Goal: Information Seeking & Learning: Learn about a topic

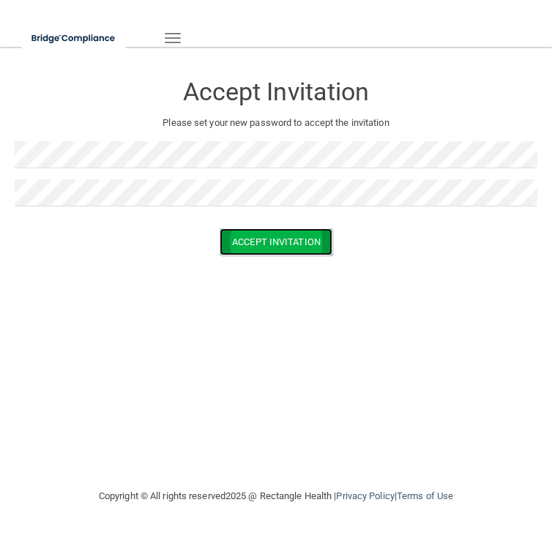
click at [252, 241] on button "Accept Invitation" at bounding box center [275, 241] width 113 height 27
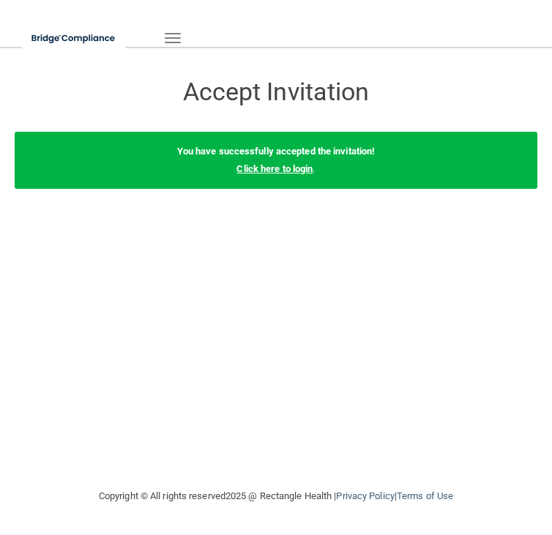
click at [282, 170] on link "Click here to login" at bounding box center [274, 168] width 76 height 11
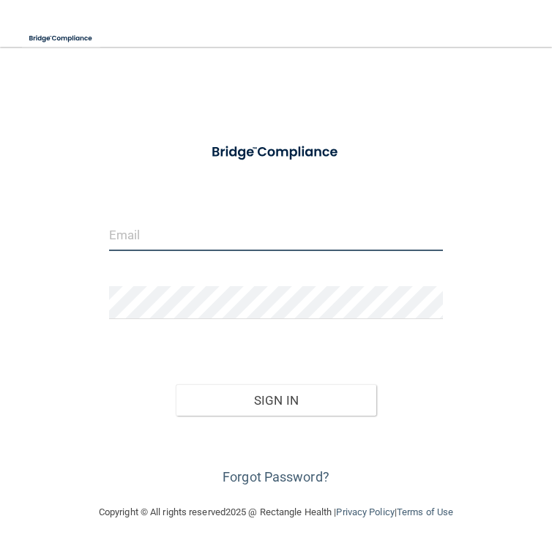
click at [263, 230] on input "email" at bounding box center [276, 234] width 334 height 33
click at [198, 238] on input "email" at bounding box center [276, 234] width 334 height 33
paste input "[EMAIL_ADDRESS][DOMAIN_NAME]"
type input "[EMAIL_ADDRESS][DOMAIN_NAME]"
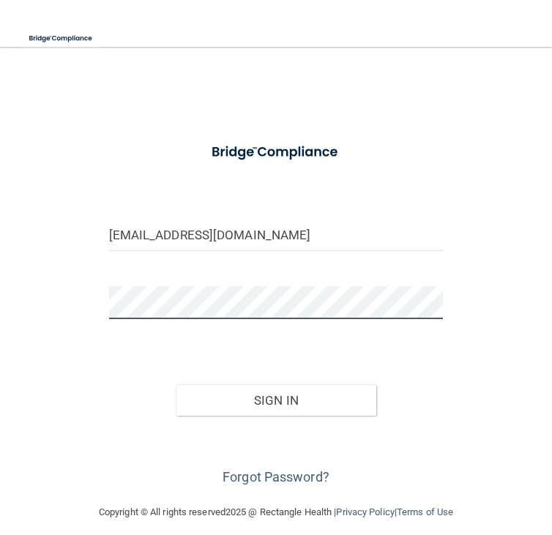
click at [176, 384] on button "Sign In" at bounding box center [276, 400] width 200 height 32
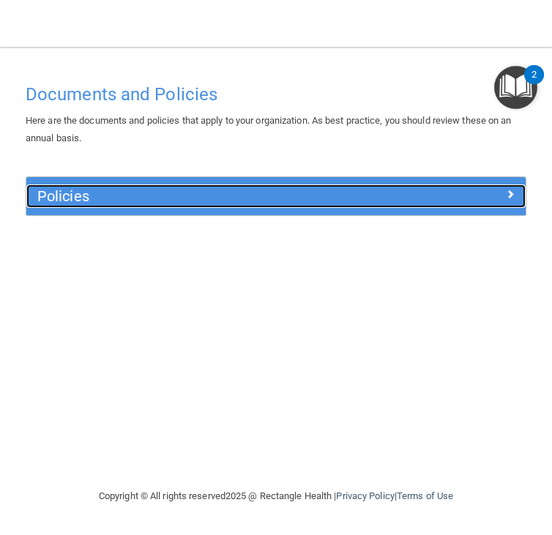
click at [282, 185] on div "Policies" at bounding box center [213, 195] width 375 height 23
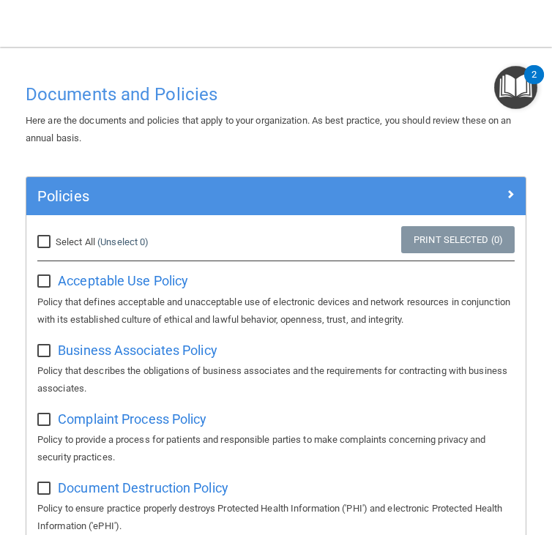
click at [42, 245] on input "Select All (Unselect 0) Unselect All" at bounding box center [45, 242] width 17 height 12
checkbox input "true"
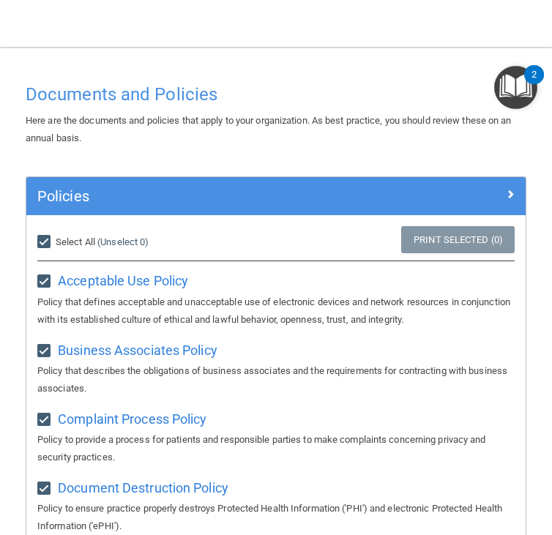
checkbox input "true"
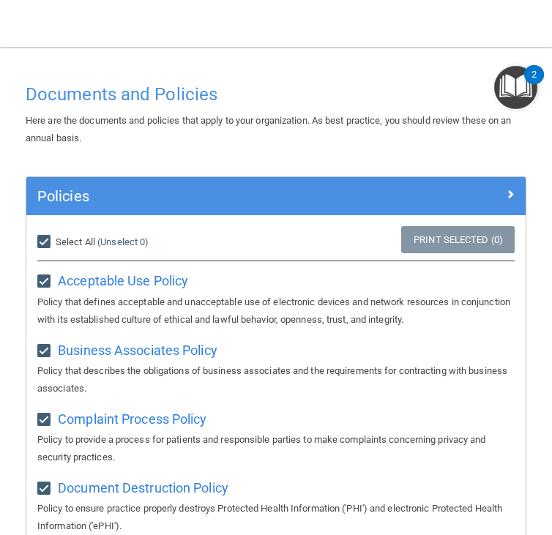
checkbox input "true"
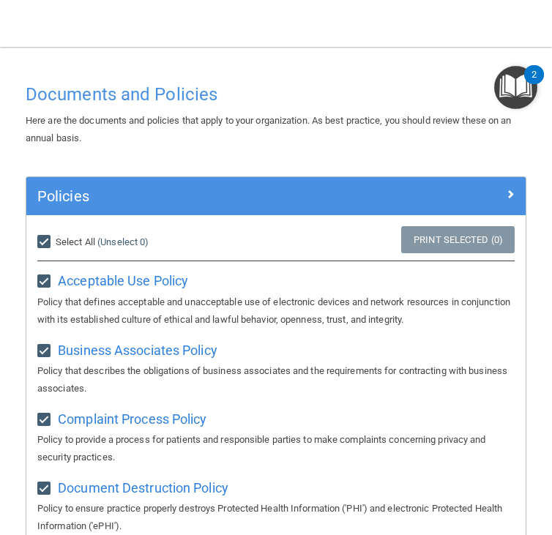
checkbox input "true"
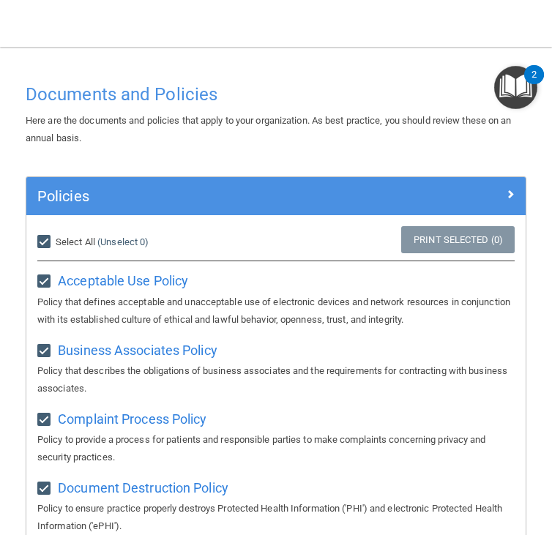
checkbox input "true"
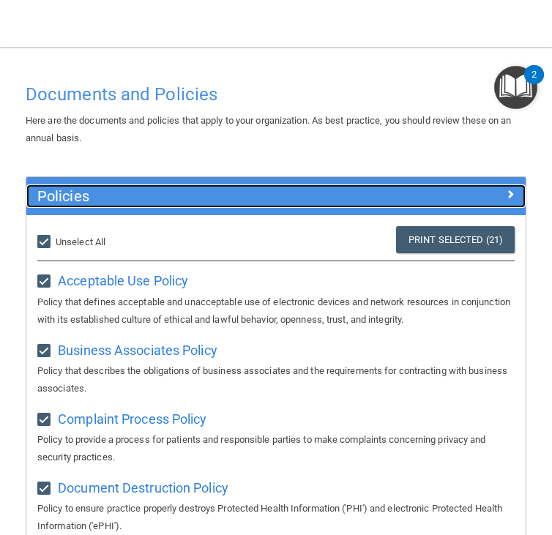
click at [434, 196] on div at bounding box center [463, 193] width 125 height 18
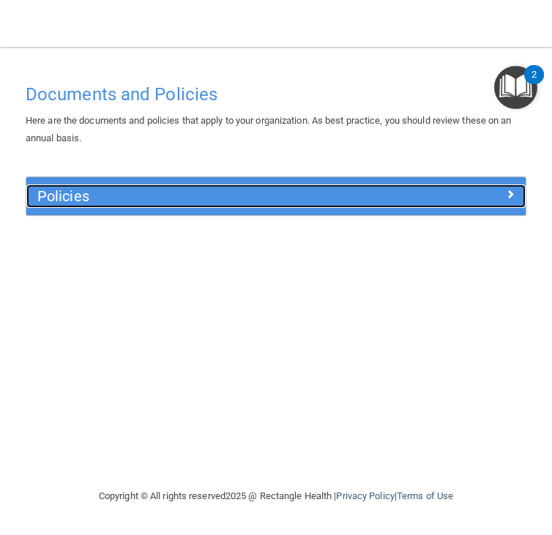
click at [434, 197] on div at bounding box center [463, 193] width 125 height 18
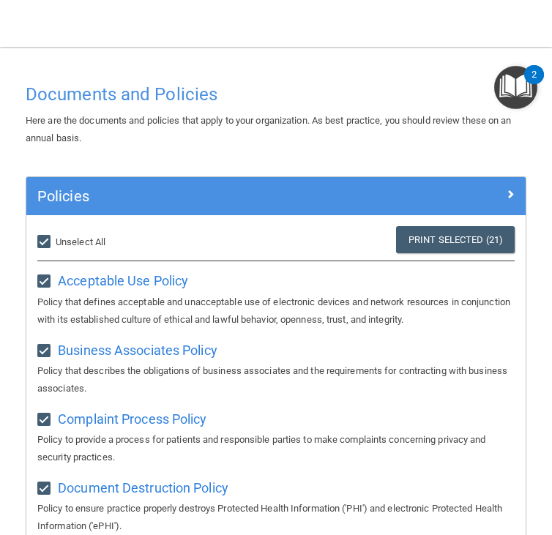
click at [51, 246] on input "Select All (Unselect 21) Unselect All" at bounding box center [45, 242] width 17 height 12
checkbox input "false"
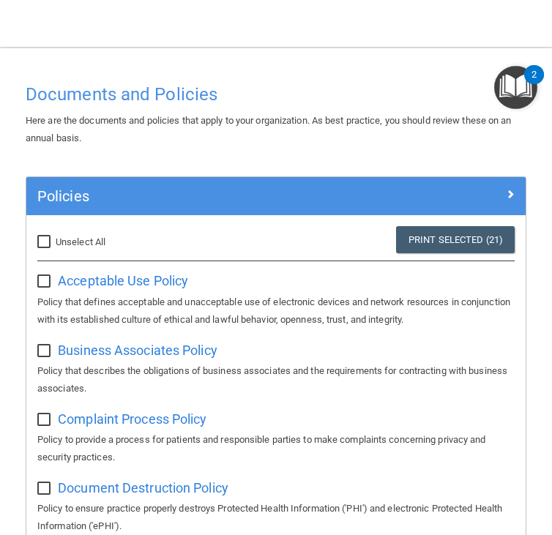
checkbox input "false"
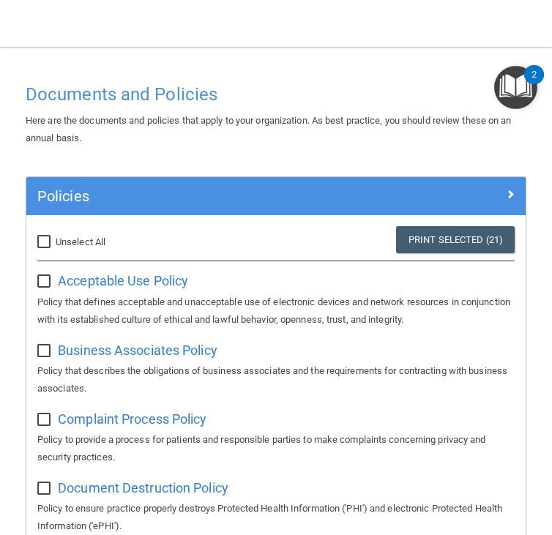
checkbox input "false"
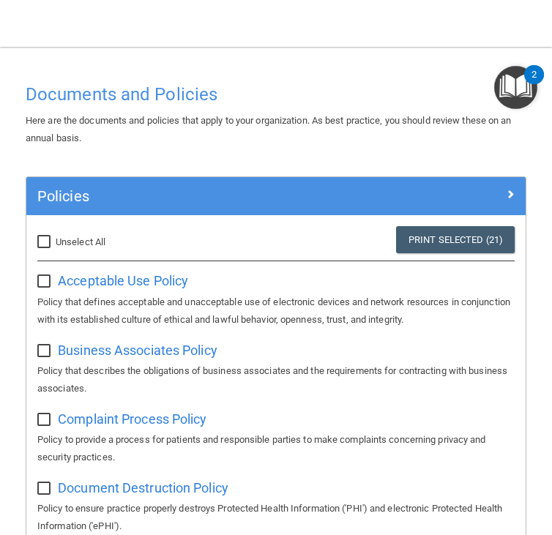
checkbox input "false"
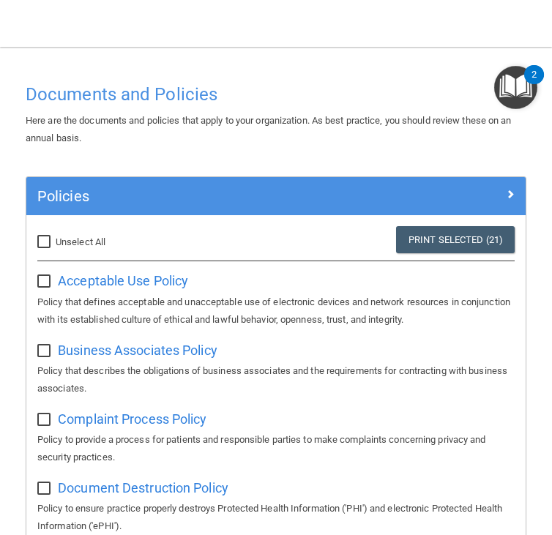
checkbox input "false"
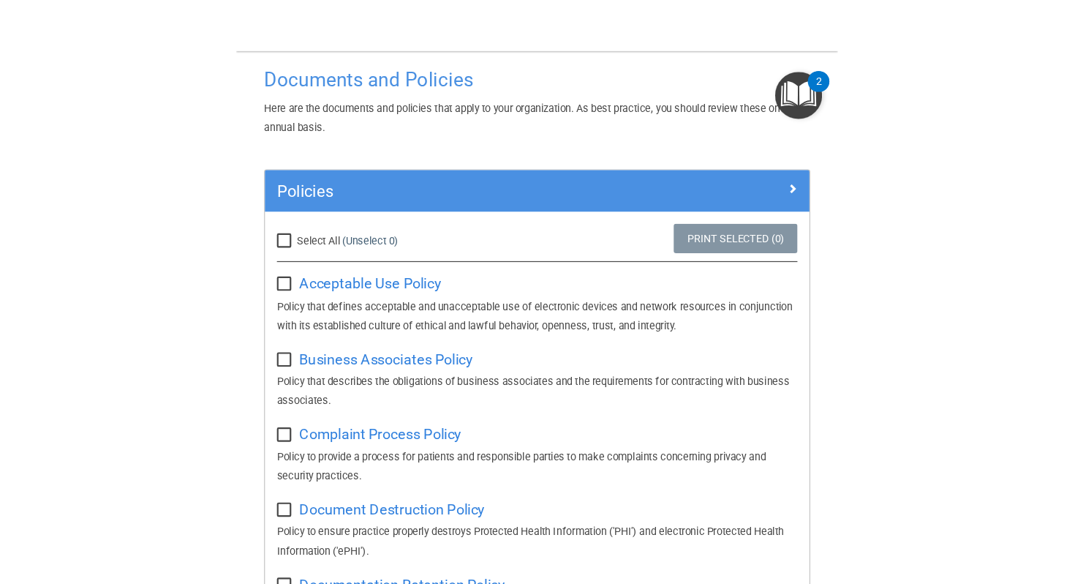
scroll to position [22, 0]
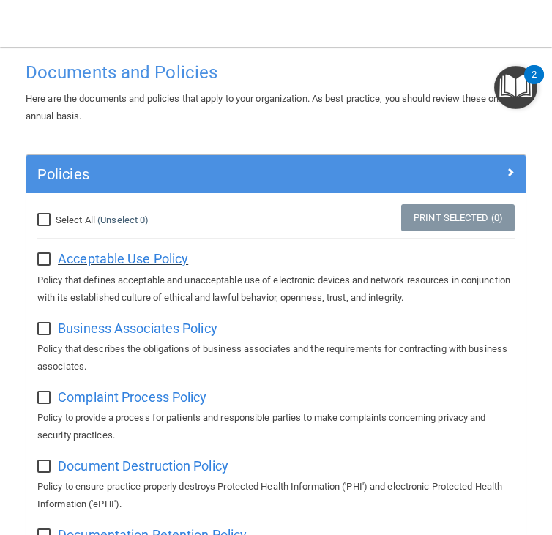
click at [166, 262] on span "Acceptable Use Policy" at bounding box center [123, 258] width 130 height 15
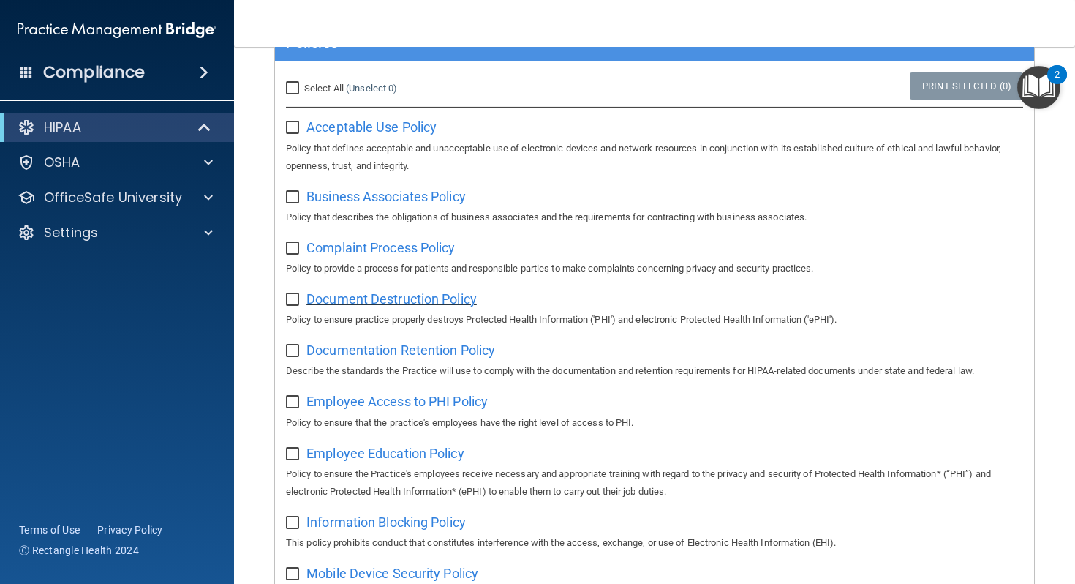
scroll to position [0, 0]
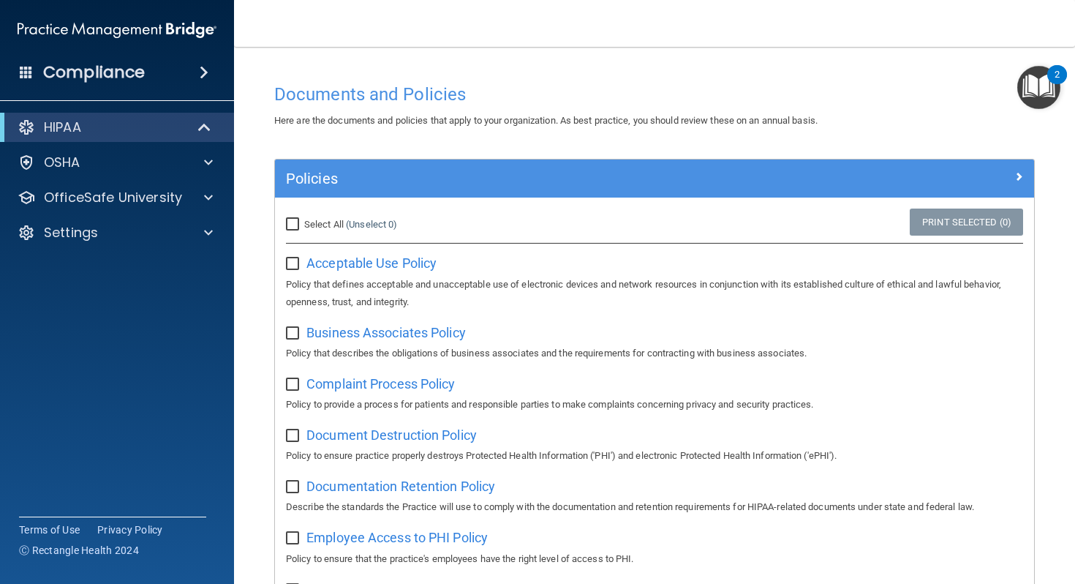
click at [298, 262] on input "checkbox" at bounding box center [294, 264] width 17 height 12
checkbox input "true"
click at [551, 218] on link "Print Selected (1)" at bounding box center [966, 222] width 113 height 27
click at [551, 102] on img "Open Resource Center, 2 new notifications" at bounding box center [1039, 87] width 43 height 43
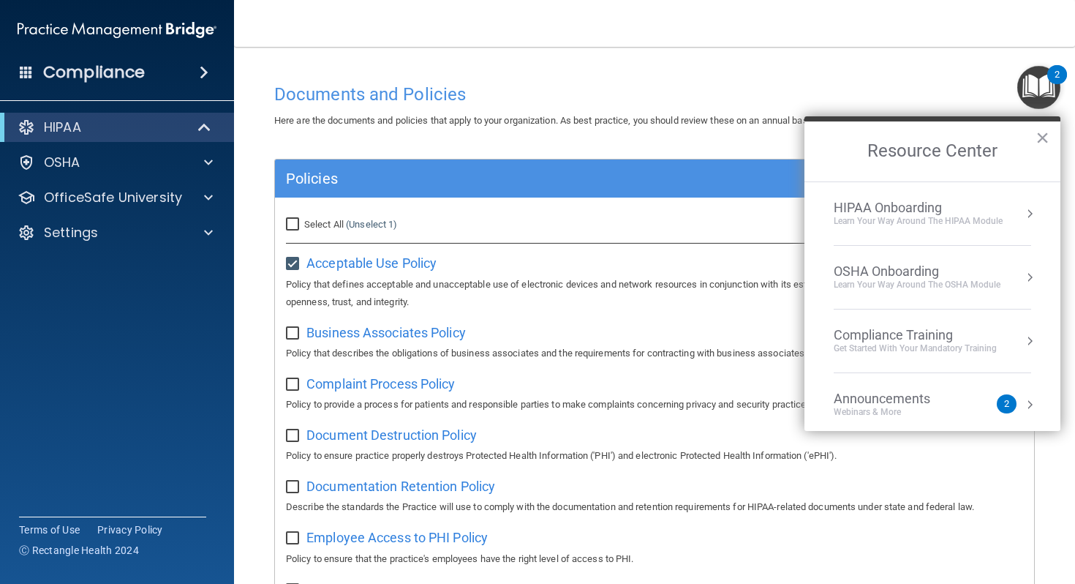
click at [551, 209] on button "Resource Center" at bounding box center [1030, 213] width 15 height 15
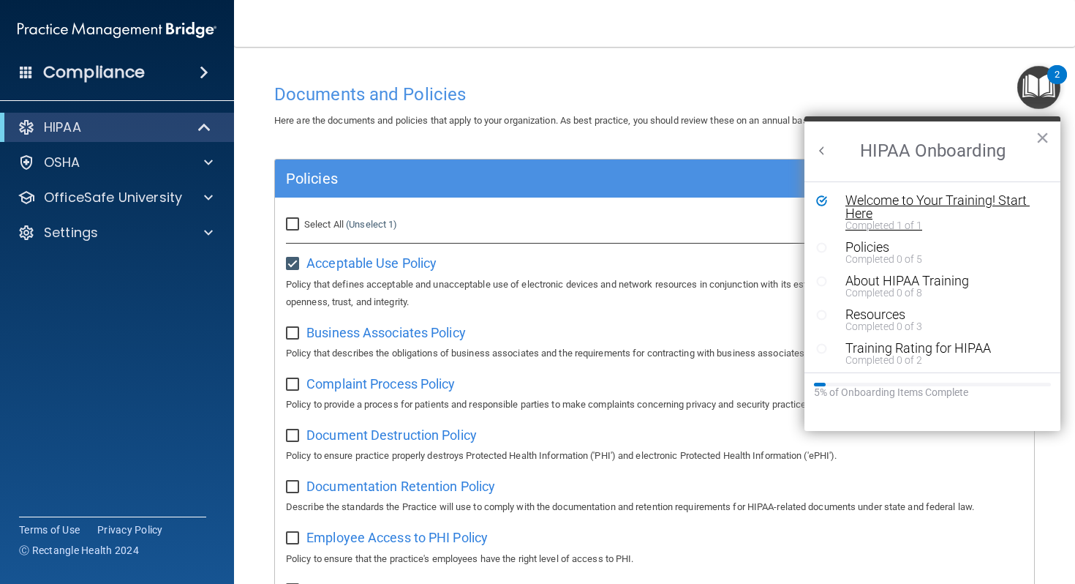
click at [551, 204] on div "Welcome to Your Training! Start Here" at bounding box center [944, 207] width 196 height 26
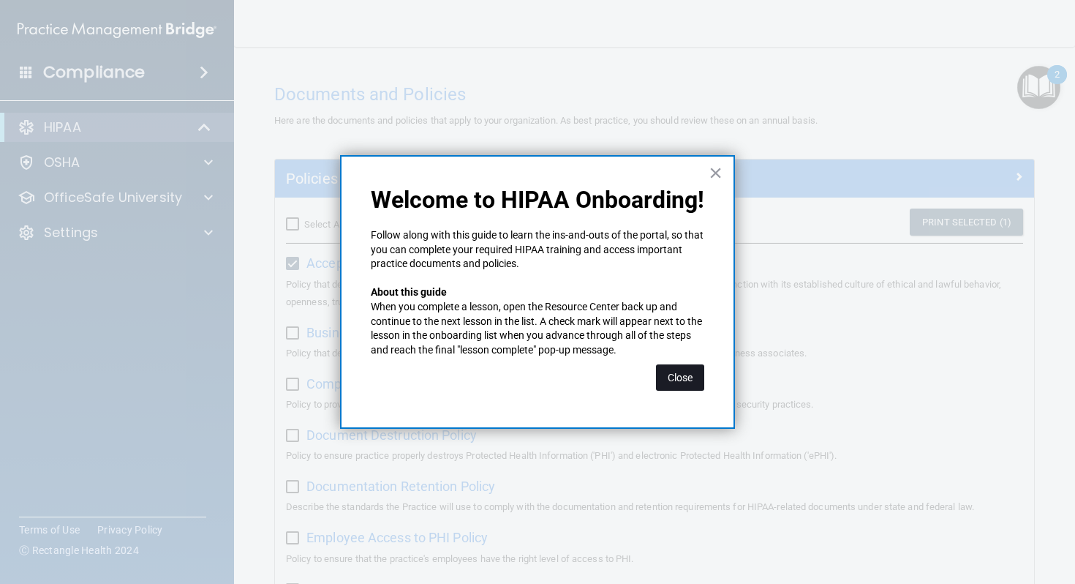
click at [551, 383] on button "Close" at bounding box center [680, 377] width 48 height 26
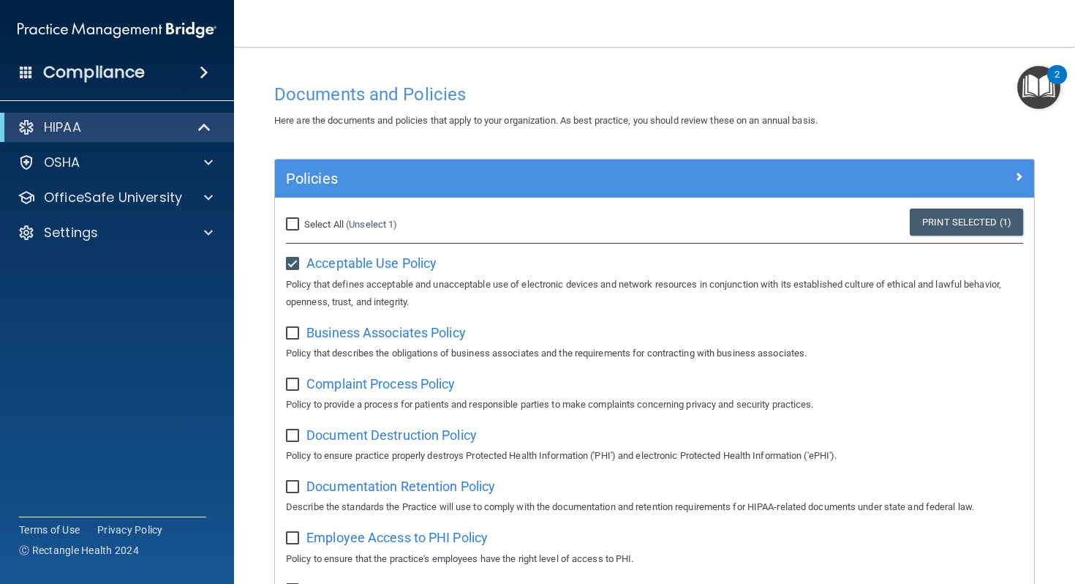
click at [551, 95] on img "Open Resource Center, 2 new notifications" at bounding box center [1039, 87] width 43 height 43
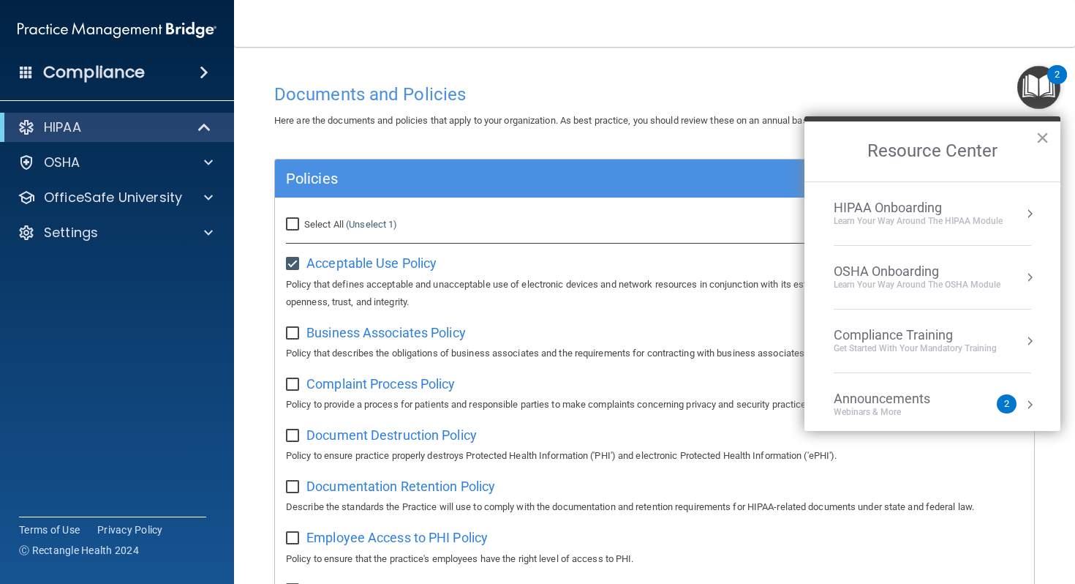
click at [551, 223] on div "Learn Your Way around the HIPAA module" at bounding box center [918, 221] width 169 height 12
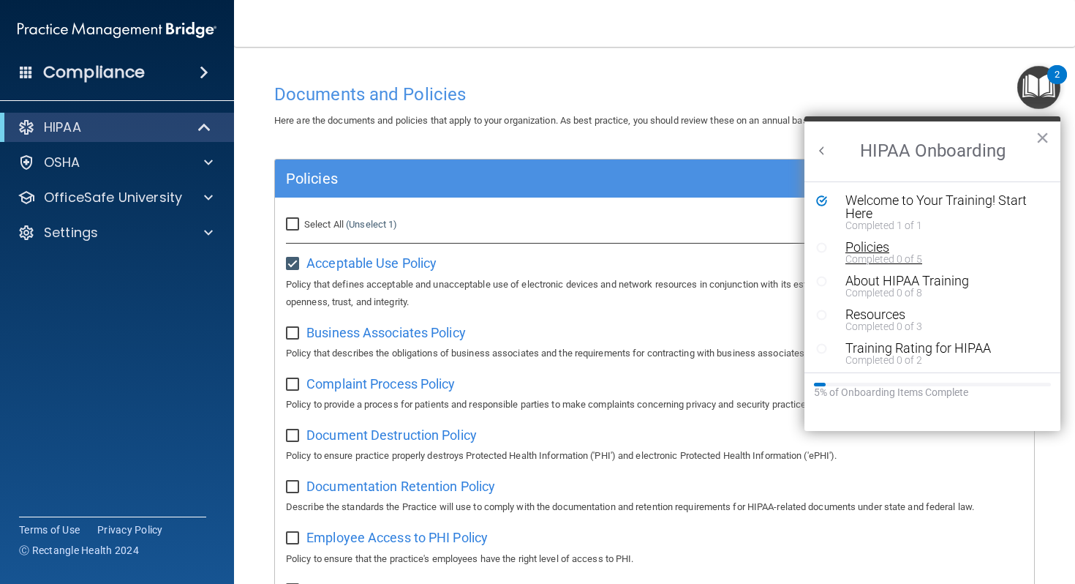
click at [551, 246] on div "Policies" at bounding box center [944, 247] width 196 height 13
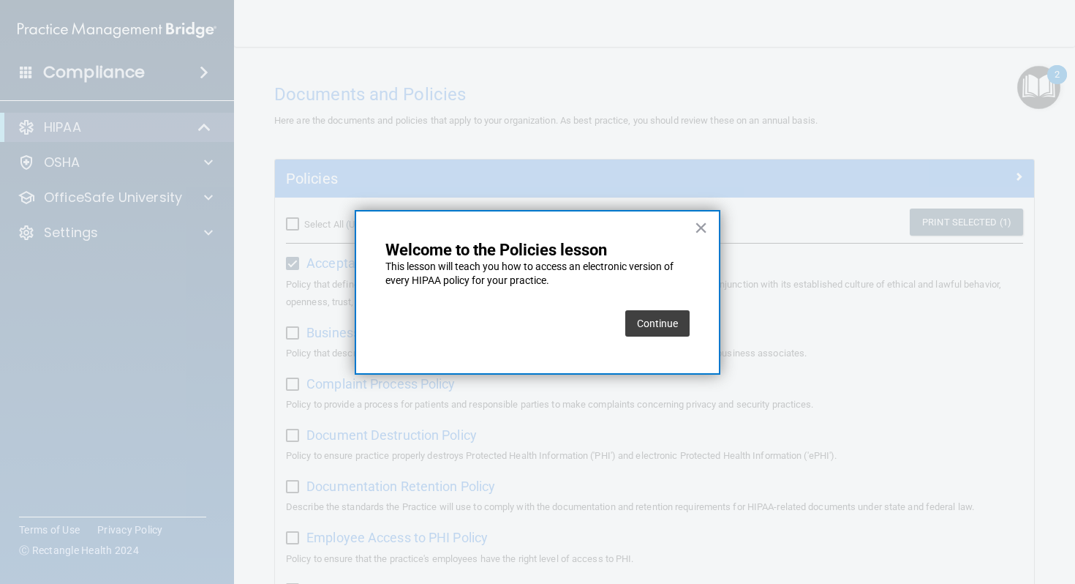
click at [551, 326] on button "Continue" at bounding box center [658, 323] width 64 height 26
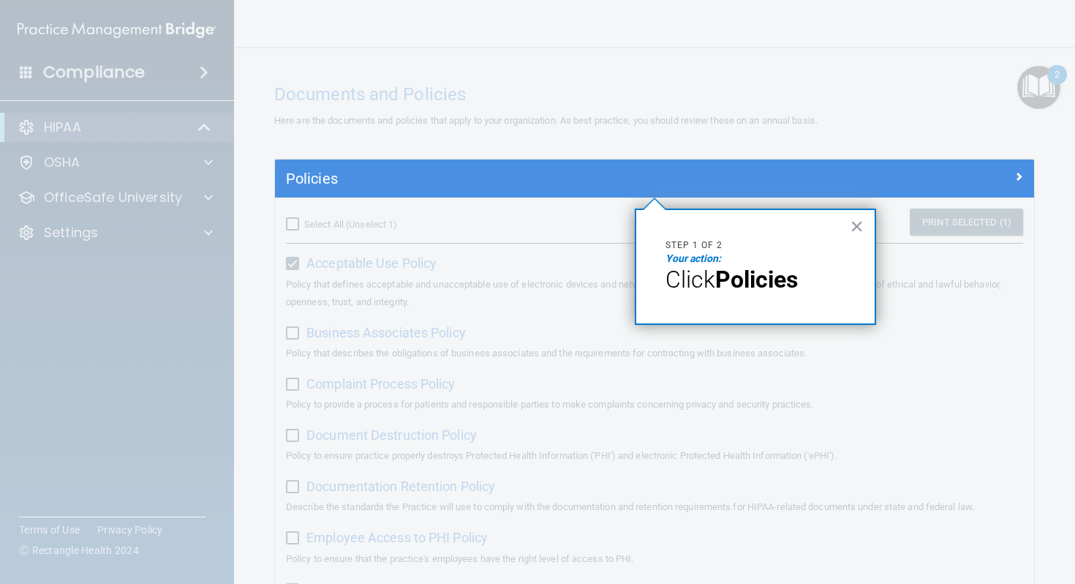
click at [551, 278] on strong "Policies" at bounding box center [757, 280] width 83 height 28
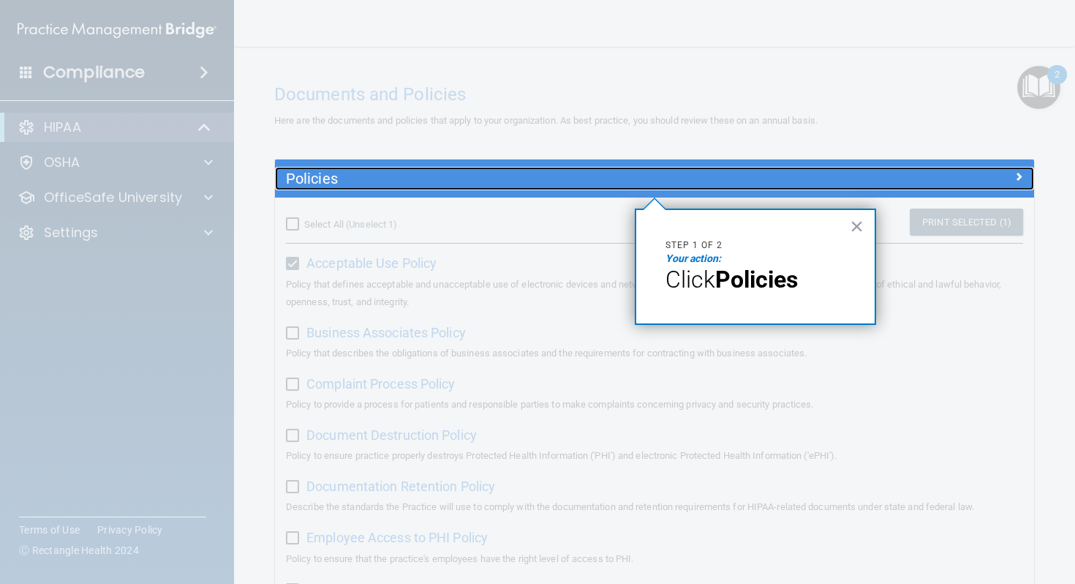
click at [307, 175] on h5 "Policies" at bounding box center [560, 178] width 548 height 16
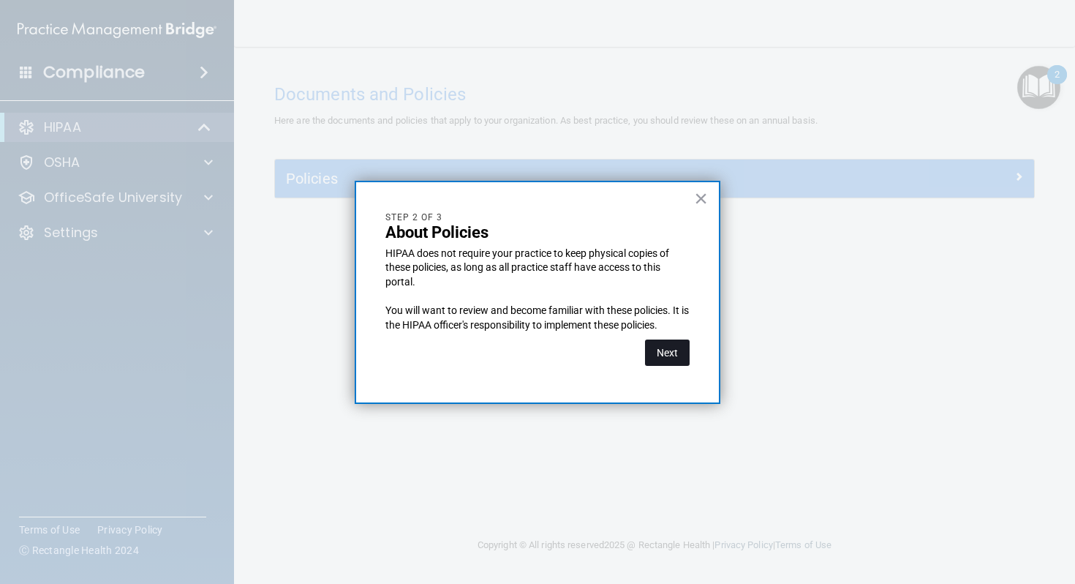
click at [551, 349] on button "Next" at bounding box center [667, 352] width 45 height 26
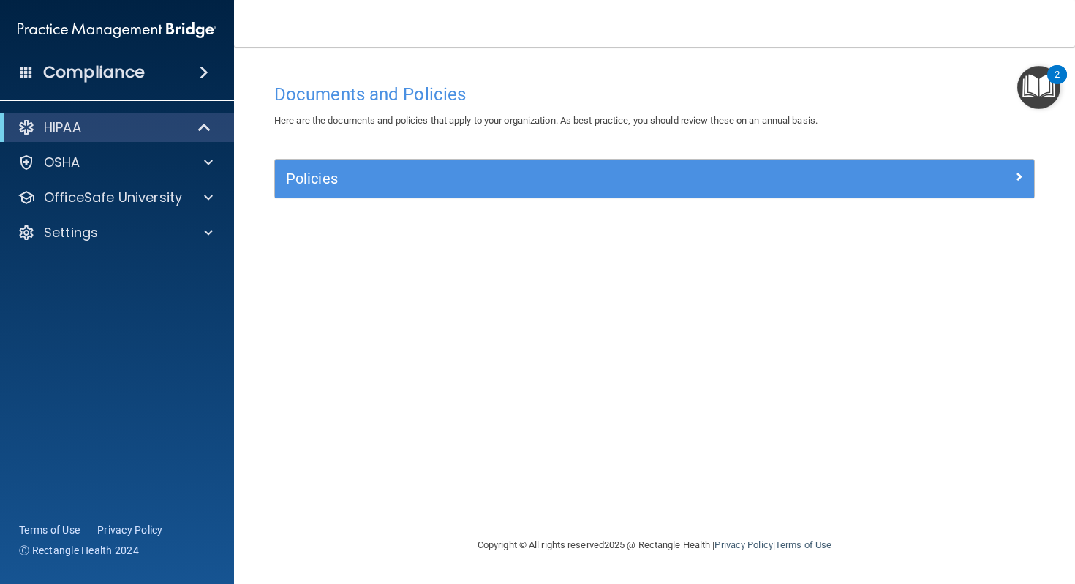
click at [551, 78] on img "Open Resource Center, 2 new notifications" at bounding box center [1039, 87] width 43 height 43
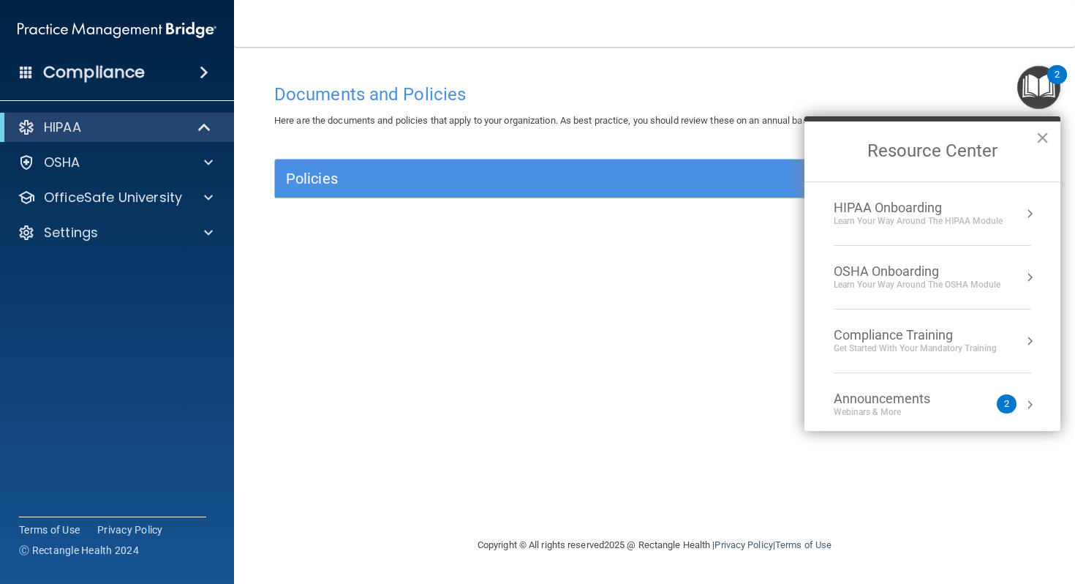
click at [551, 223] on div "Learn Your Way around the HIPAA module" at bounding box center [918, 221] width 169 height 12
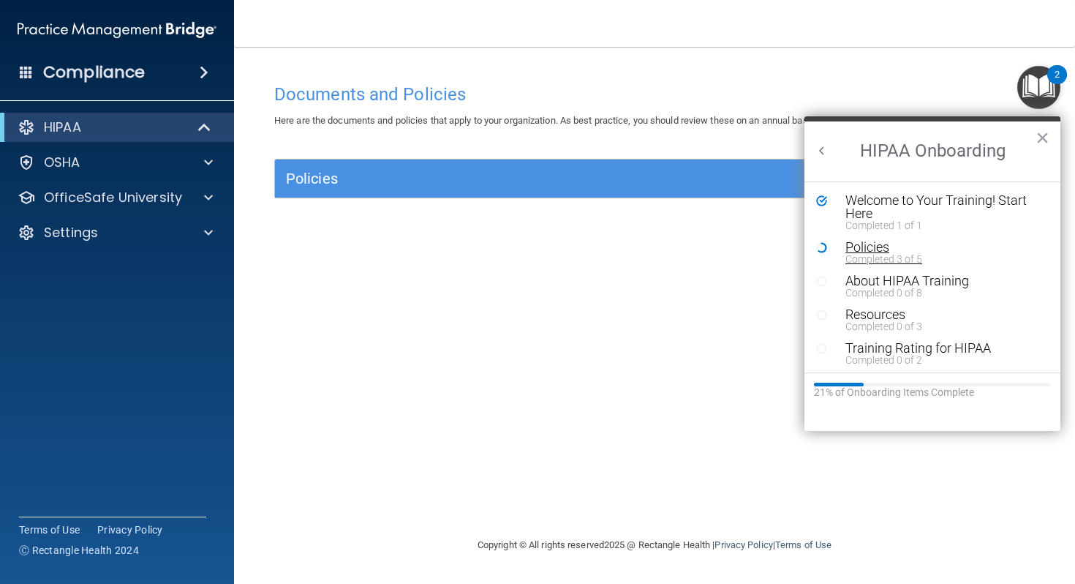
click at [551, 249] on div "Policies" at bounding box center [944, 247] width 196 height 13
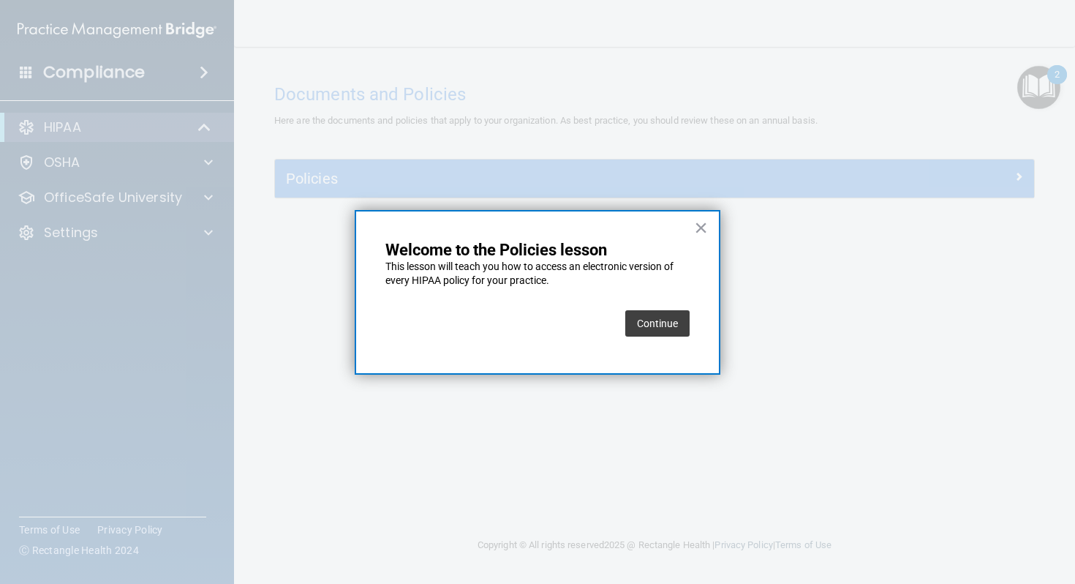
click at [551, 323] on button "Continue" at bounding box center [658, 323] width 64 height 26
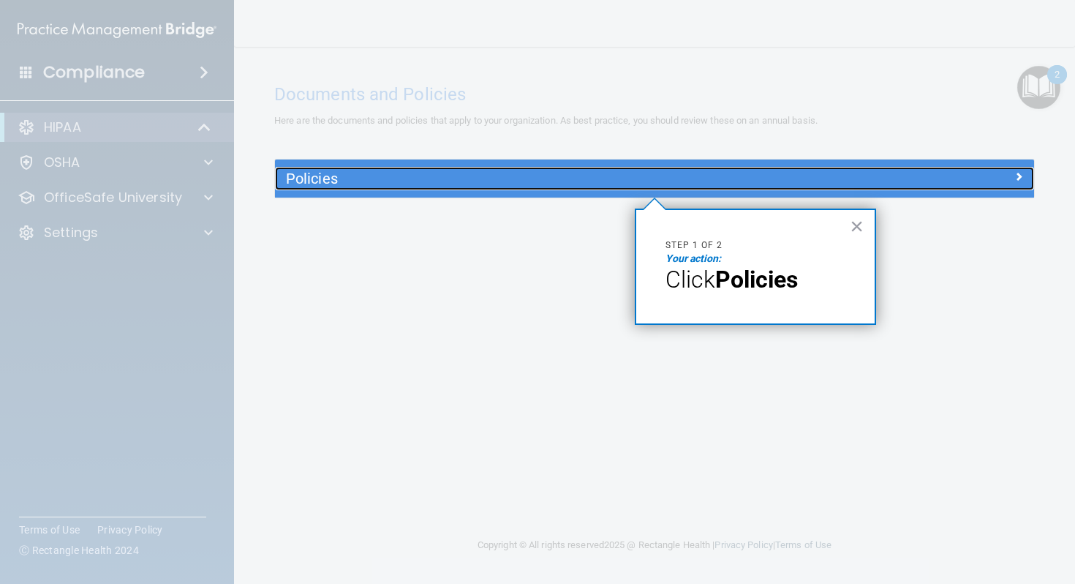
click at [551, 171] on h5 "Policies" at bounding box center [560, 178] width 548 height 16
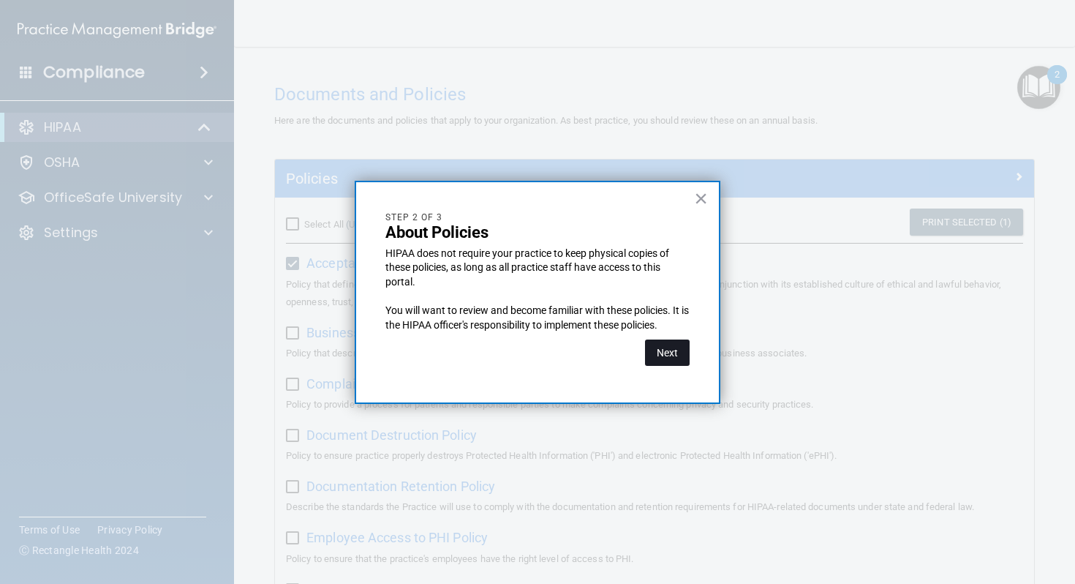
click at [551, 347] on button "Next" at bounding box center [667, 352] width 45 height 26
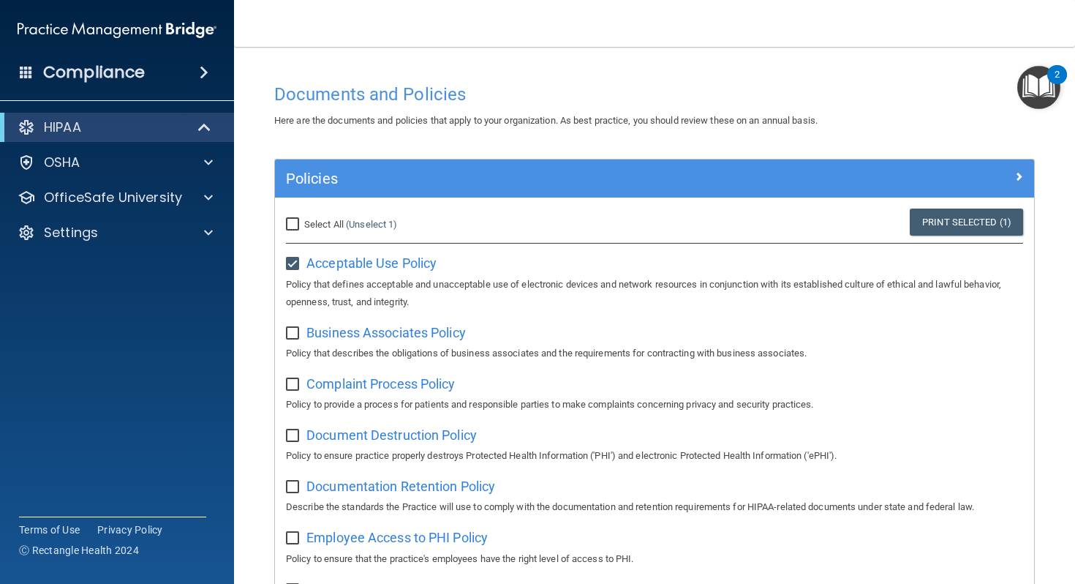
click at [297, 334] on input "checkbox" at bounding box center [294, 334] width 17 height 12
checkbox input "true"
click at [291, 380] on input "checkbox" at bounding box center [294, 385] width 17 height 12
checkbox input "true"
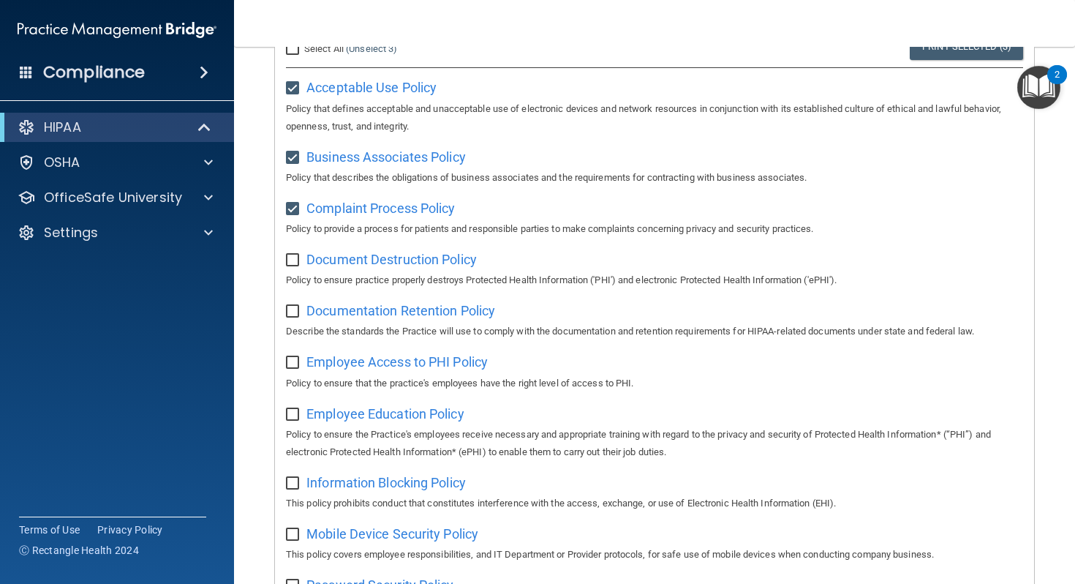
scroll to position [176, 0]
click at [287, 261] on input "checkbox" at bounding box center [294, 260] width 17 height 12
checkbox input "true"
click at [289, 312] on input "checkbox" at bounding box center [294, 311] width 17 height 12
checkbox input "true"
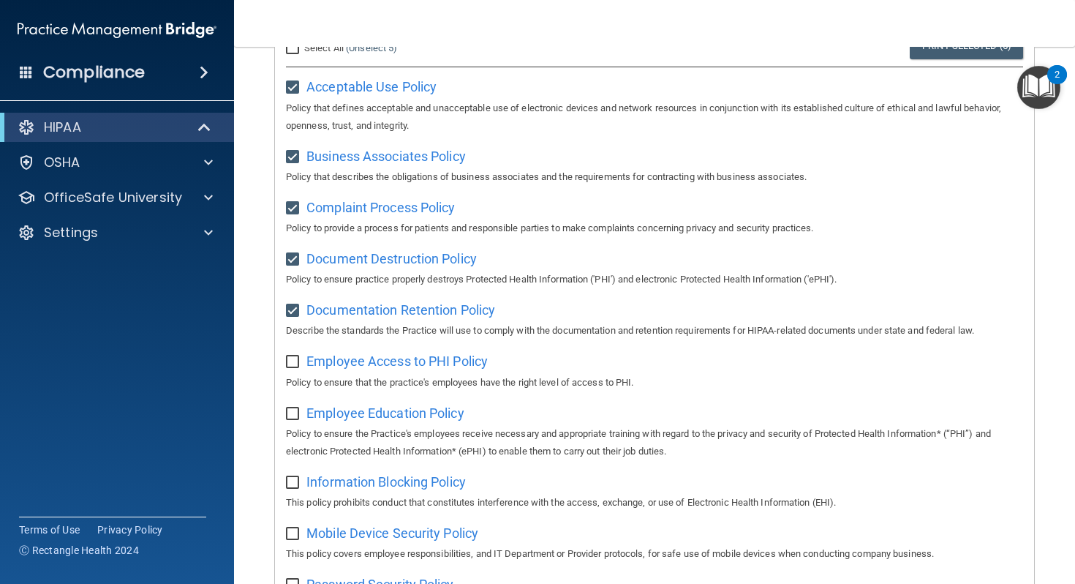
click at [289, 354] on label at bounding box center [295, 357] width 18 height 17
click at [289, 356] on input "checkbox" at bounding box center [294, 362] width 17 height 12
checkbox input "true"
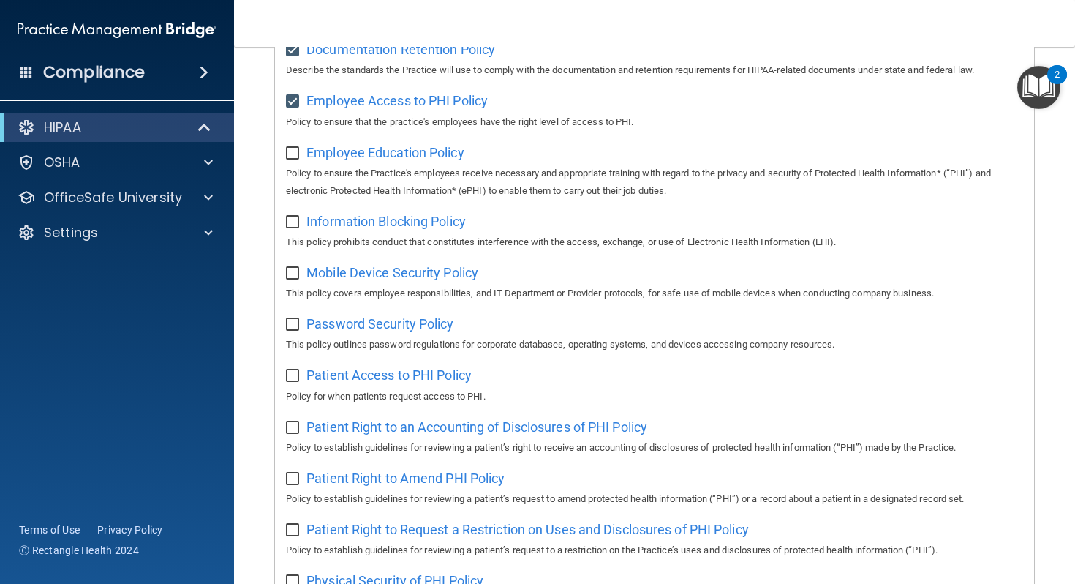
scroll to position [463, 0]
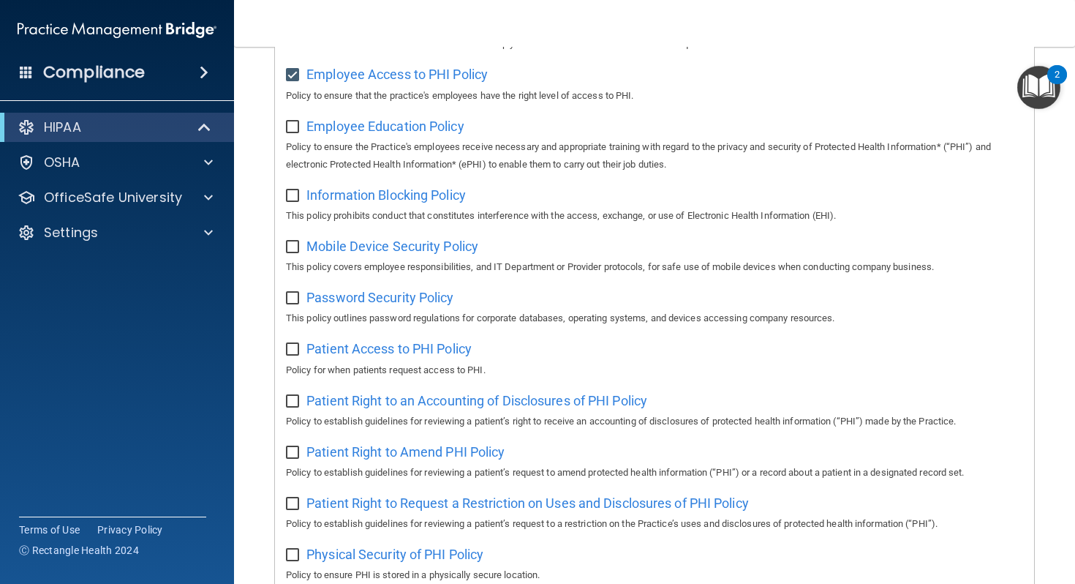
click at [289, 131] on input "checkbox" at bounding box center [294, 127] width 17 height 12
checkbox input "true"
click at [290, 196] on input "checkbox" at bounding box center [294, 196] width 17 height 12
checkbox input "true"
click at [292, 253] on input "checkbox" at bounding box center [294, 247] width 17 height 12
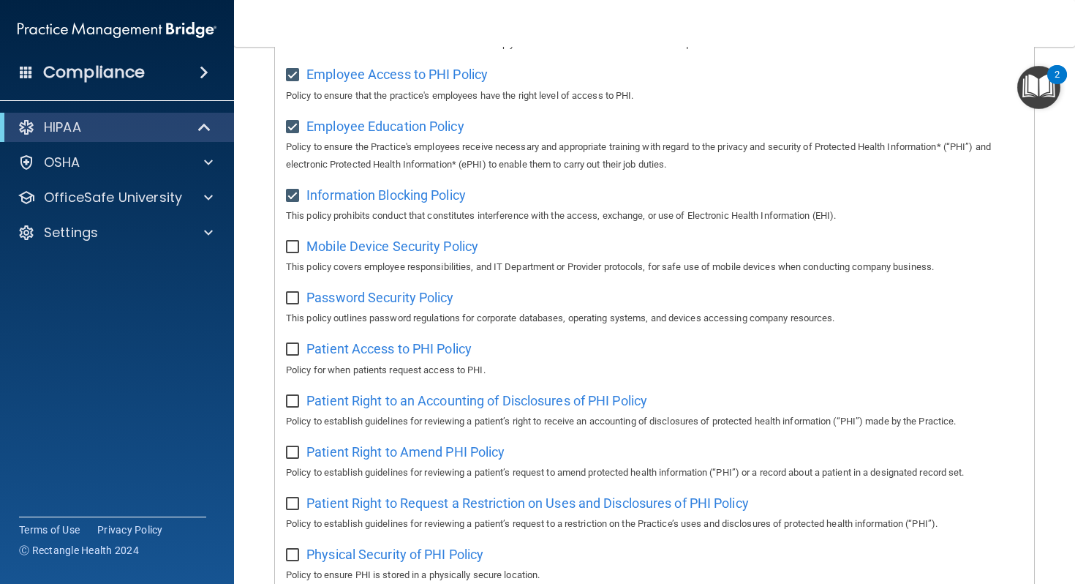
checkbox input "true"
click at [292, 296] on input "checkbox" at bounding box center [294, 299] width 17 height 12
checkbox input "true"
click at [298, 356] on input "checkbox" at bounding box center [294, 350] width 17 height 12
checkbox input "true"
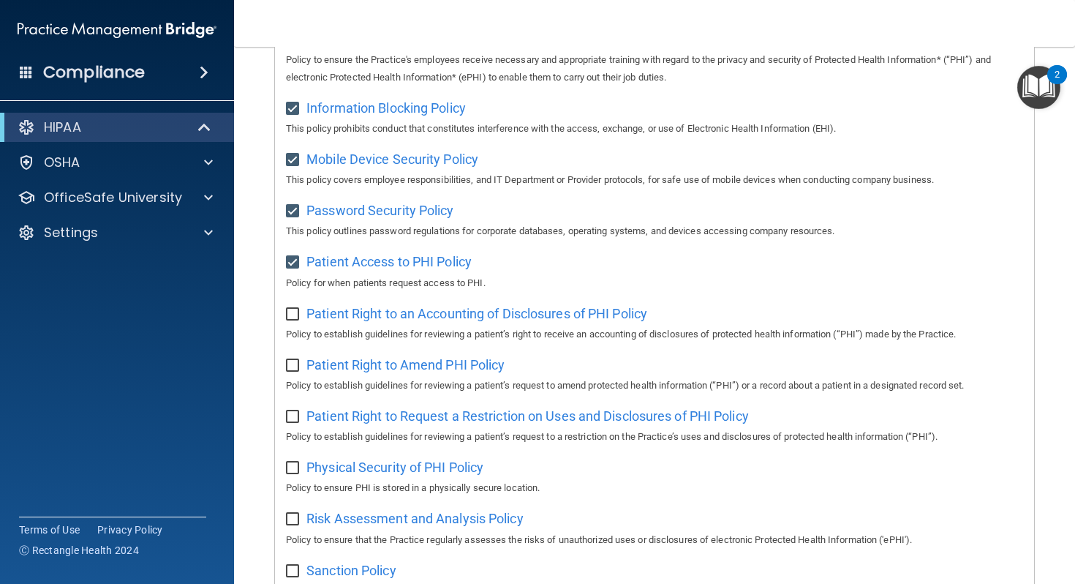
scroll to position [556, 0]
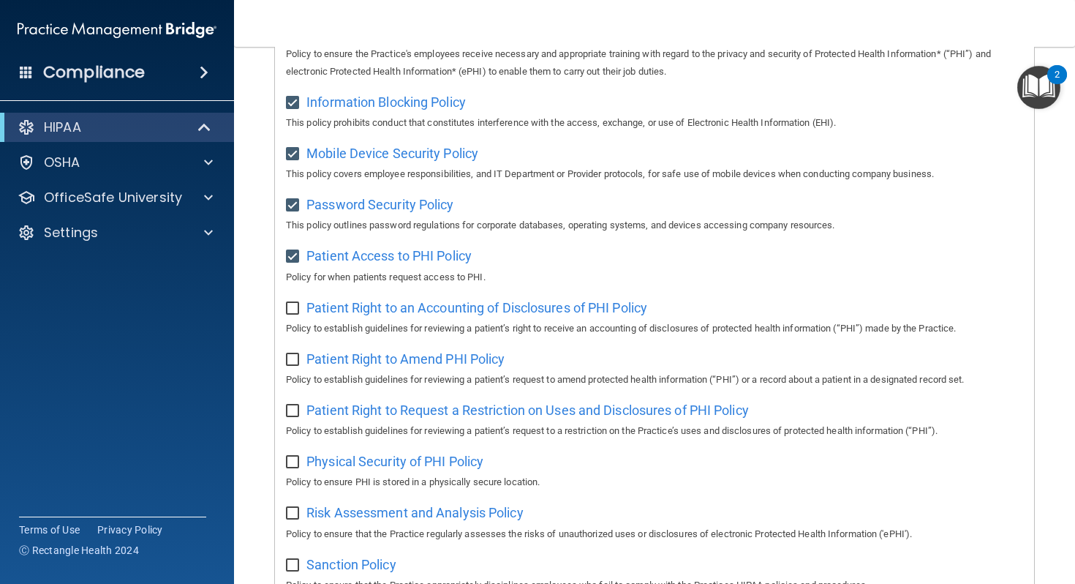
click at [293, 313] on input "checkbox" at bounding box center [294, 309] width 17 height 12
checkbox input "true"
click at [293, 370] on div "Patient Right to Amend PHI Policy Policy to establish guidelines for reviewing …" at bounding box center [654, 368] width 737 height 42
click at [293, 361] on input "checkbox" at bounding box center [294, 360] width 17 height 12
checkbox input "true"
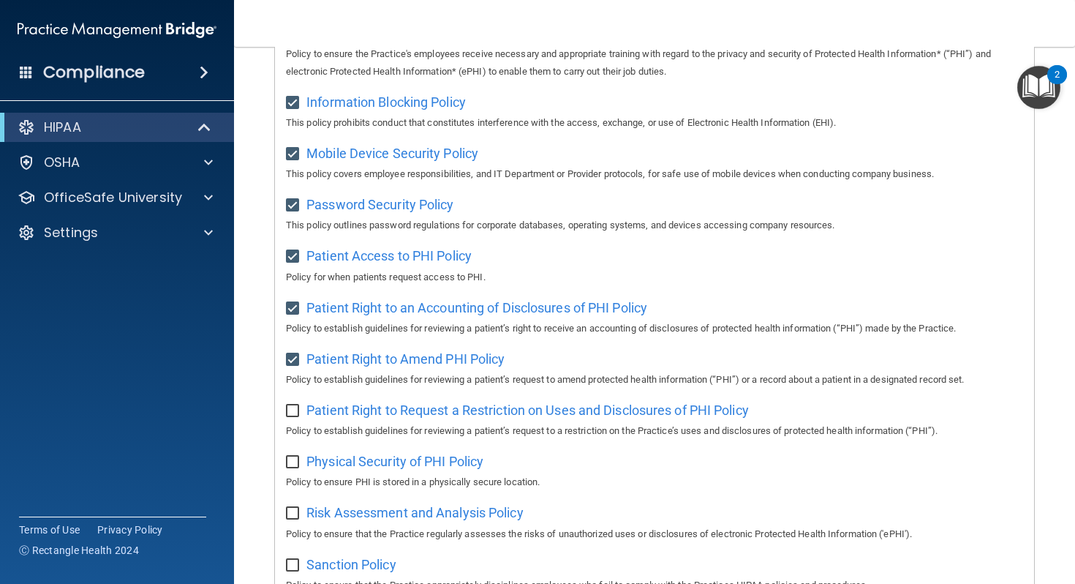
click at [293, 410] on input "checkbox" at bounding box center [294, 411] width 17 height 12
checkbox input "true"
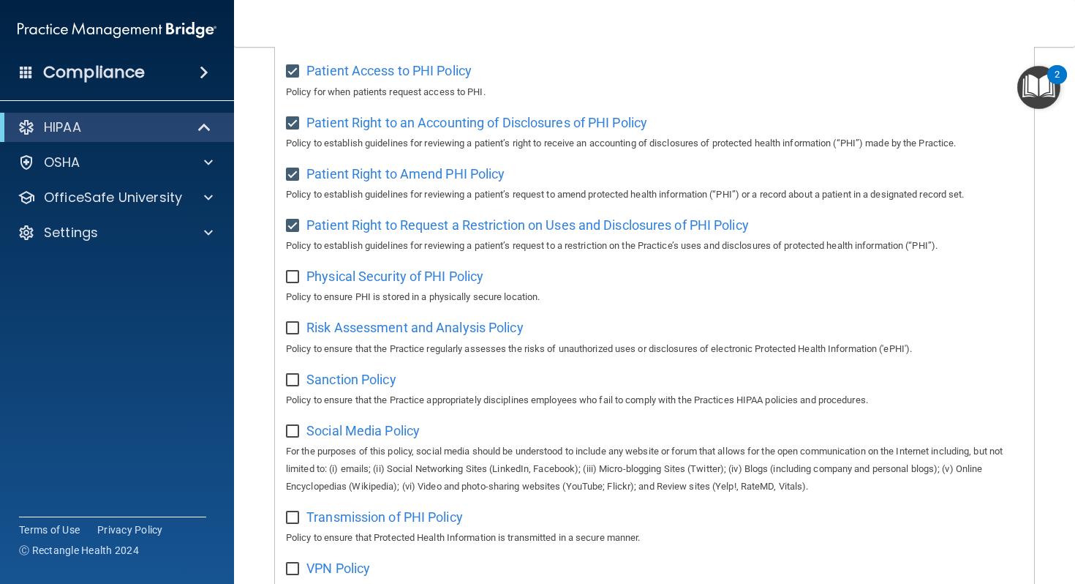
scroll to position [789, 0]
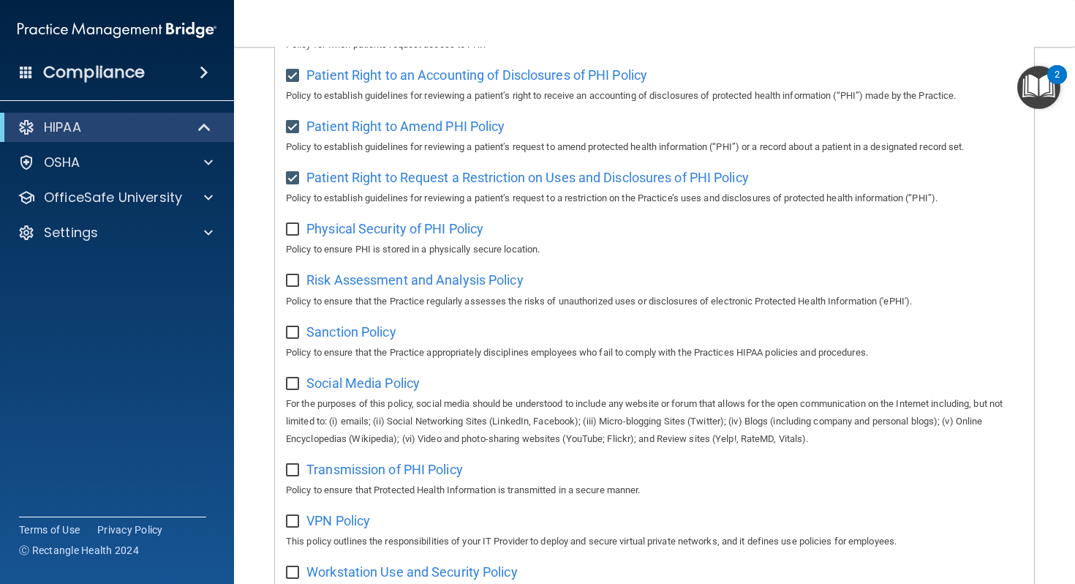
click at [288, 230] on input "checkbox" at bounding box center [294, 230] width 17 height 12
checkbox input "true"
click at [290, 279] on label at bounding box center [295, 276] width 18 height 17
click at [290, 279] on input "checkbox" at bounding box center [294, 281] width 17 height 12
checkbox input "true"
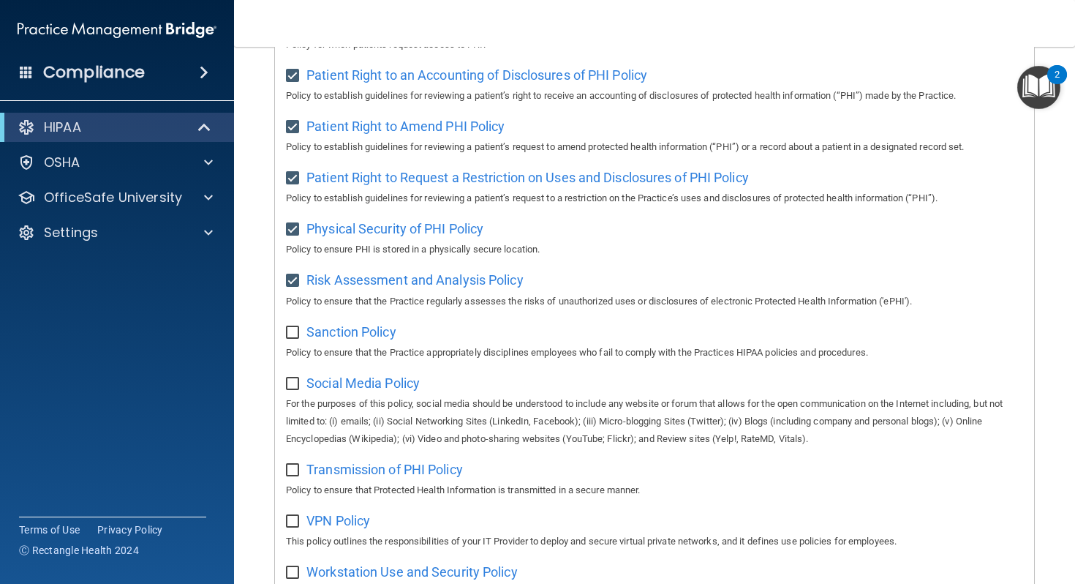
click at [290, 334] on input "checkbox" at bounding box center [294, 333] width 17 height 12
checkbox input "true"
click at [290, 387] on input "checkbox" at bounding box center [294, 384] width 17 height 12
checkbox input "true"
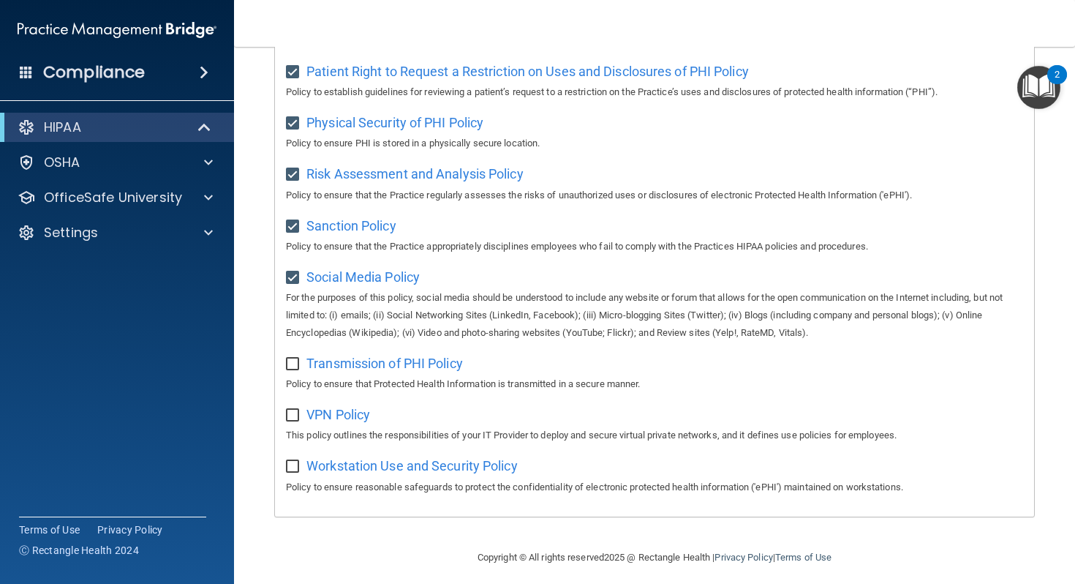
scroll to position [911, 0]
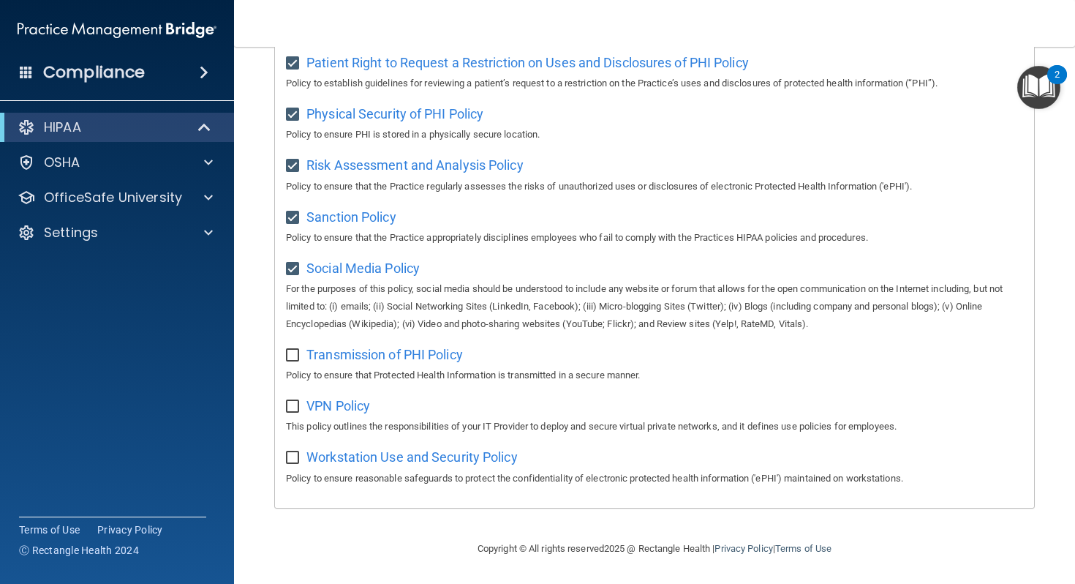
click at [291, 350] on input "checkbox" at bounding box center [294, 356] width 17 height 12
checkbox input "true"
click at [291, 402] on input "checkbox" at bounding box center [294, 407] width 17 height 12
checkbox input "true"
click at [291, 459] on input "checkbox" at bounding box center [294, 458] width 17 height 12
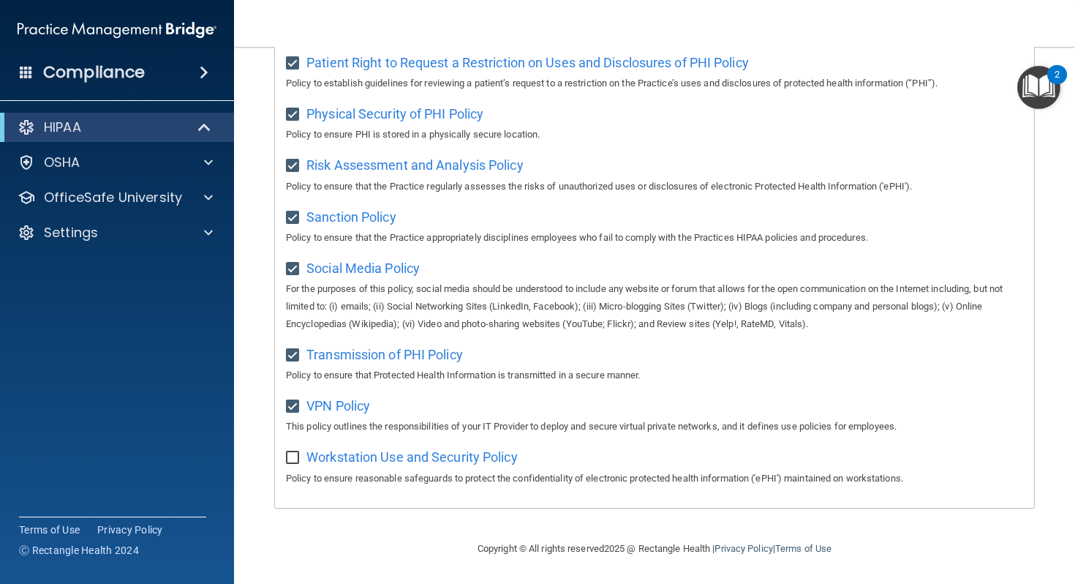
checkbox input "true"
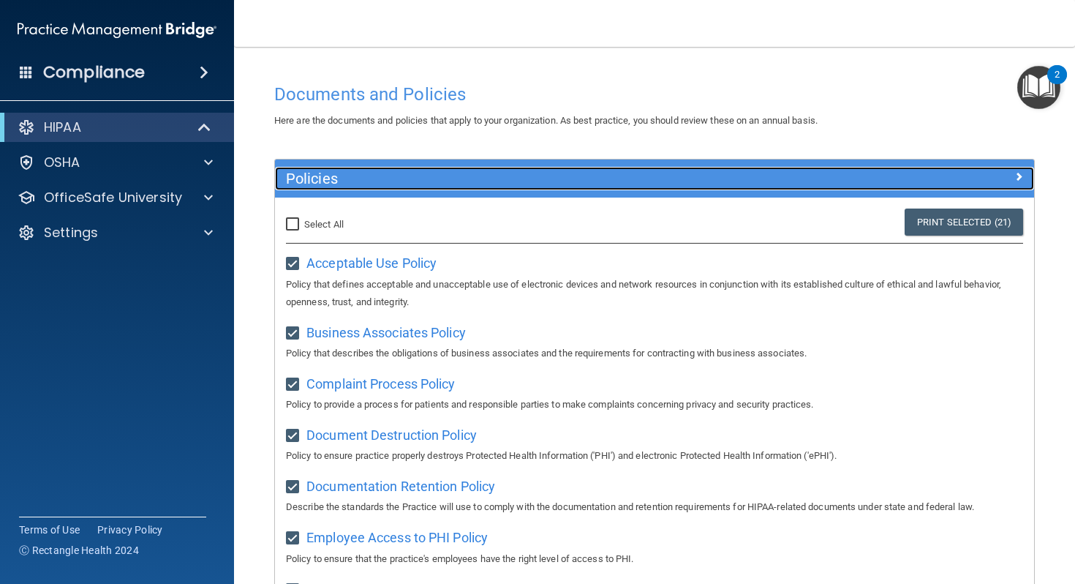
click at [551, 173] on div at bounding box center [940, 176] width 190 height 18
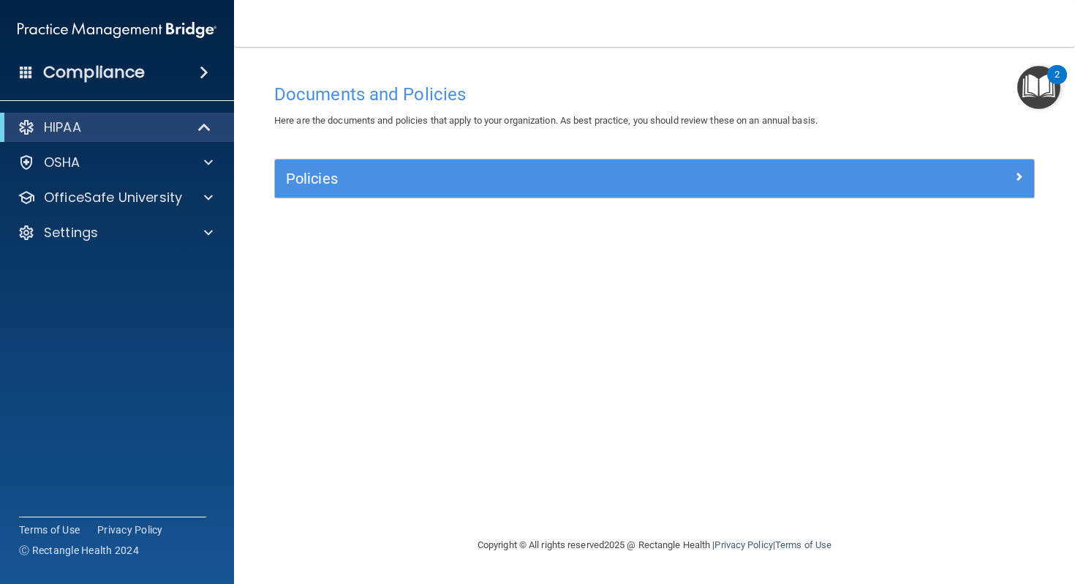
click at [551, 91] on img "Open Resource Center, 2 new notifications" at bounding box center [1039, 87] width 43 height 43
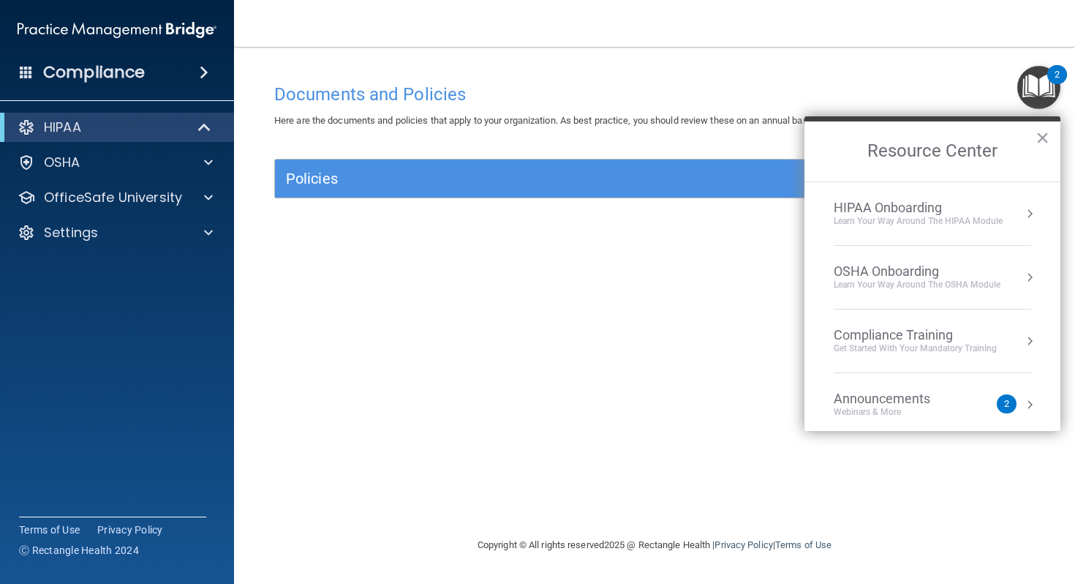
click at [551, 221] on div "Learn Your Way around the HIPAA module" at bounding box center [918, 221] width 169 height 12
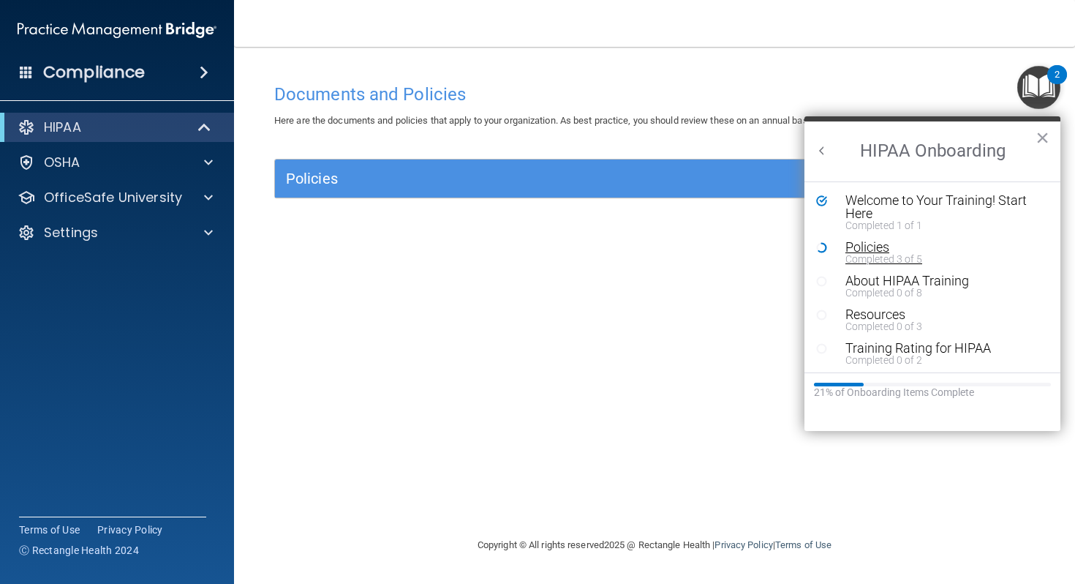
click at [551, 246] on div "Policies" at bounding box center [944, 247] width 196 height 13
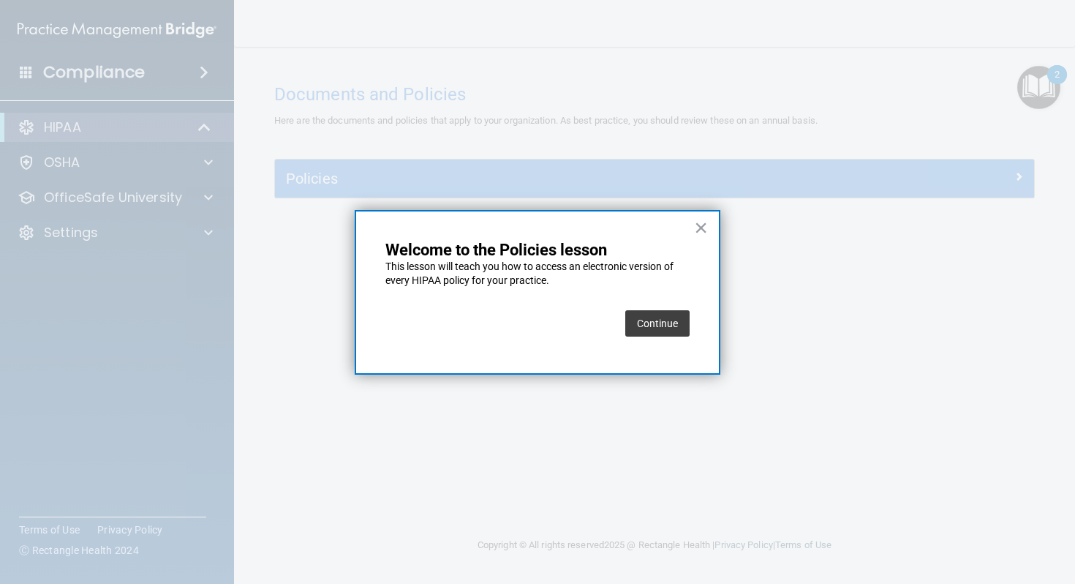
click at [551, 317] on button "Continue" at bounding box center [658, 323] width 64 height 26
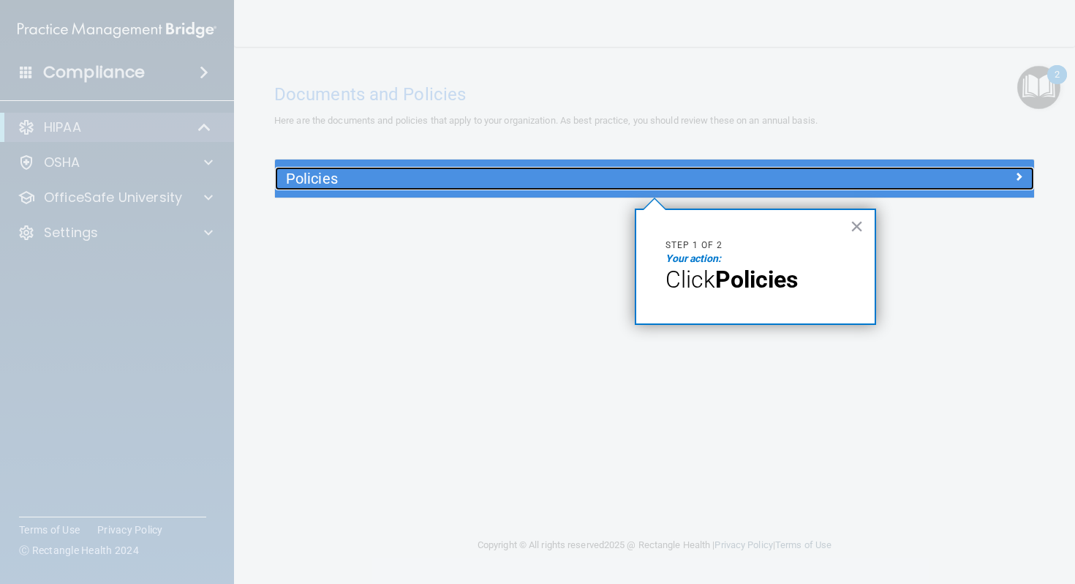
click at [328, 179] on h5 "Policies" at bounding box center [560, 178] width 548 height 16
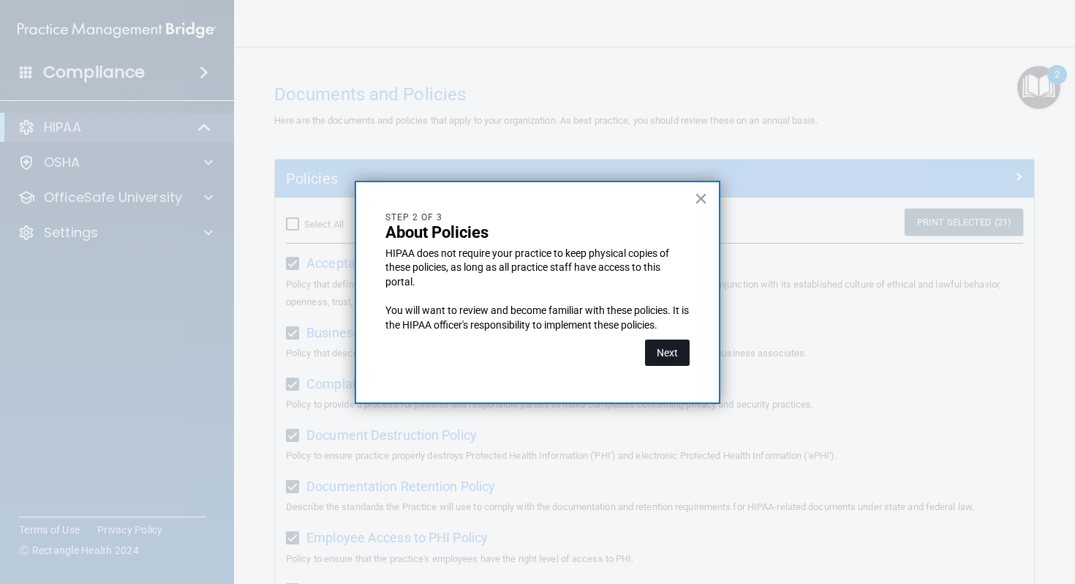
click at [551, 342] on button "Next" at bounding box center [667, 352] width 45 height 26
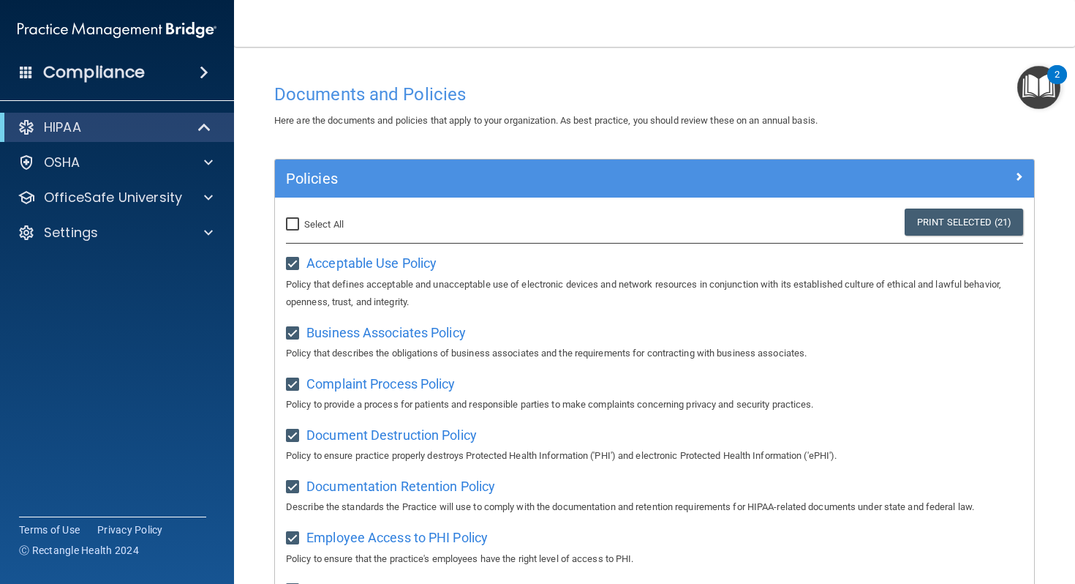
click at [290, 222] on input "Select All (Unselect 21) Unselect All" at bounding box center [294, 225] width 17 height 12
checkbox input "true"
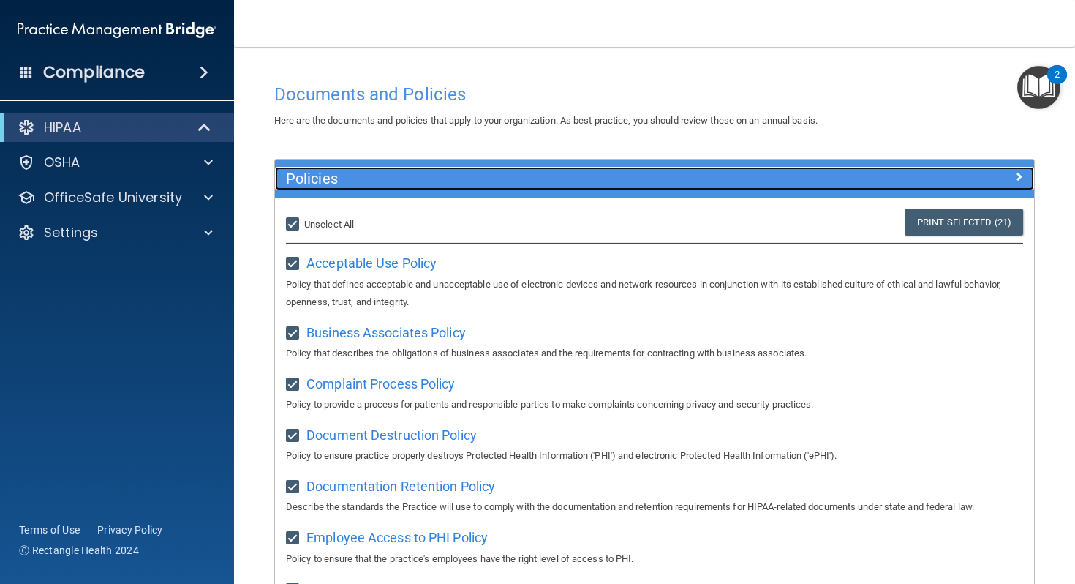
click at [551, 184] on div at bounding box center [940, 176] width 190 height 18
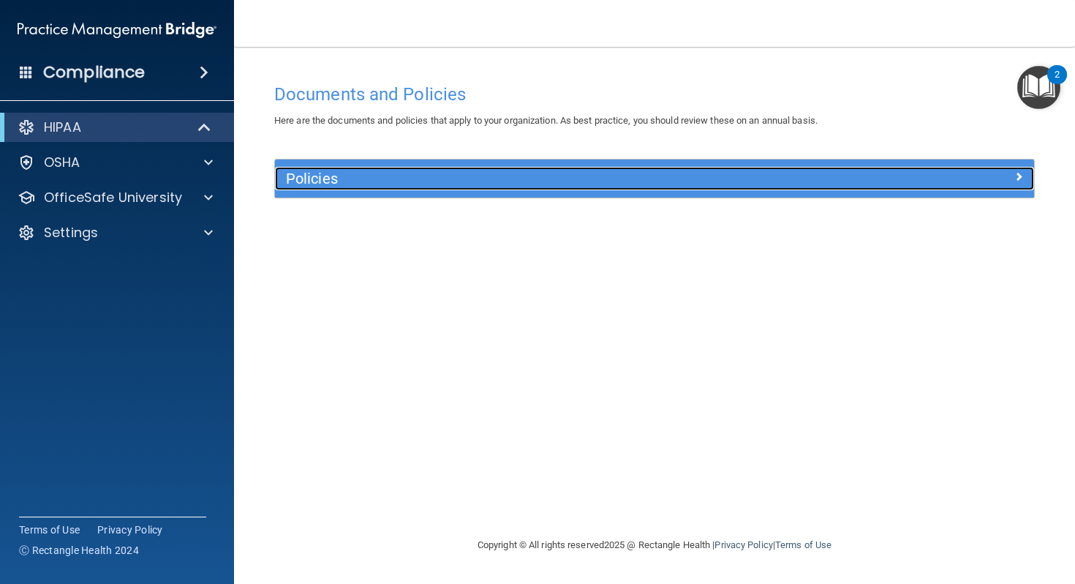
click at [551, 184] on div "Policies" at bounding box center [654, 178] width 759 height 23
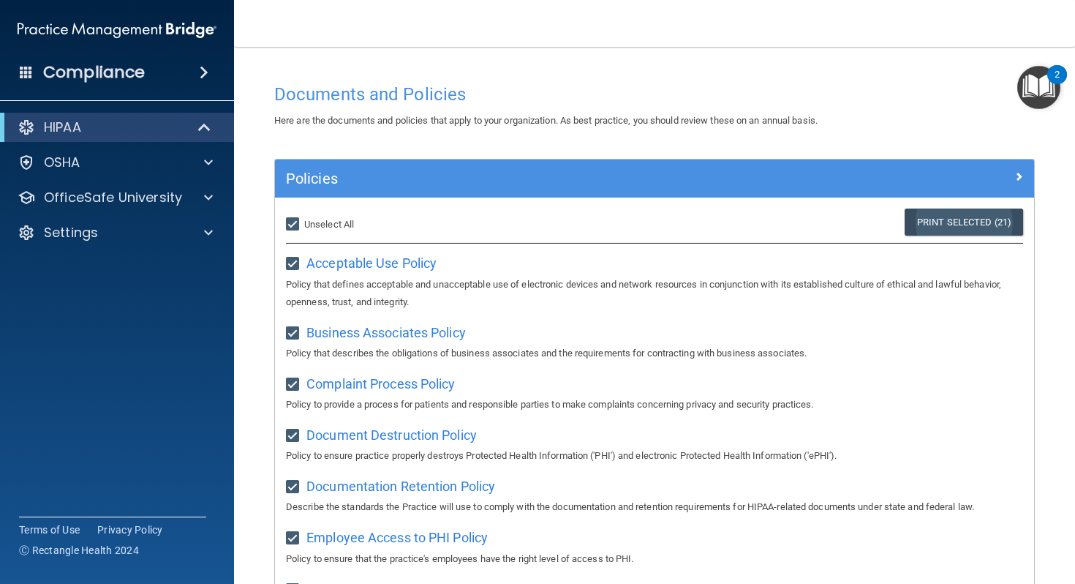
click at [551, 235] on link "Print Selected (21)" at bounding box center [964, 222] width 119 height 27
click at [551, 71] on div "2" at bounding box center [1058, 74] width 20 height 19
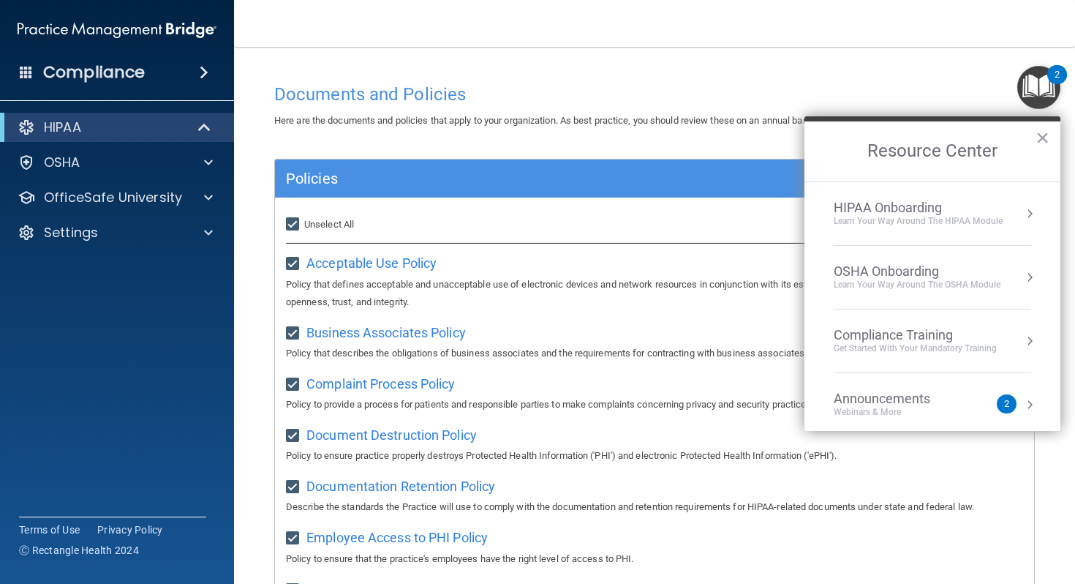
click at [551, 229] on li "HIPAA Onboarding Learn Your Way around the HIPAA module" at bounding box center [933, 214] width 198 height 64
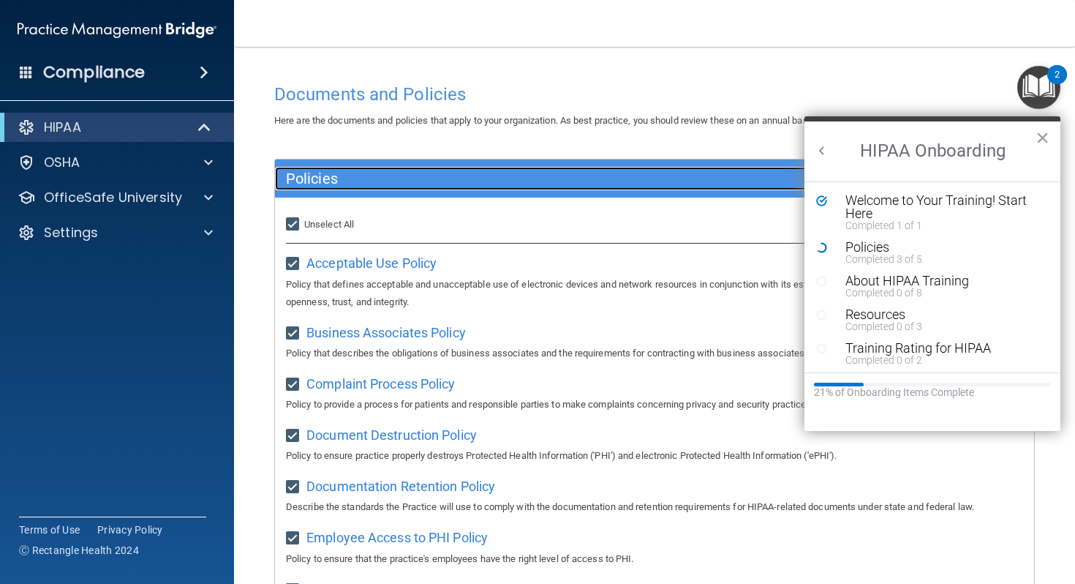
click at [551, 187] on div "Policies" at bounding box center [560, 178] width 570 height 23
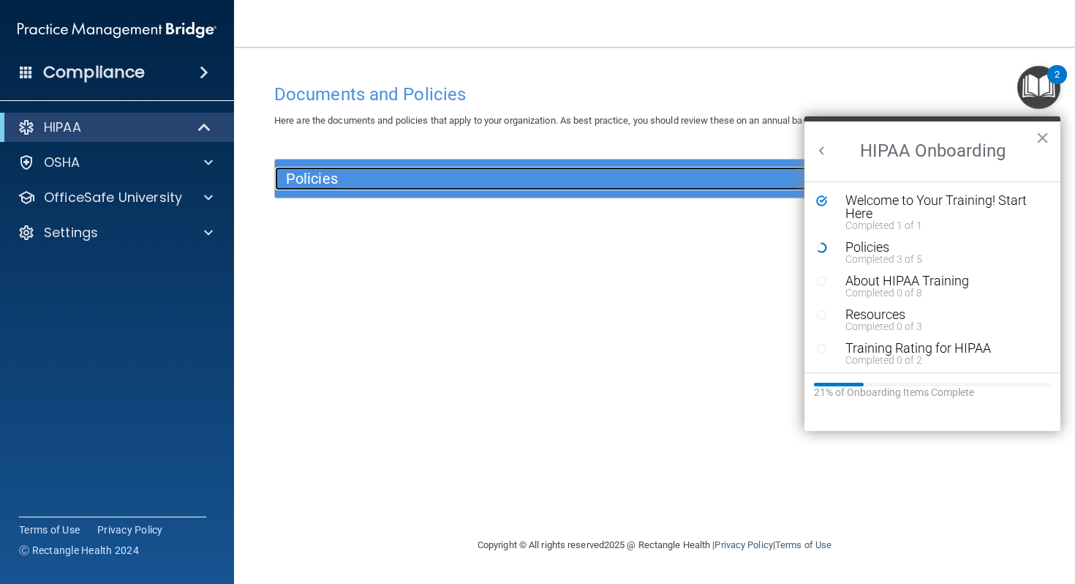
click at [551, 175] on h5 "Policies" at bounding box center [560, 178] width 548 height 16
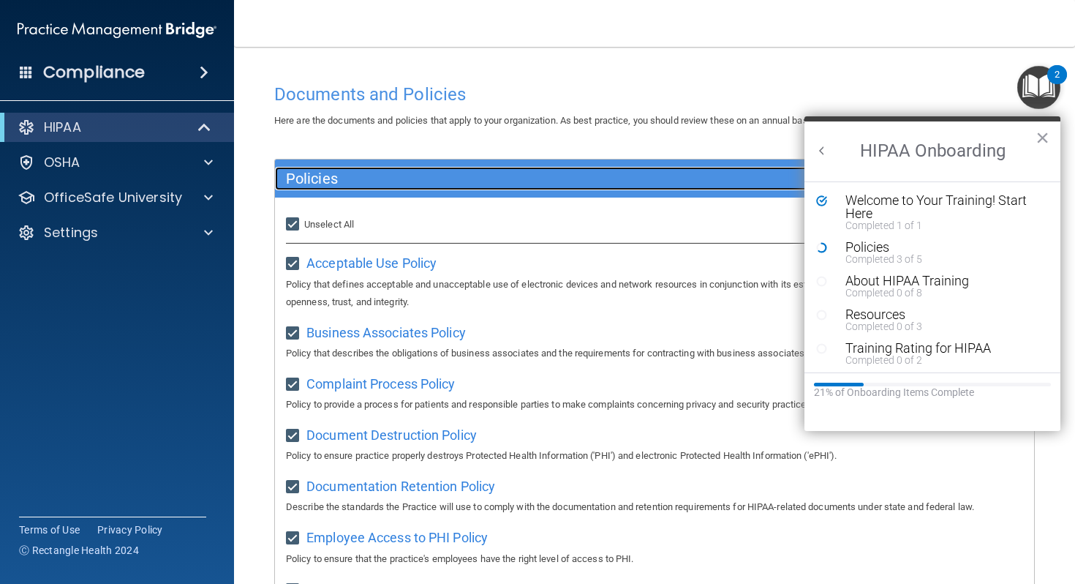
click at [551, 175] on h5 "Policies" at bounding box center [560, 178] width 548 height 16
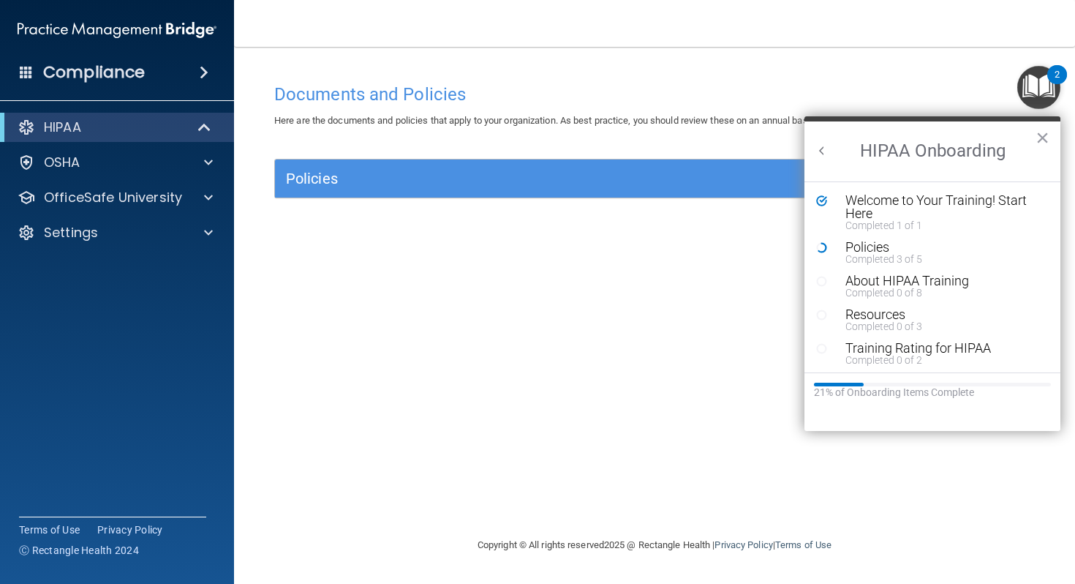
click at [551, 48] on main "Documents and Policies Here are the documents and policies that apply to your o…" at bounding box center [654, 315] width 841 height 537
click at [551, 139] on button "×" at bounding box center [1043, 137] width 14 height 23
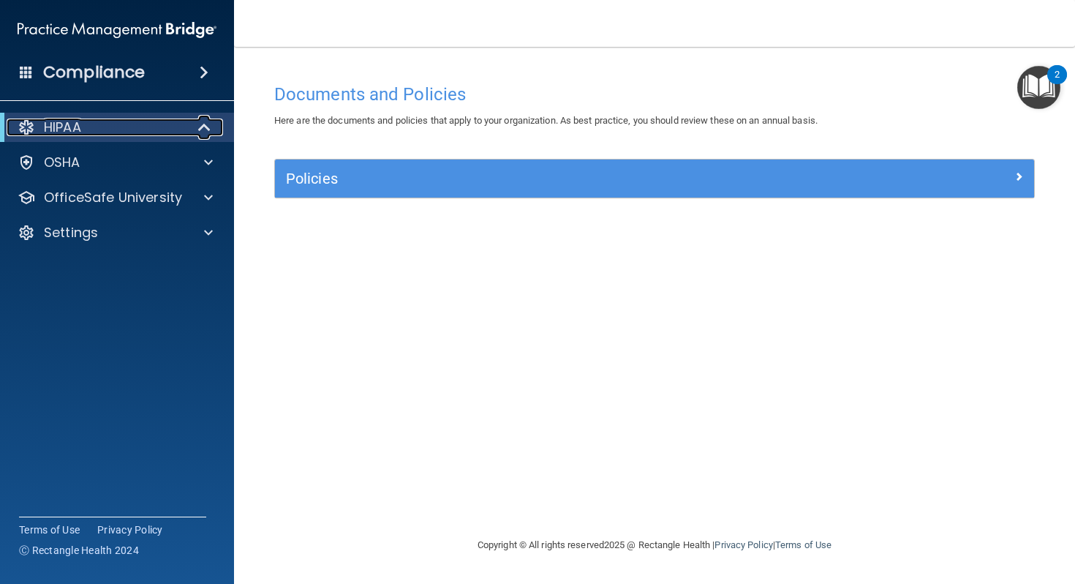
click at [184, 132] on div "HIPAA" at bounding box center [97, 128] width 181 height 18
click at [186, 129] on div "HIPAA" at bounding box center [97, 128] width 181 height 18
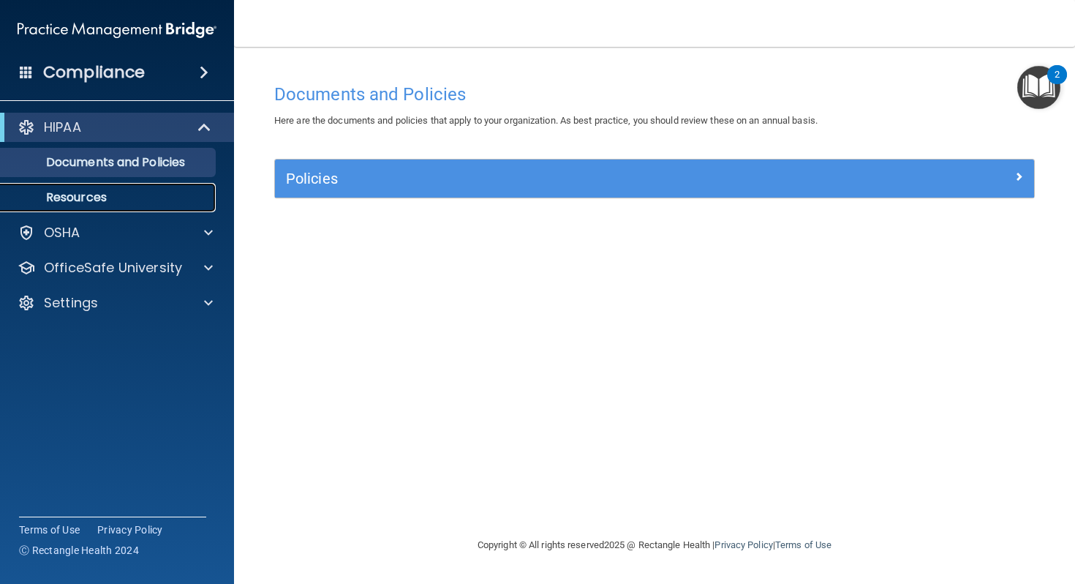
click at [143, 195] on p "Resources" at bounding box center [110, 197] width 200 height 15
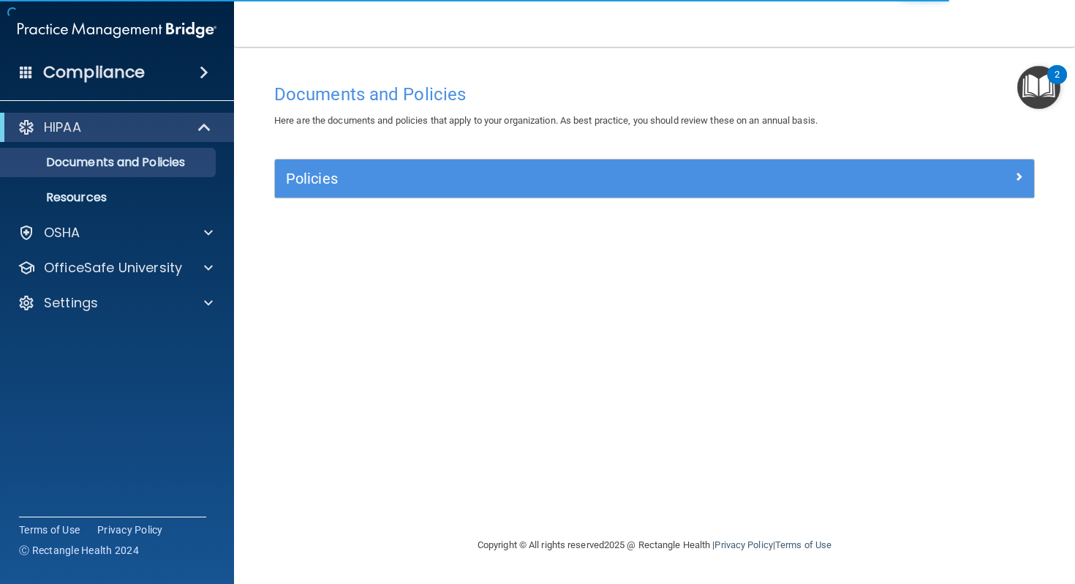
click at [1043, 76] on img "Open Resource Center, 2 new notifications" at bounding box center [1039, 87] width 43 height 43
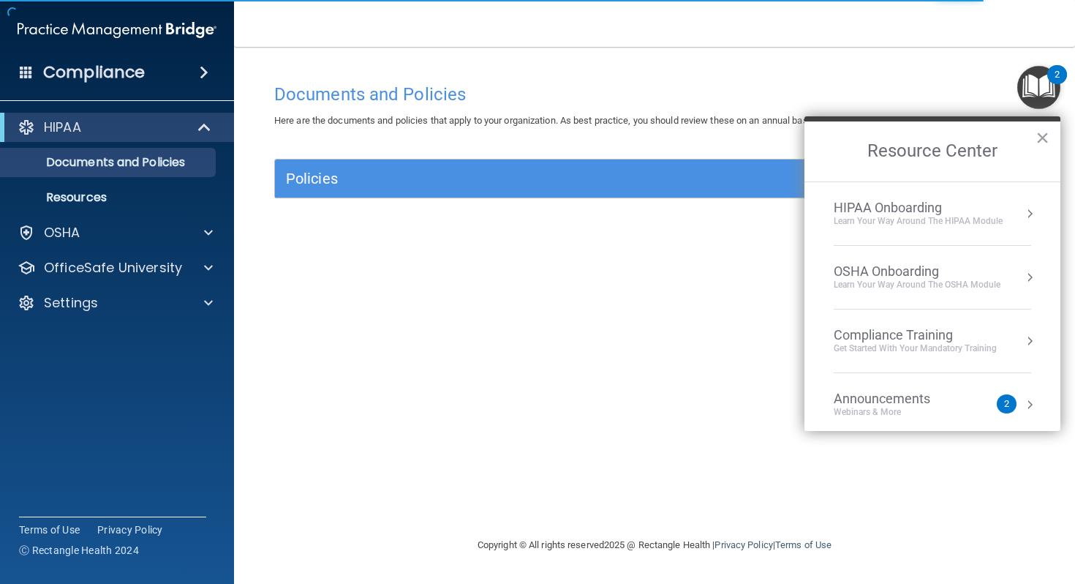
click at [1018, 222] on div "HIPAA Onboarding Learn Your Way around the HIPAA module" at bounding box center [933, 214] width 198 height 28
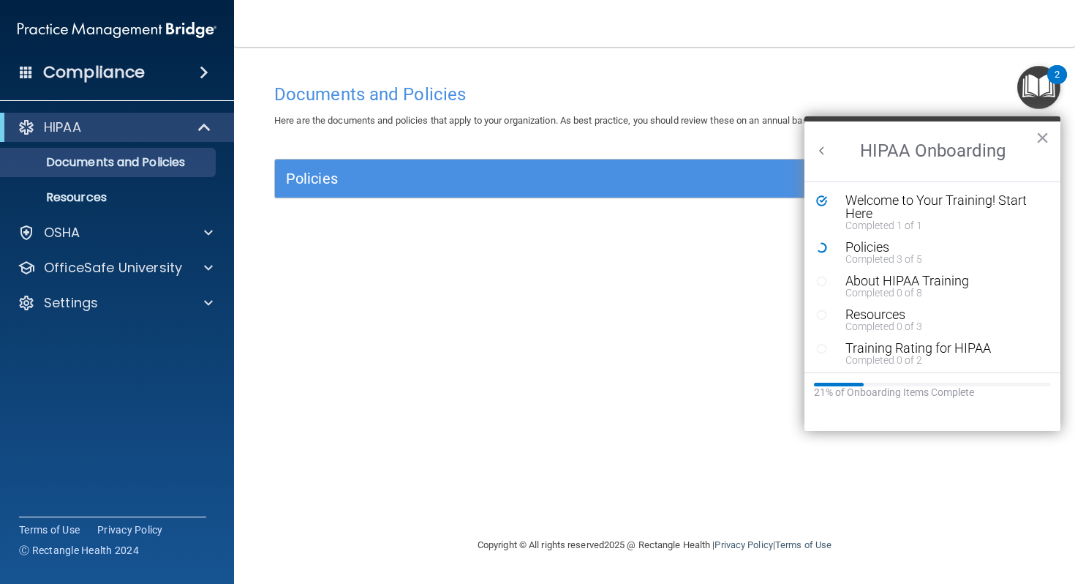
scroll to position [3, 0]
click at [847, 246] on div "Policies" at bounding box center [944, 244] width 196 height 13
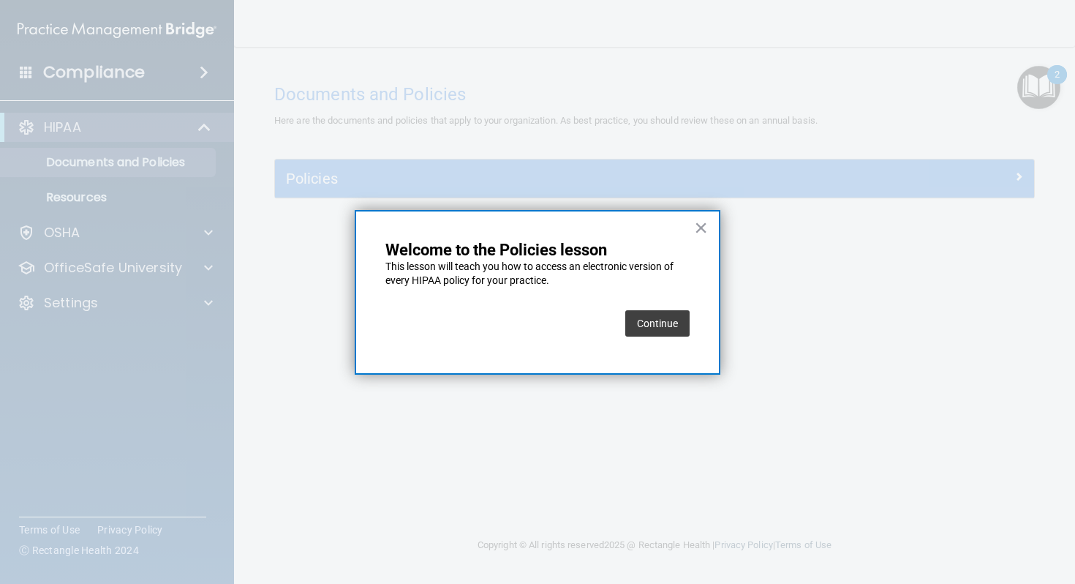
click at [675, 328] on button "Continue" at bounding box center [658, 323] width 64 height 26
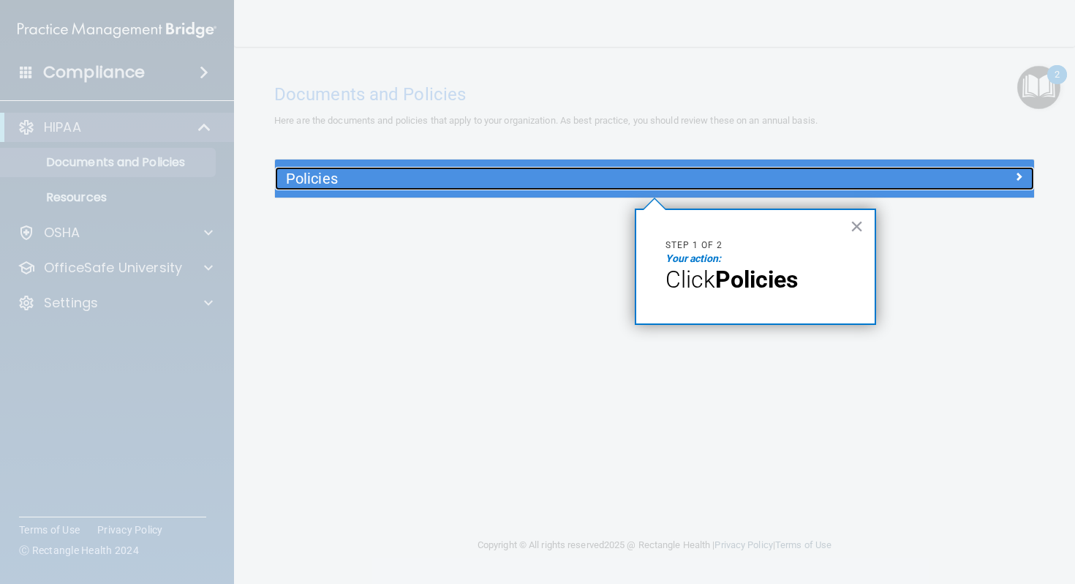
click at [337, 183] on h5 "Policies" at bounding box center [560, 178] width 548 height 16
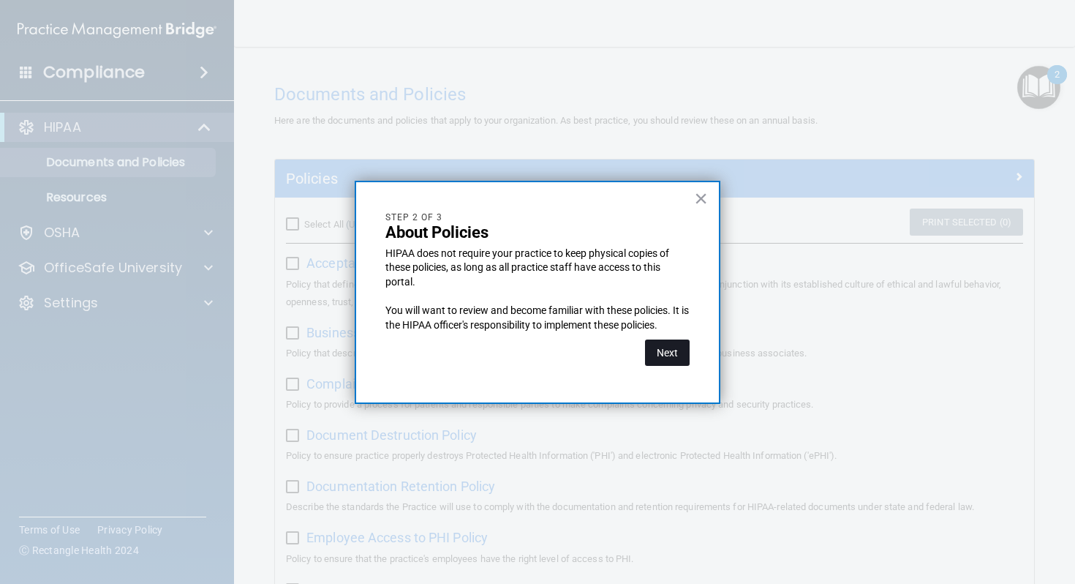
click at [682, 348] on button "Next" at bounding box center [667, 352] width 45 height 26
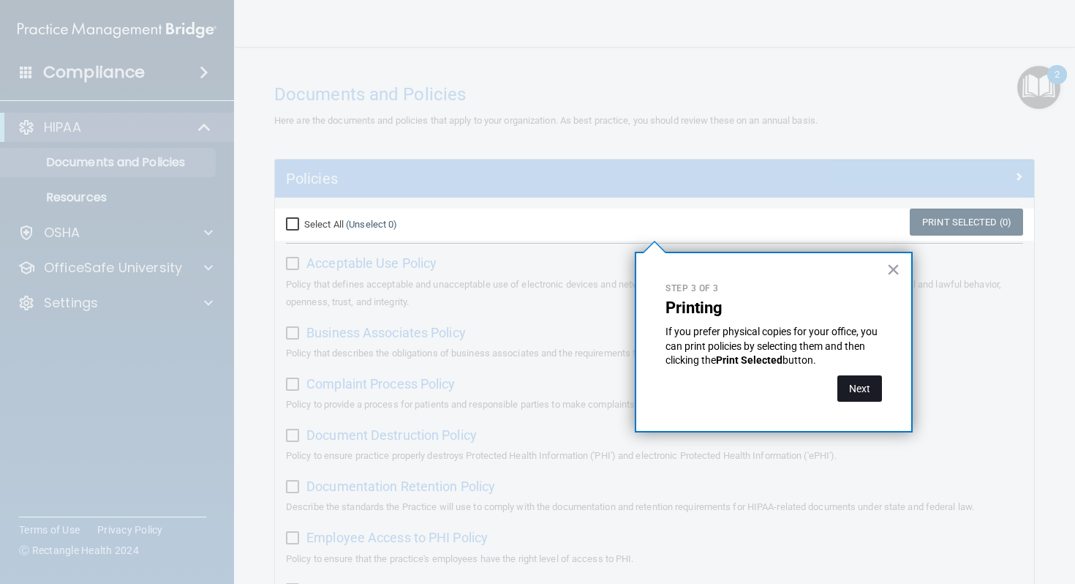
click at [840, 391] on button "Next" at bounding box center [860, 388] width 45 height 26
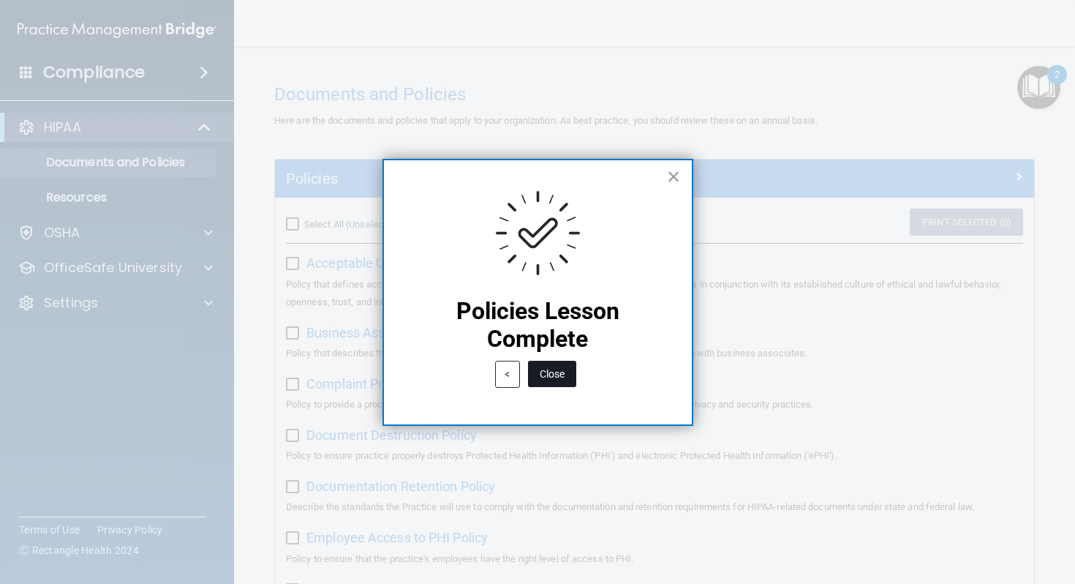
click at [547, 373] on button "Close" at bounding box center [552, 374] width 48 height 26
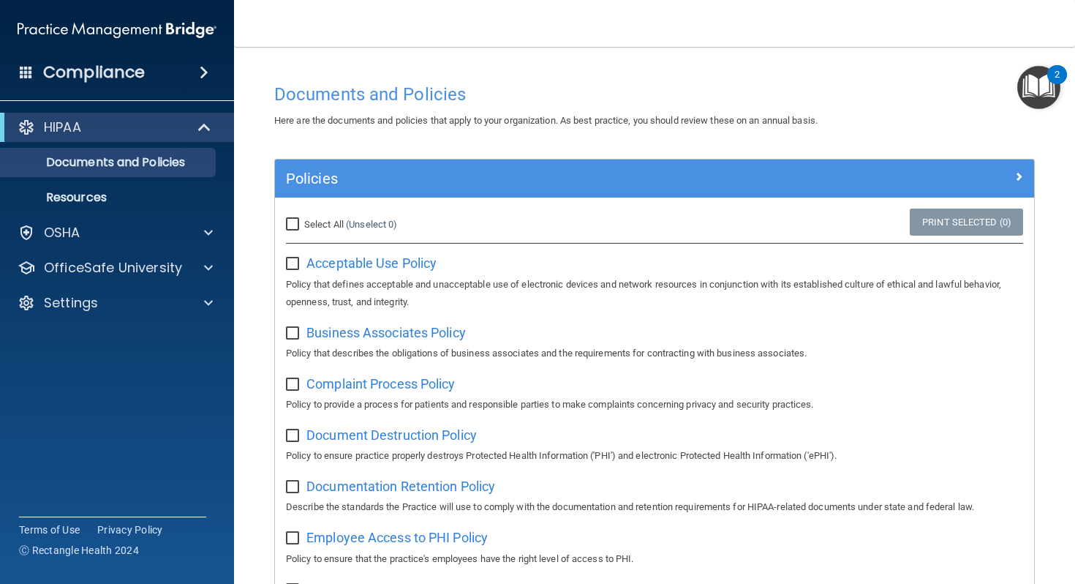
click at [1032, 70] on img "Open Resource Center, 2 new notifications" at bounding box center [1039, 87] width 43 height 43
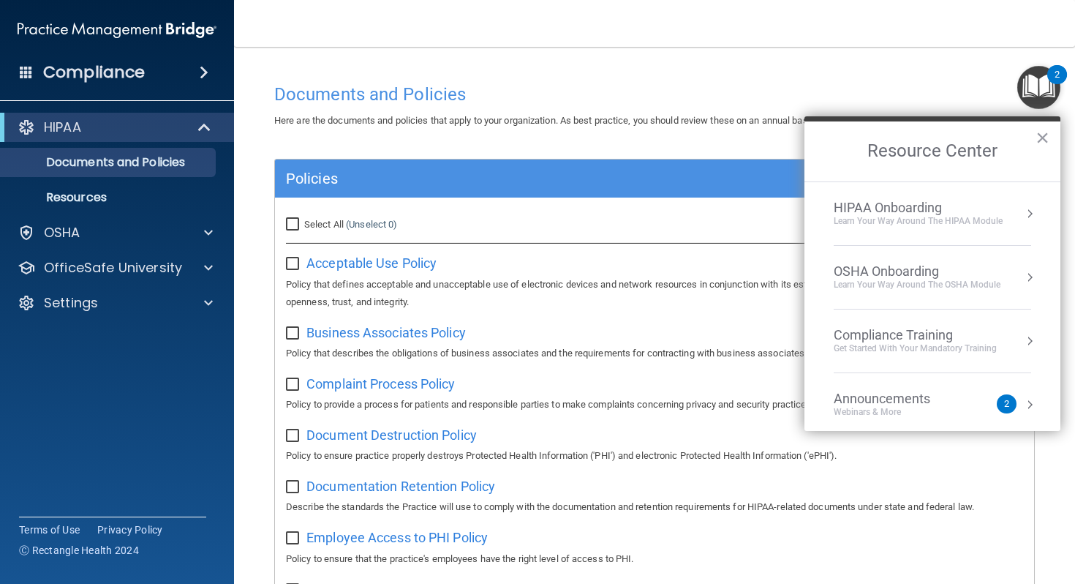
click at [923, 214] on div "HIPAA Onboarding" at bounding box center [918, 208] width 169 height 16
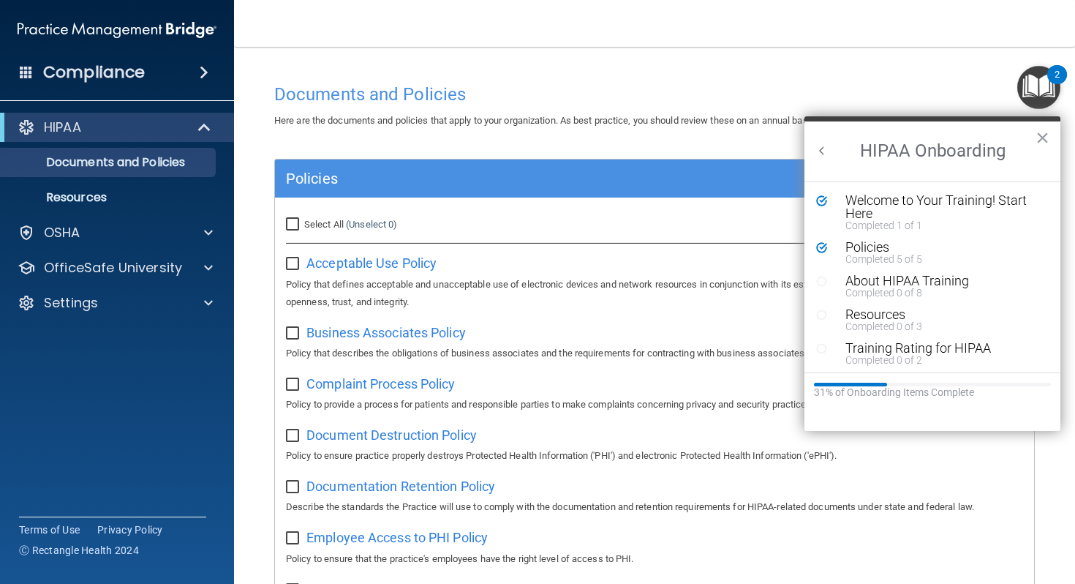
scroll to position [0, 0]
click at [822, 283] on icon "Resource Center" at bounding box center [821, 281] width 11 height 11
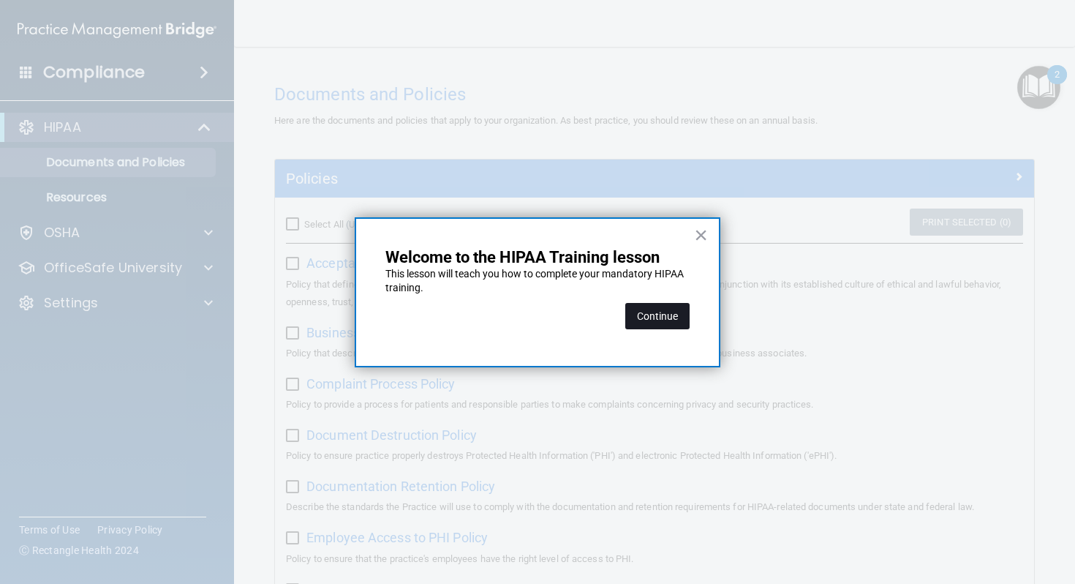
click at [640, 315] on button "Continue" at bounding box center [658, 316] width 64 height 26
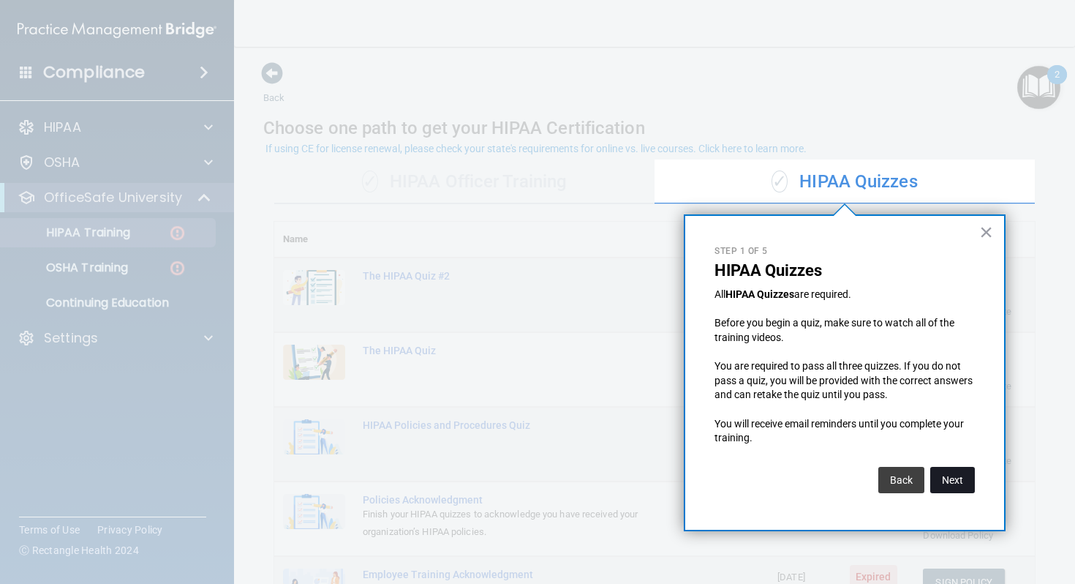
click at [956, 475] on button "Next" at bounding box center [953, 480] width 45 height 26
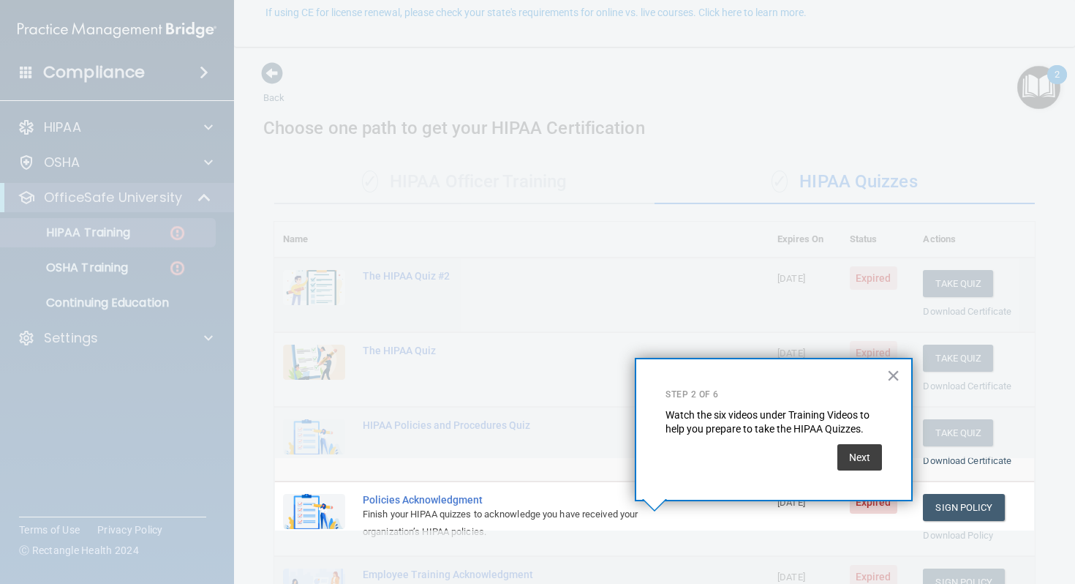
scroll to position [136, 0]
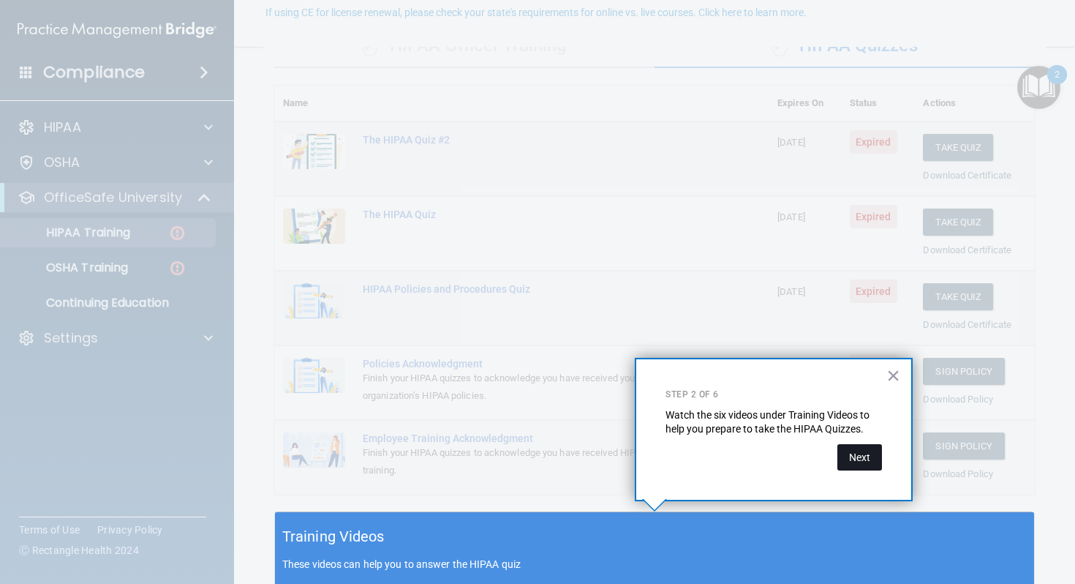
click at [877, 459] on button "Next" at bounding box center [860, 457] width 45 height 26
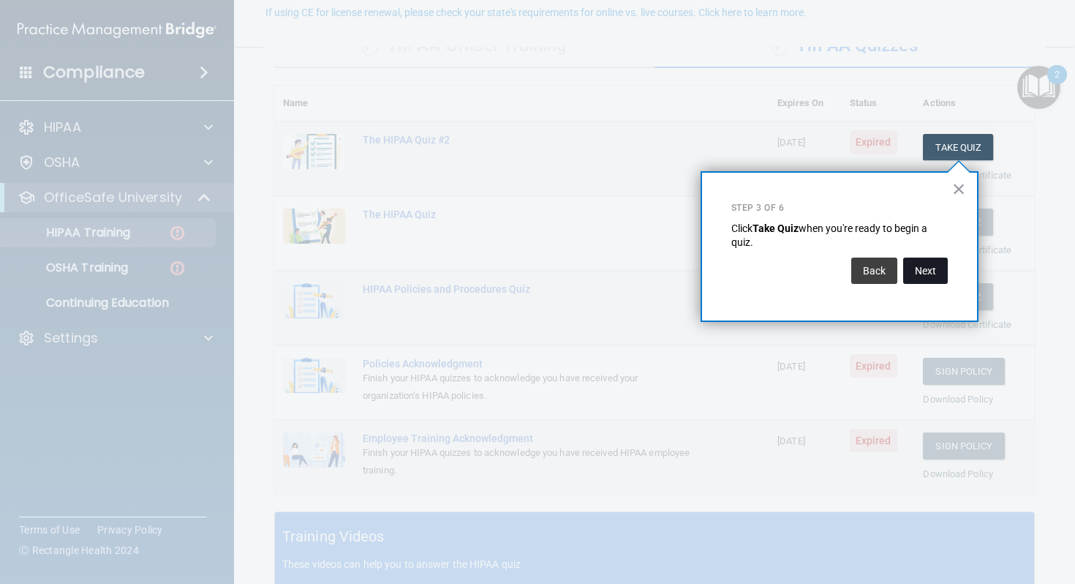
click at [926, 272] on button "Next" at bounding box center [926, 271] width 45 height 26
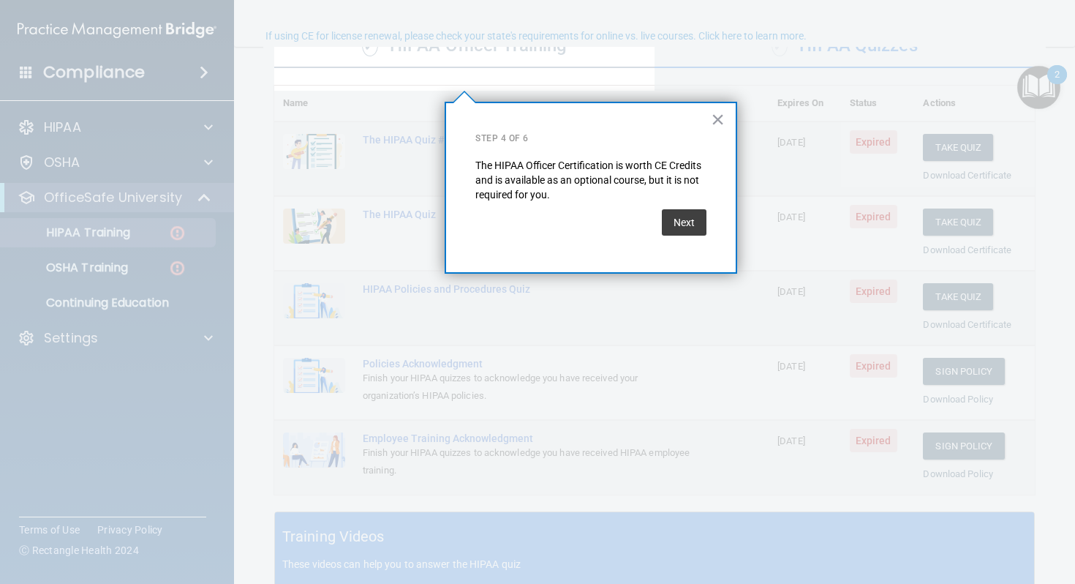
scroll to position [113, 0]
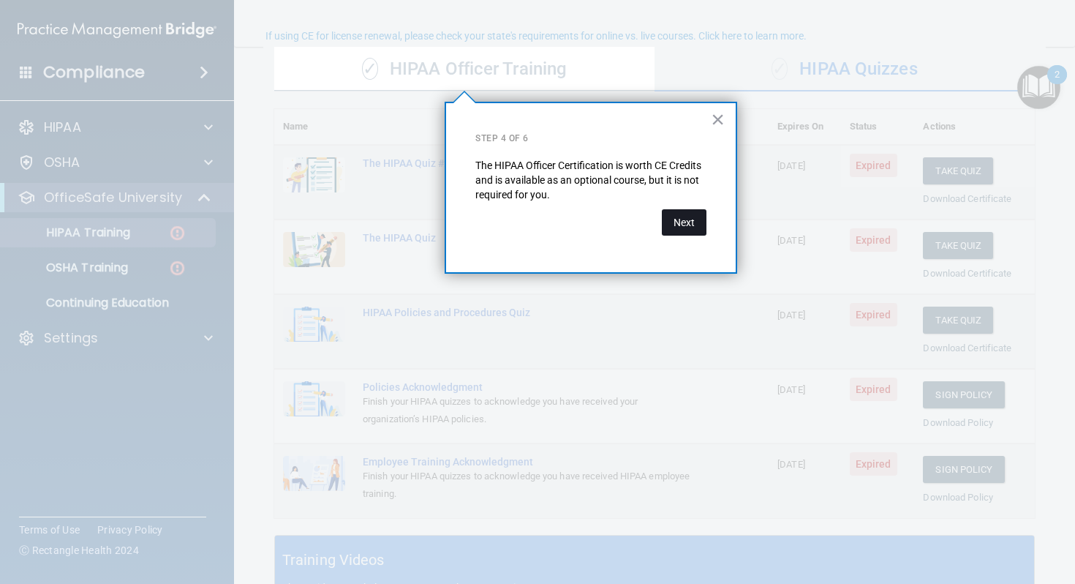
click at [699, 219] on button "Next" at bounding box center [684, 222] width 45 height 26
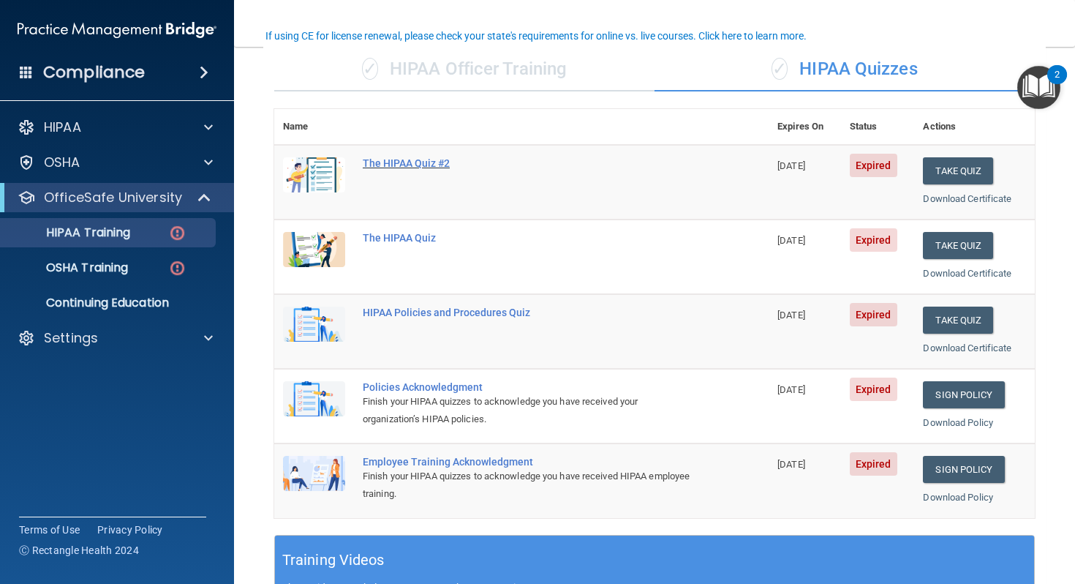
click at [399, 162] on div "The HIPAA Quiz #2" at bounding box center [529, 163] width 333 height 12
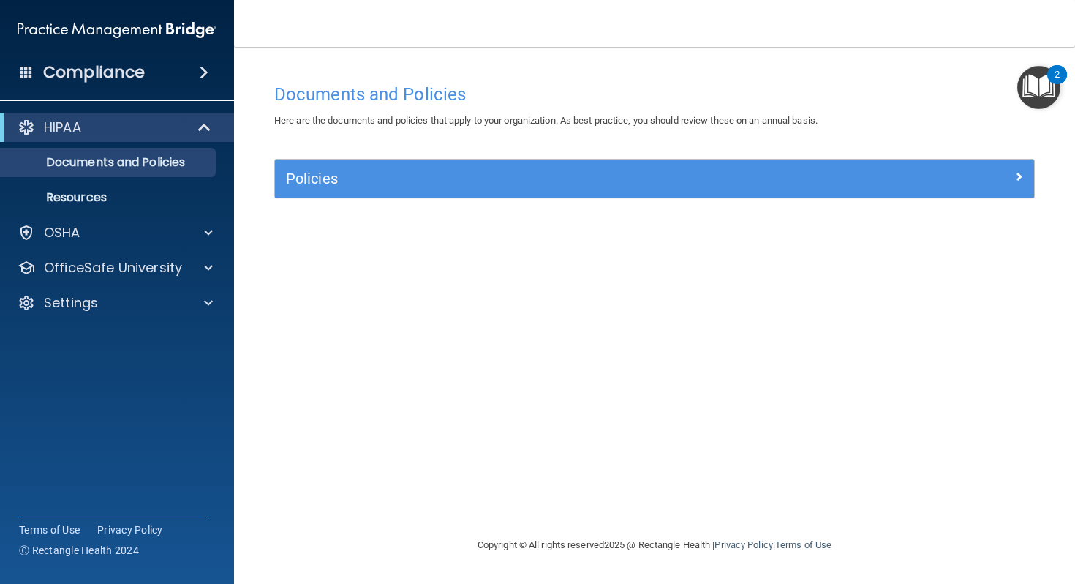
click at [1037, 82] on img "Open Resource Center, 2 new notifications" at bounding box center [1039, 87] width 43 height 43
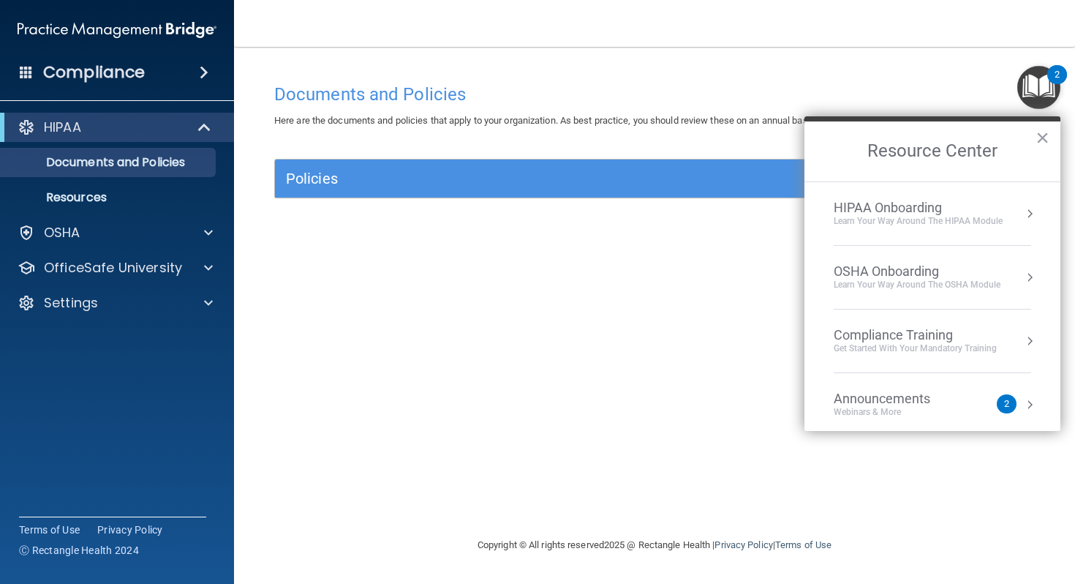
click at [996, 202] on div "HIPAA Onboarding" at bounding box center [918, 208] width 169 height 16
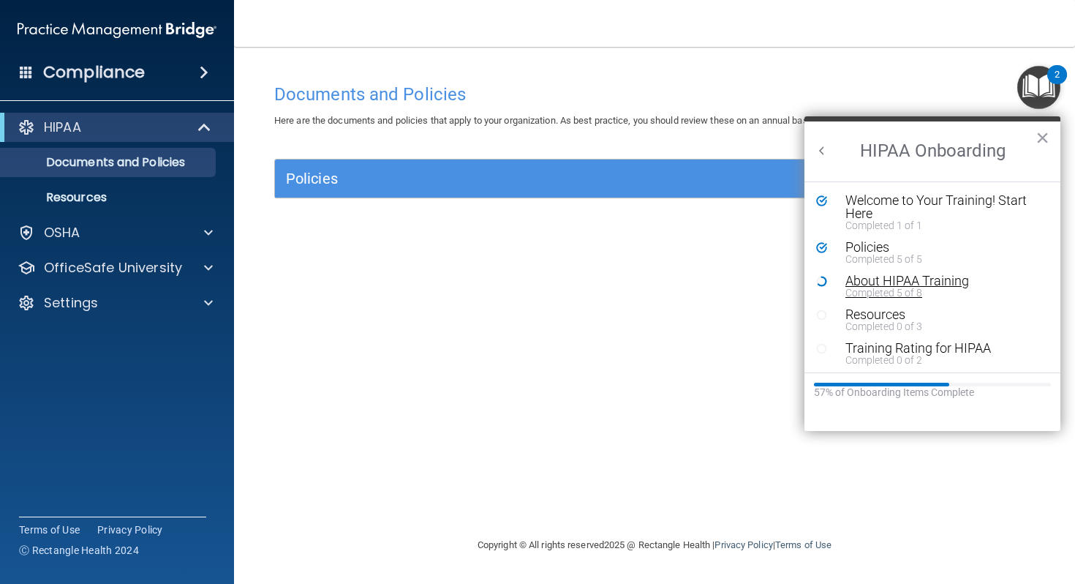
click at [929, 280] on div "About HIPAA Training" at bounding box center [944, 280] width 196 height 13
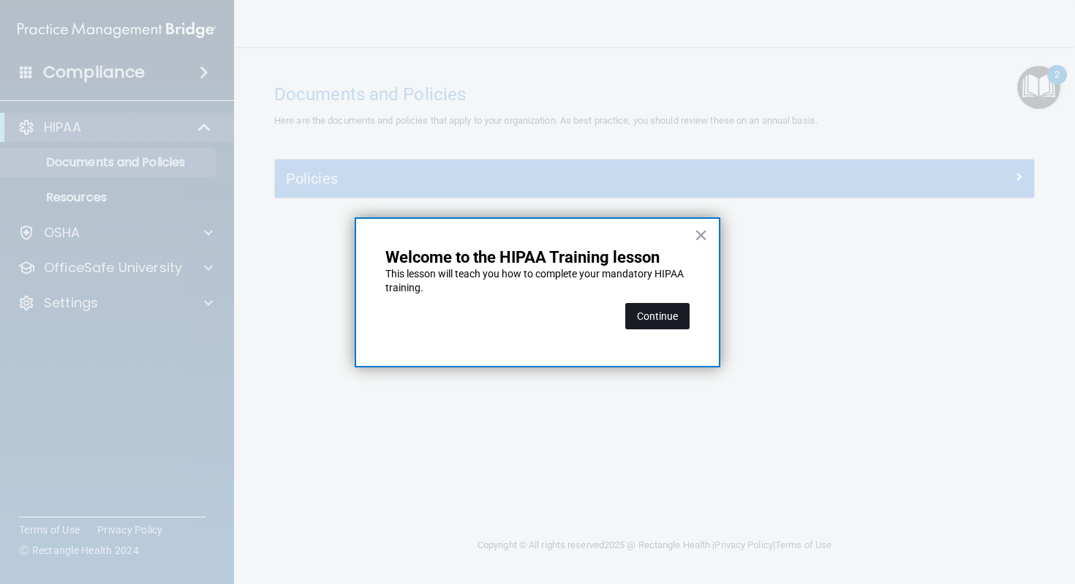
click at [673, 322] on button "Continue" at bounding box center [658, 316] width 64 height 26
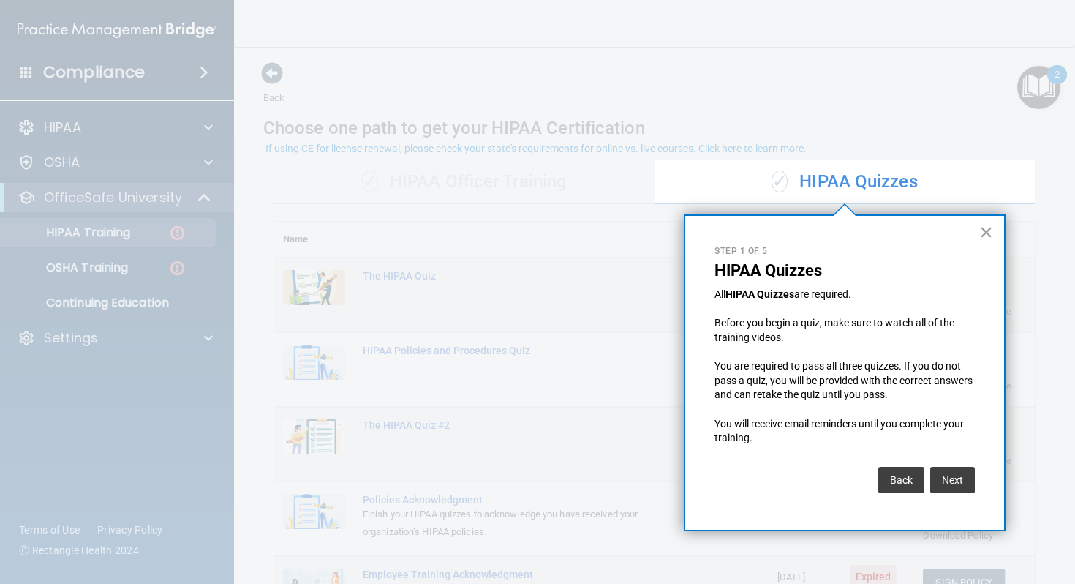
click at [986, 233] on button "×" at bounding box center [987, 231] width 14 height 23
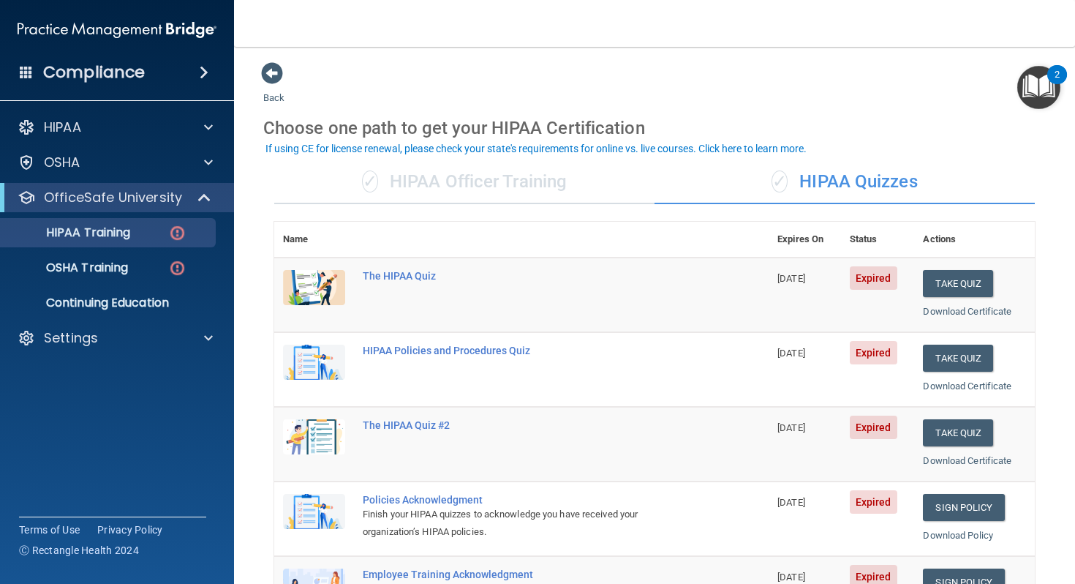
click at [555, 179] on div "✓ HIPAA Officer Training" at bounding box center [464, 182] width 380 height 44
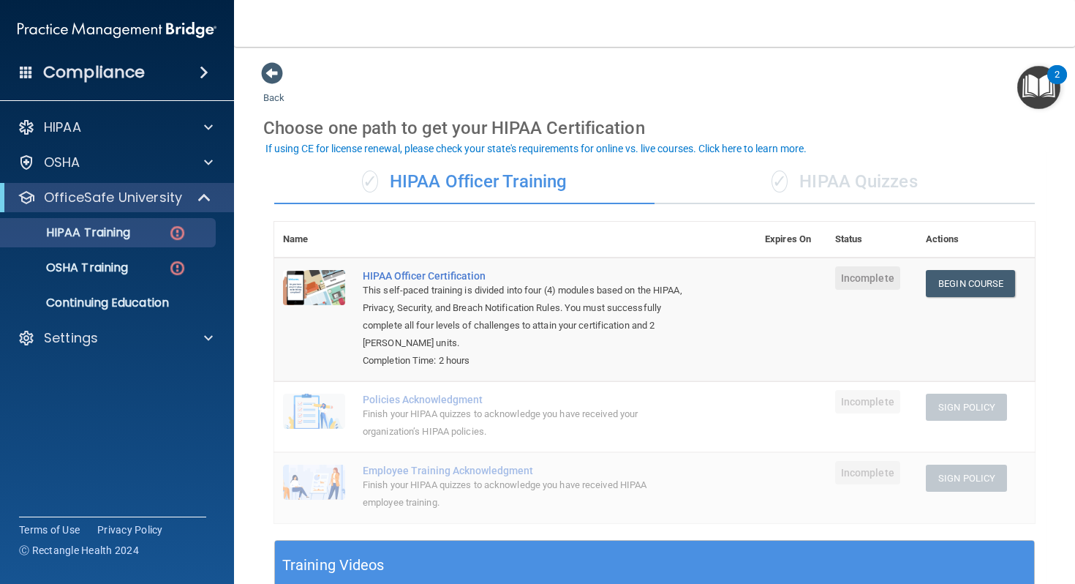
click at [786, 168] on div "✓ HIPAA Quizzes" at bounding box center [845, 182] width 380 height 44
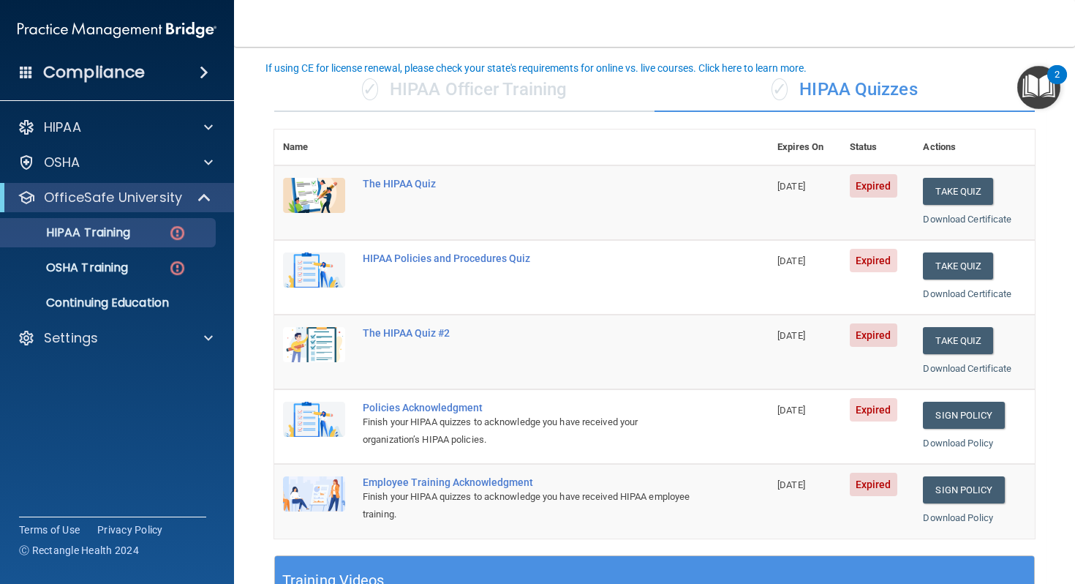
scroll to position [93, 0]
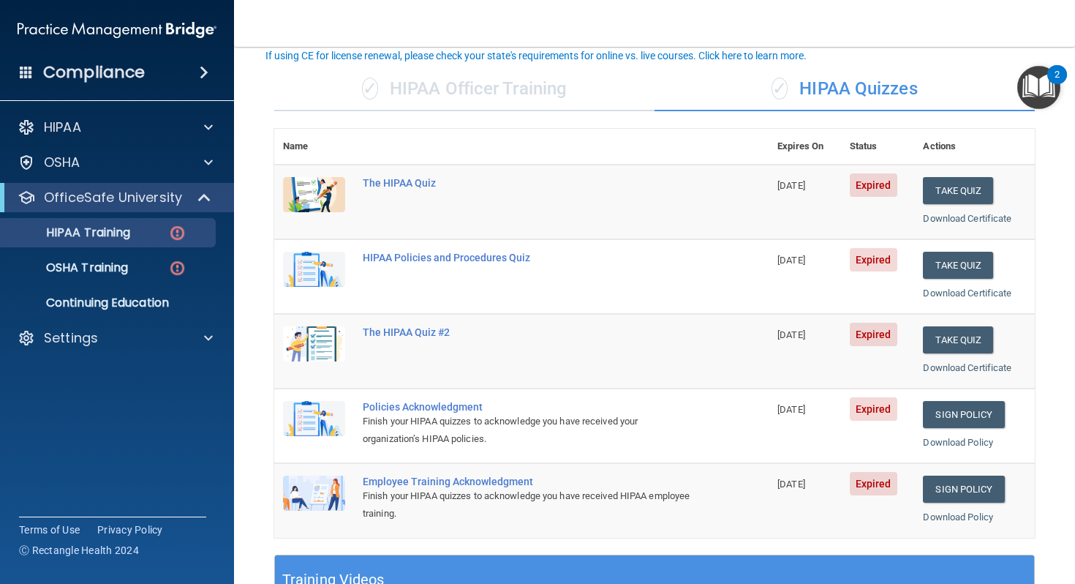
click at [521, 78] on div "✓ HIPAA Officer Training" at bounding box center [464, 89] width 380 height 44
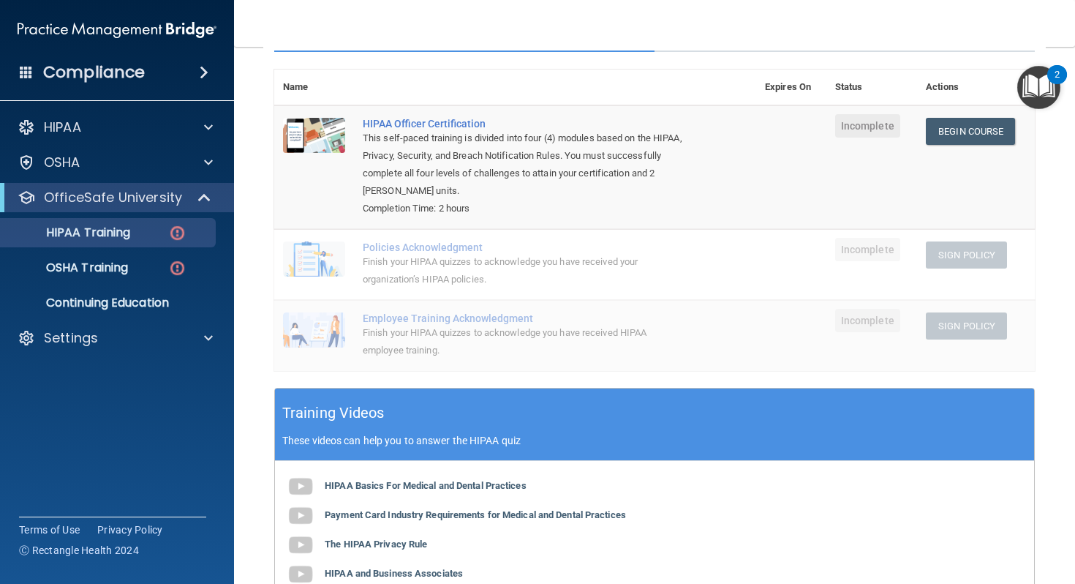
scroll to position [151, 0]
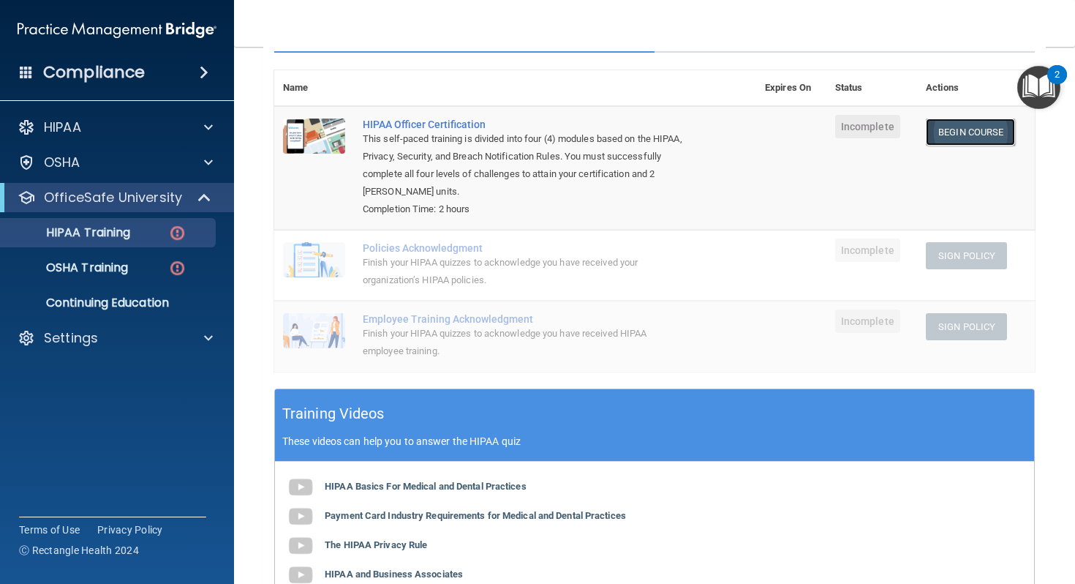
click at [982, 139] on link "Begin Course" at bounding box center [970, 132] width 89 height 27
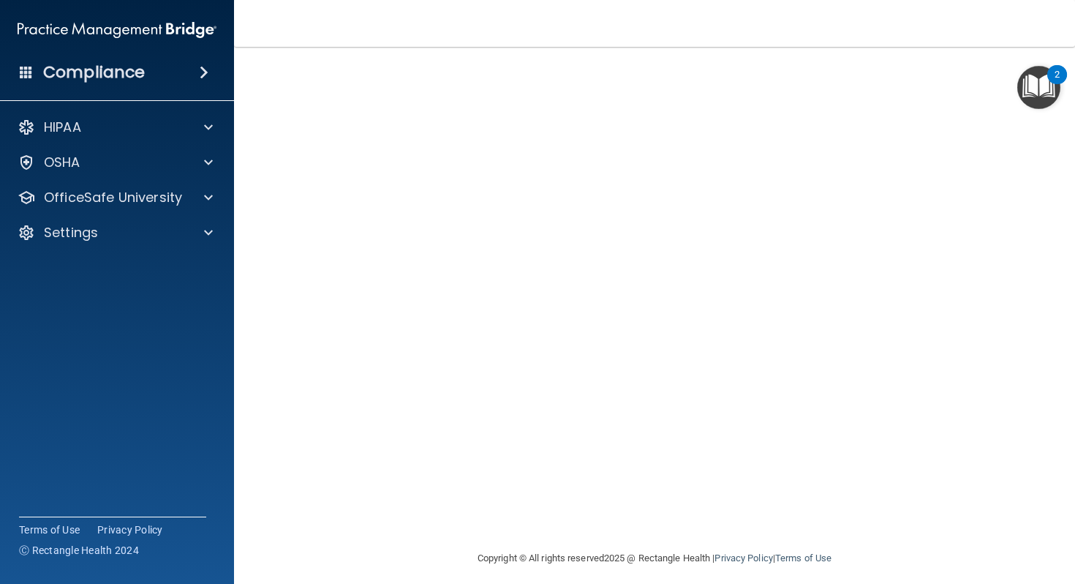
scroll to position [59, 0]
click at [1025, 99] on img "Open Resource Center, 2 new notifications" at bounding box center [1039, 87] width 43 height 43
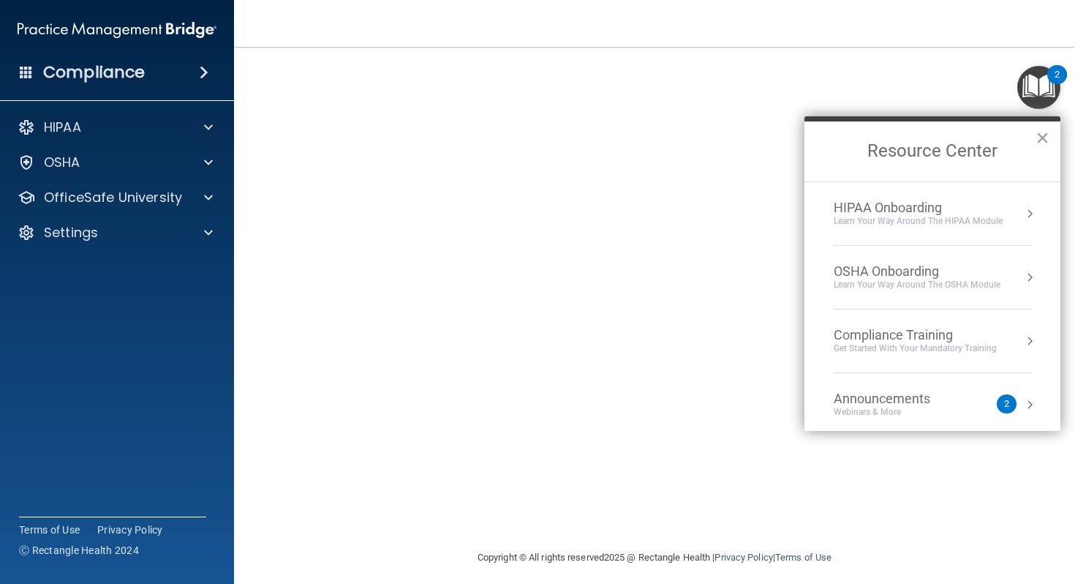
click at [986, 214] on div "HIPAA Onboarding" at bounding box center [918, 208] width 169 height 16
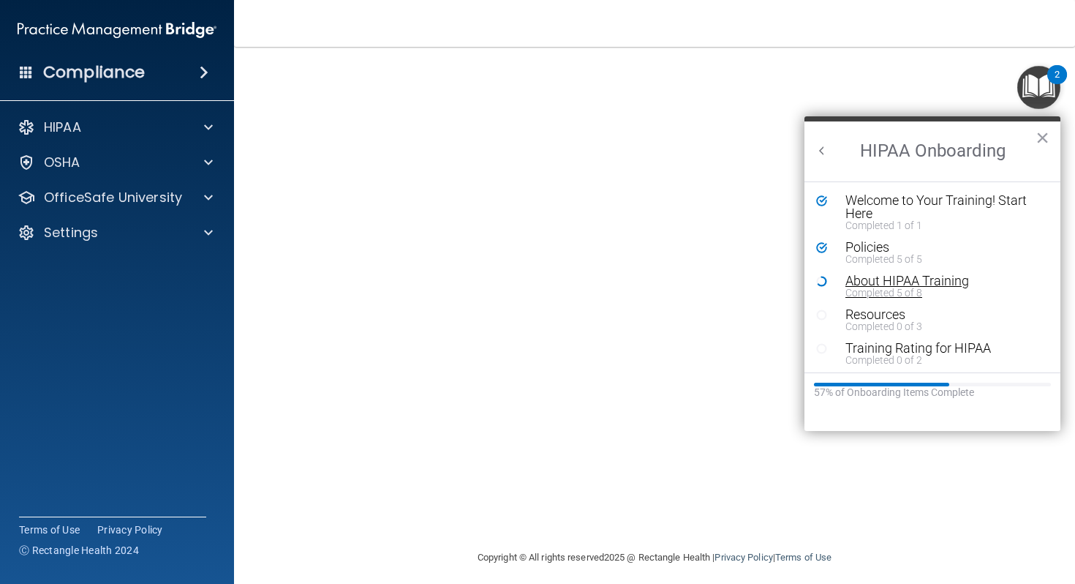
scroll to position [3, 0]
click at [1040, 130] on button "×" at bounding box center [1043, 137] width 14 height 23
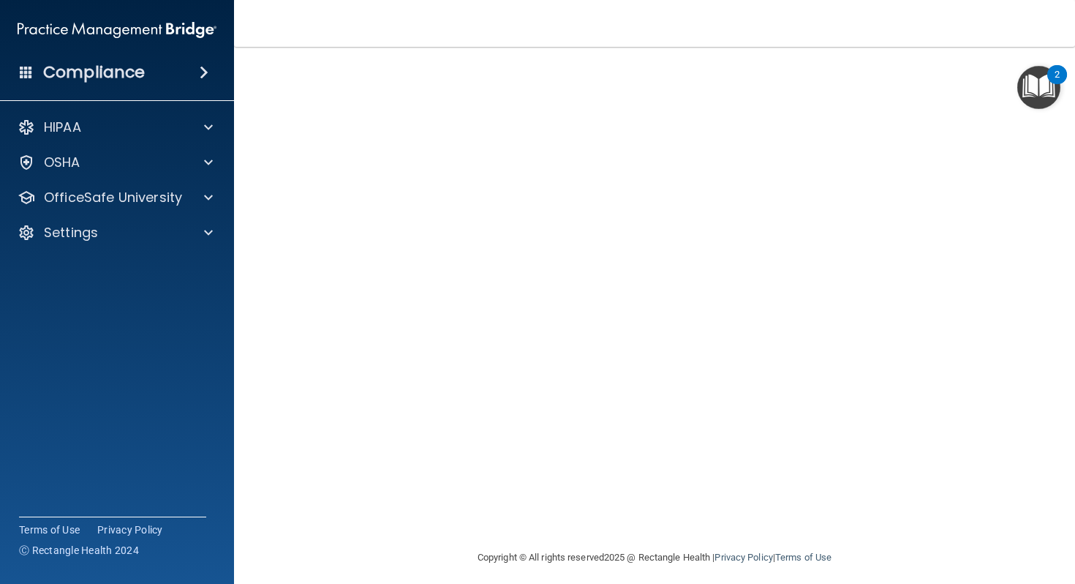
click at [1026, 91] on img "Open Resource Center, 2 new notifications" at bounding box center [1039, 87] width 43 height 43
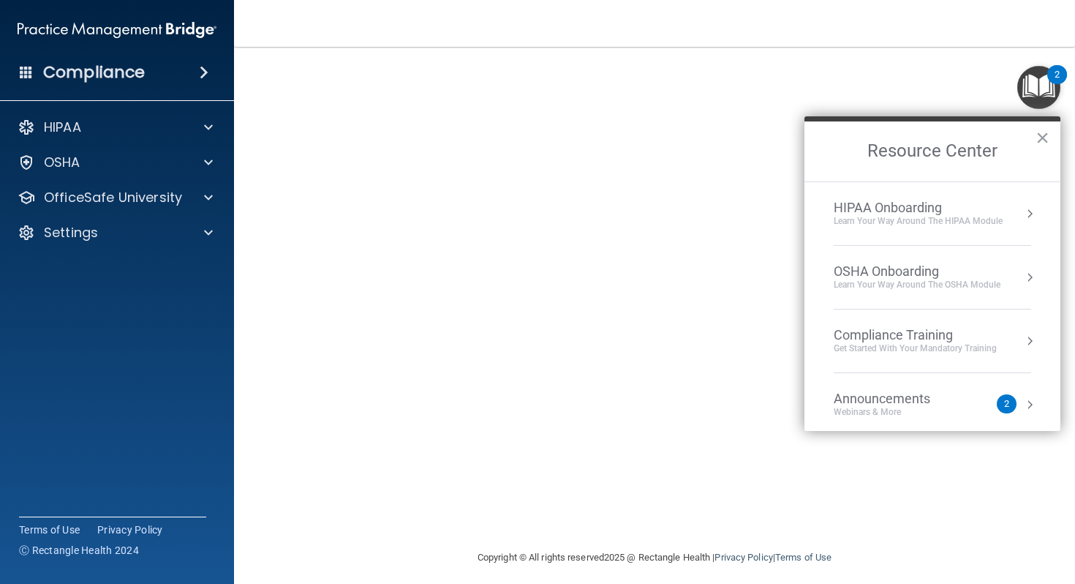
click at [978, 212] on div "HIPAA Onboarding" at bounding box center [918, 208] width 169 height 16
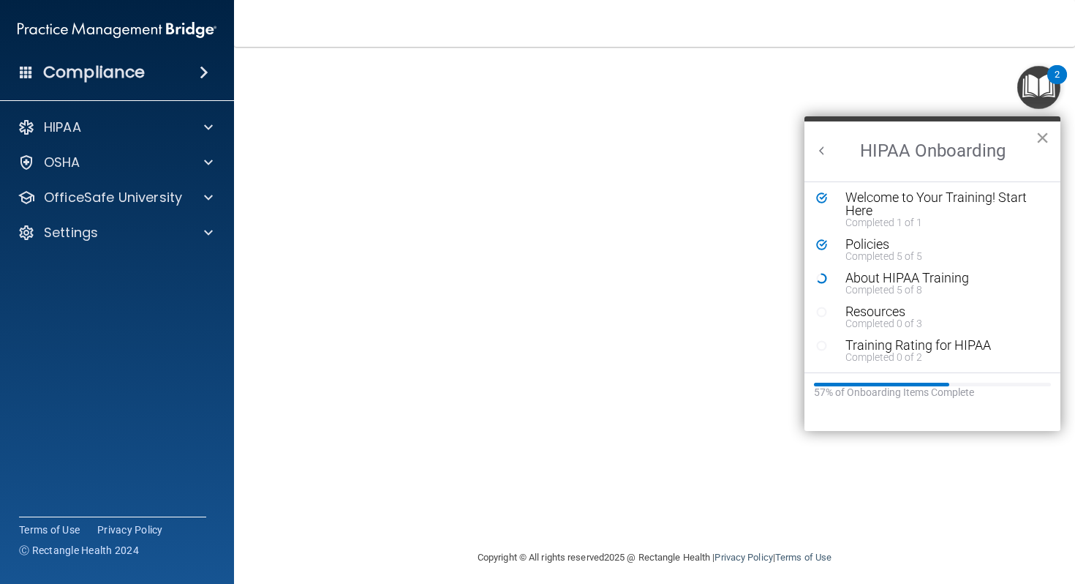
click at [1046, 138] on button "×" at bounding box center [1043, 137] width 14 height 23
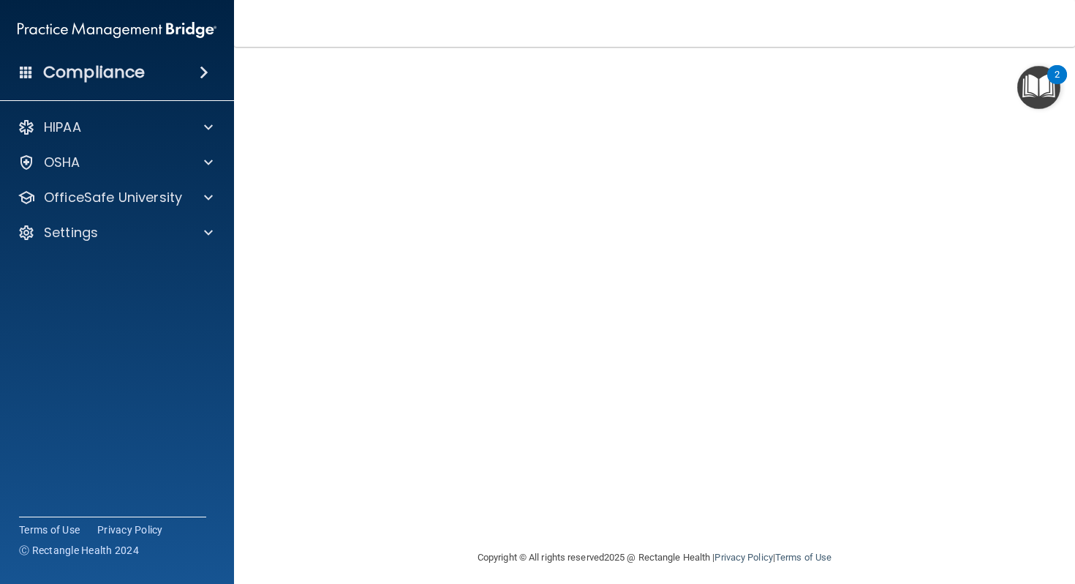
click at [1029, 91] on img "Open Resource Center, 2 new notifications" at bounding box center [1039, 87] width 43 height 43
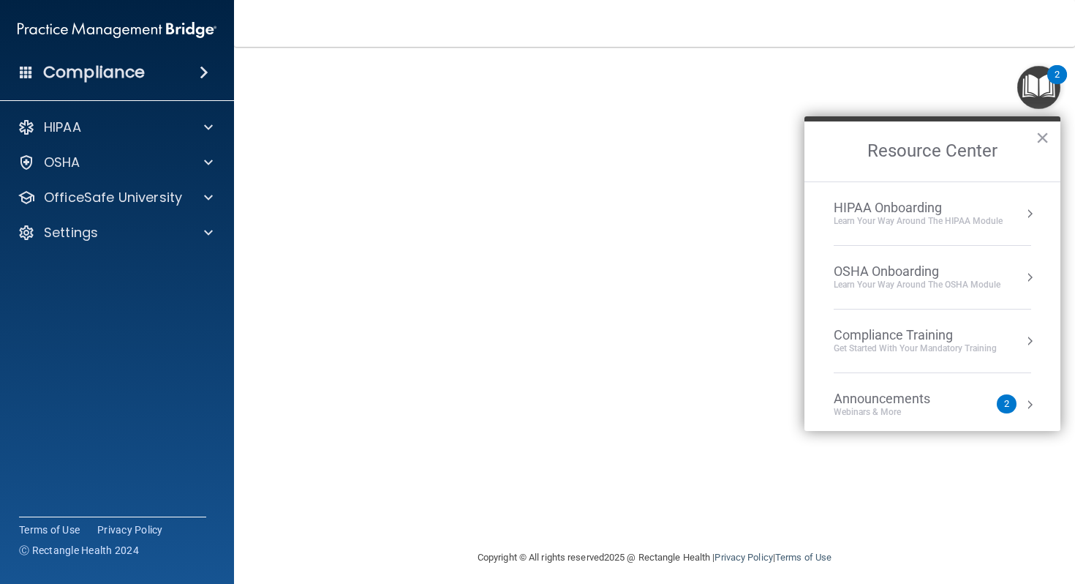
click at [988, 204] on div "HIPAA Onboarding" at bounding box center [918, 208] width 169 height 16
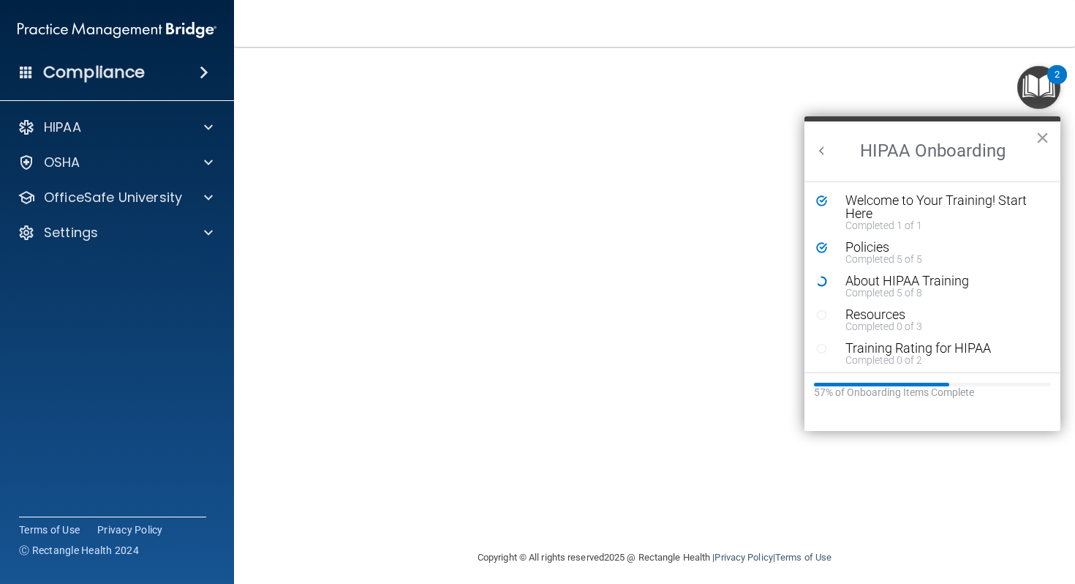
scroll to position [0, 0]
click at [1038, 135] on button "×" at bounding box center [1043, 137] width 14 height 23
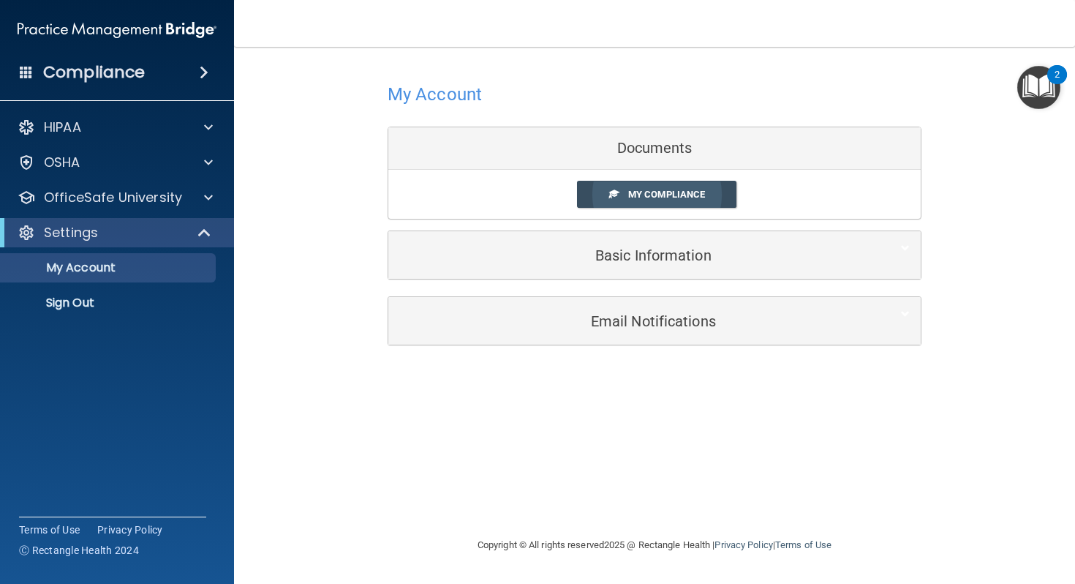
click at [683, 202] on link "My Compliance" at bounding box center [657, 194] width 160 height 27
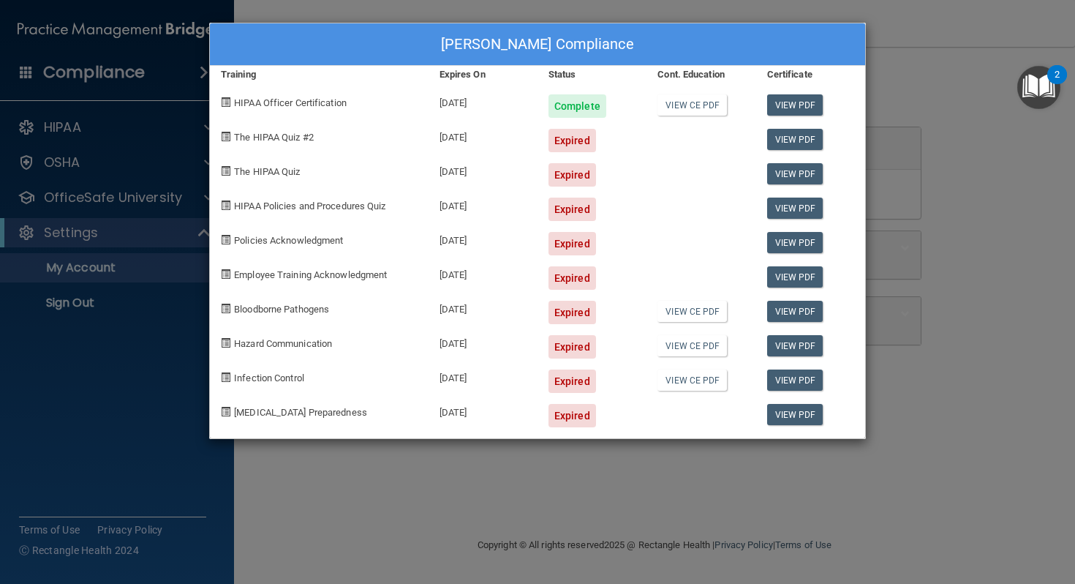
click at [384, 15] on div "Estela Garcia's Compliance Training Expires On Status Cont. Education Certifica…" at bounding box center [537, 292] width 1075 height 584
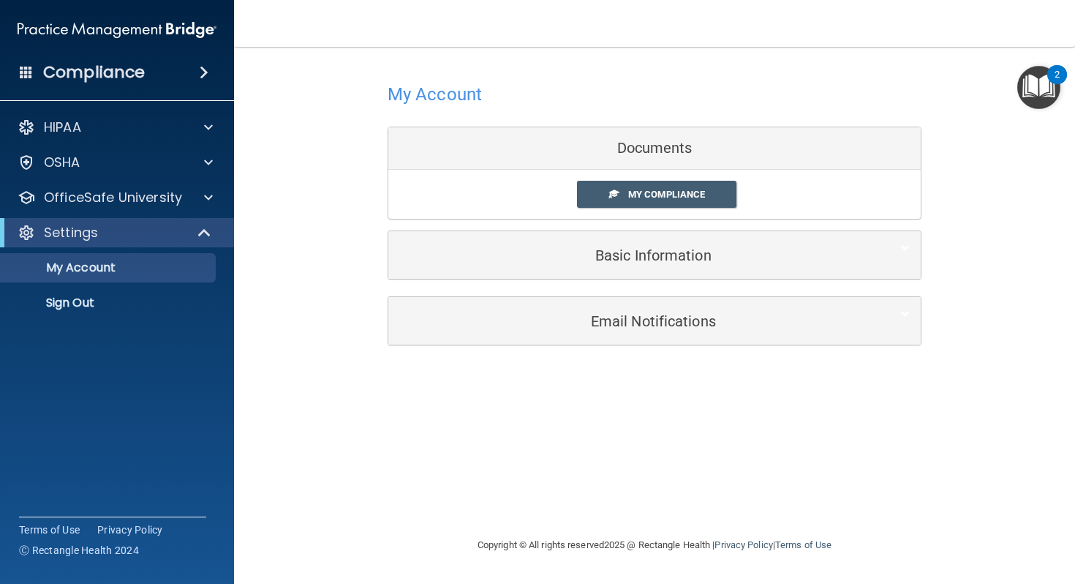
click at [1034, 74] on img "Open Resource Center, 2 new notifications" at bounding box center [1039, 87] width 43 height 43
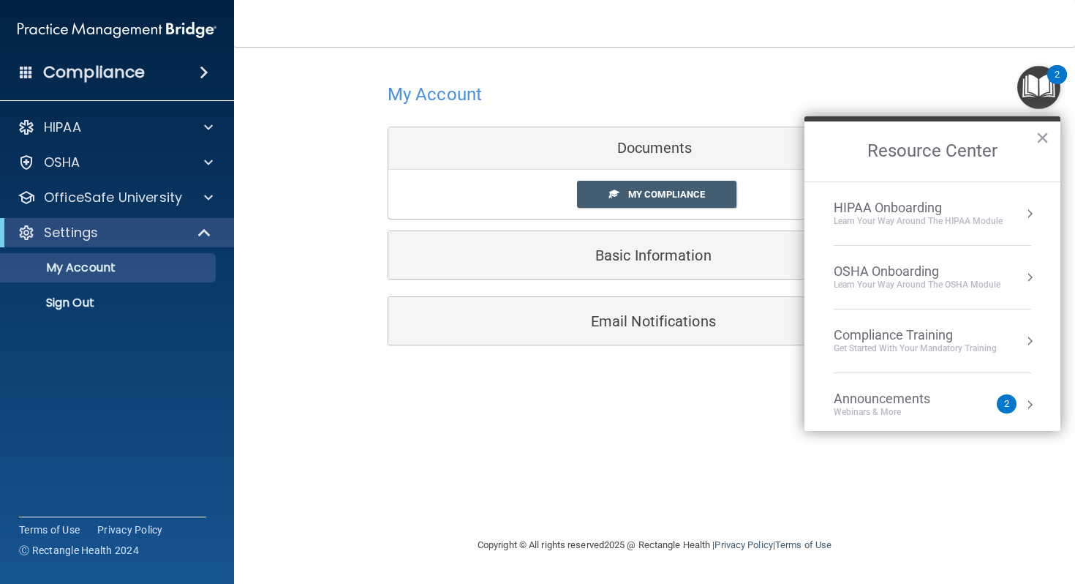
click at [992, 200] on div "HIPAA Onboarding" at bounding box center [918, 208] width 169 height 16
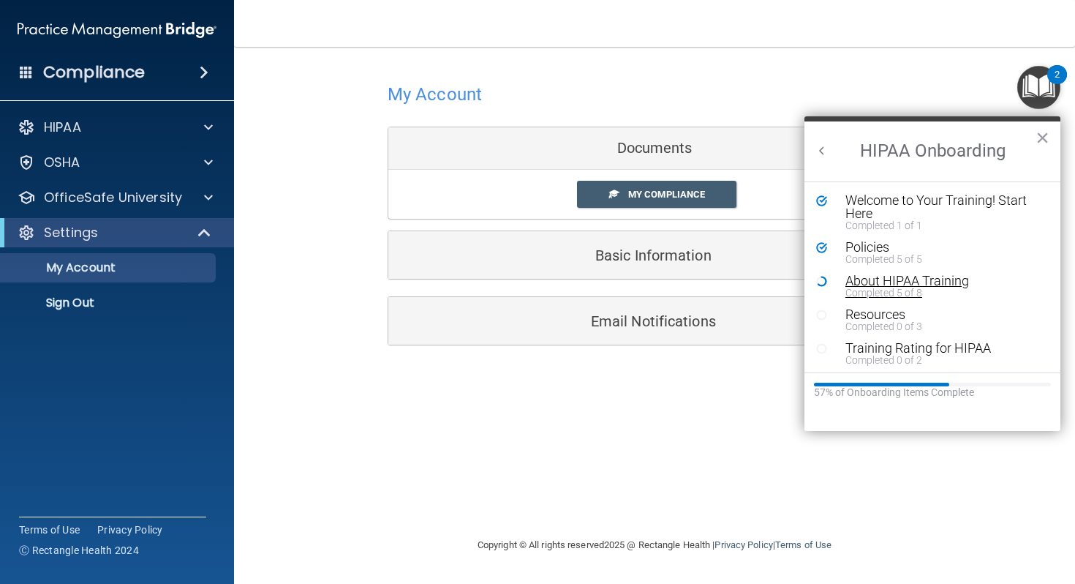
click at [924, 288] on div "Completed 5 of 8" at bounding box center [944, 293] width 196 height 10
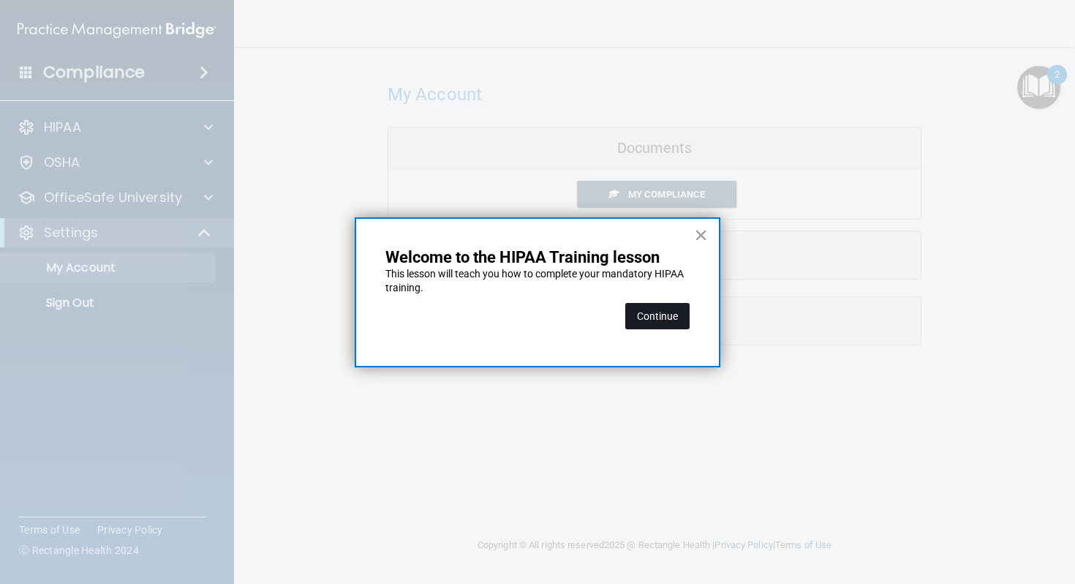
click at [684, 323] on button "Continue" at bounding box center [658, 316] width 64 height 26
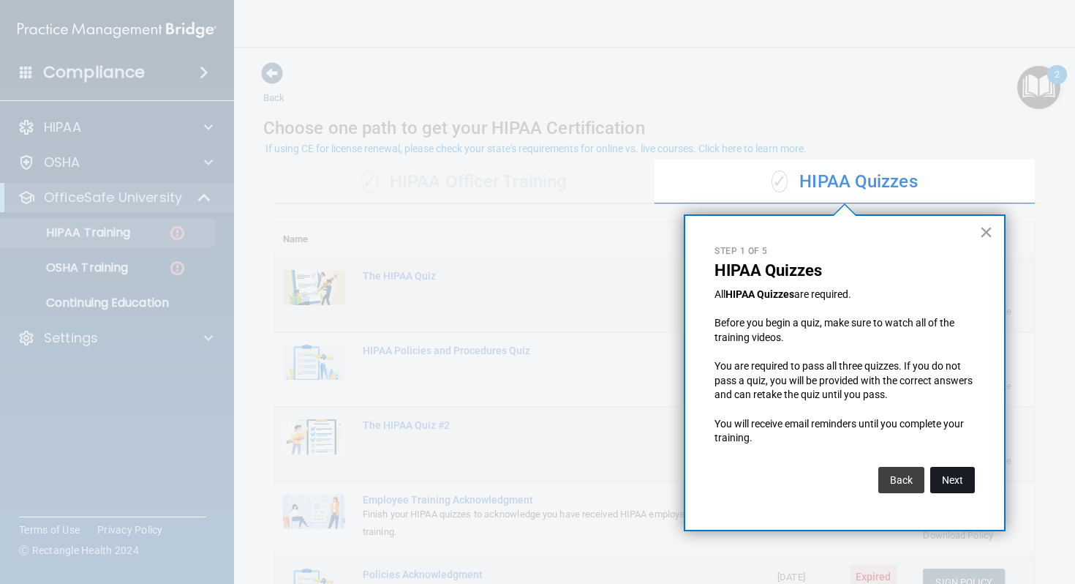
click at [955, 480] on button "Next" at bounding box center [953, 480] width 45 height 26
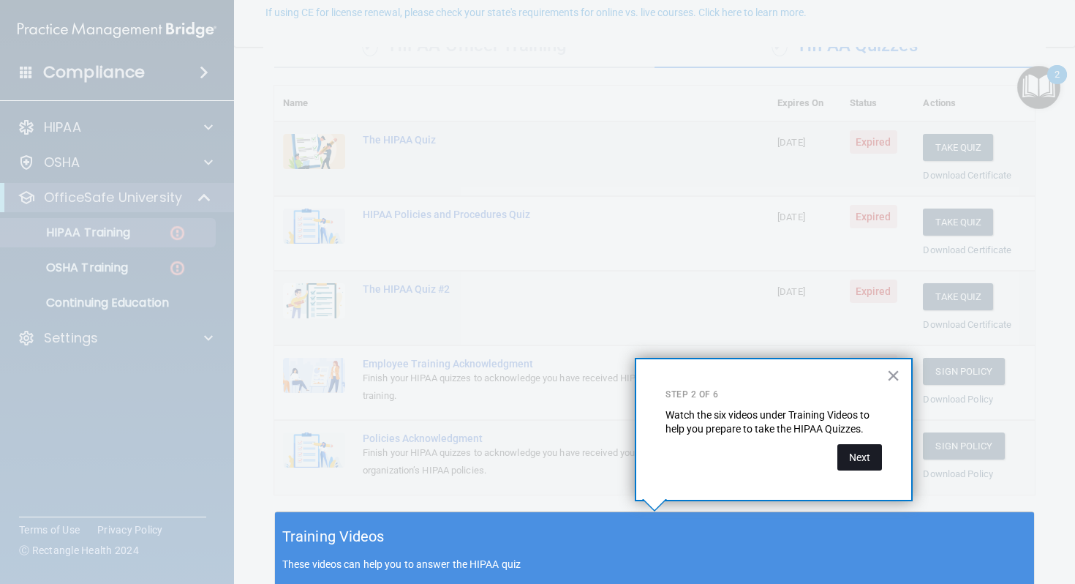
click at [870, 459] on button "Next" at bounding box center [860, 457] width 45 height 26
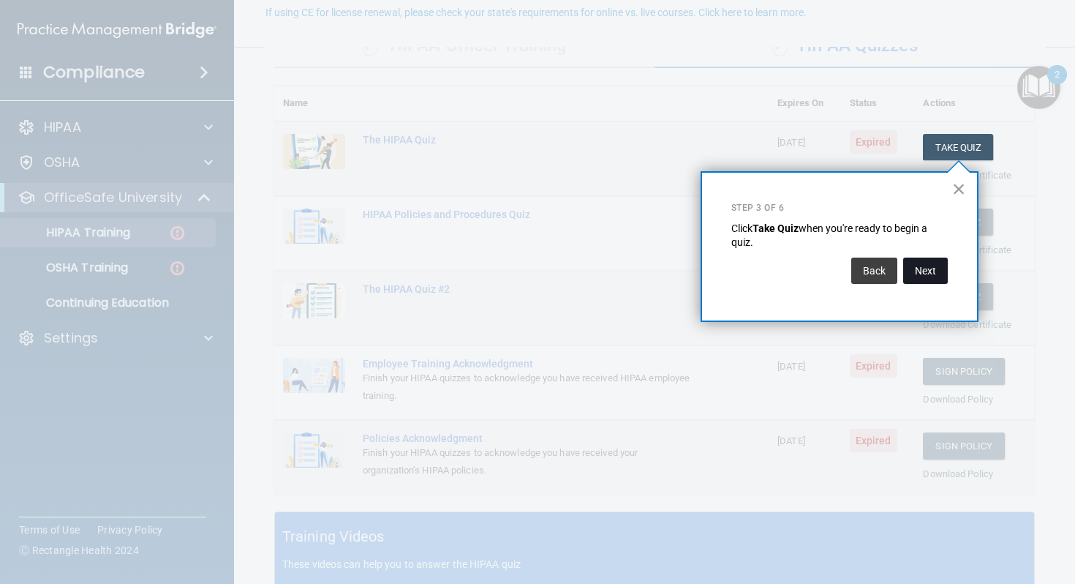
click at [933, 260] on button "Next" at bounding box center [926, 271] width 45 height 26
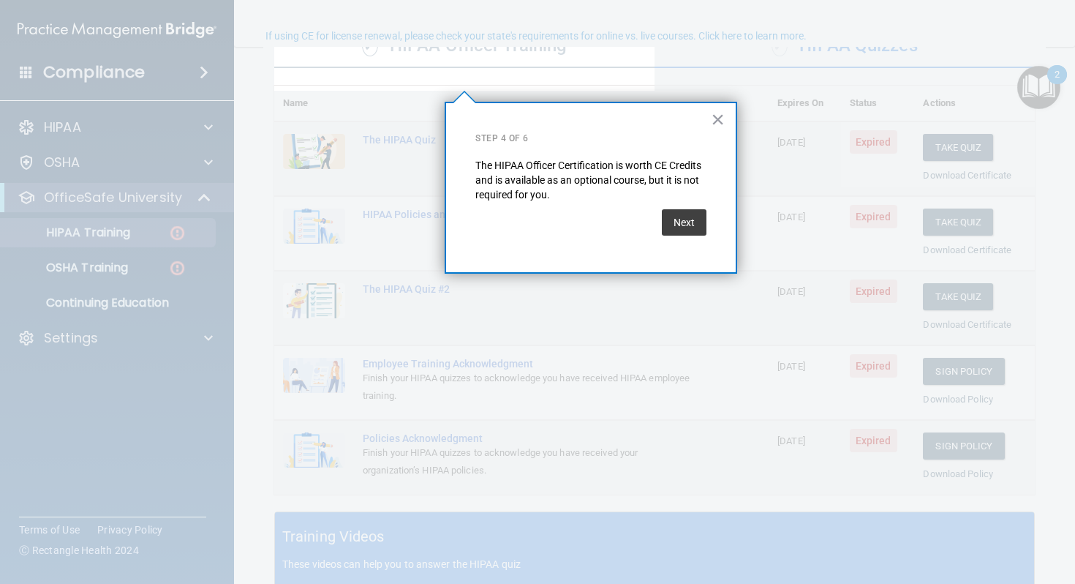
scroll to position [113, 0]
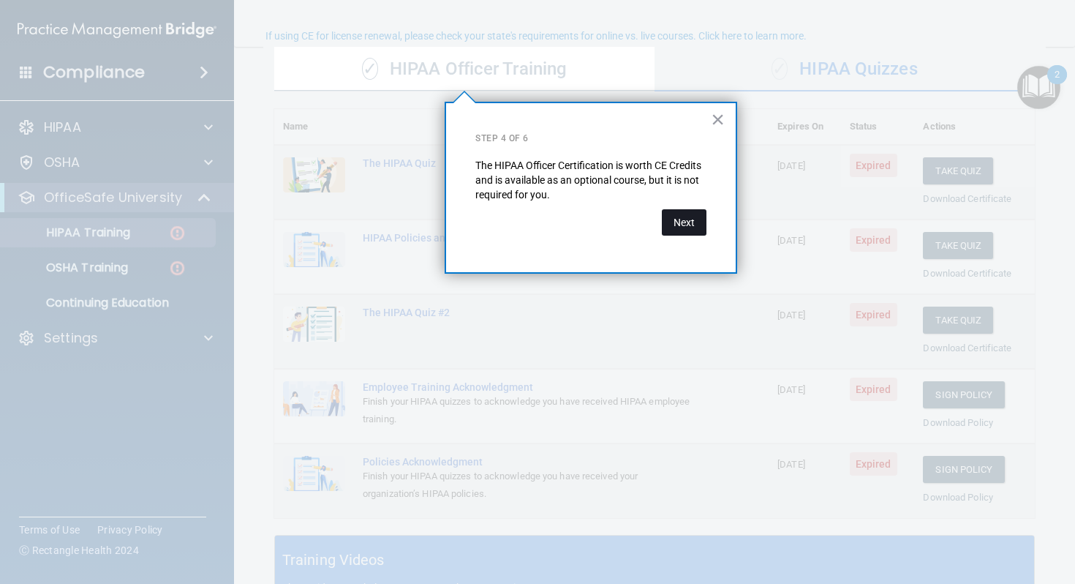
click at [685, 227] on button "Next" at bounding box center [684, 222] width 45 height 26
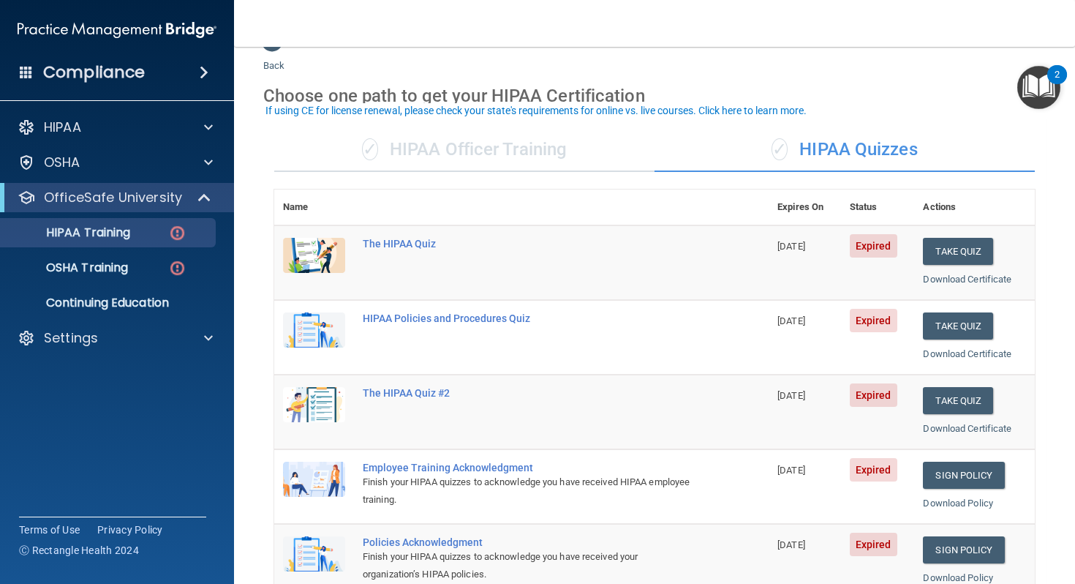
scroll to position [42, 0]
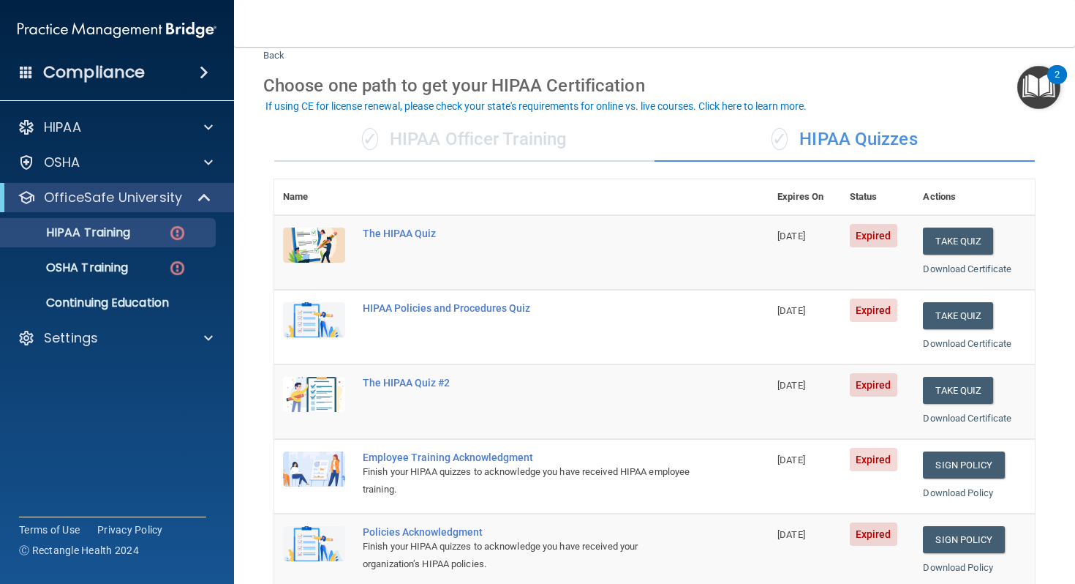
click at [511, 140] on div "✓ HIPAA Officer Training" at bounding box center [464, 140] width 380 height 44
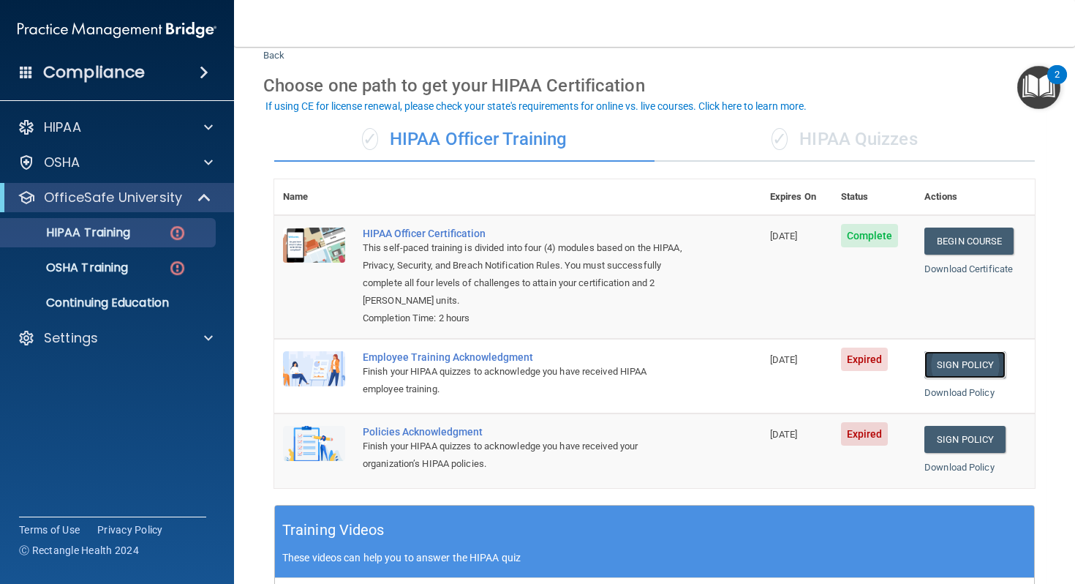
click at [991, 371] on link "Sign Policy" at bounding box center [965, 364] width 81 height 27
click at [974, 440] on link "Sign Policy" at bounding box center [965, 439] width 81 height 27
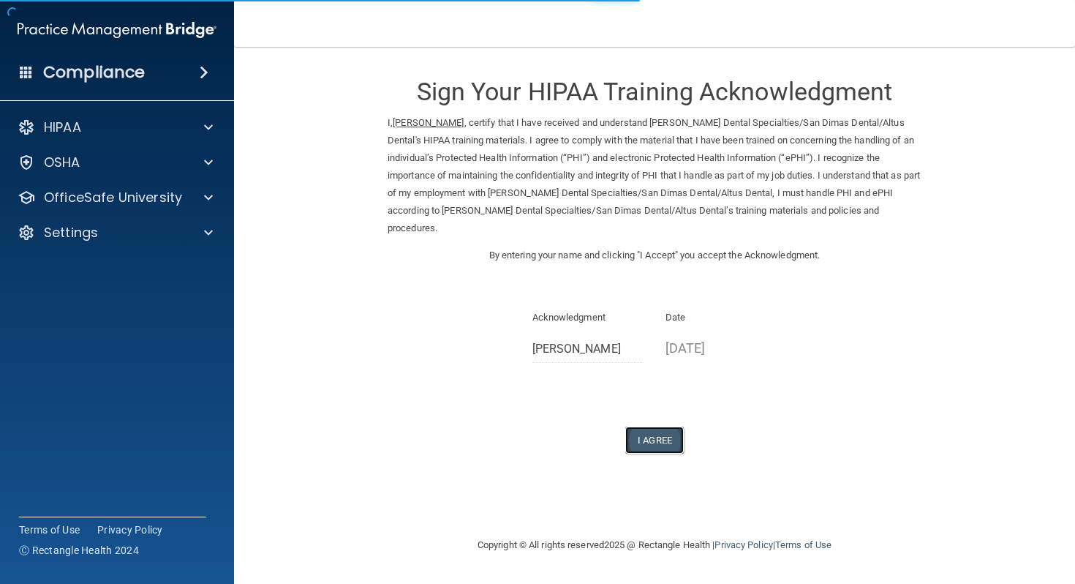
click at [661, 427] on button "I Agree" at bounding box center [655, 440] width 59 height 27
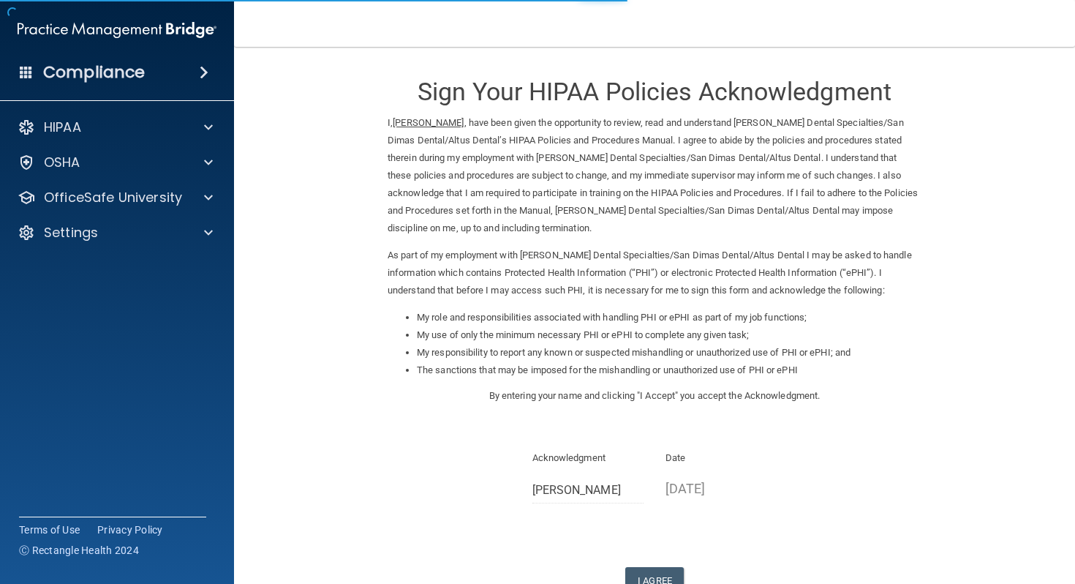
scroll to position [93, 0]
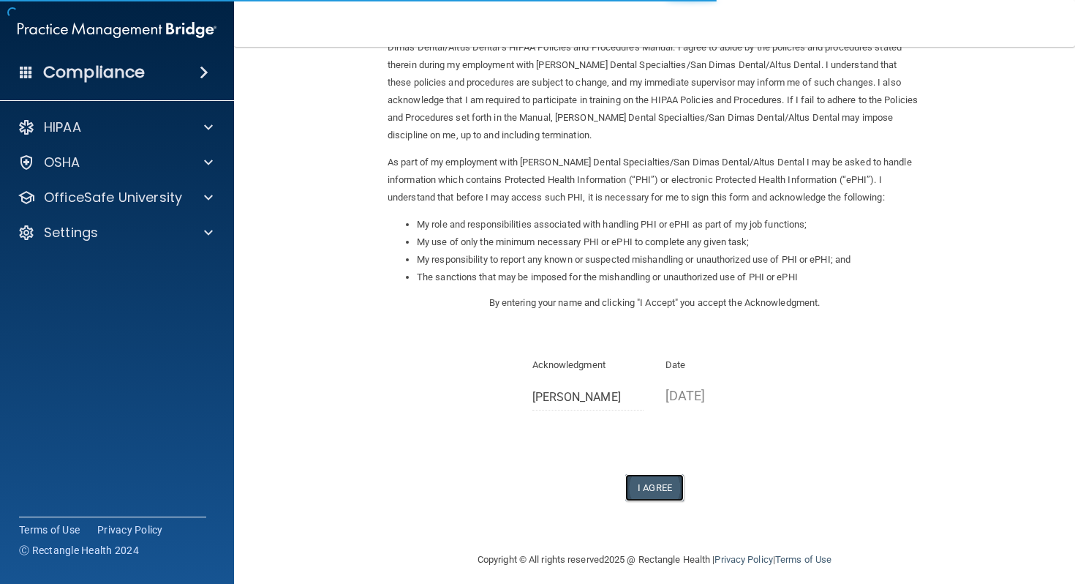
click at [658, 488] on button "I Agree" at bounding box center [655, 487] width 59 height 27
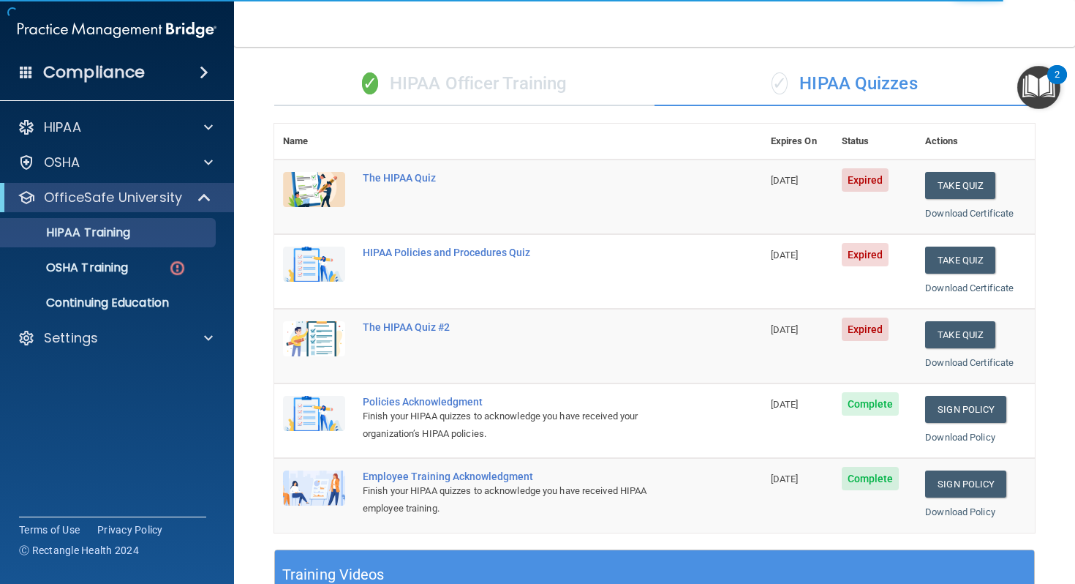
scroll to position [63, 0]
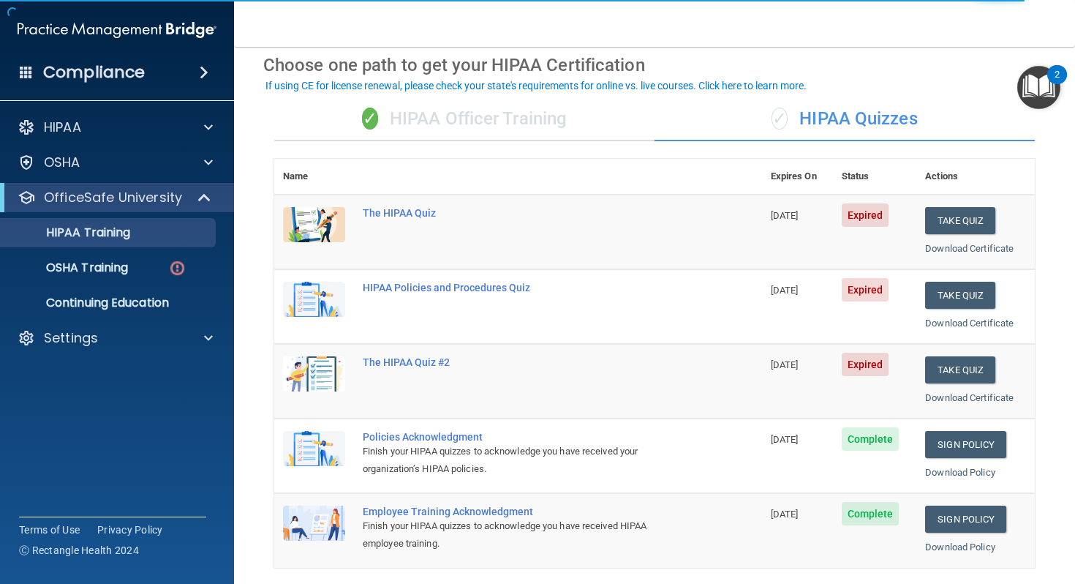
click at [526, 118] on div "✓ HIPAA Officer Training" at bounding box center [464, 119] width 380 height 44
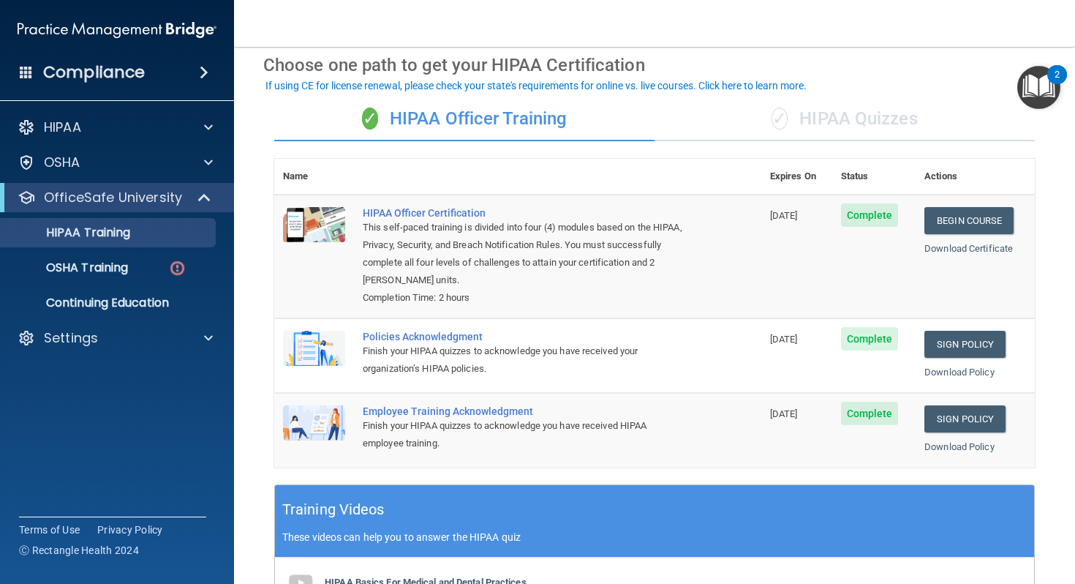
click at [778, 124] on span "✓" at bounding box center [780, 119] width 16 height 22
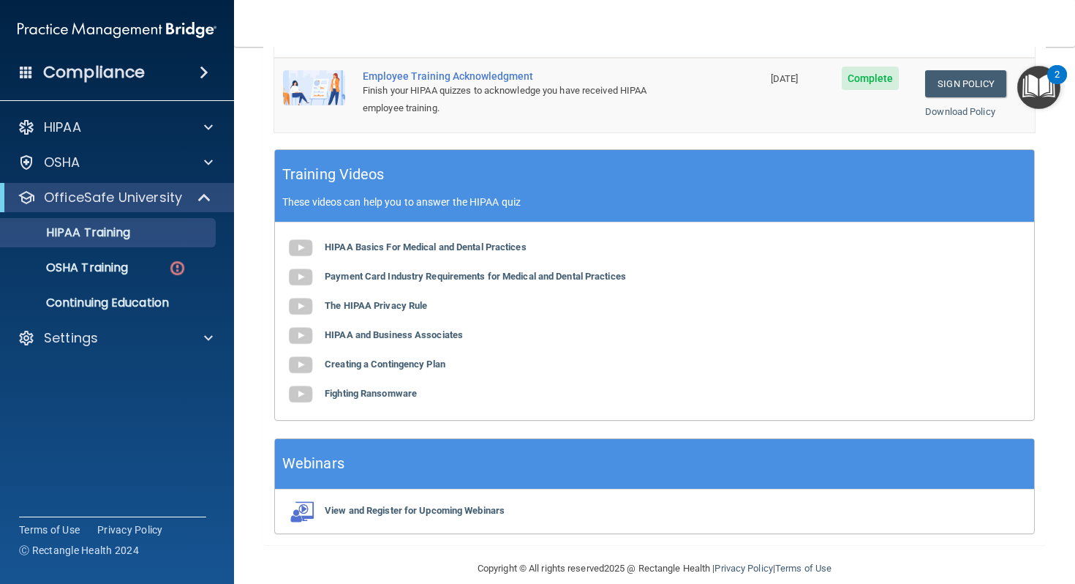
scroll to position [517, 0]
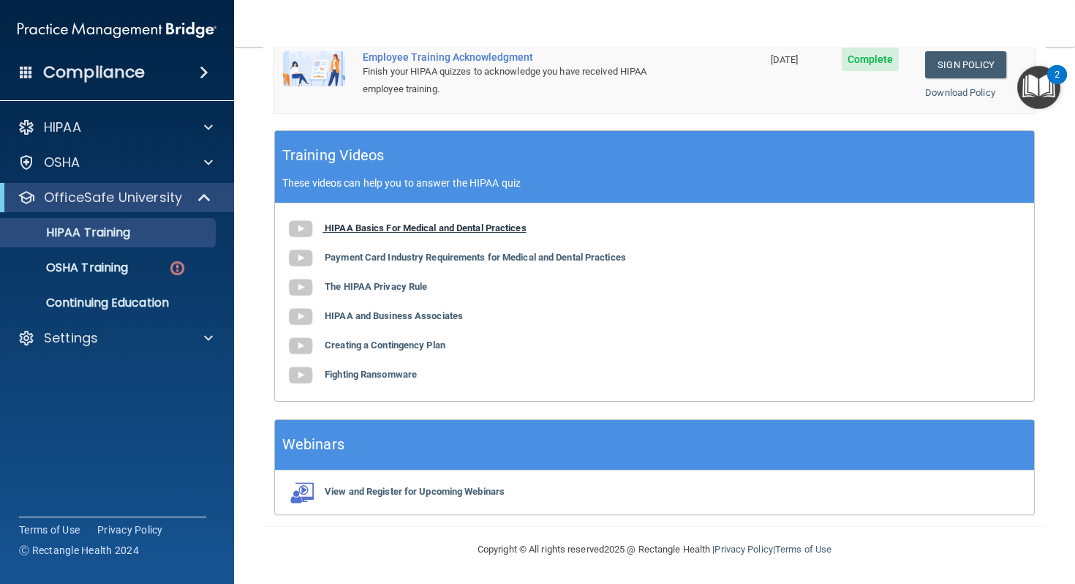
click at [462, 228] on b "HIPAA Basics For Medical and Dental Practices" at bounding box center [426, 227] width 202 height 11
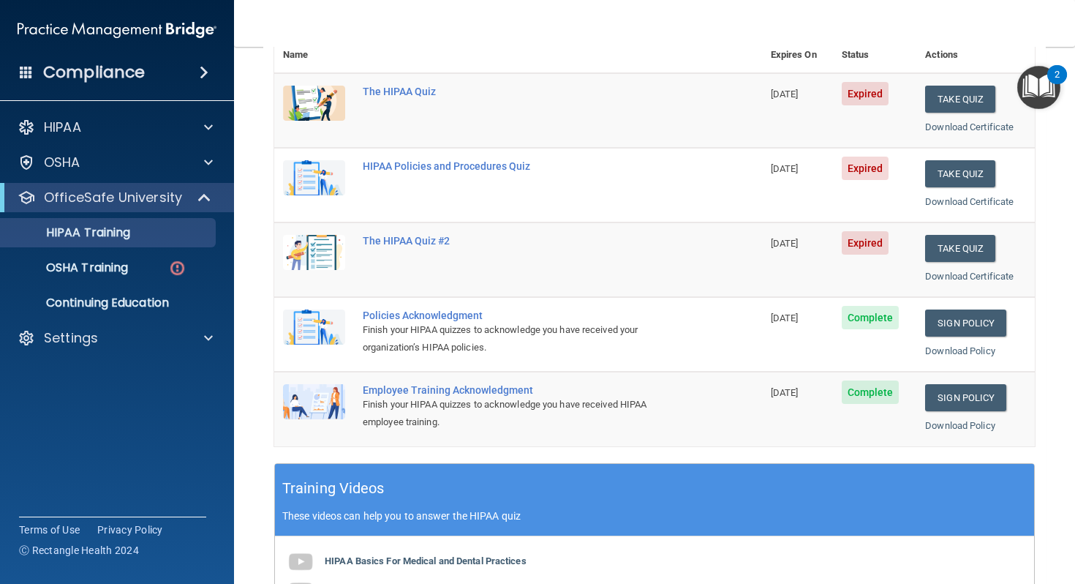
scroll to position [141, 0]
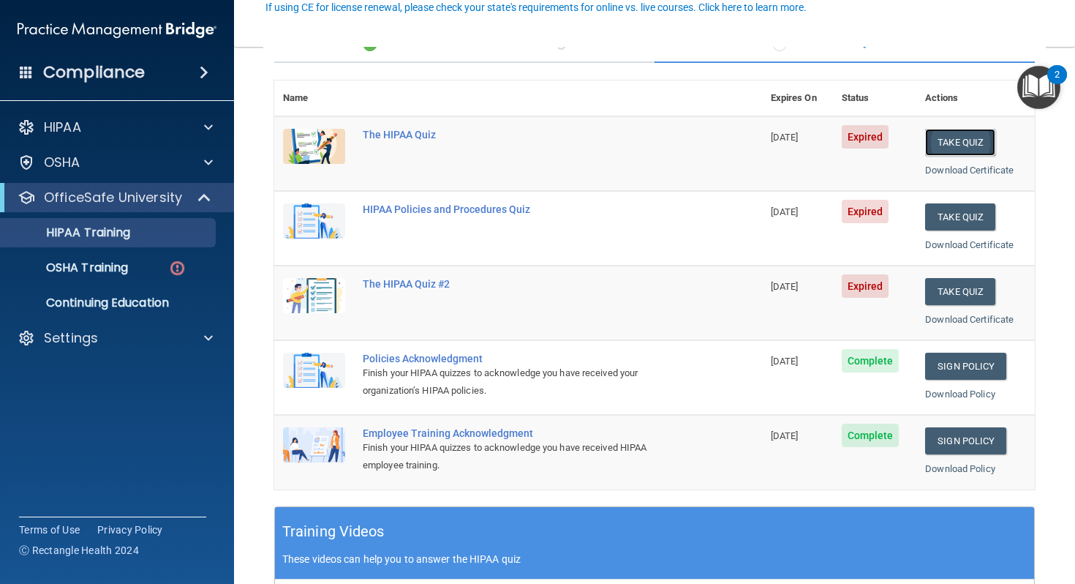
click at [957, 151] on button "Take Quiz" at bounding box center [960, 142] width 70 height 27
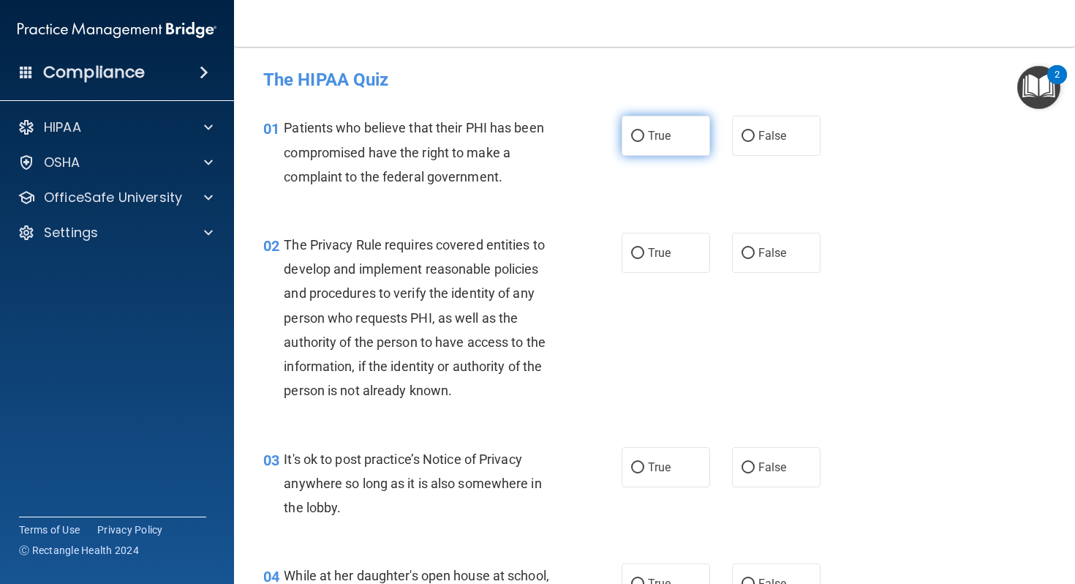
click at [629, 153] on label "True" at bounding box center [666, 136] width 89 height 40
click at [631, 142] on input "True" at bounding box center [637, 136] width 13 height 11
radio input "true"
click at [649, 260] on label "True" at bounding box center [666, 253] width 89 height 40
click at [645, 259] on input "True" at bounding box center [637, 253] width 13 height 11
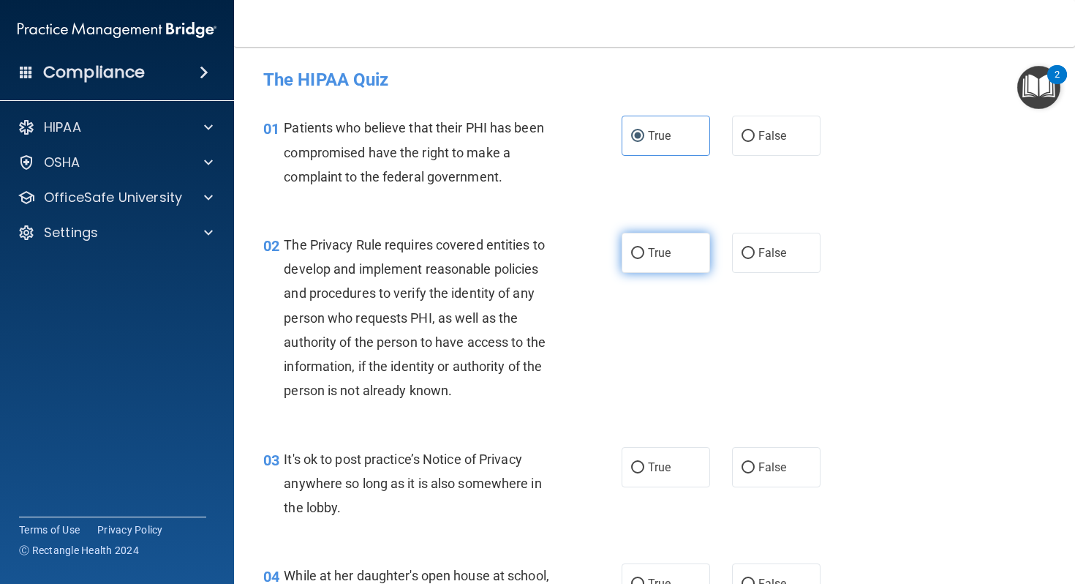
radio input "true"
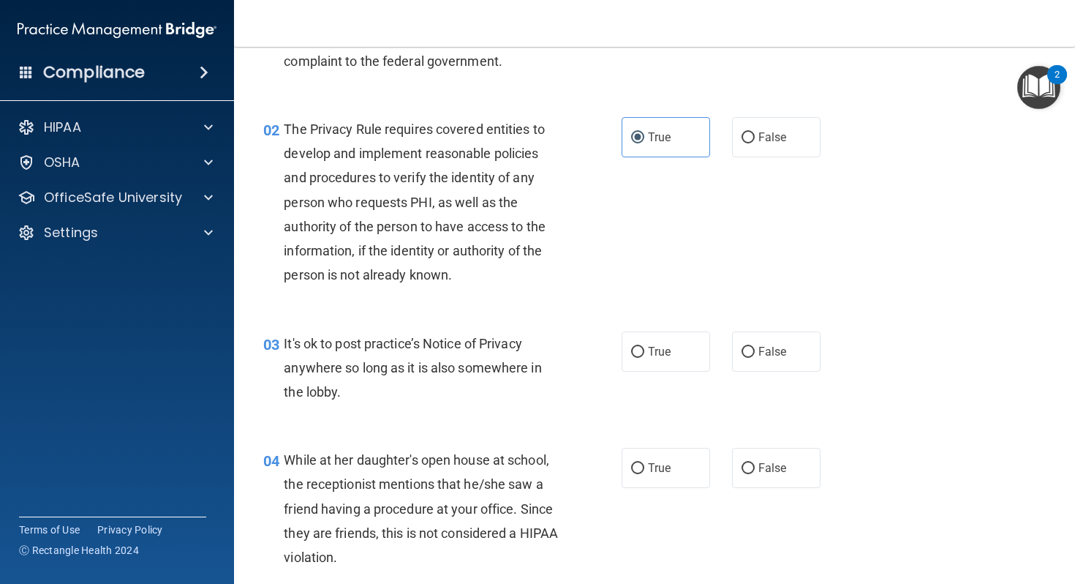
scroll to position [119, 0]
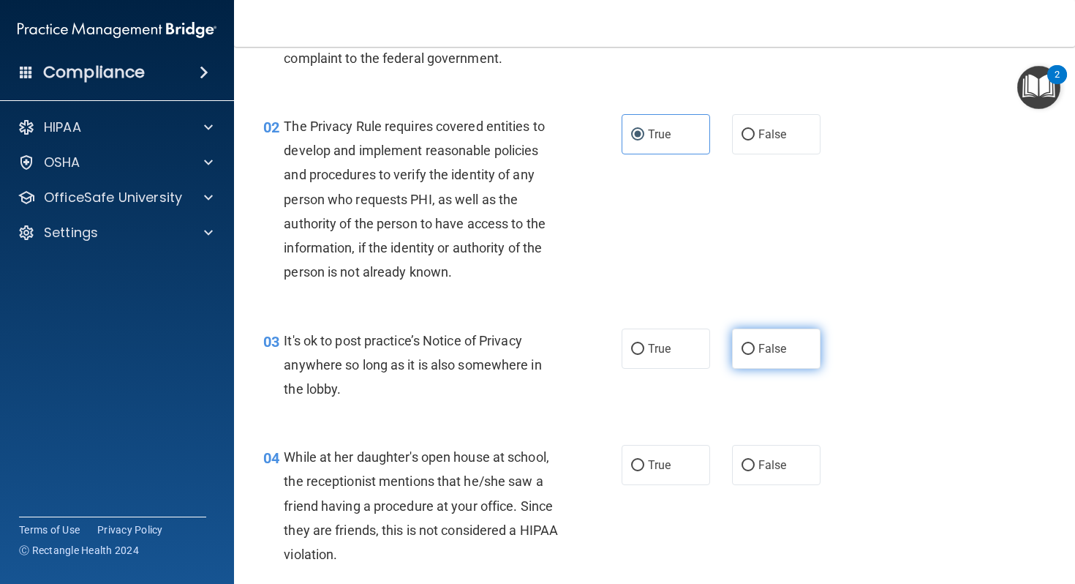
click at [773, 359] on label "False" at bounding box center [776, 348] width 89 height 40
click at [755, 355] on input "False" at bounding box center [748, 349] width 13 height 11
radio input "true"
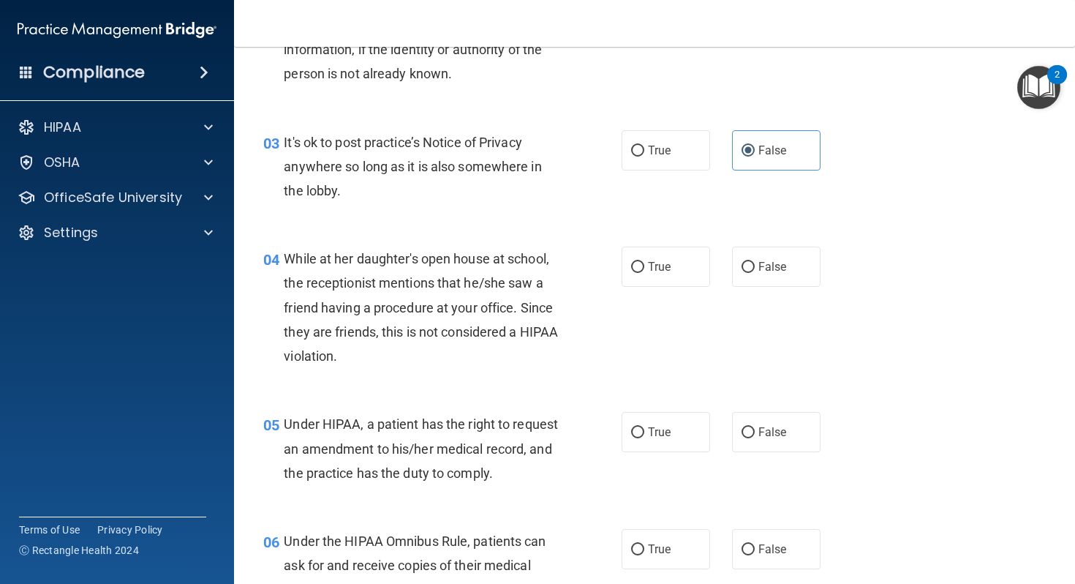
scroll to position [333, 0]
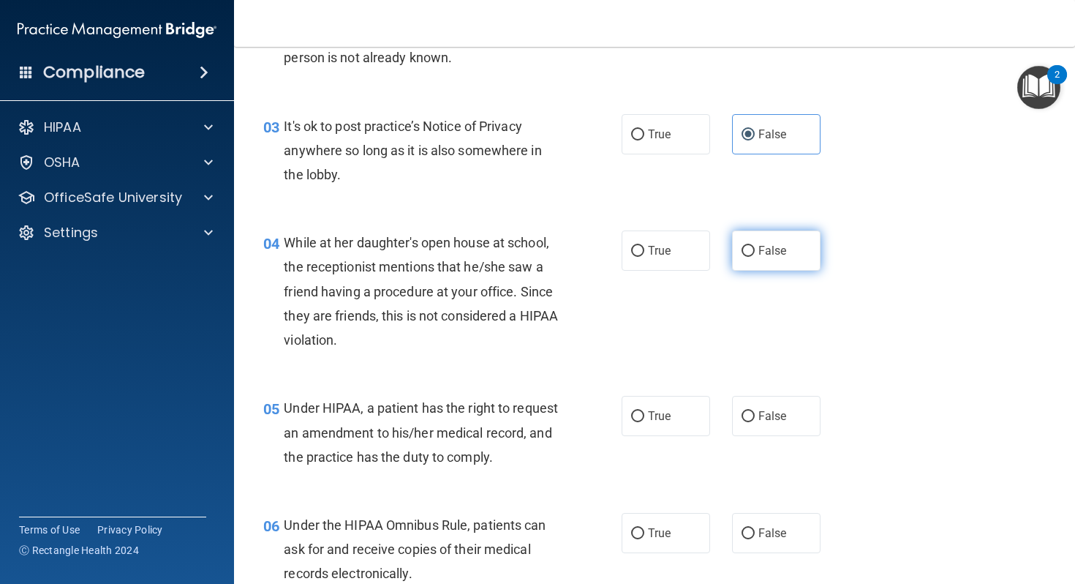
click at [743, 238] on label "False" at bounding box center [776, 250] width 89 height 40
click at [743, 246] on input "False" at bounding box center [748, 251] width 13 height 11
radio input "true"
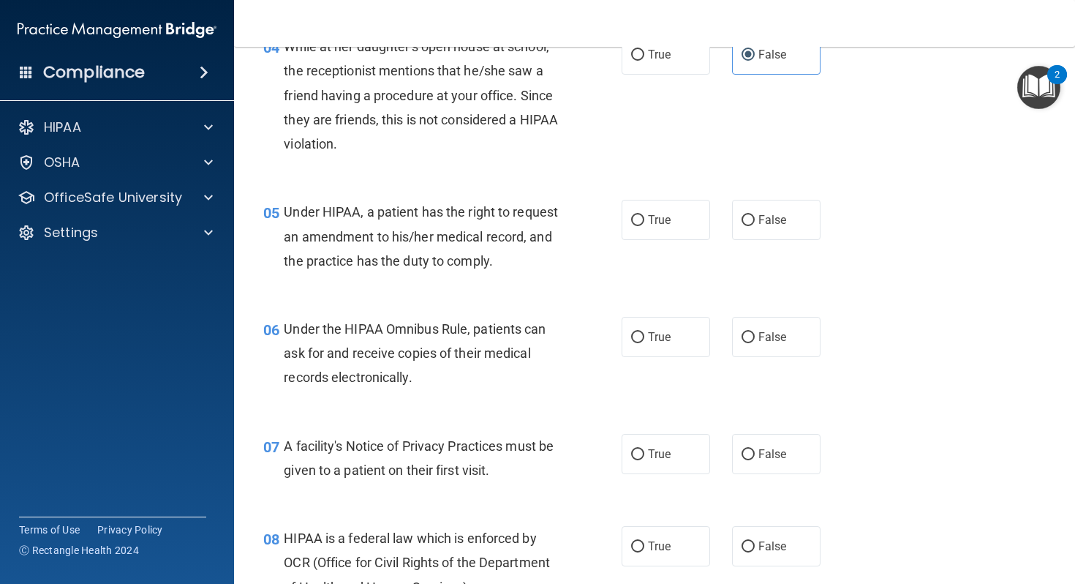
scroll to position [544, 0]
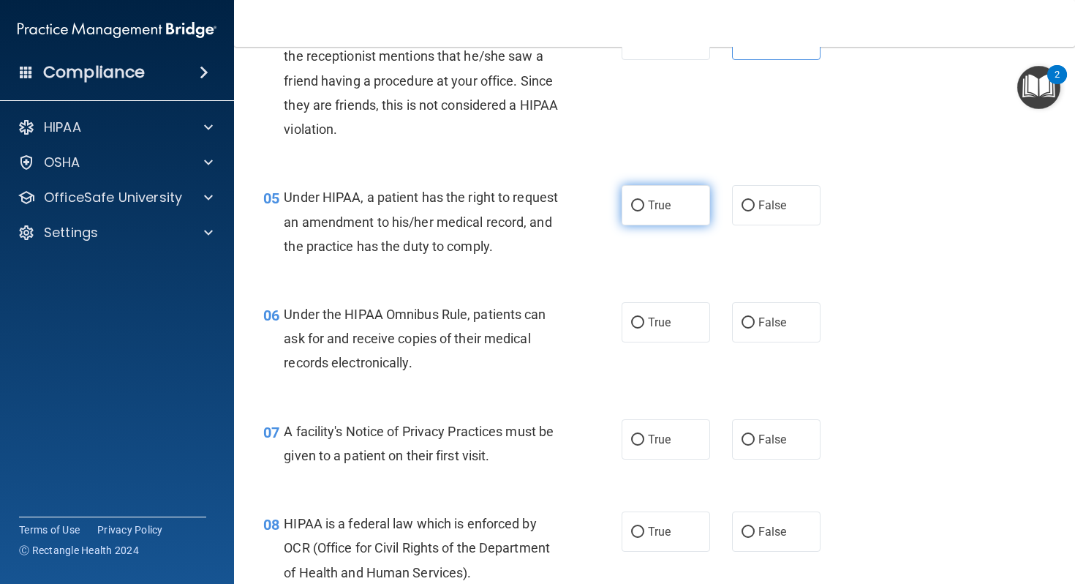
click at [664, 211] on span "True" at bounding box center [659, 205] width 23 height 14
click at [645, 211] on input "True" at bounding box center [637, 205] width 13 height 11
radio input "true"
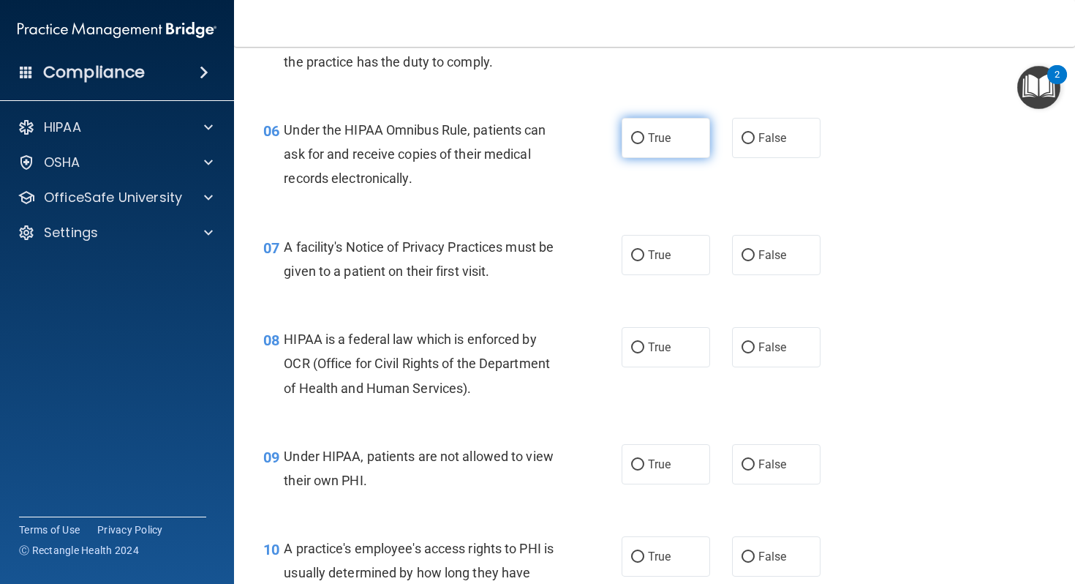
scroll to position [730, 0]
click at [666, 151] on label "True" at bounding box center [666, 136] width 89 height 40
click at [645, 142] on input "True" at bounding box center [637, 136] width 13 height 11
radio input "true"
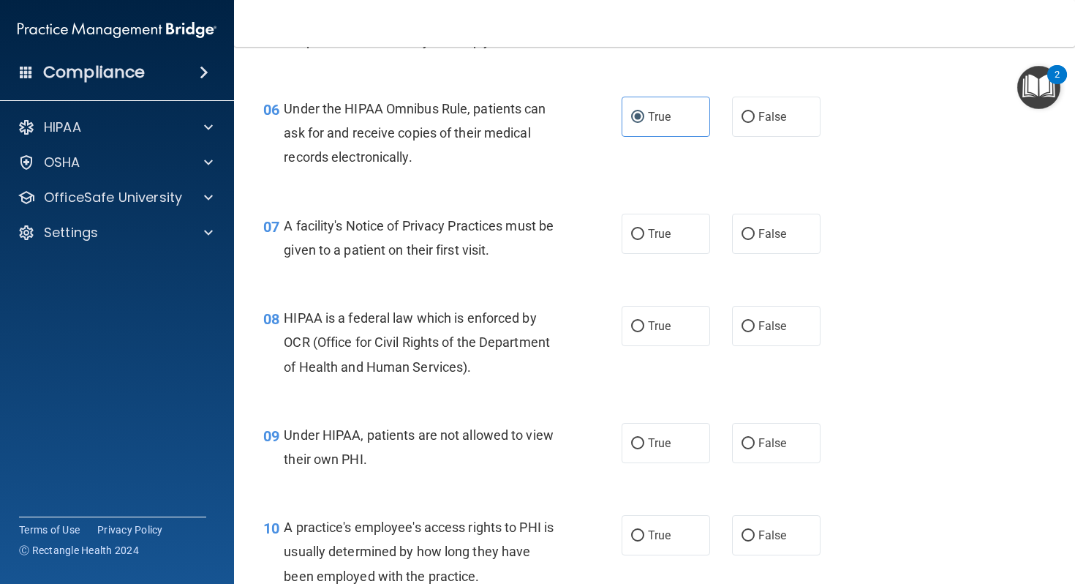
scroll to position [750, 0]
click at [667, 240] on span "True" at bounding box center [659, 233] width 23 height 14
click at [645, 239] on input "True" at bounding box center [637, 233] width 13 height 11
radio input "true"
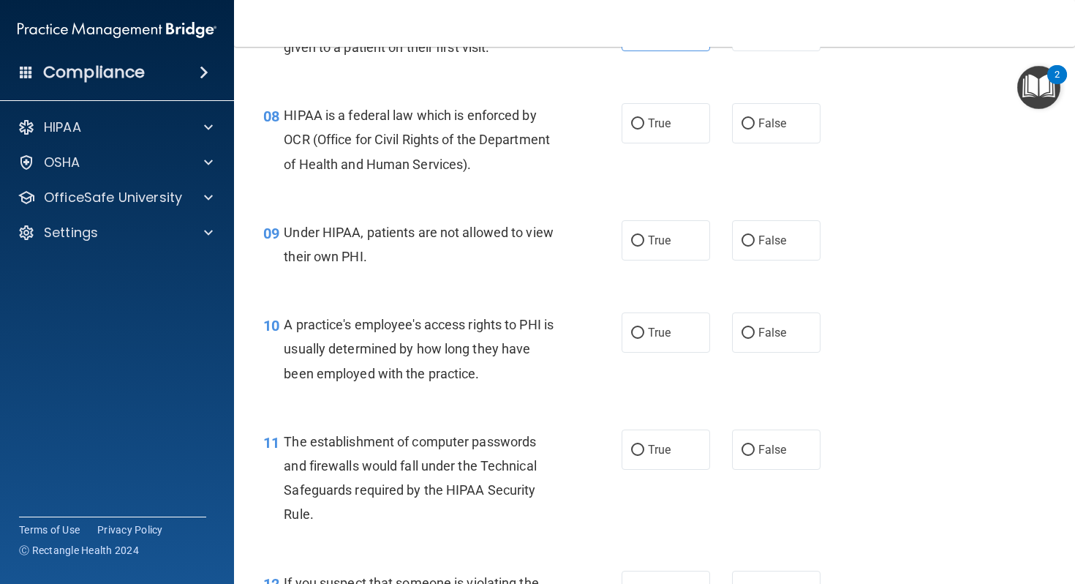
scroll to position [961, 0]
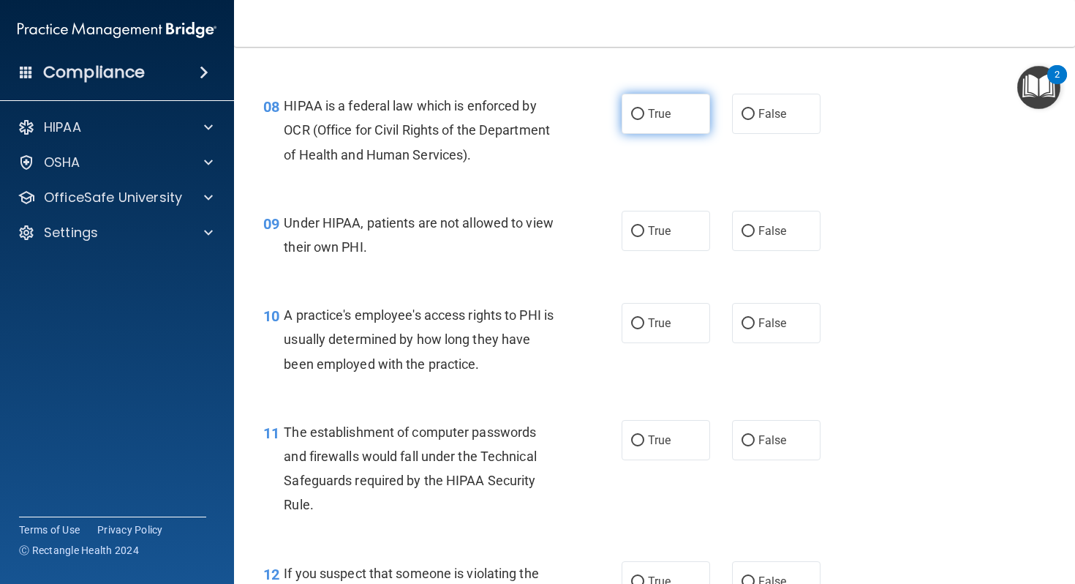
click at [648, 121] on span "True" at bounding box center [659, 114] width 23 height 14
click at [645, 120] on input "True" at bounding box center [637, 114] width 13 height 11
radio input "true"
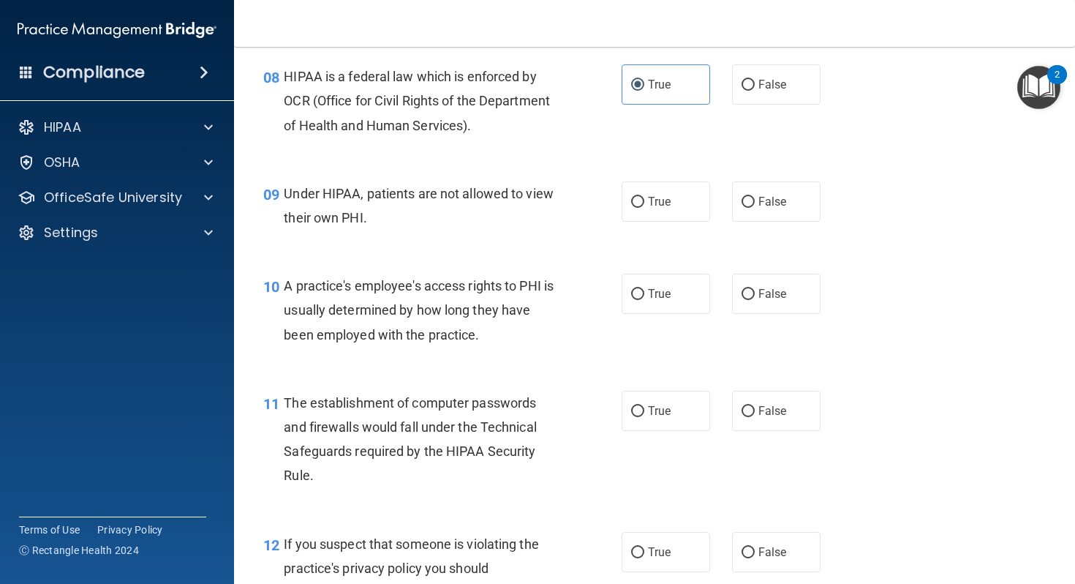
scroll to position [995, 0]
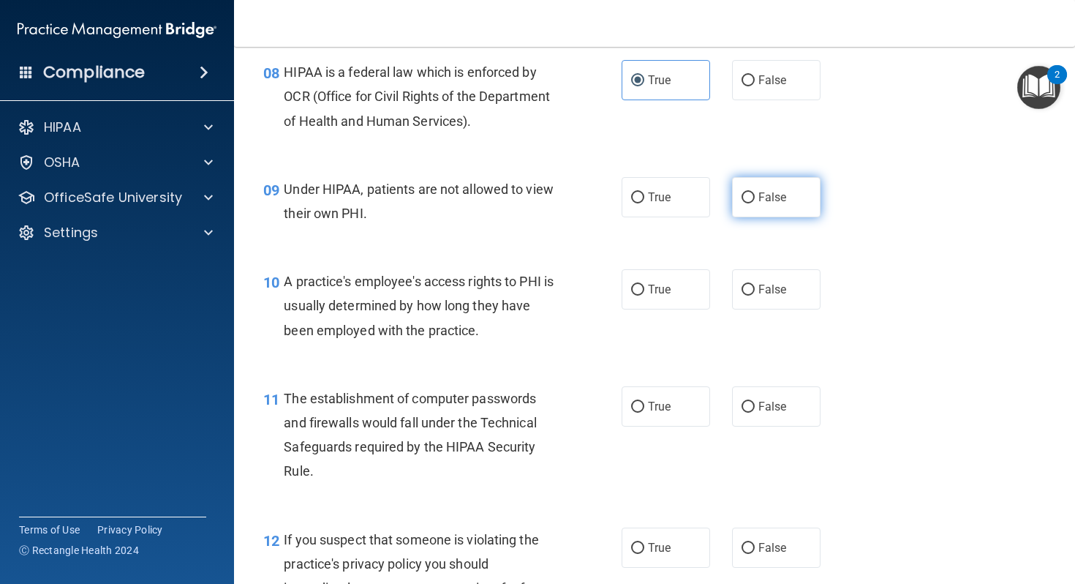
click at [772, 207] on label "False" at bounding box center [776, 197] width 89 height 40
click at [755, 203] on input "False" at bounding box center [748, 197] width 13 height 11
radio input "true"
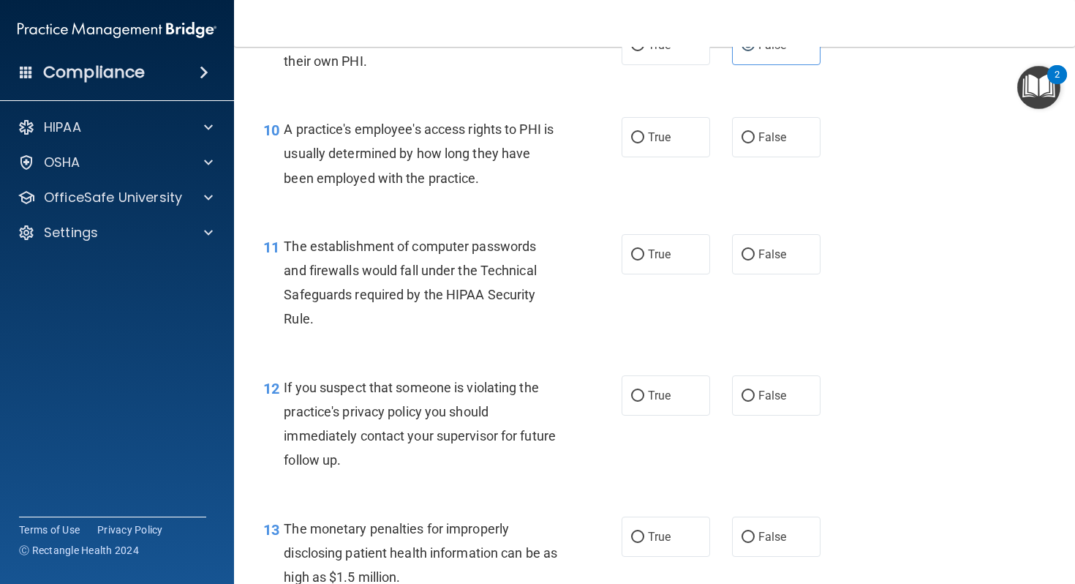
scroll to position [1148, 0]
click at [767, 153] on label "False" at bounding box center [776, 136] width 89 height 40
click at [755, 143] on input "False" at bounding box center [748, 137] width 13 height 11
radio input "true"
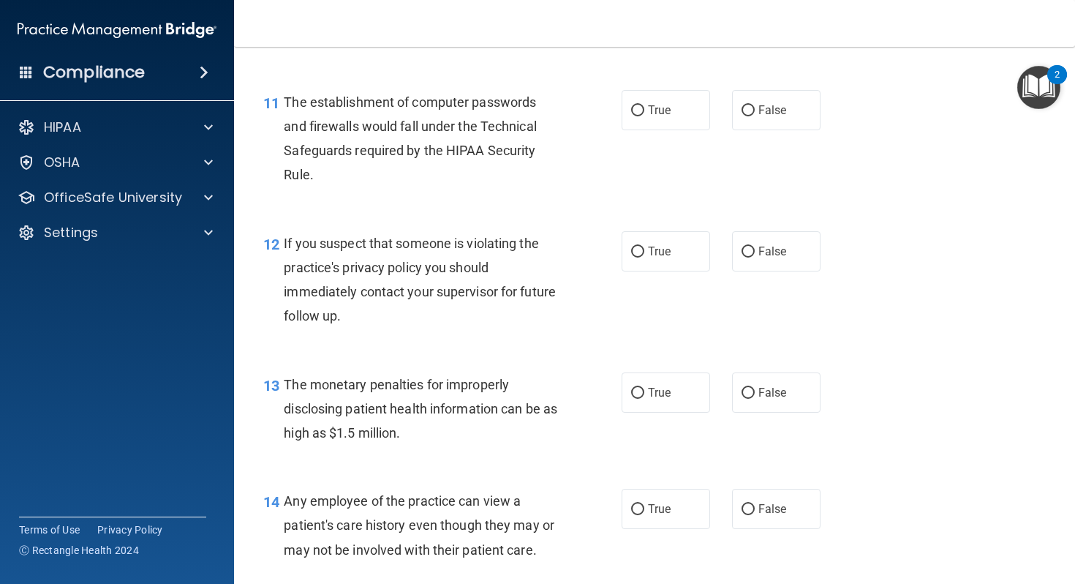
scroll to position [1304, 0]
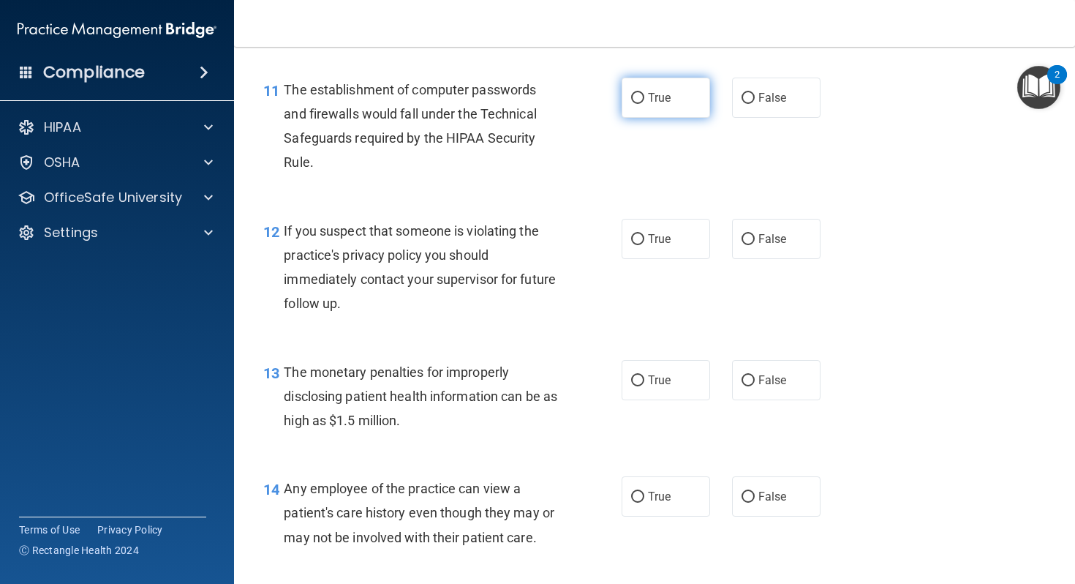
click at [700, 118] on label "True" at bounding box center [666, 98] width 89 height 40
click at [645, 104] on input "True" at bounding box center [637, 98] width 13 height 11
radio input "true"
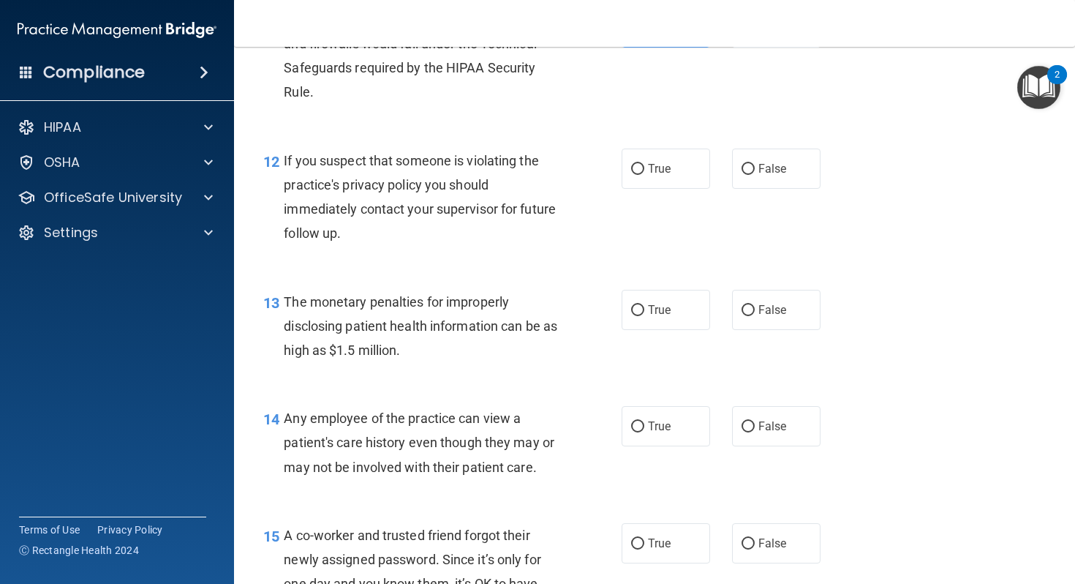
scroll to position [1378, 0]
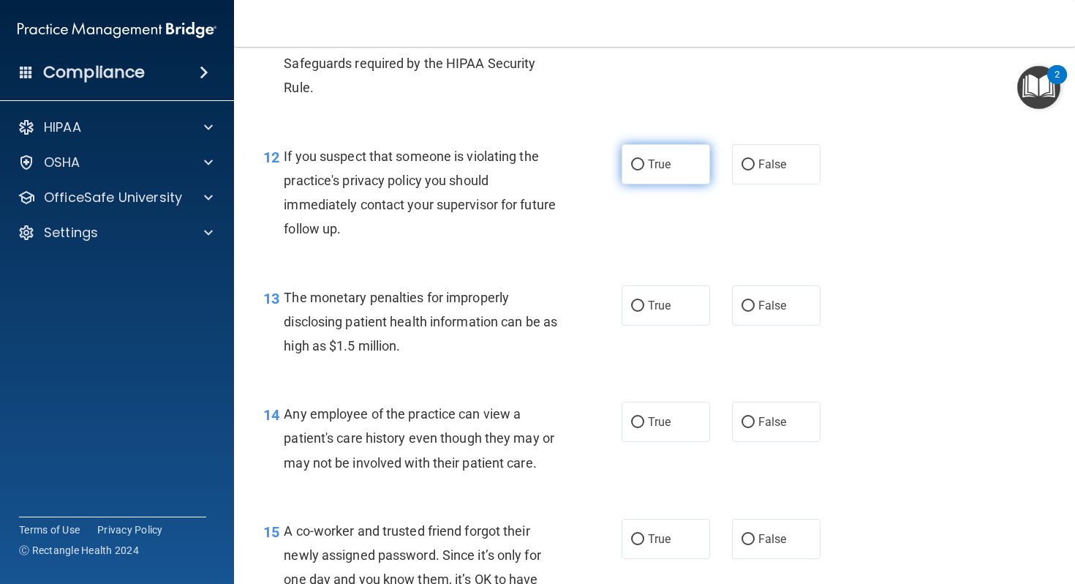
click at [691, 184] on label "True" at bounding box center [666, 164] width 89 height 40
click at [645, 170] on input "True" at bounding box center [637, 164] width 13 height 11
radio input "true"
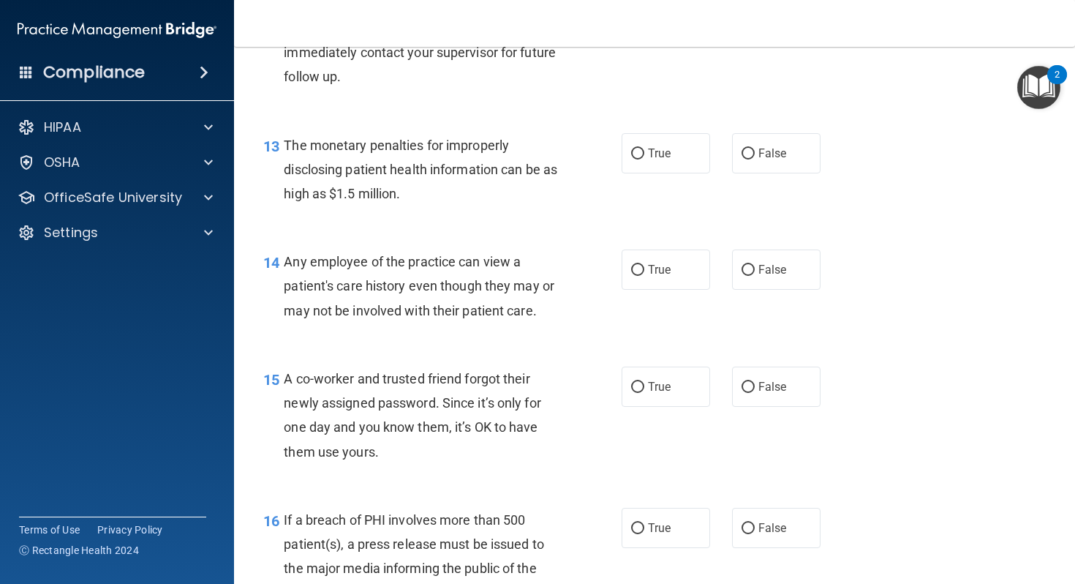
scroll to position [1532, 0]
click at [673, 172] on label "True" at bounding box center [666, 152] width 89 height 40
click at [645, 158] on input "True" at bounding box center [637, 152] width 13 height 11
radio input "true"
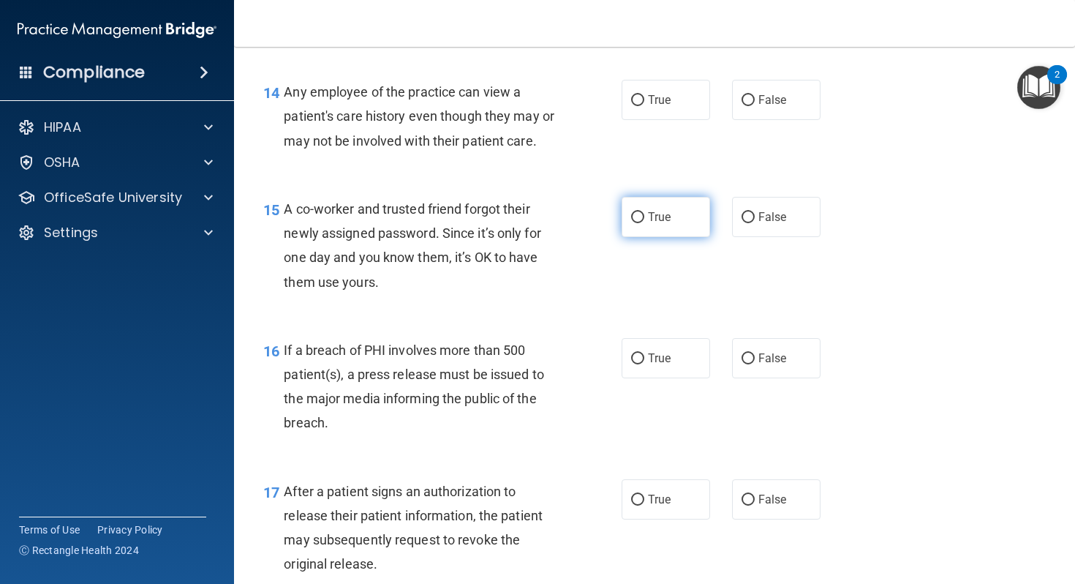
scroll to position [1709, 0]
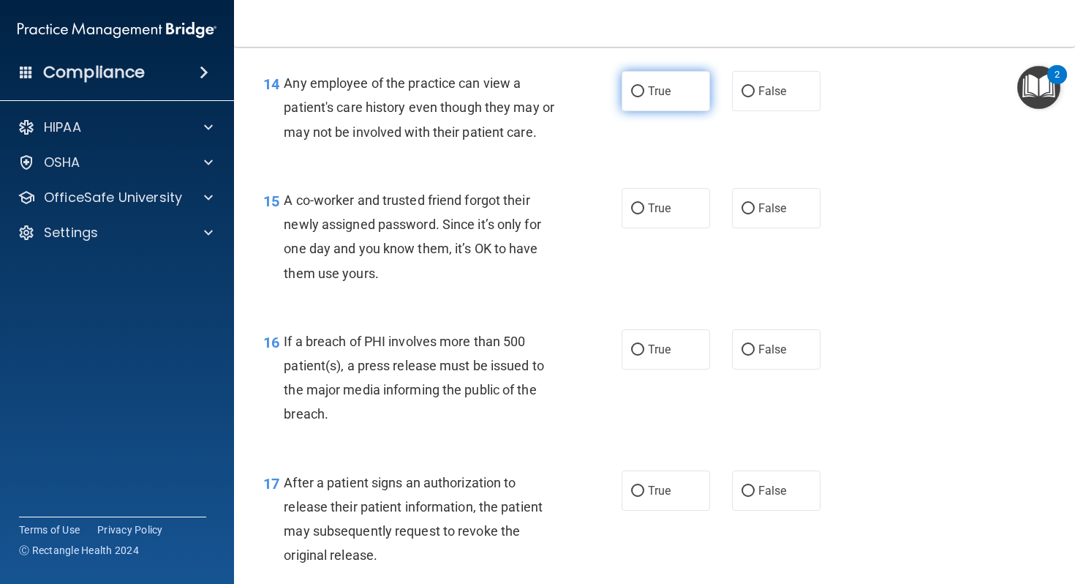
click at [694, 111] on label "True" at bounding box center [666, 91] width 89 height 40
click at [645, 97] on input "True" at bounding box center [637, 91] width 13 height 11
radio input "true"
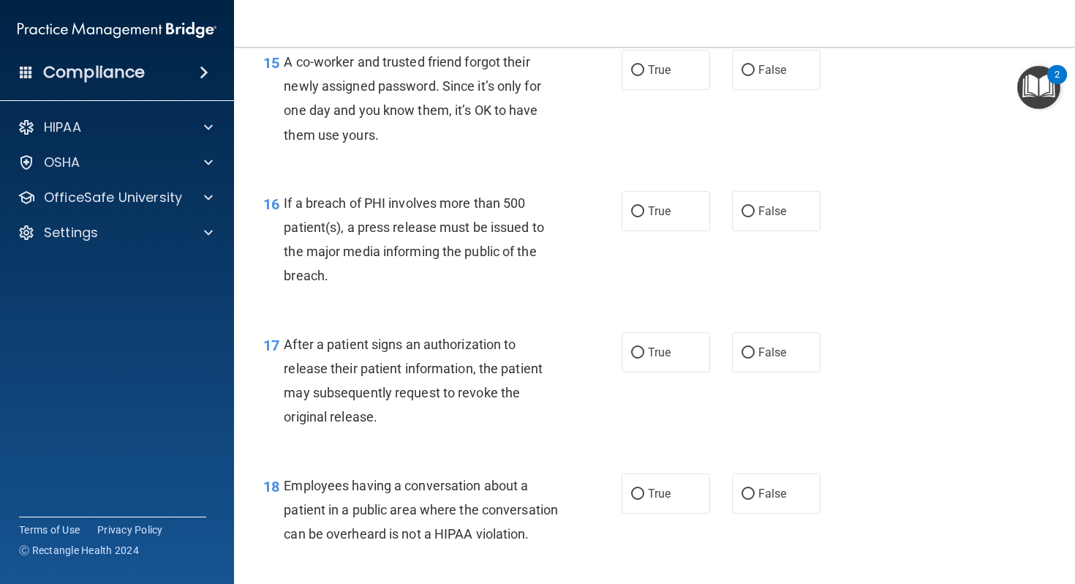
scroll to position [1849, 0]
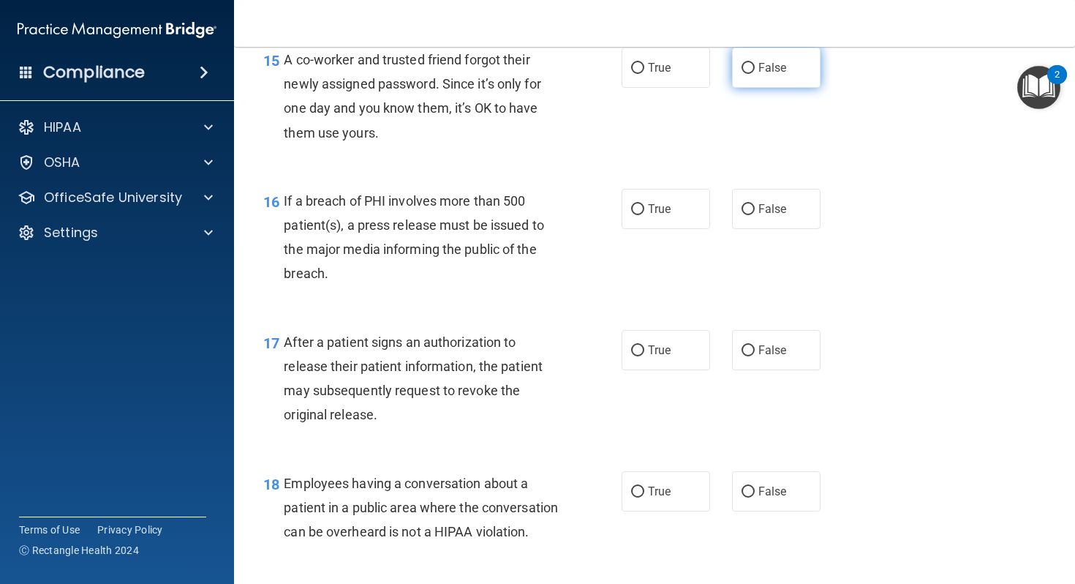
click at [747, 74] on input "False" at bounding box center [748, 68] width 13 height 11
radio input "true"
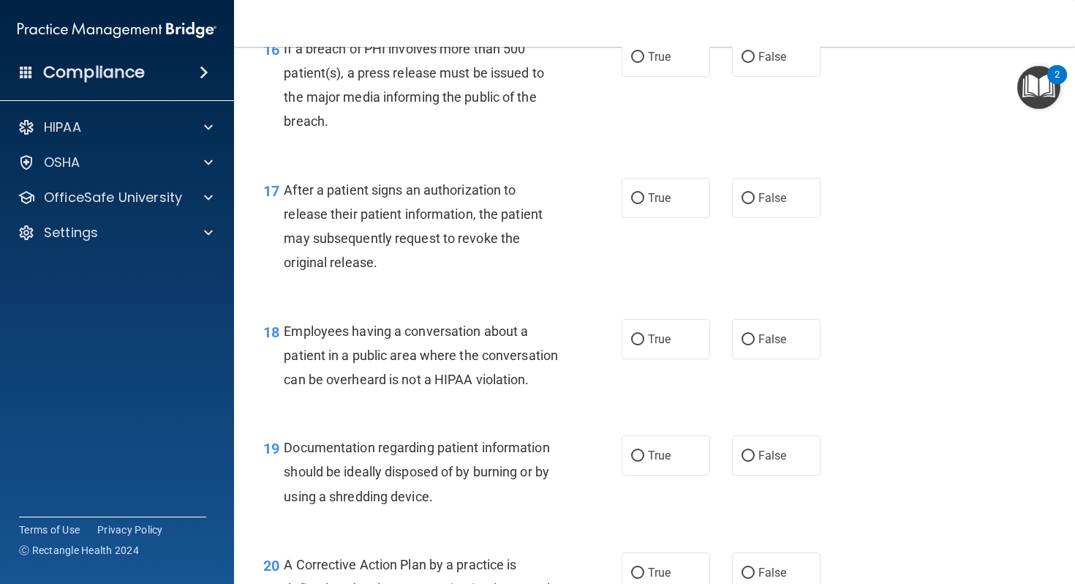
scroll to position [2002, 0]
click at [750, 62] on input "False" at bounding box center [748, 56] width 13 height 11
radio input "true"
click at [683, 214] on label "True" at bounding box center [666, 197] width 89 height 40
click at [645, 203] on input "True" at bounding box center [637, 197] width 13 height 11
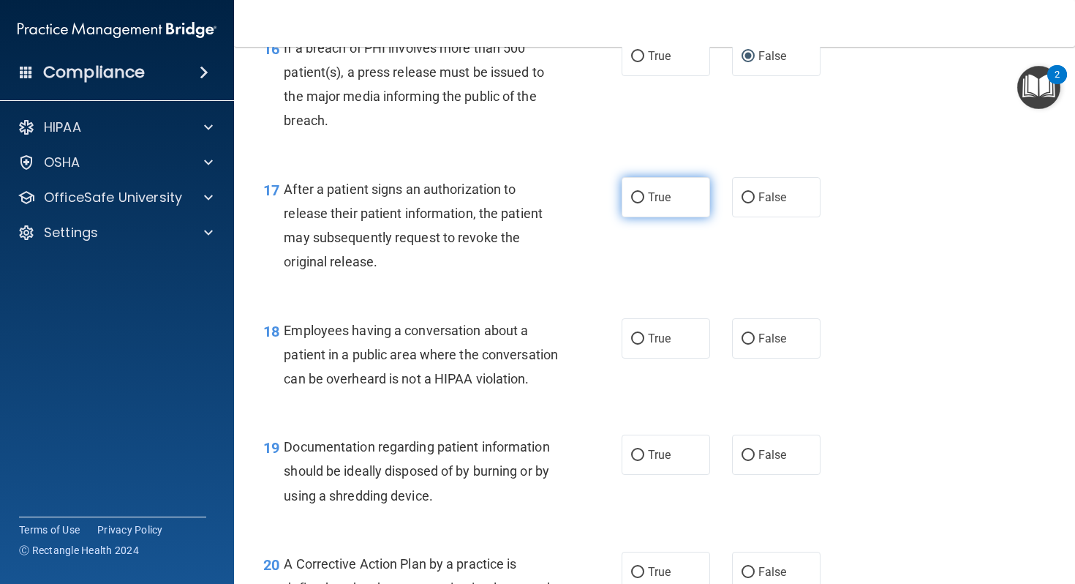
radio input "true"
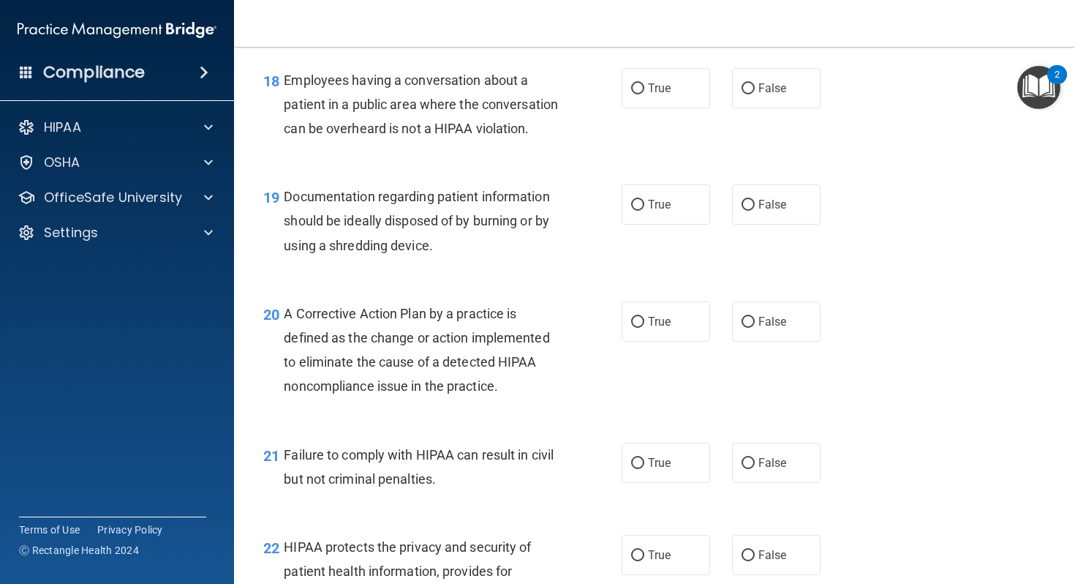
scroll to position [2253, 0]
click at [735, 108] on label "False" at bounding box center [776, 87] width 89 height 40
click at [742, 94] on input "False" at bounding box center [748, 88] width 13 height 11
radio input "true"
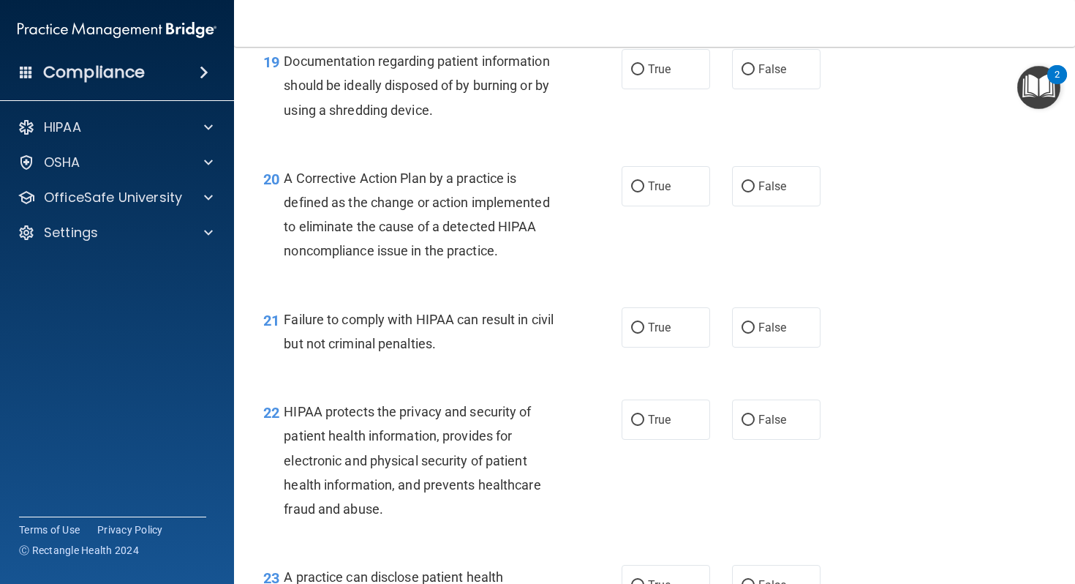
scroll to position [2392, 0]
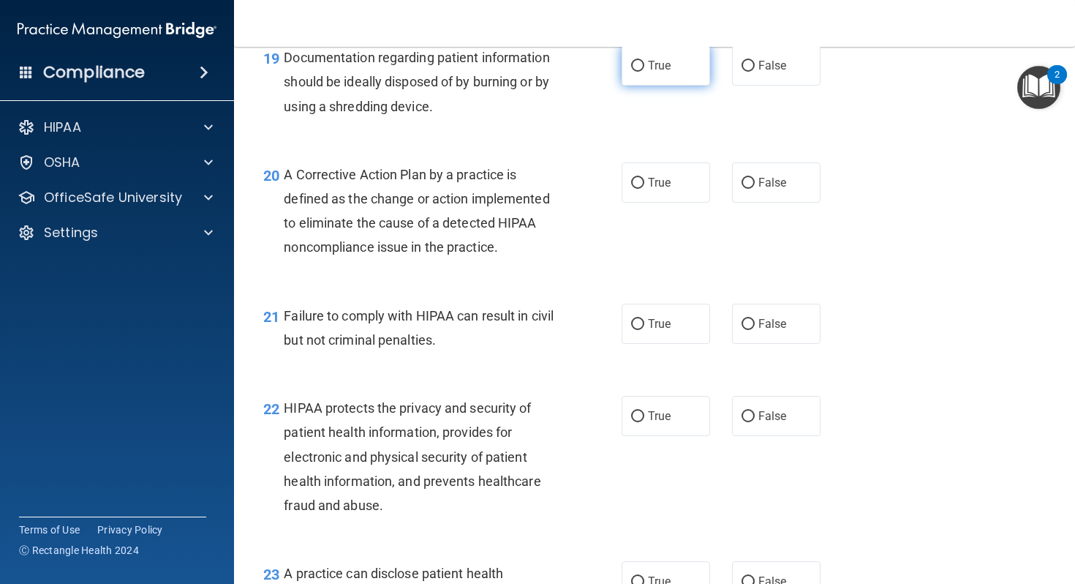
click at [685, 86] on label "True" at bounding box center [666, 65] width 89 height 40
click at [645, 72] on input "True" at bounding box center [637, 66] width 13 height 11
radio input "true"
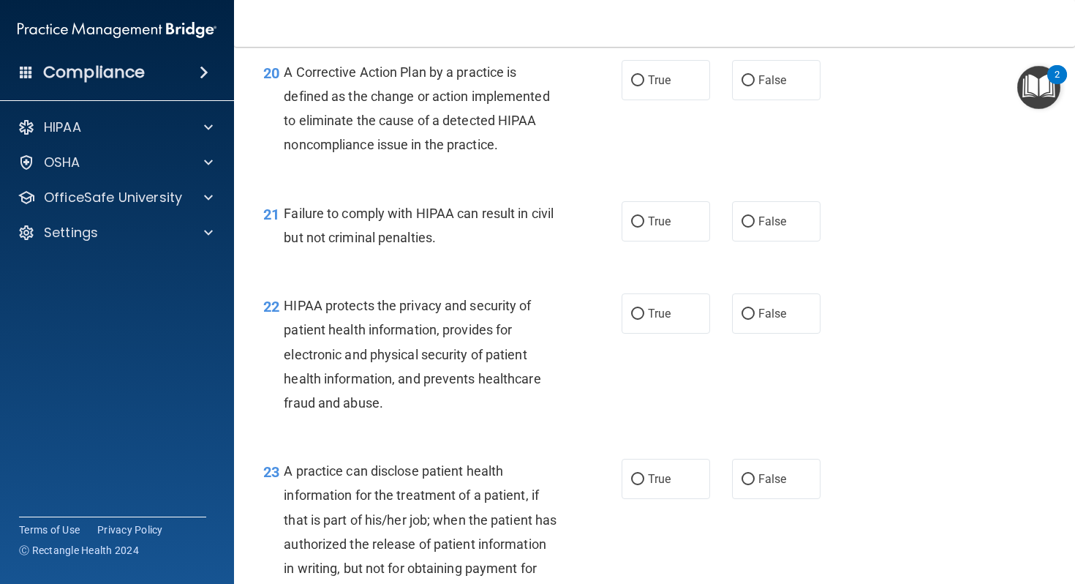
scroll to position [2498, 0]
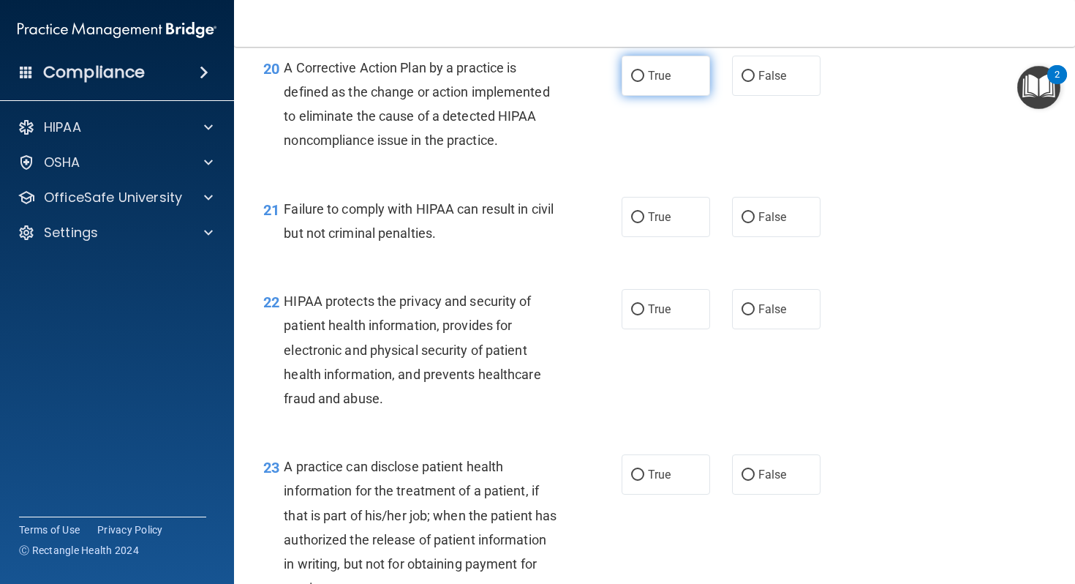
click at [679, 96] on label "True" at bounding box center [666, 76] width 89 height 40
click at [645, 82] on input "True" at bounding box center [637, 76] width 13 height 11
radio input "true"
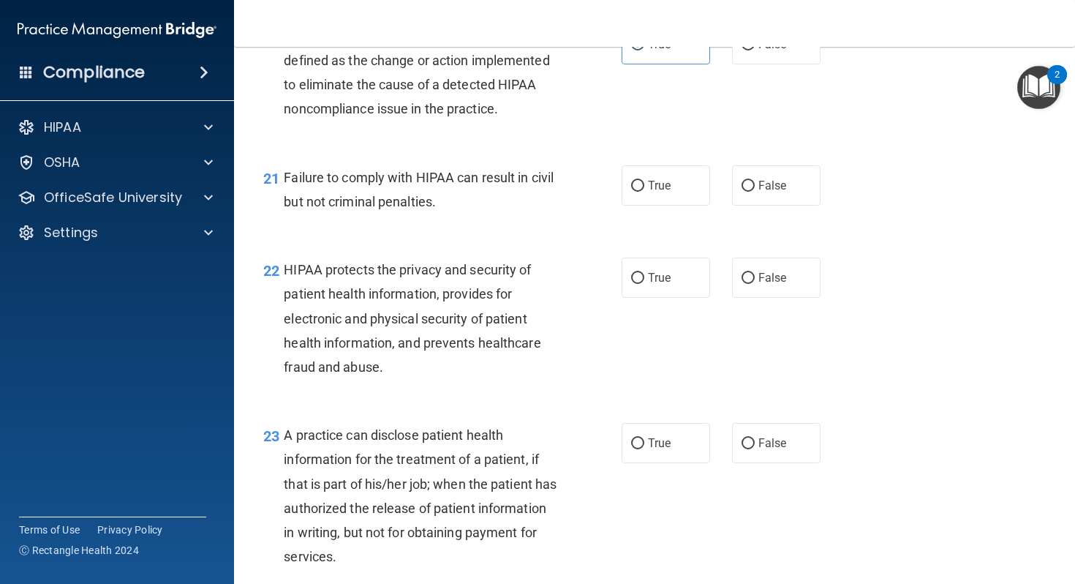
scroll to position [2533, 0]
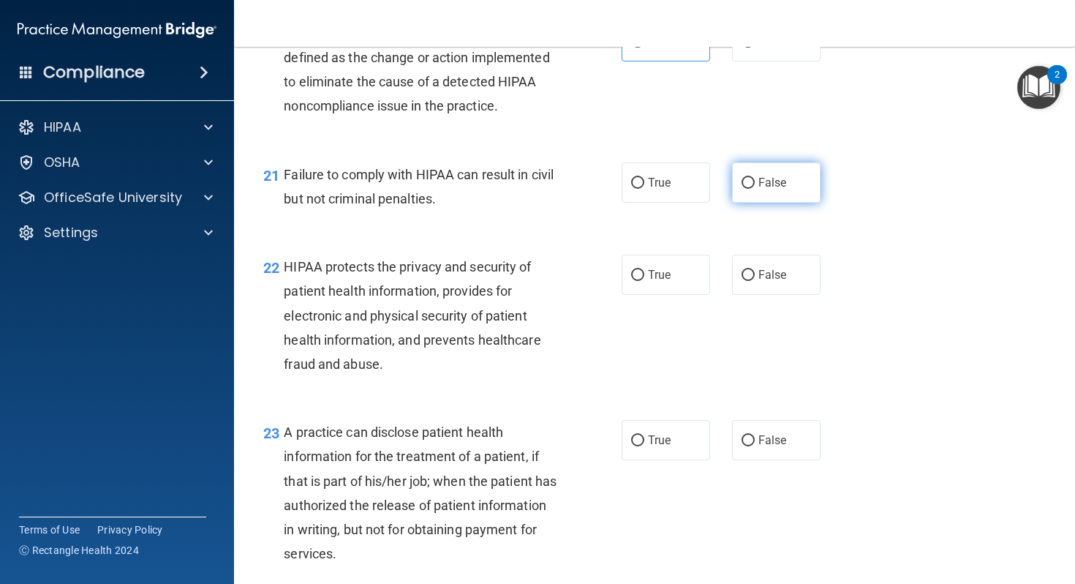
click at [743, 203] on label "False" at bounding box center [776, 182] width 89 height 40
click at [743, 189] on input "False" at bounding box center [748, 183] width 13 height 11
radio input "true"
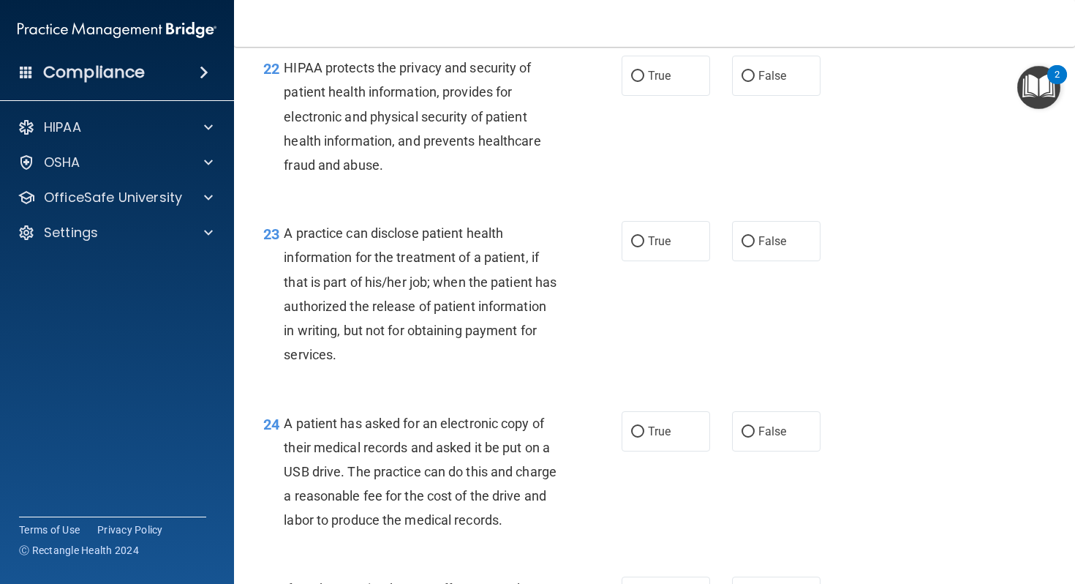
scroll to position [2769, 0]
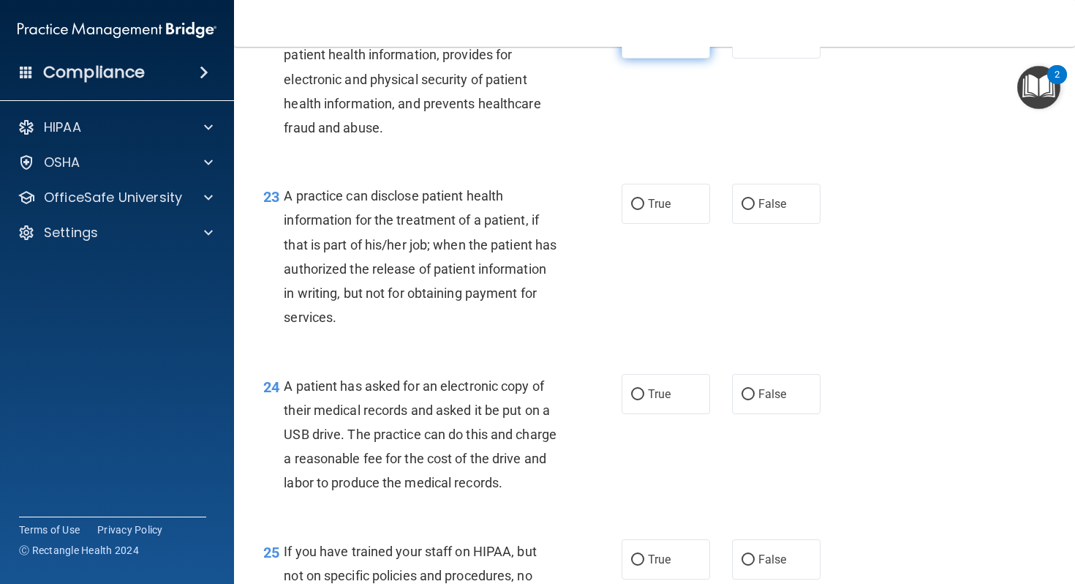
click at [656, 59] on label "True" at bounding box center [666, 38] width 89 height 40
click at [645, 45] on input "True" at bounding box center [637, 39] width 13 height 11
radio input "true"
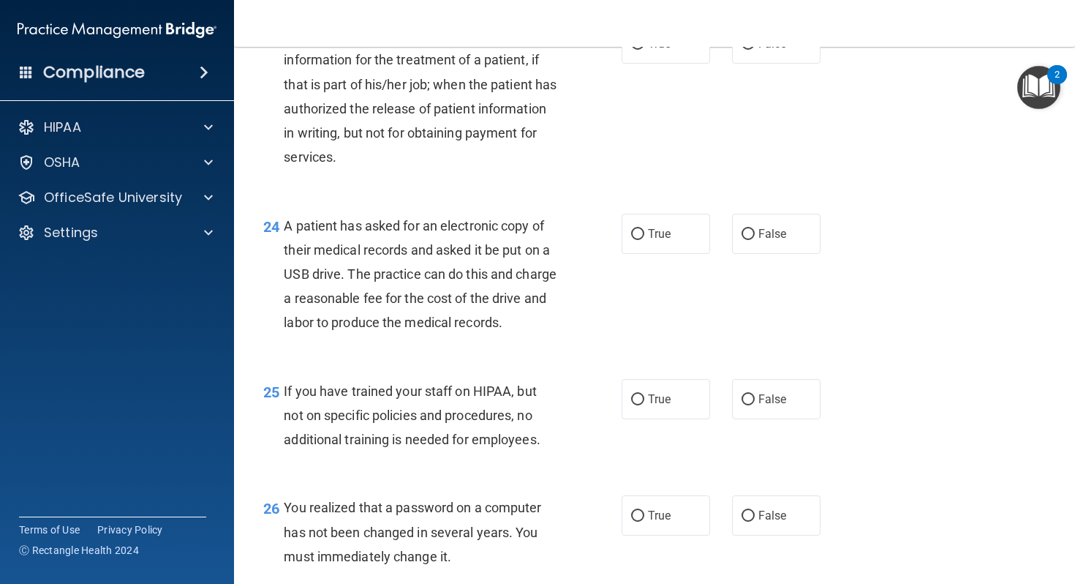
scroll to position [2938, 0]
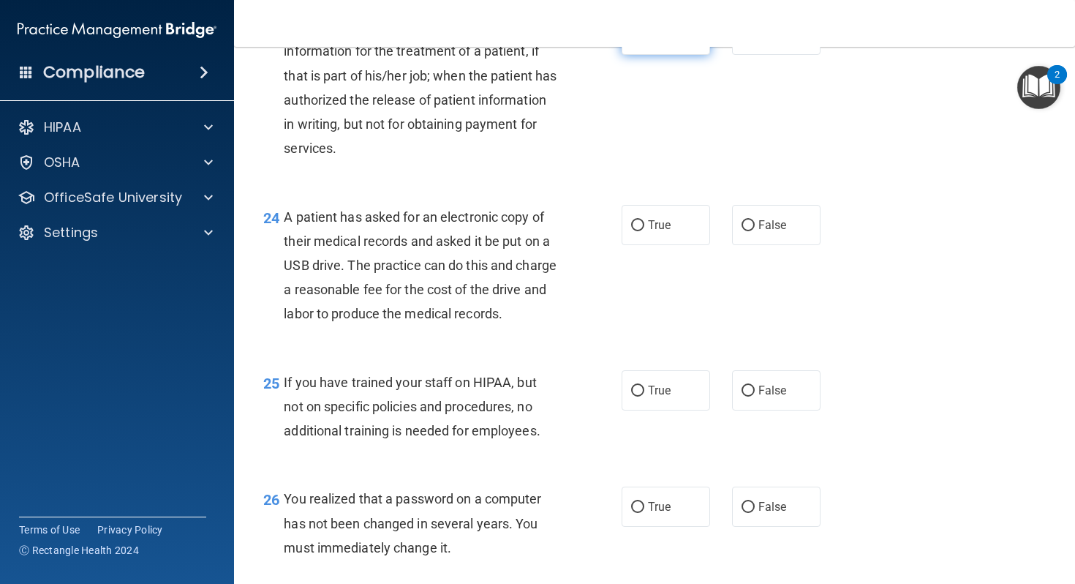
click at [658, 55] on label "True" at bounding box center [666, 35] width 89 height 40
click at [645, 41] on input "True" at bounding box center [637, 35] width 13 height 11
radio input "true"
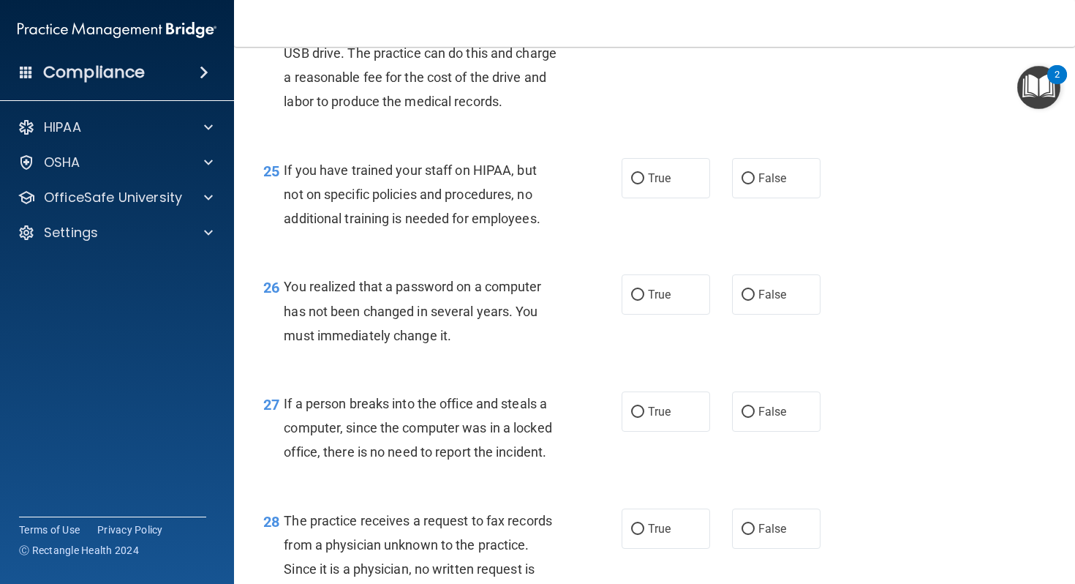
scroll to position [3152, 0]
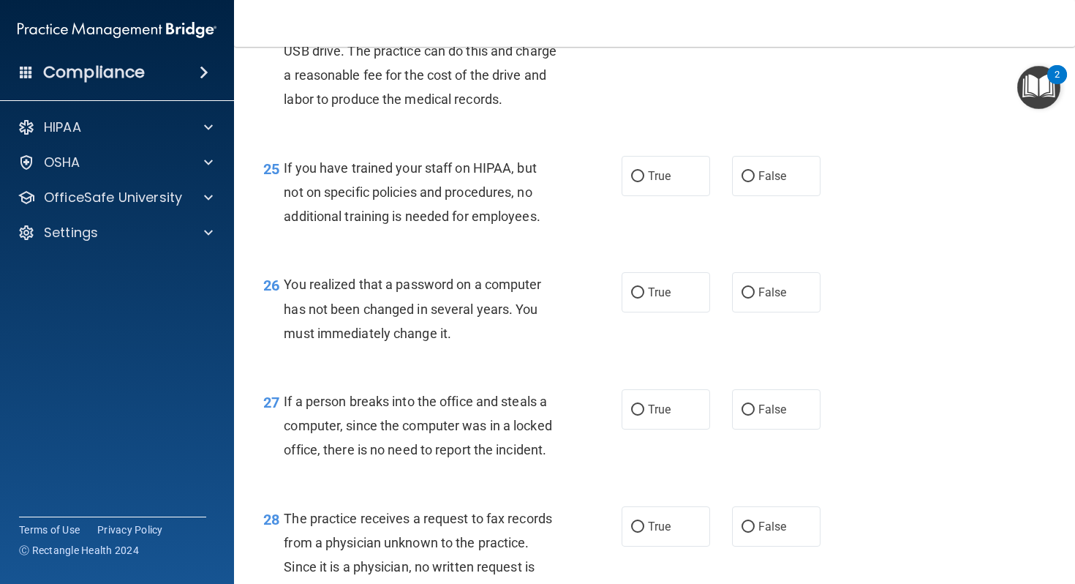
click at [666, 31] on label "True" at bounding box center [666, 10] width 89 height 40
click at [645, 17] on input "True" at bounding box center [637, 11] width 13 height 11
radio input "true"
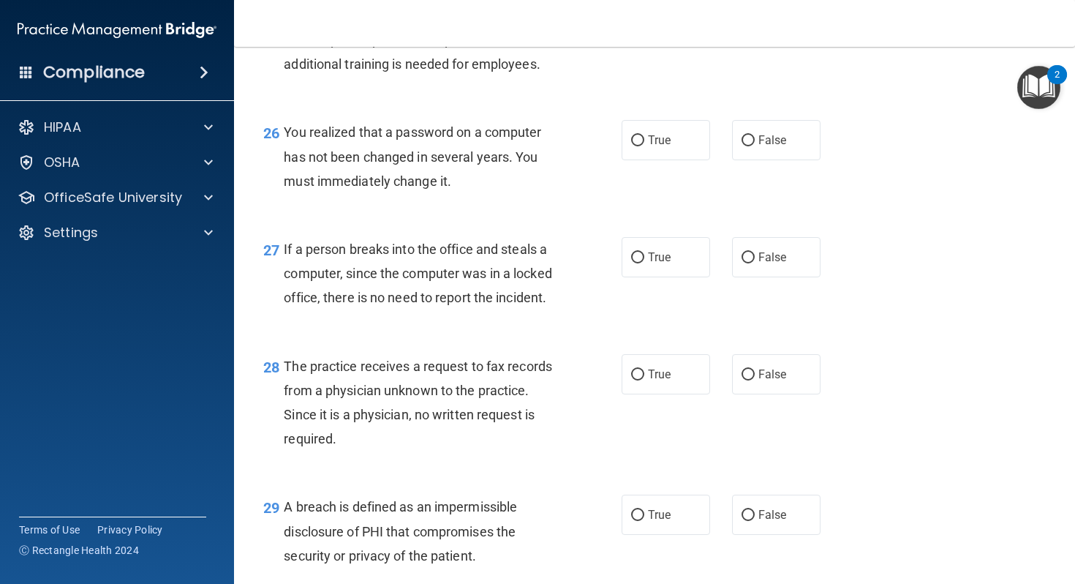
scroll to position [3308, 0]
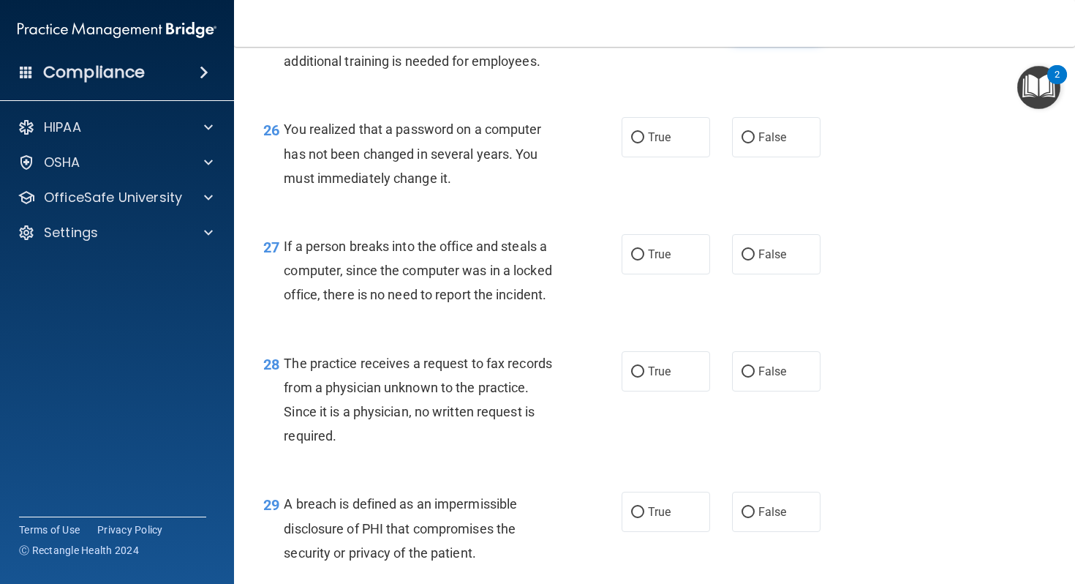
click at [743, 27] on input "False" at bounding box center [748, 21] width 13 height 11
radio input "true"
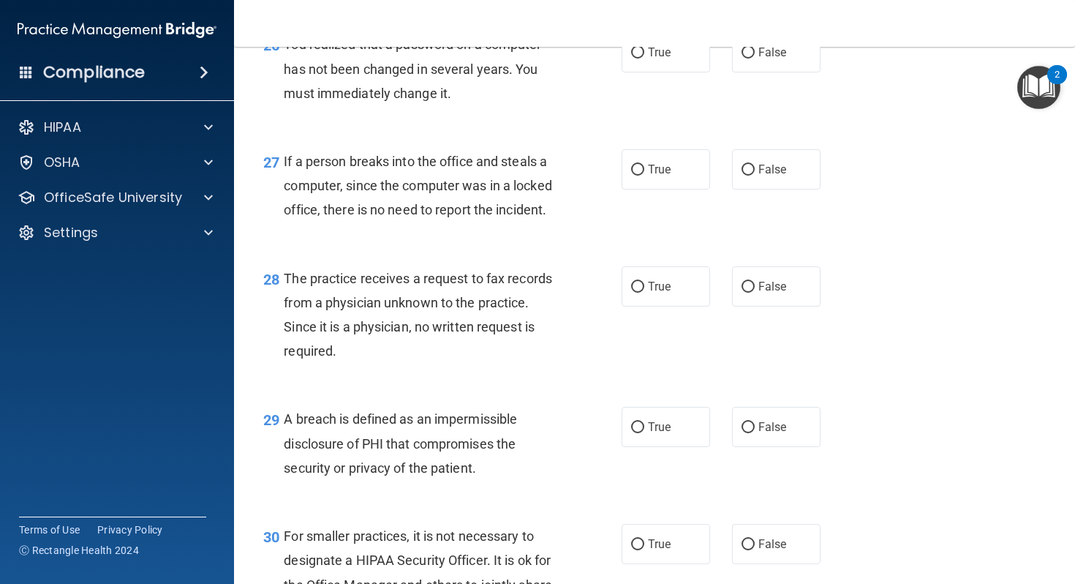
scroll to position [3395, 0]
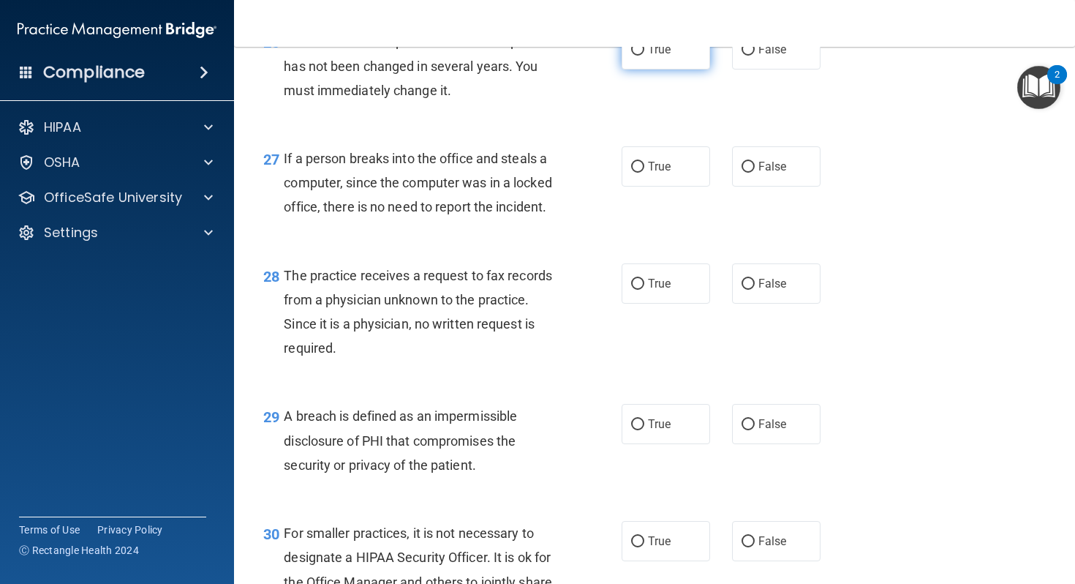
click at [657, 70] on label "True" at bounding box center [666, 49] width 89 height 40
click at [645, 56] on input "True" at bounding box center [637, 50] width 13 height 11
radio input "true"
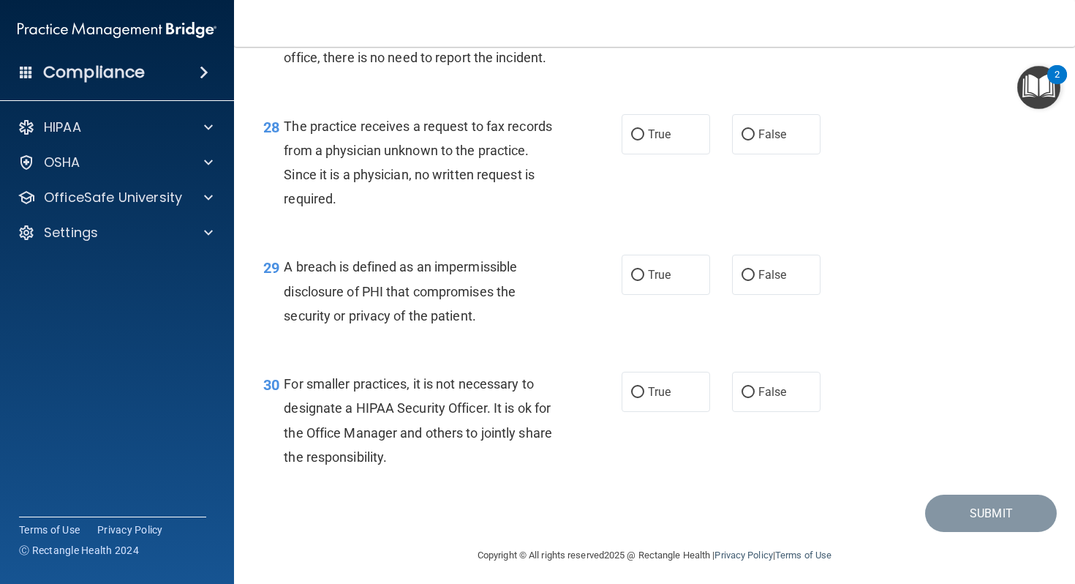
scroll to position [3546, 0]
click at [744, 22] on input "False" at bounding box center [748, 16] width 13 height 11
radio input "true"
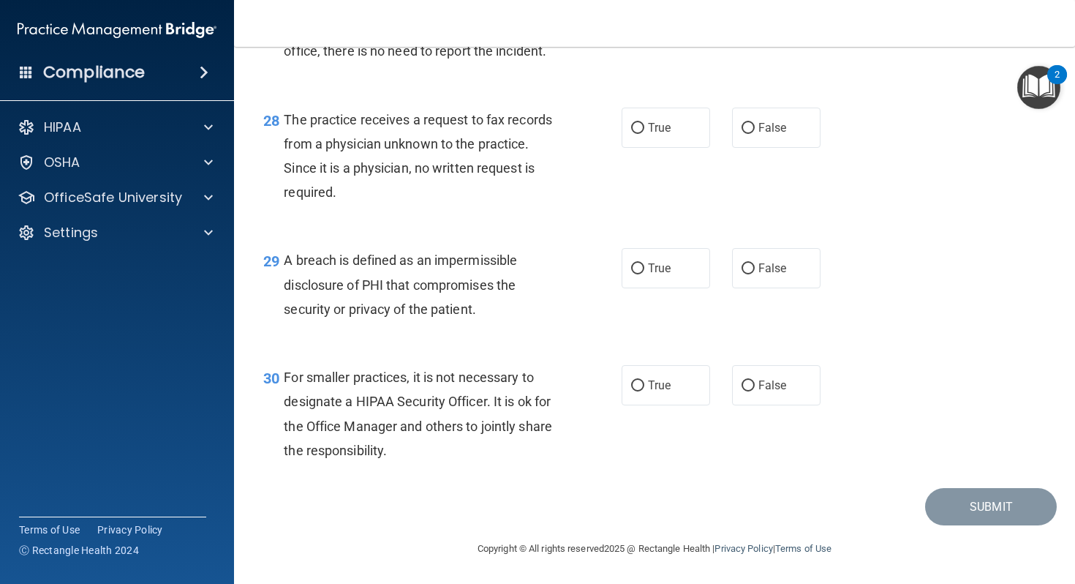
scroll to position [3624, 0]
click at [735, 137] on label "False" at bounding box center [776, 128] width 89 height 40
click at [742, 134] on input "False" at bounding box center [748, 128] width 13 height 11
radio input "true"
click at [678, 274] on label "True" at bounding box center [666, 268] width 89 height 40
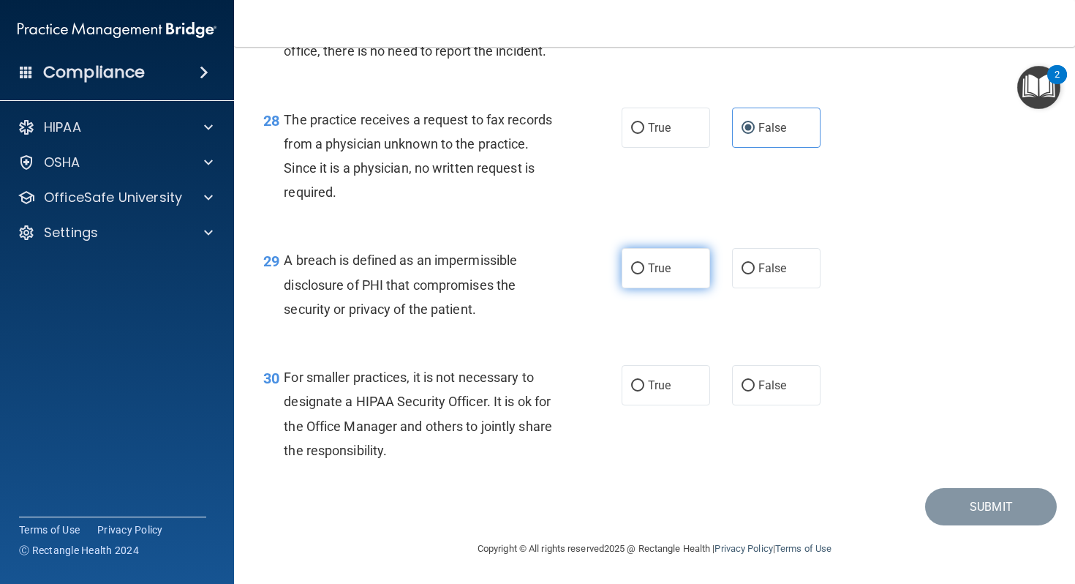
click at [645, 274] on input "True" at bounding box center [637, 268] width 13 height 11
radio input "true"
click at [738, 372] on label "False" at bounding box center [776, 385] width 89 height 40
click at [742, 380] on input "False" at bounding box center [748, 385] width 13 height 11
radio input "true"
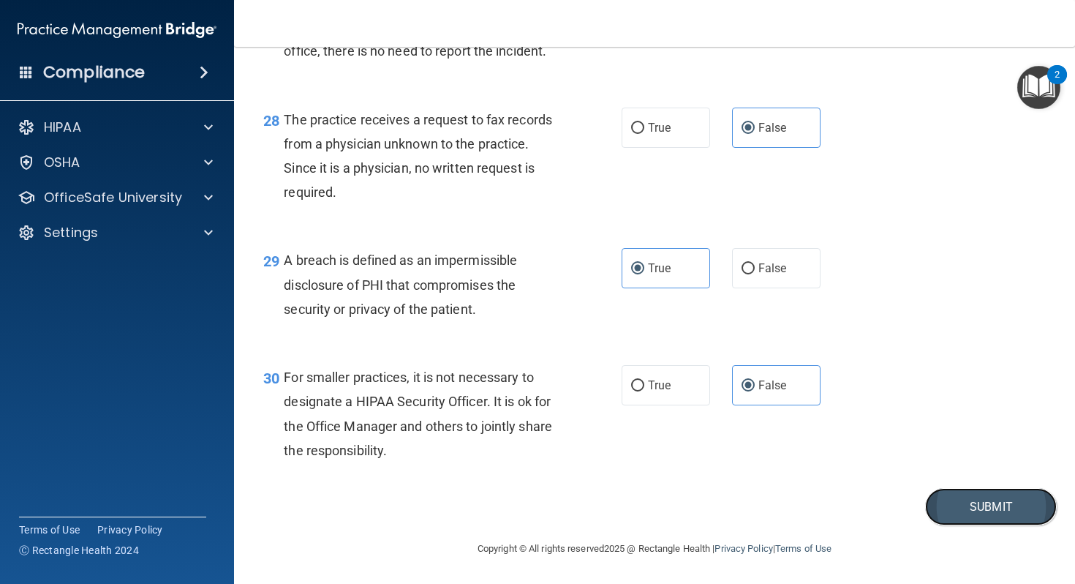
click at [976, 506] on button "Submit" at bounding box center [991, 506] width 132 height 37
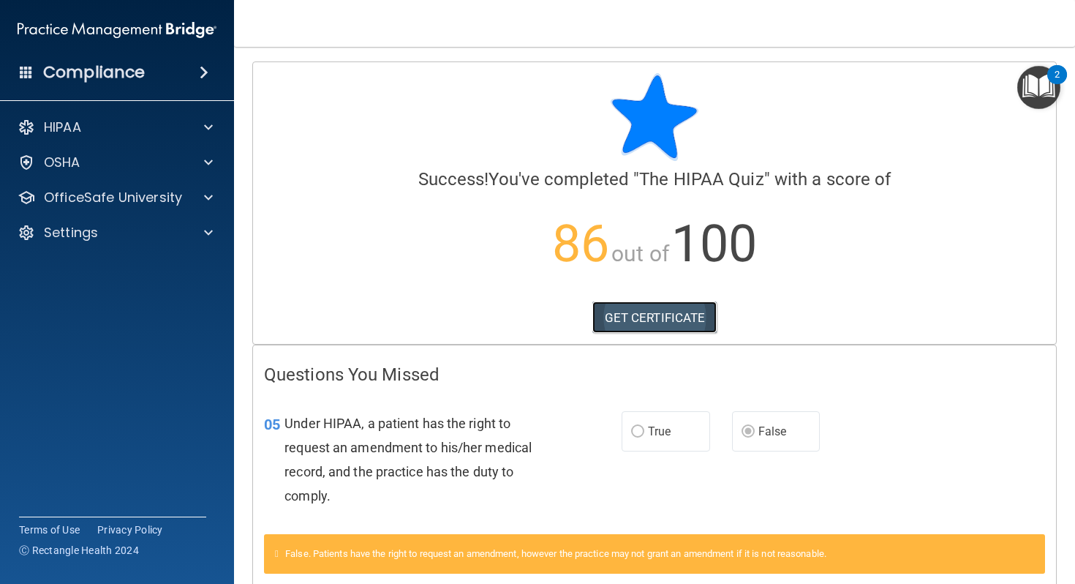
click at [713, 317] on link "GET CERTIFICATE" at bounding box center [655, 317] width 125 height 32
click at [1043, 89] on img "Open Resource Center, 2 new notifications" at bounding box center [1039, 87] width 43 height 43
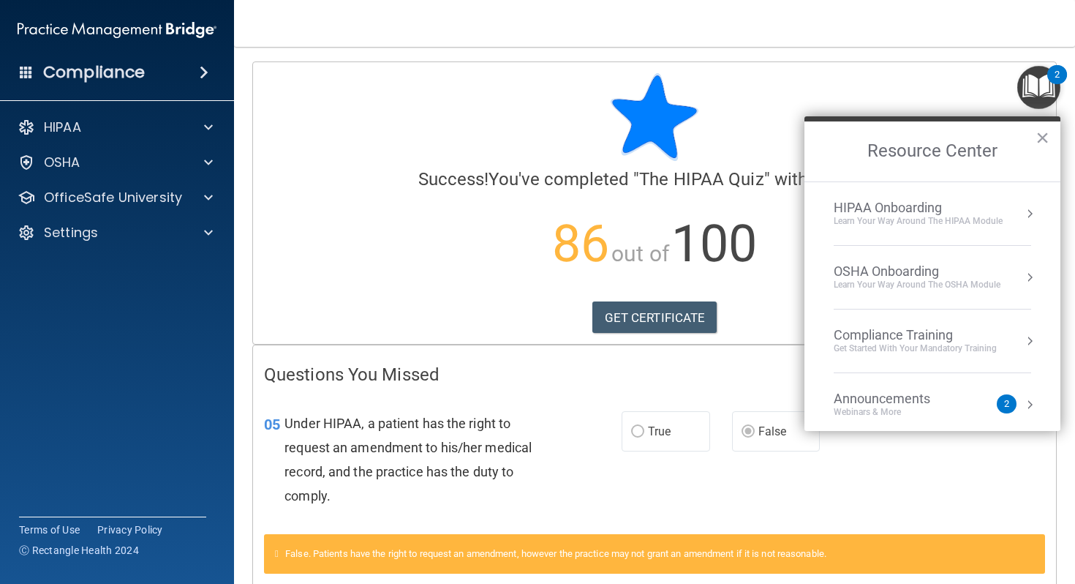
click at [993, 225] on div "Learn Your Way around the HIPAA module" at bounding box center [918, 221] width 169 height 12
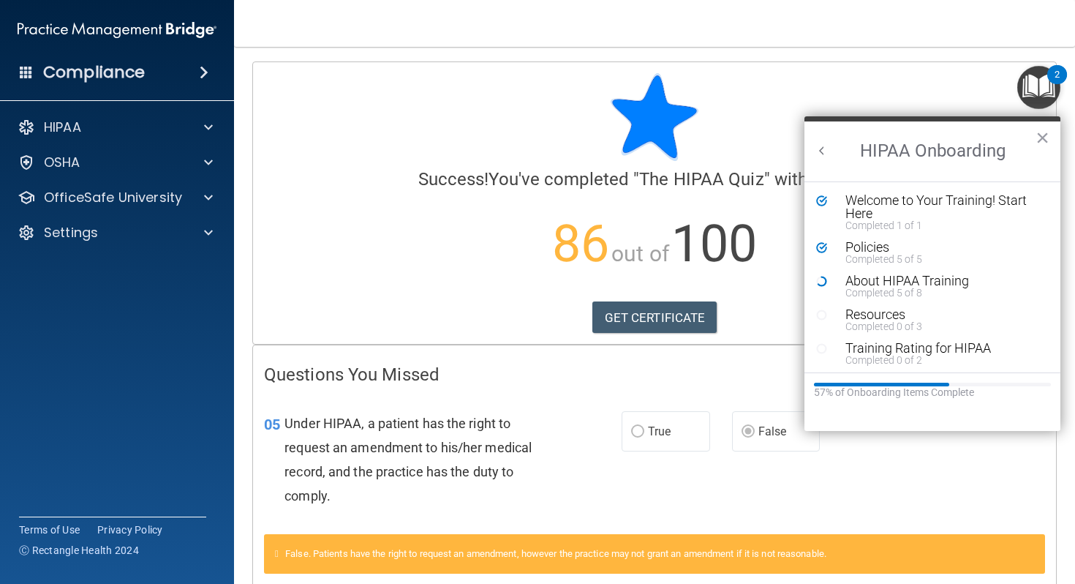
click at [743, 192] on div "Success! You've completed " The HIPAA Quiz " with a score of 86 out of 100 GET …" at bounding box center [654, 182] width 781 height 219
click at [1044, 87] on img "Open Resource Center, 2 new notifications" at bounding box center [1039, 87] width 43 height 43
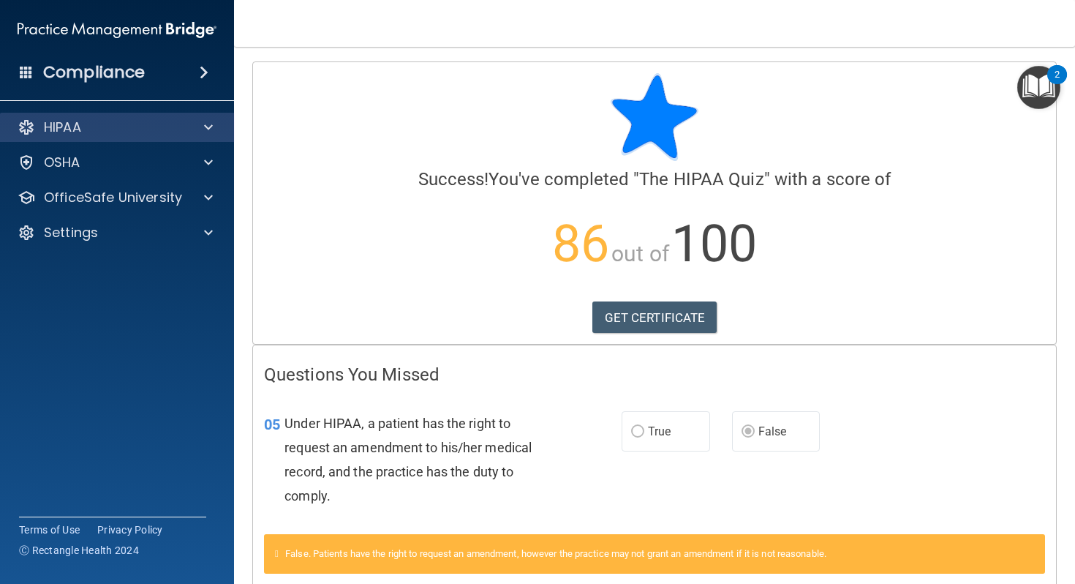
click at [135, 118] on div "HIPAA" at bounding box center [117, 127] width 235 height 29
click at [135, 121] on div "HIPAA" at bounding box center [97, 128] width 181 height 18
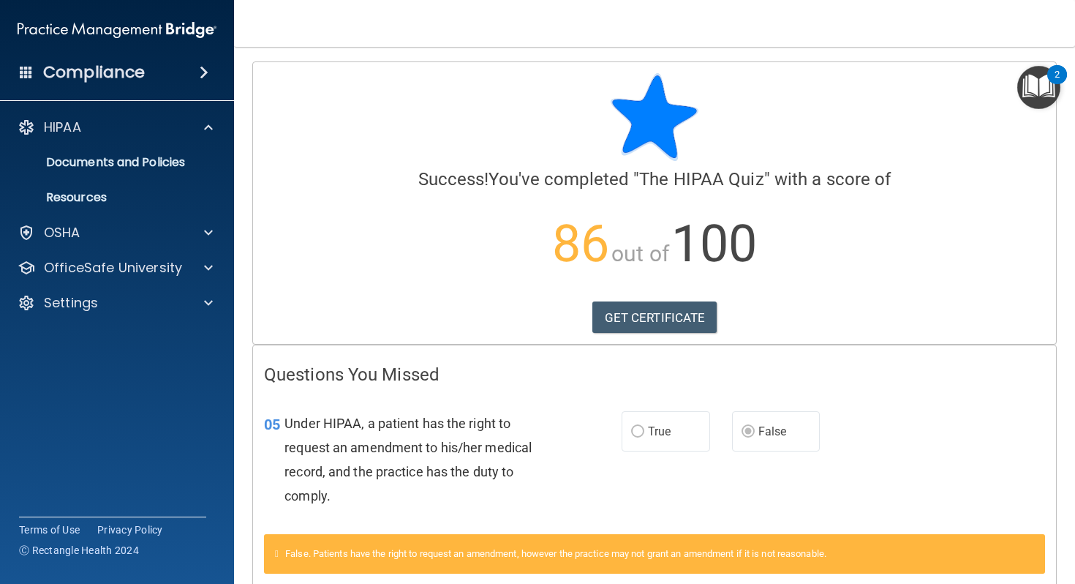
click at [170, 146] on ul "Documents and Policies Report an Incident Business Associates Emergency Plannin…" at bounding box center [117, 177] width 265 height 70
click at [170, 155] on p "Documents and Policies" at bounding box center [110, 162] width 200 height 15
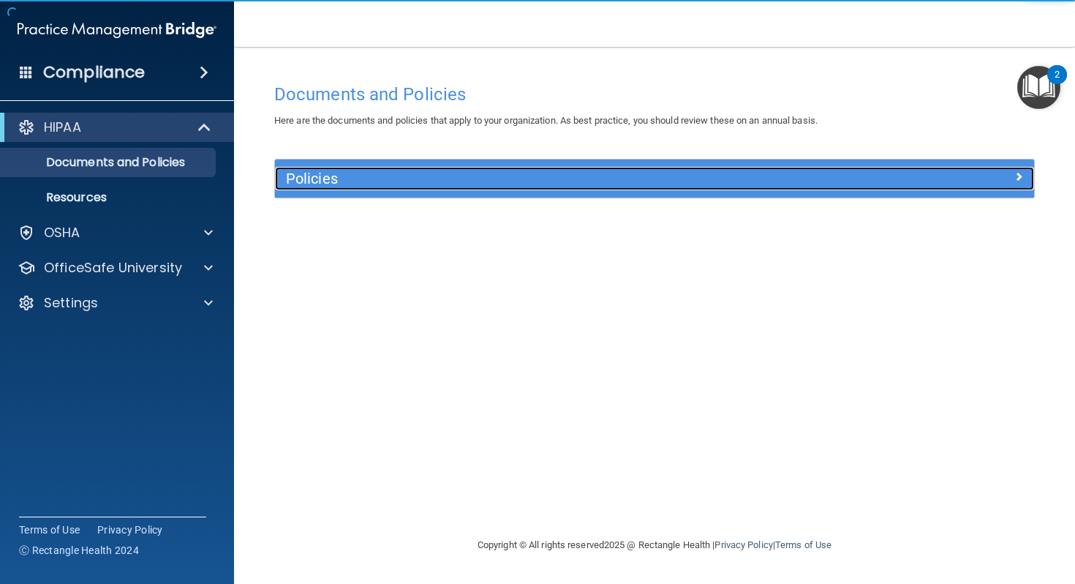
click at [337, 181] on h5 "Policies" at bounding box center [560, 178] width 548 height 16
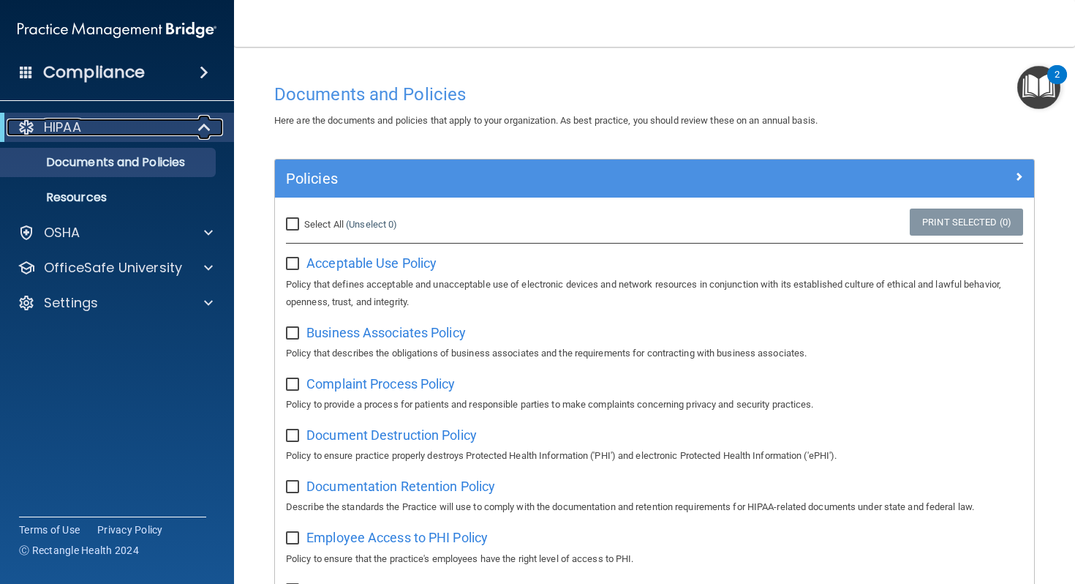
click at [175, 135] on div "HIPAA" at bounding box center [97, 128] width 181 height 18
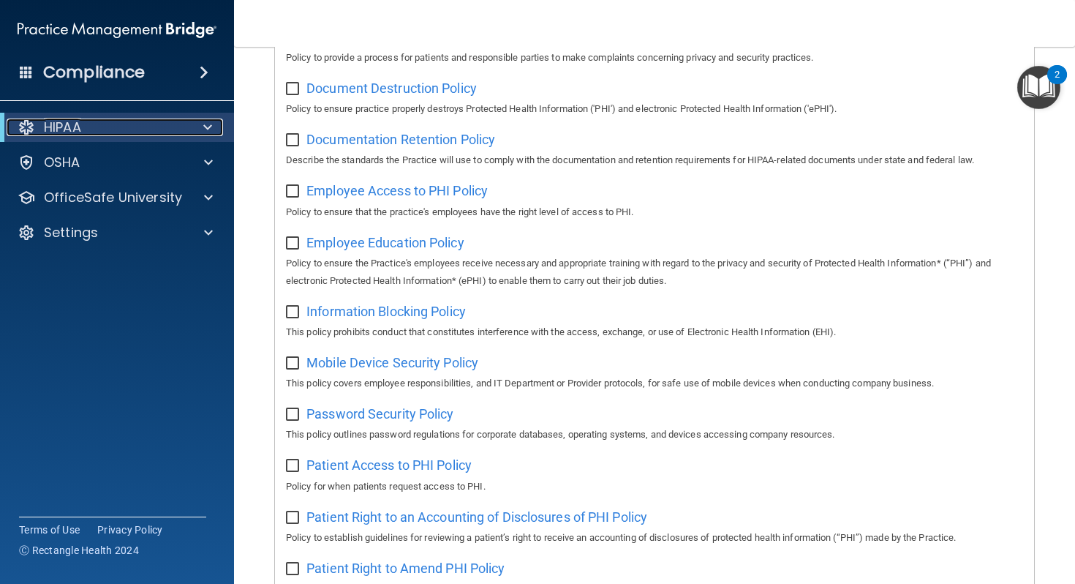
scroll to position [144, 0]
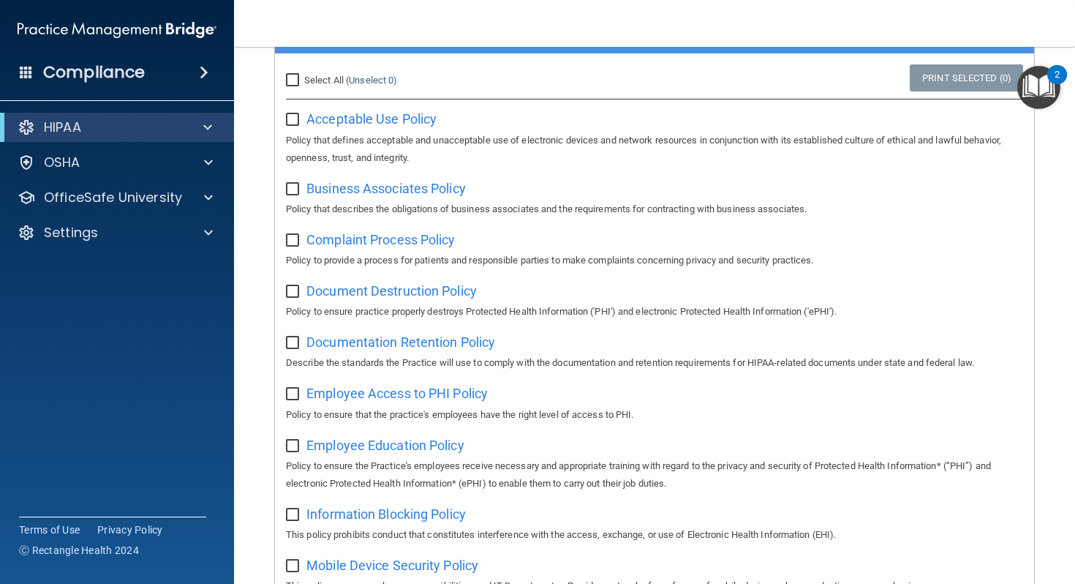
click at [199, 115] on div "HIPAA" at bounding box center [117, 127] width 234 height 29
click at [205, 72] on span at bounding box center [204, 73] width 9 height 18
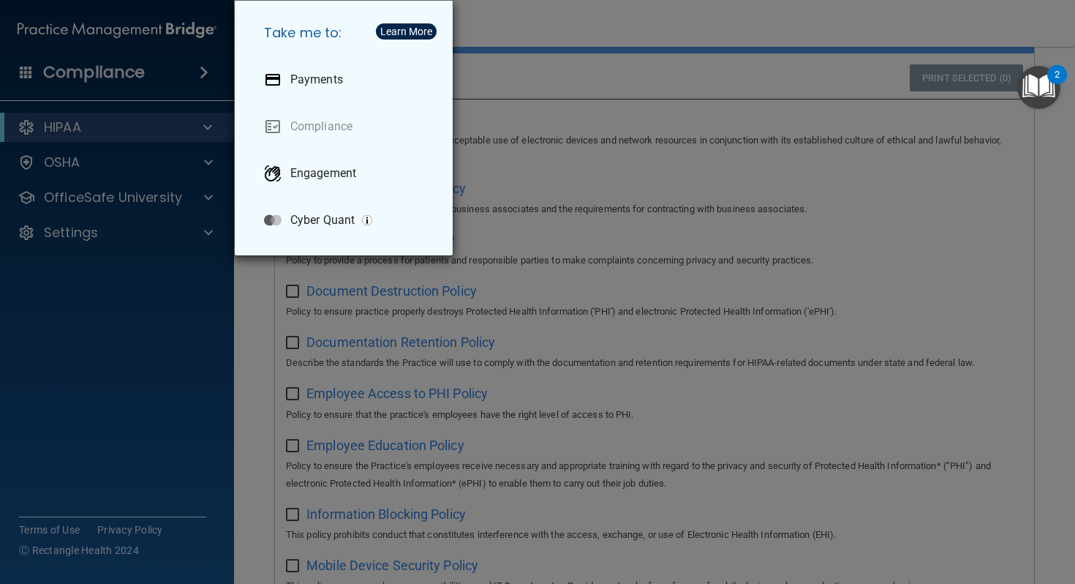
click at [176, 101] on div "Take me to: Payments Compliance Engagement Cyber Quant" at bounding box center [537, 292] width 1075 height 584
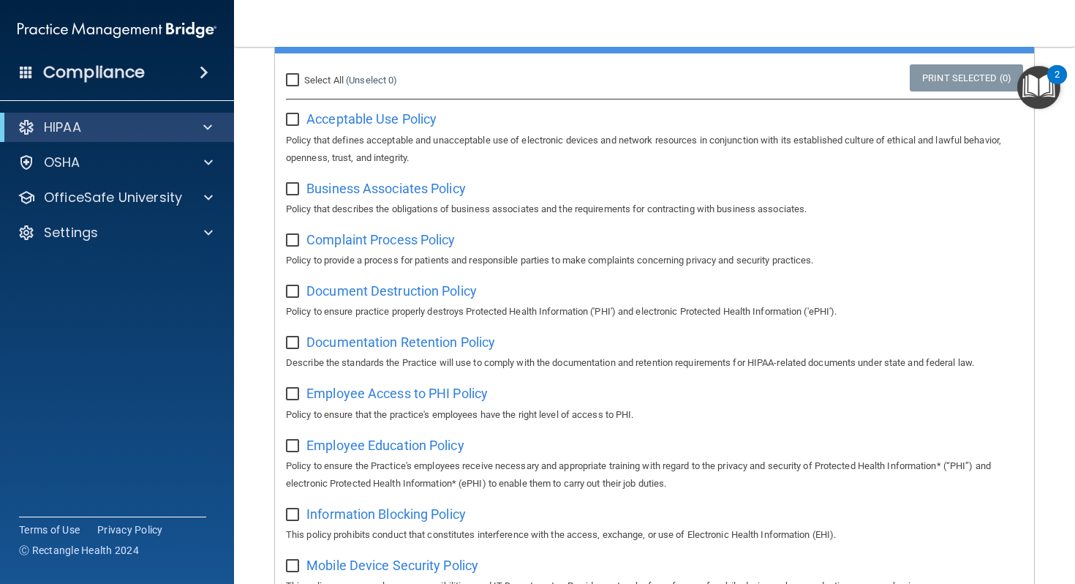
click at [184, 111] on div "HIPAA Documents and Policies Report an Incident Business Associates Emergency P…" at bounding box center [117, 183] width 235 height 152
click at [184, 117] on div "HIPAA" at bounding box center [117, 127] width 234 height 29
click at [193, 124] on div at bounding box center [205, 128] width 36 height 18
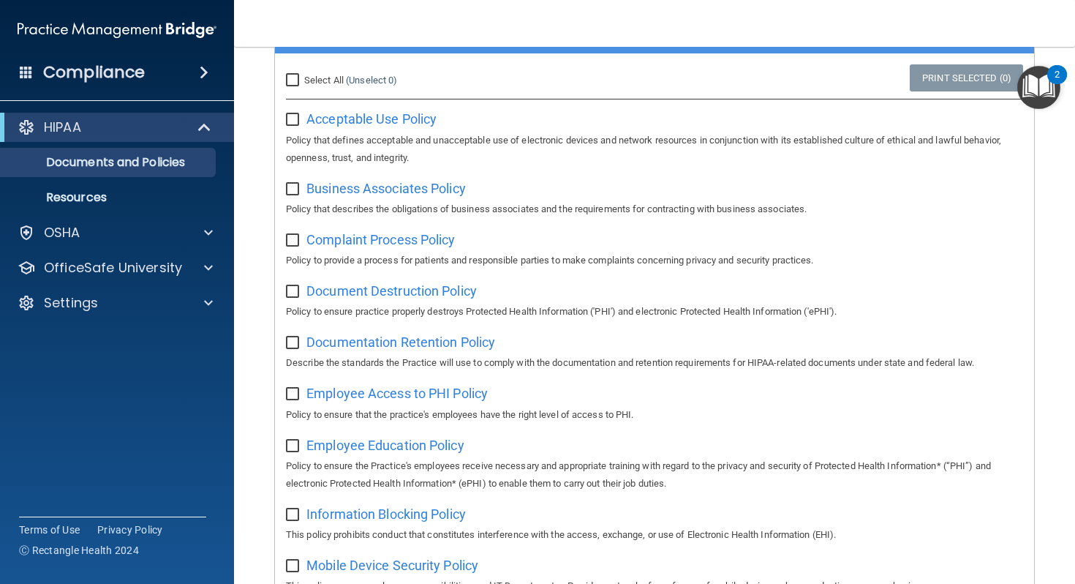
click at [1024, 76] on img "Open Resource Center, 2 new notifications" at bounding box center [1039, 87] width 43 height 43
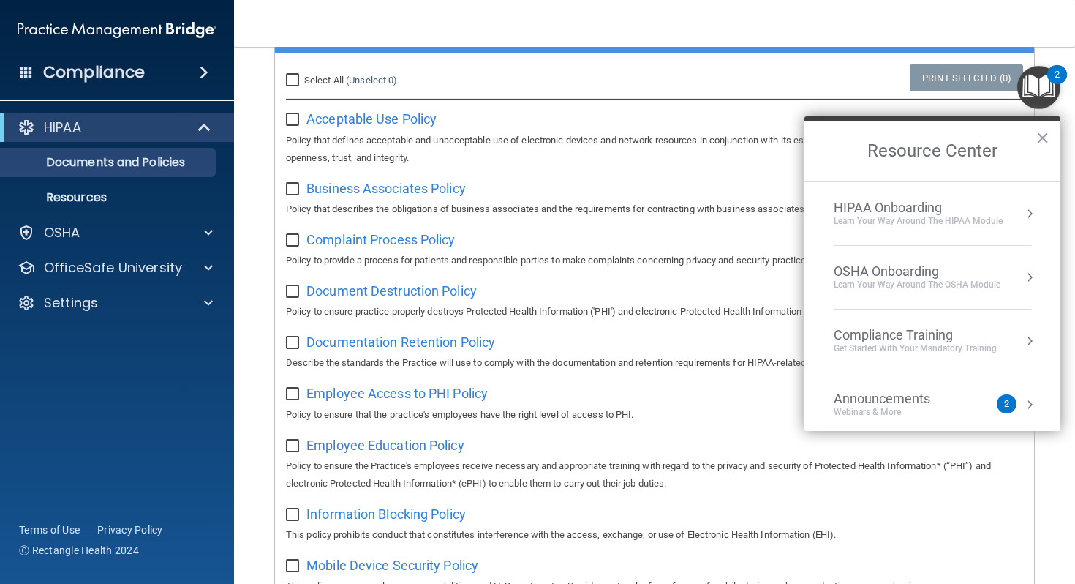
click at [900, 197] on li "HIPAA Onboarding Learn Your Way around the HIPAA module" at bounding box center [933, 214] width 198 height 64
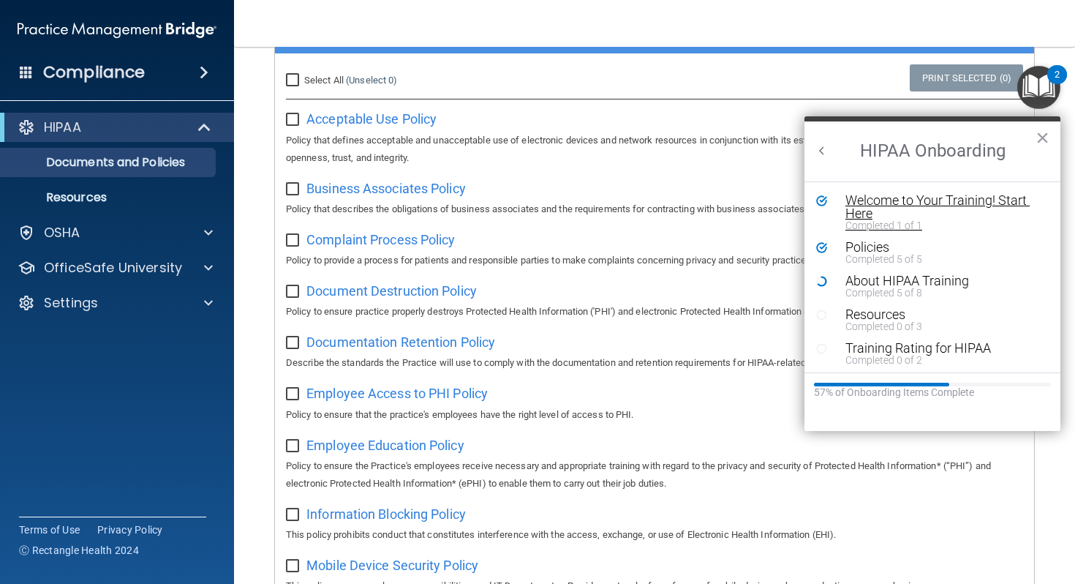
scroll to position [0, 0]
click at [866, 274] on div "About HIPAA Training" at bounding box center [944, 280] width 196 height 13
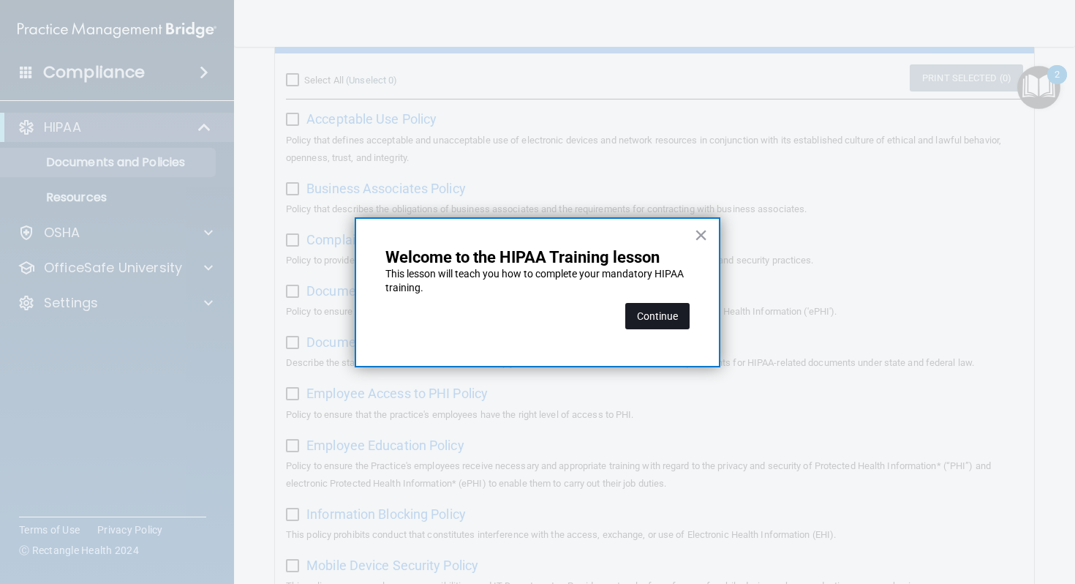
click at [645, 308] on button "Continue" at bounding box center [658, 316] width 64 height 26
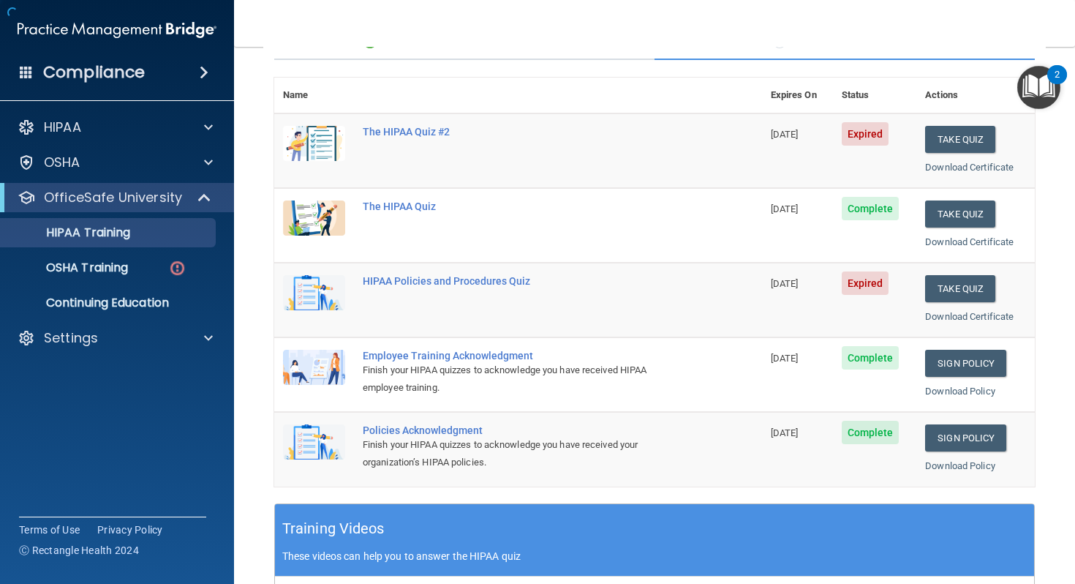
scroll to position [113, 0]
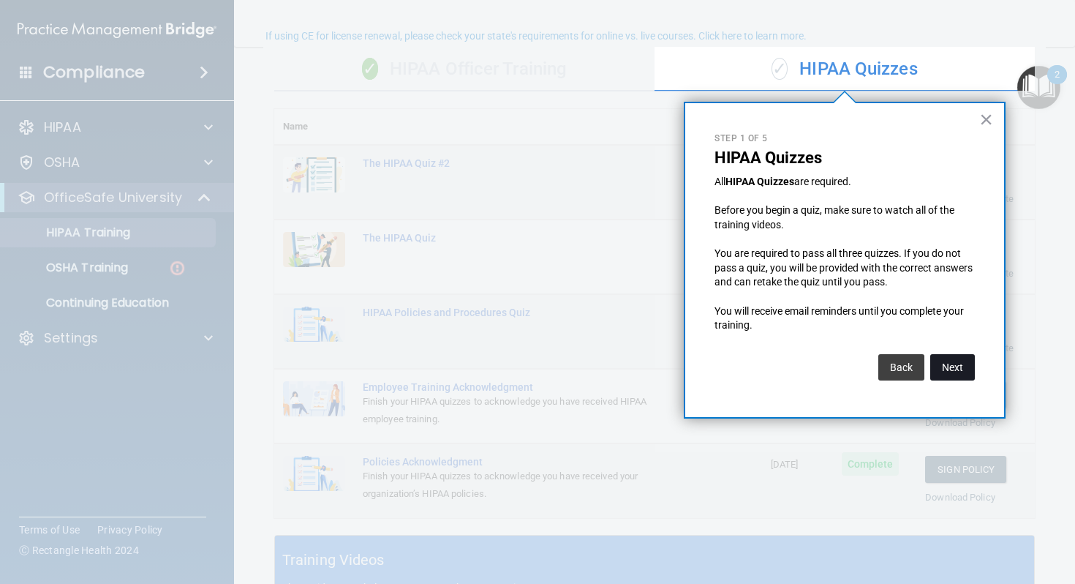
click at [952, 358] on button "Next" at bounding box center [953, 367] width 45 height 26
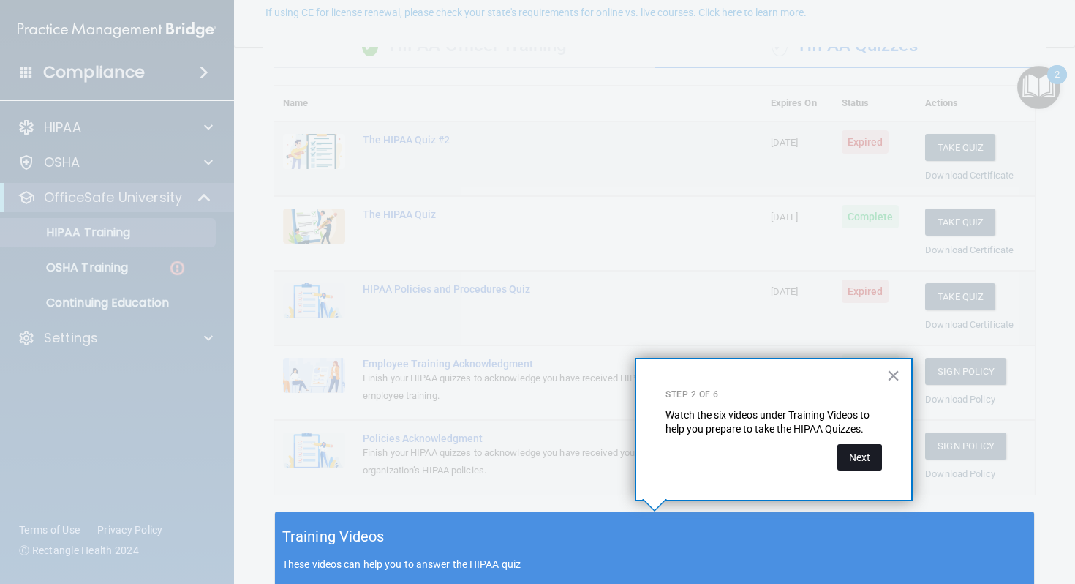
click at [851, 447] on button "Next" at bounding box center [860, 457] width 45 height 26
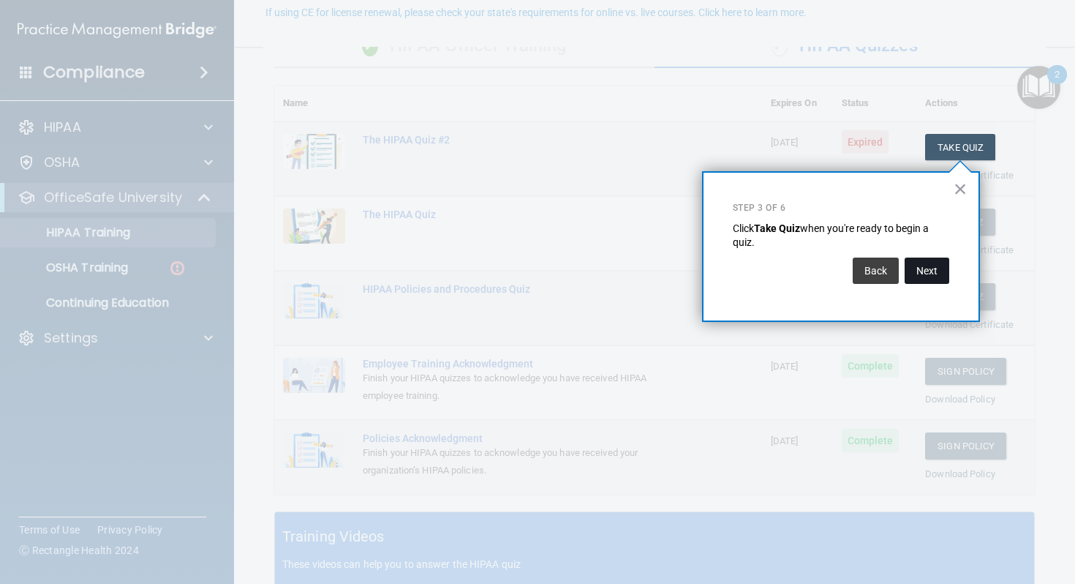
click at [932, 264] on button "Next" at bounding box center [927, 271] width 45 height 26
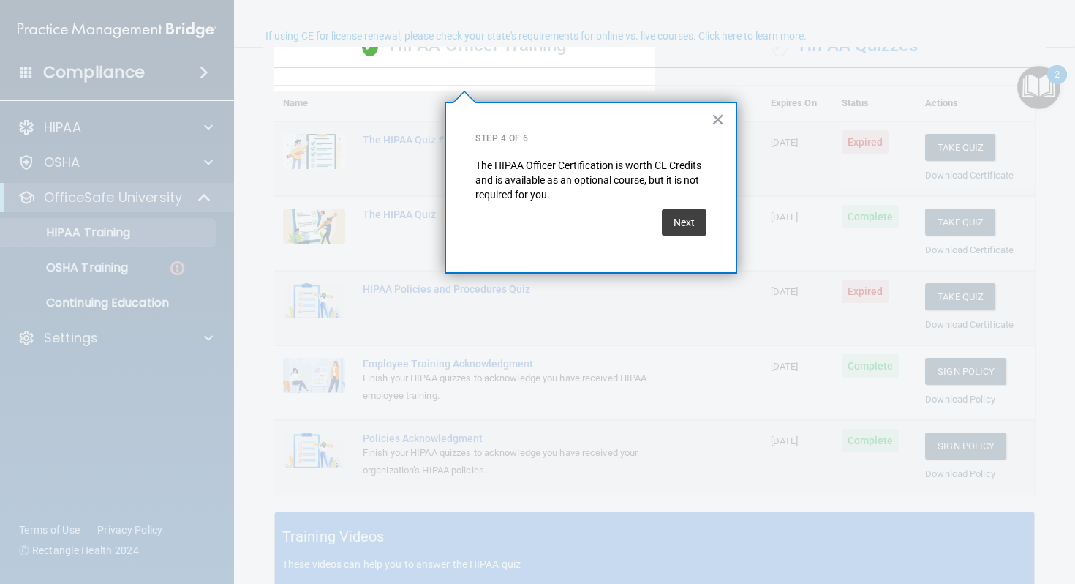
scroll to position [113, 0]
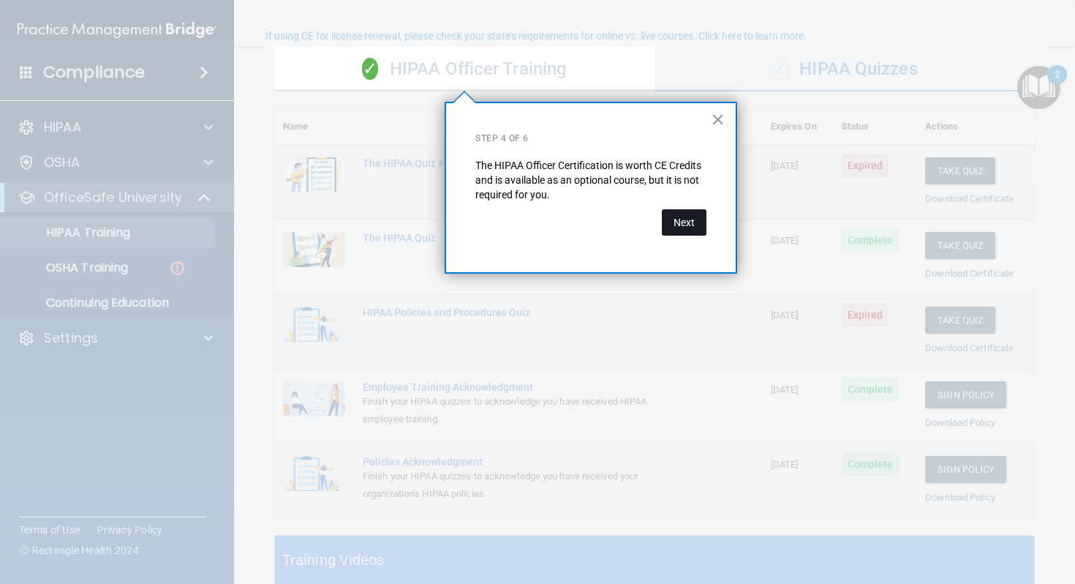
click at [702, 223] on button "Next" at bounding box center [684, 222] width 45 height 26
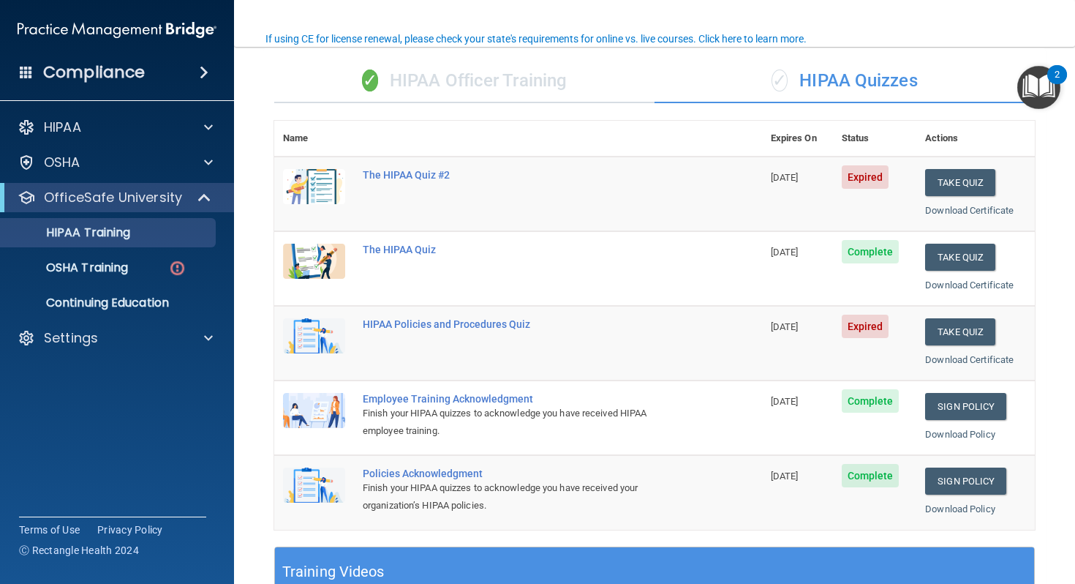
scroll to position [97, 0]
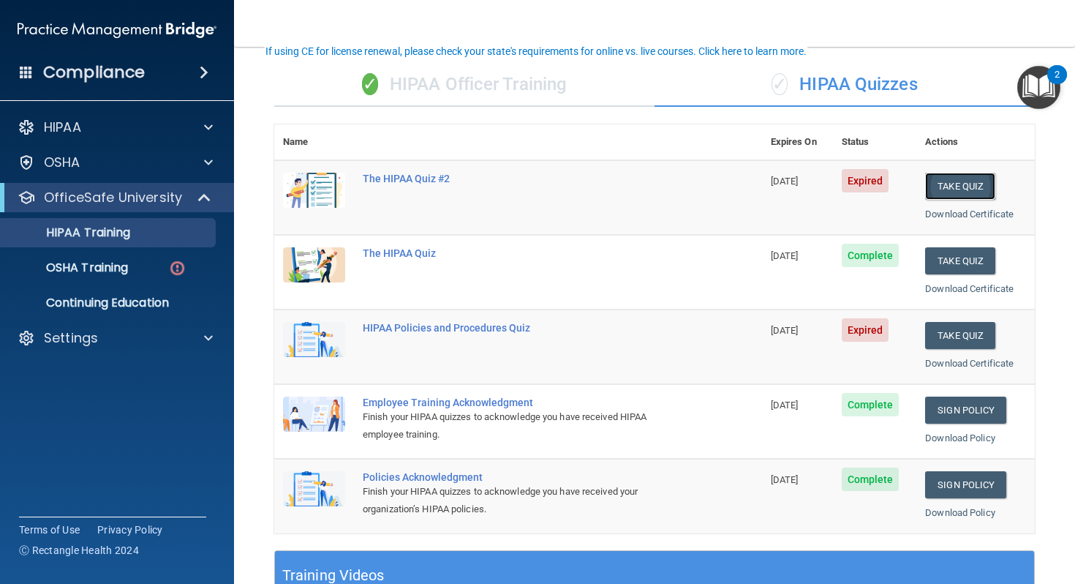
click at [966, 191] on button "Take Quiz" at bounding box center [960, 186] width 70 height 27
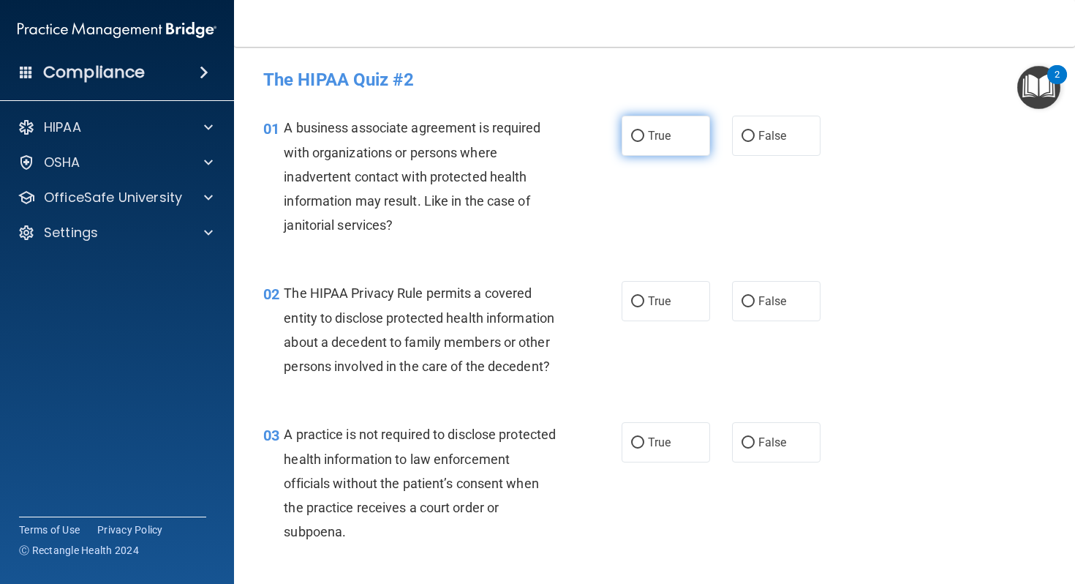
click at [655, 142] on span "True" at bounding box center [659, 136] width 23 height 14
click at [645, 142] on input "True" at bounding box center [637, 136] width 13 height 11
radio input "true"
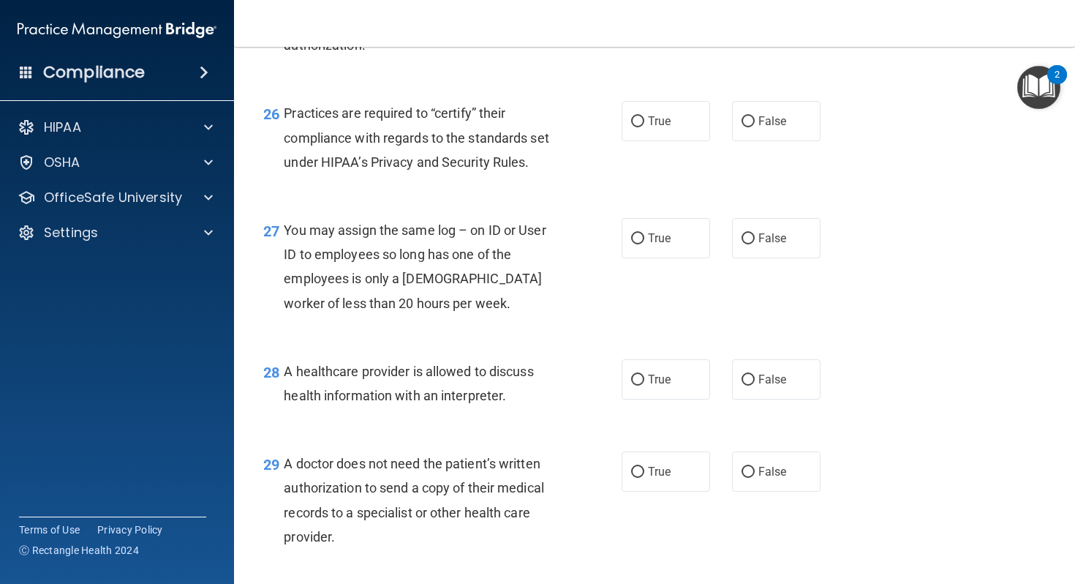
scroll to position [3551, 0]
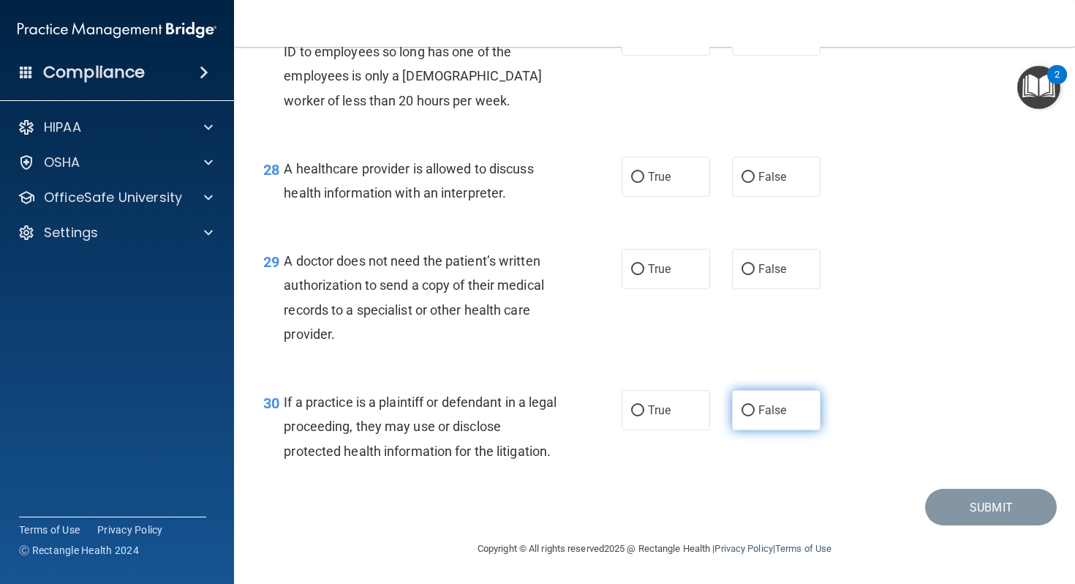
click at [762, 407] on span "False" at bounding box center [773, 410] width 29 height 14
click at [755, 407] on input "False" at bounding box center [748, 410] width 13 height 11
radio input "true"
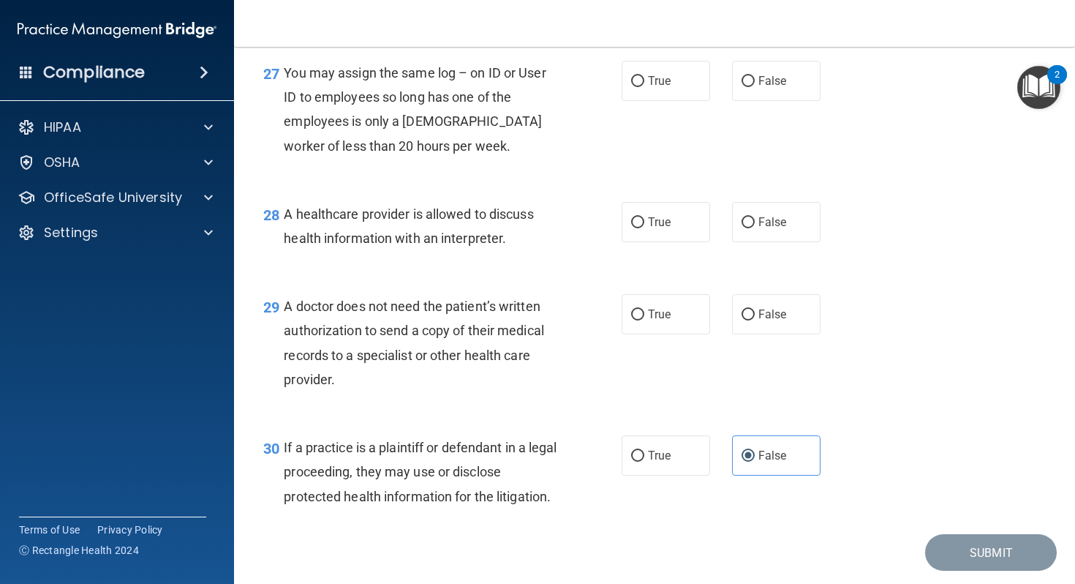
scroll to position [3469, 0]
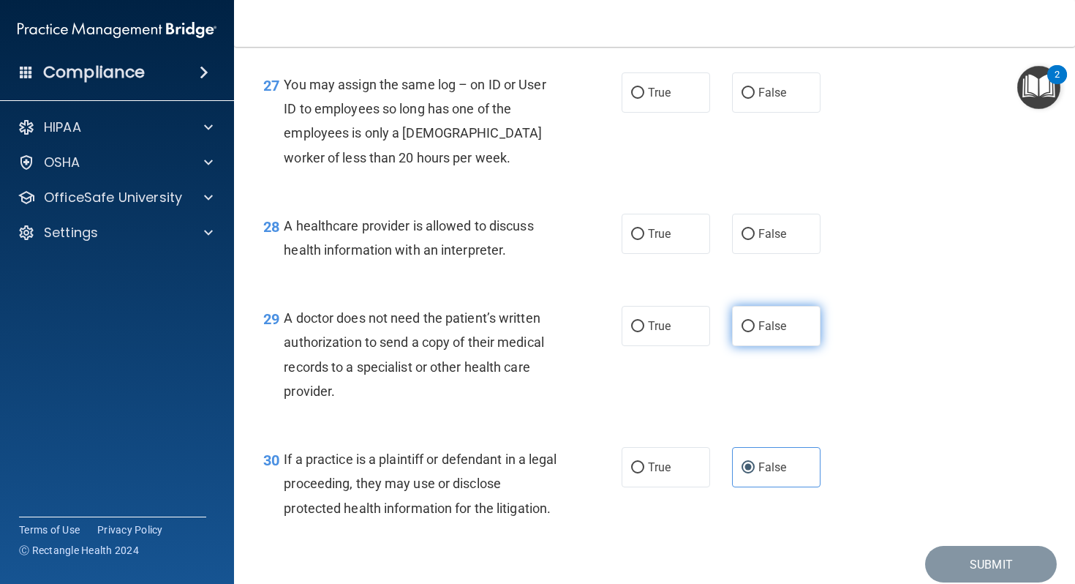
click at [740, 346] on label "False" at bounding box center [776, 326] width 89 height 40
click at [742, 332] on input "False" at bounding box center [748, 326] width 13 height 11
radio input "true"
click at [682, 339] on label "True" at bounding box center [666, 326] width 89 height 40
click at [645, 332] on input "True" at bounding box center [637, 326] width 13 height 11
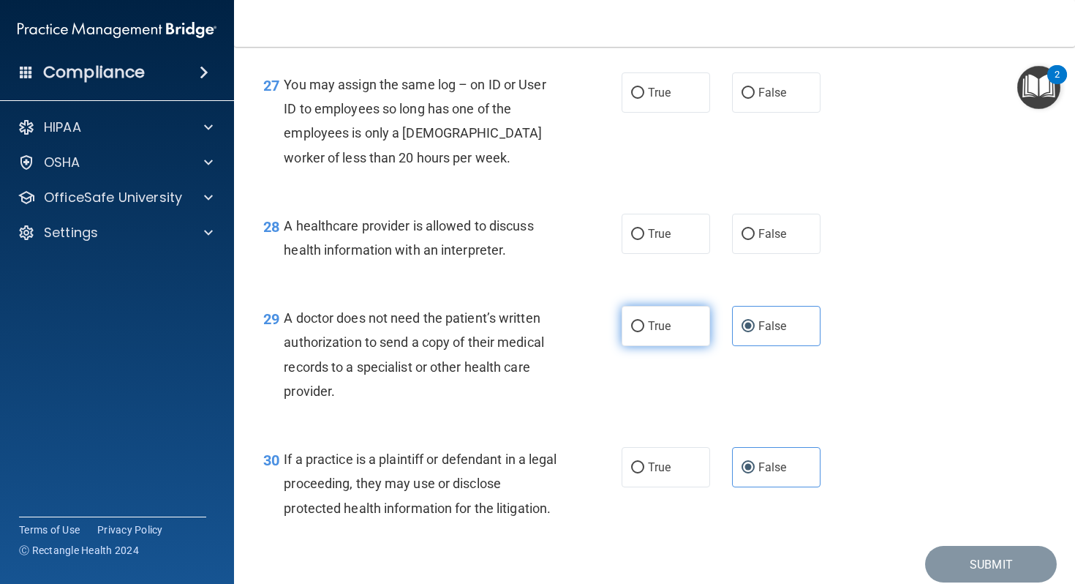
radio input "true"
radio input "false"
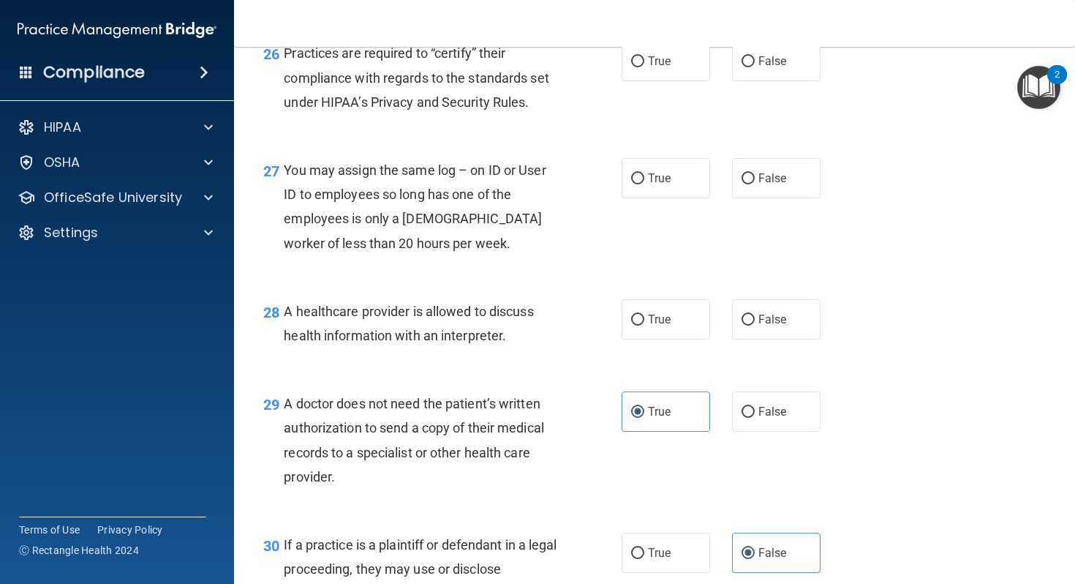
scroll to position [3383, 0]
click at [697, 331] on label "True" at bounding box center [666, 320] width 89 height 40
click at [645, 326] on input "True" at bounding box center [637, 320] width 13 height 11
radio input "true"
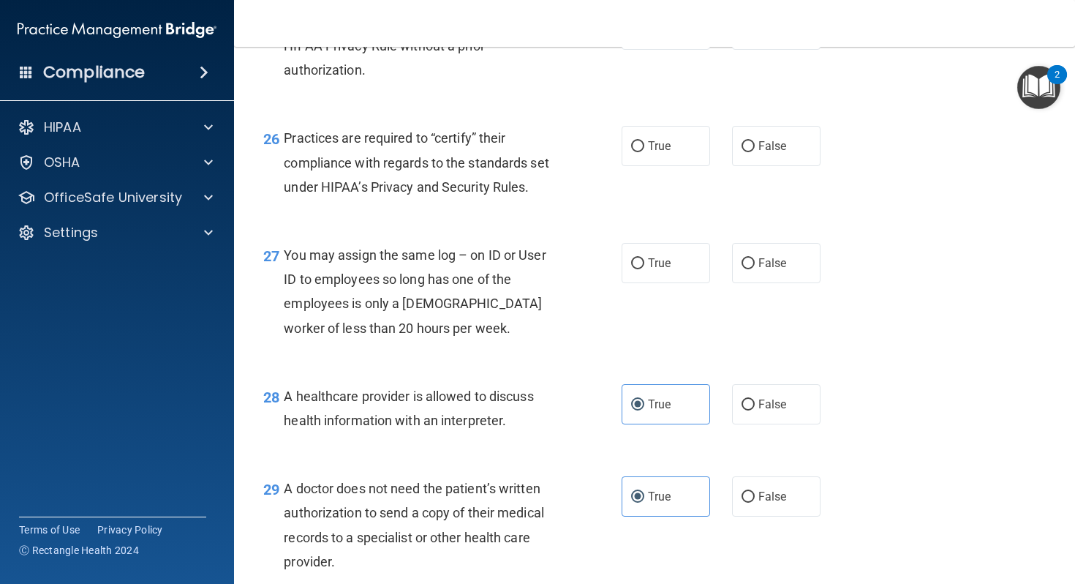
scroll to position [3297, 0]
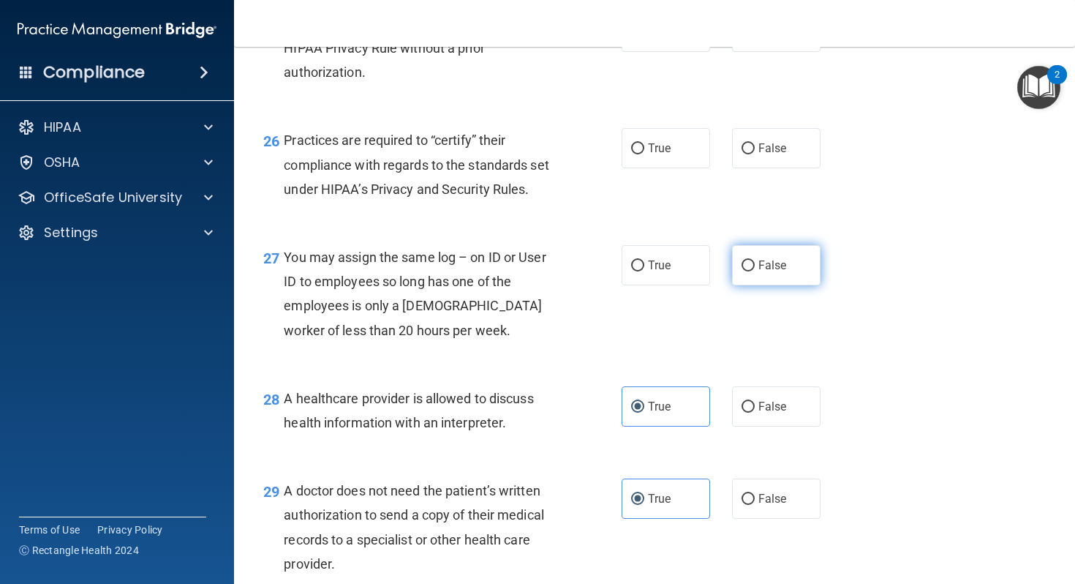
click at [748, 271] on input "False" at bounding box center [748, 265] width 13 height 11
radio input "true"
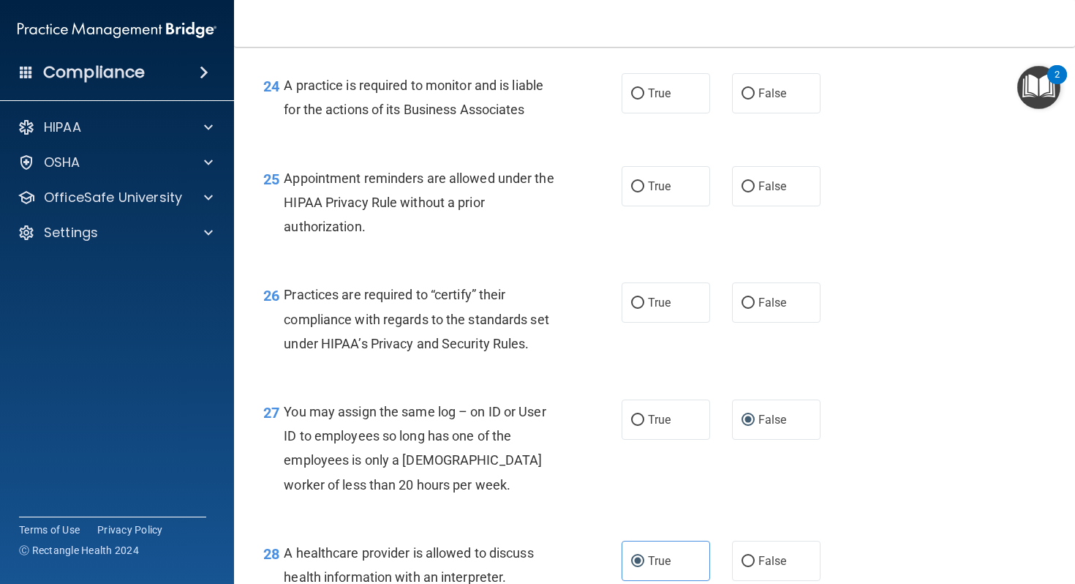
scroll to position [3146, 0]
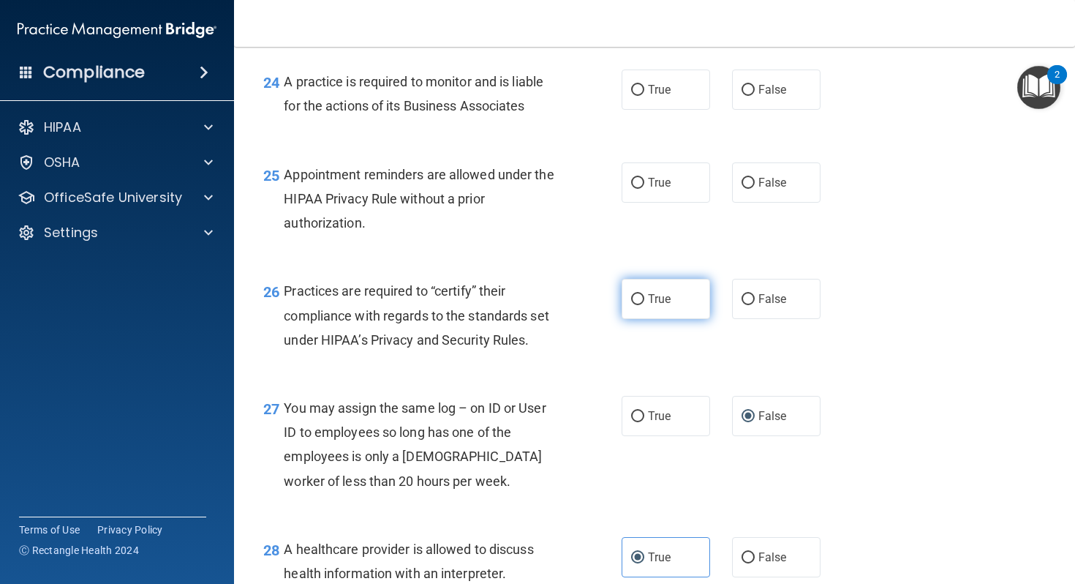
click at [657, 306] on span "True" at bounding box center [659, 299] width 23 height 14
click at [645, 305] on input "True" at bounding box center [637, 299] width 13 height 11
radio input "true"
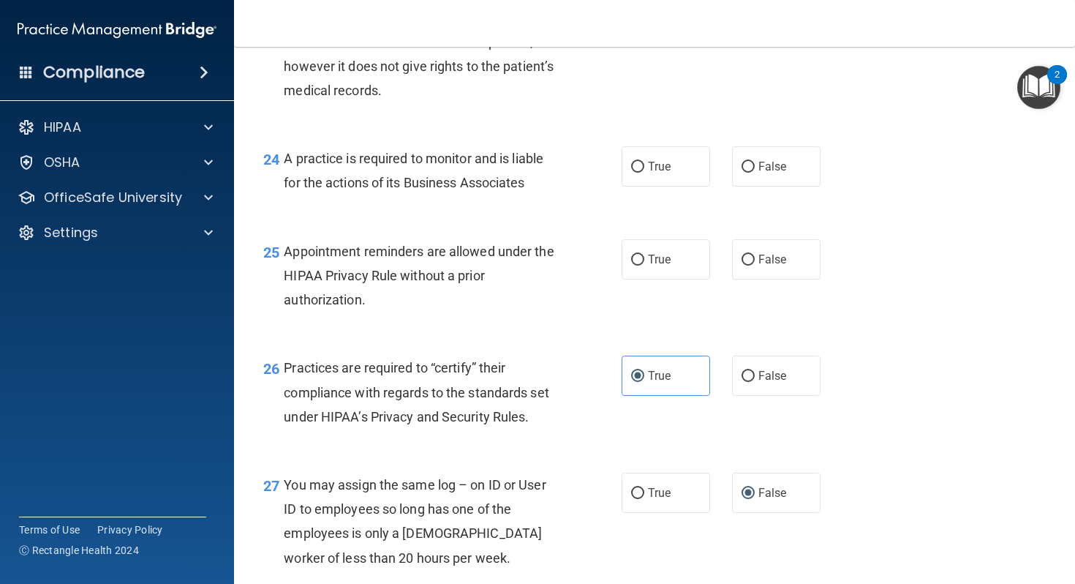
scroll to position [3068, 0]
click at [678, 277] on label "True" at bounding box center [666, 261] width 89 height 40
click at [645, 267] on input "True" at bounding box center [637, 261] width 13 height 11
radio input "true"
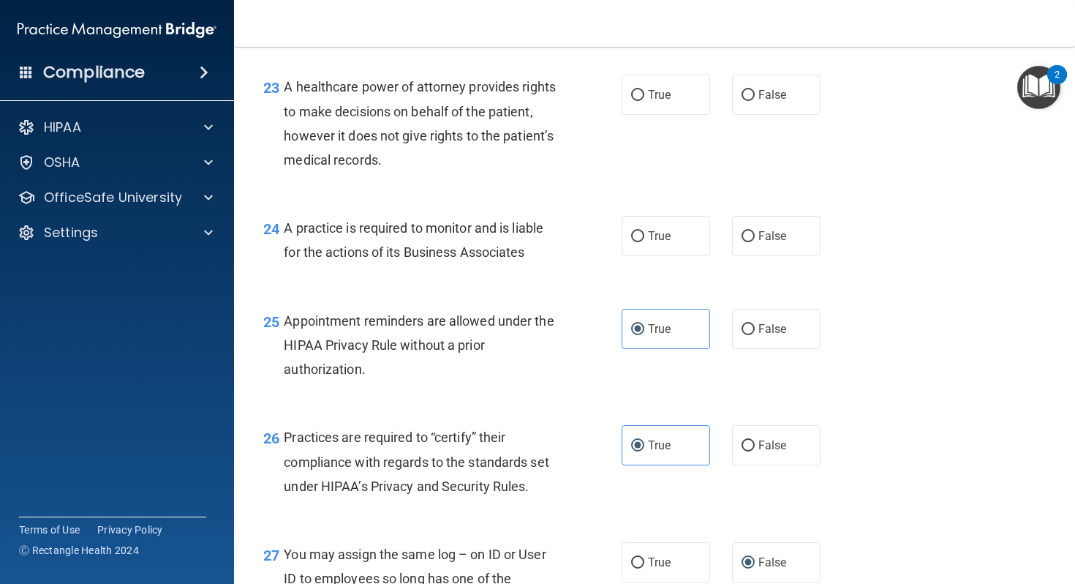
scroll to position [2997, 0]
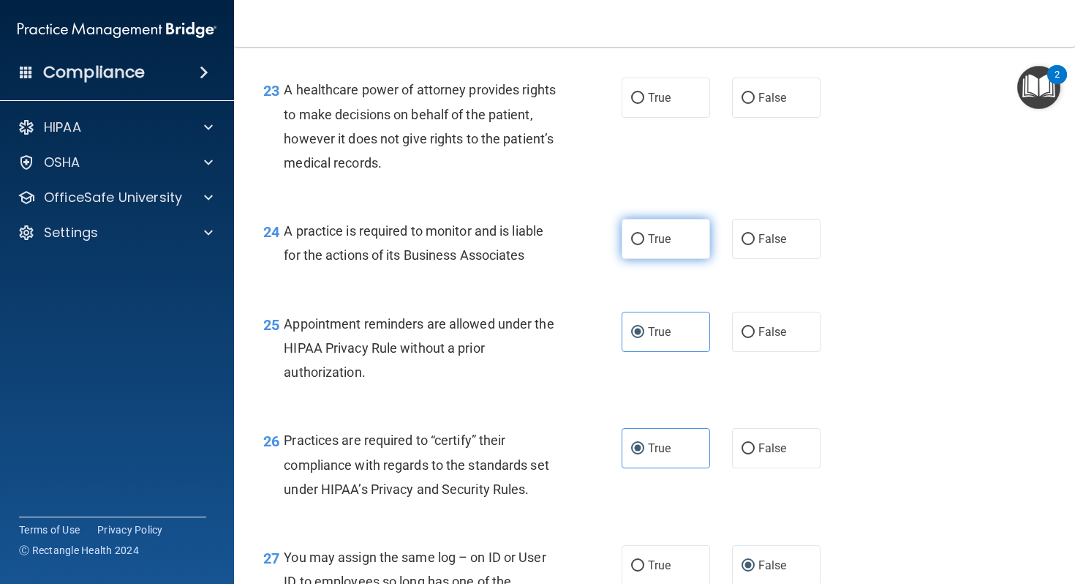
click at [703, 259] on label "True" at bounding box center [666, 239] width 89 height 40
click at [645, 245] on input "True" at bounding box center [637, 239] width 13 height 11
radio input "true"
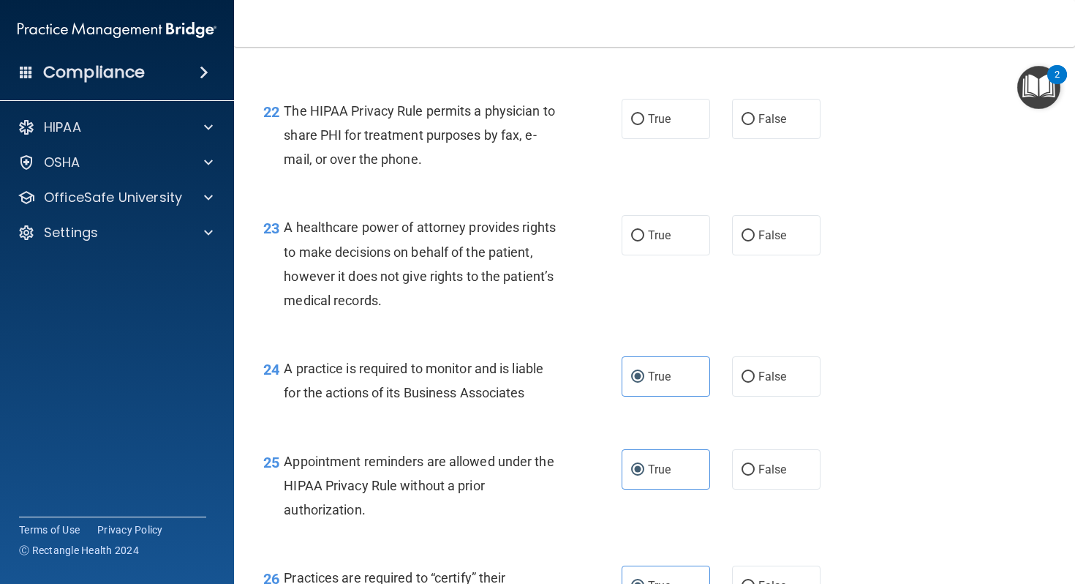
scroll to position [2847, 0]
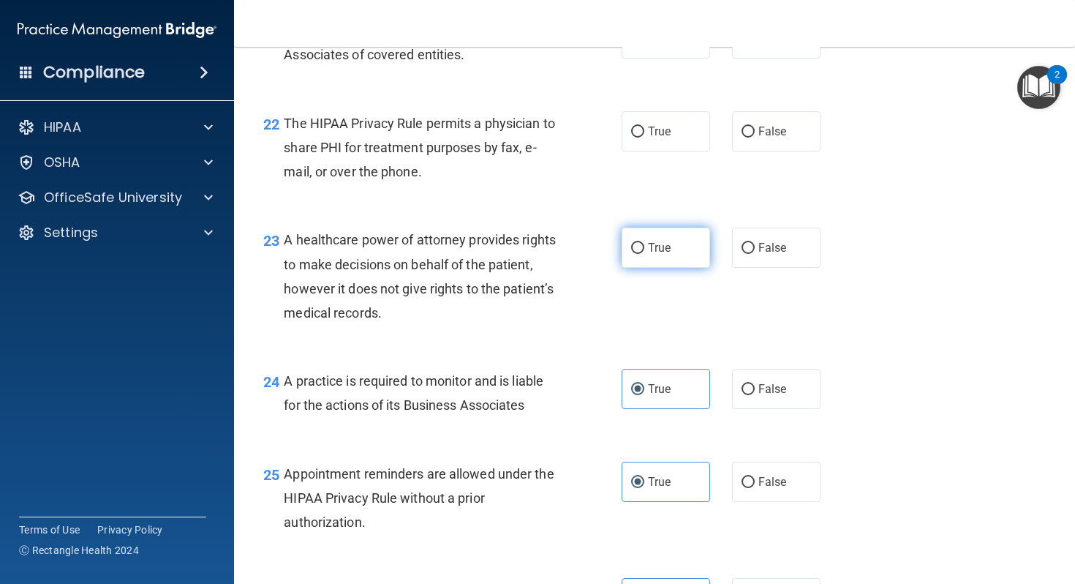
click at [659, 255] on span "True" at bounding box center [659, 248] width 23 height 14
click at [645, 254] on input "True" at bounding box center [637, 248] width 13 height 11
radio input "true"
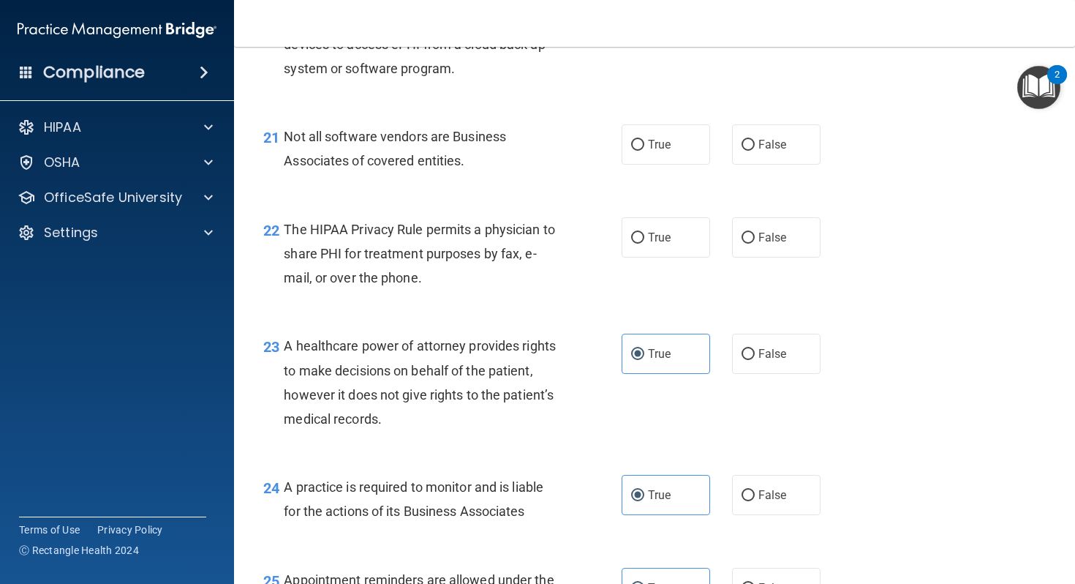
scroll to position [2739, 0]
click at [682, 252] on label "True" at bounding box center [666, 239] width 89 height 40
click at [645, 245] on input "True" at bounding box center [637, 239] width 13 height 11
radio input "true"
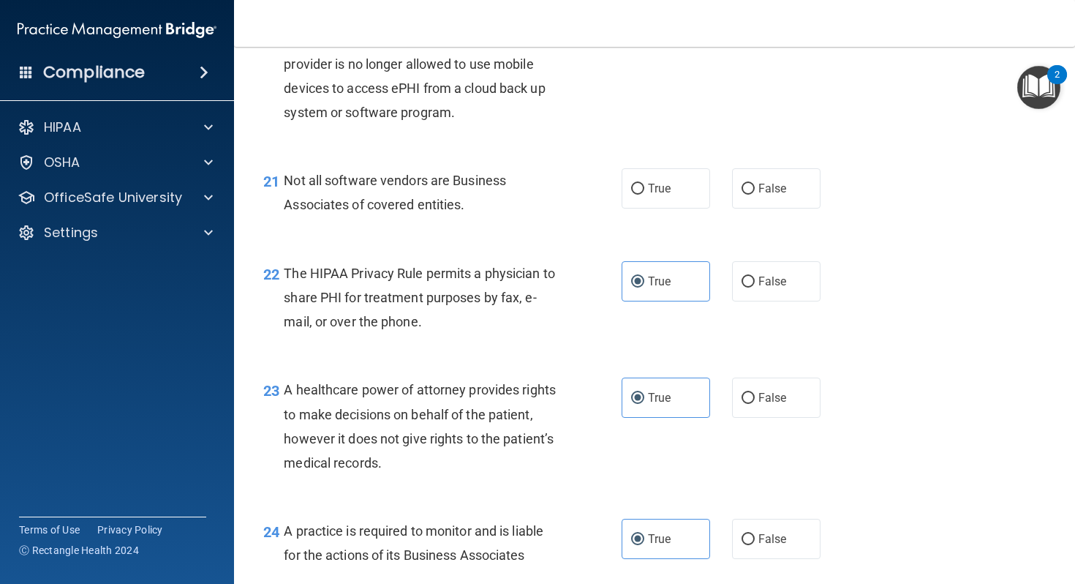
scroll to position [2692, 0]
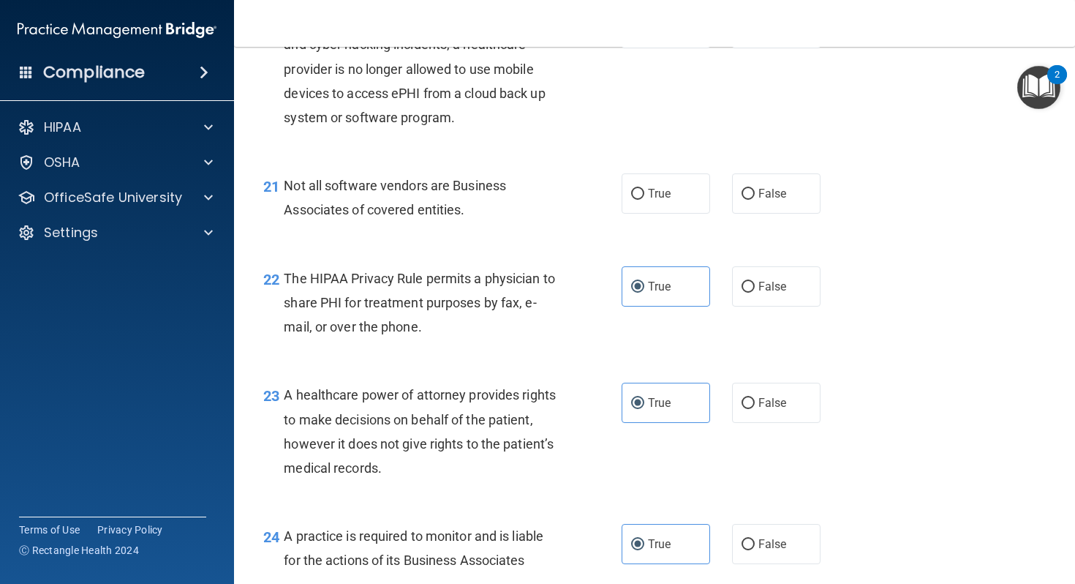
click at [856, 155] on div "20 Because of the recent ransomware attacks and cyber hacking incidents, a heal…" at bounding box center [654, 72] width 805 height 165
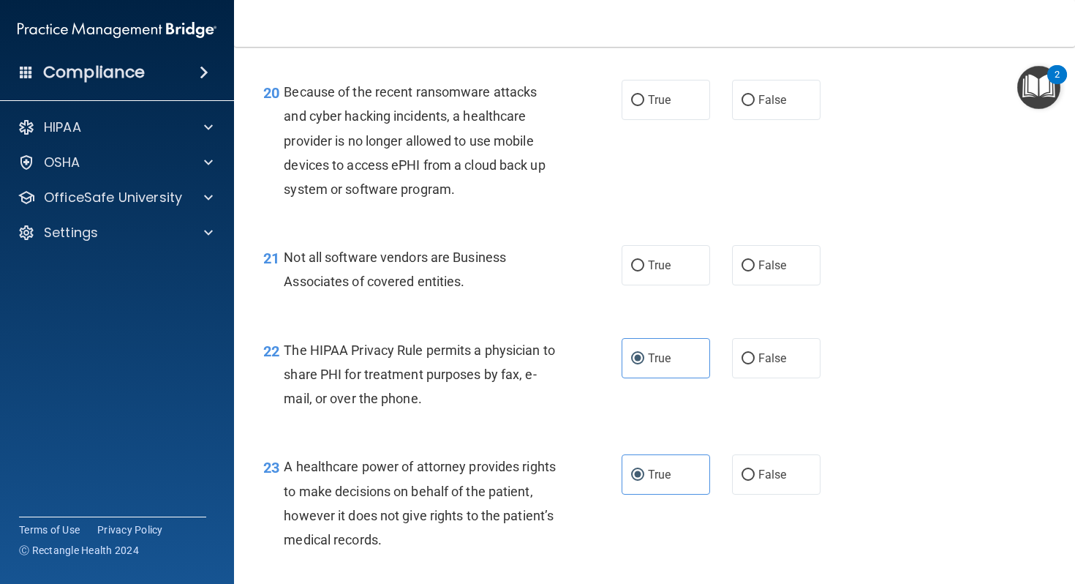
scroll to position [2619, 0]
click at [749, 286] on label "False" at bounding box center [776, 266] width 89 height 40
click at [749, 272] on input "False" at bounding box center [748, 266] width 13 height 11
radio input "true"
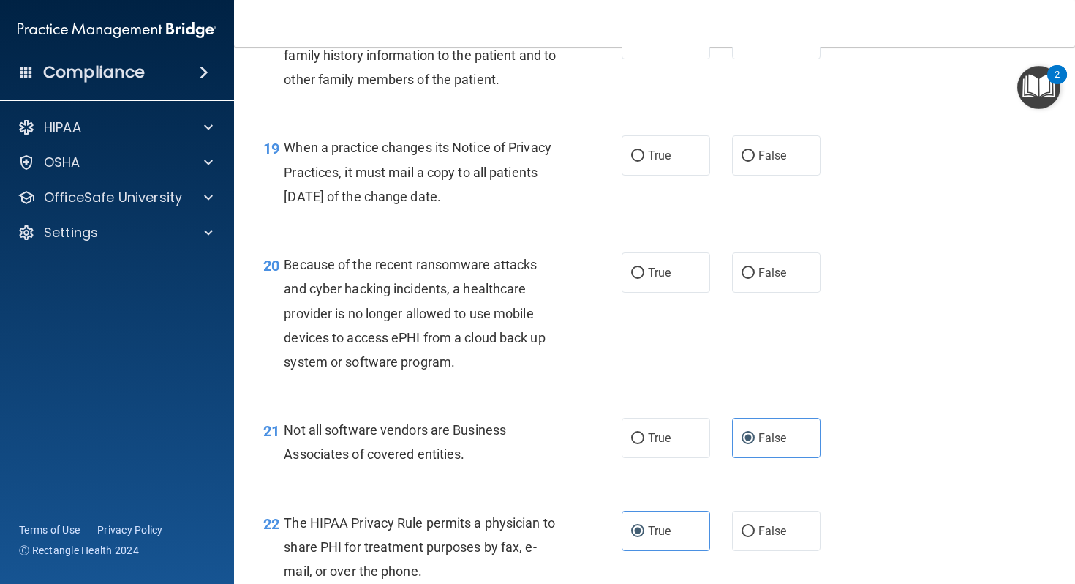
scroll to position [2445, 0]
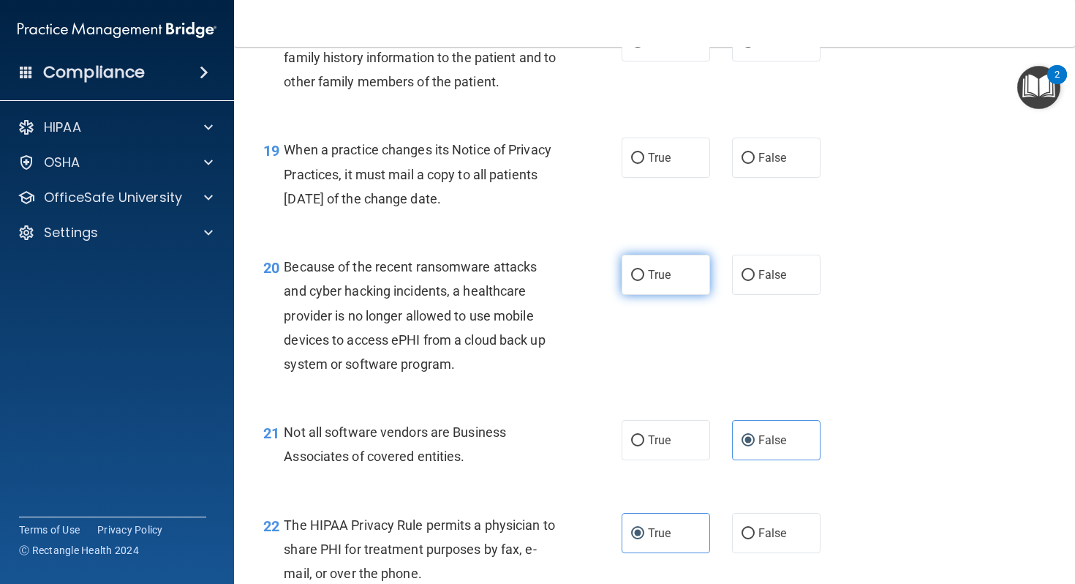
click at [671, 285] on label "True" at bounding box center [666, 275] width 89 height 40
click at [645, 281] on input "True" at bounding box center [637, 275] width 13 height 11
radio input "true"
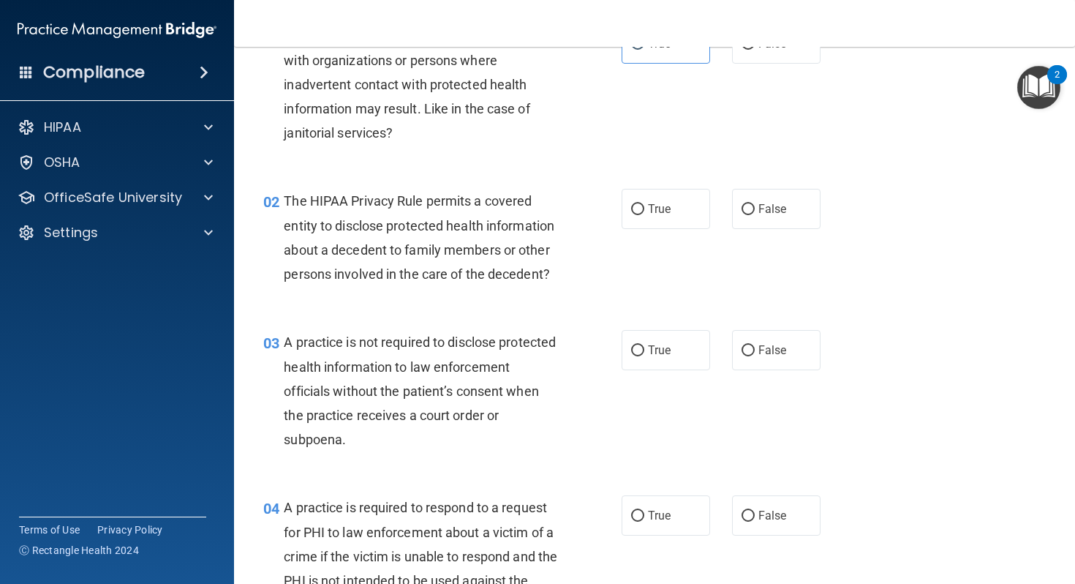
scroll to position [114, 0]
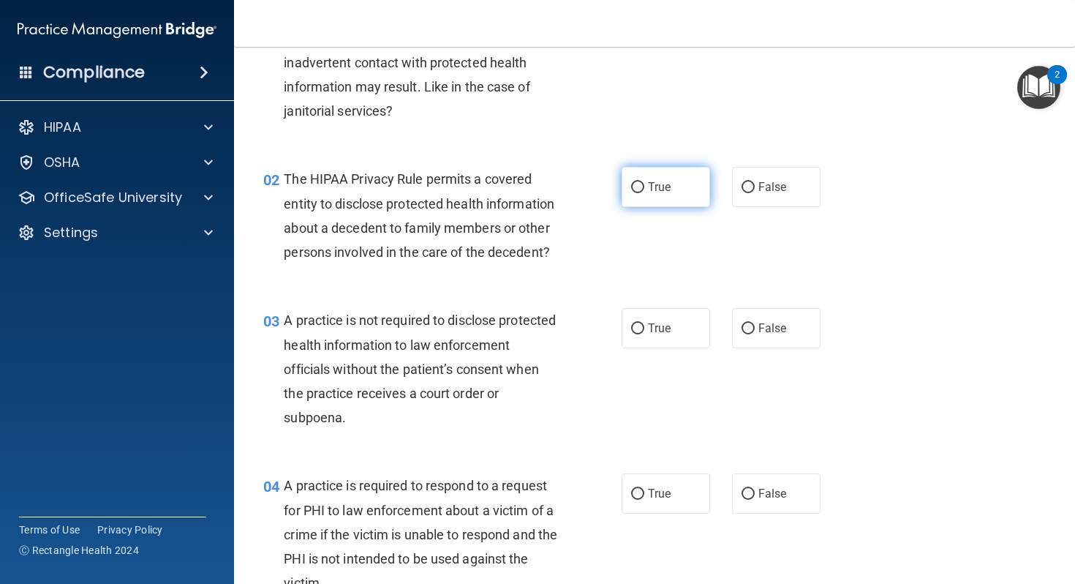
click at [690, 190] on label "True" at bounding box center [666, 187] width 89 height 40
click at [645, 190] on input "True" at bounding box center [637, 187] width 13 height 11
radio input "true"
click at [756, 191] on label "False" at bounding box center [776, 187] width 89 height 40
click at [755, 191] on input "False" at bounding box center [748, 187] width 13 height 11
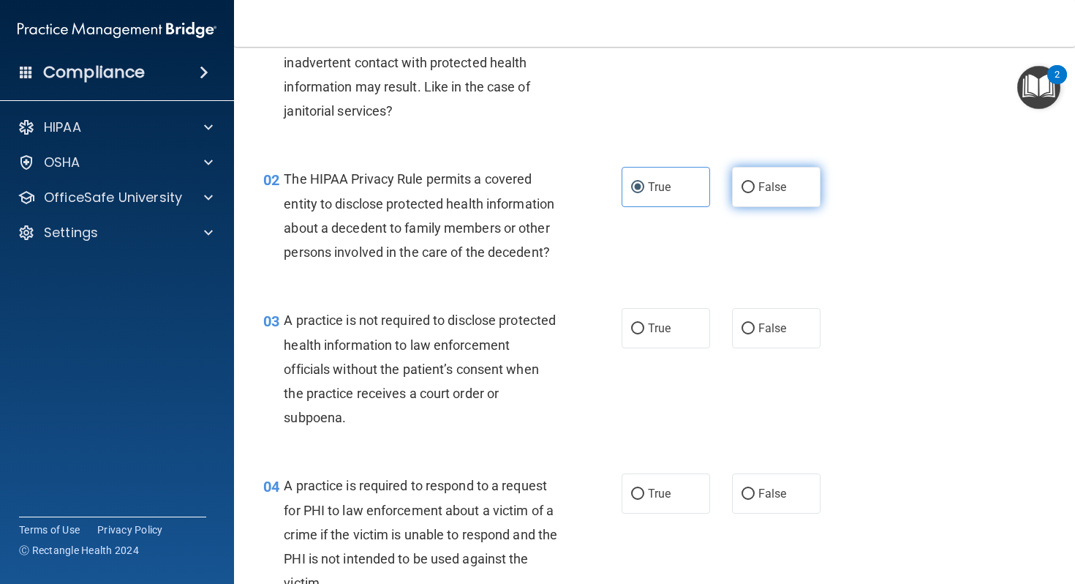
radio input "true"
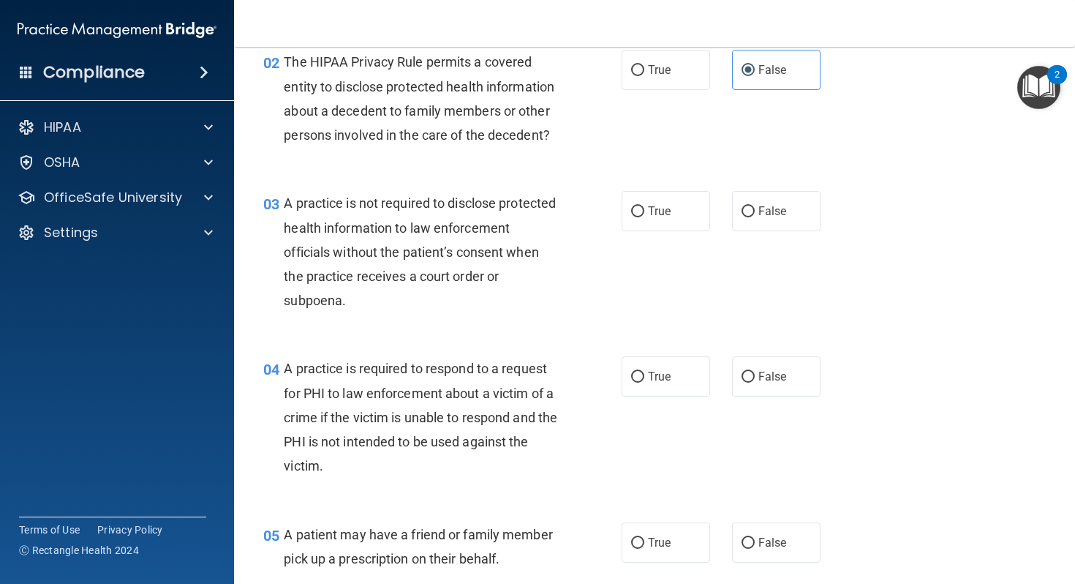
scroll to position [239, 0]
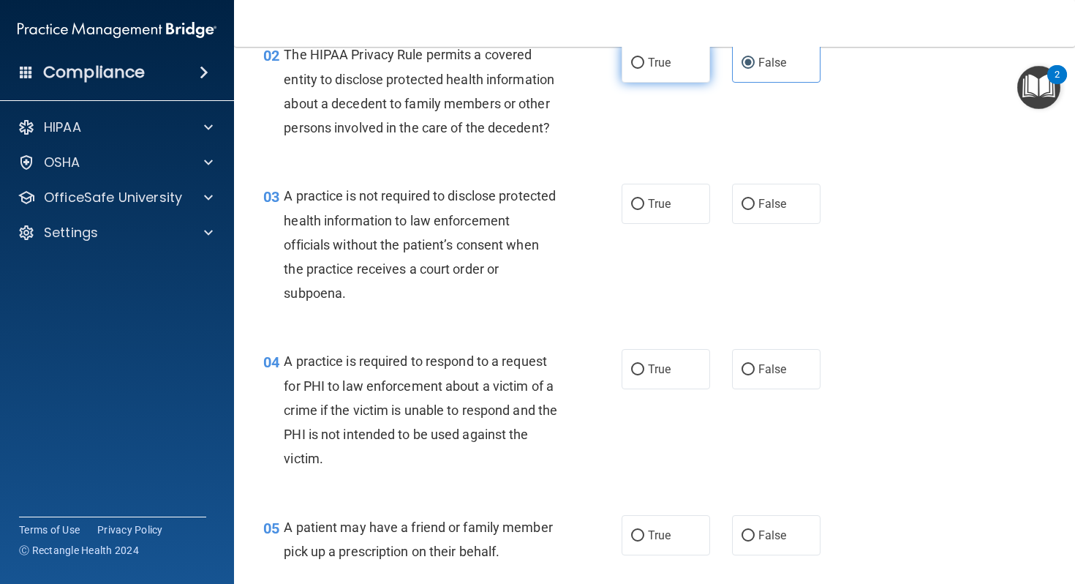
click at [675, 80] on label "True" at bounding box center [666, 62] width 89 height 40
click at [645, 69] on input "True" at bounding box center [637, 63] width 13 height 11
radio input "true"
radio input "false"
click at [673, 215] on label "True" at bounding box center [666, 204] width 89 height 40
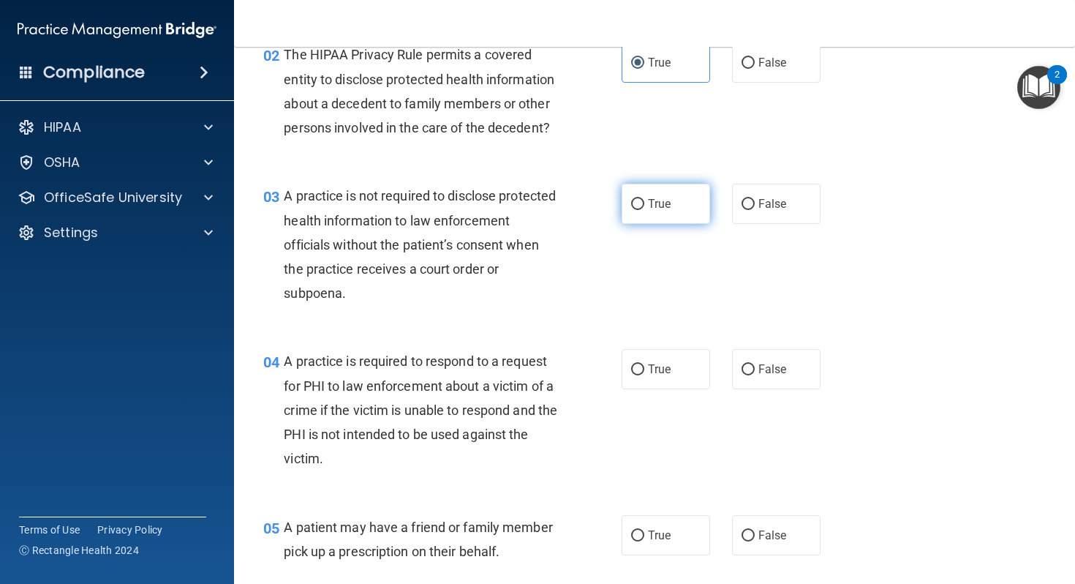
click at [645, 210] on input "True" at bounding box center [637, 204] width 13 height 11
radio input "true"
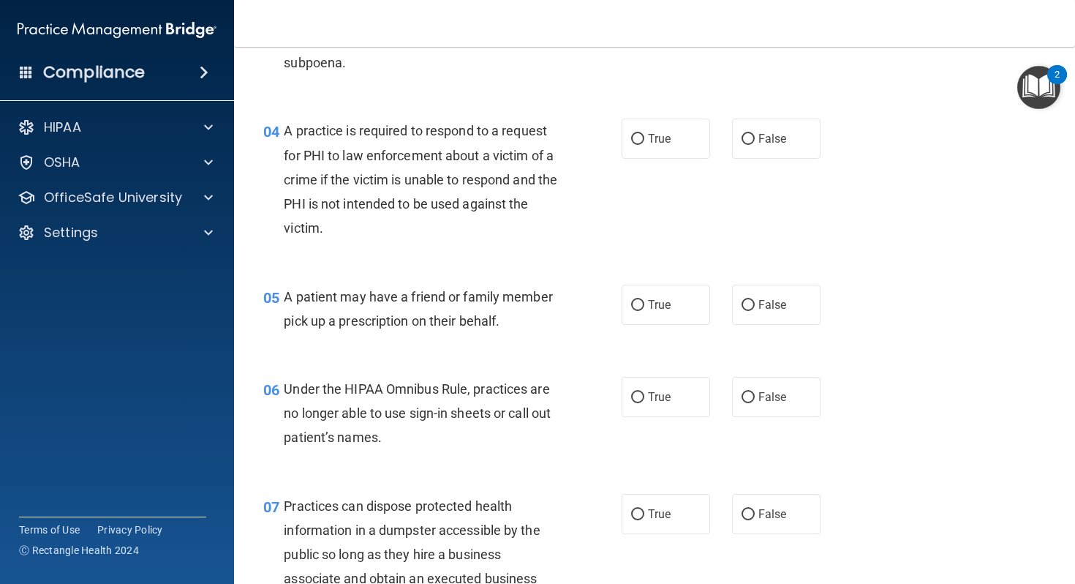
scroll to position [473, 0]
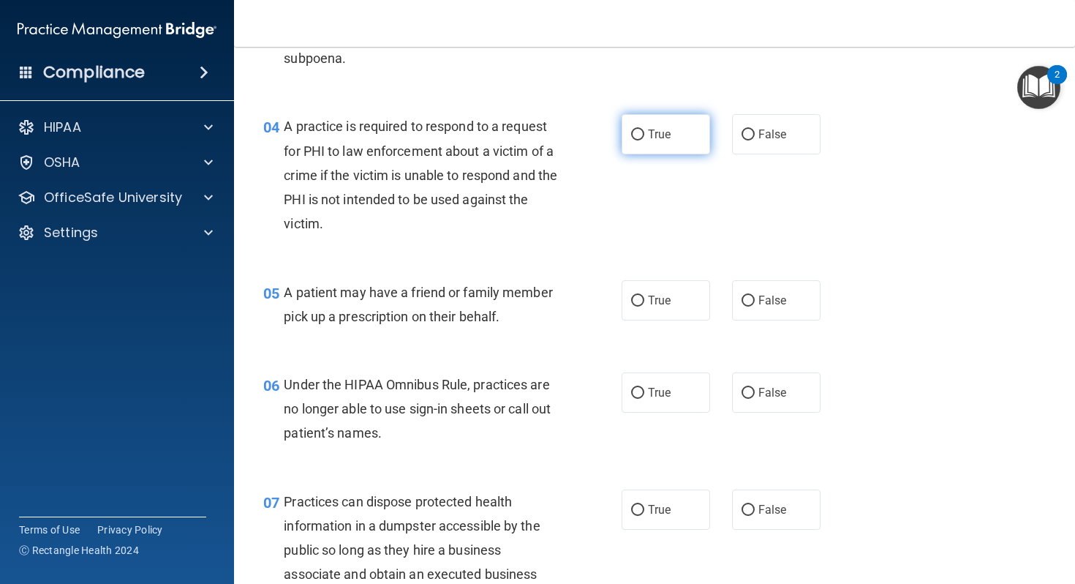
click at [672, 141] on label "True" at bounding box center [666, 134] width 89 height 40
click at [645, 140] on input "True" at bounding box center [637, 134] width 13 height 11
radio input "true"
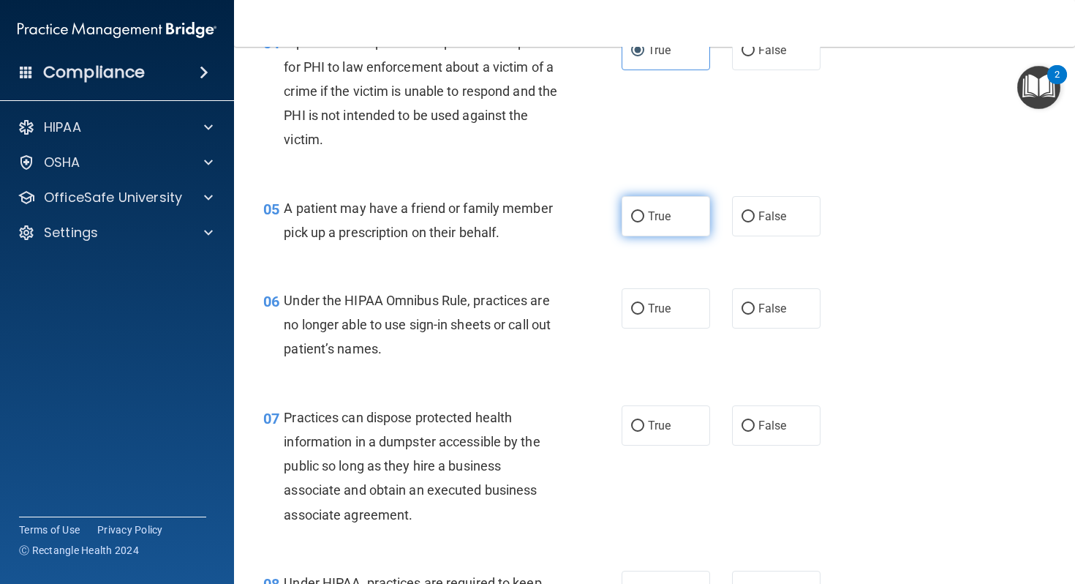
scroll to position [563, 0]
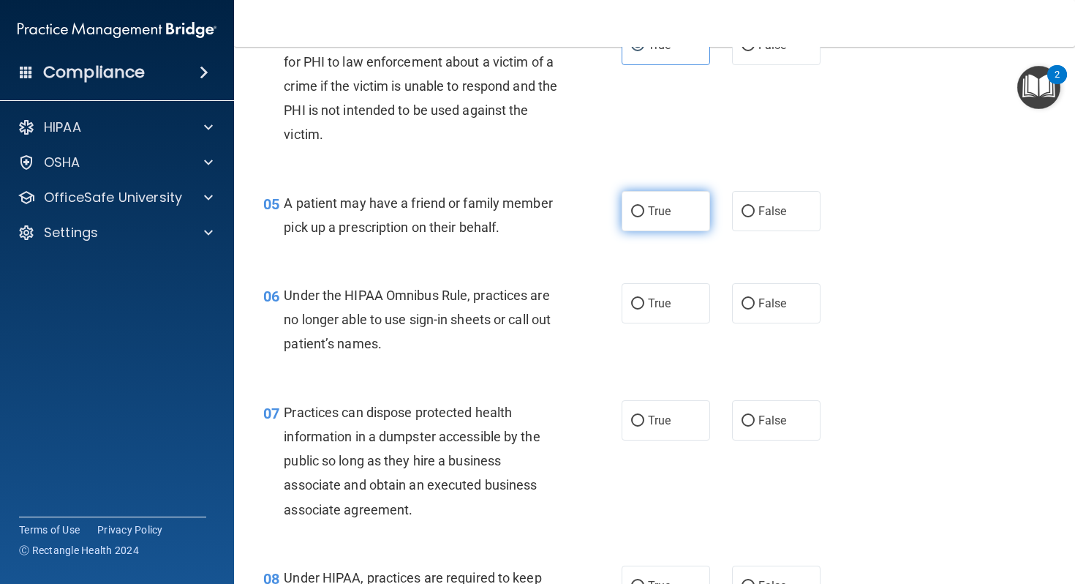
click at [704, 219] on label "True" at bounding box center [666, 211] width 89 height 40
click at [645, 217] on input "True" at bounding box center [637, 211] width 13 height 11
radio input "true"
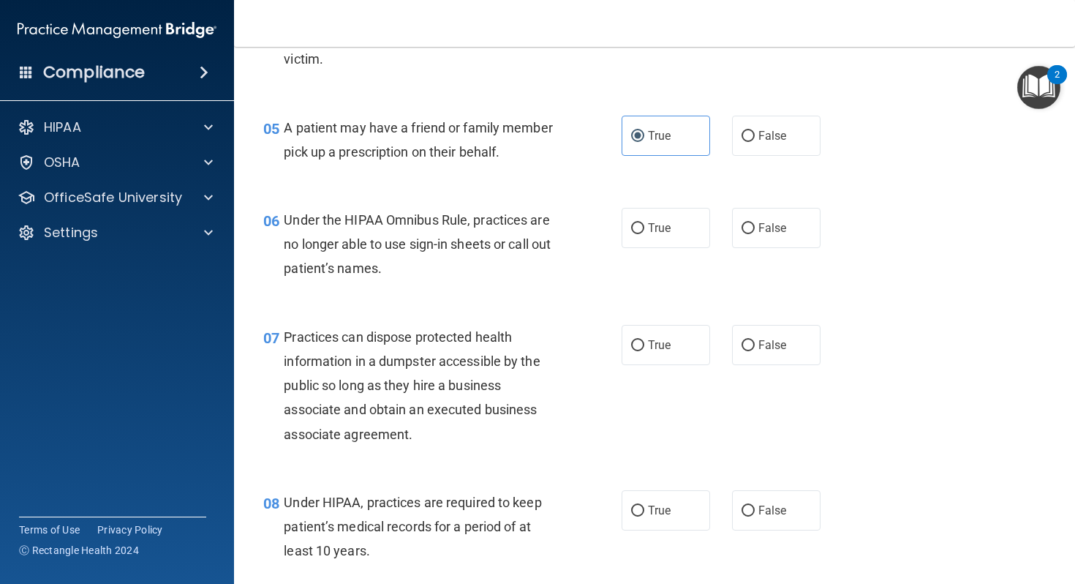
scroll to position [645, 0]
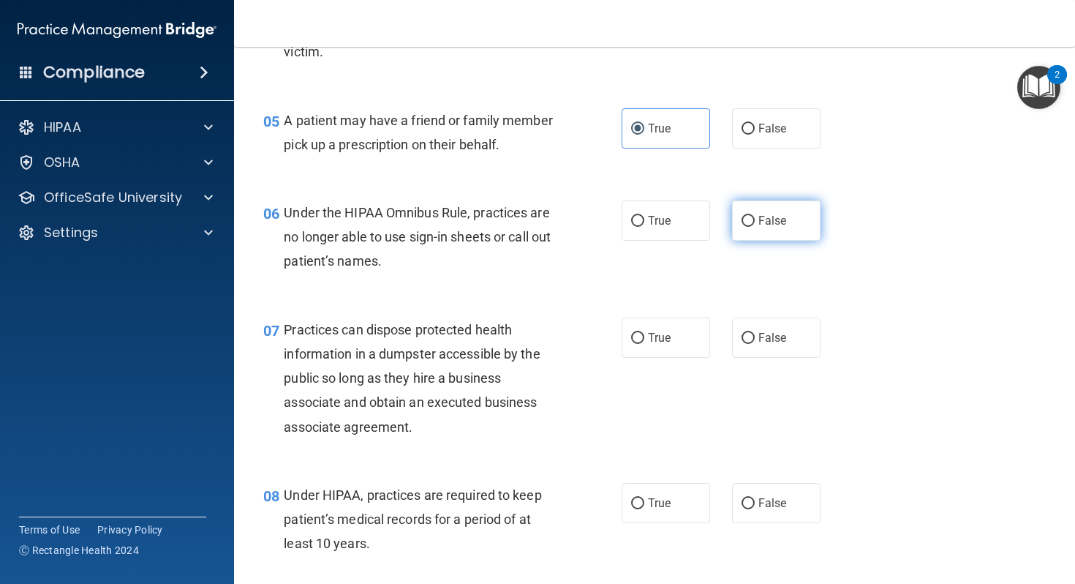
click at [765, 224] on span "False" at bounding box center [773, 221] width 29 height 14
click at [755, 224] on input "False" at bounding box center [748, 221] width 13 height 11
radio input "true"
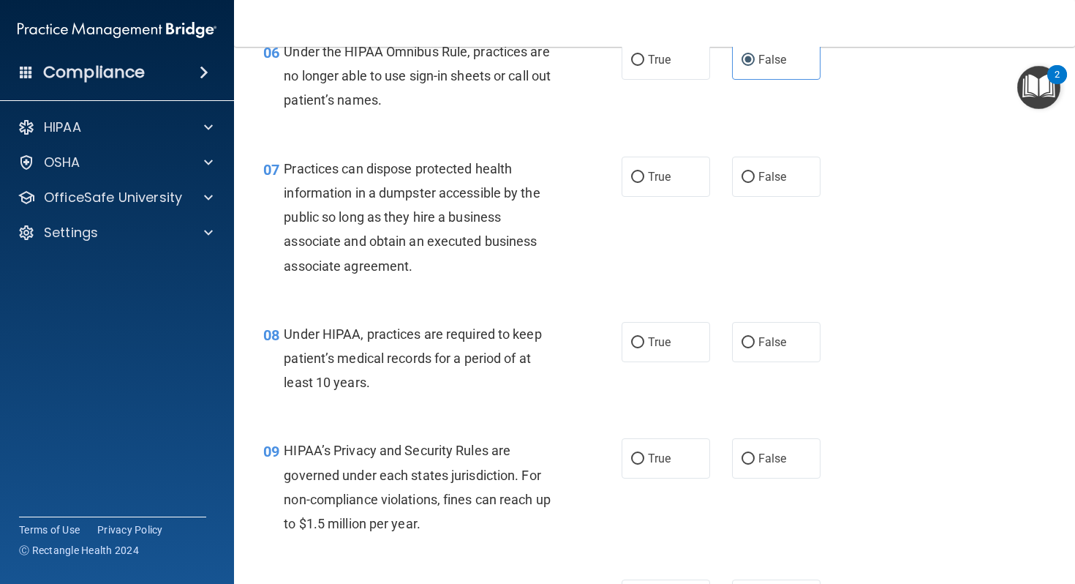
scroll to position [812, 0]
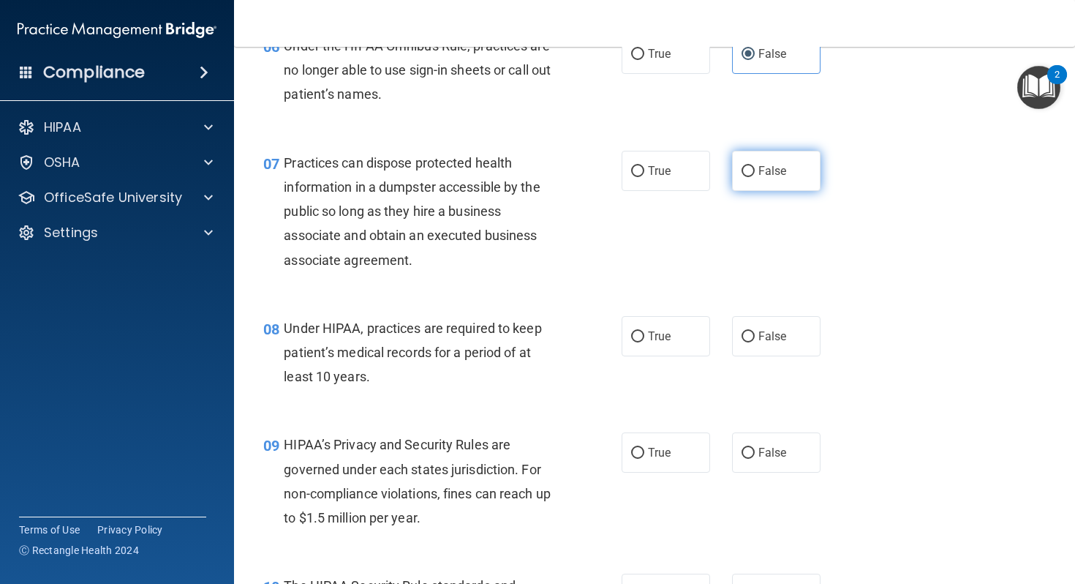
click at [759, 170] on span "False" at bounding box center [773, 171] width 29 height 14
click at [755, 170] on input "False" at bounding box center [748, 171] width 13 height 11
radio input "true"
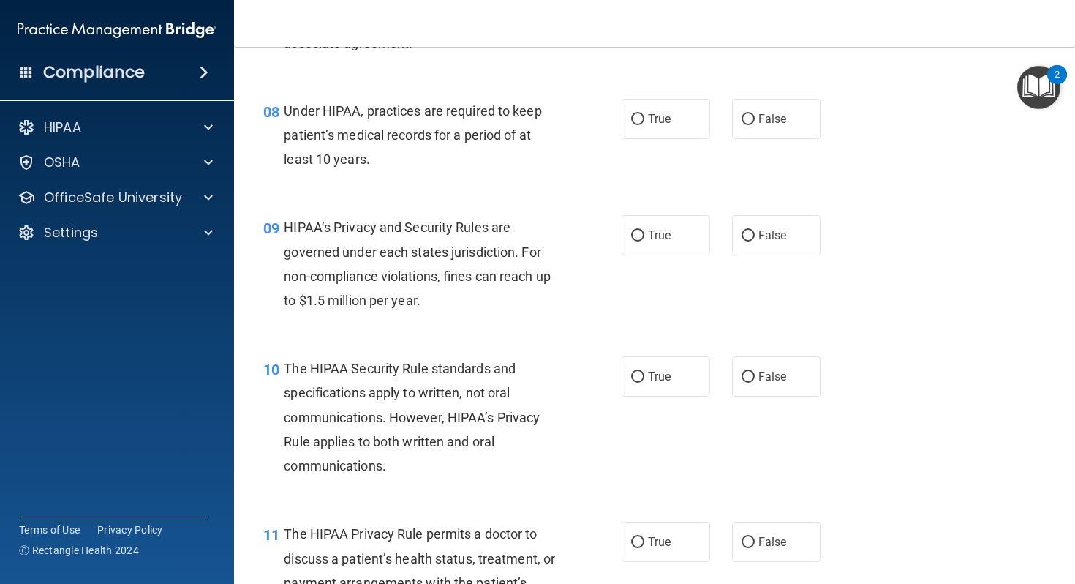
scroll to position [1030, 0]
click at [690, 132] on label "True" at bounding box center [666, 118] width 89 height 40
click at [645, 124] on input "True" at bounding box center [637, 118] width 13 height 11
radio input "true"
click at [681, 250] on label "True" at bounding box center [666, 234] width 89 height 40
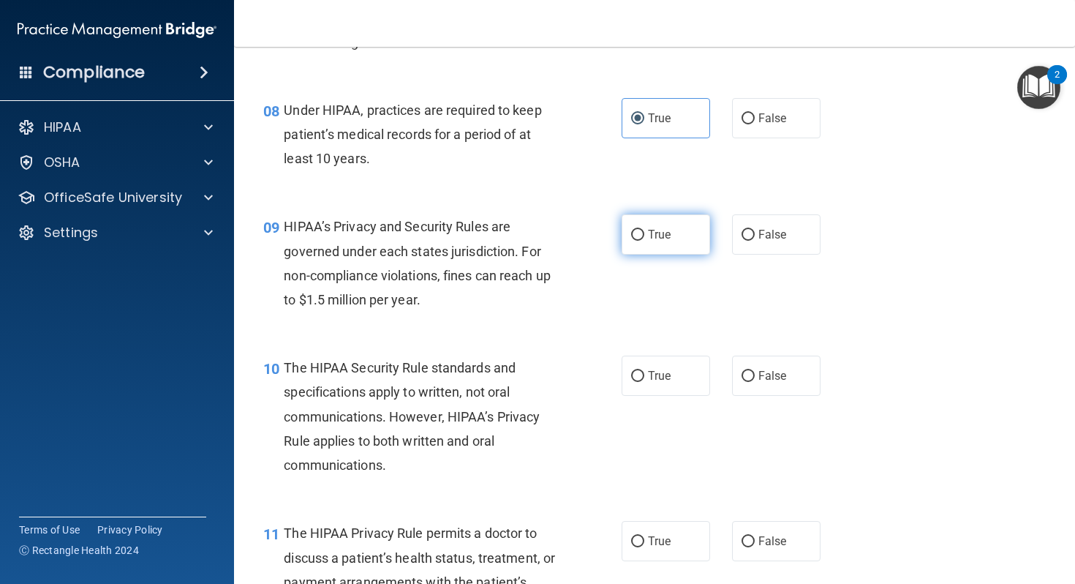
click at [645, 241] on input "True" at bounding box center [637, 235] width 13 height 11
radio input "true"
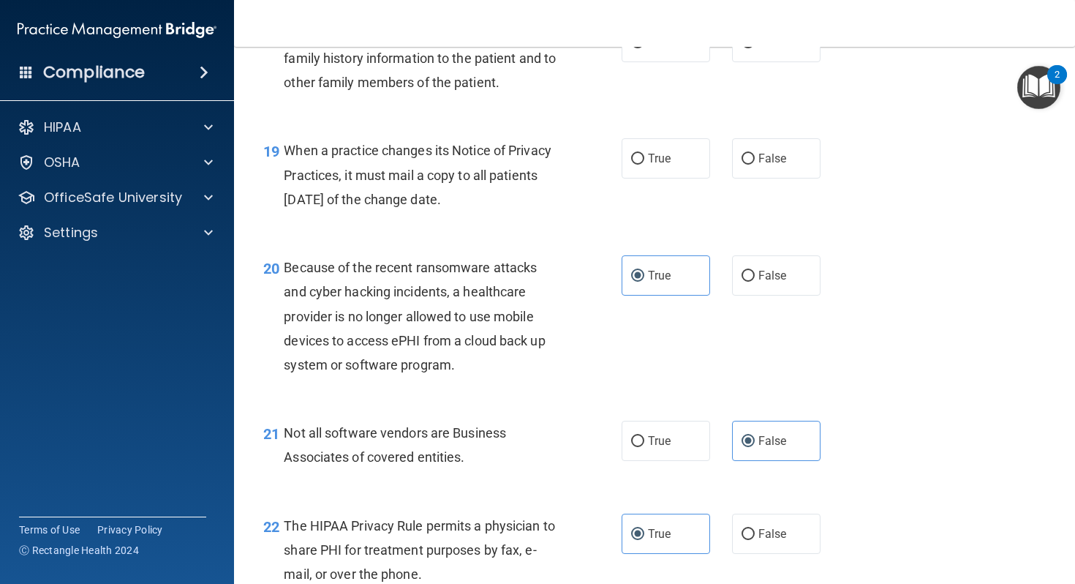
scroll to position [2441, 0]
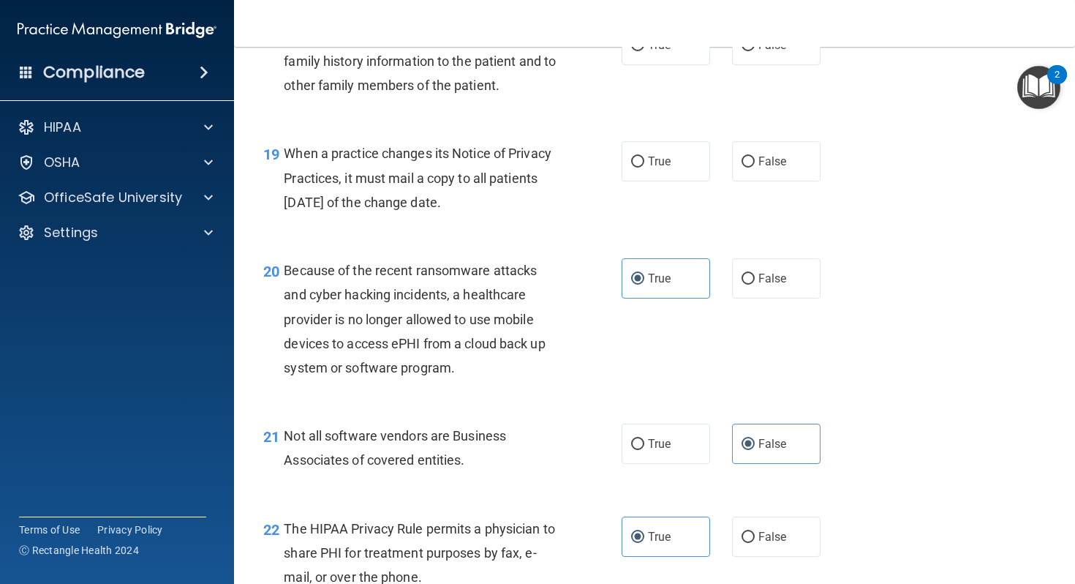
click at [681, 240] on div "19 When a practice changes its Notice of Privacy Practices, it must mail a copy…" at bounding box center [654, 181] width 805 height 117
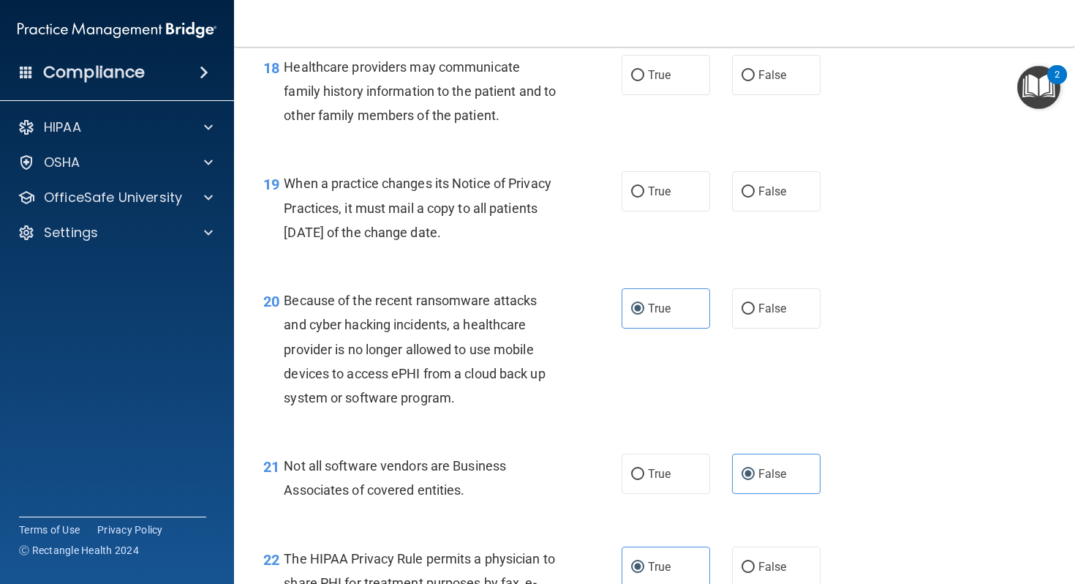
scroll to position [2413, 0]
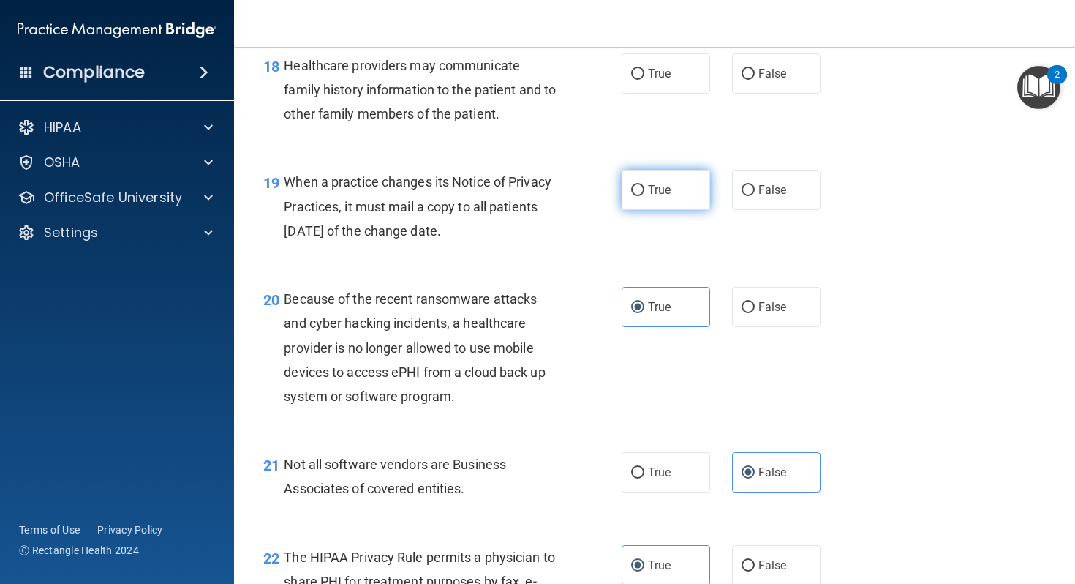
click at [672, 210] on label "True" at bounding box center [666, 190] width 89 height 40
click at [645, 196] on input "True" at bounding box center [637, 190] width 13 height 11
radio input "true"
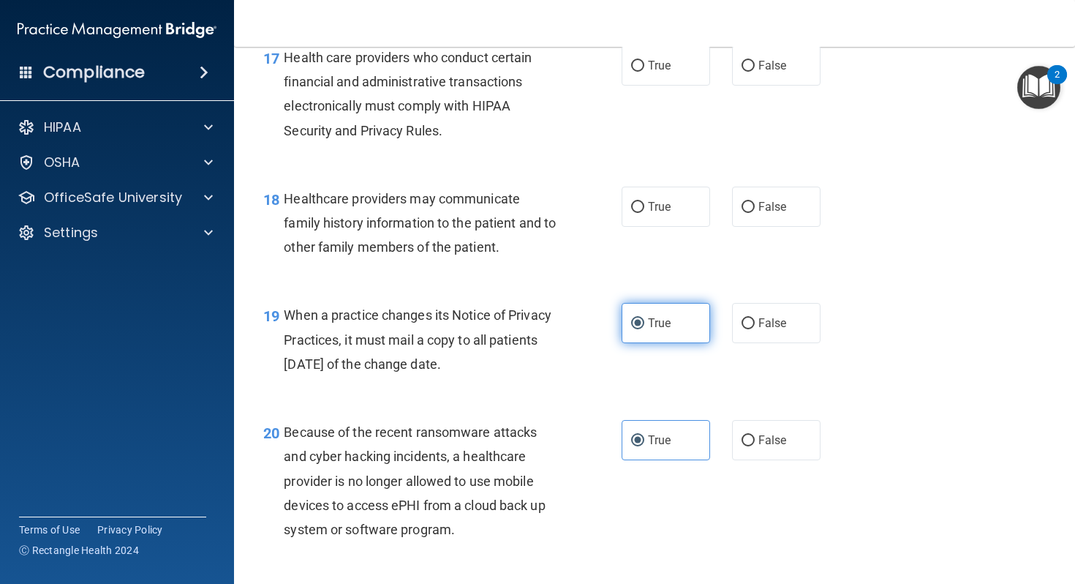
scroll to position [2270, 0]
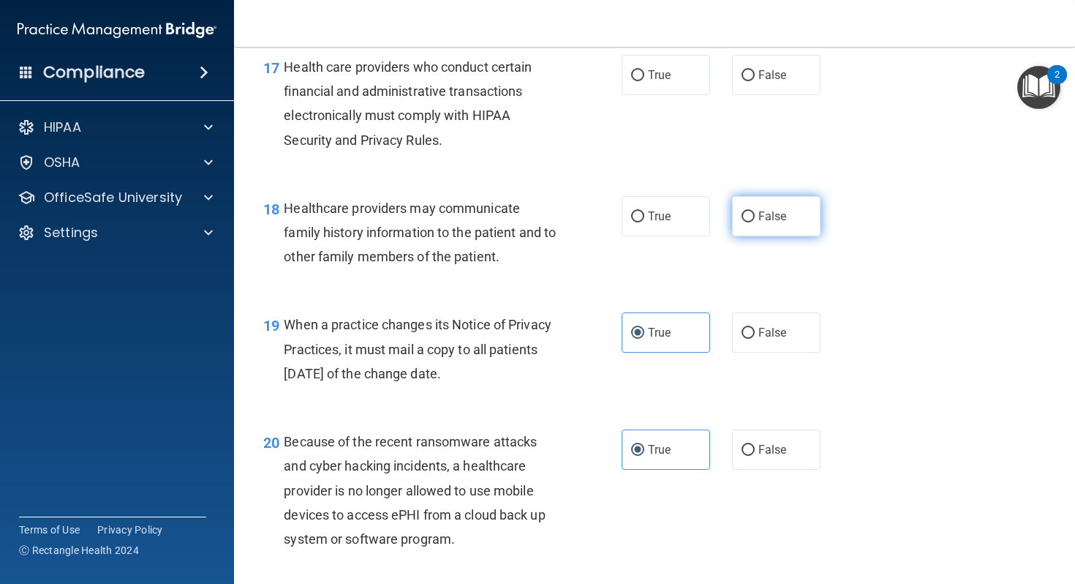
click at [751, 222] on input "False" at bounding box center [748, 216] width 13 height 11
radio input "true"
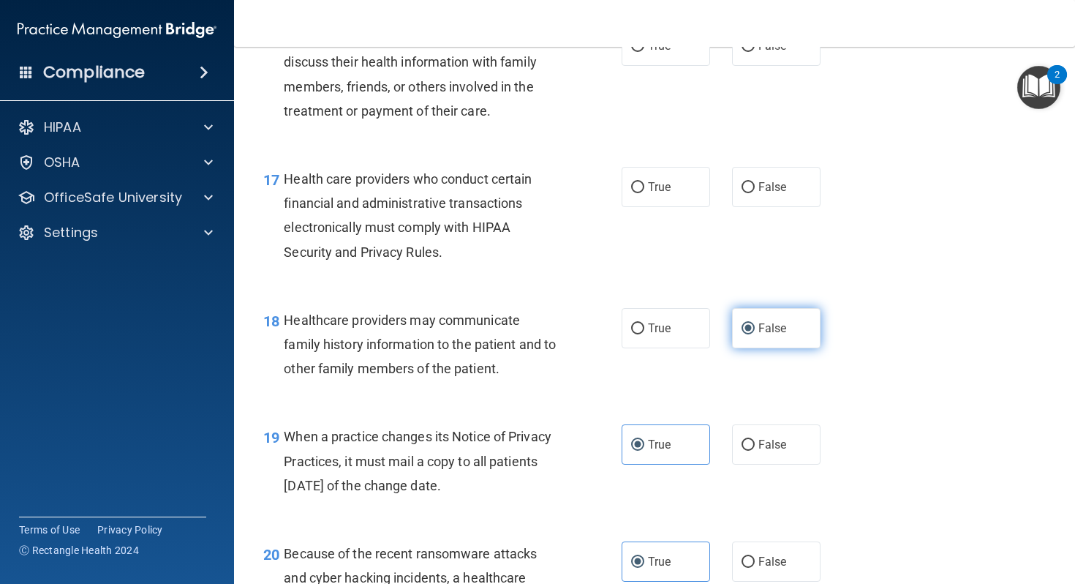
scroll to position [2149, 0]
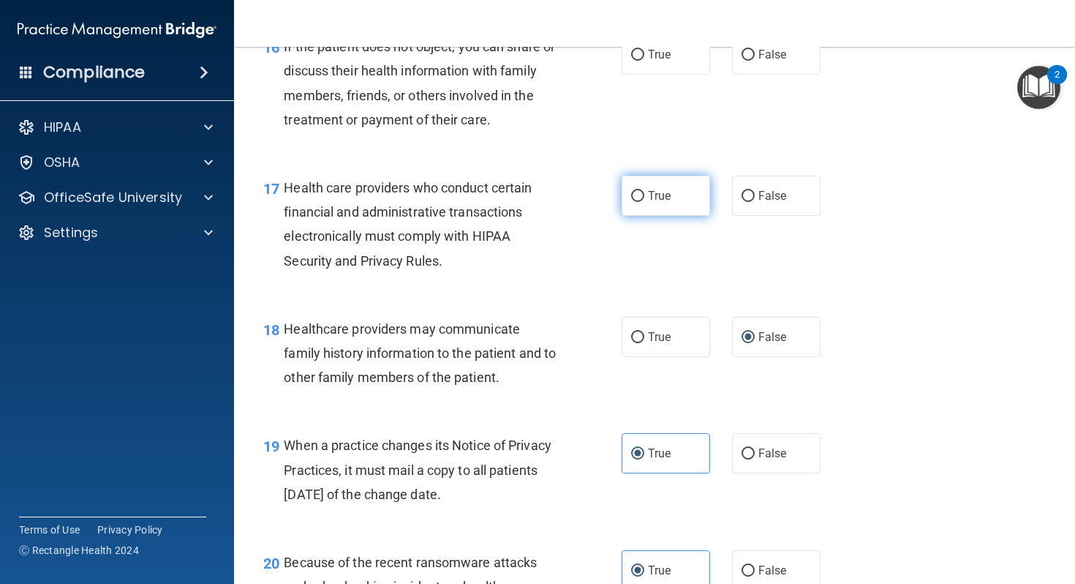
click at [701, 216] on label "True" at bounding box center [666, 196] width 89 height 40
click at [645, 202] on input "True" at bounding box center [637, 196] width 13 height 11
radio input "true"
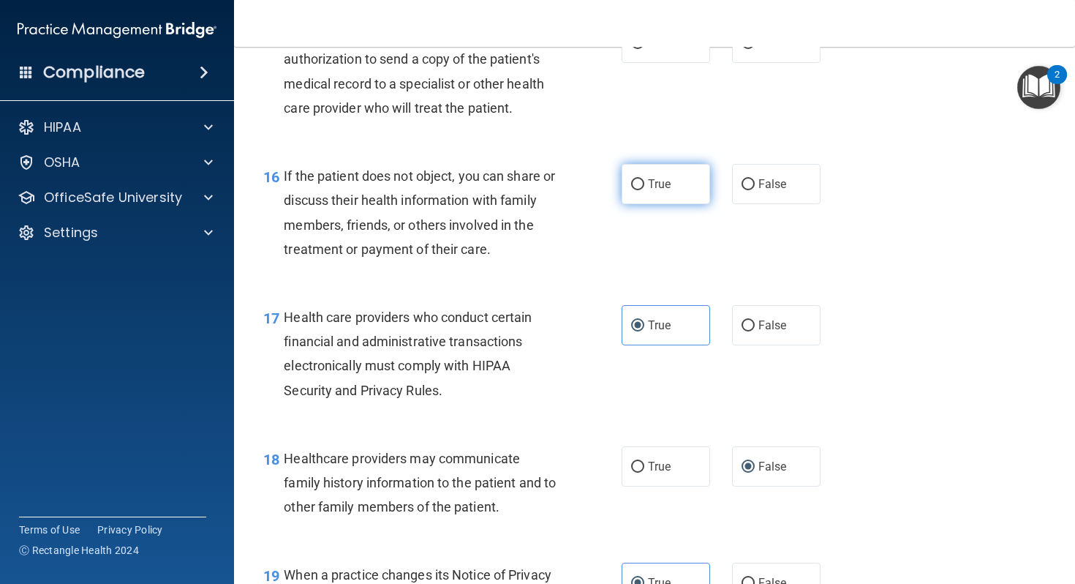
scroll to position [2015, 0]
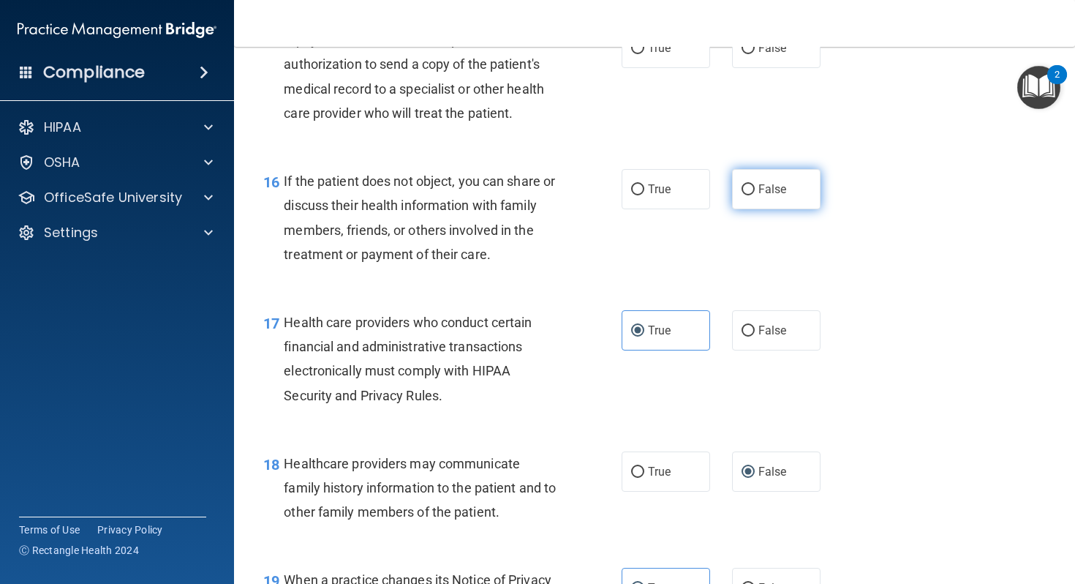
click at [760, 209] on label "False" at bounding box center [776, 189] width 89 height 40
click at [755, 195] on input "False" at bounding box center [748, 189] width 13 height 11
radio input "true"
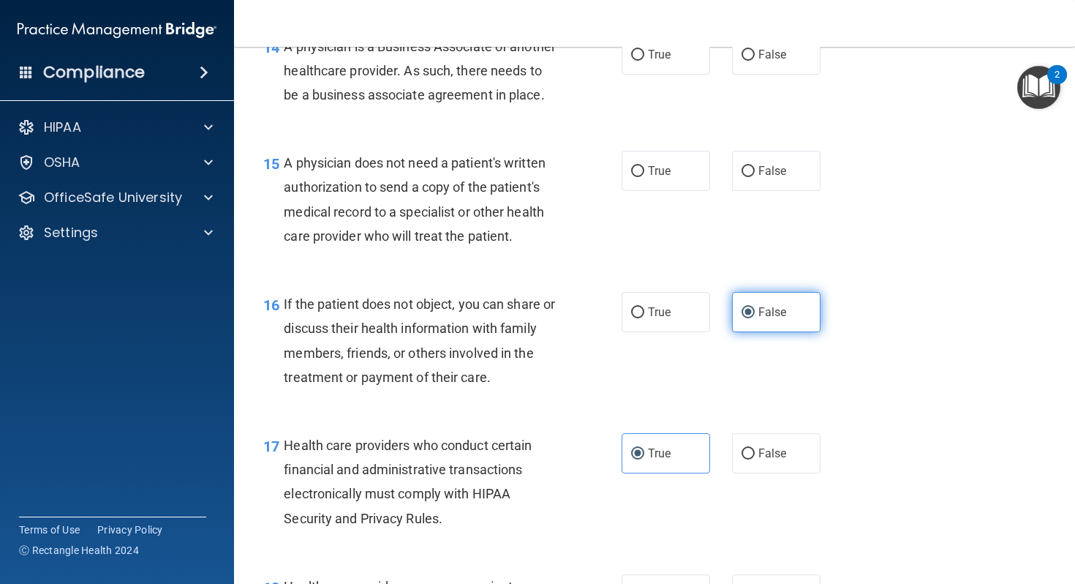
scroll to position [1890, 0]
click at [759, 192] on label "False" at bounding box center [776, 172] width 89 height 40
click at [755, 179] on input "False" at bounding box center [748, 173] width 13 height 11
radio input "true"
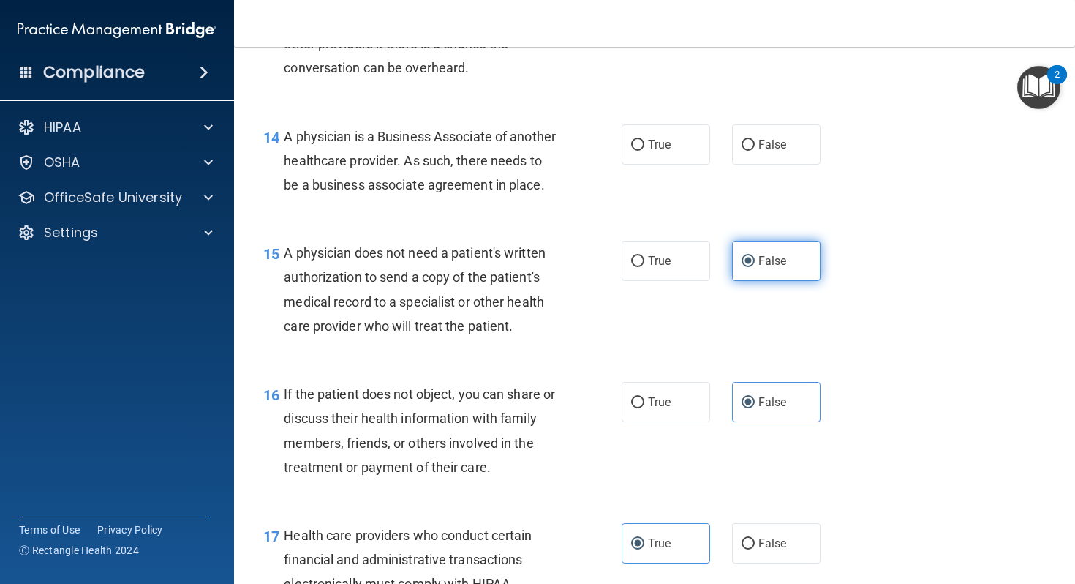
scroll to position [1784, 0]
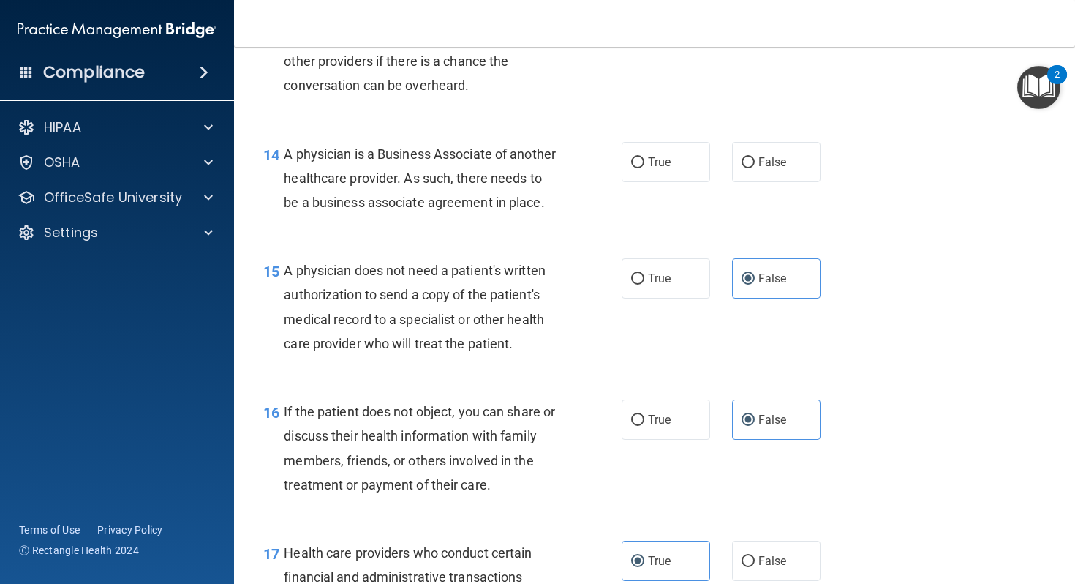
click at [663, 328] on div "15 A physician does not need a patient's written authorization to send a copy o…" at bounding box center [654, 310] width 805 height 141
click at [663, 298] on label "True" at bounding box center [666, 278] width 89 height 40
click at [645, 285] on input "True" at bounding box center [637, 279] width 13 height 11
radio input "true"
radio input "false"
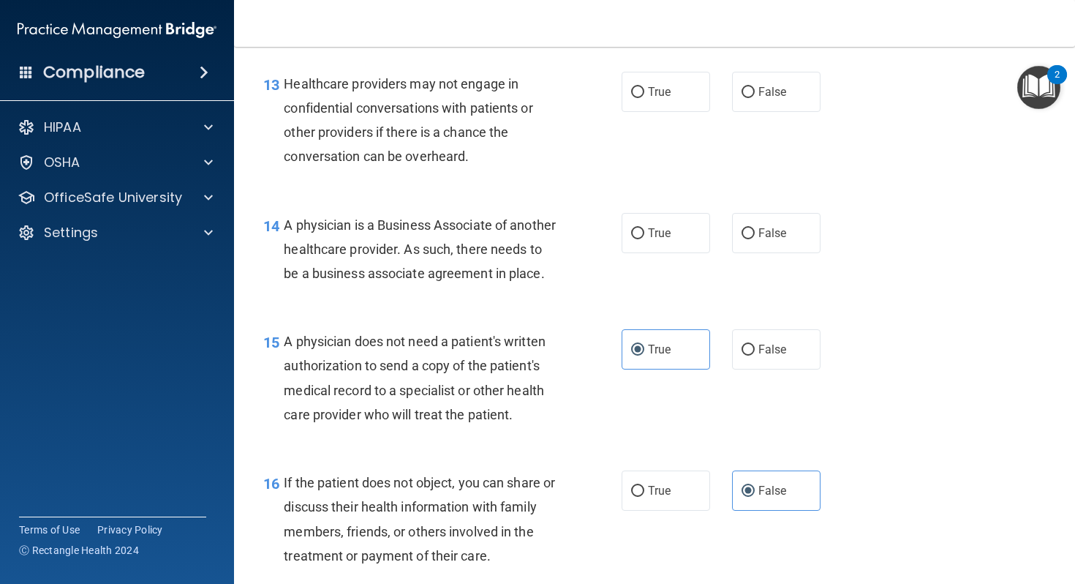
scroll to position [1710, 0]
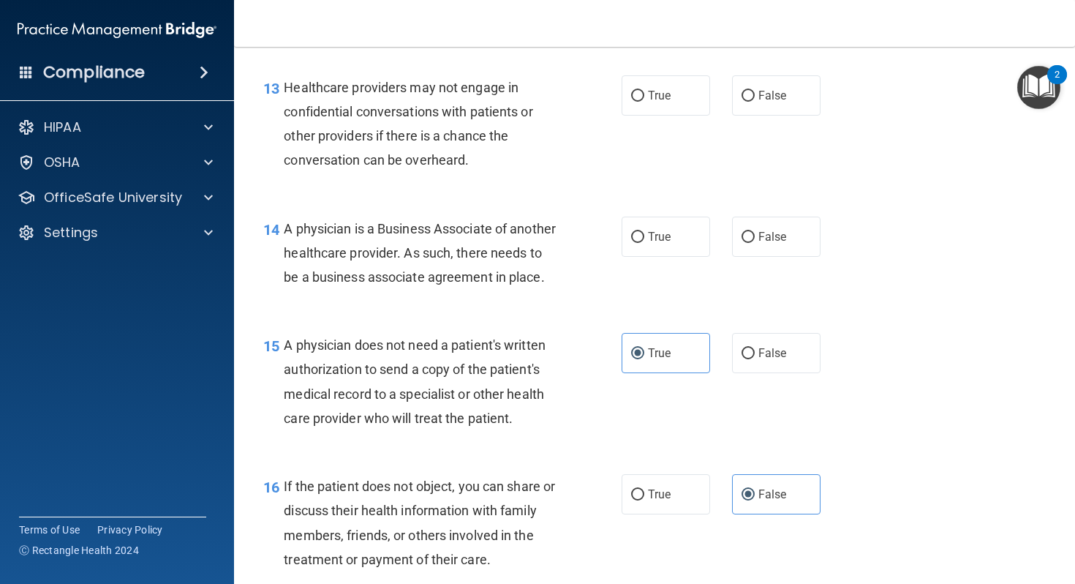
click at [684, 246] on label "True" at bounding box center [666, 237] width 89 height 40
click at [645, 243] on input "True" at bounding box center [637, 237] width 13 height 11
radio input "true"
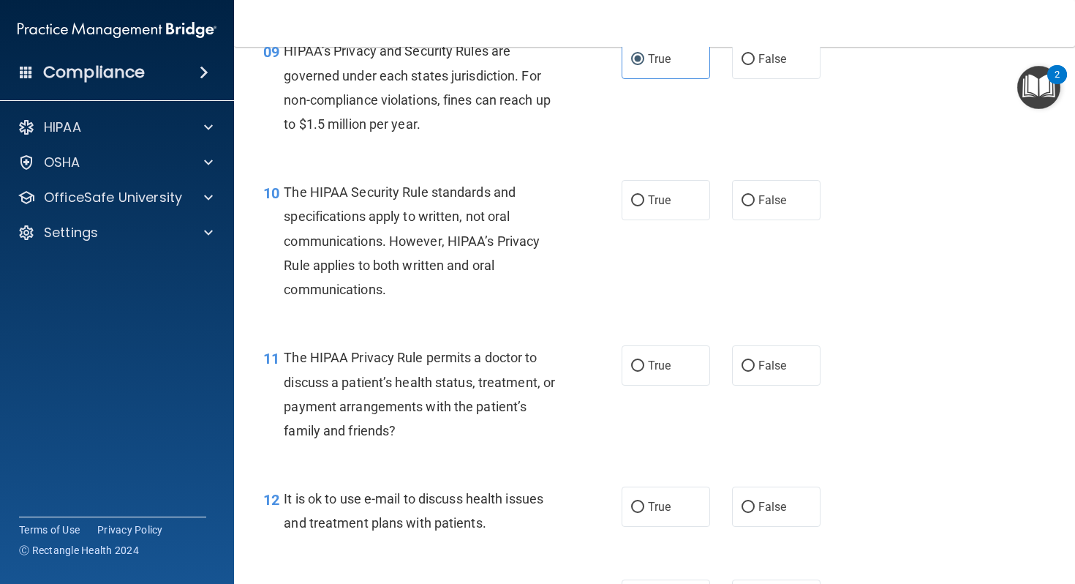
scroll to position [1217, 0]
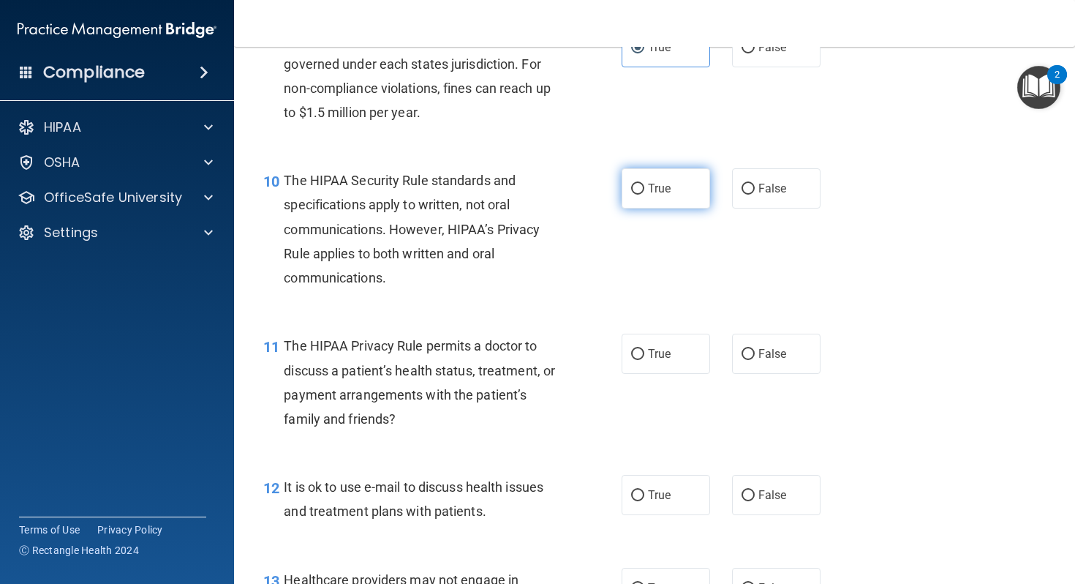
click at [661, 181] on span "True" at bounding box center [659, 188] width 23 height 14
click at [645, 184] on input "True" at bounding box center [637, 189] width 13 height 11
radio input "true"
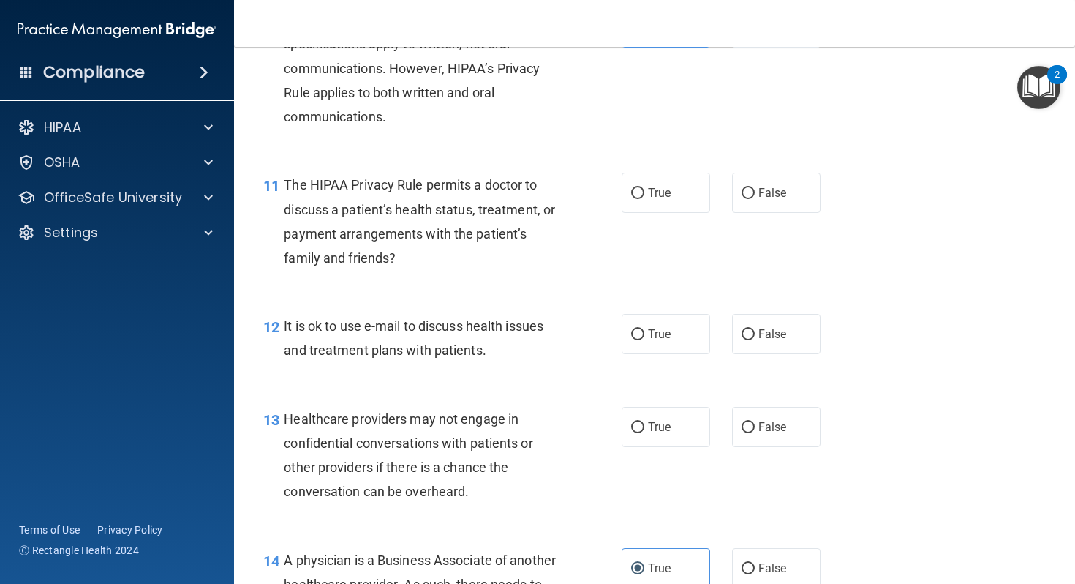
scroll to position [1379, 0]
click at [743, 200] on label "False" at bounding box center [776, 192] width 89 height 40
click at [743, 198] on input "False" at bounding box center [748, 192] width 13 height 11
radio input "true"
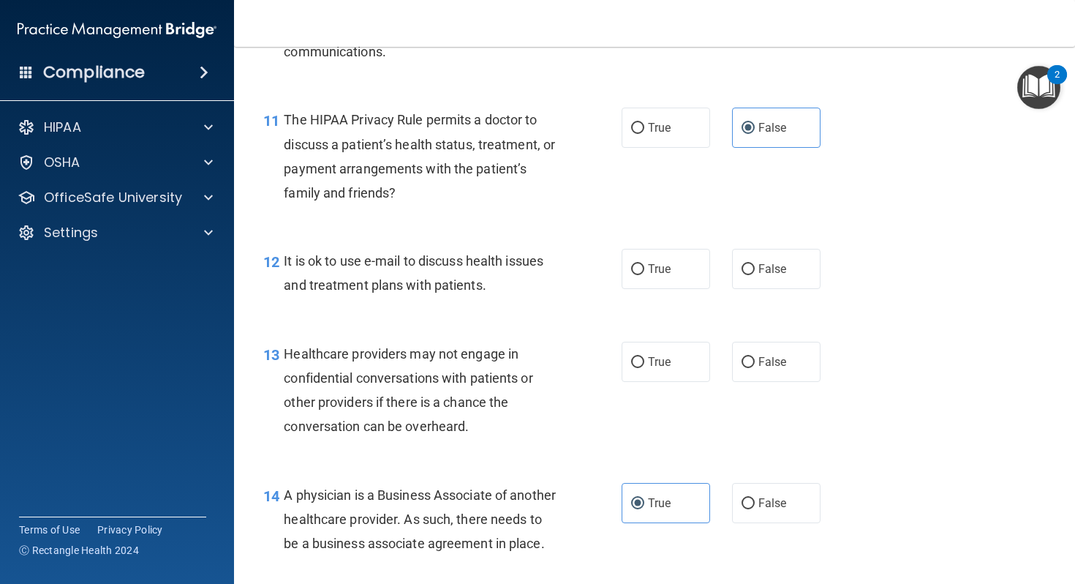
scroll to position [1446, 0]
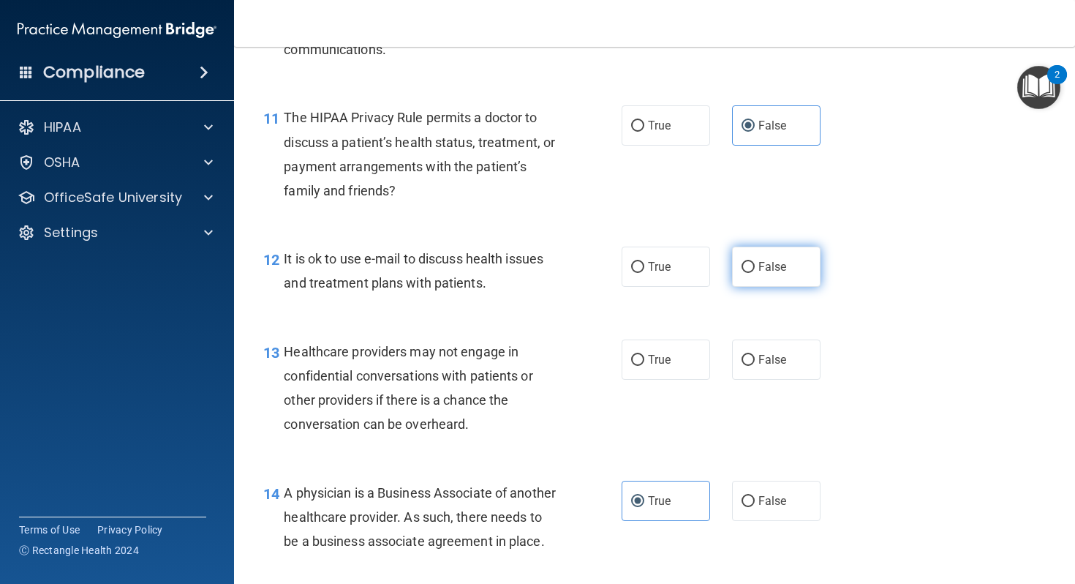
click at [769, 274] on span "False" at bounding box center [773, 267] width 29 height 14
click at [755, 273] on input "False" at bounding box center [748, 267] width 13 height 11
radio input "true"
click at [703, 276] on label "True" at bounding box center [666, 267] width 89 height 40
click at [645, 273] on input "True" at bounding box center [637, 267] width 13 height 11
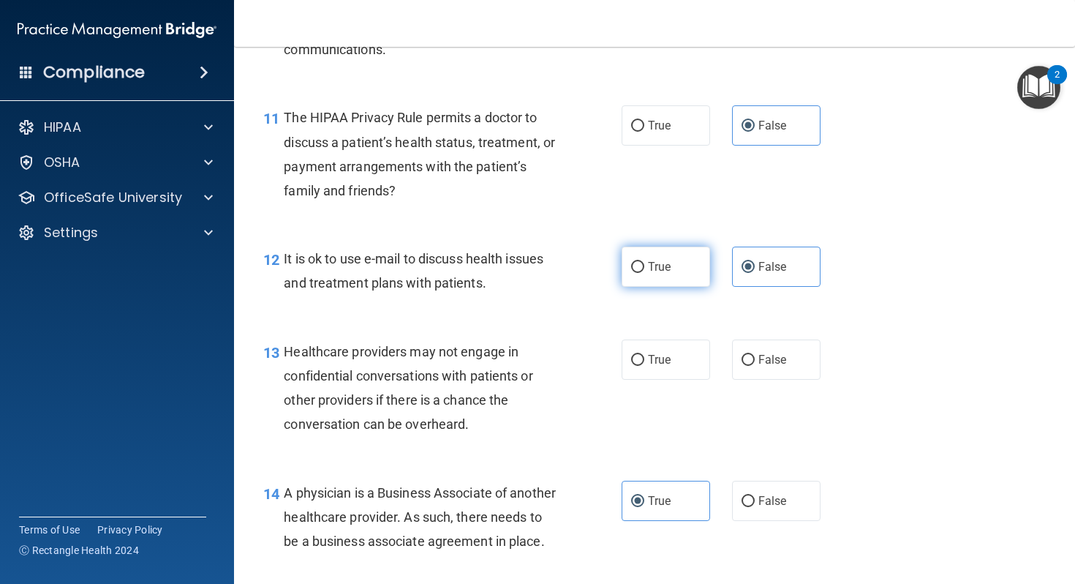
radio input "true"
radio input "false"
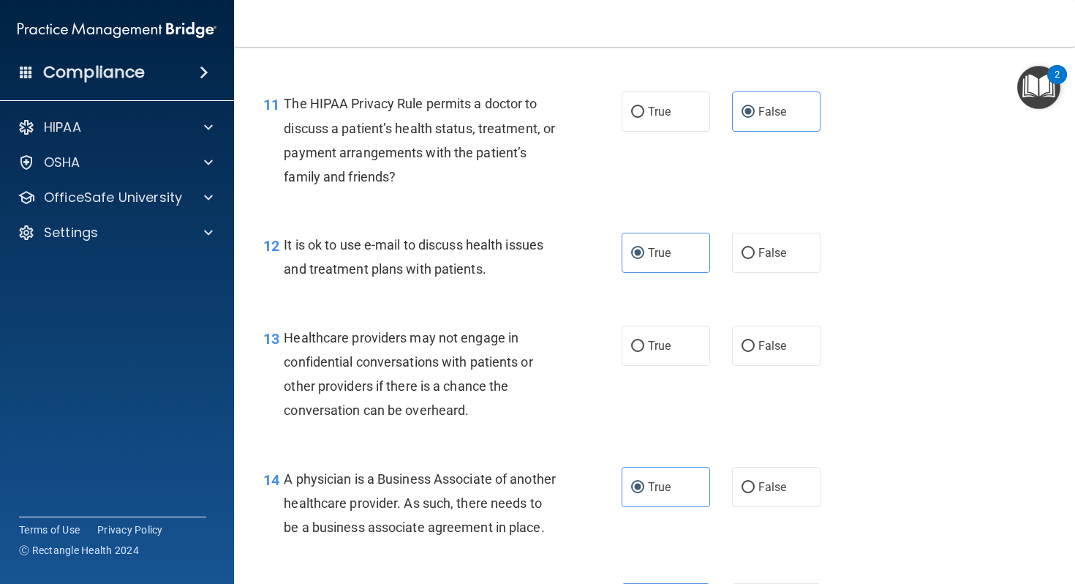
scroll to position [1460, 0]
click at [742, 342] on input "False" at bounding box center [748, 345] width 13 height 11
radio input "true"
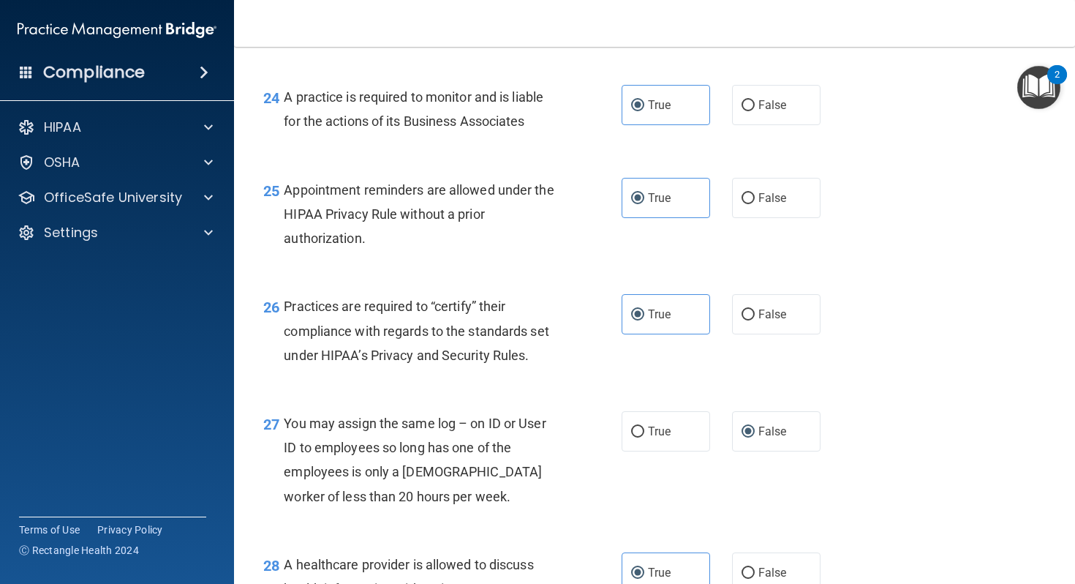
scroll to position [3551, 0]
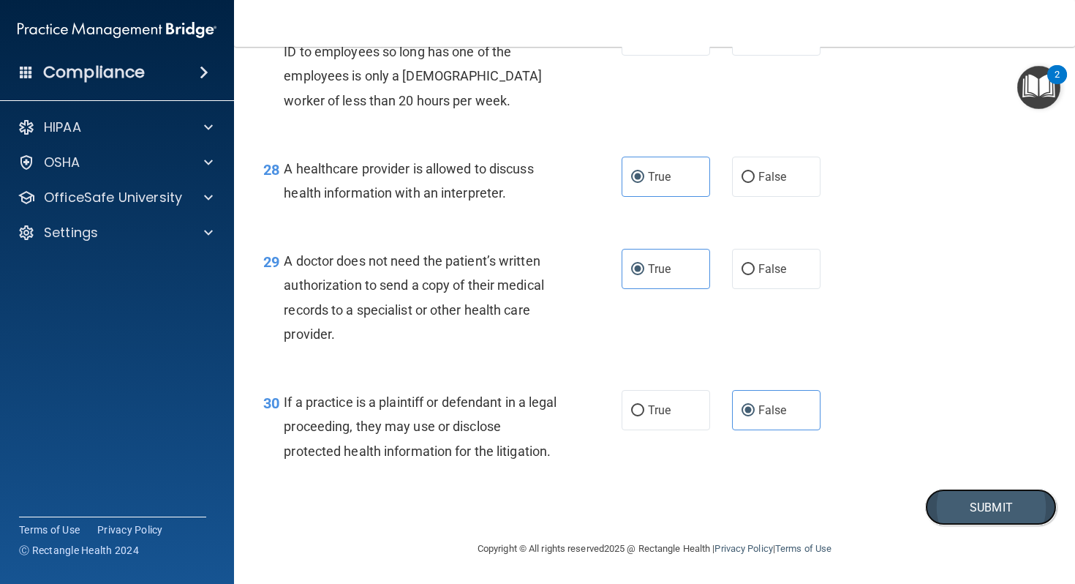
click at [942, 495] on button "Submit" at bounding box center [991, 507] width 132 height 37
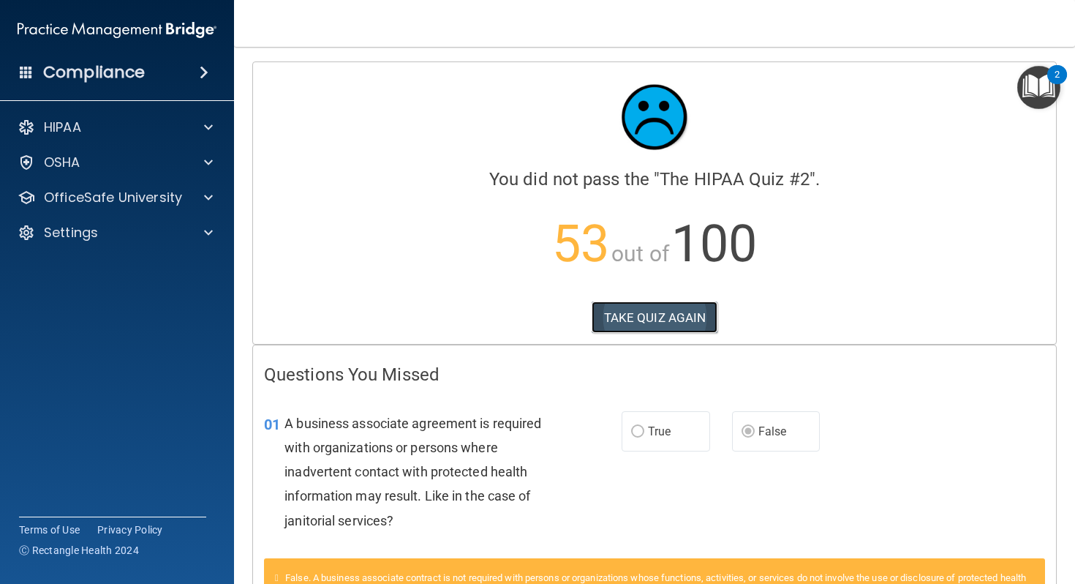
click at [694, 323] on button "TAKE QUIZ AGAIN" at bounding box center [655, 317] width 127 height 32
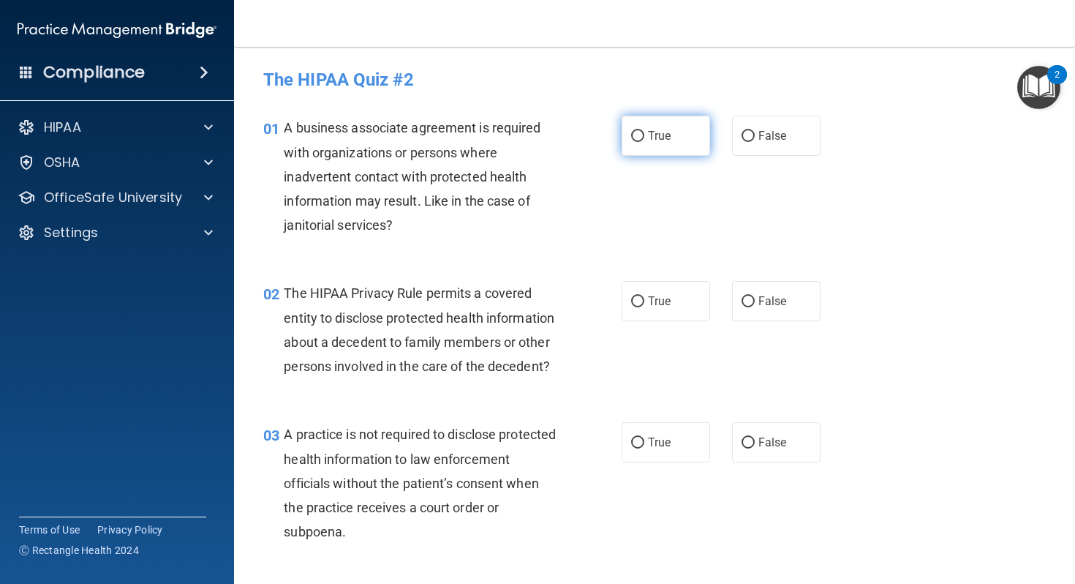
click at [673, 135] on label "True" at bounding box center [666, 136] width 89 height 40
click at [645, 135] on input "True" at bounding box center [637, 136] width 13 height 11
radio input "true"
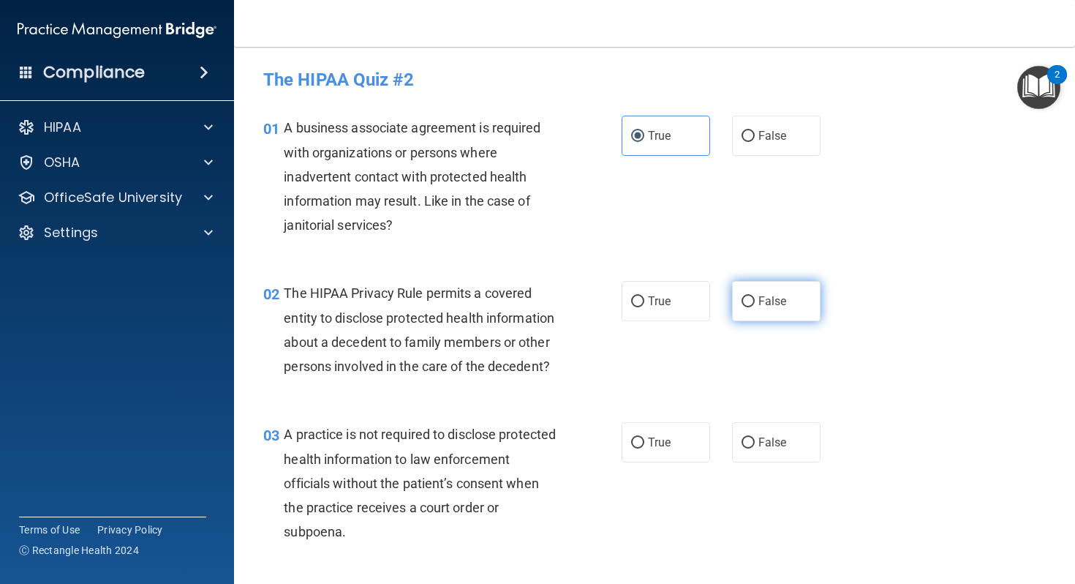
click at [735, 288] on label "False" at bounding box center [776, 301] width 89 height 40
click at [742, 296] on input "False" at bounding box center [748, 301] width 13 height 11
radio input "true"
click at [660, 296] on span "True" at bounding box center [659, 301] width 23 height 14
click at [645, 296] on input "True" at bounding box center [637, 301] width 13 height 11
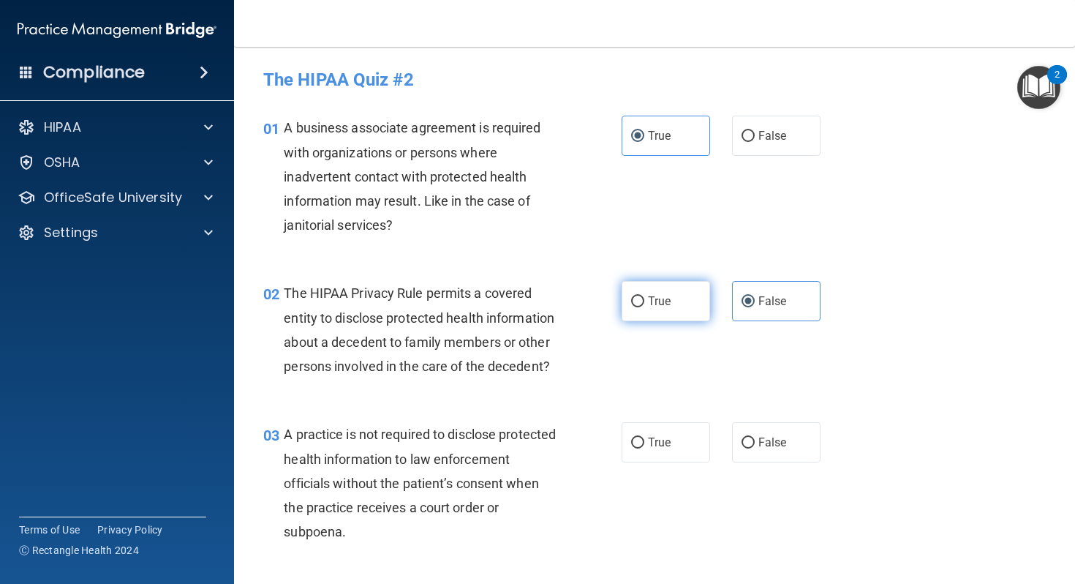
radio input "true"
radio input "false"
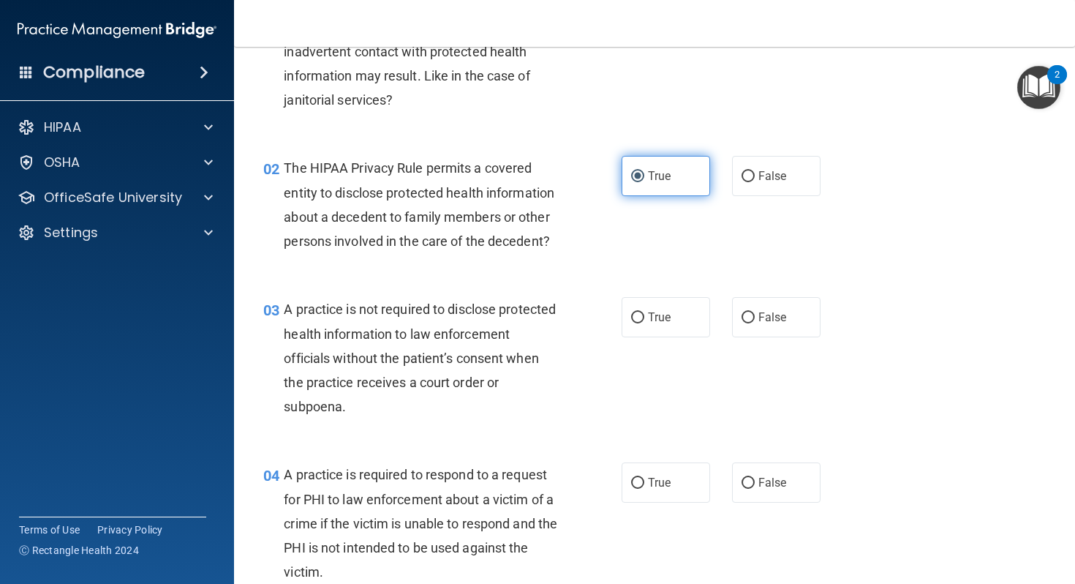
scroll to position [129, 0]
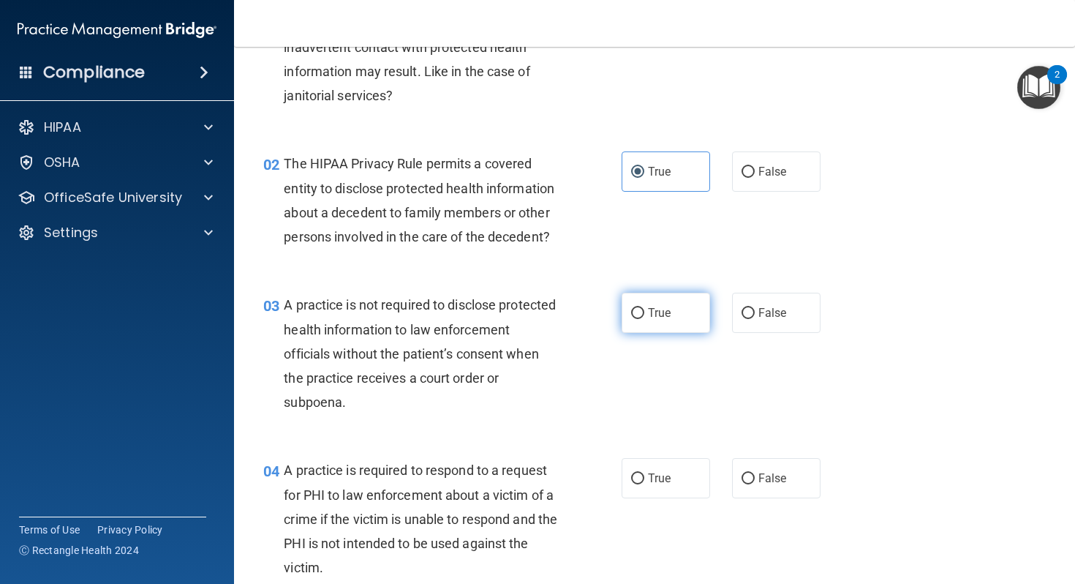
click at [668, 304] on label "True" at bounding box center [666, 313] width 89 height 40
click at [645, 308] on input "True" at bounding box center [637, 313] width 13 height 11
radio input "true"
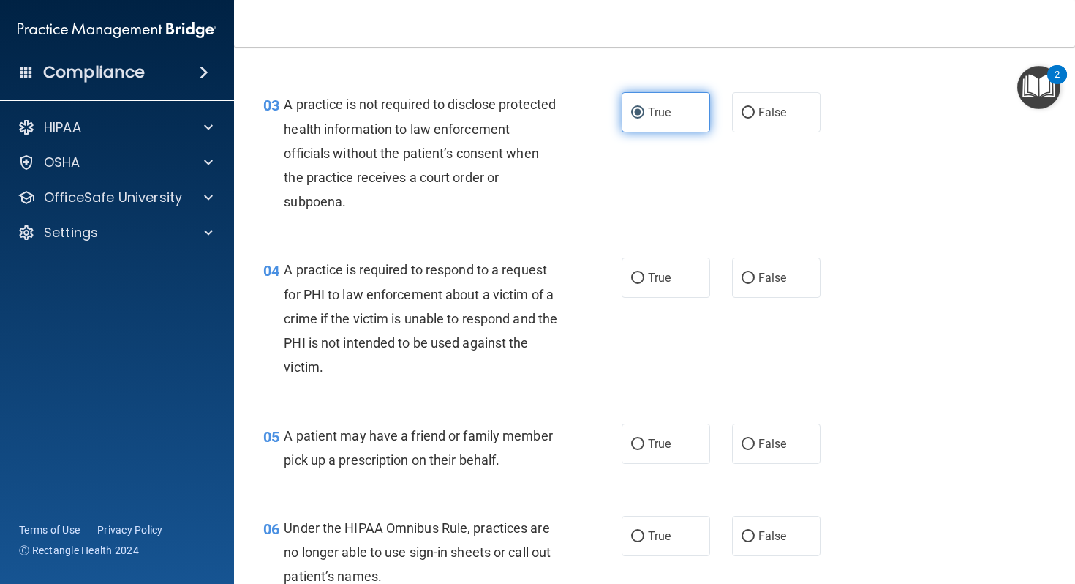
scroll to position [334, 0]
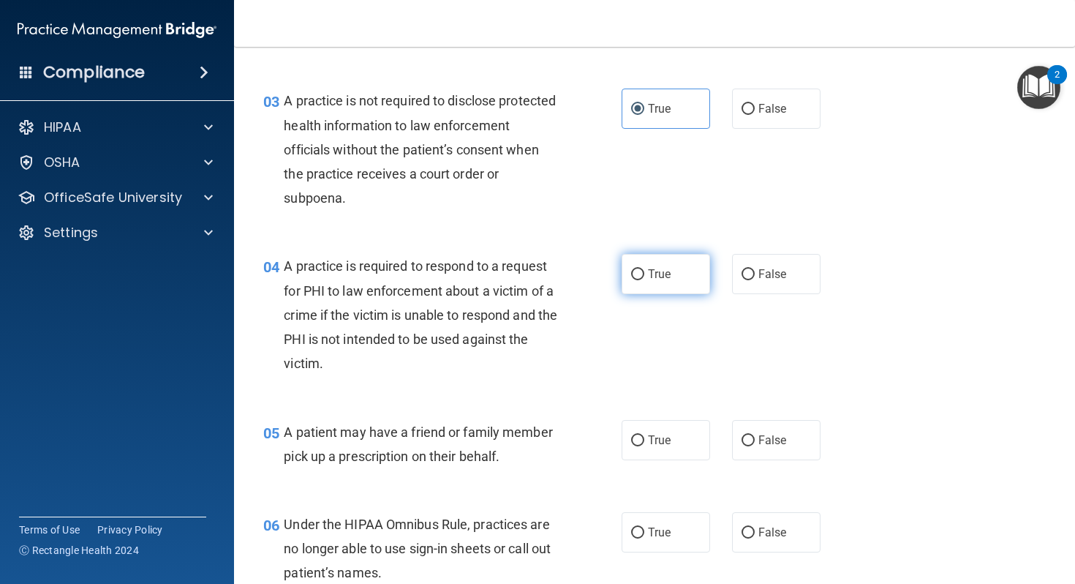
click at [663, 289] on label "True" at bounding box center [666, 274] width 89 height 40
click at [645, 280] on input "True" at bounding box center [637, 274] width 13 height 11
radio input "true"
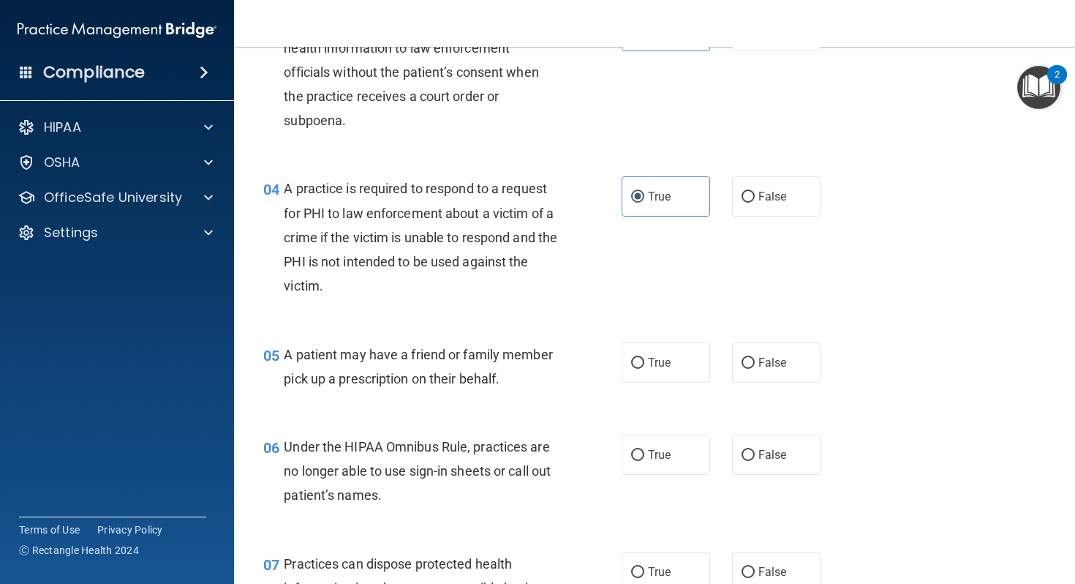
scroll to position [425, 0]
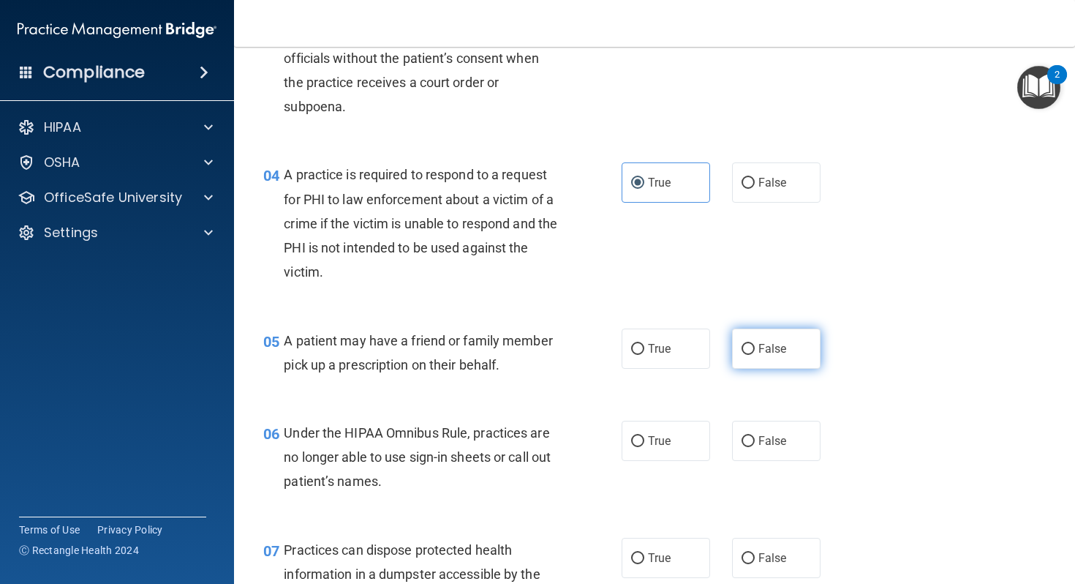
click at [739, 351] on label "False" at bounding box center [776, 348] width 89 height 40
click at [742, 351] on input "False" at bounding box center [748, 349] width 13 height 11
radio input "true"
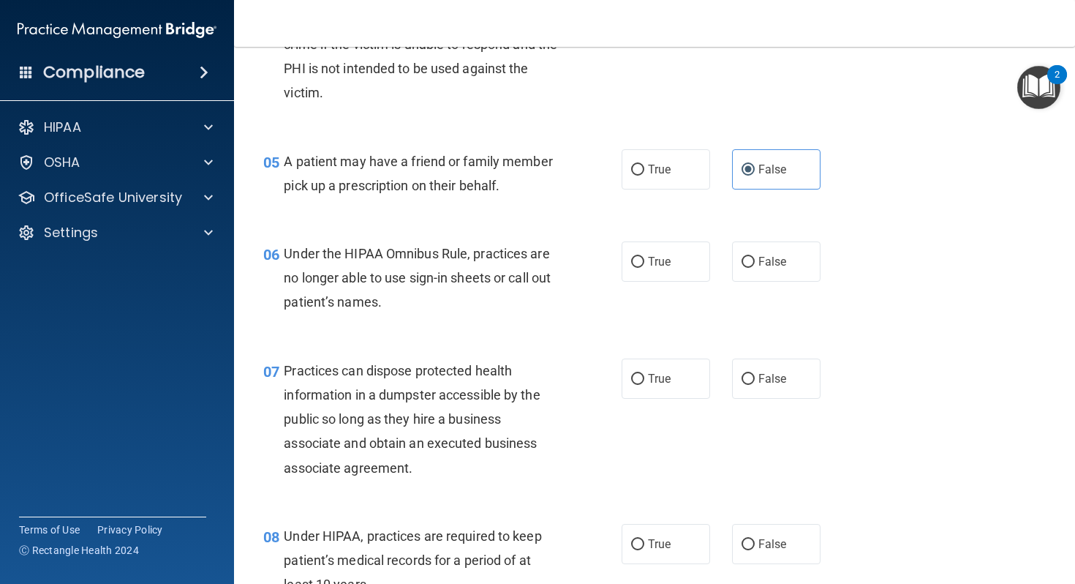
scroll to position [609, 0]
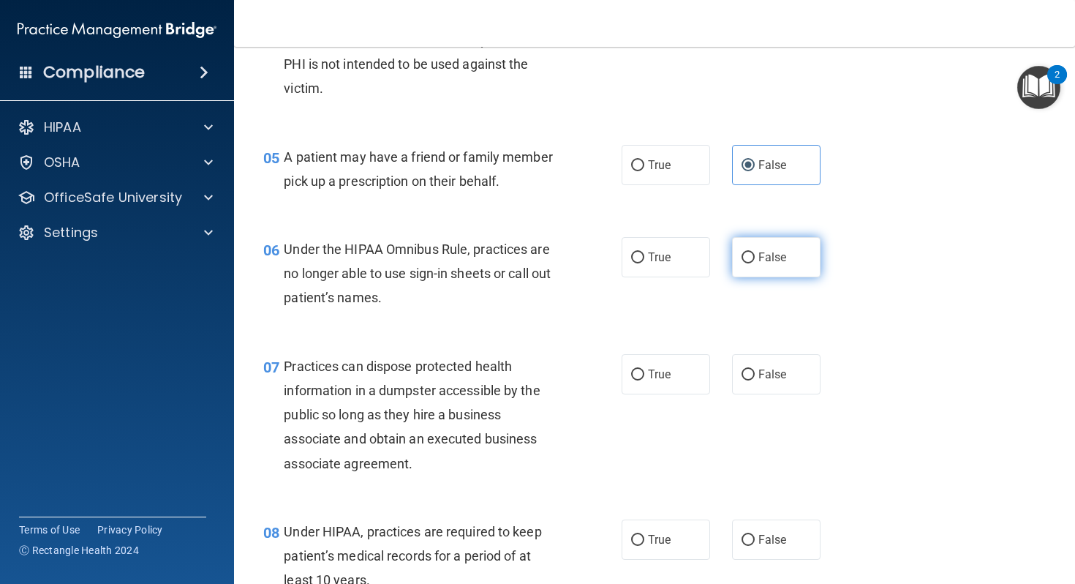
click at [736, 257] on label "False" at bounding box center [776, 257] width 89 height 40
click at [742, 257] on input "False" at bounding box center [748, 257] width 13 height 11
radio input "true"
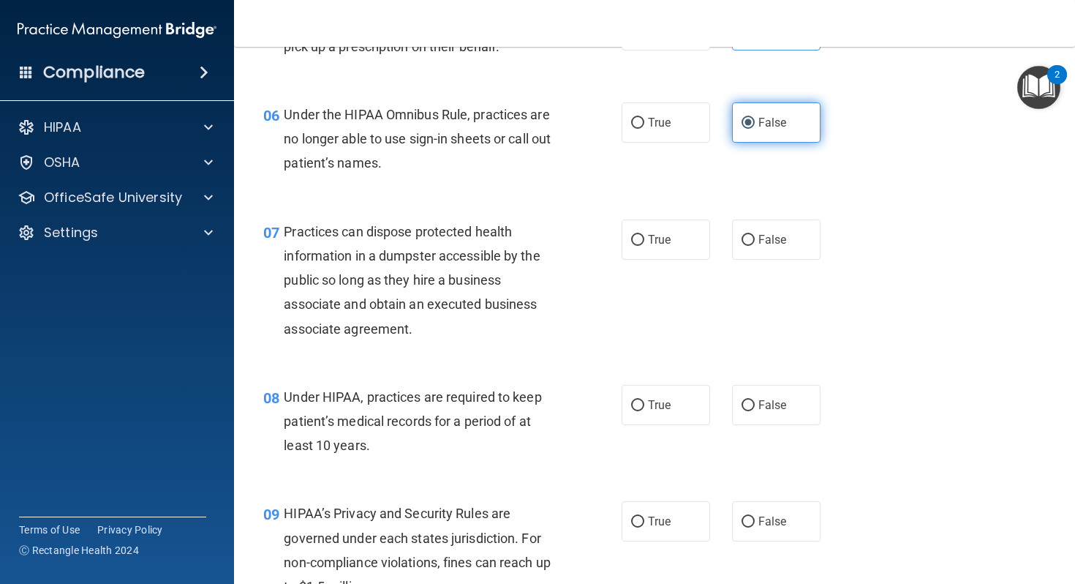
scroll to position [744, 0]
click at [736, 257] on label "False" at bounding box center [776, 239] width 89 height 40
click at [742, 245] on input "False" at bounding box center [748, 239] width 13 height 11
radio input "true"
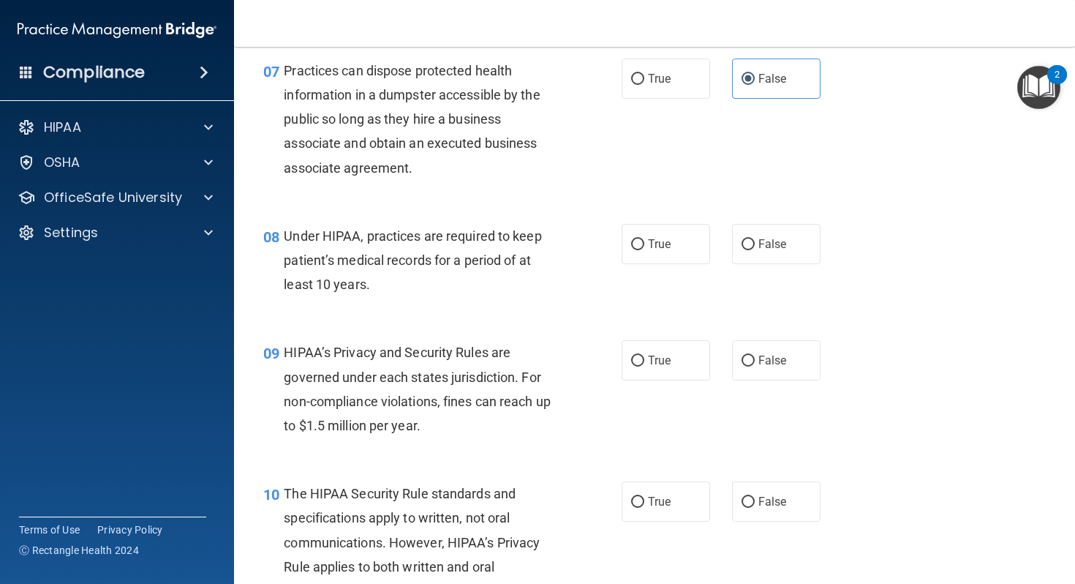
scroll to position [910, 0]
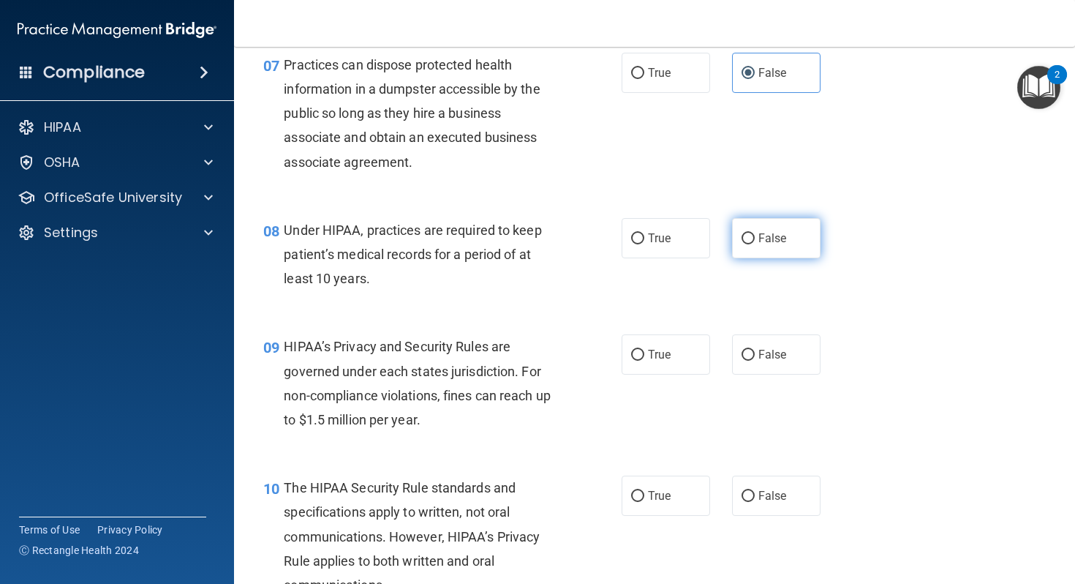
click at [754, 246] on label "False" at bounding box center [776, 238] width 89 height 40
click at [754, 244] on input "False" at bounding box center [748, 238] width 13 height 11
radio input "true"
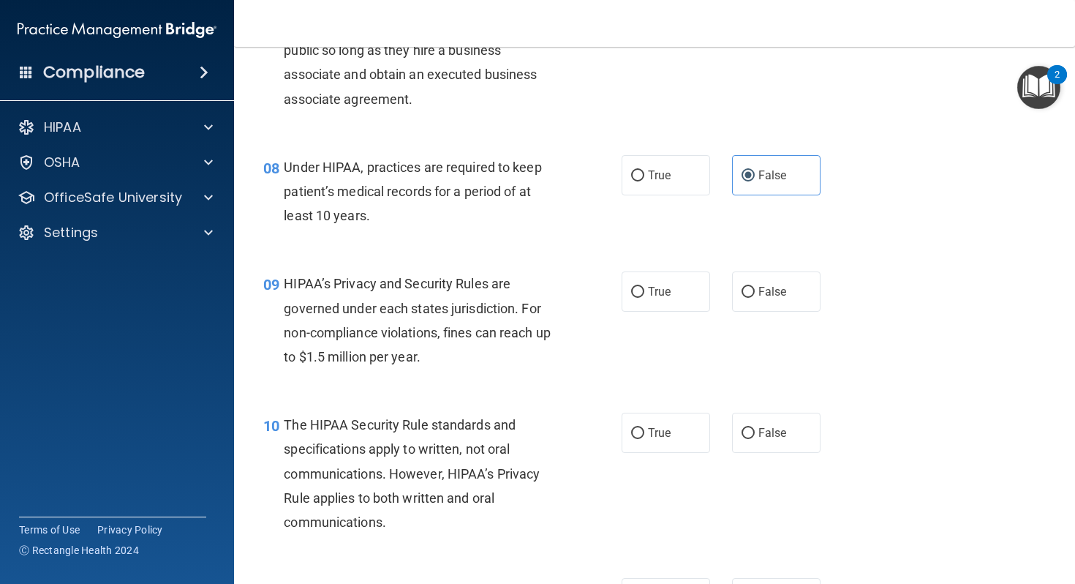
scroll to position [992, 0]
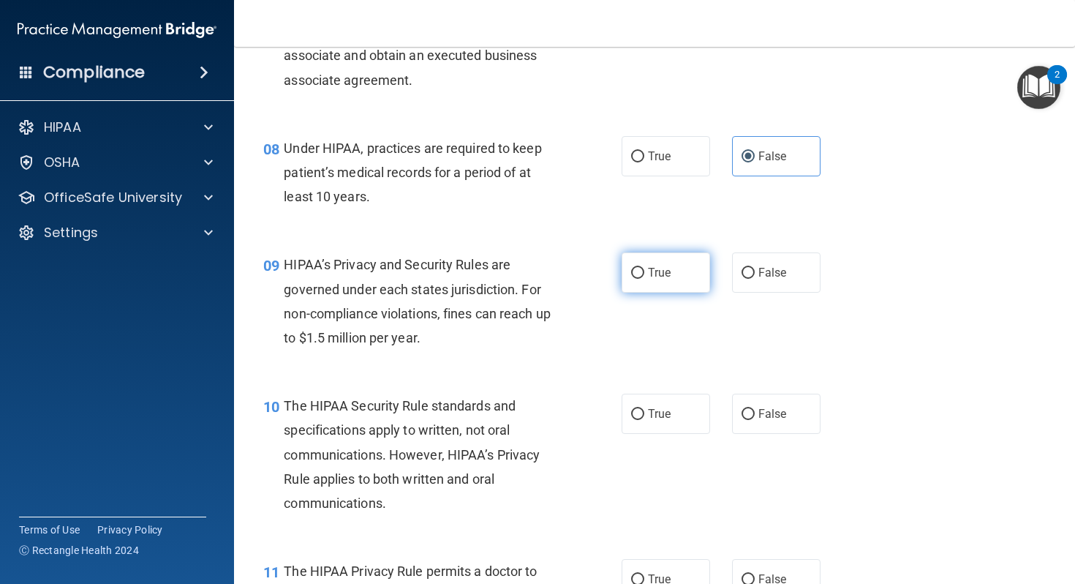
click at [696, 274] on label "True" at bounding box center [666, 272] width 89 height 40
click at [645, 274] on input "True" at bounding box center [637, 273] width 13 height 11
radio input "true"
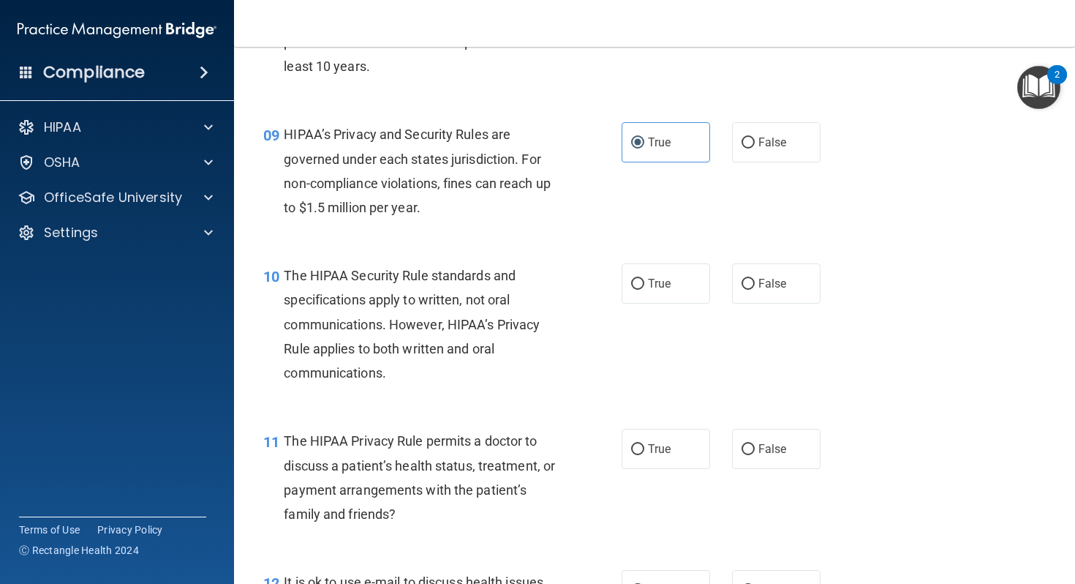
scroll to position [1125, 0]
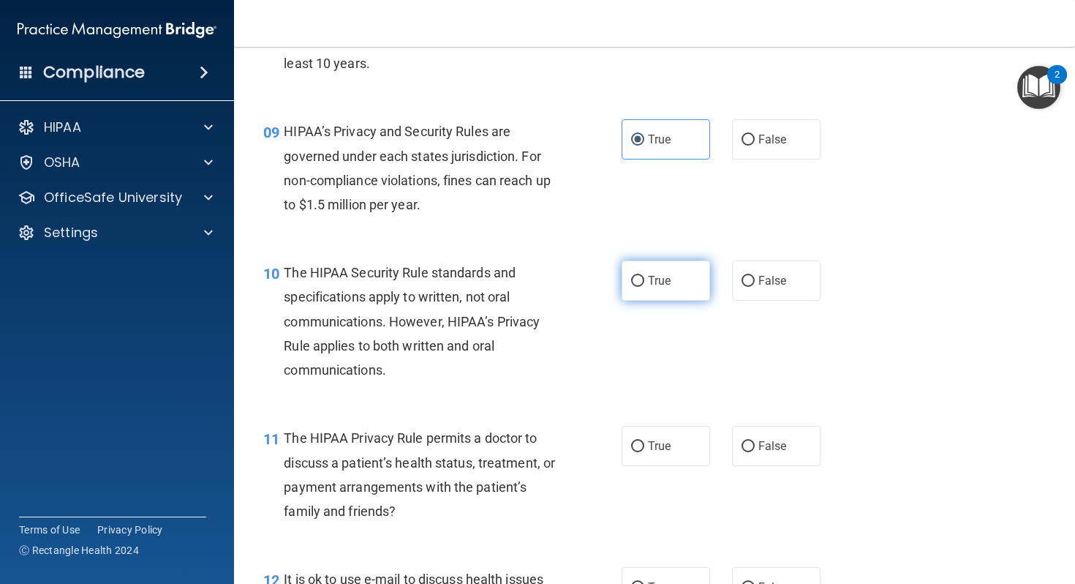
click at [678, 276] on label "True" at bounding box center [666, 280] width 89 height 40
click at [645, 276] on input "True" at bounding box center [637, 281] width 13 height 11
radio input "true"
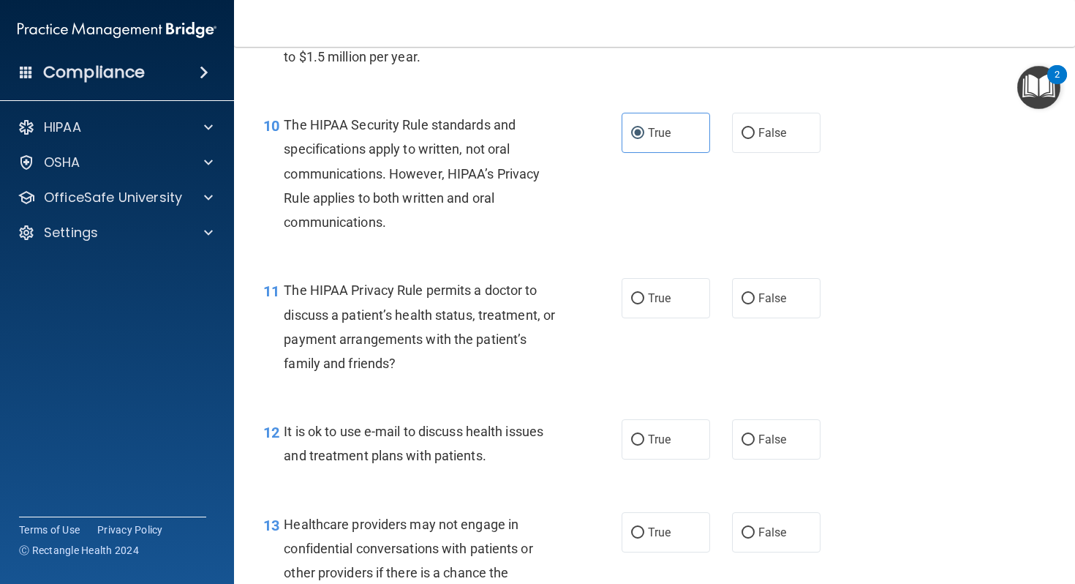
scroll to position [1276, 0]
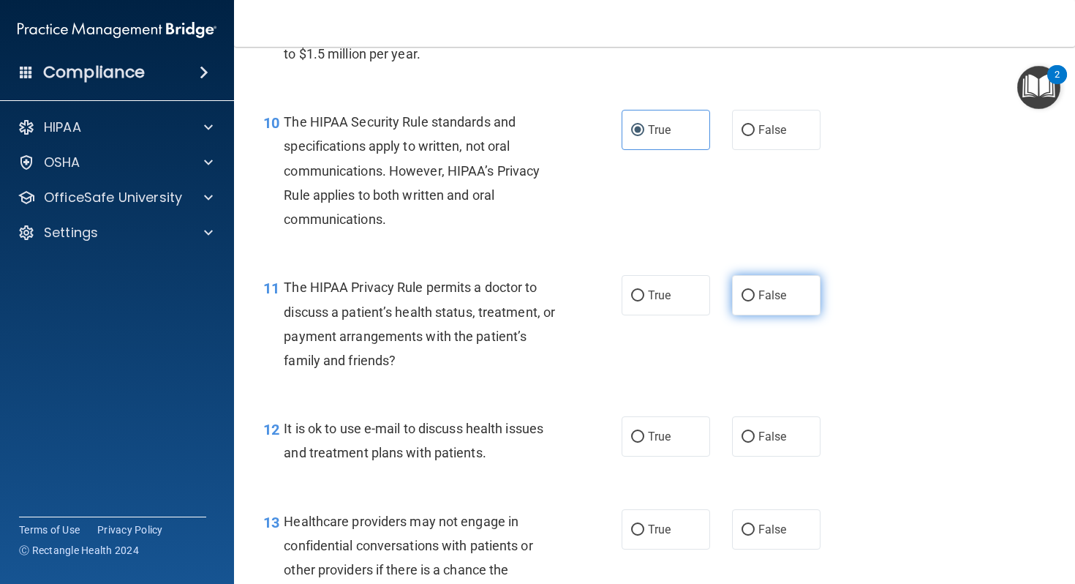
click at [743, 301] on input "False" at bounding box center [748, 295] width 13 height 11
radio input "true"
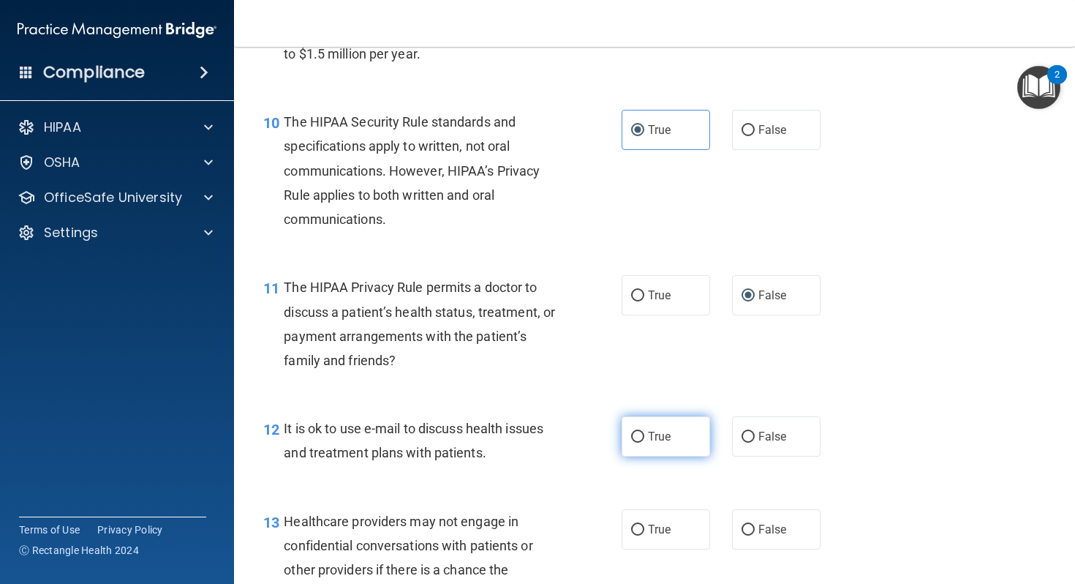
click at [647, 435] on label "True" at bounding box center [666, 436] width 89 height 40
click at [645, 435] on input "True" at bounding box center [637, 437] width 13 height 11
radio input "true"
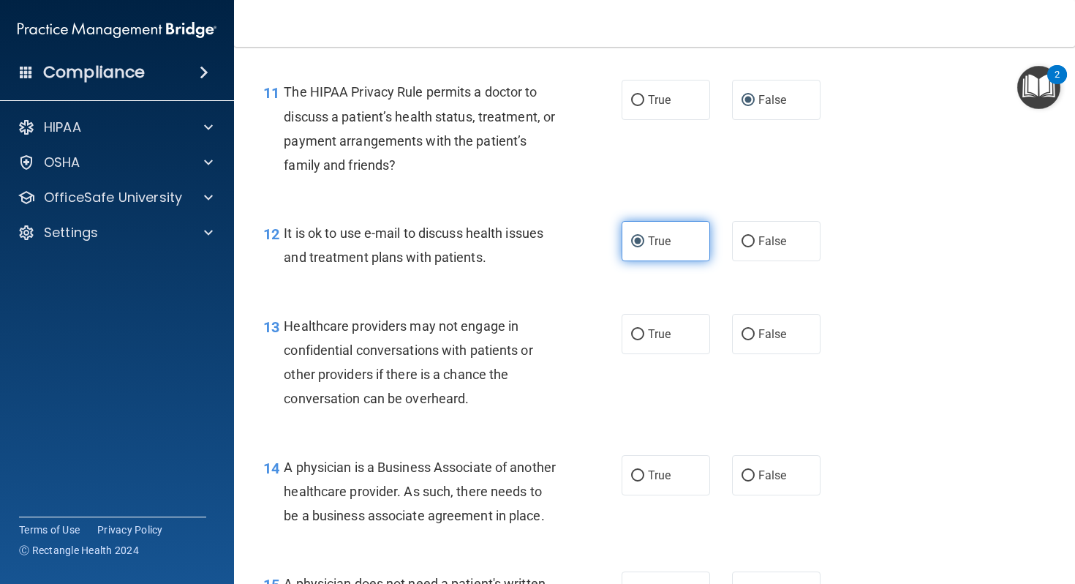
scroll to position [1484, 0]
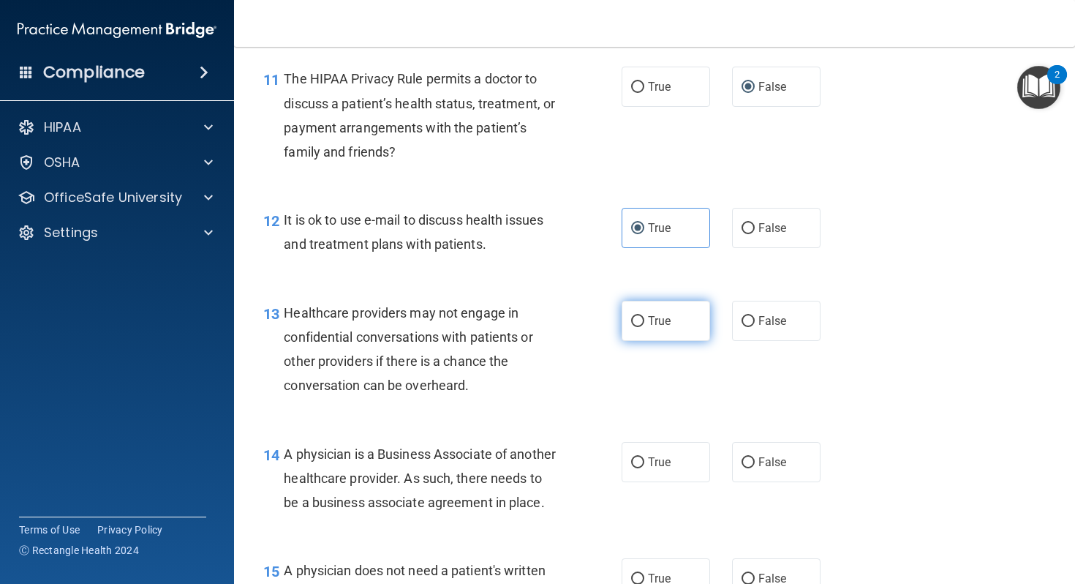
click at [695, 333] on label "True" at bounding box center [666, 321] width 89 height 40
click at [645, 327] on input "True" at bounding box center [637, 321] width 13 height 11
radio input "true"
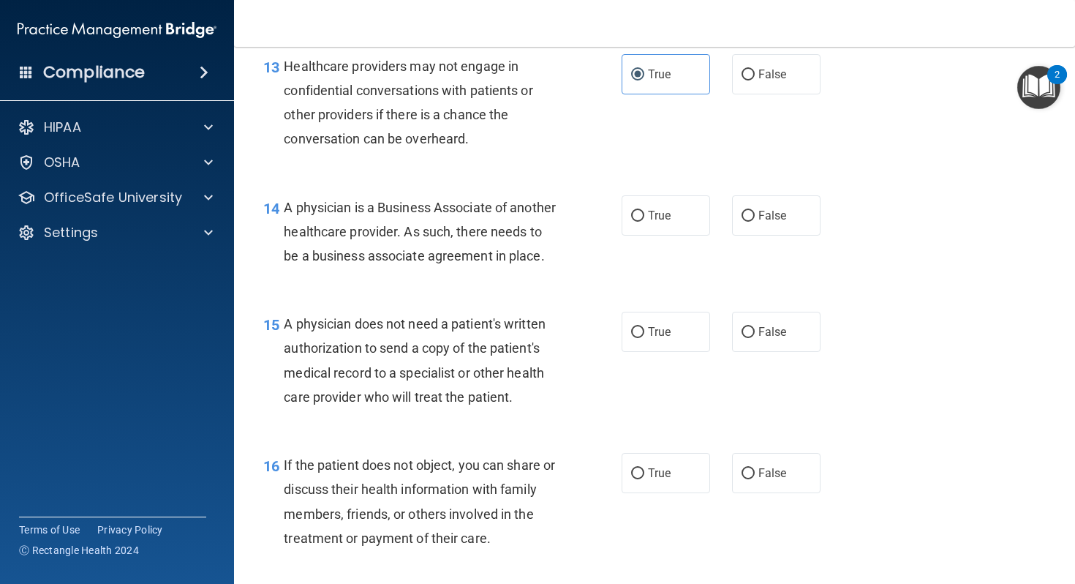
scroll to position [1749, 0]
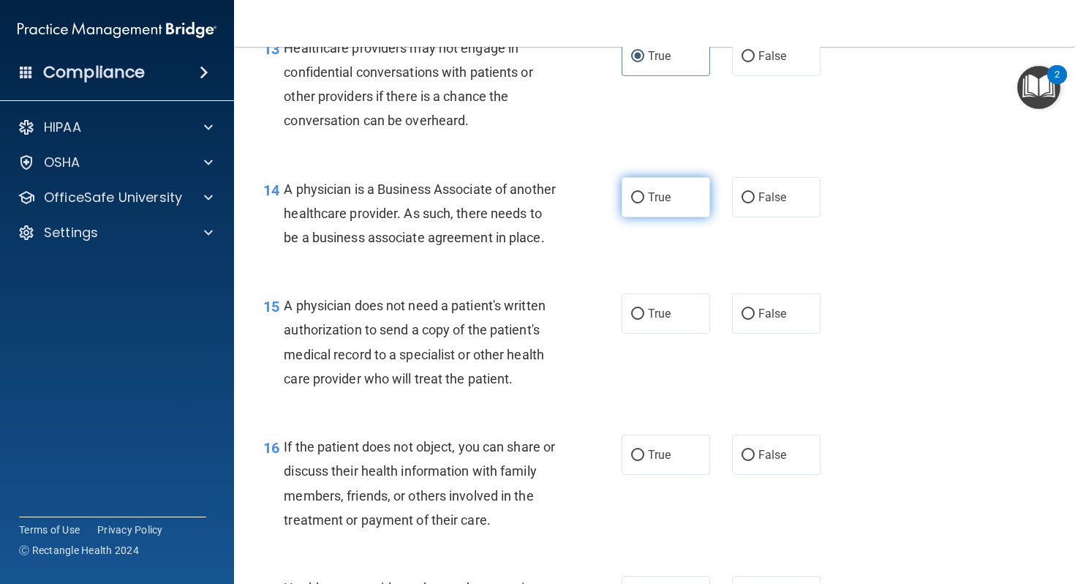
click at [656, 209] on label "True" at bounding box center [666, 197] width 89 height 40
click at [645, 203] on input "True" at bounding box center [637, 197] width 13 height 11
radio input "true"
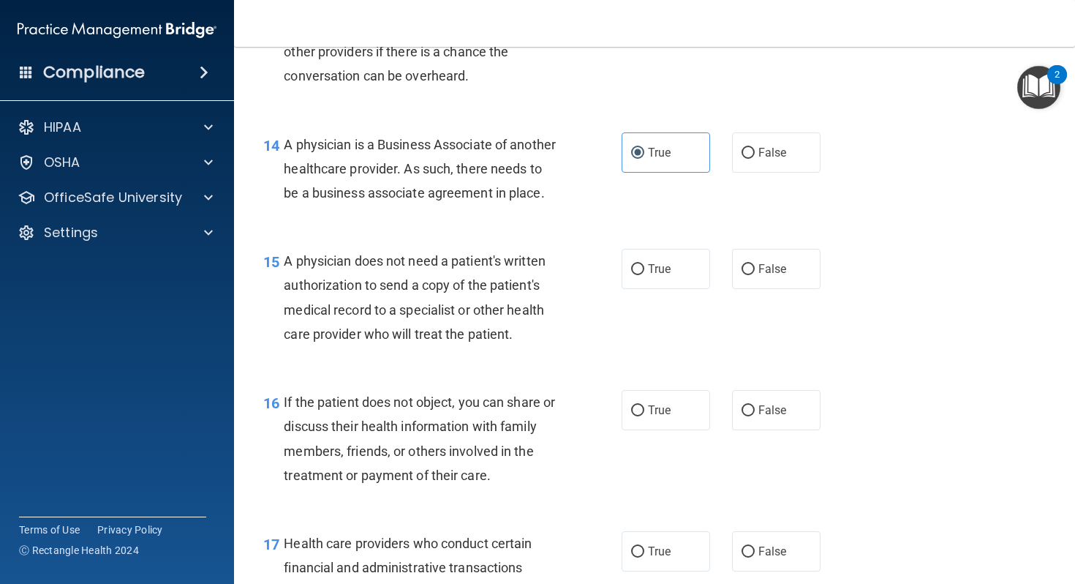
scroll to position [1800, 0]
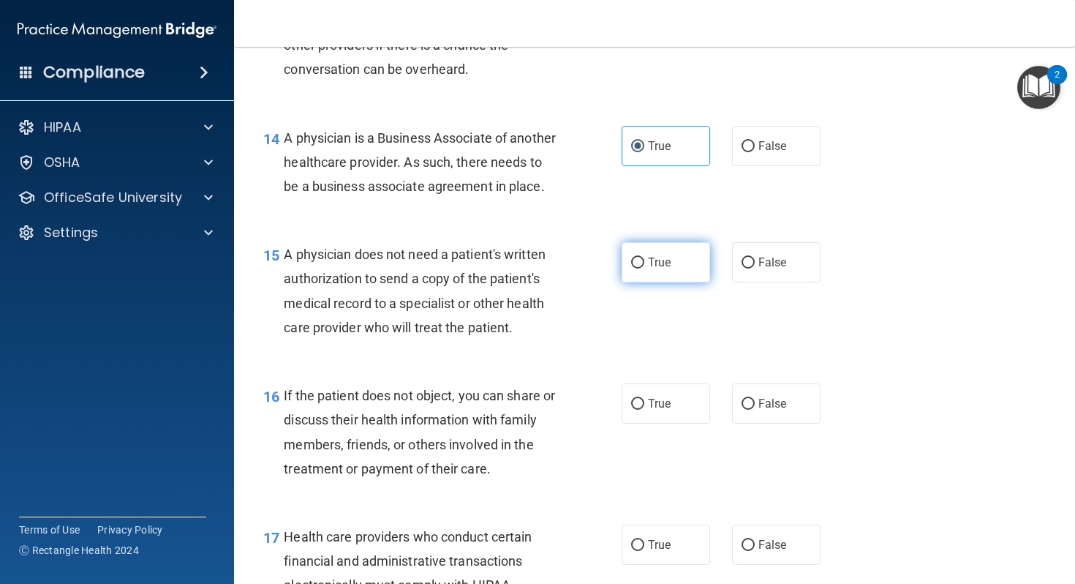
click at [653, 269] on span "True" at bounding box center [659, 262] width 23 height 14
click at [645, 268] on input "True" at bounding box center [637, 263] width 13 height 11
radio input "true"
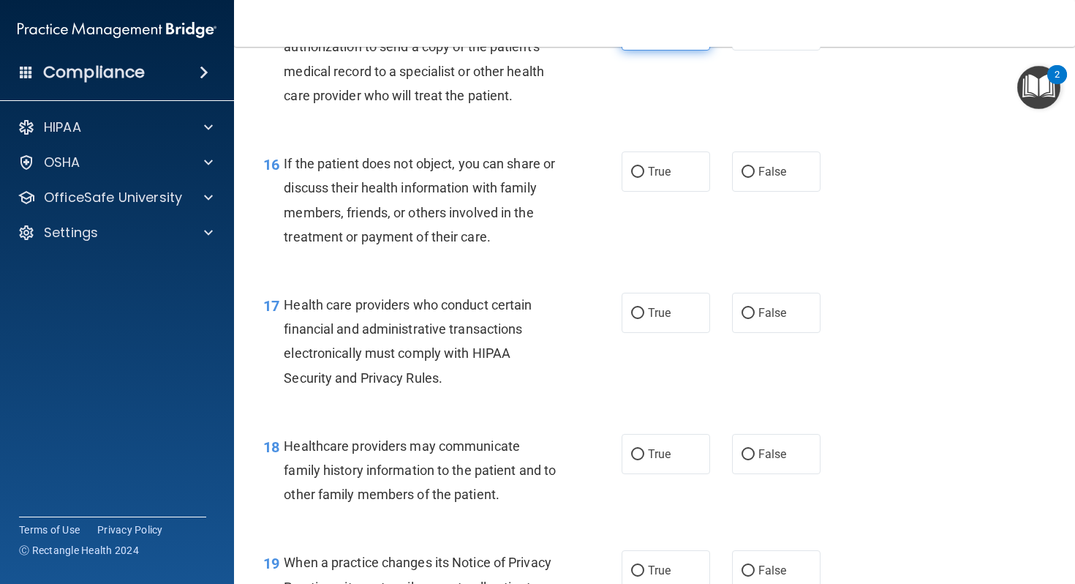
scroll to position [2034, 0]
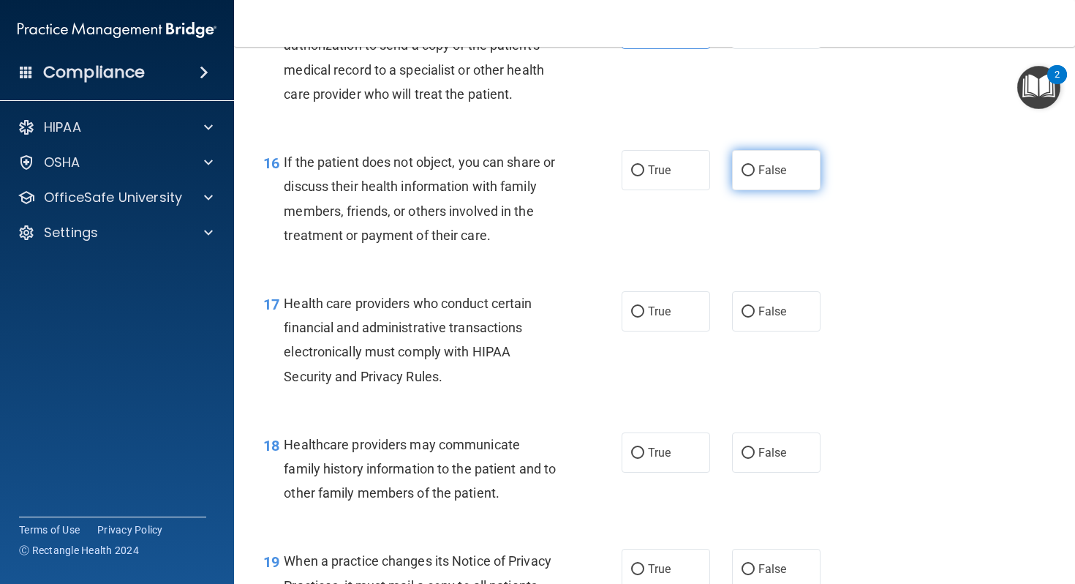
click at [741, 190] on label "False" at bounding box center [776, 170] width 89 height 40
click at [742, 176] on input "False" at bounding box center [748, 170] width 13 height 11
radio input "true"
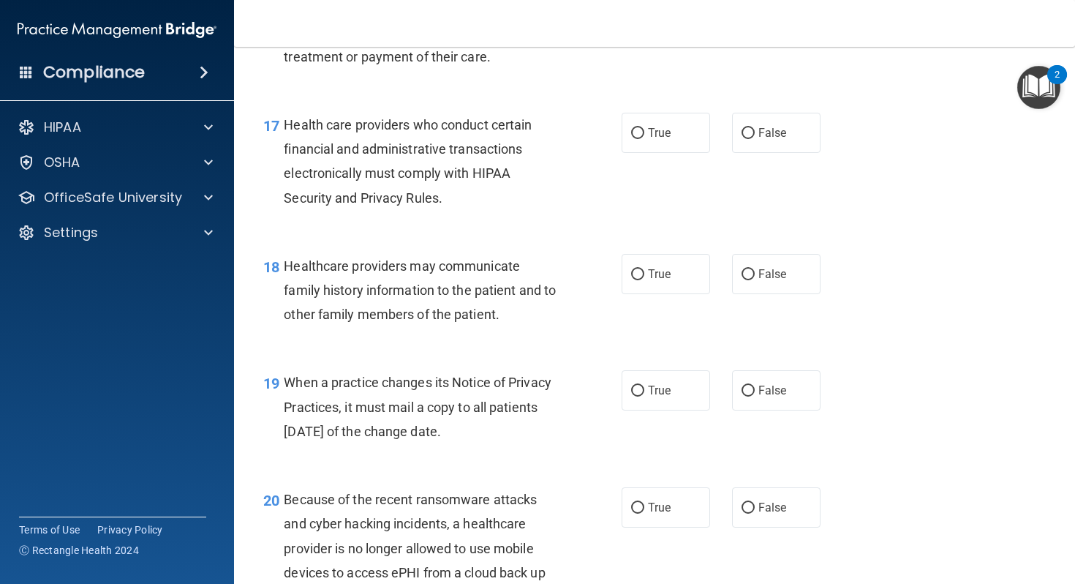
scroll to position [2231, 0]
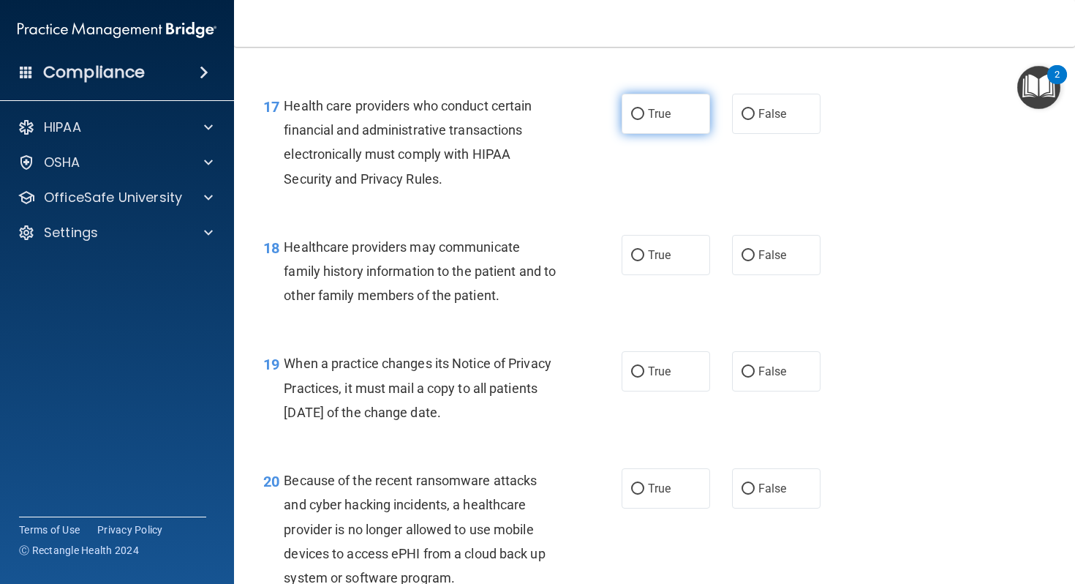
click at [682, 134] on label "True" at bounding box center [666, 114] width 89 height 40
click at [645, 120] on input "True" at bounding box center [637, 114] width 13 height 11
radio input "true"
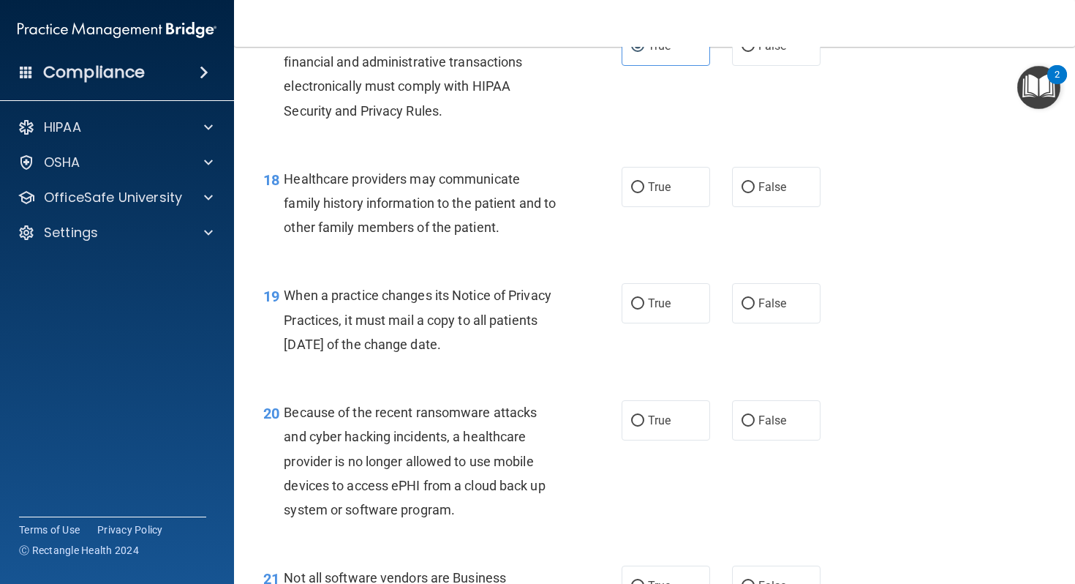
scroll to position [2306, 0]
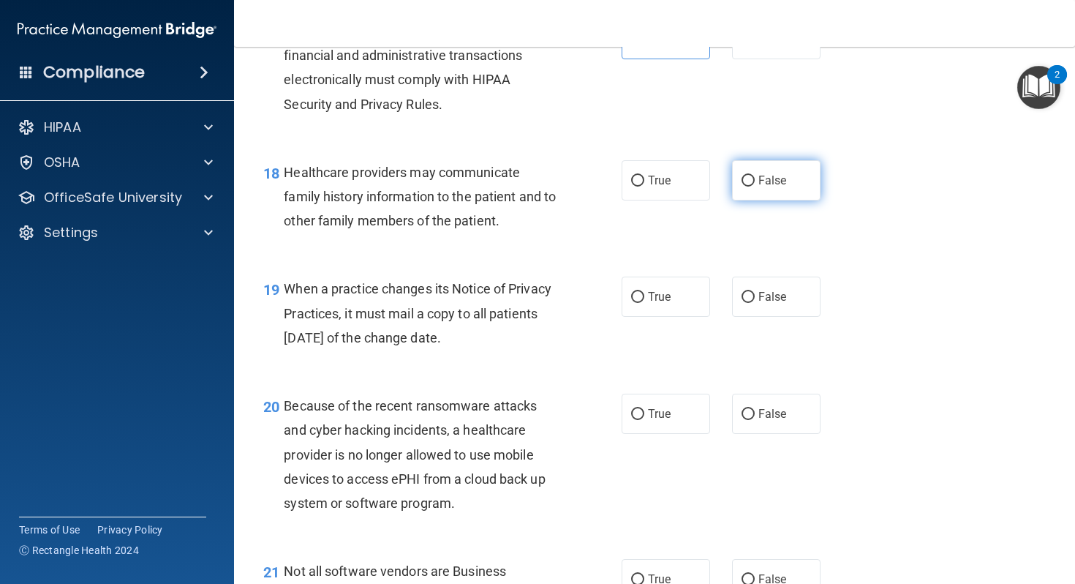
click at [734, 200] on label "False" at bounding box center [776, 180] width 89 height 40
click at [742, 187] on input "False" at bounding box center [748, 181] width 13 height 11
radio input "true"
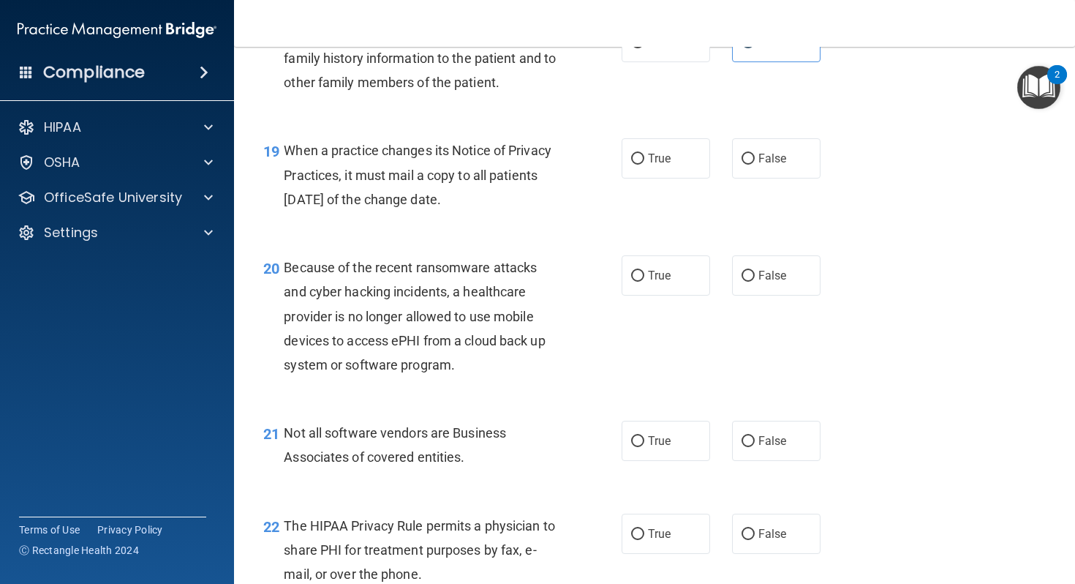
scroll to position [2446, 0]
click at [664, 164] on span "True" at bounding box center [659, 157] width 23 height 14
click at [645, 163] on input "True" at bounding box center [637, 157] width 13 height 11
radio input "true"
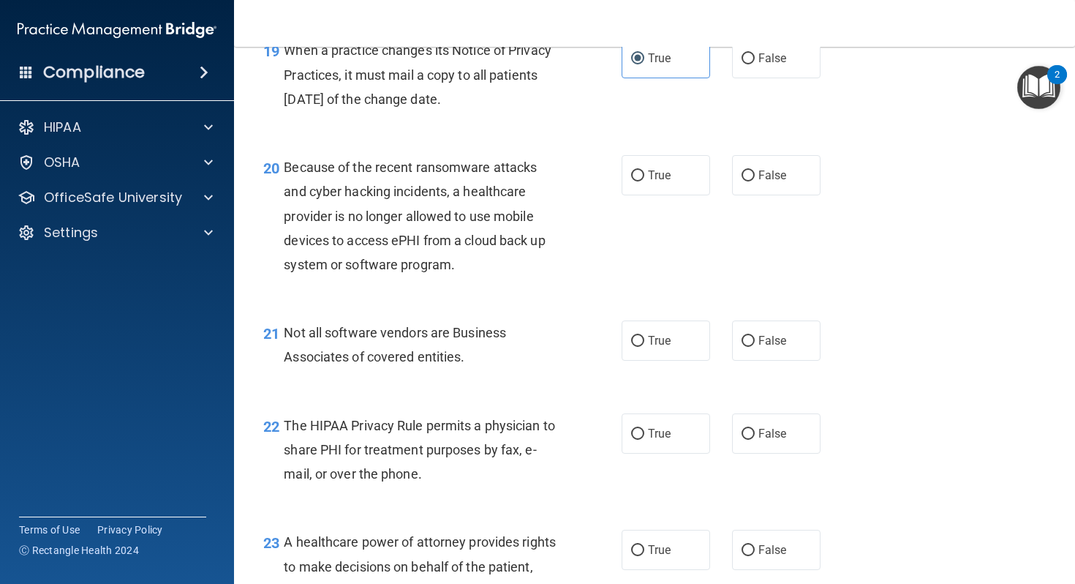
scroll to position [2547, 0]
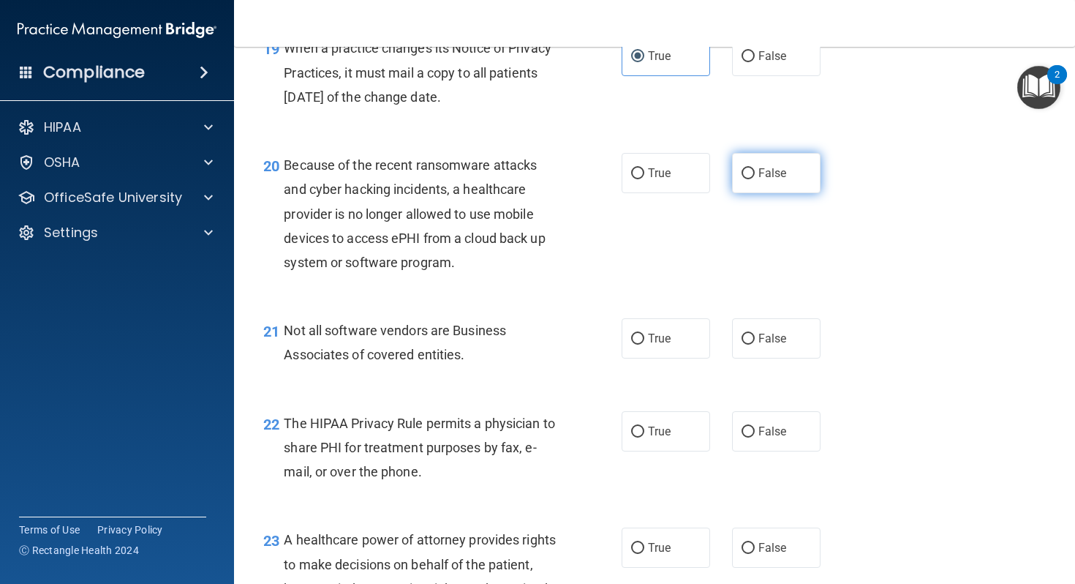
click at [762, 193] on label "False" at bounding box center [776, 173] width 89 height 40
click at [755, 179] on input "False" at bounding box center [748, 173] width 13 height 11
radio input "true"
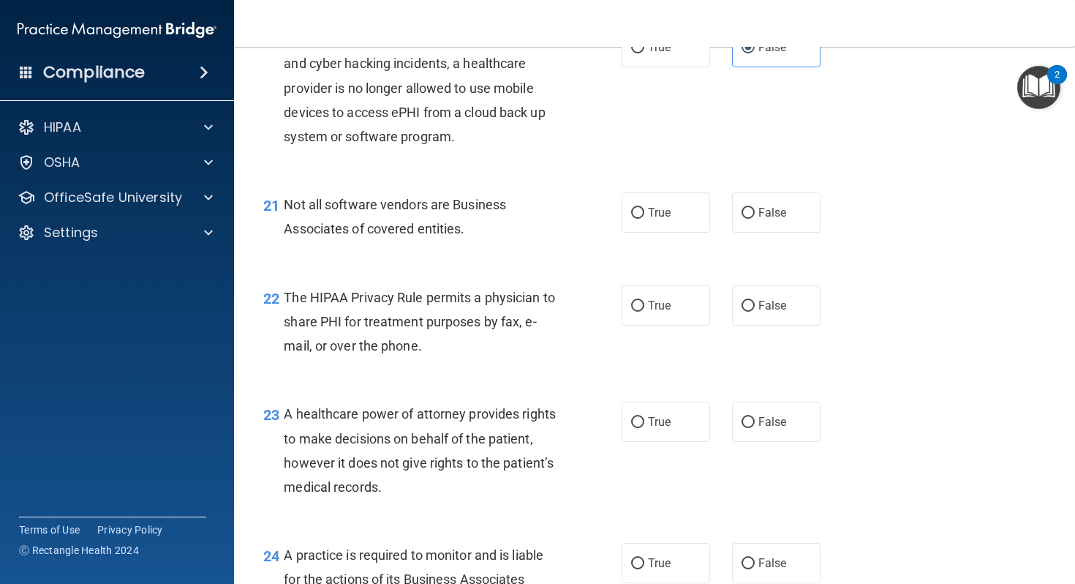
scroll to position [2683, 0]
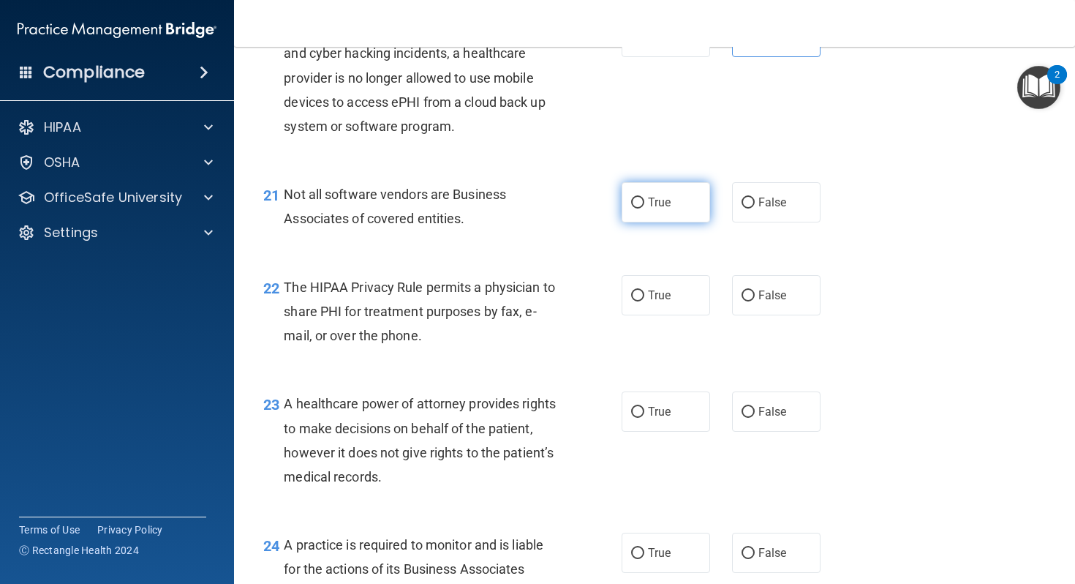
click at [691, 222] on label "True" at bounding box center [666, 202] width 89 height 40
click at [645, 209] on input "True" at bounding box center [637, 203] width 13 height 11
radio input "true"
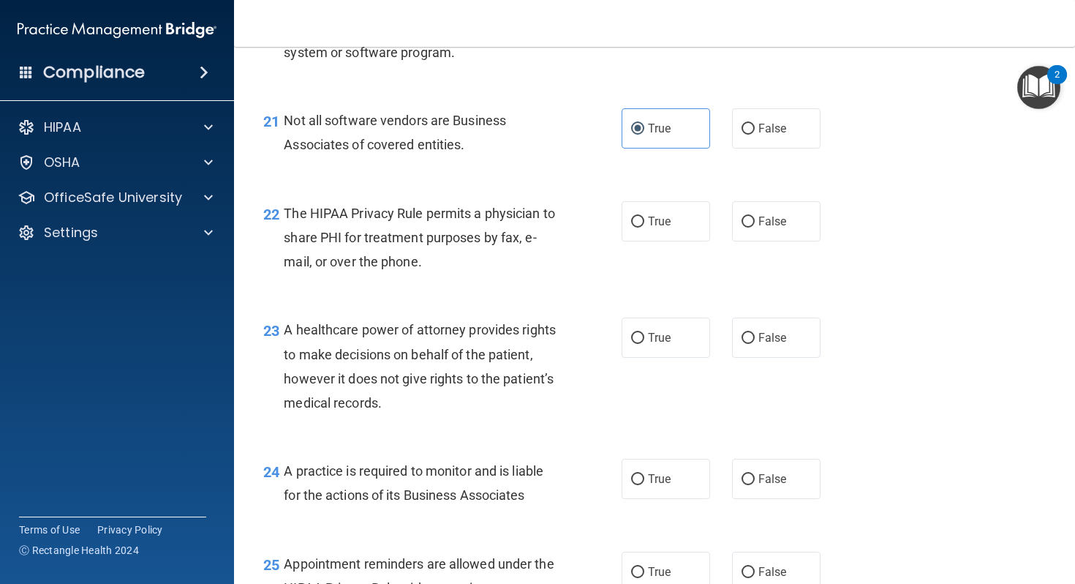
scroll to position [2767, 0]
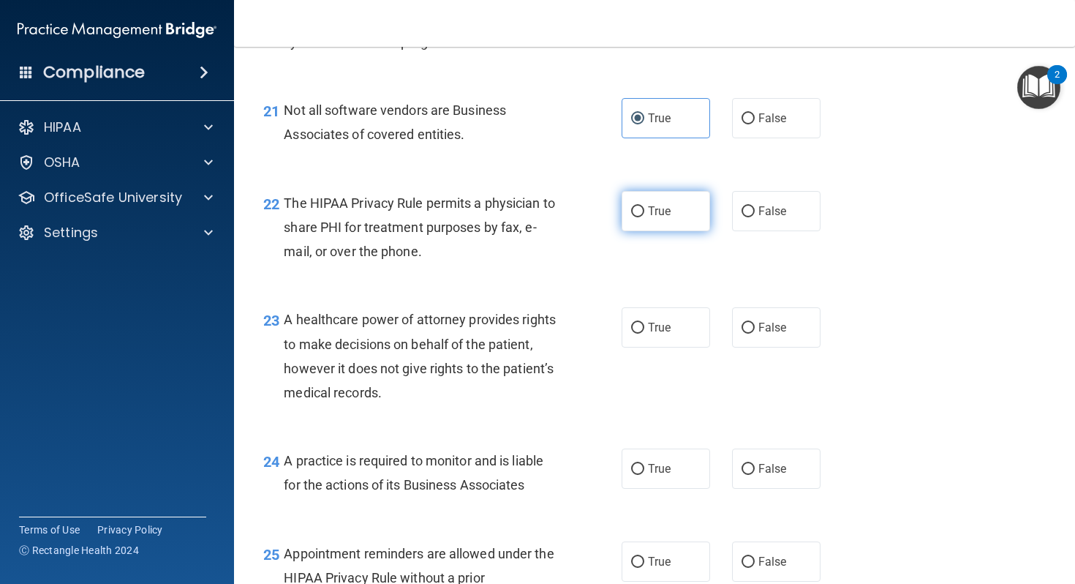
click at [683, 231] on label "True" at bounding box center [666, 211] width 89 height 40
click at [645, 217] on input "True" at bounding box center [637, 211] width 13 height 11
radio input "true"
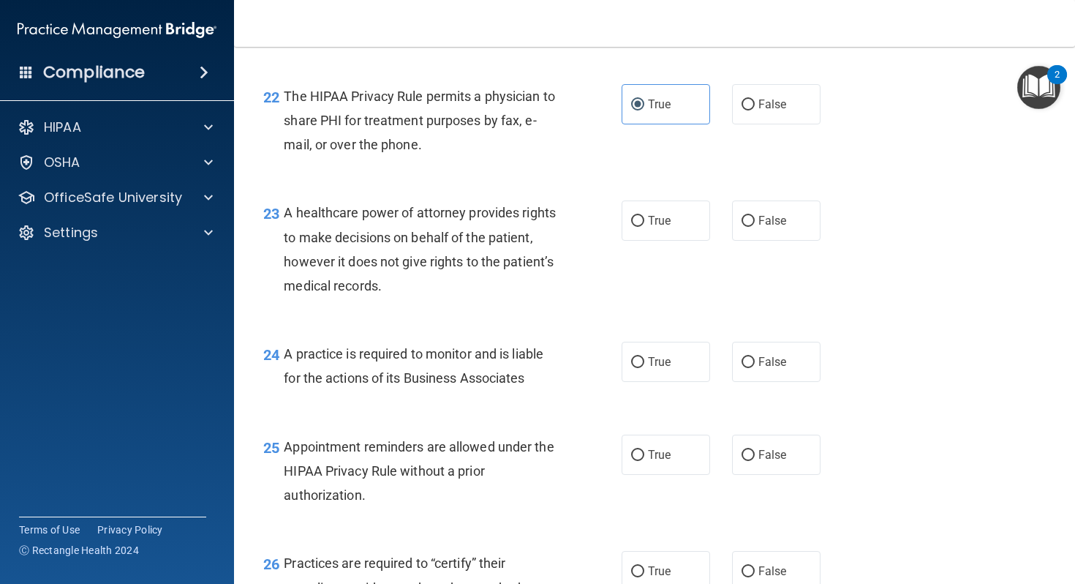
scroll to position [2882, 0]
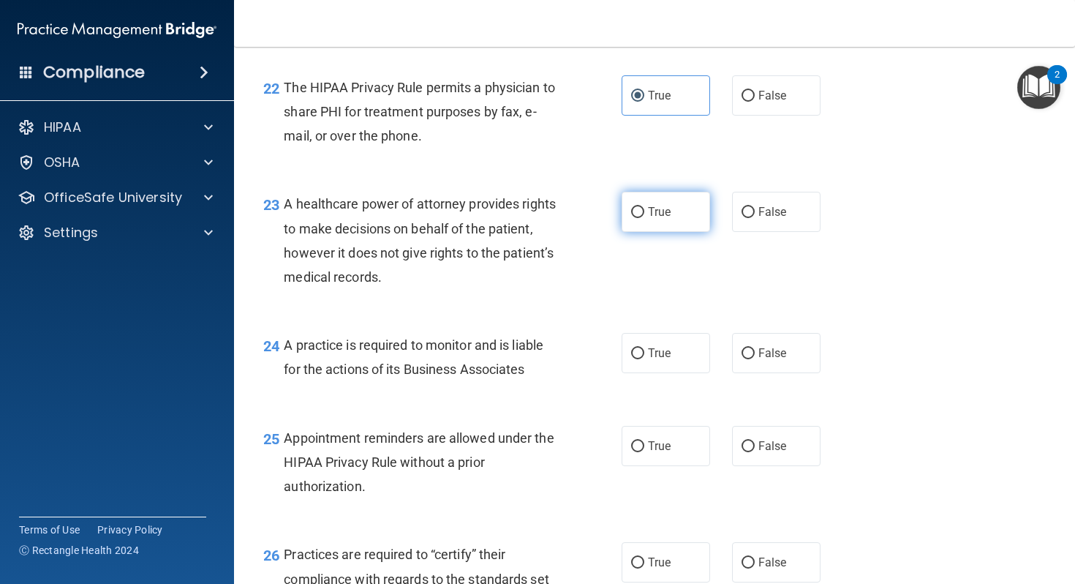
click at [685, 232] on label "True" at bounding box center [666, 212] width 89 height 40
click at [645, 218] on input "True" at bounding box center [637, 212] width 13 height 11
radio input "true"
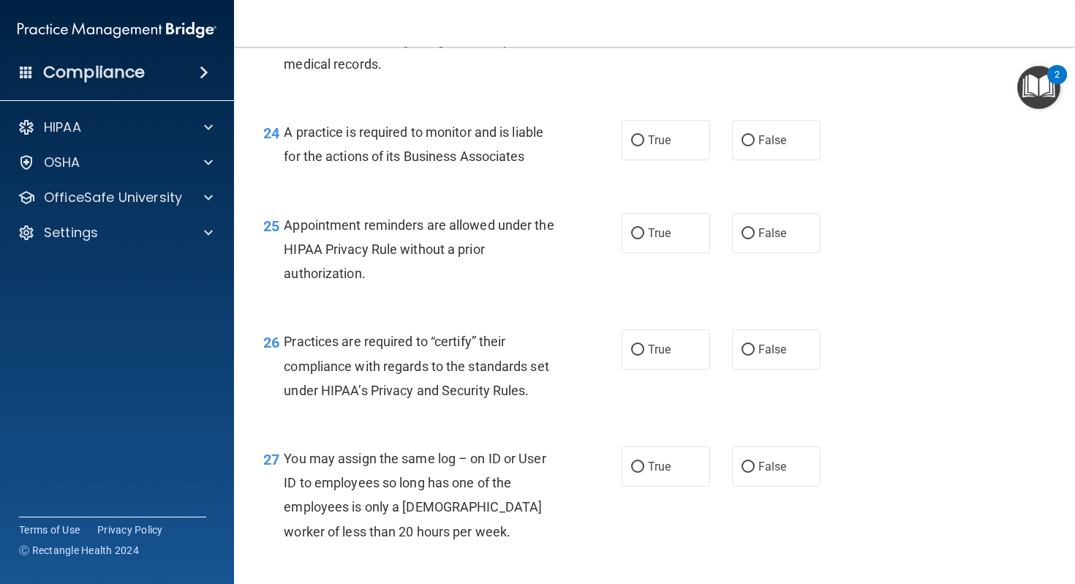
scroll to position [3139, 0]
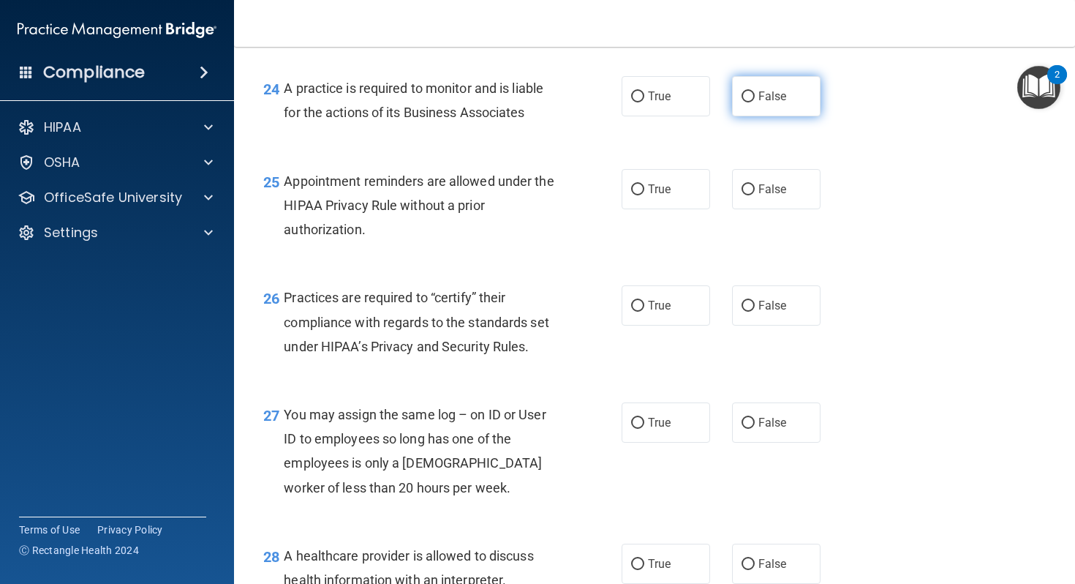
click at [767, 103] on span "False" at bounding box center [773, 96] width 29 height 14
click at [755, 102] on input "False" at bounding box center [748, 96] width 13 height 11
radio input "true"
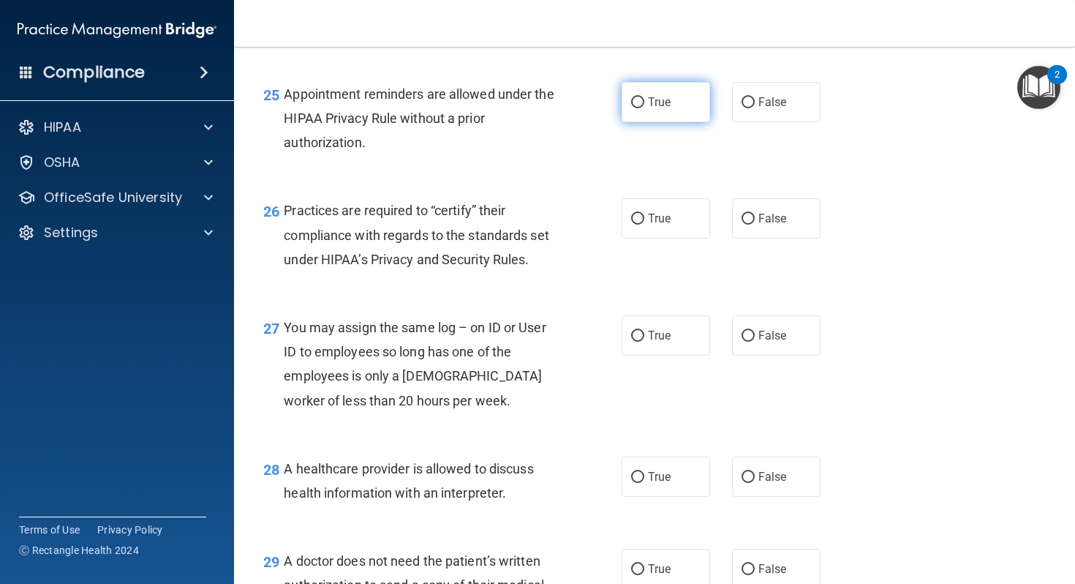
scroll to position [3230, 0]
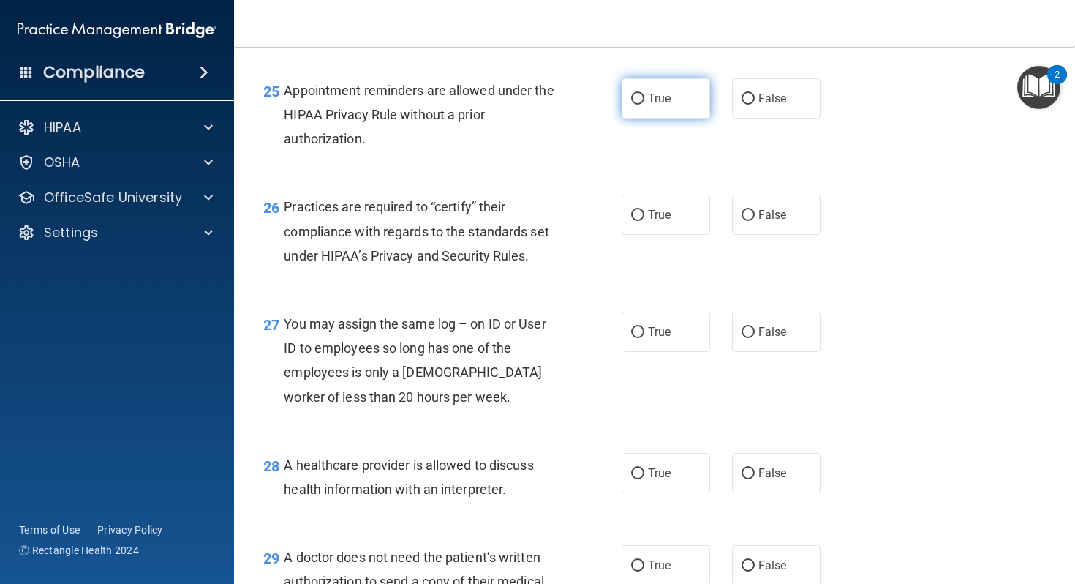
click at [647, 119] on label "True" at bounding box center [666, 98] width 89 height 40
click at [645, 105] on input "True" at bounding box center [637, 99] width 13 height 11
radio input "true"
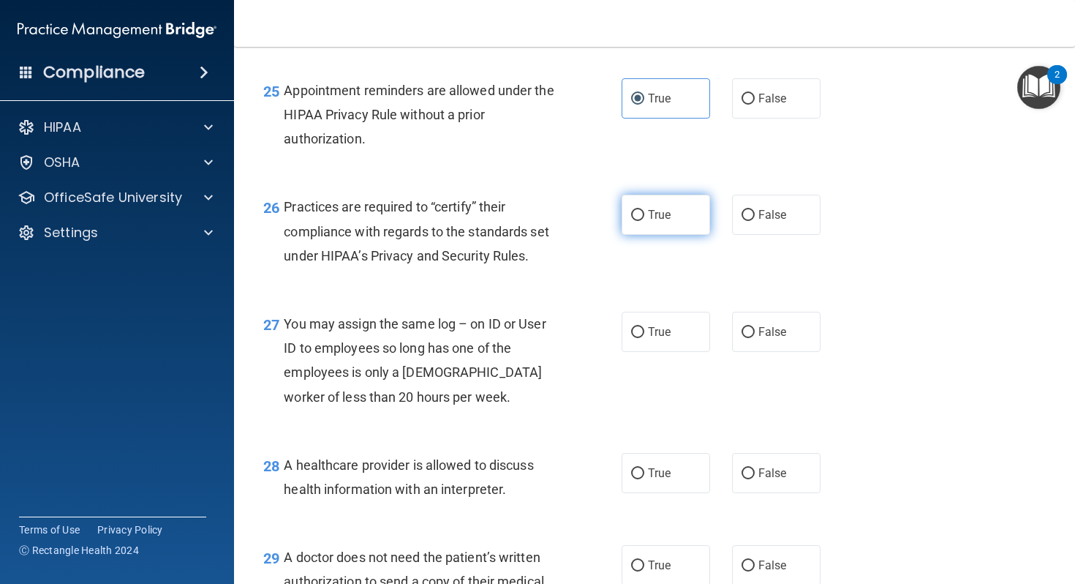
click at [666, 222] on span "True" at bounding box center [659, 215] width 23 height 14
click at [645, 221] on input "True" at bounding box center [637, 215] width 13 height 11
radio input "true"
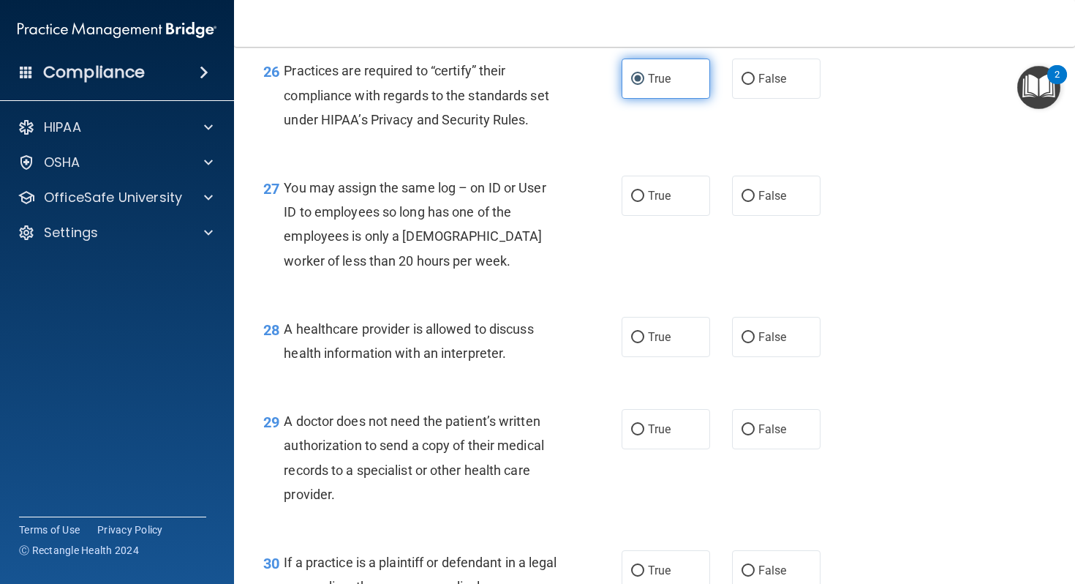
scroll to position [3381, 0]
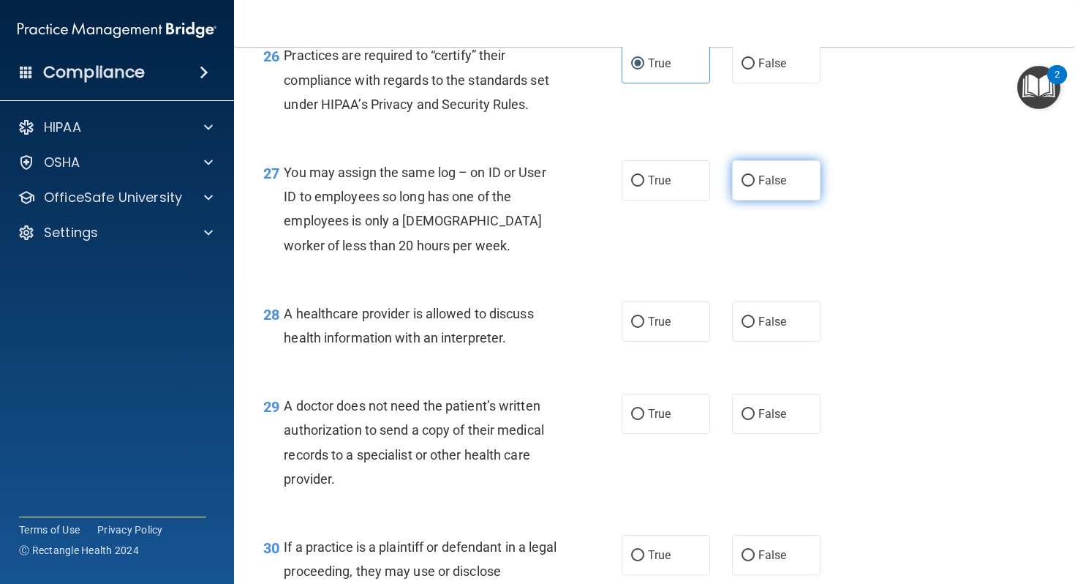
click at [788, 200] on label "False" at bounding box center [776, 180] width 89 height 40
click at [755, 187] on input "False" at bounding box center [748, 181] width 13 height 11
radio input "true"
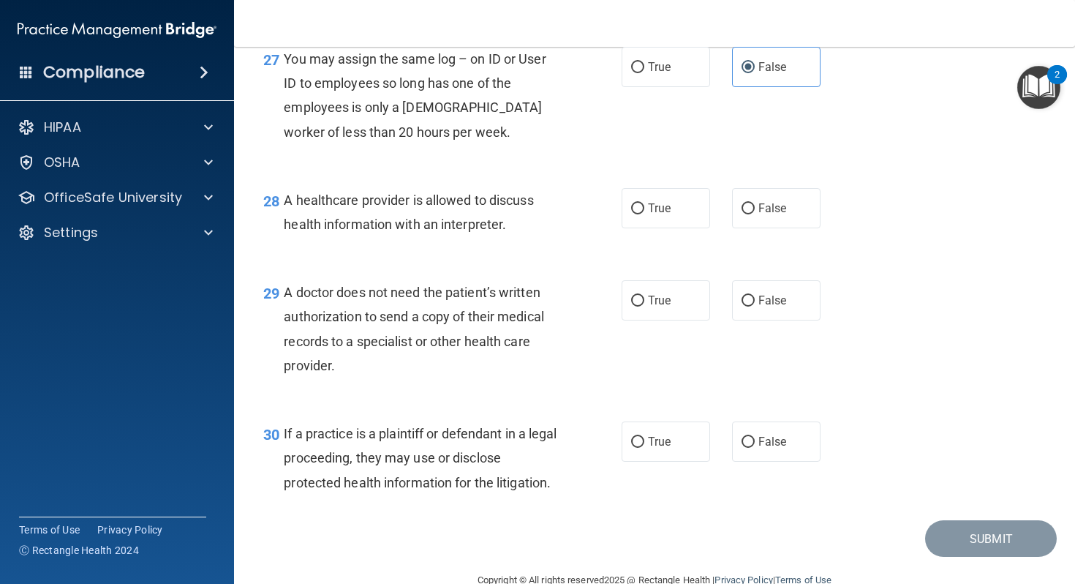
scroll to position [3516, 0]
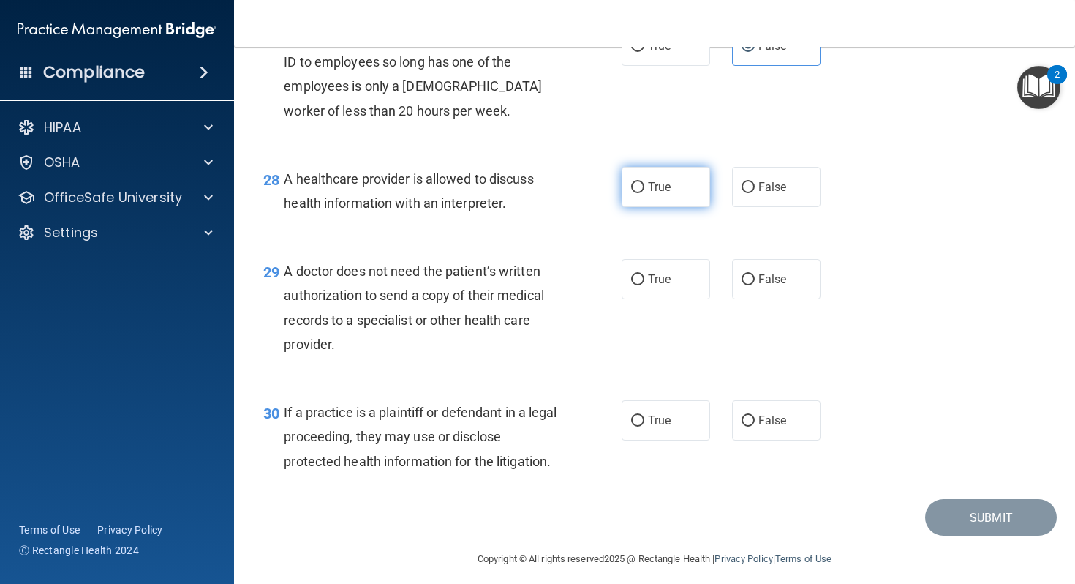
click at [637, 207] on label "True" at bounding box center [666, 187] width 89 height 40
click at [637, 193] on input "True" at bounding box center [637, 187] width 13 height 11
radio input "true"
click at [657, 296] on label "True" at bounding box center [666, 279] width 89 height 40
click at [645, 285] on input "True" at bounding box center [637, 279] width 13 height 11
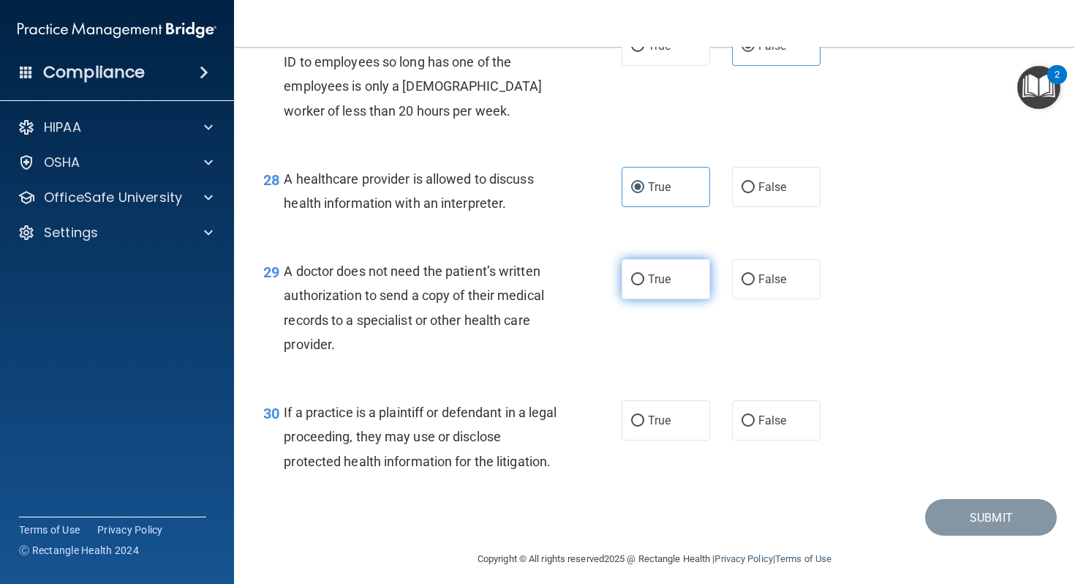
radio input "true"
click at [755, 440] on label "False" at bounding box center [776, 420] width 89 height 40
click at [755, 427] on input "False" at bounding box center [748, 421] width 13 height 11
radio input "true"
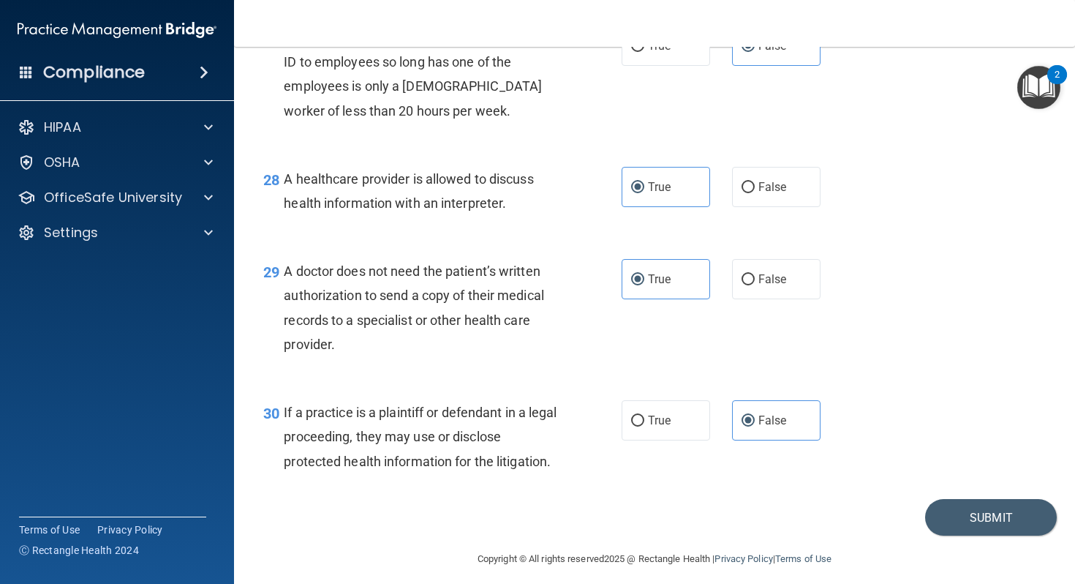
click at [980, 499] on div "30 If a practice is a plaintiff or defendant in a legal proceeding, they may us…" at bounding box center [654, 440] width 805 height 117
click at [978, 536] on button "Submit" at bounding box center [991, 517] width 132 height 37
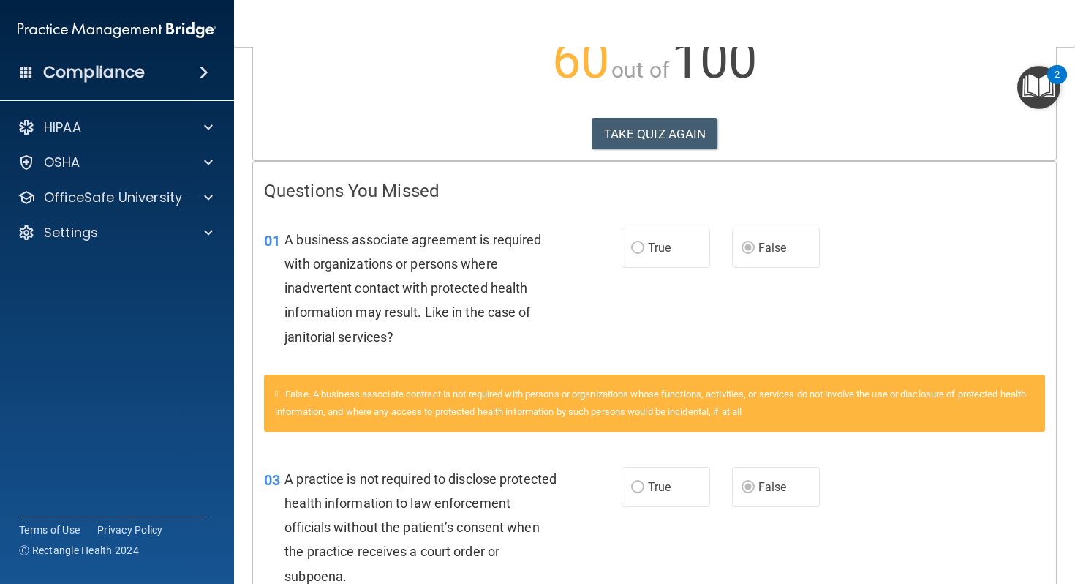
scroll to position [185, 0]
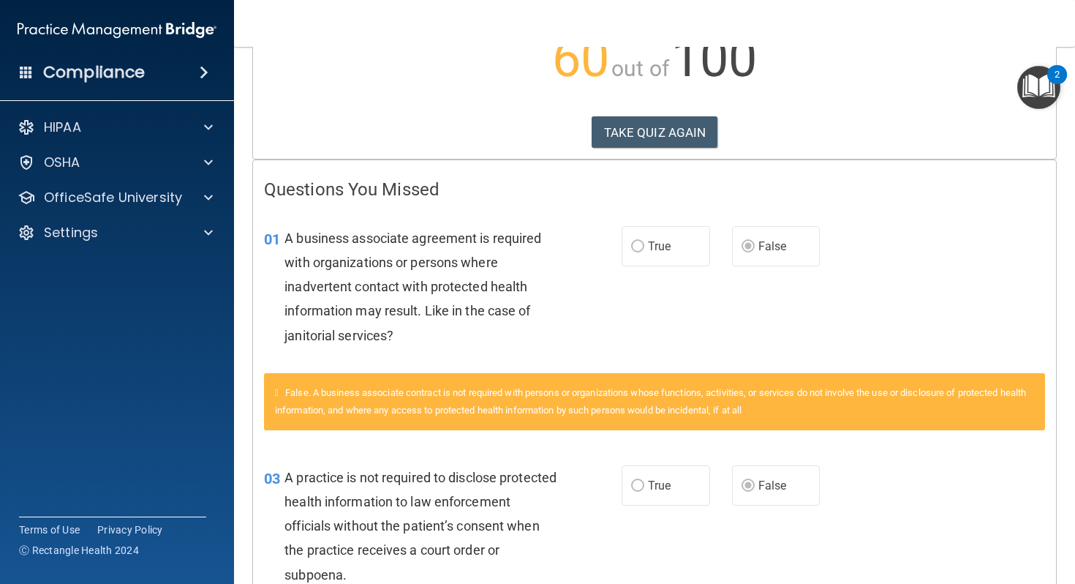
click at [700, 388] on span "False. A business associate contract is not required with persons or organizati…" at bounding box center [650, 401] width 751 height 29
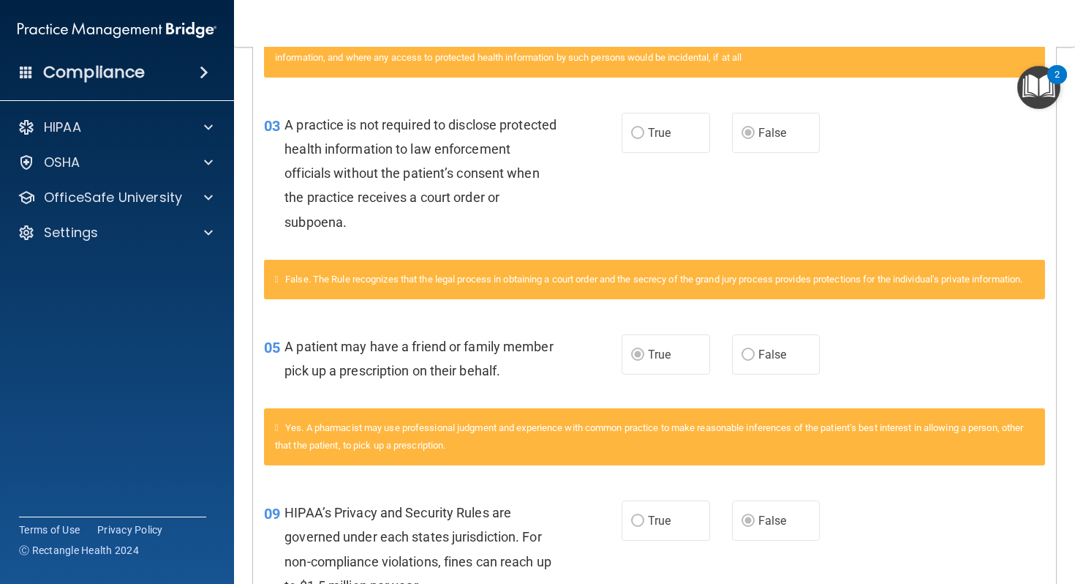
scroll to position [0, 0]
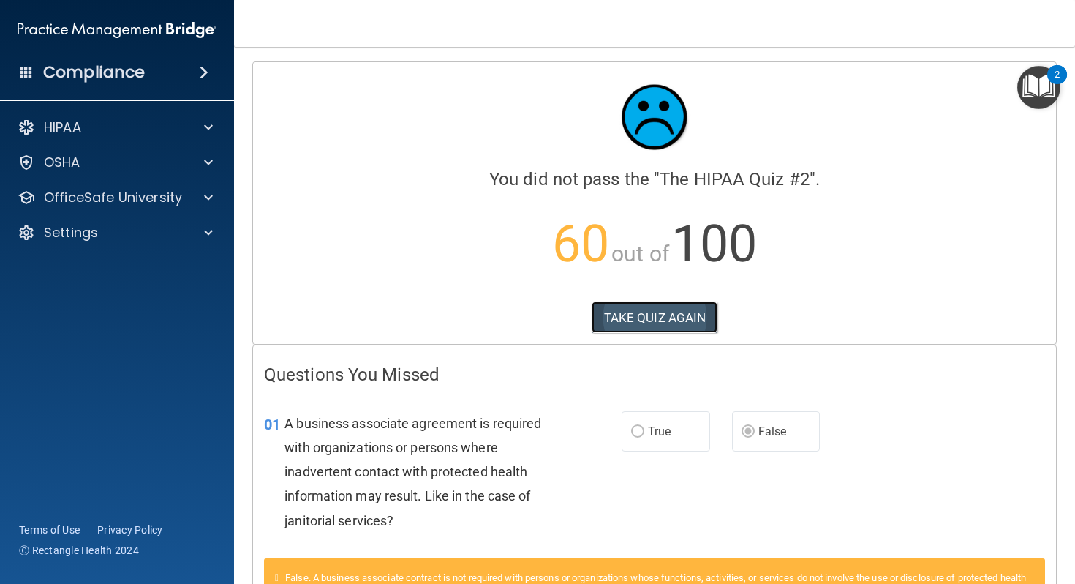
click at [647, 323] on button "TAKE QUIZ AGAIN" at bounding box center [655, 317] width 127 height 32
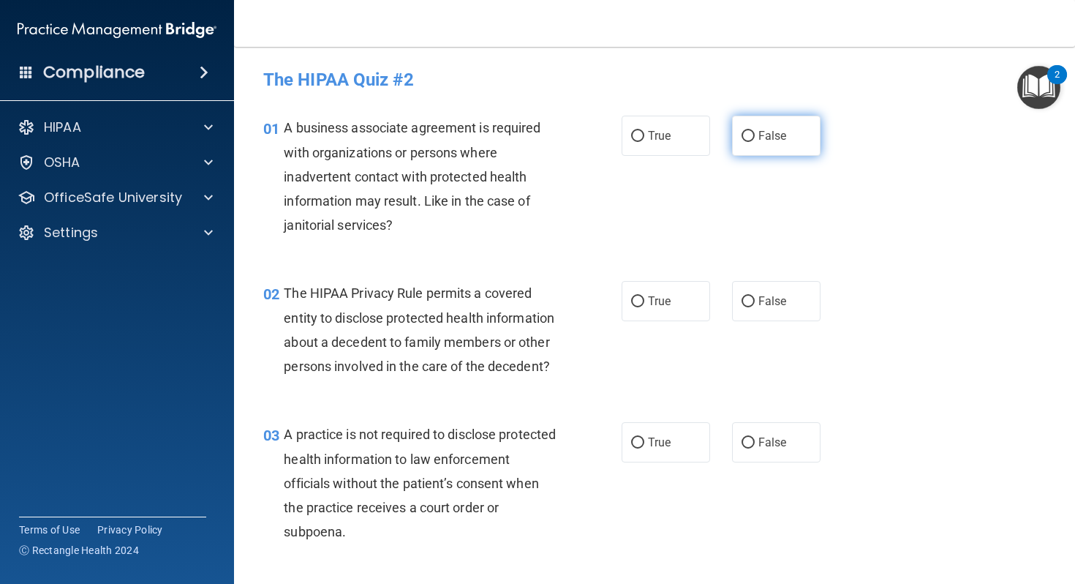
click at [737, 140] on label "False" at bounding box center [776, 136] width 89 height 40
click at [742, 140] on input "False" at bounding box center [748, 136] width 13 height 11
radio input "true"
click at [754, 446] on input "False" at bounding box center [748, 442] width 13 height 11
radio input "true"
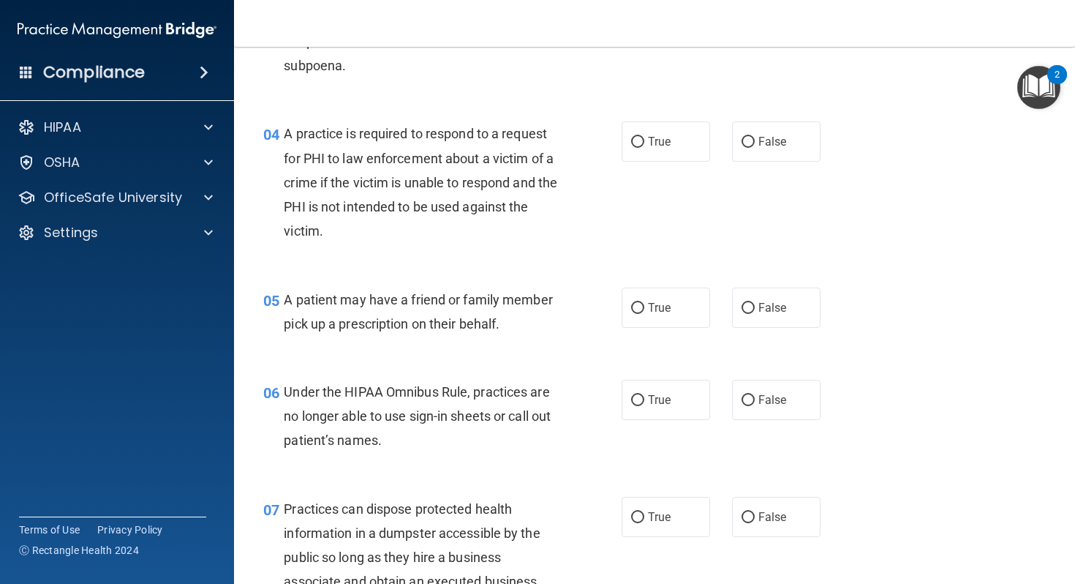
scroll to position [476, 0]
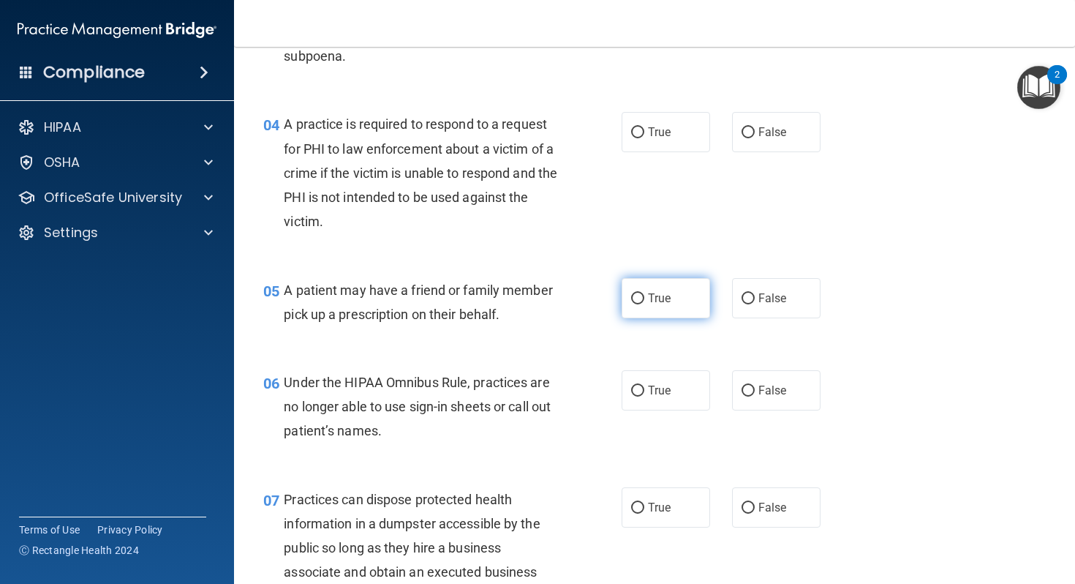
click at [644, 293] on input "True" at bounding box center [637, 298] width 13 height 11
radio input "true"
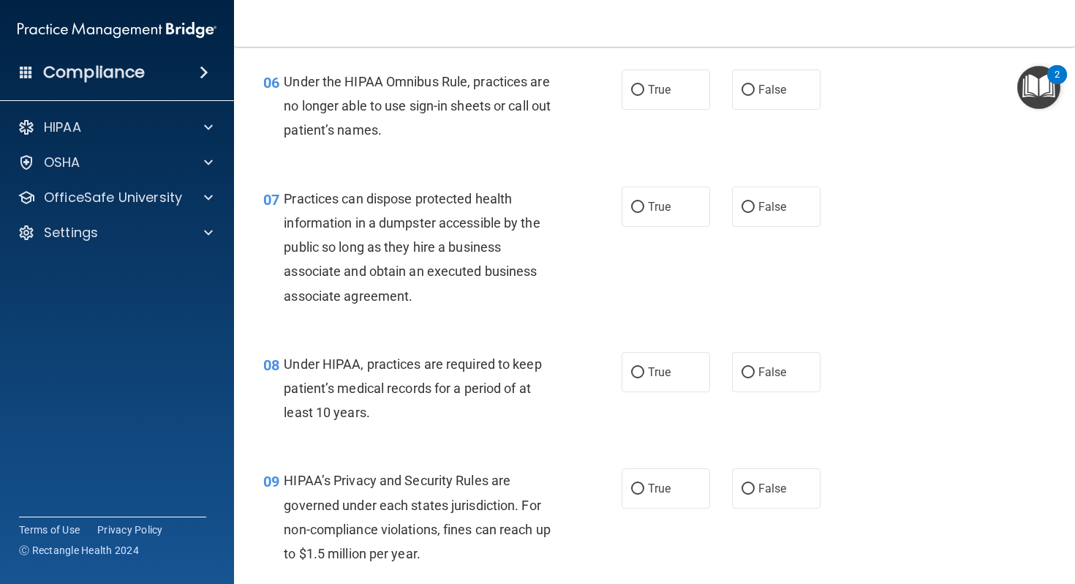
scroll to position [814, 0]
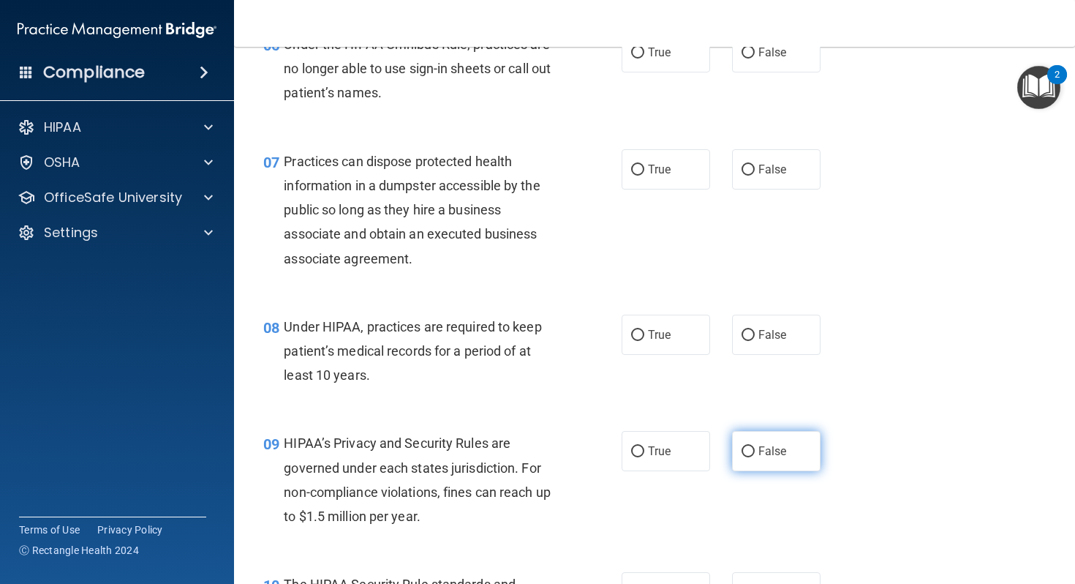
click at [752, 457] on input "False" at bounding box center [748, 451] width 13 height 11
radio input "true"
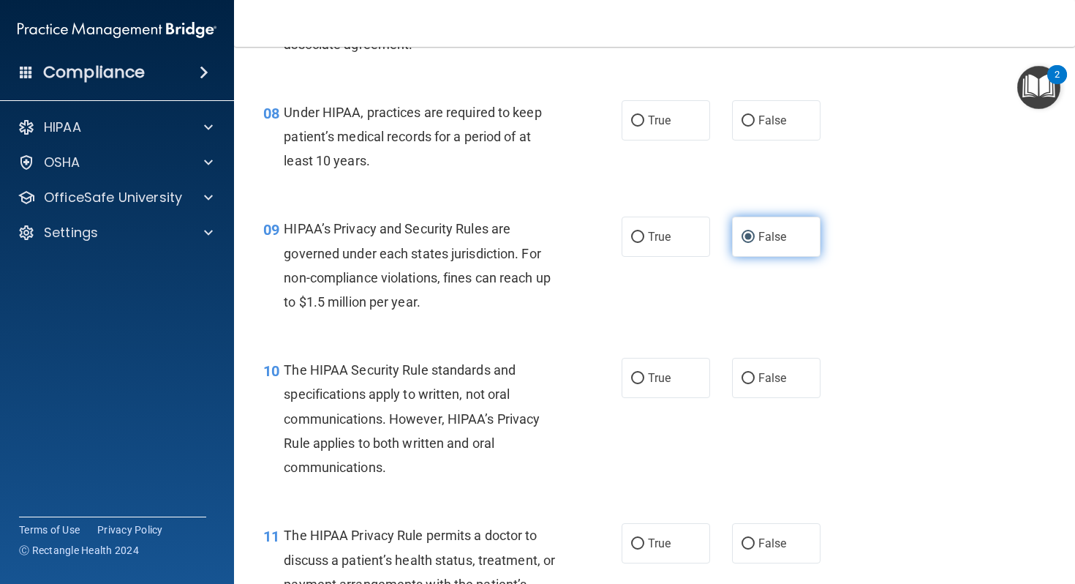
scroll to position [1053, 0]
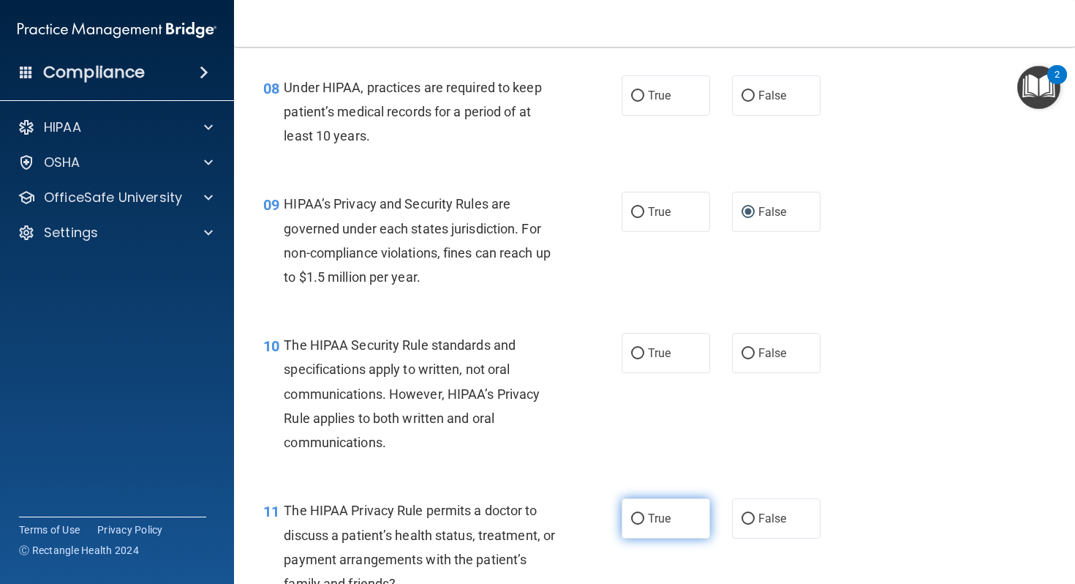
click at [654, 508] on label "True" at bounding box center [666, 518] width 89 height 40
click at [645, 514] on input "True" at bounding box center [637, 519] width 13 height 11
radio input "true"
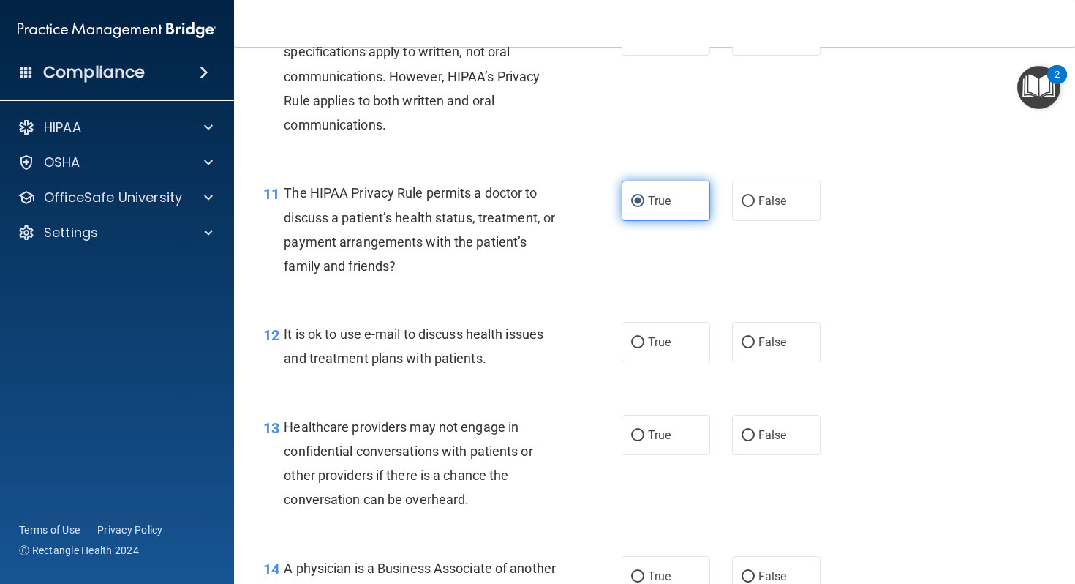
scroll to position [1374, 0]
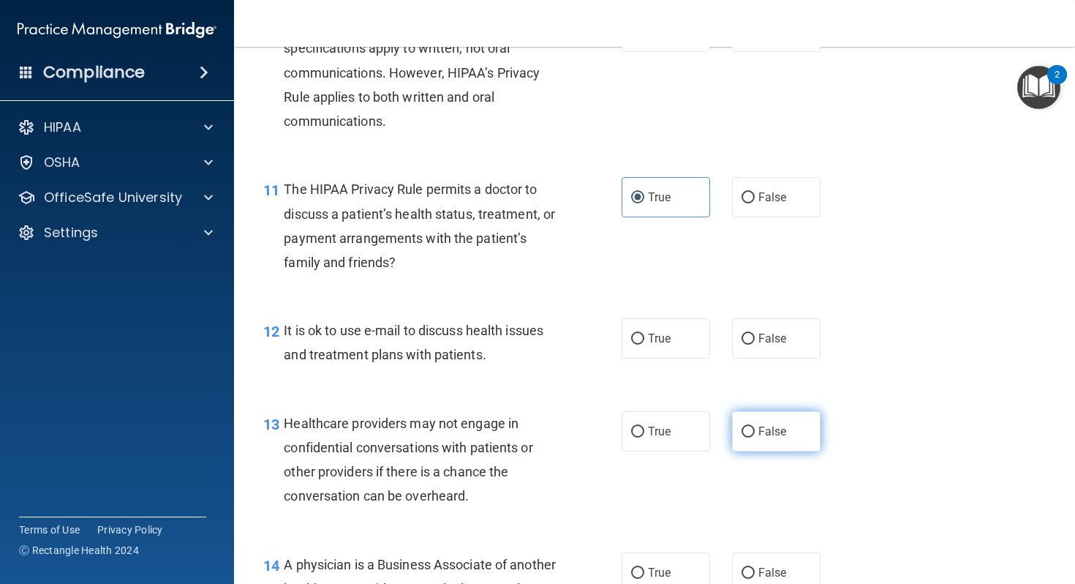
click at [775, 440] on label "False" at bounding box center [776, 431] width 89 height 40
click at [755, 437] on input "False" at bounding box center [748, 432] width 13 height 11
radio input "true"
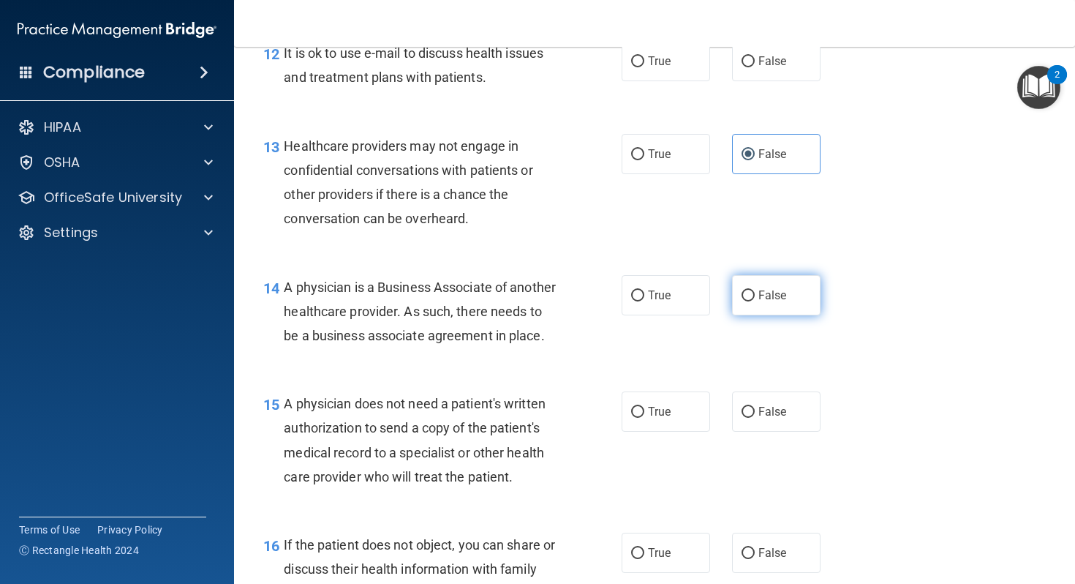
scroll to position [1664, 0]
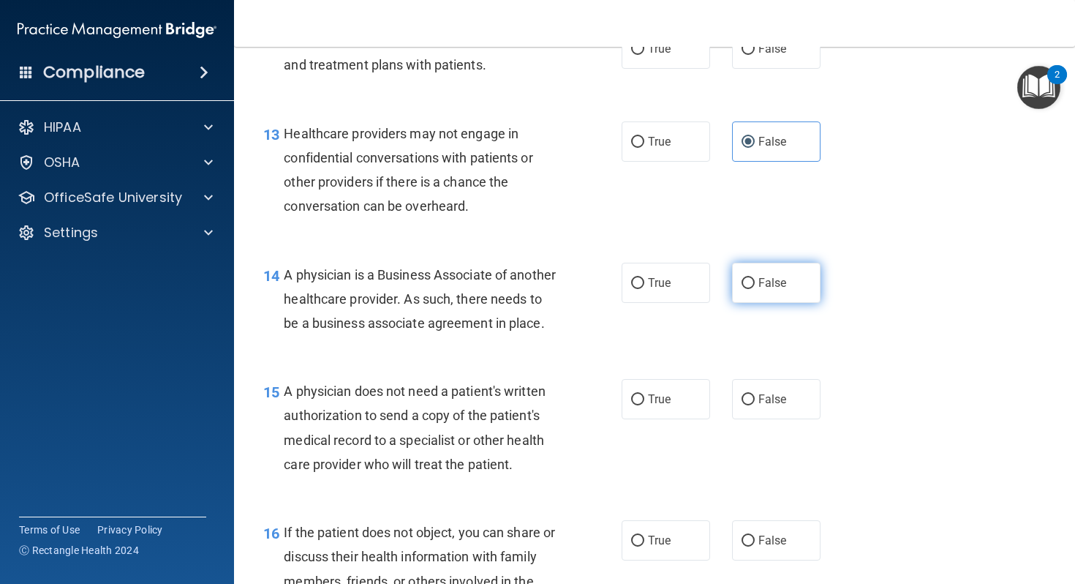
click at [781, 289] on span "False" at bounding box center [773, 283] width 29 height 14
click at [755, 289] on input "False" at bounding box center [748, 283] width 13 height 11
radio input "true"
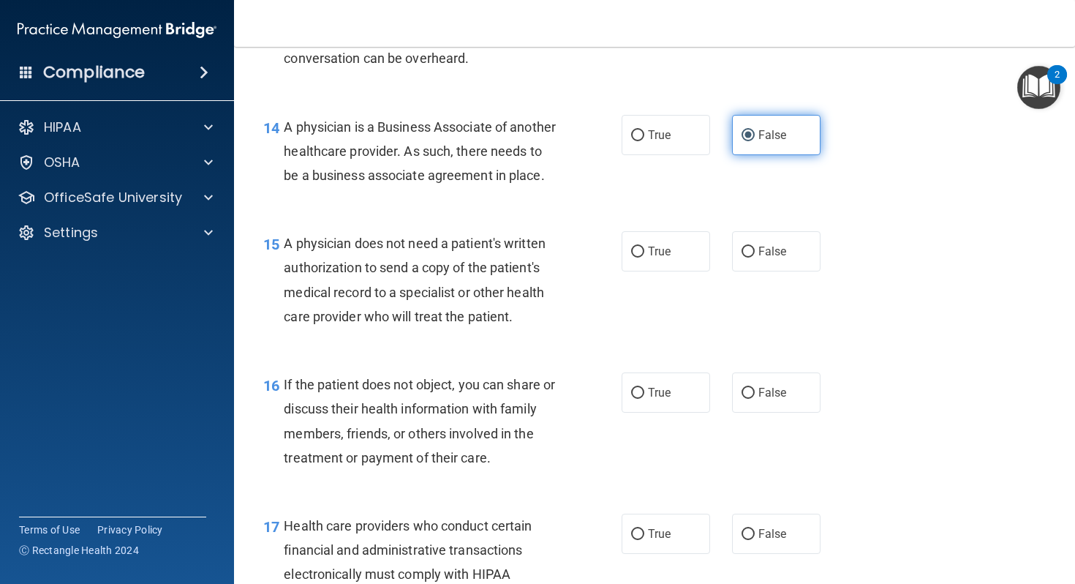
scroll to position [1827, 0]
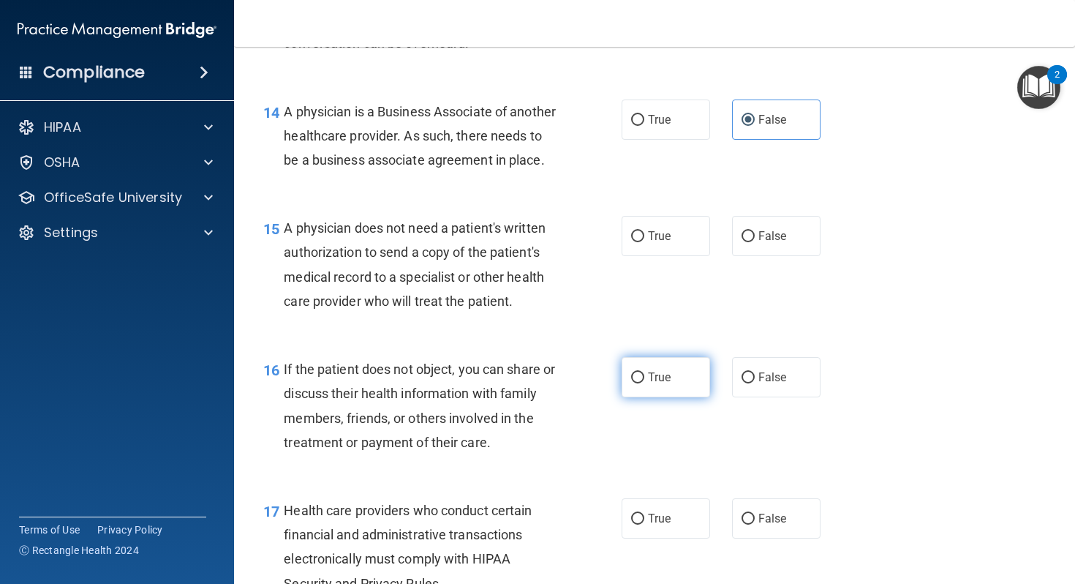
click at [631, 391] on label "True" at bounding box center [666, 377] width 89 height 40
click at [631, 383] on input "True" at bounding box center [637, 377] width 13 height 11
radio input "true"
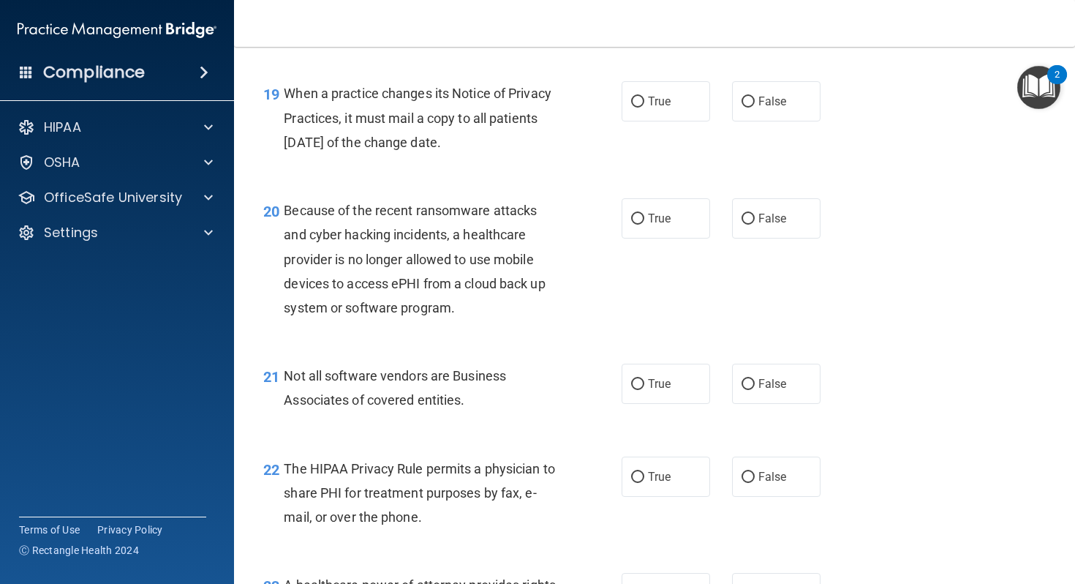
scroll to position [2482, 0]
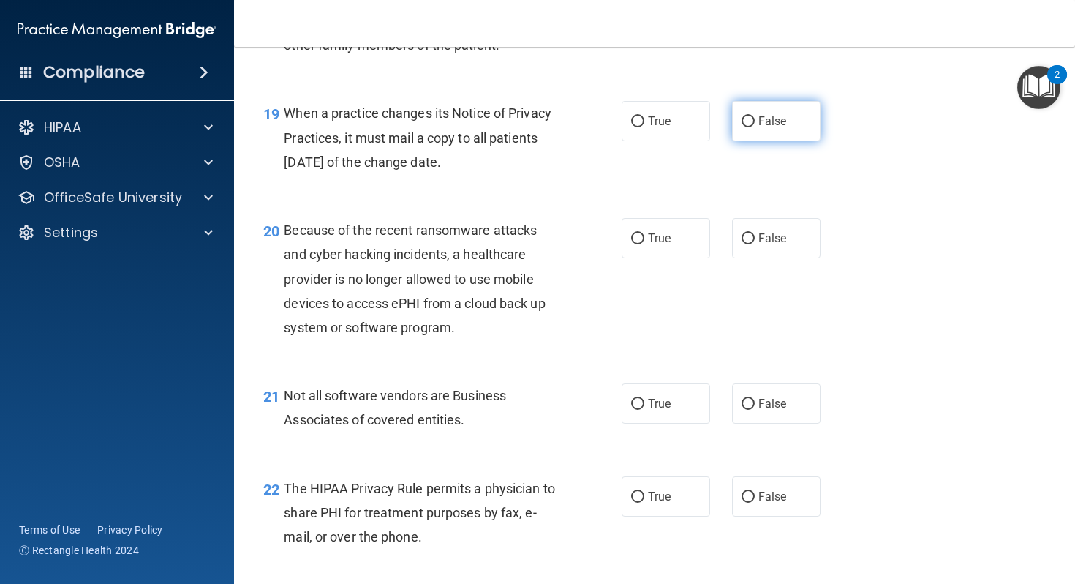
click at [765, 128] on span "False" at bounding box center [773, 121] width 29 height 14
click at [755, 127] on input "False" at bounding box center [748, 121] width 13 height 11
radio input "true"
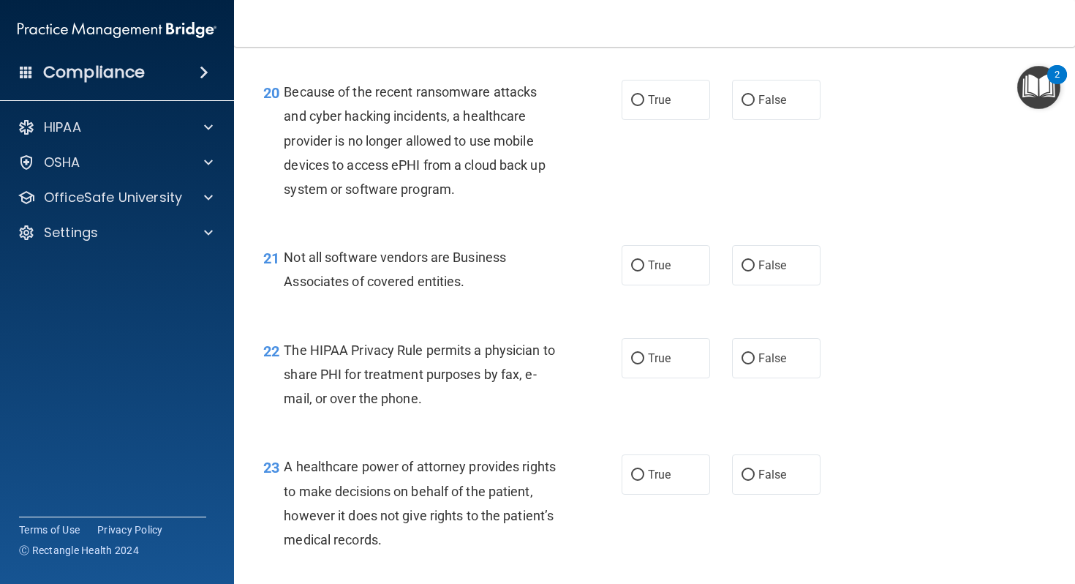
scroll to position [2656, 0]
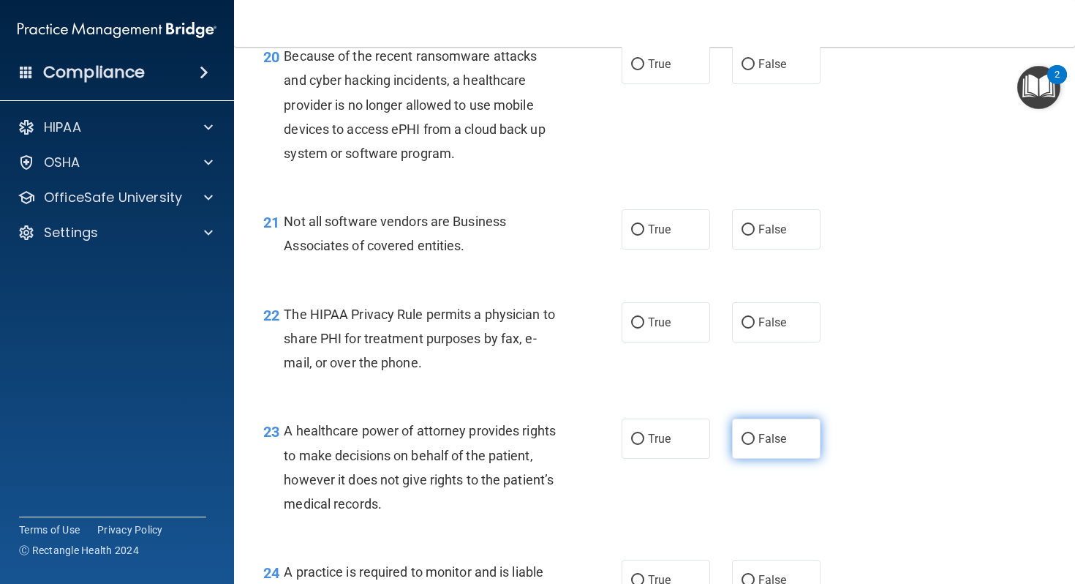
click at [757, 459] on label "False" at bounding box center [776, 438] width 89 height 40
click at [755, 445] on input "False" at bounding box center [748, 439] width 13 height 11
radio input "true"
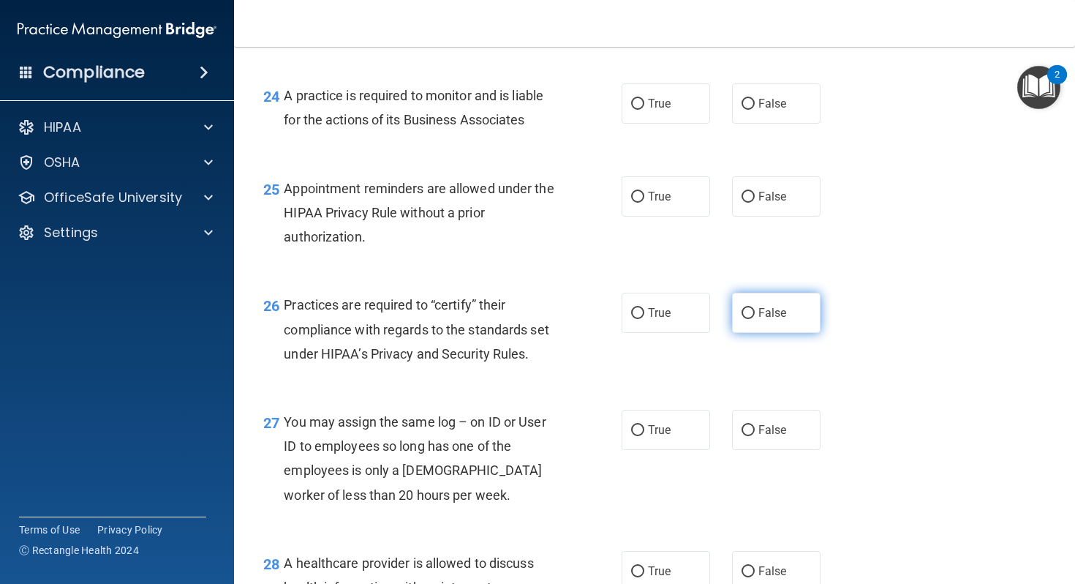
scroll to position [3141, 0]
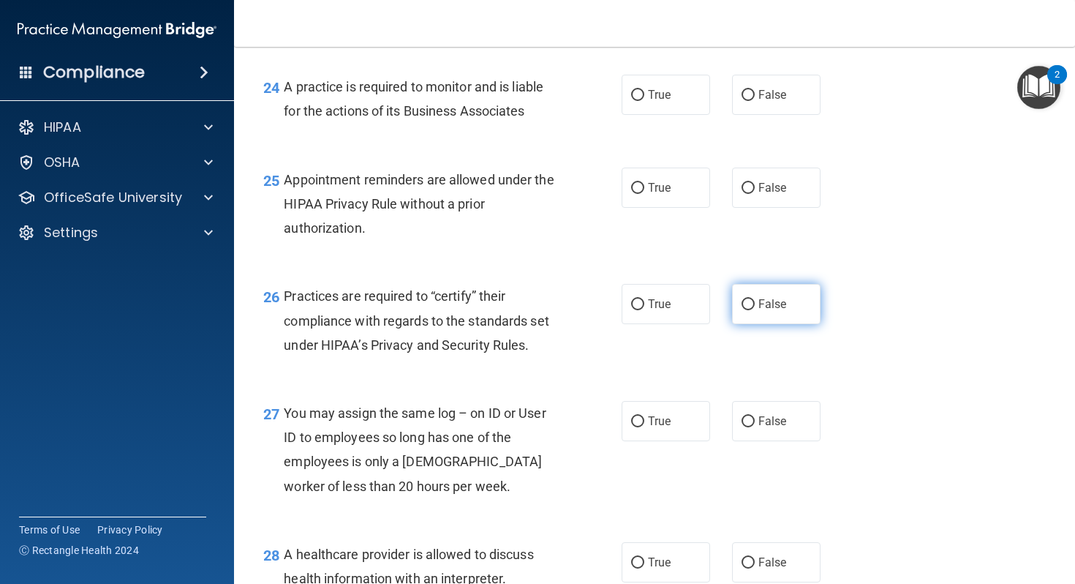
click at [788, 324] on label "False" at bounding box center [776, 304] width 89 height 40
click at [755, 310] on input "False" at bounding box center [748, 304] width 13 height 11
radio input "true"
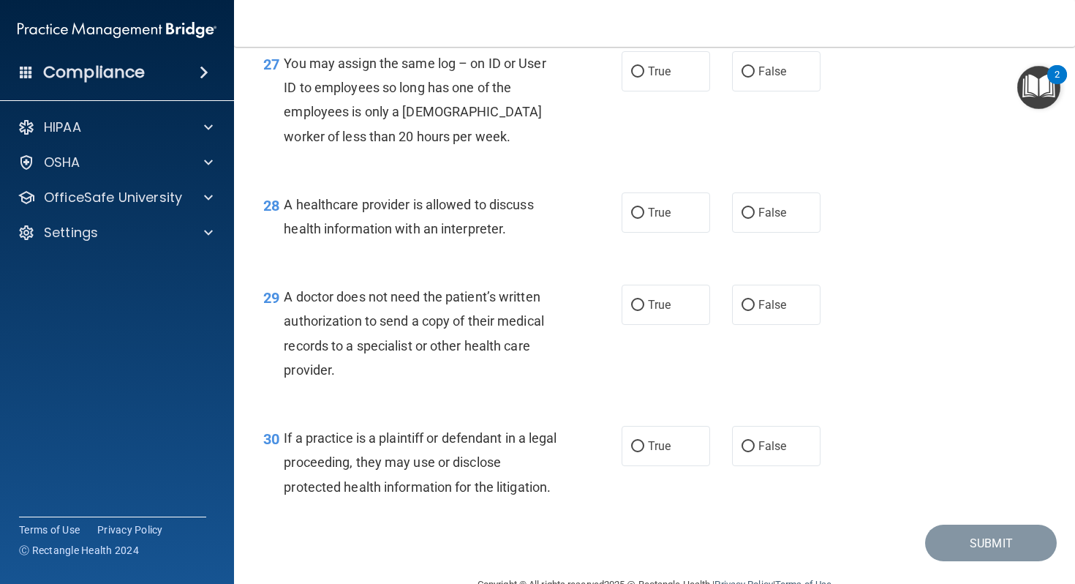
scroll to position [3551, 0]
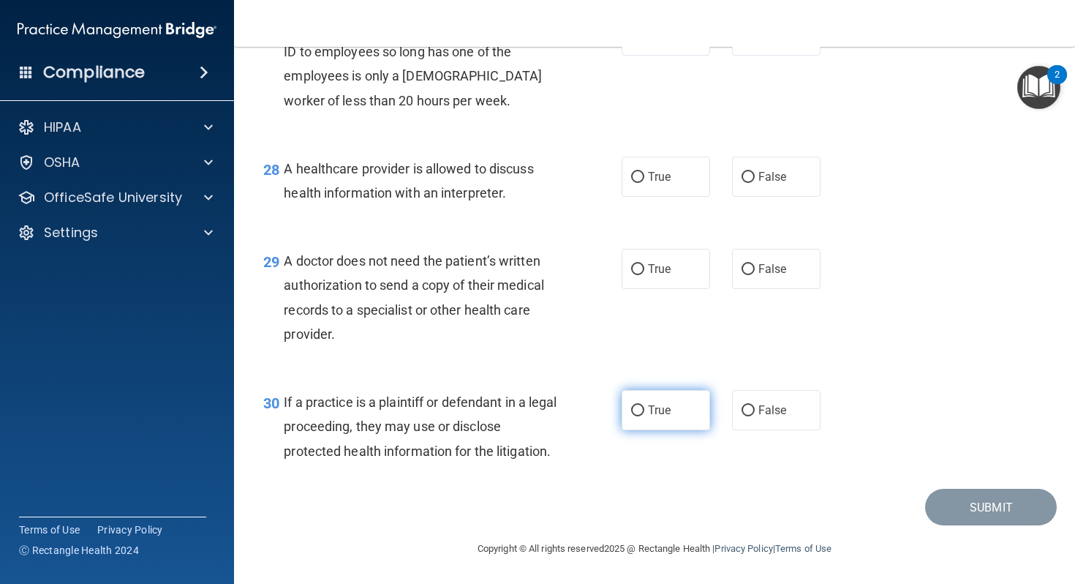
click at [675, 416] on label "True" at bounding box center [666, 410] width 89 height 40
click at [645, 416] on input "True" at bounding box center [637, 410] width 13 height 11
radio input "true"
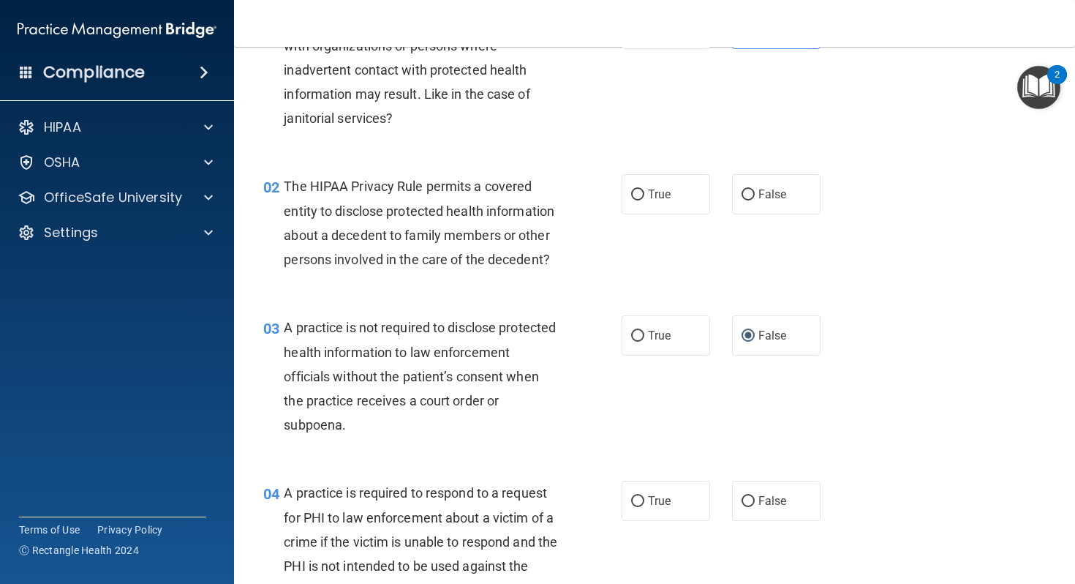
scroll to position [0, 0]
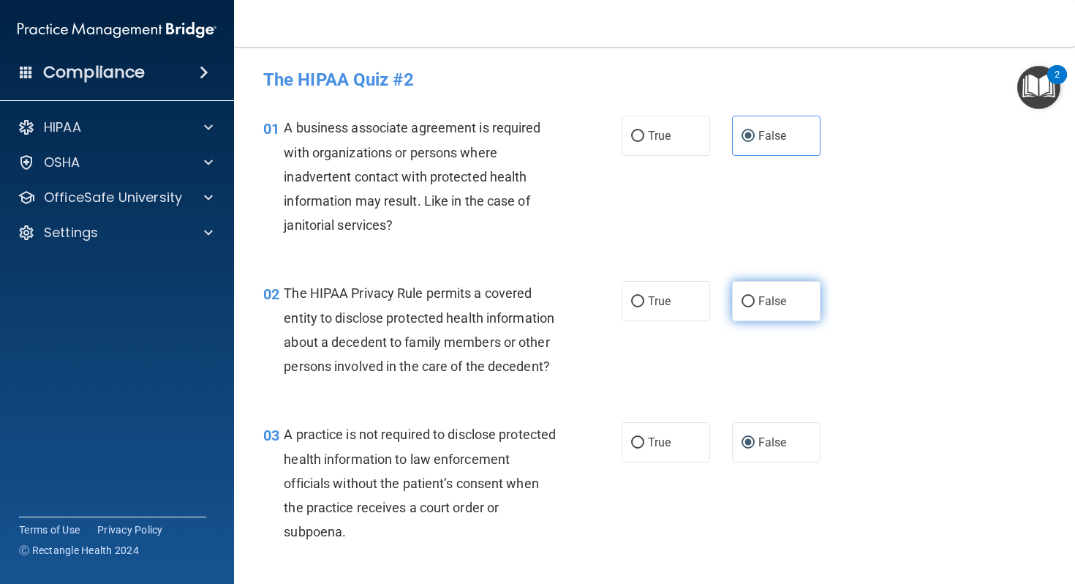
click at [750, 300] on input "False" at bounding box center [748, 301] width 13 height 11
radio input "true"
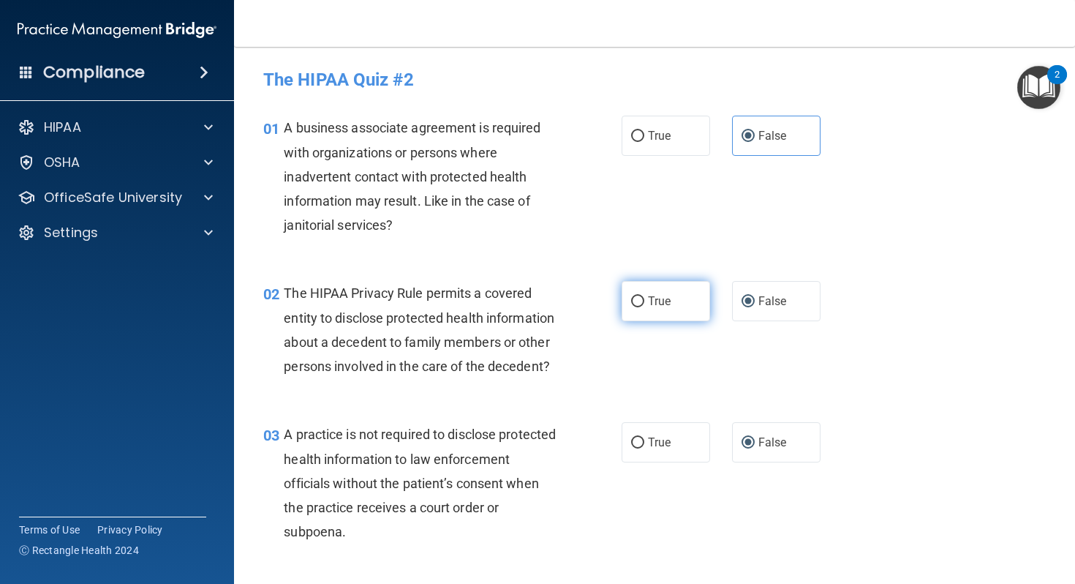
click at [678, 300] on label "True" at bounding box center [666, 301] width 89 height 40
click at [645, 300] on input "True" at bounding box center [637, 301] width 13 height 11
radio input "true"
radio input "false"
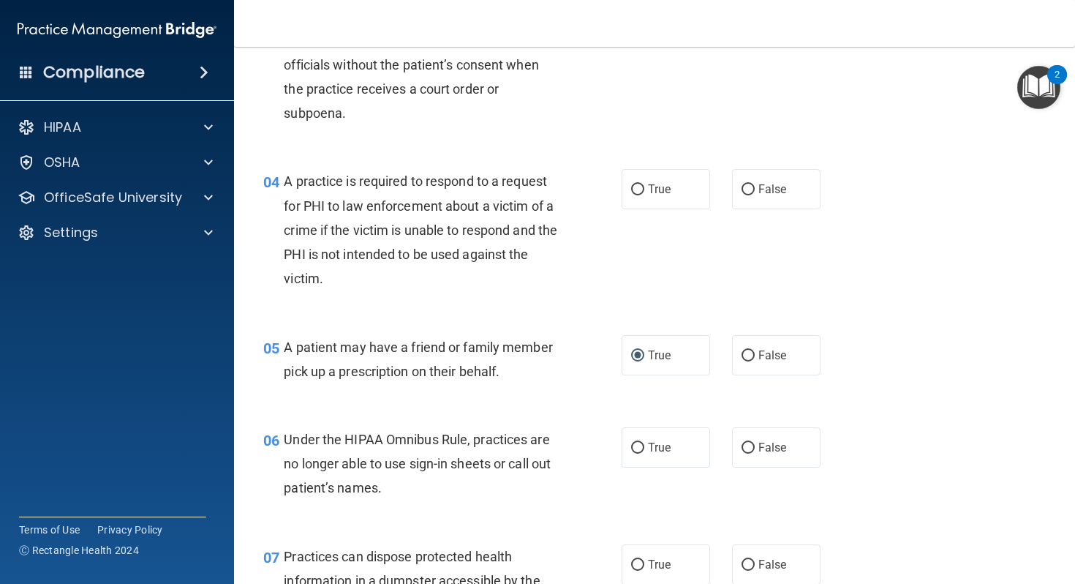
scroll to position [405, 0]
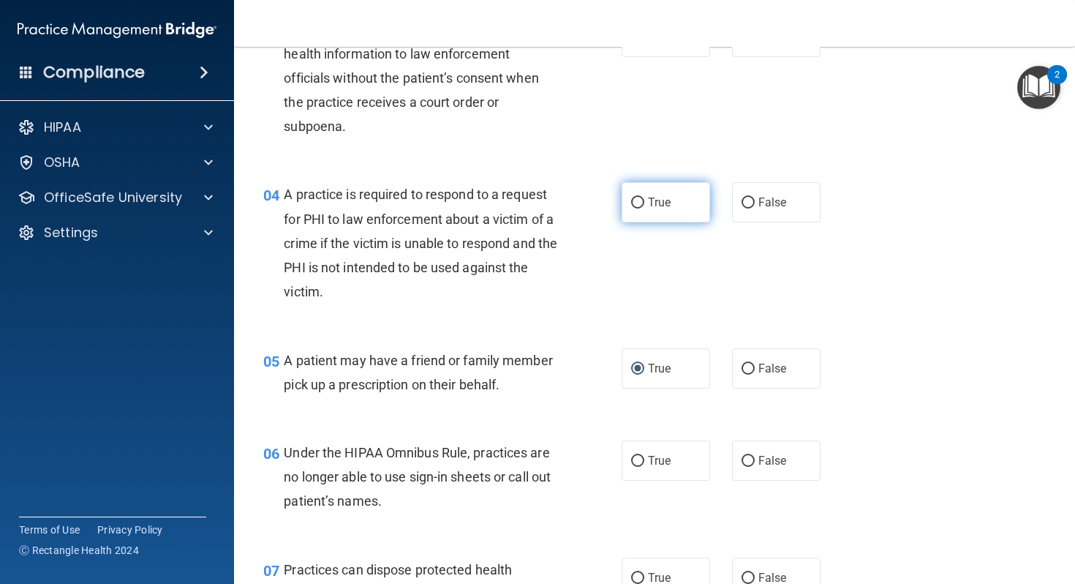
click at [689, 221] on label "True" at bounding box center [666, 202] width 89 height 40
click at [645, 209] on input "True" at bounding box center [637, 203] width 13 height 11
radio input "true"
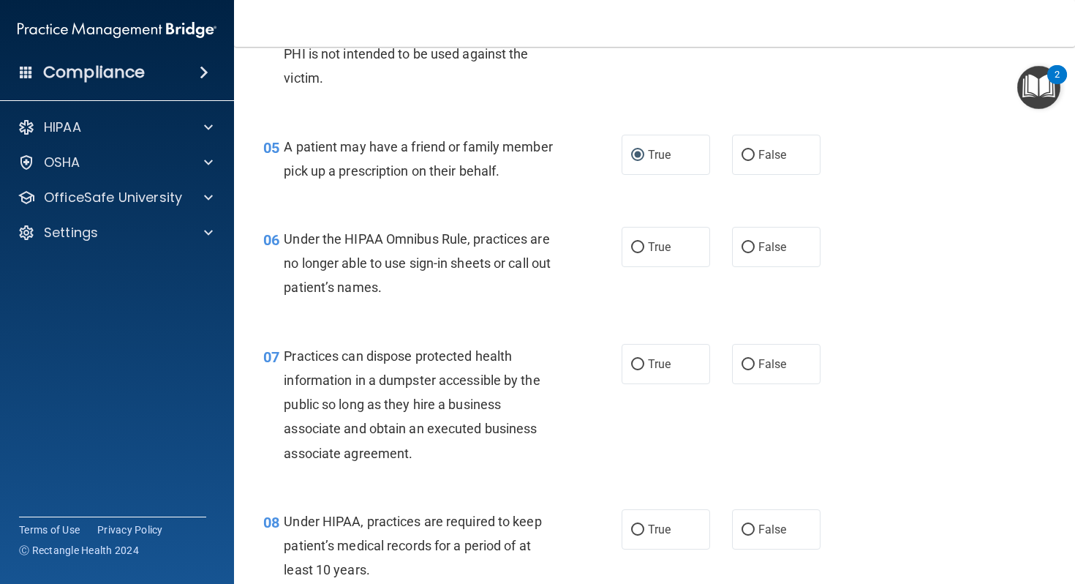
scroll to position [621, 0]
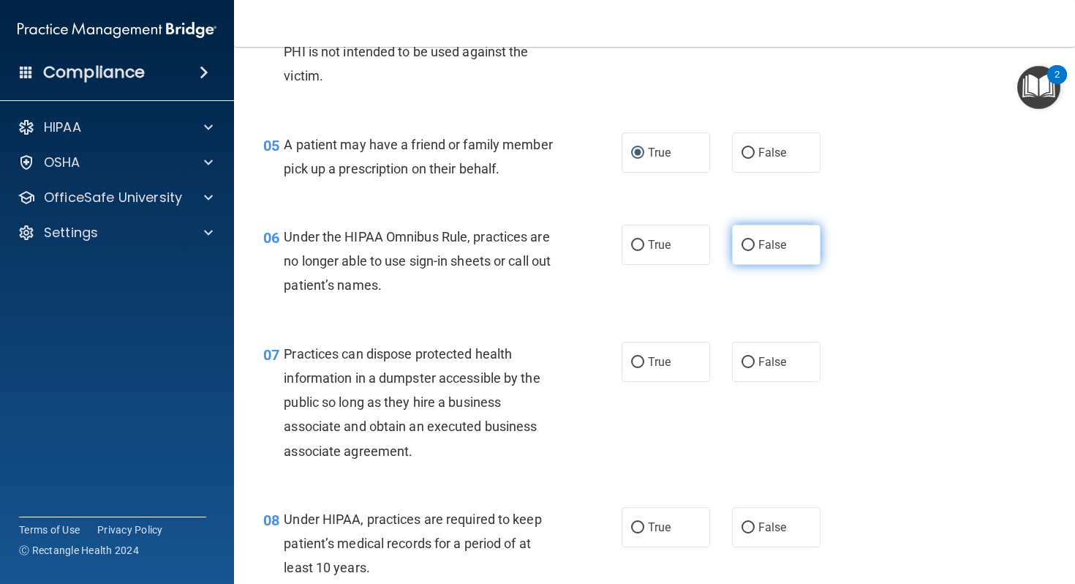
click at [769, 246] on span "False" at bounding box center [773, 245] width 29 height 14
click at [755, 246] on input "False" at bounding box center [748, 245] width 13 height 11
radio input "true"
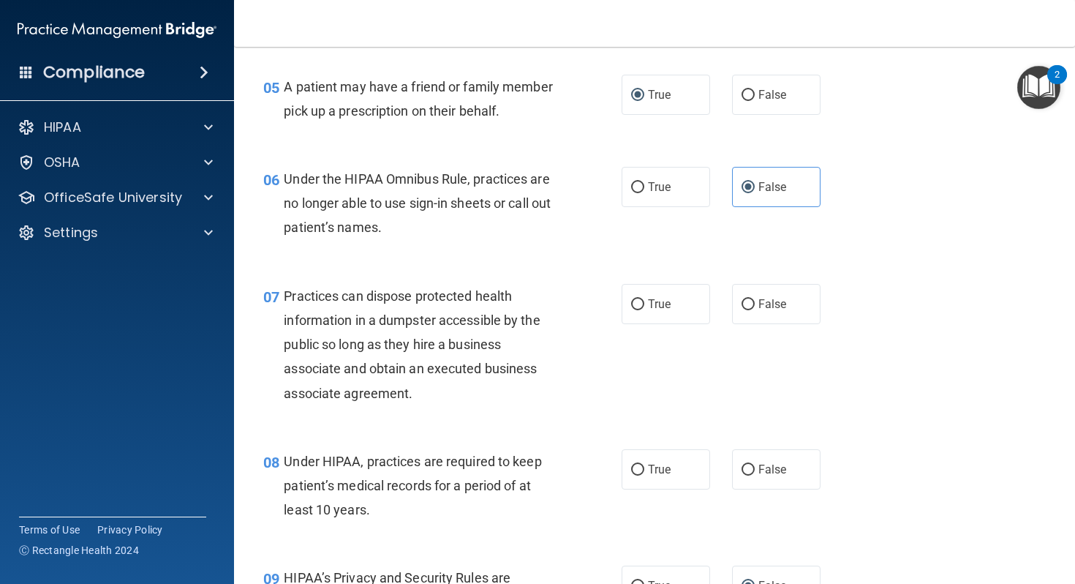
scroll to position [689, 0]
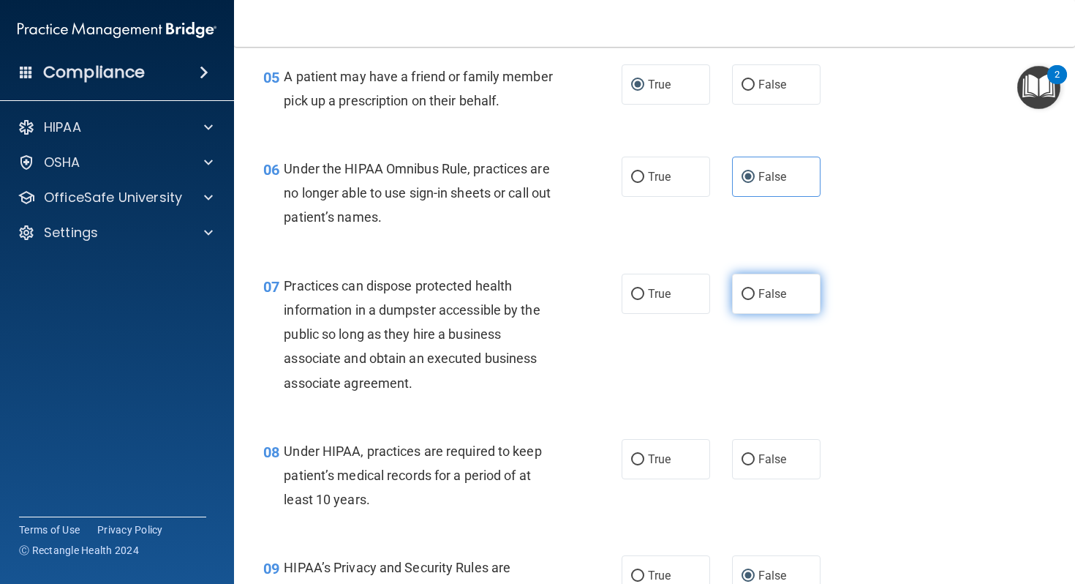
click at [743, 310] on label "False" at bounding box center [776, 294] width 89 height 40
click at [743, 300] on input "False" at bounding box center [748, 294] width 13 height 11
radio input "true"
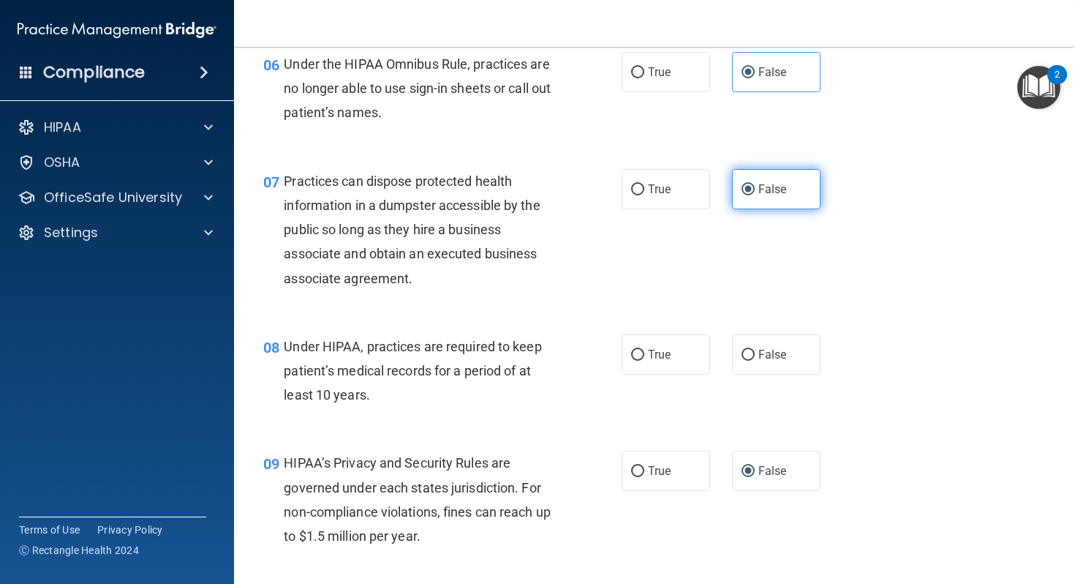
scroll to position [802, 0]
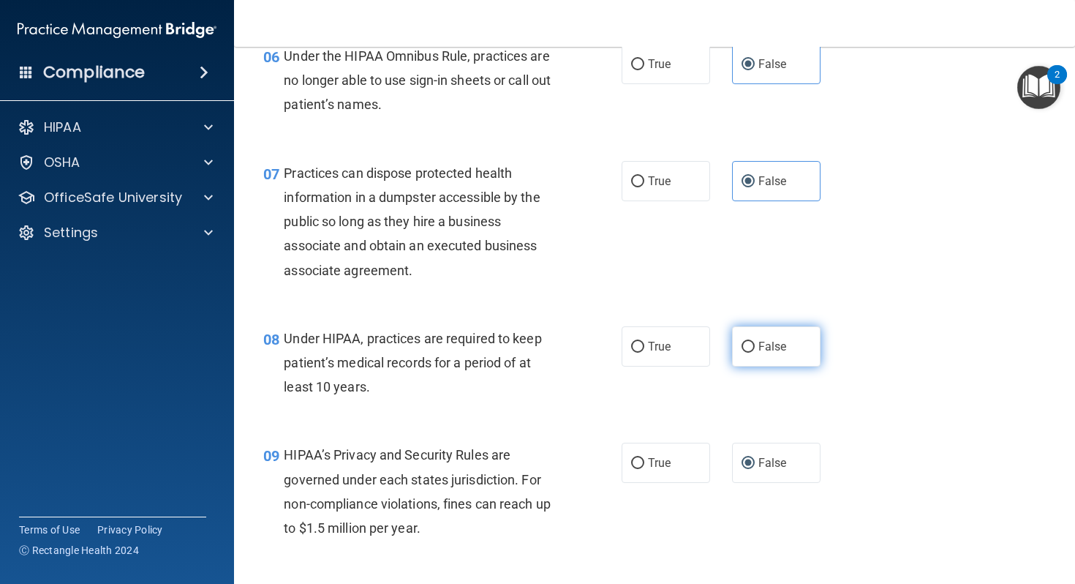
click at [738, 344] on label "False" at bounding box center [776, 346] width 89 height 40
click at [742, 344] on input "False" at bounding box center [748, 347] width 13 height 11
radio input "true"
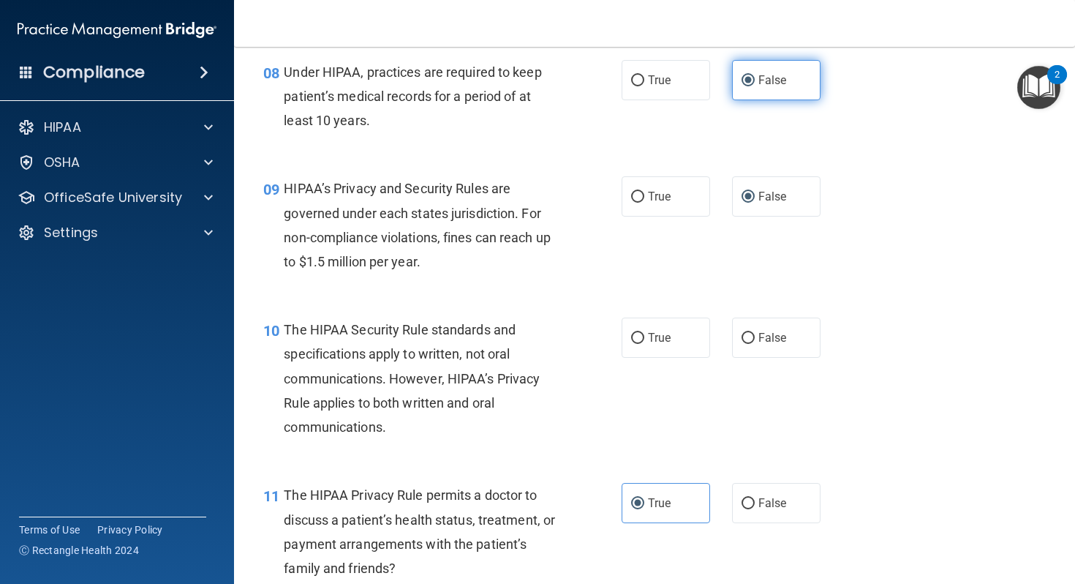
scroll to position [1116, 0]
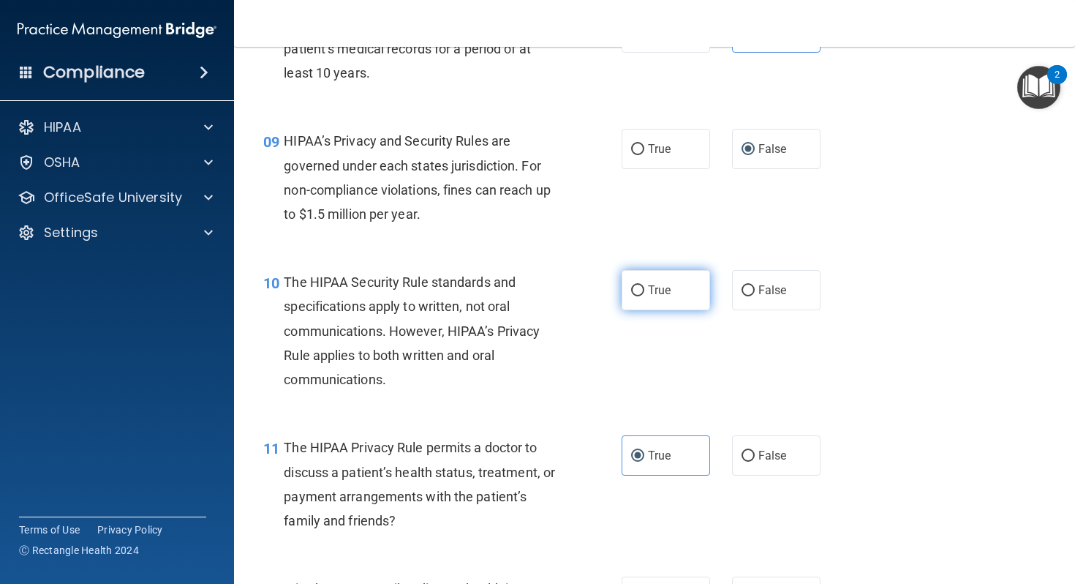
click at [688, 284] on label "True" at bounding box center [666, 290] width 89 height 40
click at [645, 285] on input "True" at bounding box center [637, 290] width 13 height 11
radio input "true"
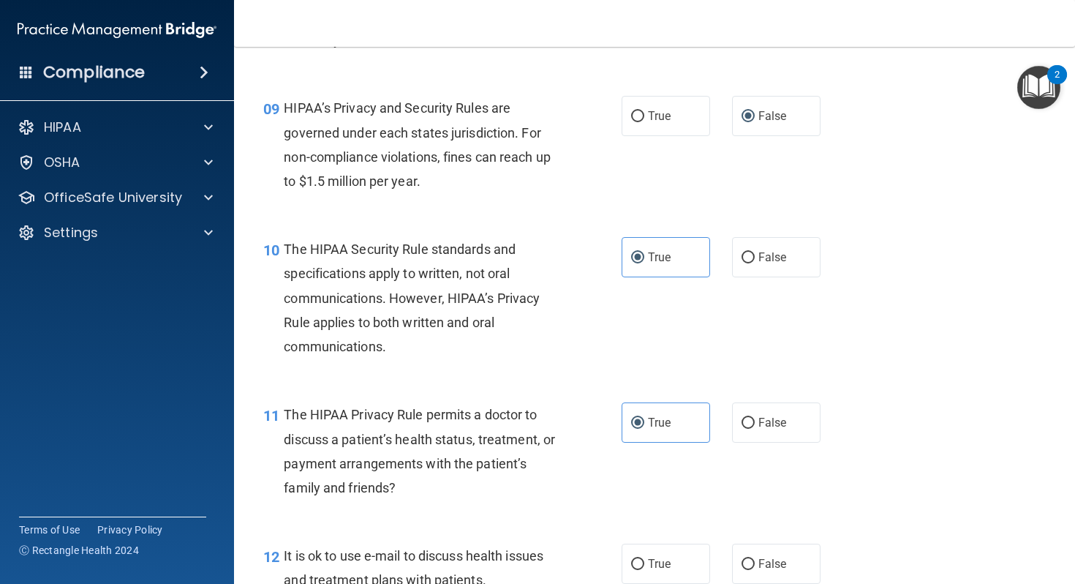
scroll to position [1160, 0]
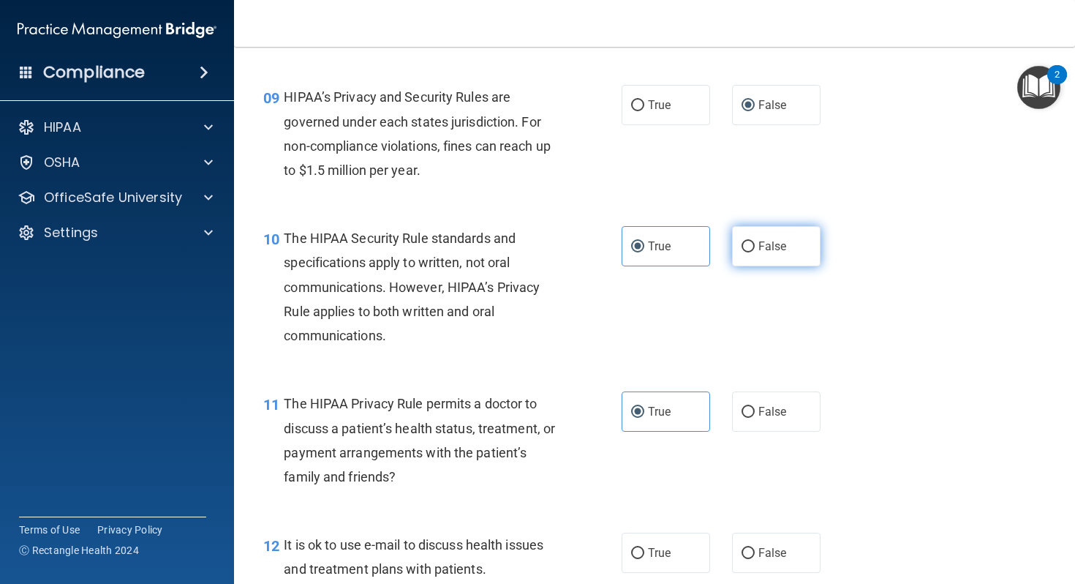
click at [753, 246] on input "False" at bounding box center [748, 246] width 13 height 11
radio input "true"
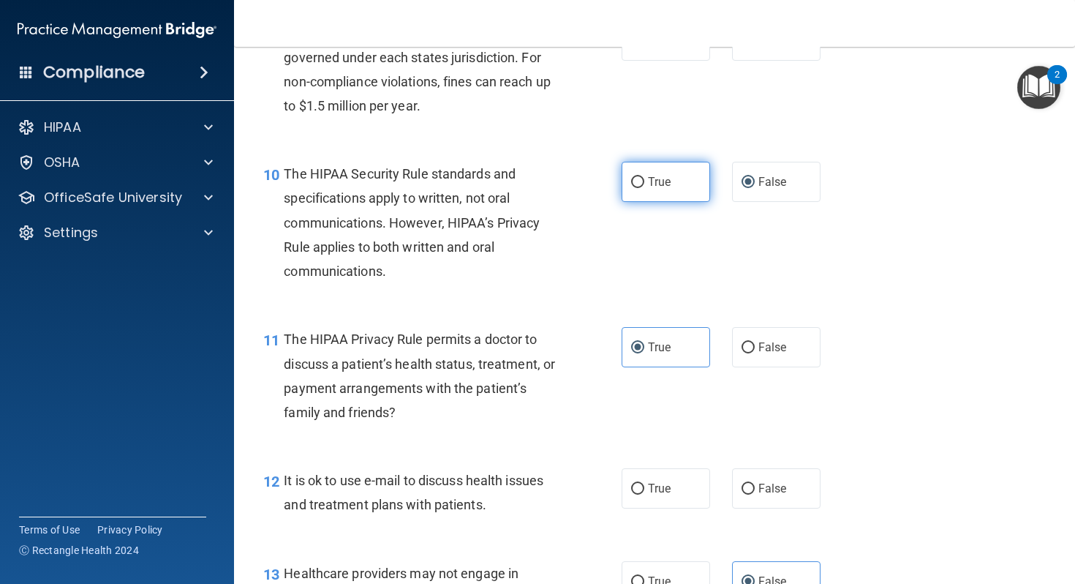
click at [675, 188] on label "True" at bounding box center [666, 182] width 89 height 40
click at [645, 188] on input "True" at bounding box center [637, 182] width 13 height 11
radio input "true"
radio input "false"
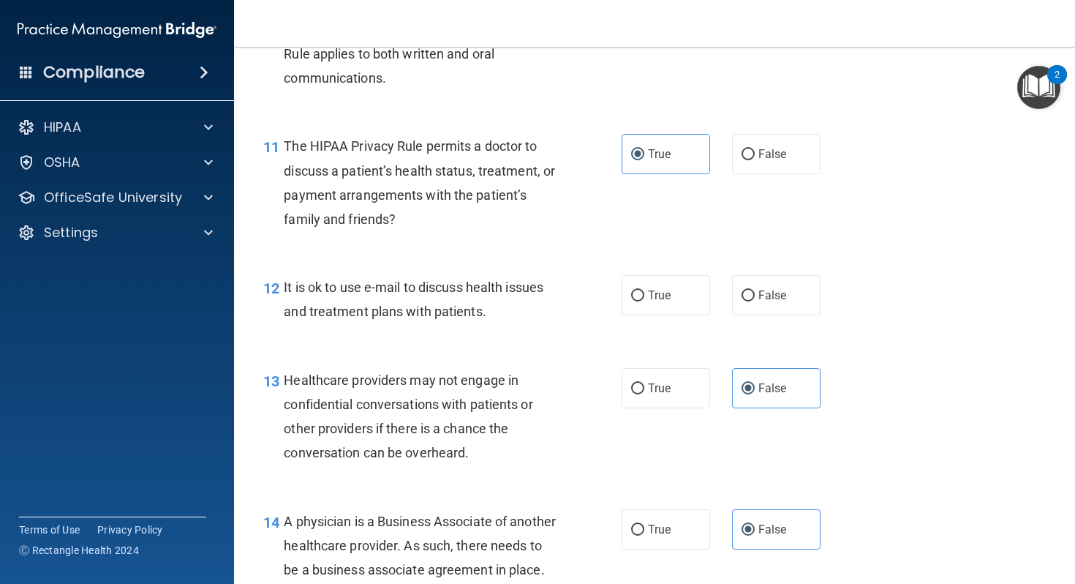
scroll to position [1438, 0]
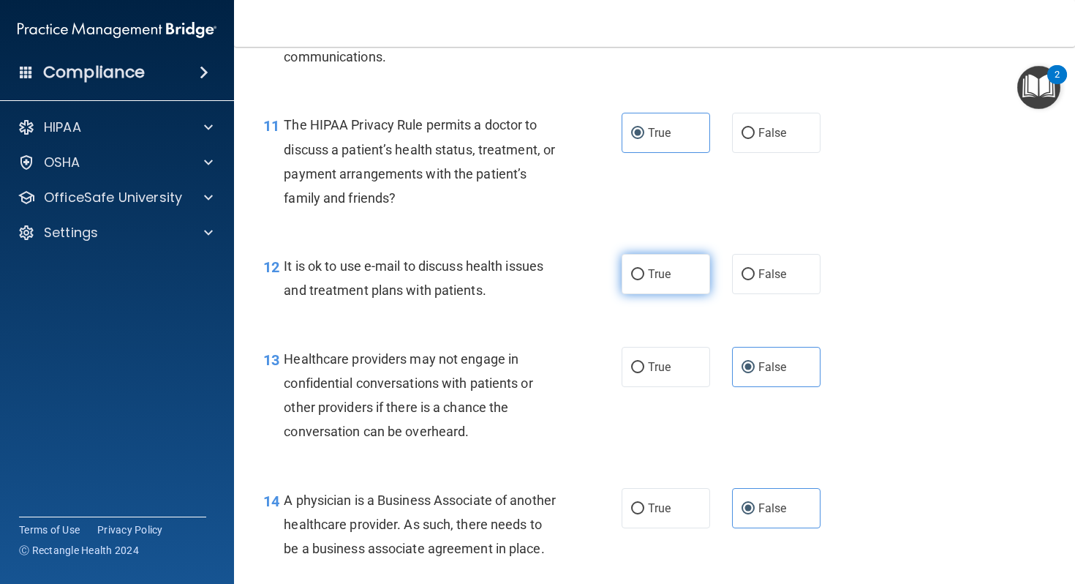
click at [675, 272] on label "True" at bounding box center [666, 274] width 89 height 40
click at [645, 272] on input "True" at bounding box center [637, 274] width 13 height 11
radio input "true"
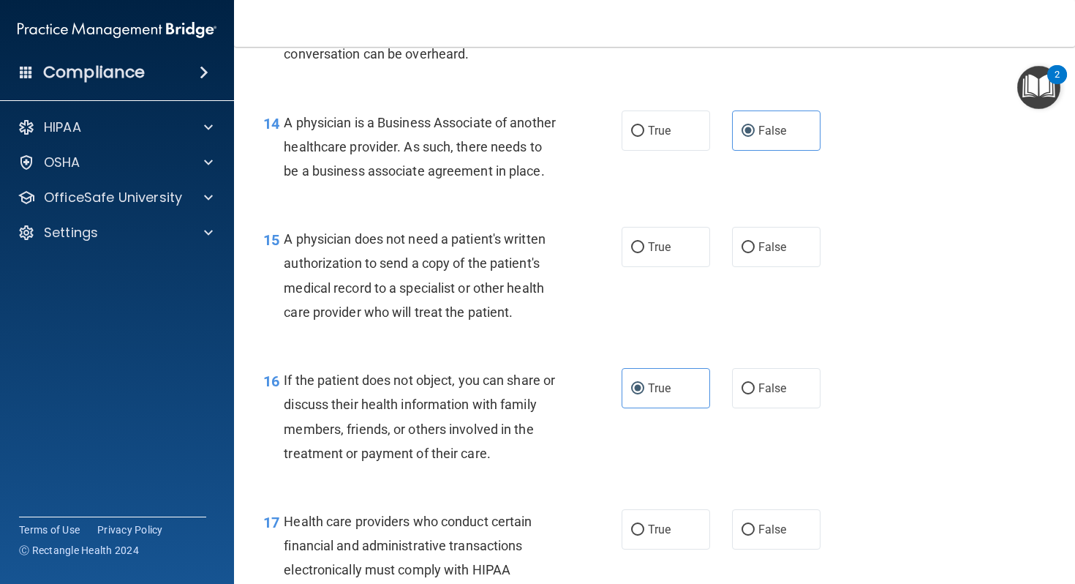
scroll to position [1819, 0]
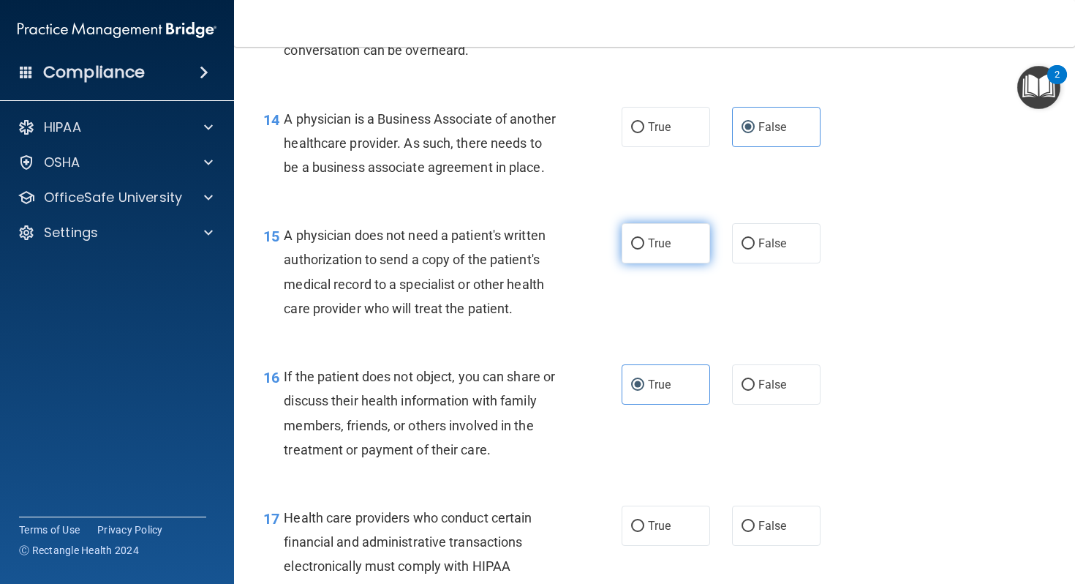
click at [688, 263] on label "True" at bounding box center [666, 243] width 89 height 40
click at [645, 249] on input "True" at bounding box center [637, 244] width 13 height 11
radio input "true"
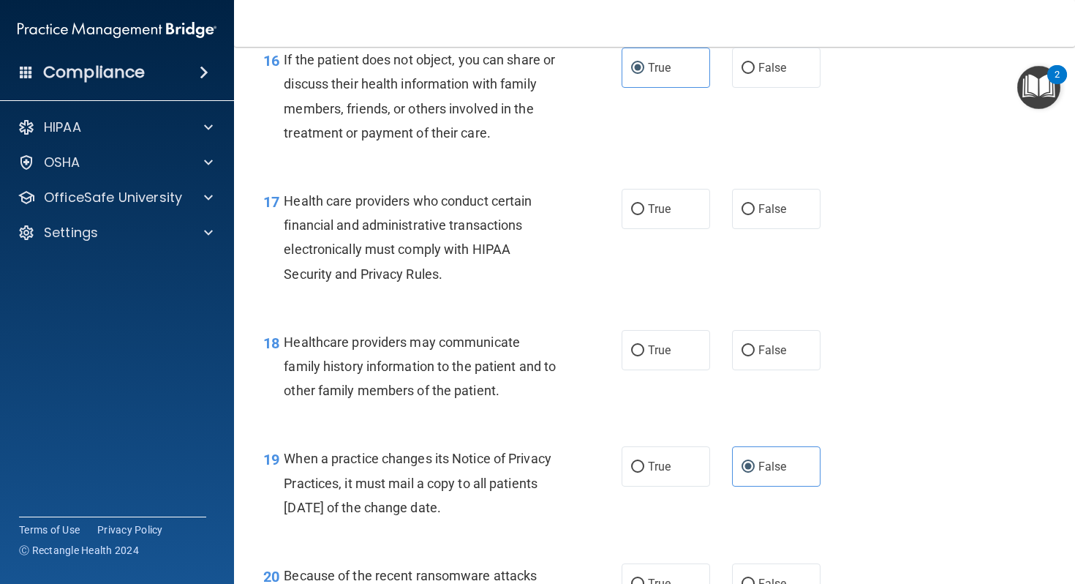
scroll to position [2144, 0]
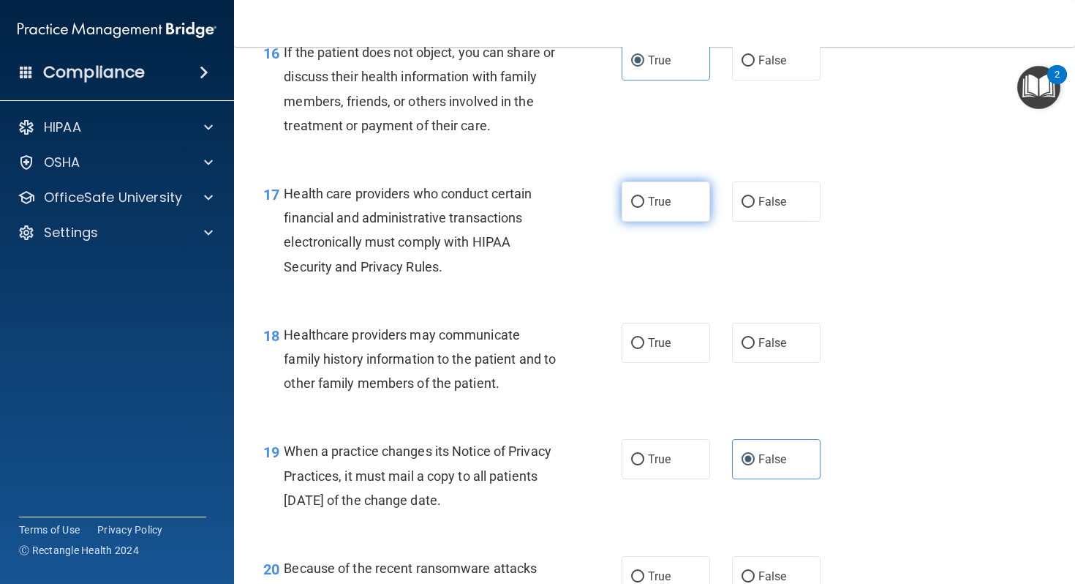
click at [690, 218] on label "True" at bounding box center [666, 201] width 89 height 40
click at [645, 208] on input "True" at bounding box center [637, 202] width 13 height 11
radio input "true"
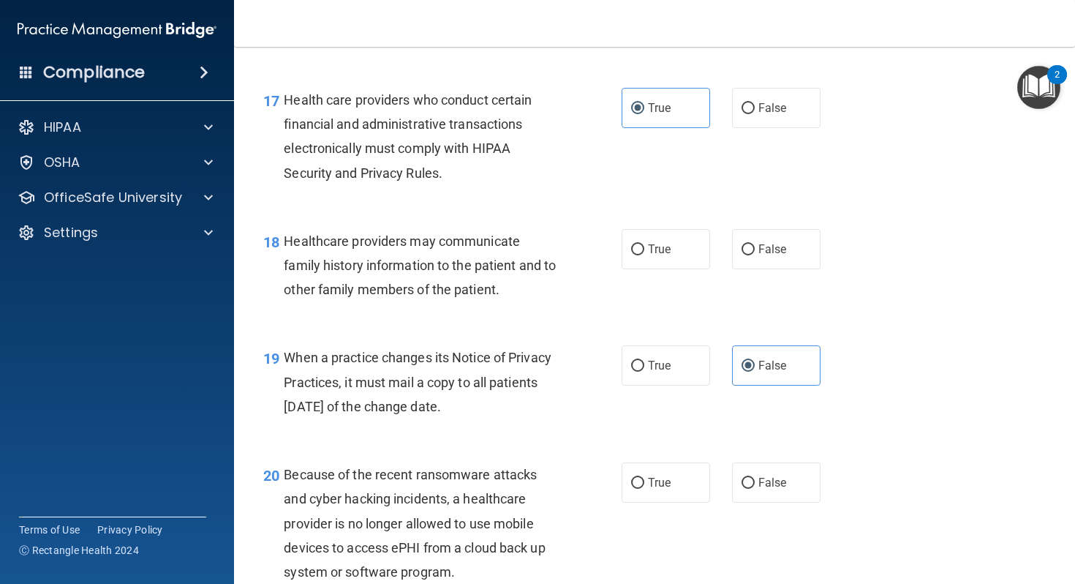
scroll to position [2256, 0]
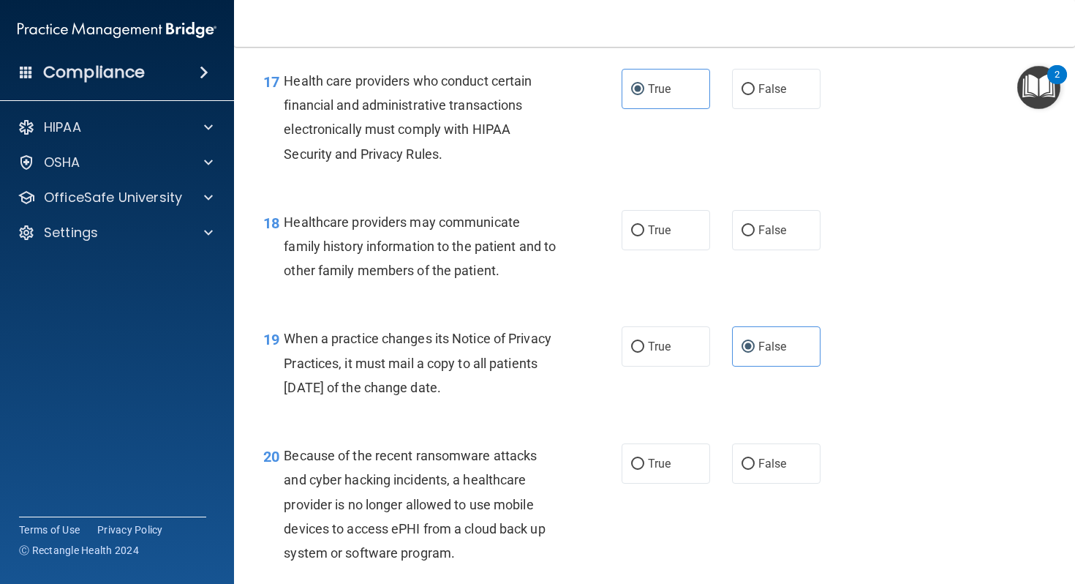
click at [728, 250] on div "True False" at bounding box center [728, 230] width 212 height 40
click at [740, 250] on label "False" at bounding box center [776, 230] width 89 height 40
click at [742, 236] on input "False" at bounding box center [748, 230] width 13 height 11
radio input "true"
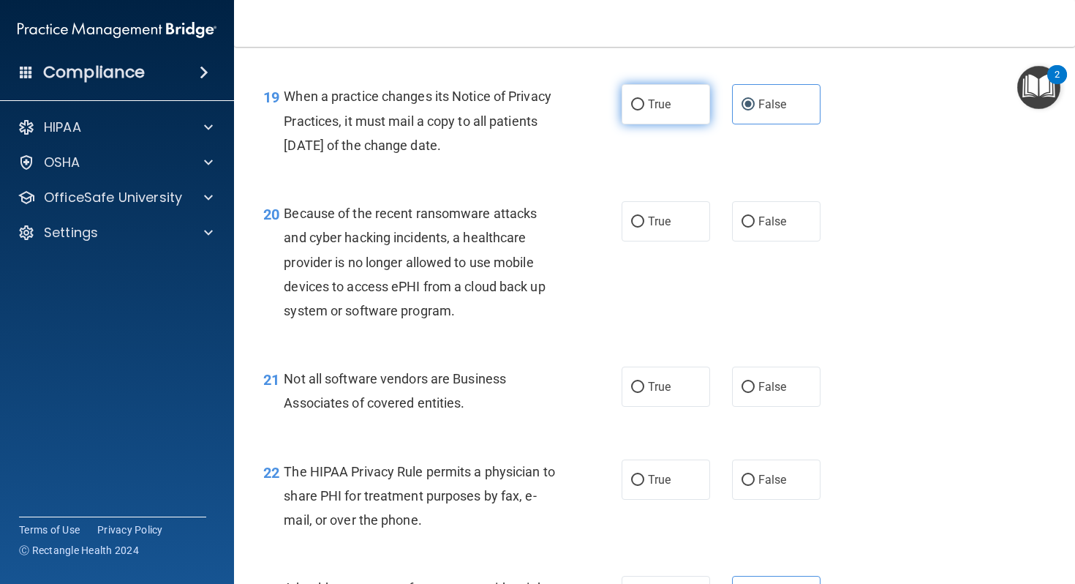
scroll to position [2517, 0]
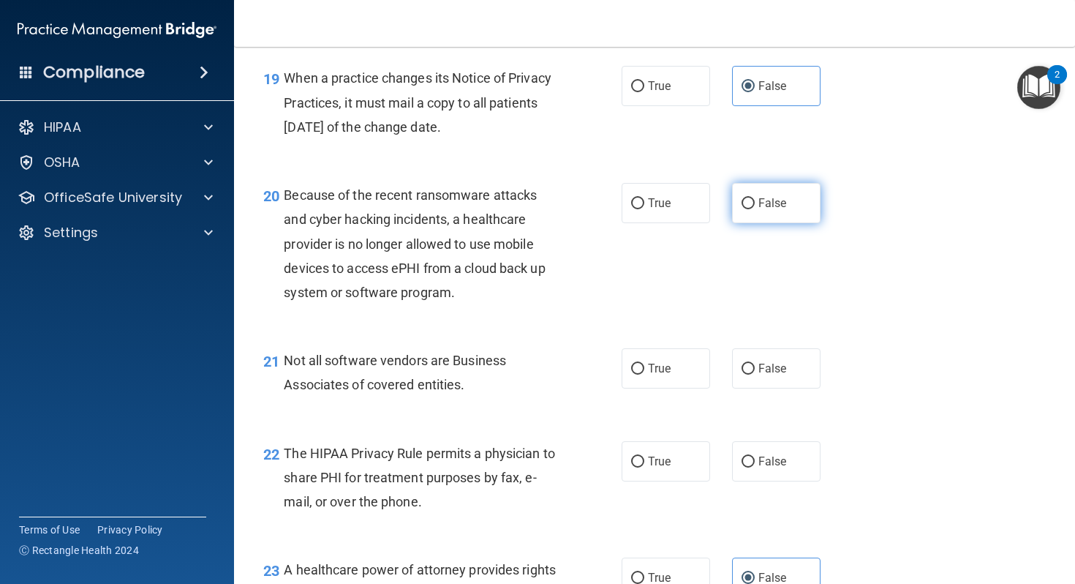
click at [756, 223] on label "False" at bounding box center [776, 203] width 89 height 40
click at [755, 209] on input "False" at bounding box center [748, 203] width 13 height 11
radio input "true"
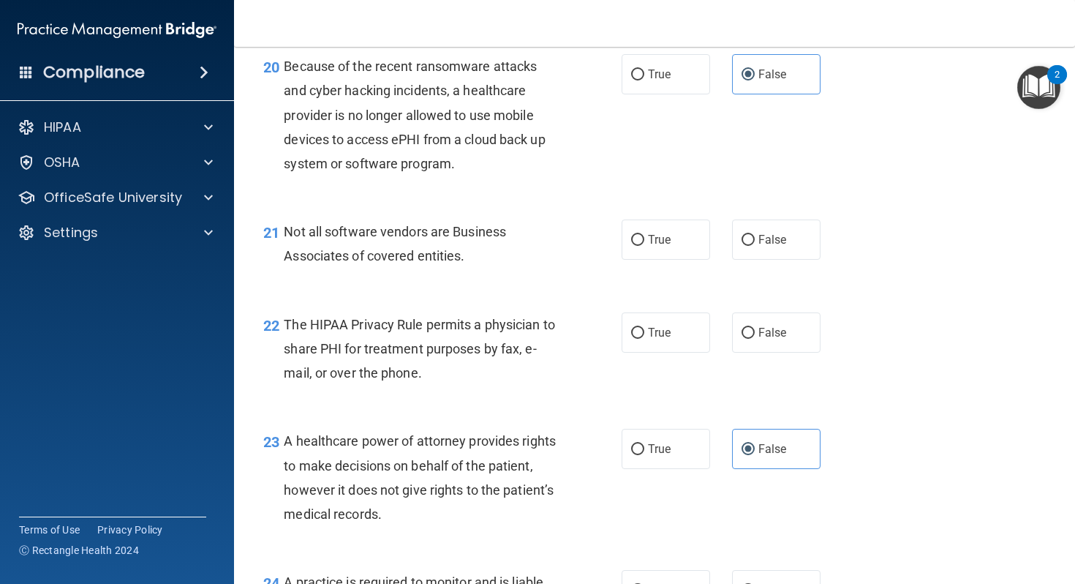
scroll to position [2646, 0]
click at [749, 245] on input "False" at bounding box center [748, 239] width 13 height 11
radio input "true"
click at [707, 257] on label "True" at bounding box center [666, 239] width 89 height 40
click at [645, 245] on input "True" at bounding box center [637, 239] width 13 height 11
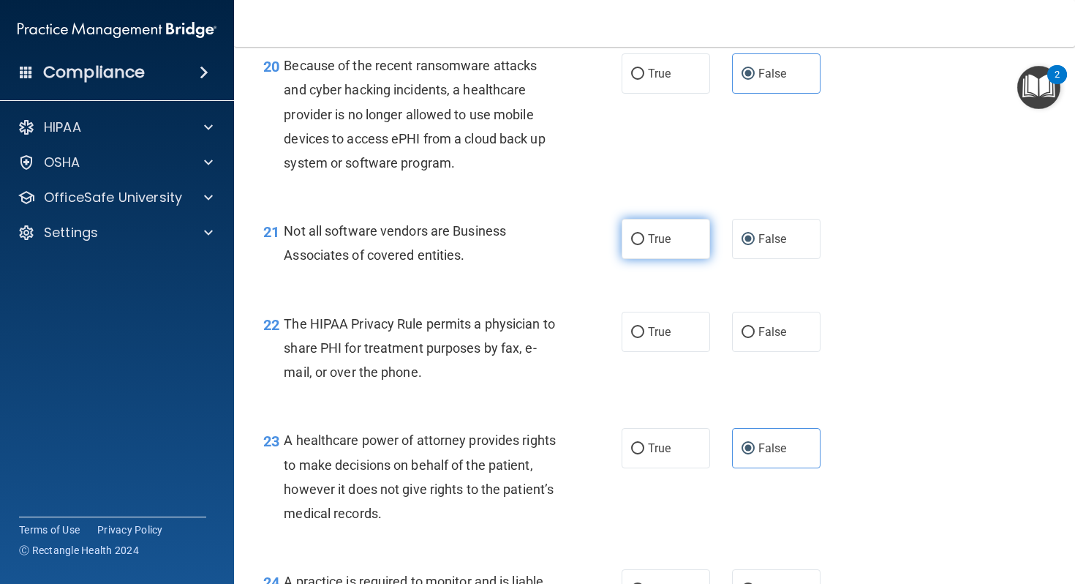
radio input "true"
radio input "false"
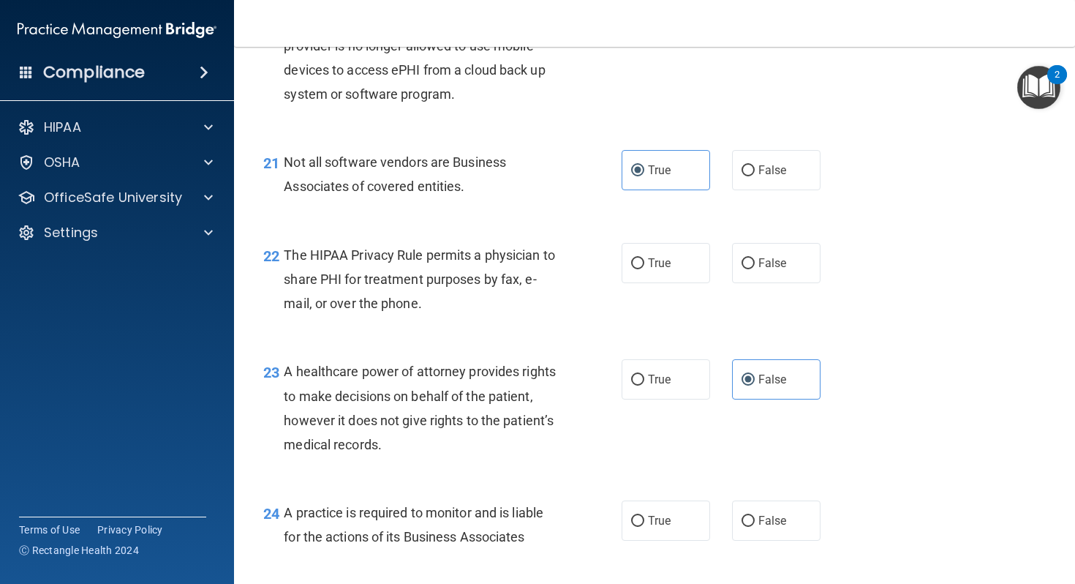
scroll to position [2719, 0]
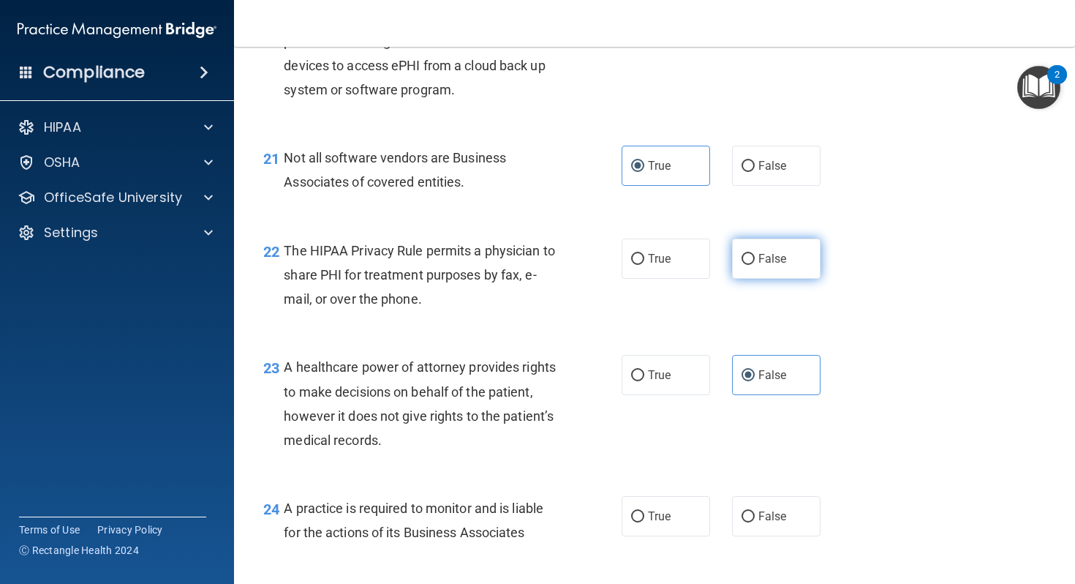
click at [736, 279] on label "False" at bounding box center [776, 259] width 89 height 40
click at [742, 265] on input "False" at bounding box center [748, 259] width 13 height 11
radio input "true"
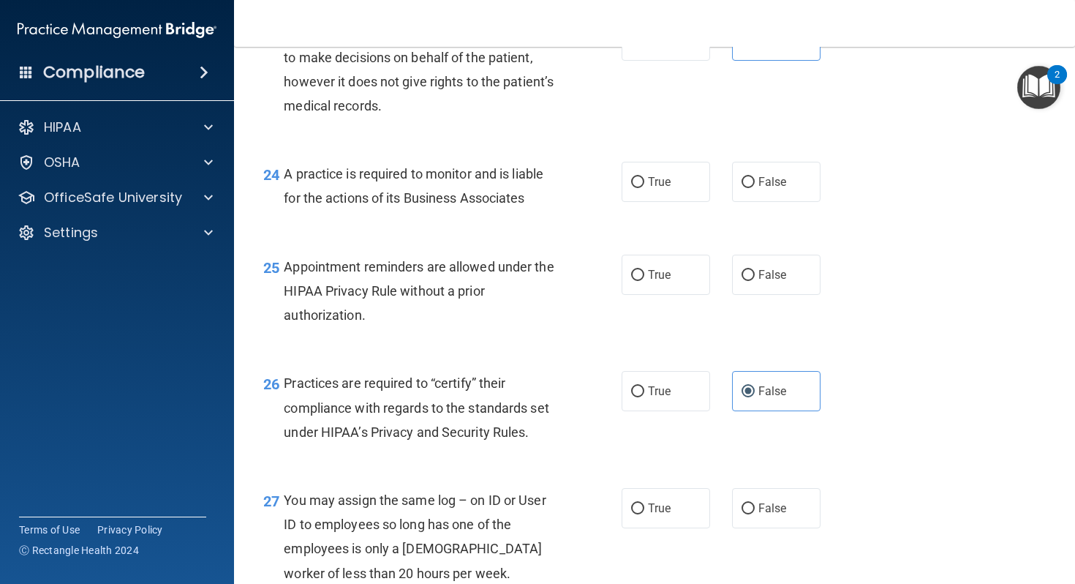
scroll to position [3059, 0]
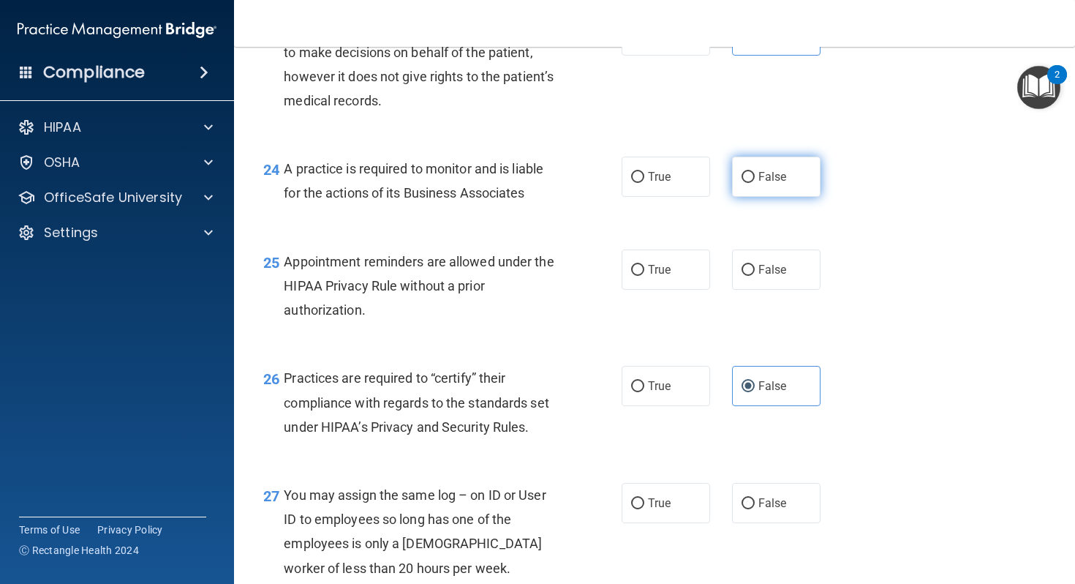
click at [746, 183] on input "False" at bounding box center [748, 177] width 13 height 11
radio input "true"
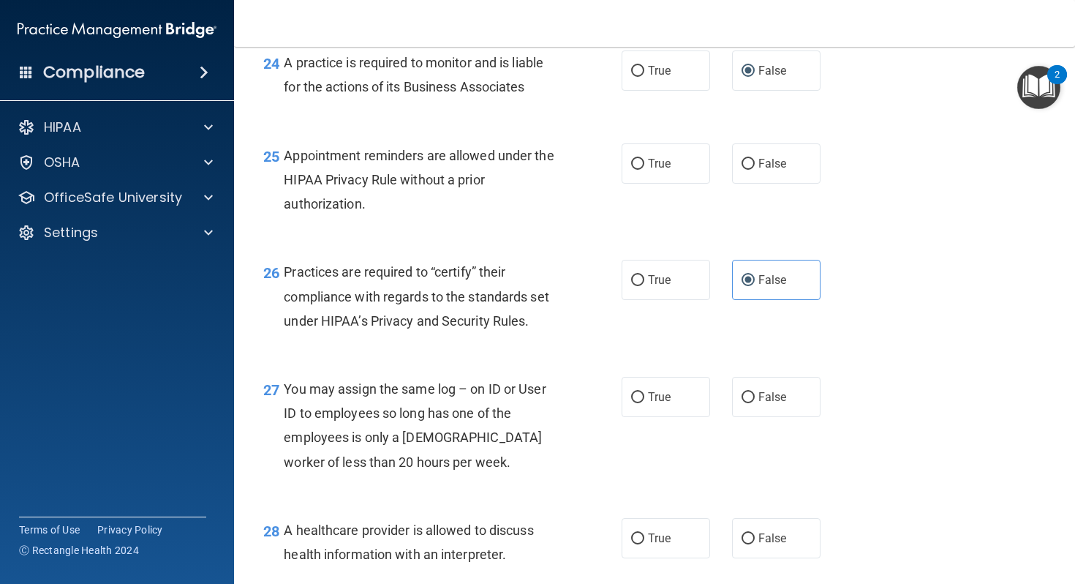
scroll to position [3166, 0]
click at [675, 182] on label "True" at bounding box center [666, 162] width 89 height 40
click at [645, 168] on input "True" at bounding box center [637, 162] width 13 height 11
radio input "true"
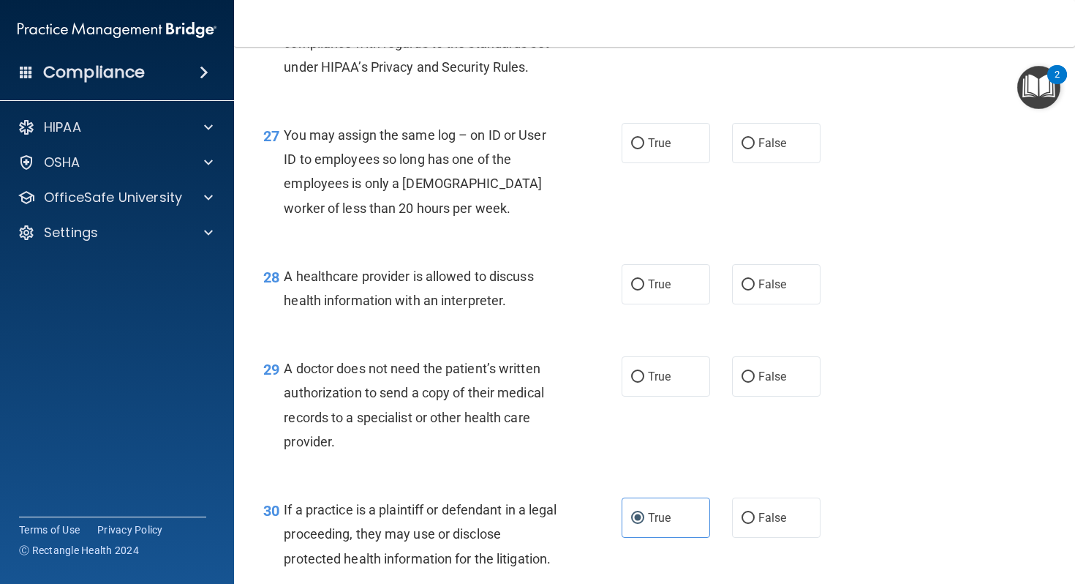
scroll to position [3419, 0]
click at [745, 162] on label "False" at bounding box center [776, 142] width 89 height 40
click at [745, 149] on input "False" at bounding box center [748, 143] width 13 height 11
radio input "true"
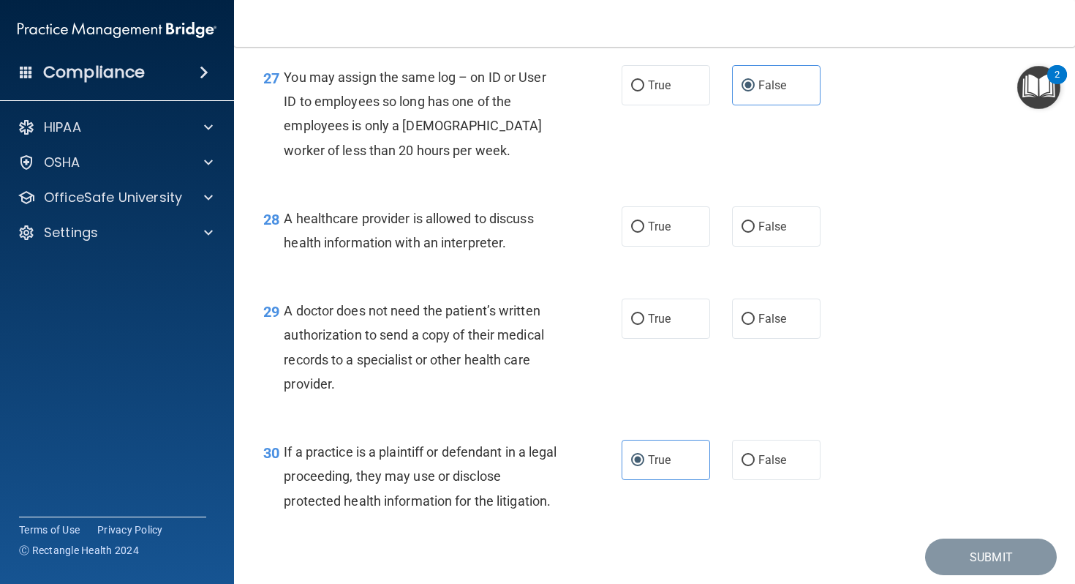
scroll to position [3477, 0]
click at [696, 246] on label "True" at bounding box center [666, 226] width 89 height 40
click at [645, 232] on input "True" at bounding box center [637, 226] width 13 height 11
radio input "true"
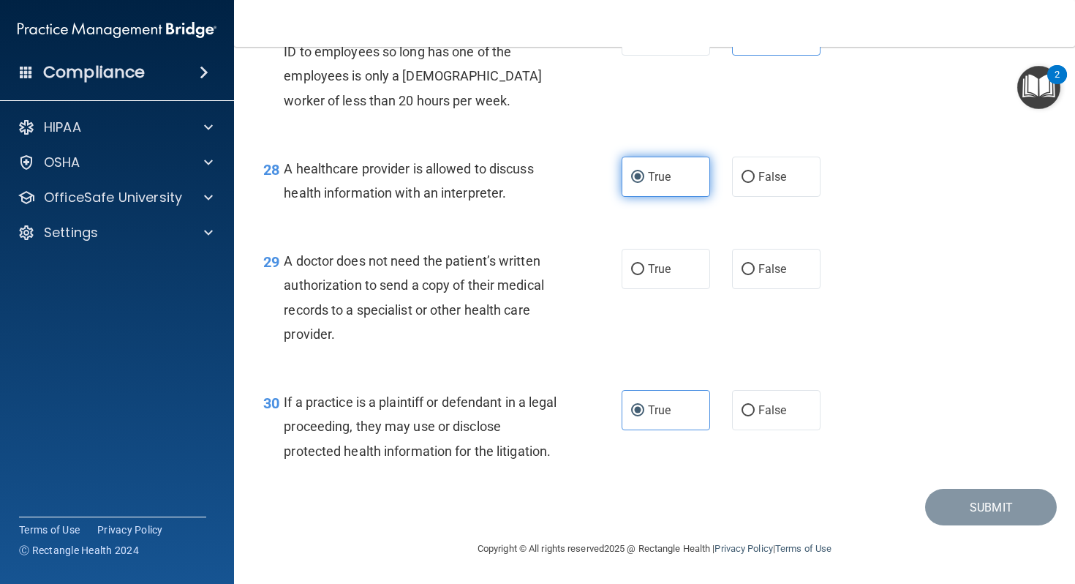
scroll to position [3546, 0]
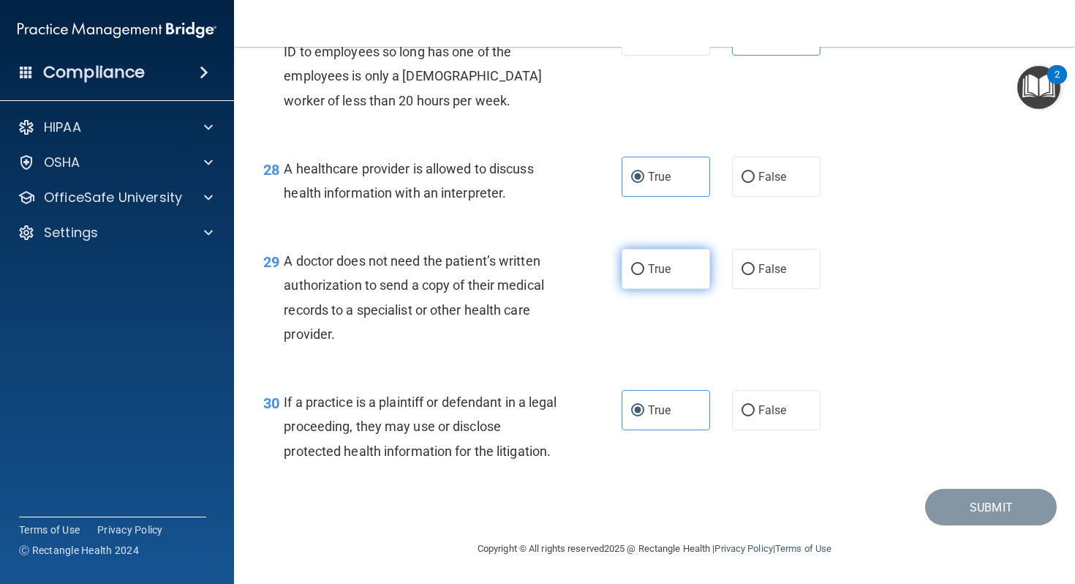
click at [691, 279] on label "True" at bounding box center [666, 269] width 89 height 40
click at [645, 275] on input "True" at bounding box center [637, 269] width 13 height 11
radio input "true"
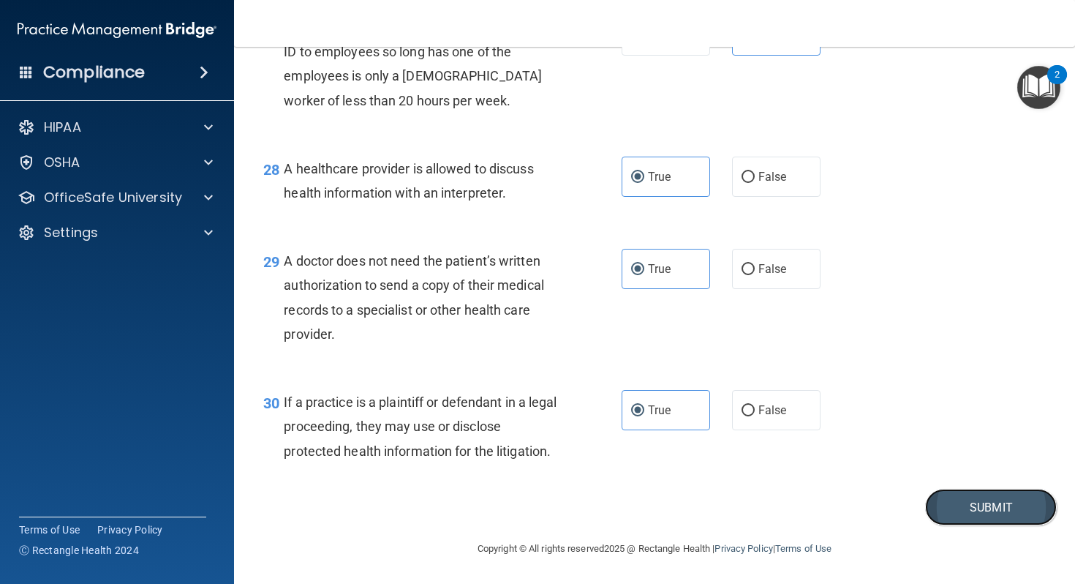
click at [959, 519] on button "Submit" at bounding box center [991, 507] width 132 height 37
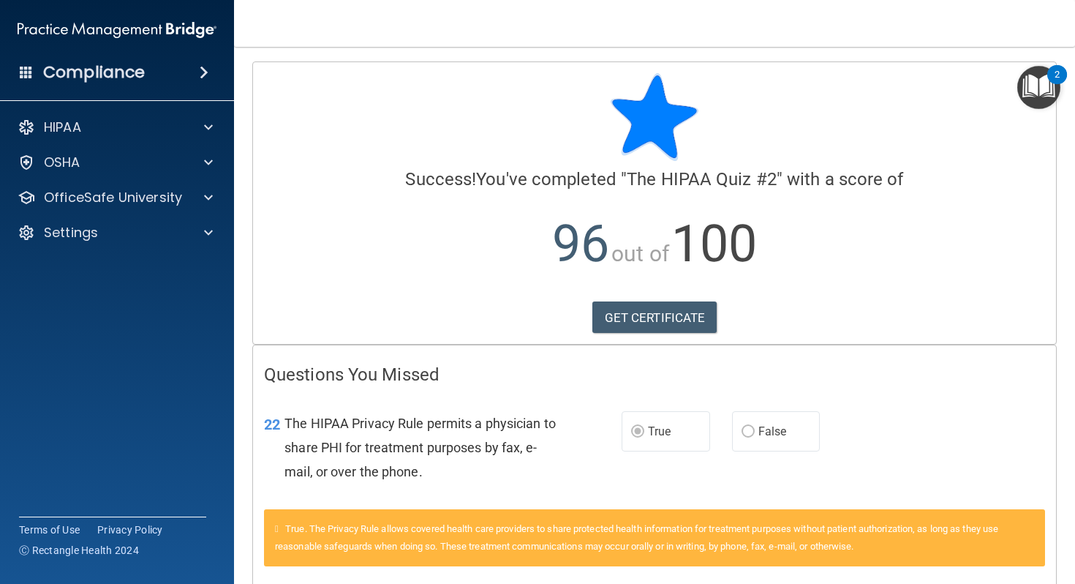
scroll to position [70, 0]
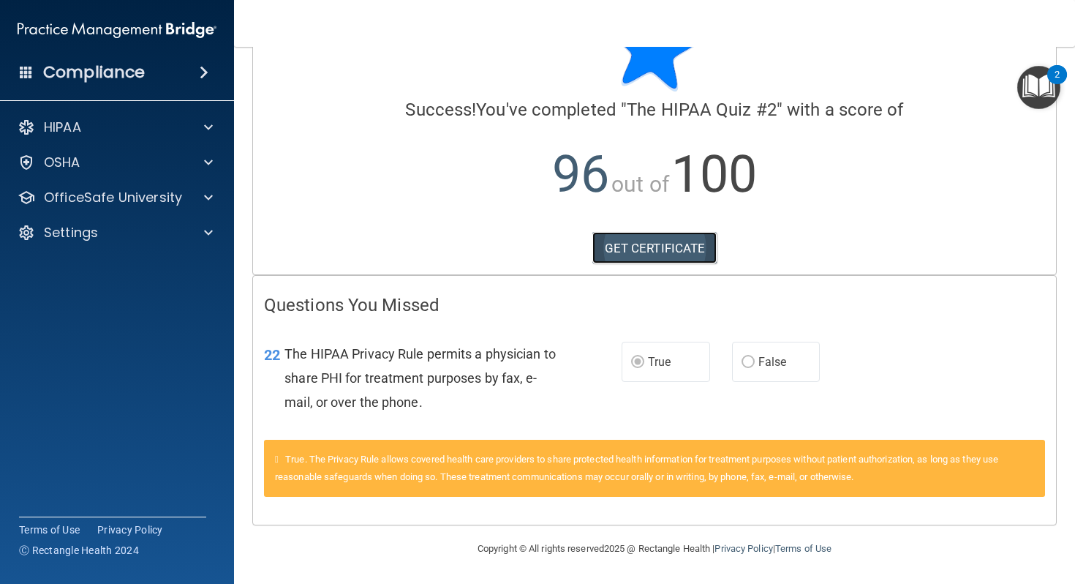
click at [698, 238] on link "GET CERTIFICATE" at bounding box center [655, 248] width 125 height 32
click at [184, 116] on div "HIPAA" at bounding box center [117, 127] width 235 height 29
click at [1030, 85] on img "Open Resource Center, 2 new notifications" at bounding box center [1039, 87] width 43 height 43
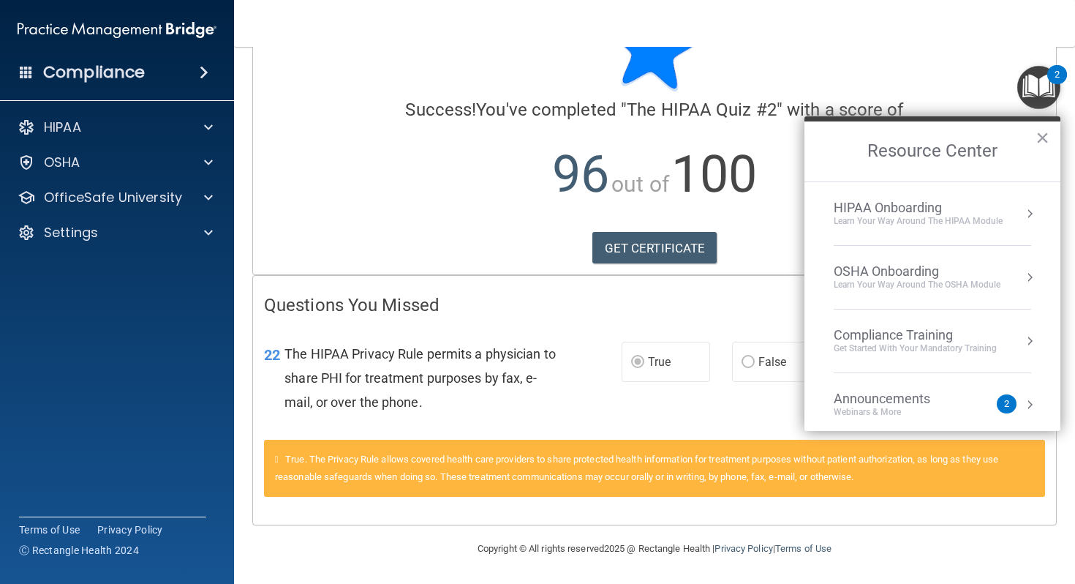
click at [950, 222] on div "Learn Your Way around the HIPAA module" at bounding box center [918, 221] width 169 height 12
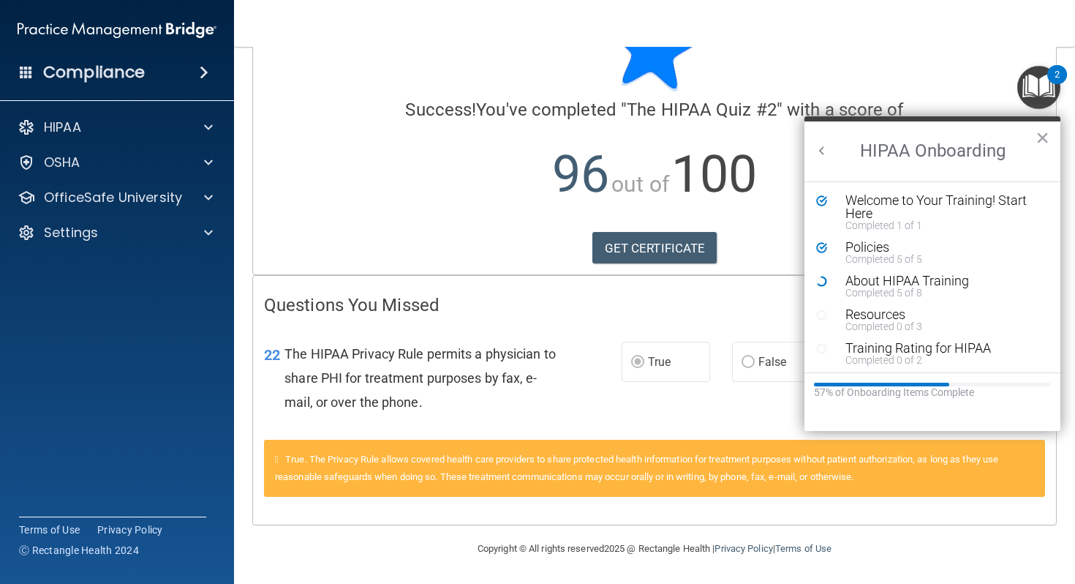
scroll to position [0, 0]
click at [864, 283] on div "About HIPAA Training" at bounding box center [944, 280] width 196 height 13
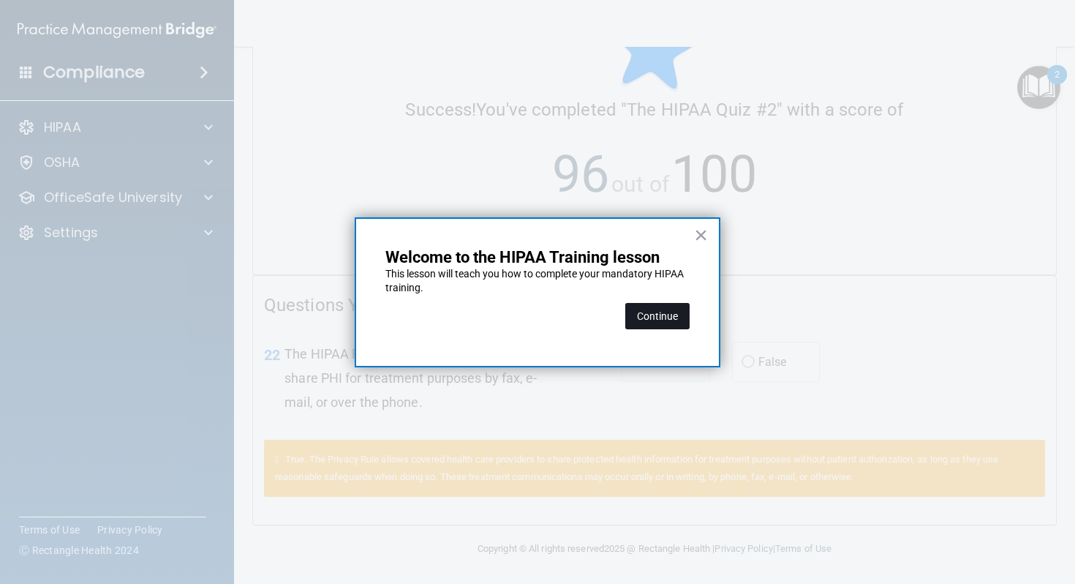
click at [677, 320] on button "Continue" at bounding box center [658, 316] width 64 height 26
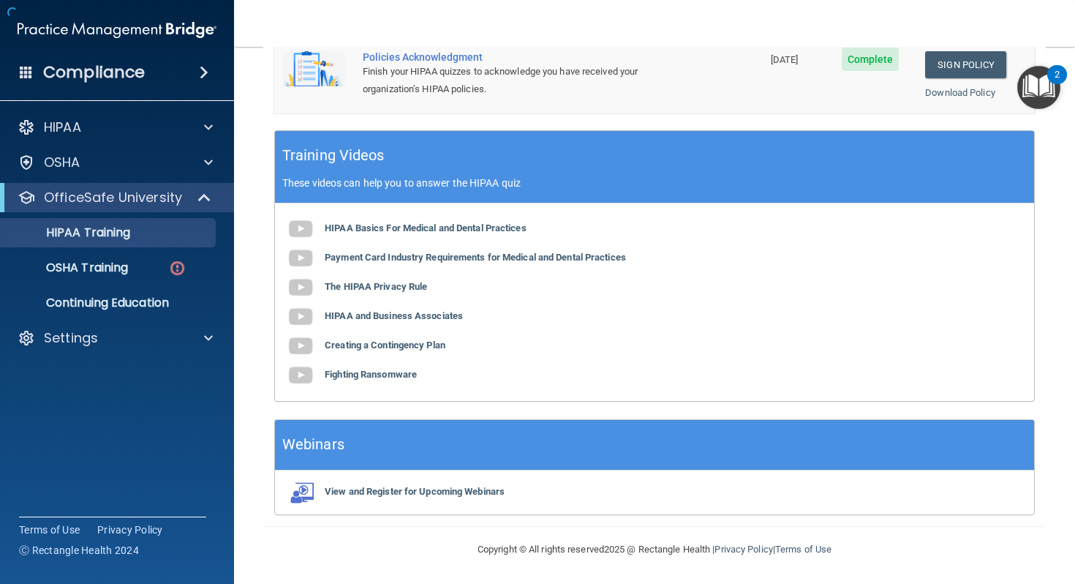
scroll to position [113, 0]
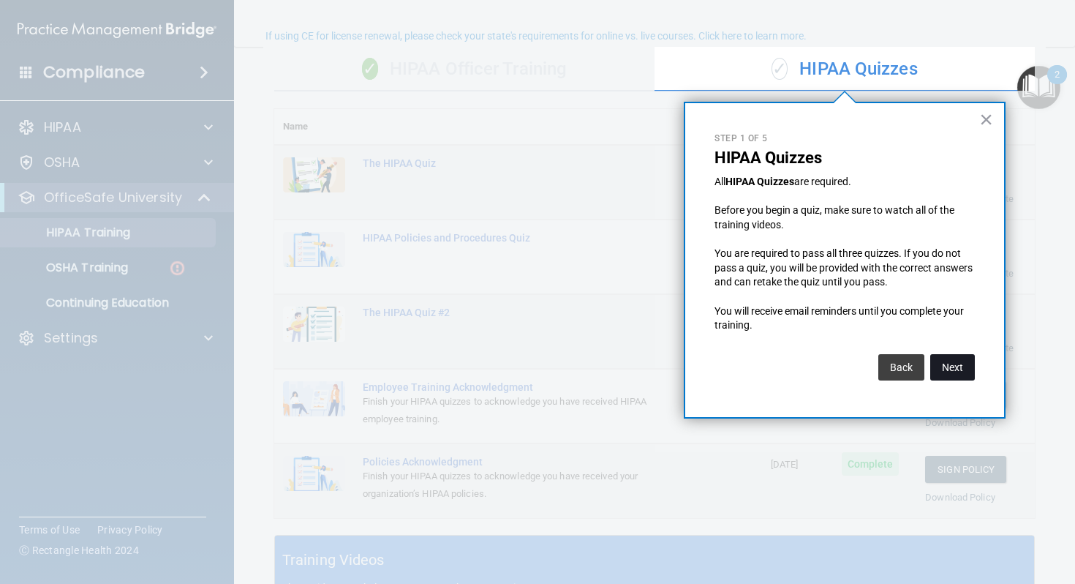
click at [962, 360] on button "Next" at bounding box center [953, 367] width 45 height 26
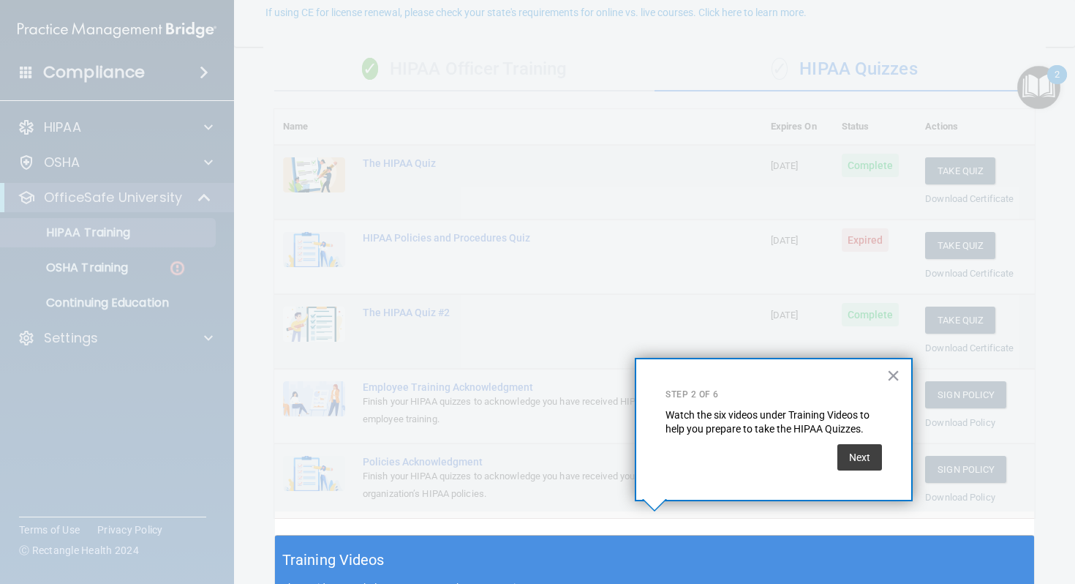
scroll to position [136, 0]
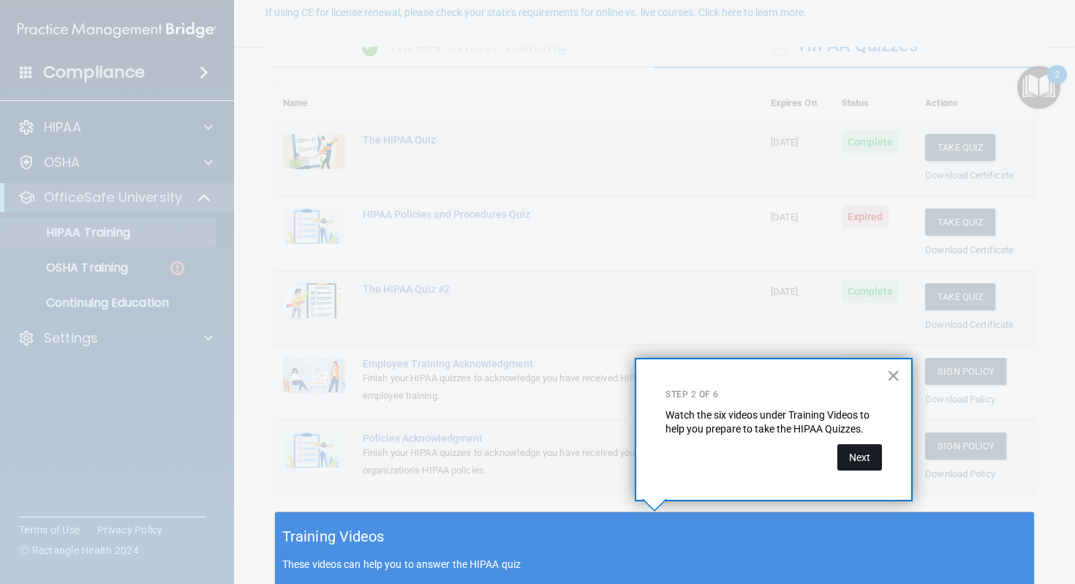
click at [878, 465] on button "Next" at bounding box center [860, 457] width 45 height 26
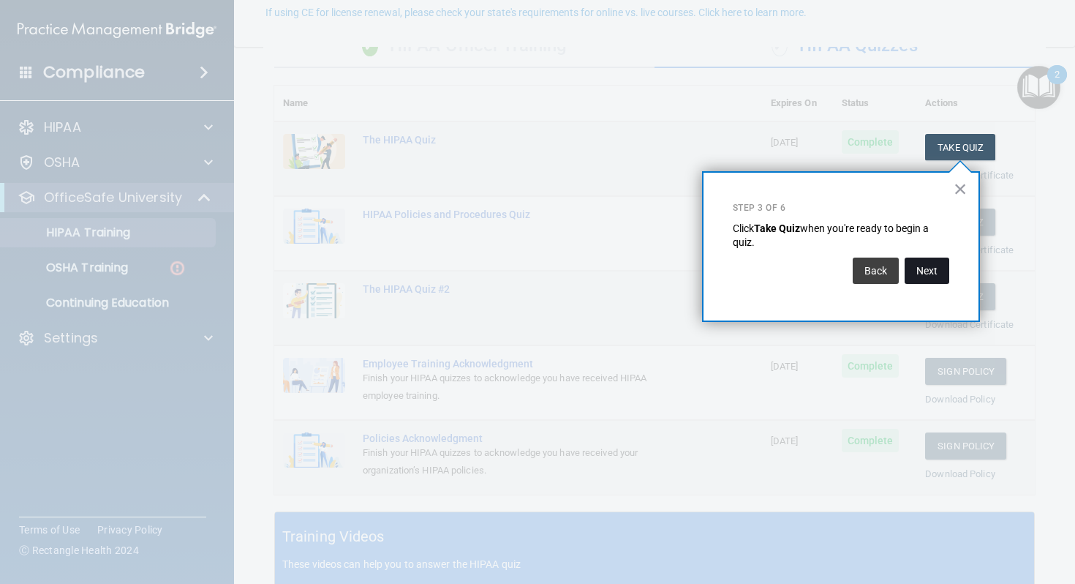
click at [942, 271] on button "Next" at bounding box center [927, 271] width 45 height 26
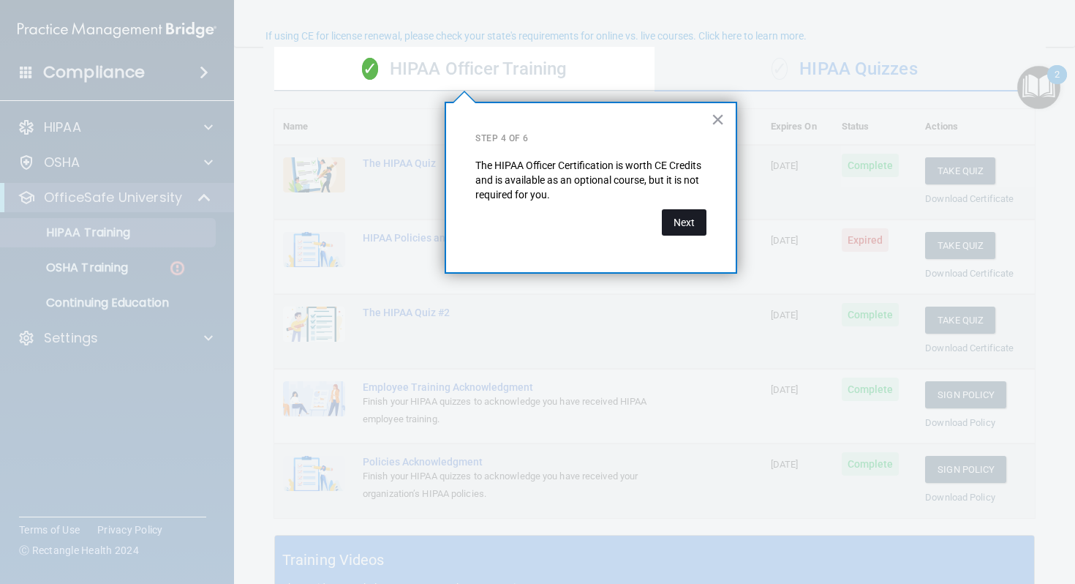
click at [697, 227] on button "Next" at bounding box center [684, 222] width 45 height 26
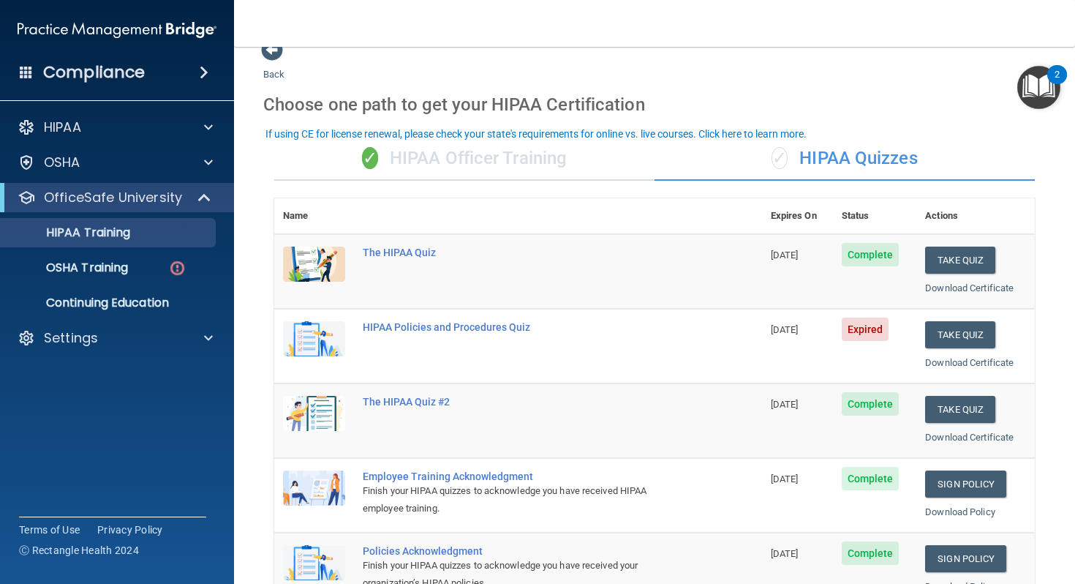
scroll to position [15, 0]
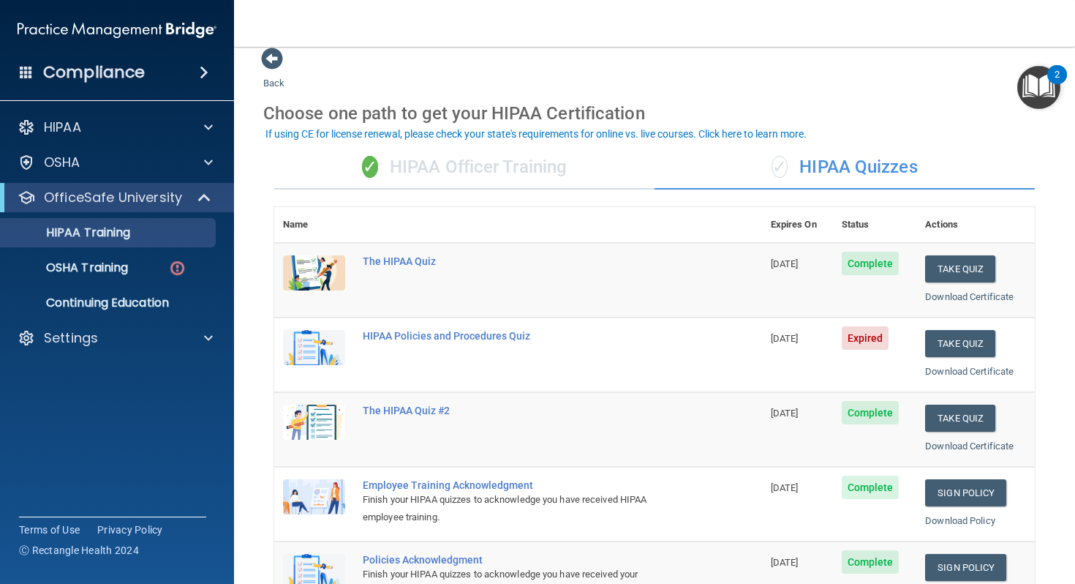
click at [866, 339] on span "Expired" at bounding box center [866, 337] width 48 height 23
click at [951, 341] on button "Take Quiz" at bounding box center [960, 343] width 70 height 27
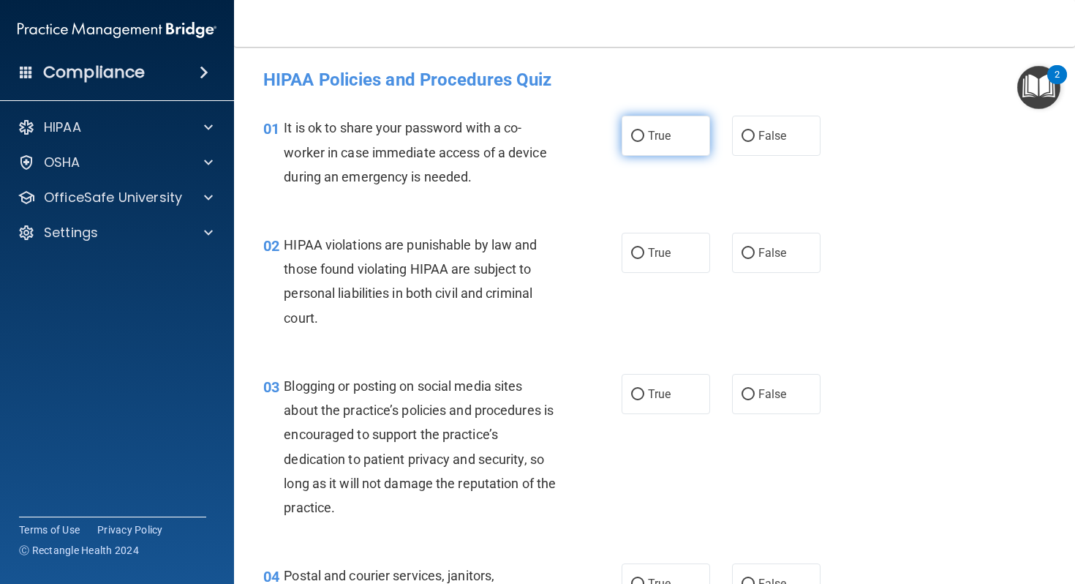
click at [691, 151] on label "True" at bounding box center [666, 136] width 89 height 40
click at [645, 142] on input "True" at bounding box center [637, 136] width 13 height 11
radio input "true"
click at [685, 218] on div "02 HIPAA violations are punishable by law and those found violating HIPAA are s…" at bounding box center [654, 284] width 805 height 141
click at [684, 241] on label "True" at bounding box center [666, 253] width 89 height 40
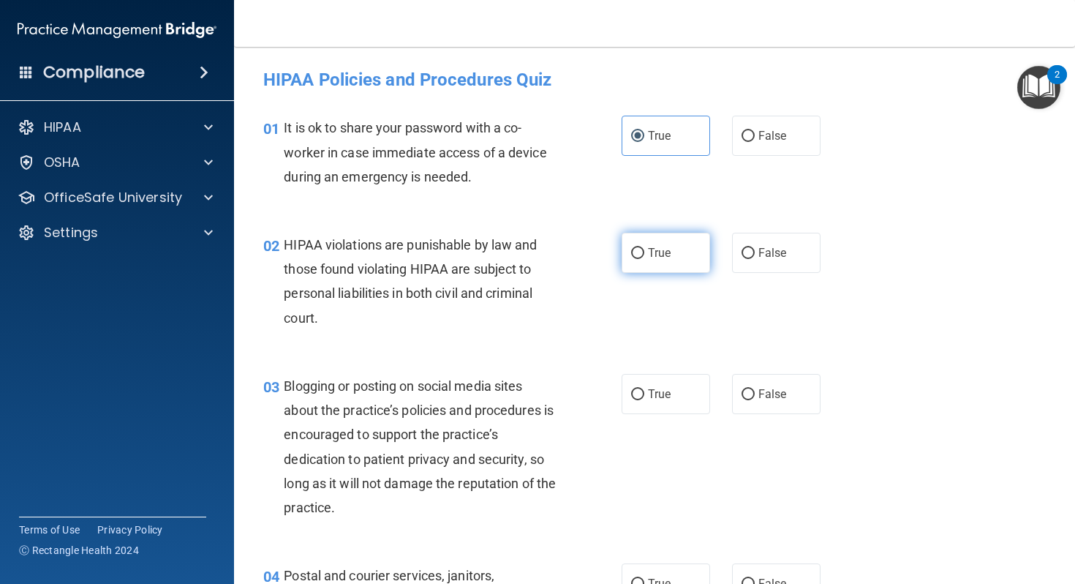
click at [645, 248] on input "True" at bounding box center [637, 253] width 13 height 11
radio input "true"
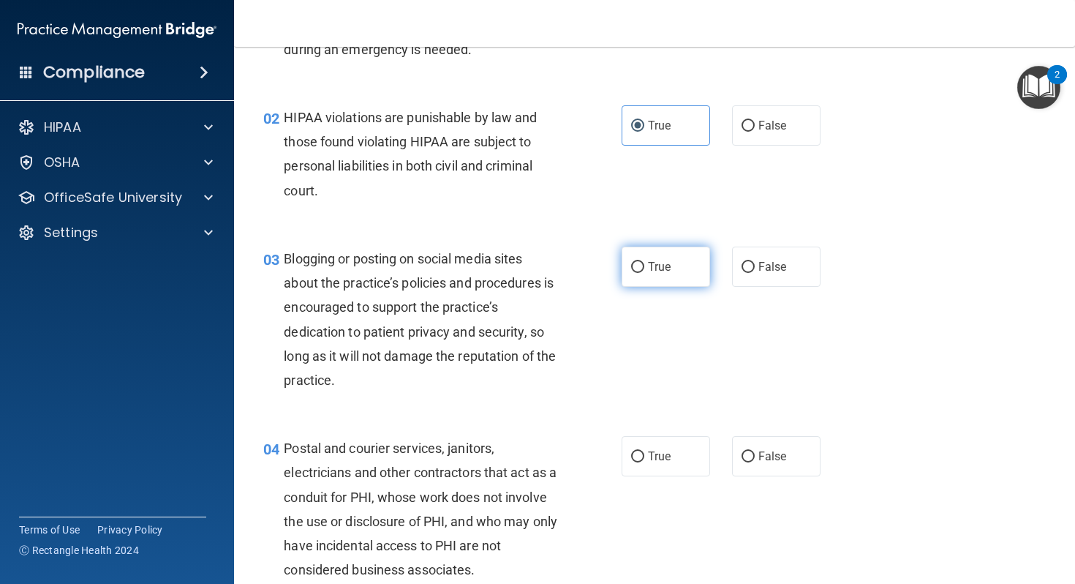
scroll to position [140, 0]
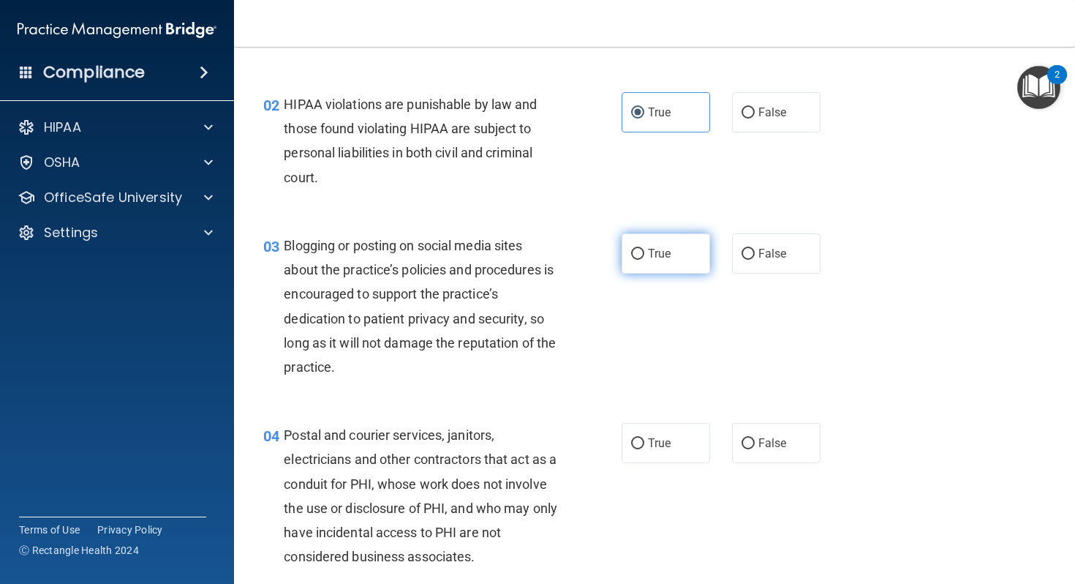
click at [682, 250] on label "True" at bounding box center [666, 253] width 89 height 40
click at [645, 250] on input "True" at bounding box center [637, 254] width 13 height 11
radio input "true"
click at [658, 446] on span "True" at bounding box center [659, 443] width 23 height 14
click at [645, 446] on input "True" at bounding box center [637, 443] width 13 height 11
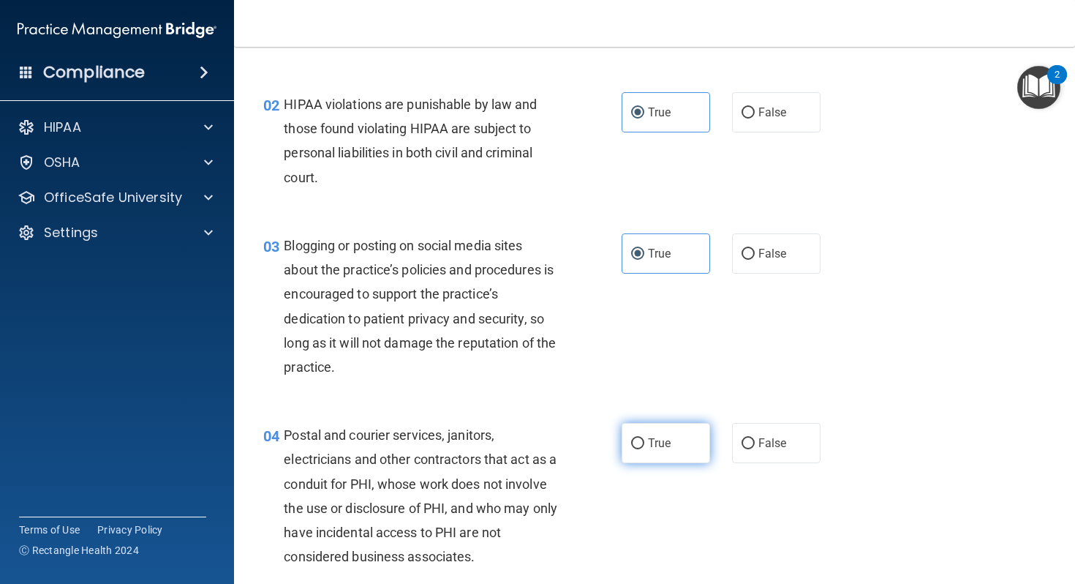
radio input "true"
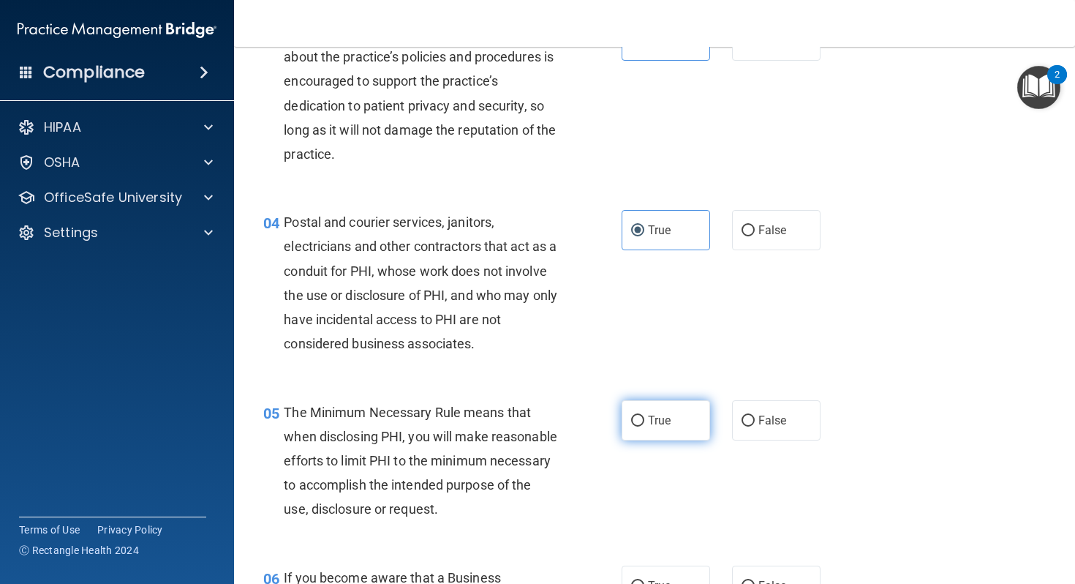
click at [660, 422] on span "True" at bounding box center [659, 420] width 23 height 14
click at [645, 422] on input "True" at bounding box center [637, 421] width 13 height 11
radio input "true"
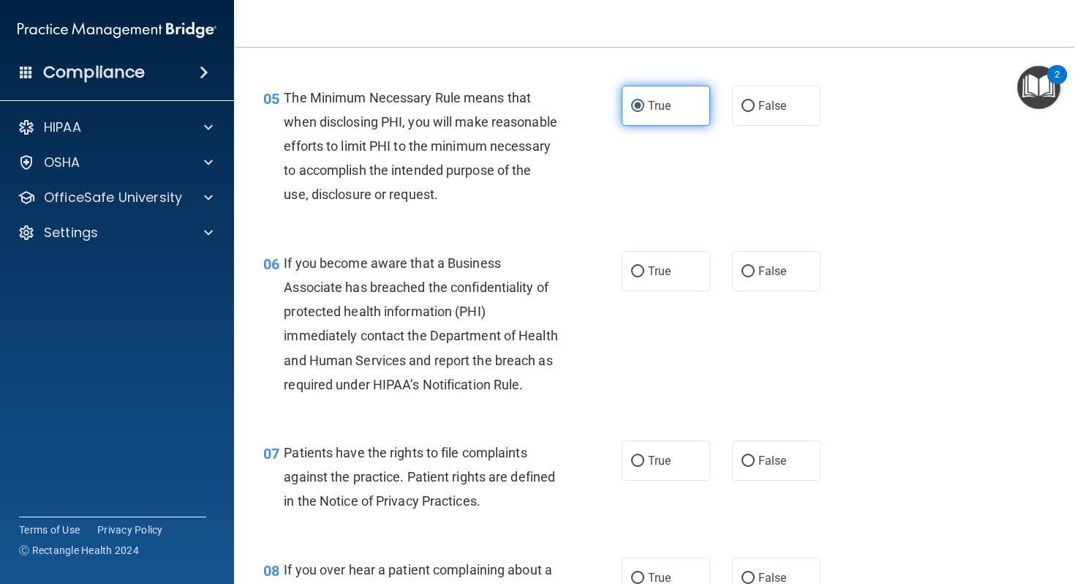
scroll to position [683, 0]
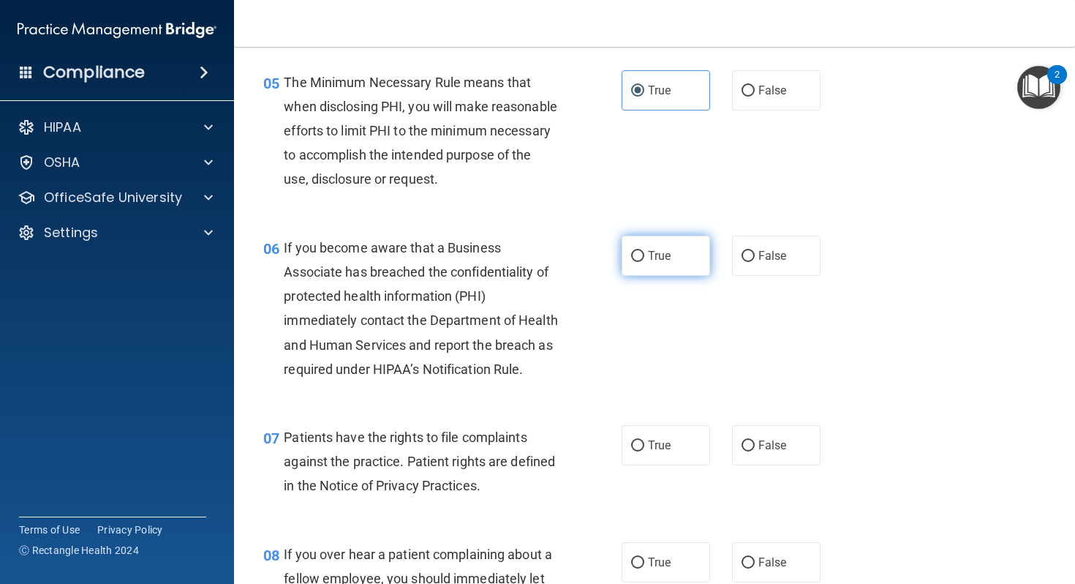
click at [678, 260] on label "True" at bounding box center [666, 256] width 89 height 40
click at [645, 260] on input "True" at bounding box center [637, 256] width 13 height 11
radio input "true"
click at [659, 459] on label "True" at bounding box center [666, 445] width 89 height 40
click at [645, 451] on input "True" at bounding box center [637, 445] width 13 height 11
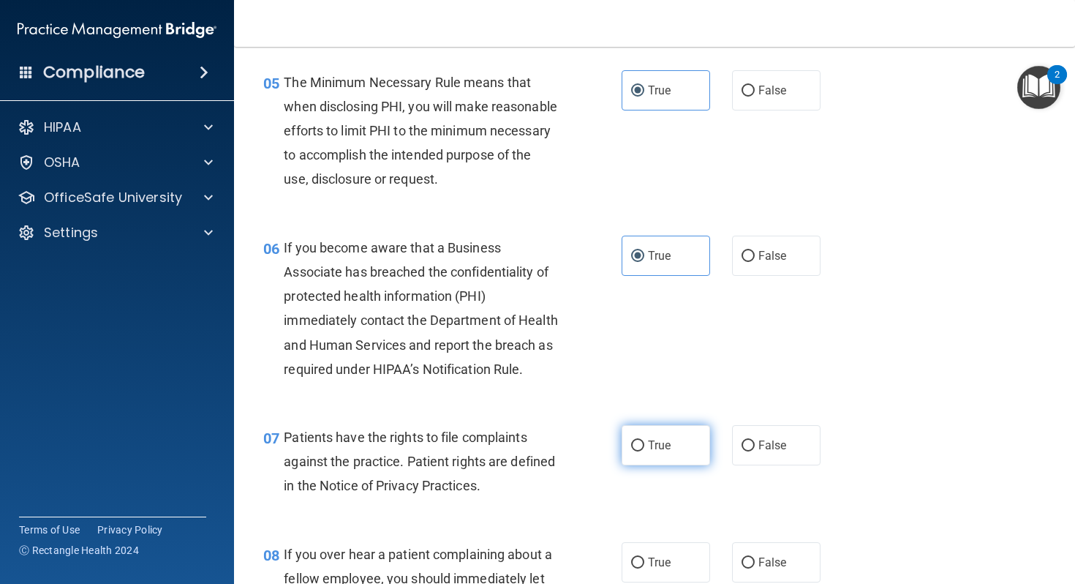
radio input "true"
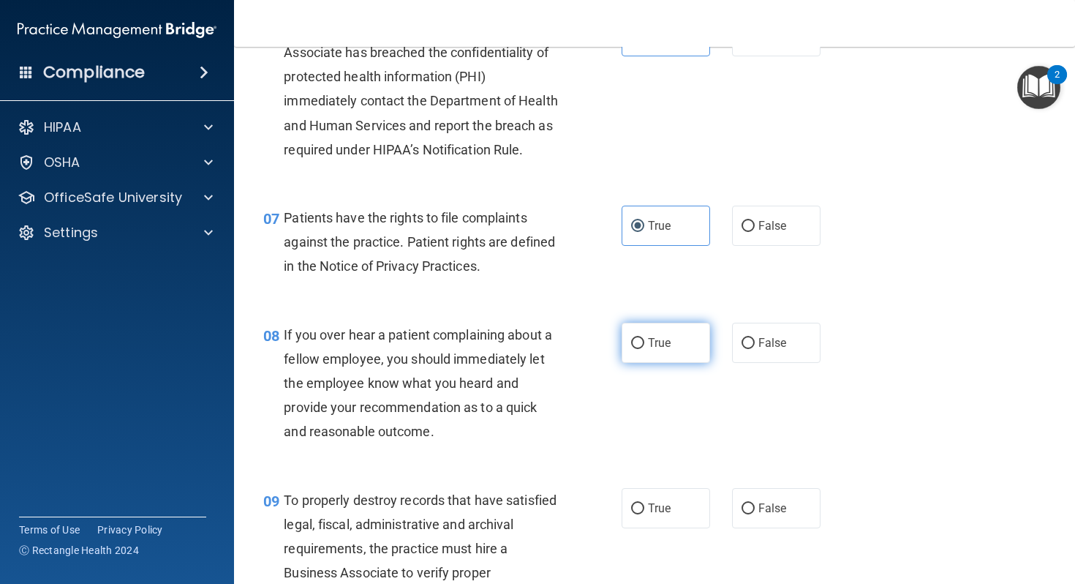
click at [669, 350] on label "True" at bounding box center [666, 343] width 89 height 40
click at [645, 349] on input "True" at bounding box center [637, 343] width 13 height 11
radio input "true"
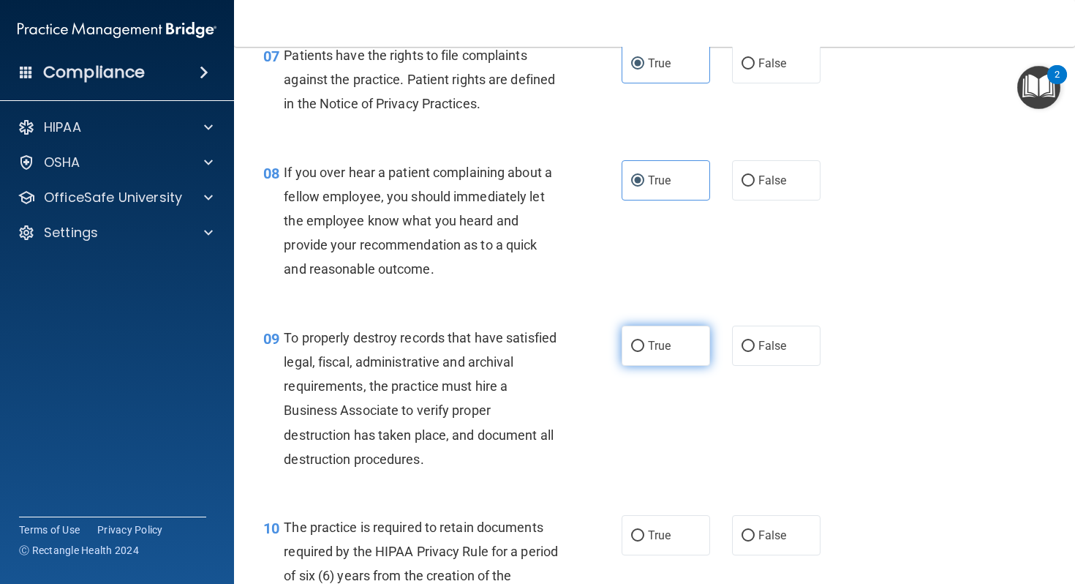
click at [669, 350] on label "True" at bounding box center [666, 346] width 89 height 40
click at [645, 350] on input "True" at bounding box center [637, 346] width 13 height 11
radio input "true"
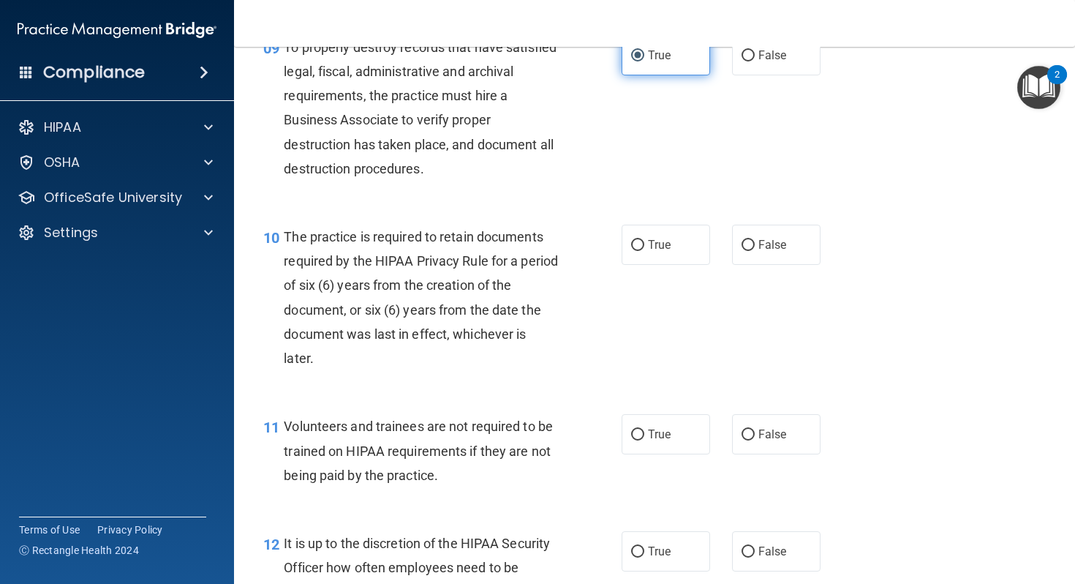
scroll to position [1356, 0]
click at [667, 264] on label "True" at bounding box center [666, 244] width 89 height 40
click at [645, 250] on input "True" at bounding box center [637, 244] width 13 height 11
radio input "true"
click at [637, 440] on input "True" at bounding box center [637, 434] width 13 height 11
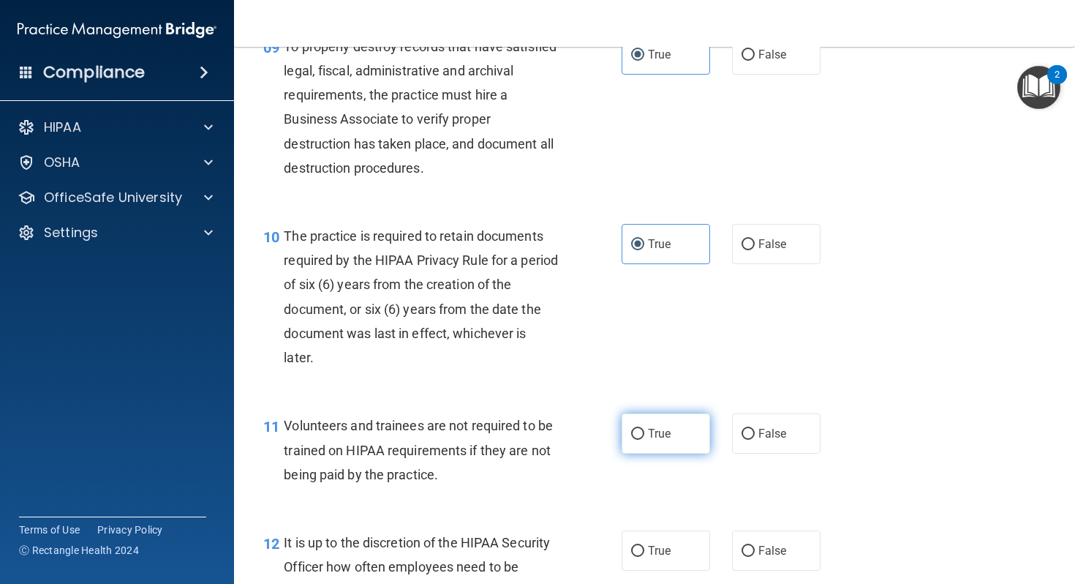
radio input "true"
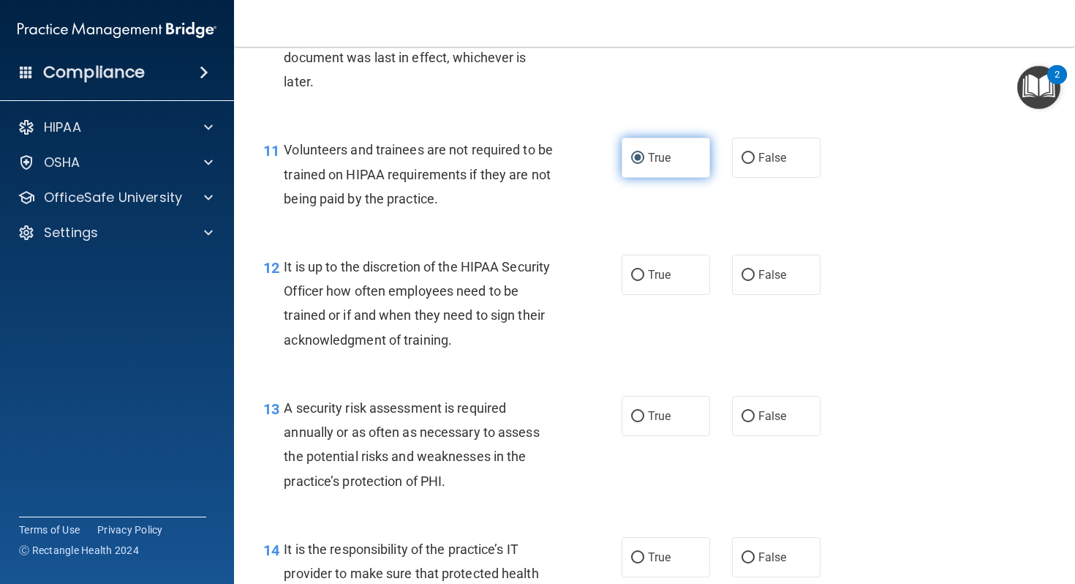
scroll to position [1685, 0]
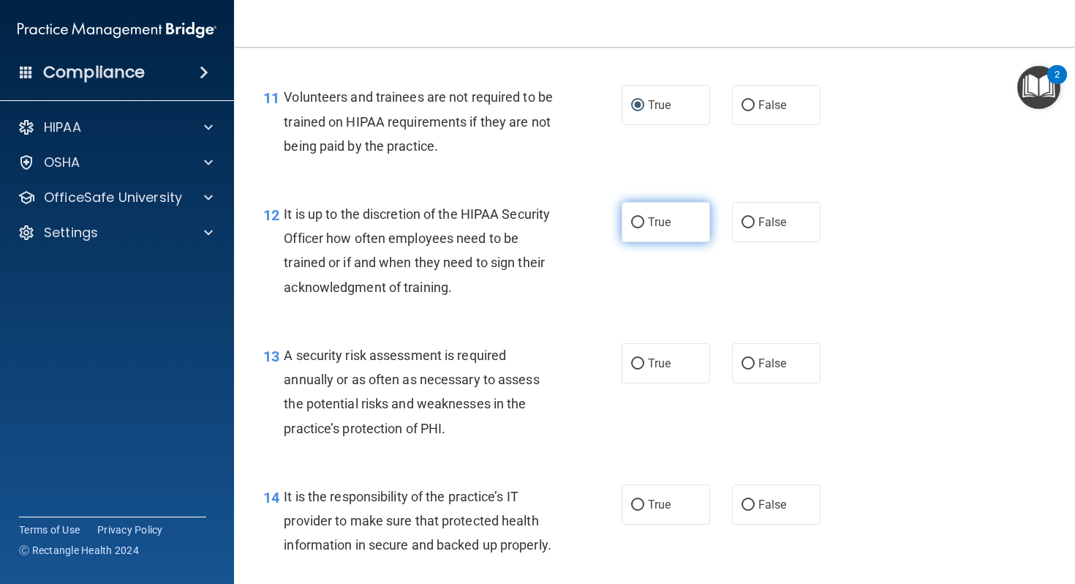
click at [697, 233] on label "True" at bounding box center [666, 222] width 89 height 40
click at [645, 228] on input "True" at bounding box center [637, 222] width 13 height 11
radio input "true"
click at [677, 367] on label "True" at bounding box center [666, 363] width 89 height 40
click at [645, 367] on input "True" at bounding box center [637, 363] width 13 height 11
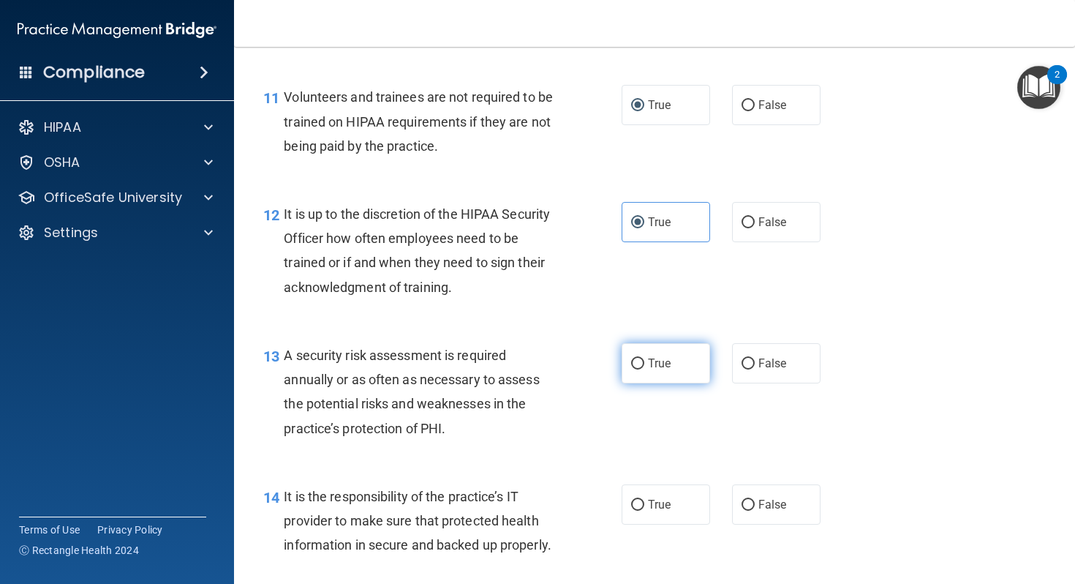
radio input "true"
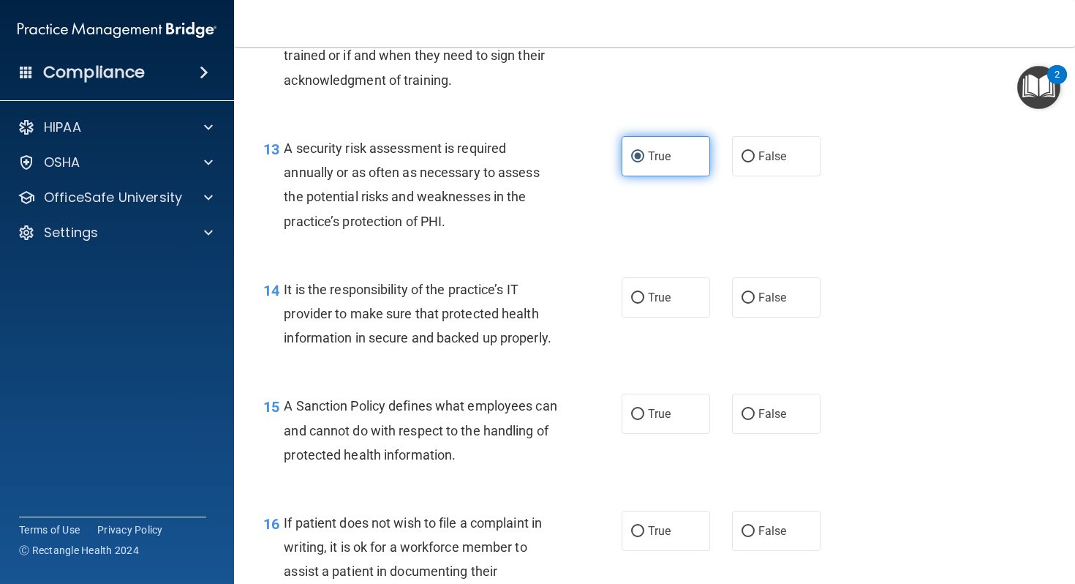
scroll to position [1916, 0]
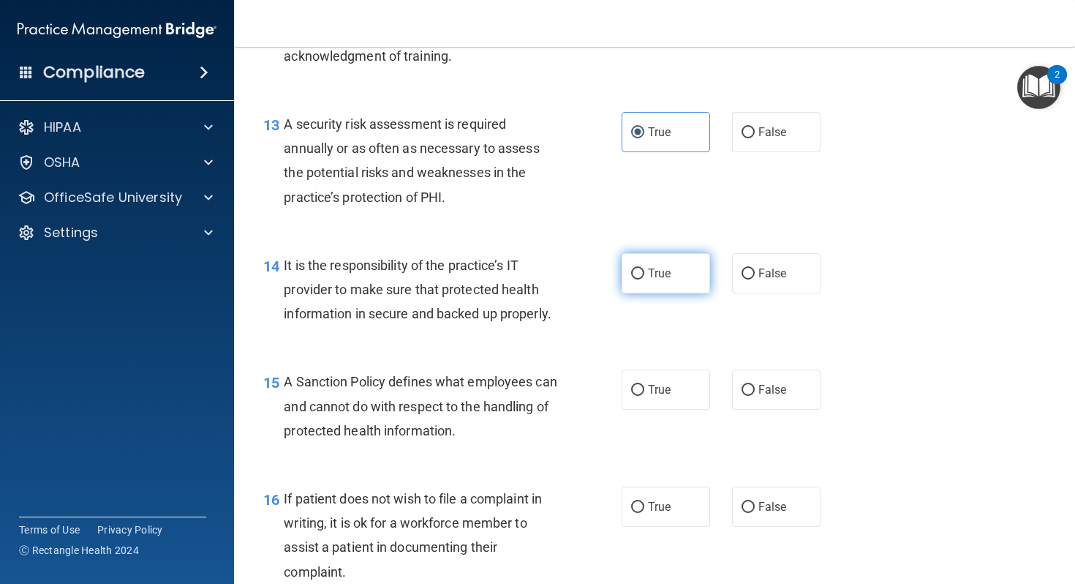
click at [677, 293] on label "True" at bounding box center [666, 273] width 89 height 40
click at [645, 279] on input "True" at bounding box center [637, 273] width 13 height 11
radio input "true"
click at [672, 407] on label "True" at bounding box center [666, 389] width 89 height 40
click at [645, 396] on input "True" at bounding box center [637, 390] width 13 height 11
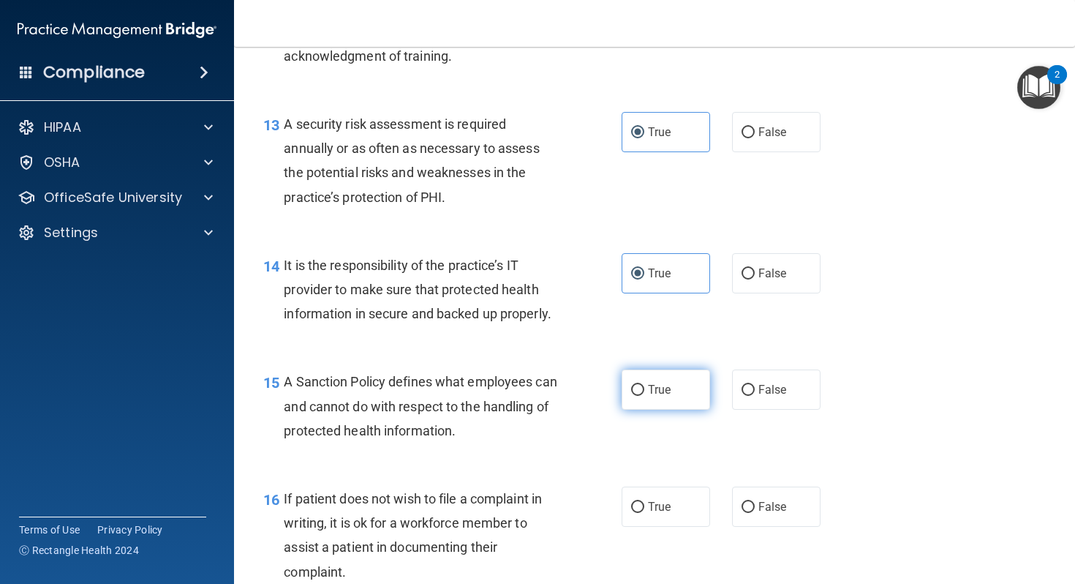
radio input "true"
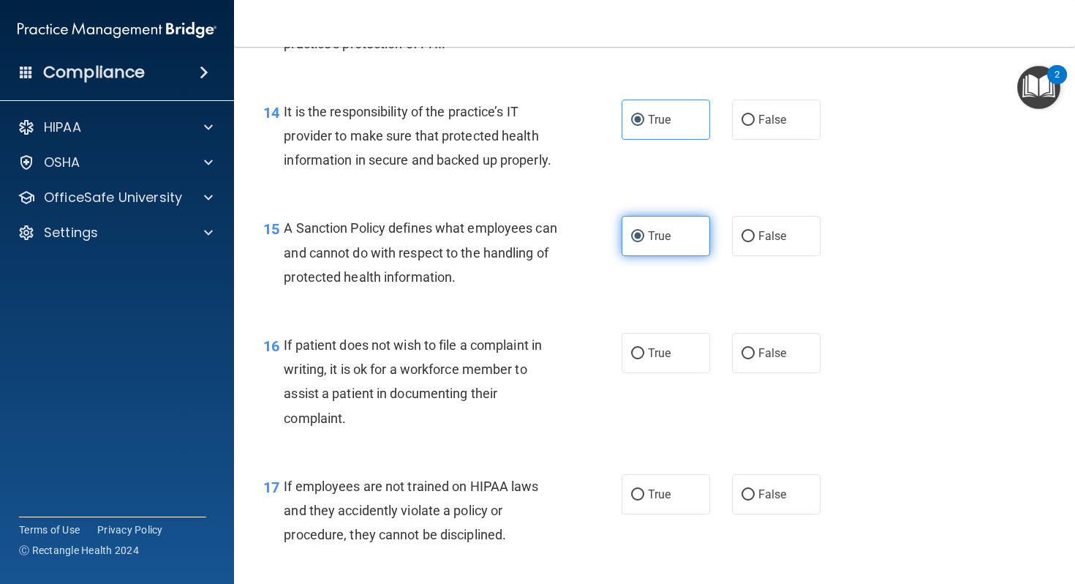
scroll to position [2101, 0]
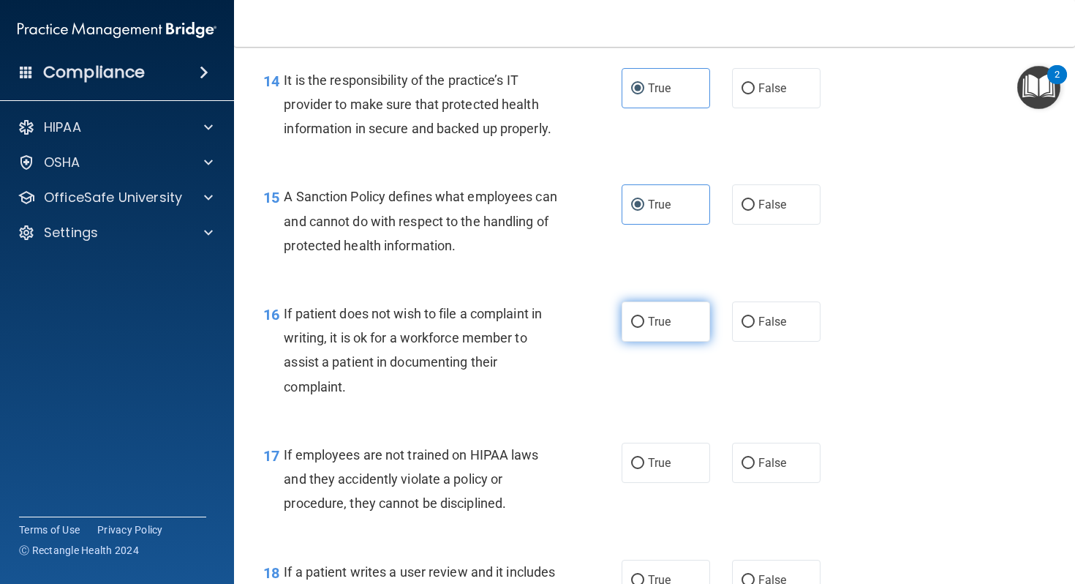
click at [672, 342] on label "True" at bounding box center [666, 321] width 89 height 40
click at [645, 328] on input "True" at bounding box center [637, 322] width 13 height 11
radio input "true"
click at [663, 470] on span "True" at bounding box center [659, 463] width 23 height 14
click at [645, 469] on input "True" at bounding box center [637, 463] width 13 height 11
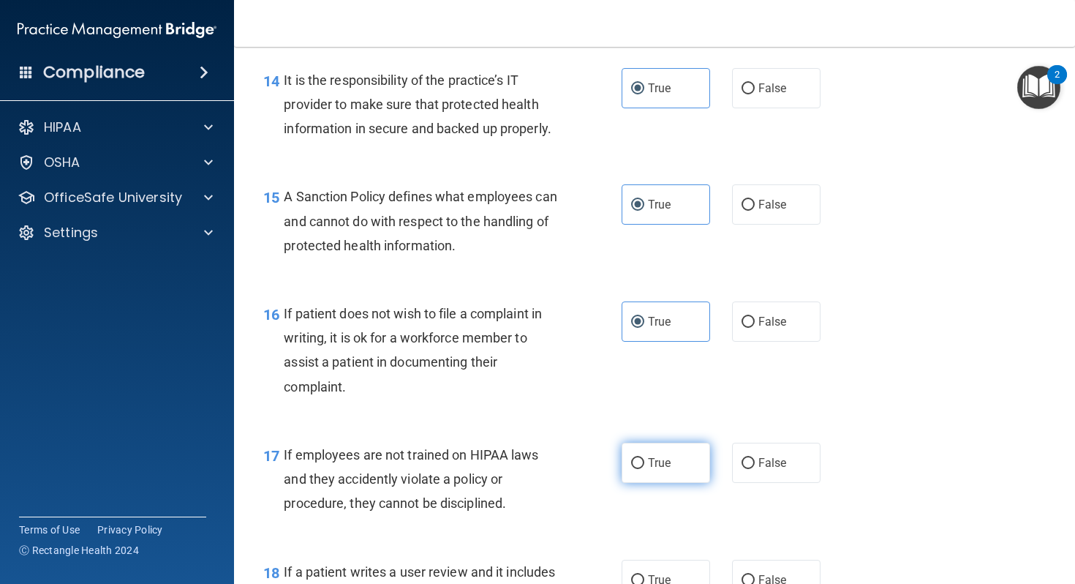
radio input "true"
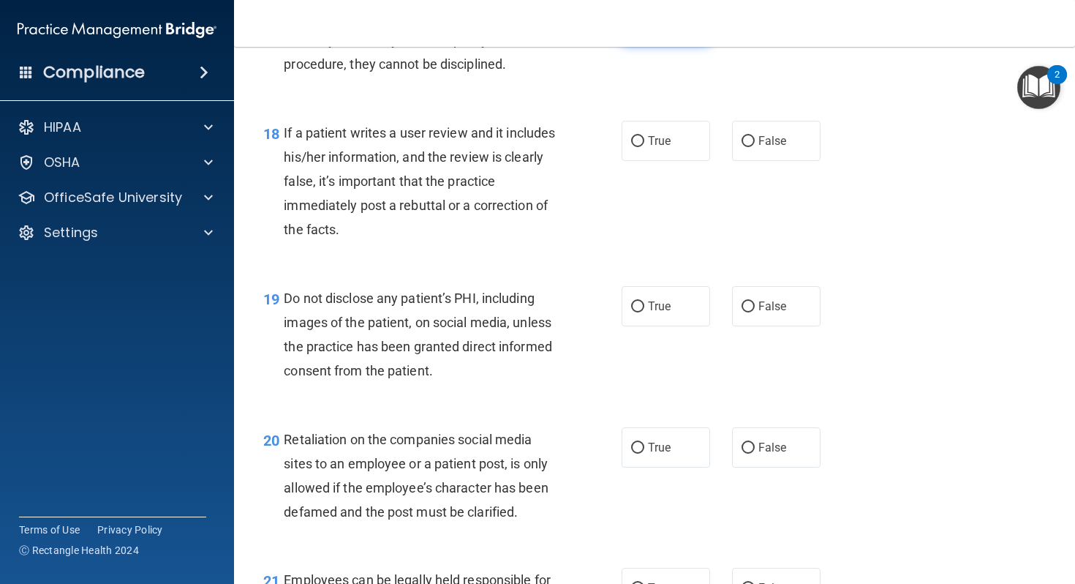
scroll to position [2545, 0]
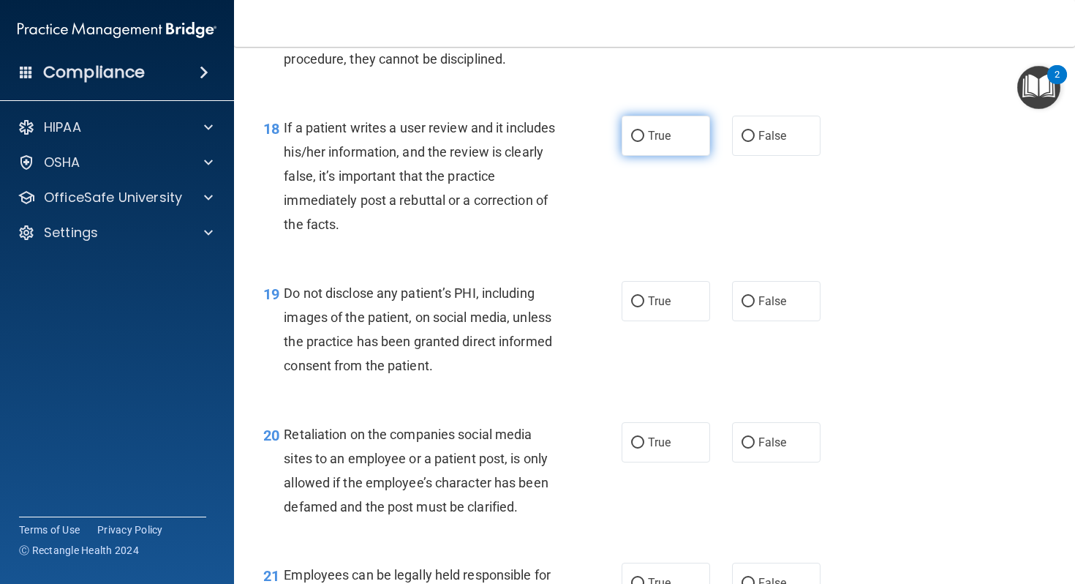
click at [669, 156] on label "True" at bounding box center [666, 136] width 89 height 40
click at [645, 142] on input "True" at bounding box center [637, 136] width 13 height 11
radio input "true"
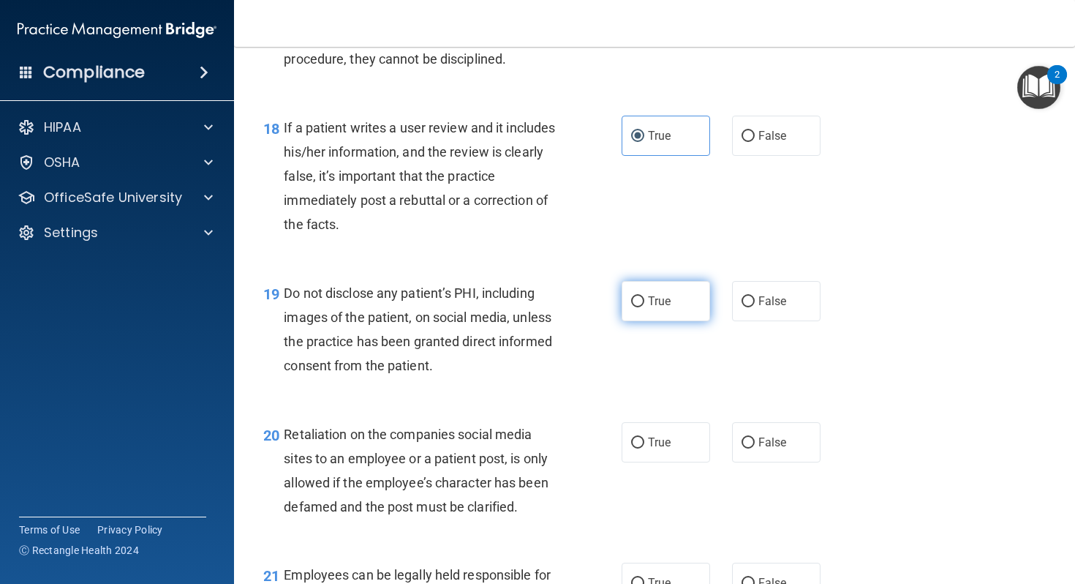
click at [655, 321] on label "True" at bounding box center [666, 301] width 89 height 40
click at [645, 307] on input "True" at bounding box center [637, 301] width 13 height 11
radio input "true"
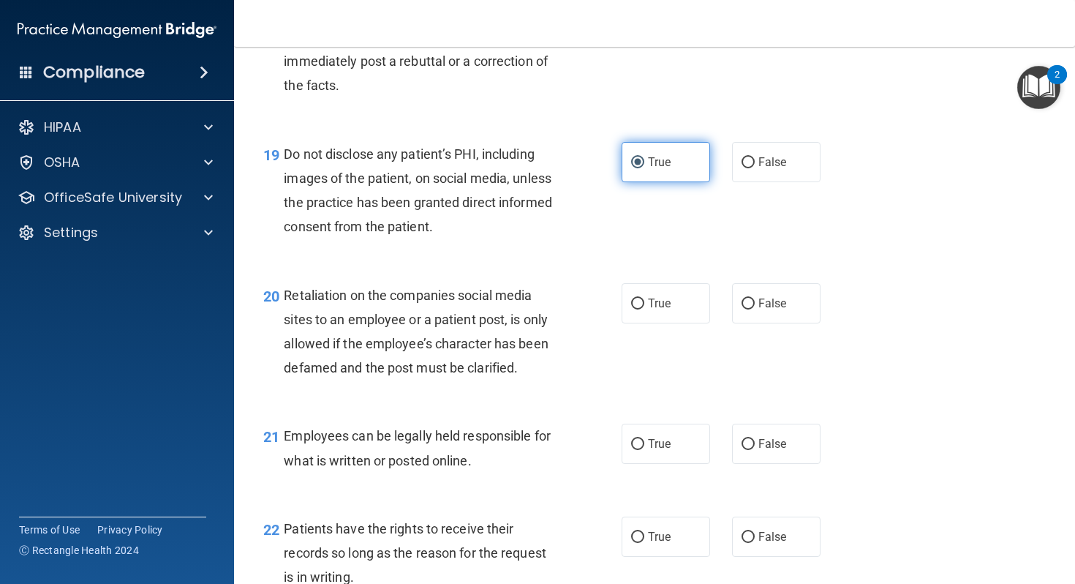
scroll to position [2714, 0]
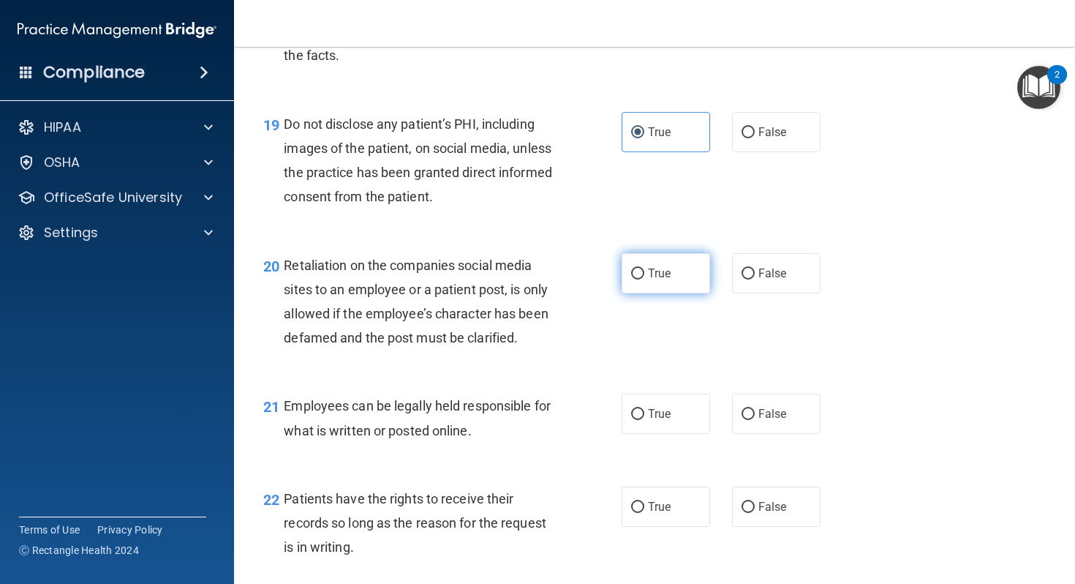
click at [661, 280] on span "True" at bounding box center [659, 273] width 23 height 14
click at [645, 279] on input "True" at bounding box center [637, 273] width 13 height 11
radio input "true"
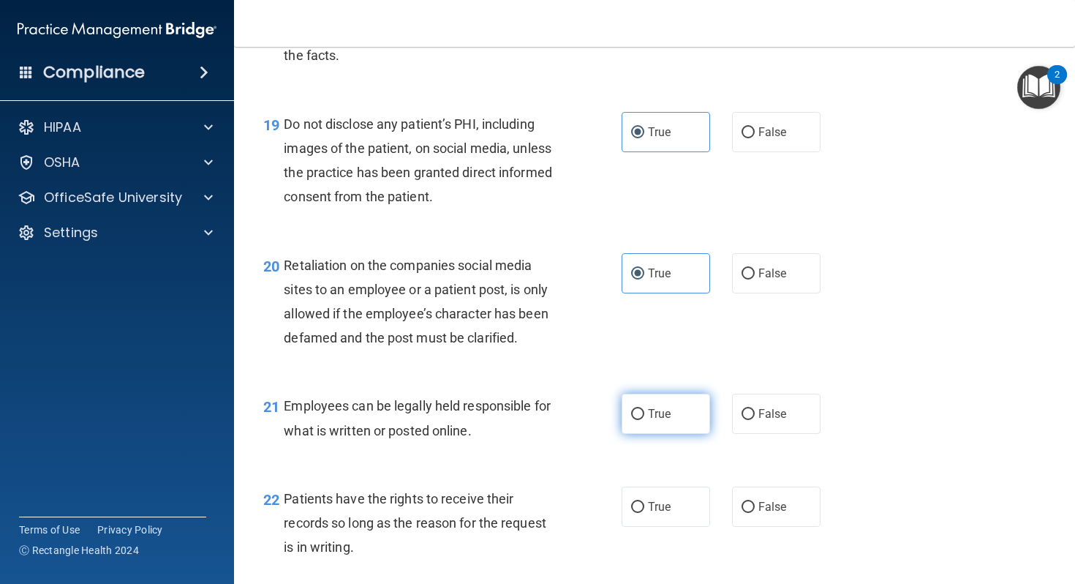
click at [661, 421] on span "True" at bounding box center [659, 414] width 23 height 14
click at [645, 420] on input "True" at bounding box center [637, 414] width 13 height 11
radio input "true"
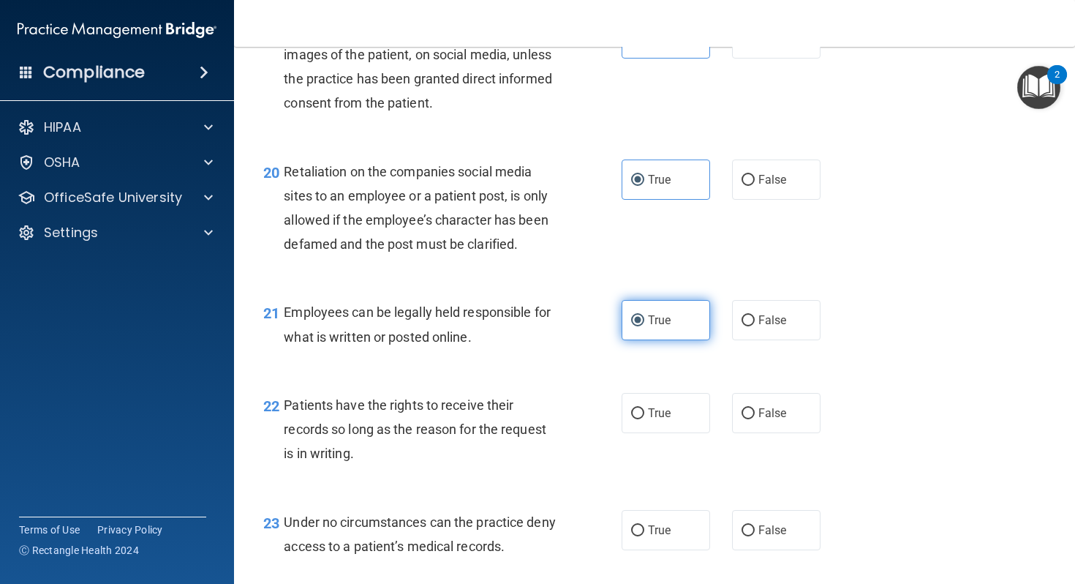
scroll to position [2809, 0]
click at [635, 418] on input "True" at bounding box center [637, 412] width 13 height 11
radio input "true"
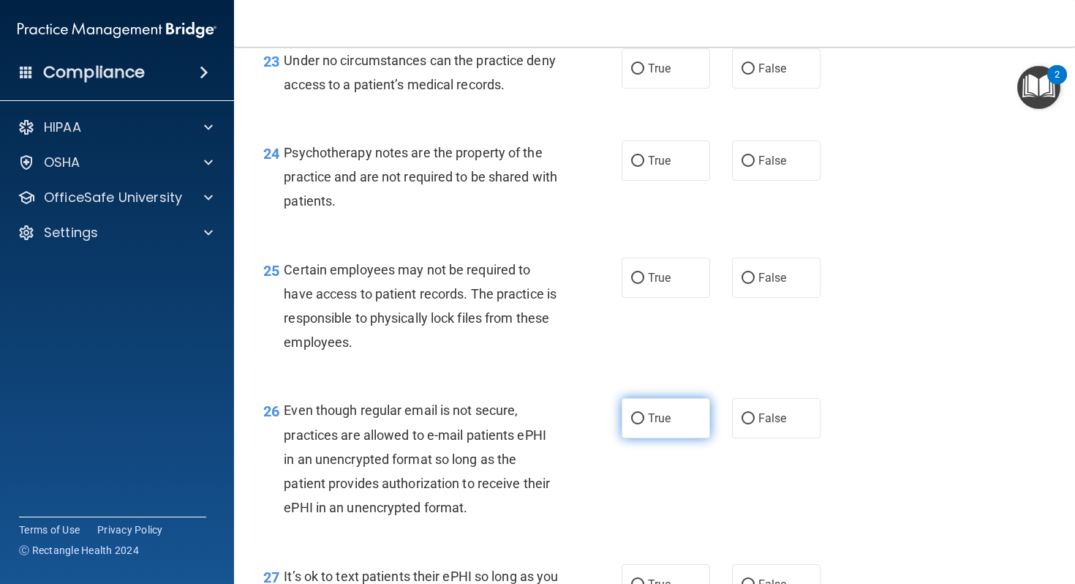
scroll to position [3276, 0]
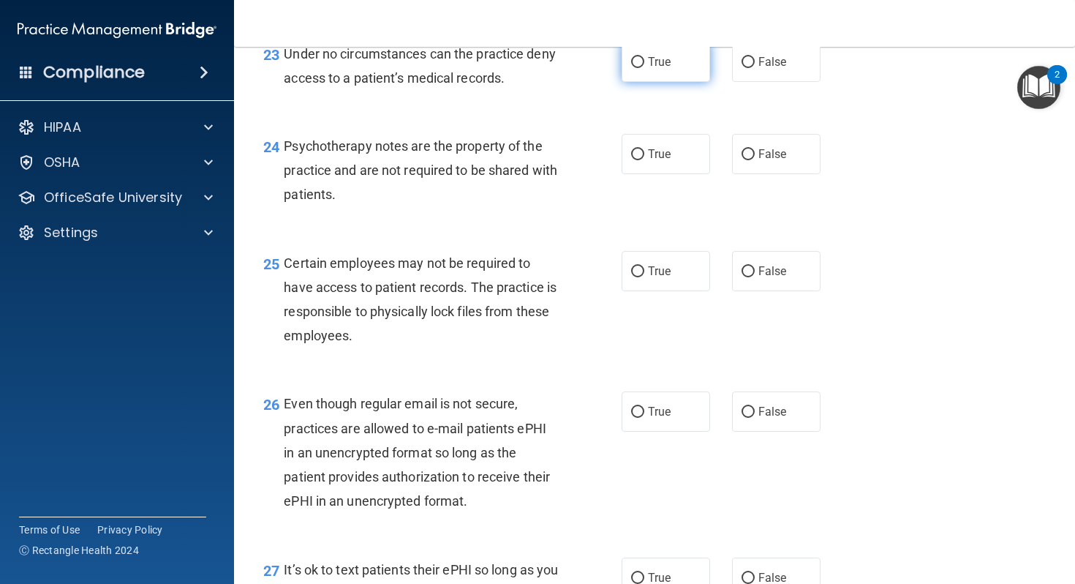
click at [694, 82] on label "True" at bounding box center [666, 62] width 89 height 40
click at [645, 68] on input "True" at bounding box center [637, 62] width 13 height 11
radio input "true"
click at [685, 174] on label "True" at bounding box center [666, 154] width 89 height 40
click at [645, 160] on input "True" at bounding box center [637, 154] width 13 height 11
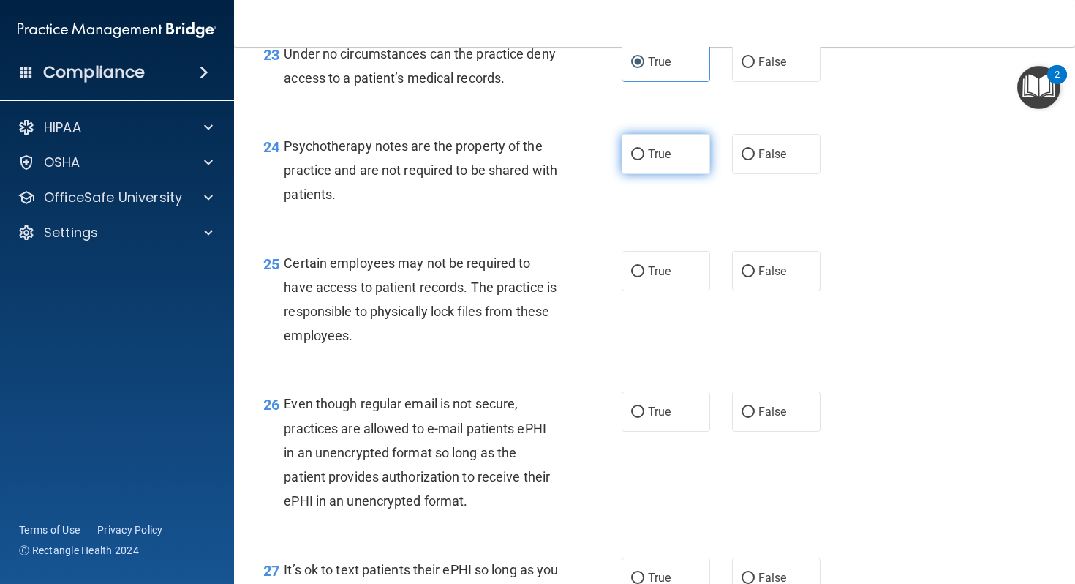
radio input "true"
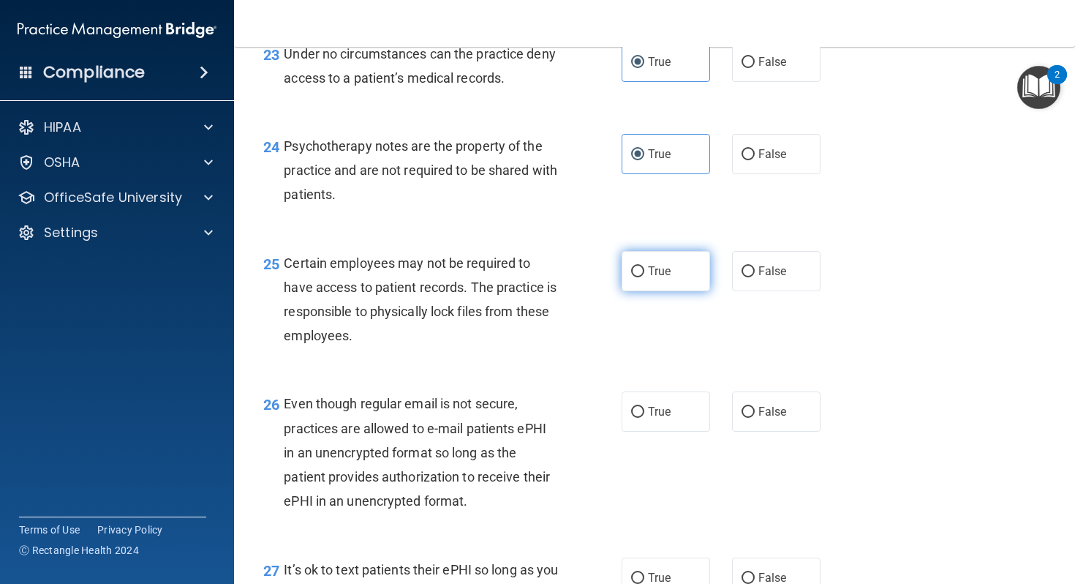
click at [669, 278] on span "True" at bounding box center [659, 271] width 23 height 14
click at [645, 277] on input "True" at bounding box center [637, 271] width 13 height 11
radio input "true"
click at [659, 418] on span "True" at bounding box center [659, 412] width 23 height 14
click at [645, 418] on input "True" at bounding box center [637, 412] width 13 height 11
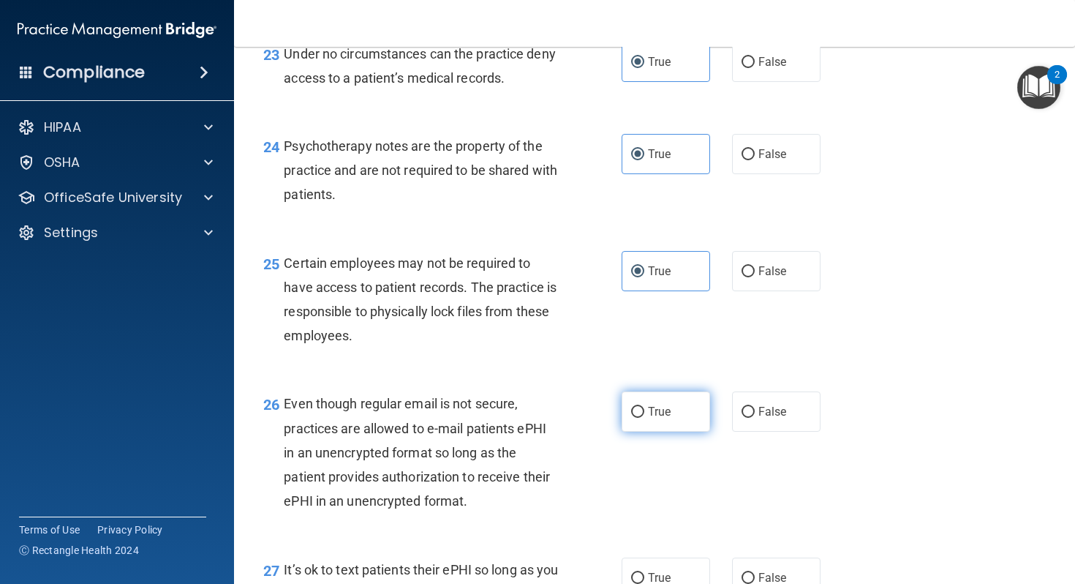
radio input "true"
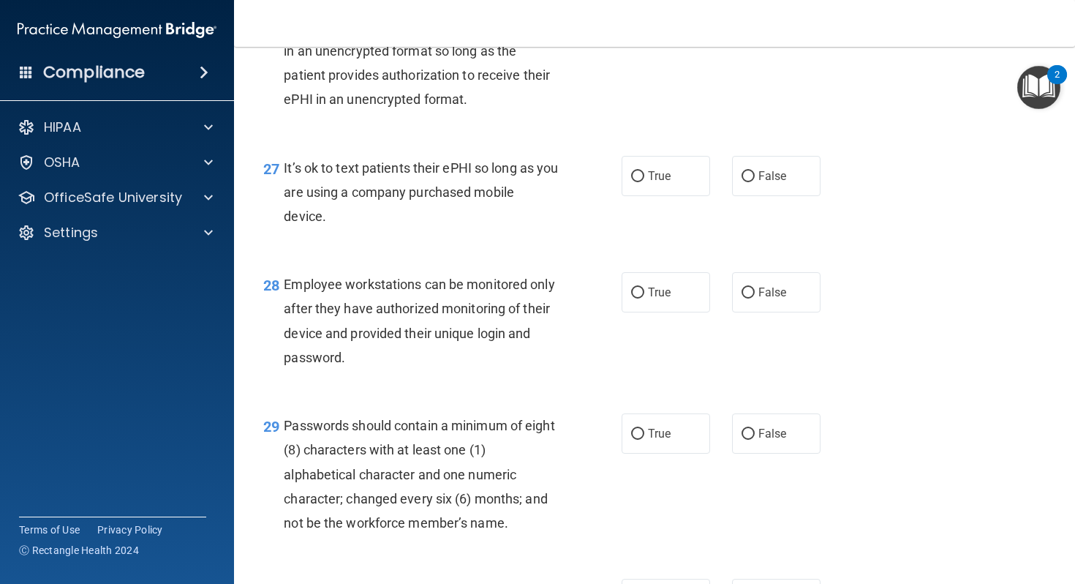
scroll to position [3684, 0]
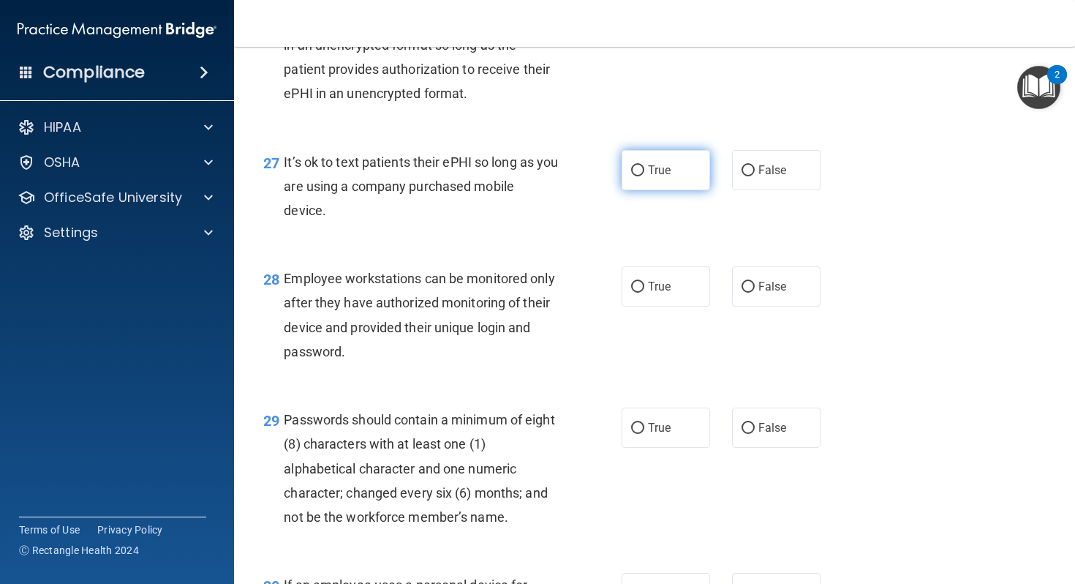
click at [680, 190] on label "True" at bounding box center [666, 170] width 89 height 40
click at [645, 176] on input "True" at bounding box center [637, 170] width 13 height 11
radio input "true"
click at [660, 293] on span "True" at bounding box center [659, 286] width 23 height 14
click at [645, 293] on input "True" at bounding box center [637, 287] width 13 height 11
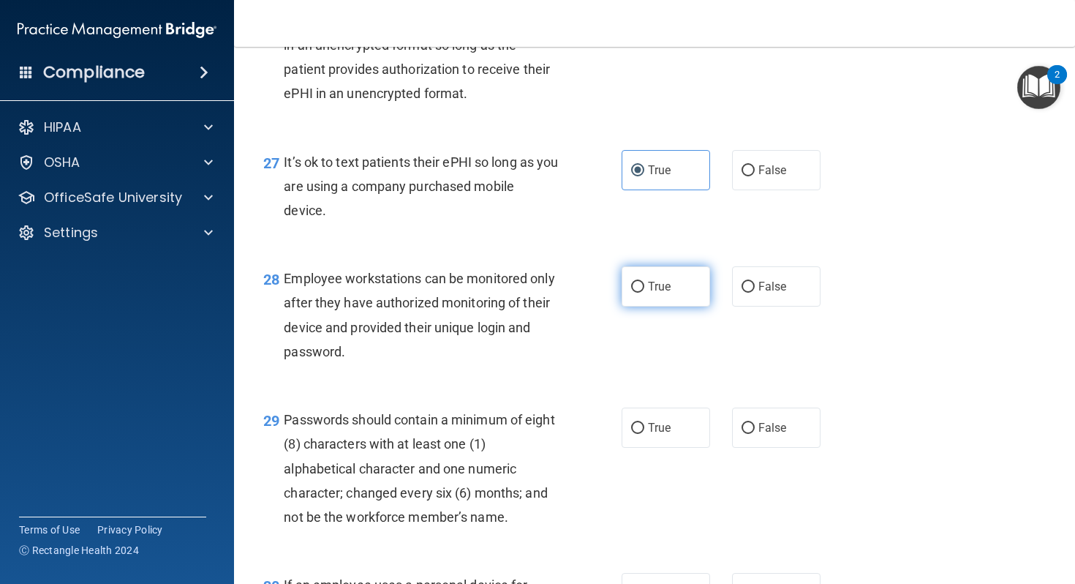
radio input "true"
click at [653, 435] on span "True" at bounding box center [659, 428] width 23 height 14
click at [645, 434] on input "True" at bounding box center [637, 428] width 13 height 11
radio input "true"
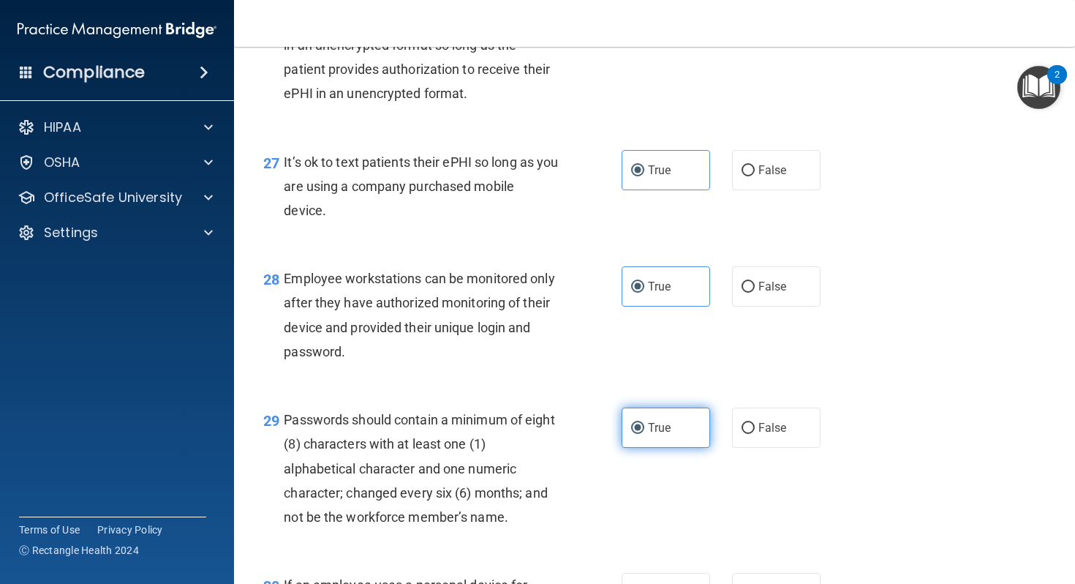
scroll to position [3916, 0]
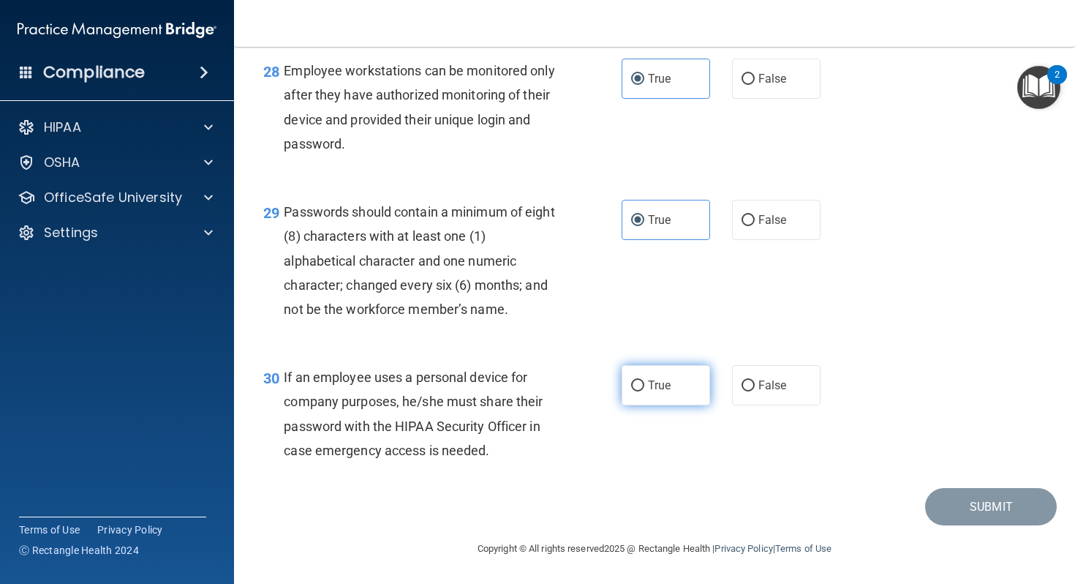
click at [665, 396] on label "True" at bounding box center [666, 385] width 89 height 40
click at [645, 391] on input "True" at bounding box center [637, 385] width 13 height 11
radio input "true"
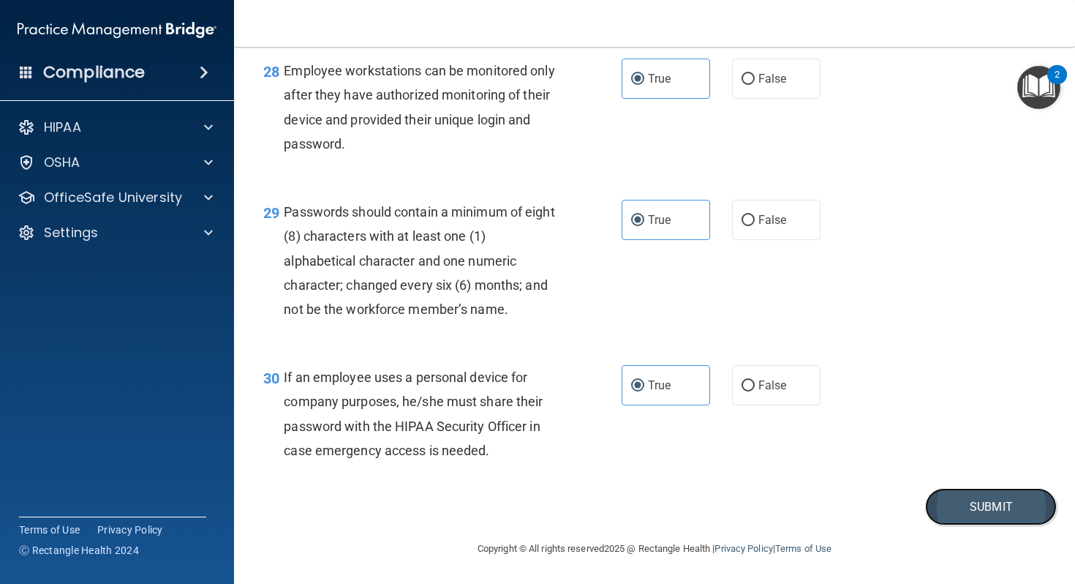
click at [951, 517] on button "Submit" at bounding box center [991, 506] width 132 height 37
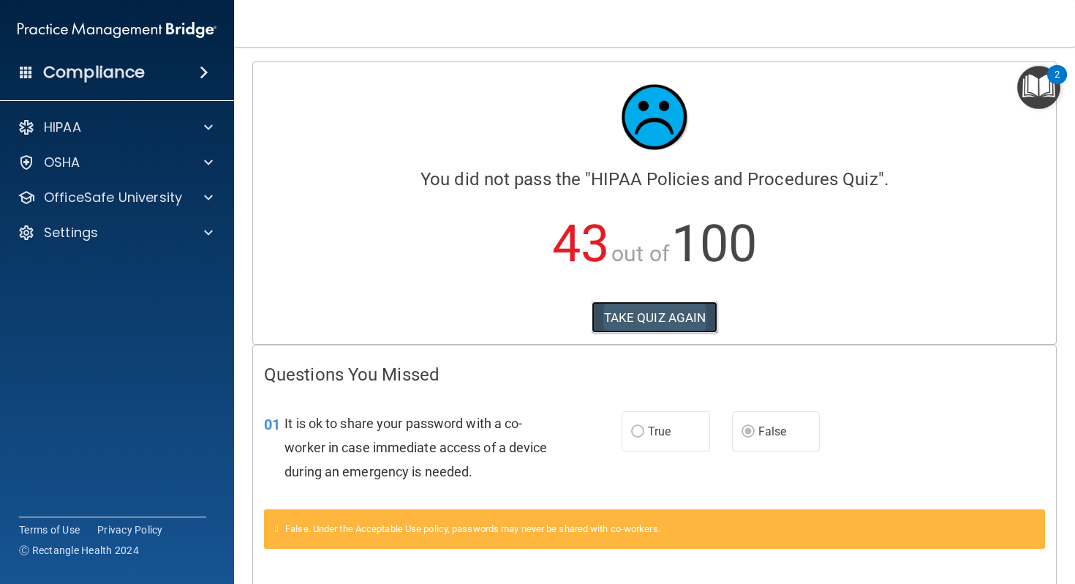
click at [683, 323] on button "TAKE QUIZ AGAIN" at bounding box center [655, 317] width 127 height 32
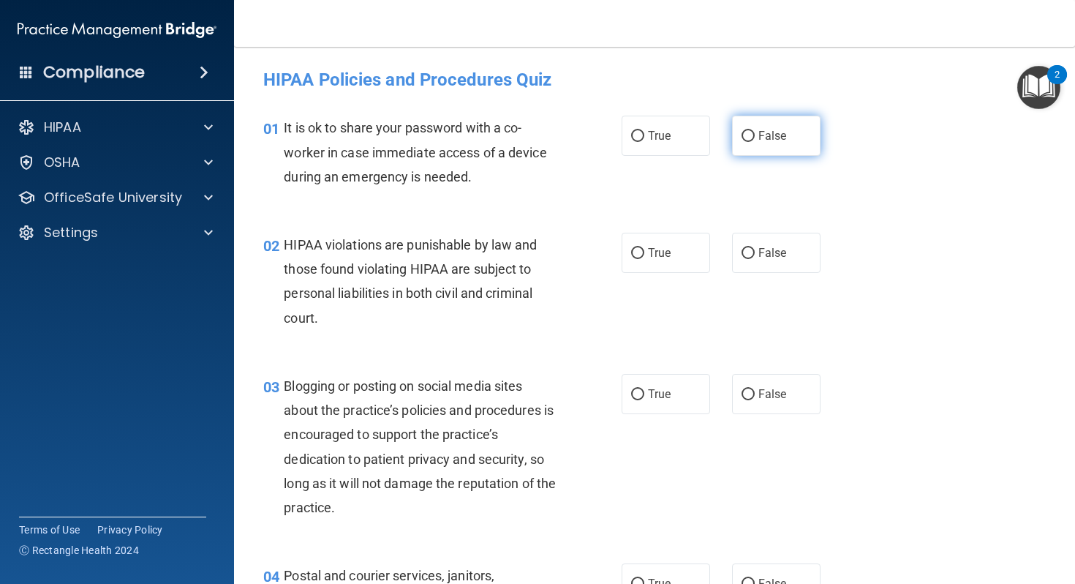
click at [765, 147] on label "False" at bounding box center [776, 136] width 89 height 40
click at [755, 142] on input "False" at bounding box center [748, 136] width 13 height 11
radio input "true"
click at [682, 265] on label "True" at bounding box center [666, 253] width 89 height 40
click at [645, 259] on input "True" at bounding box center [637, 253] width 13 height 11
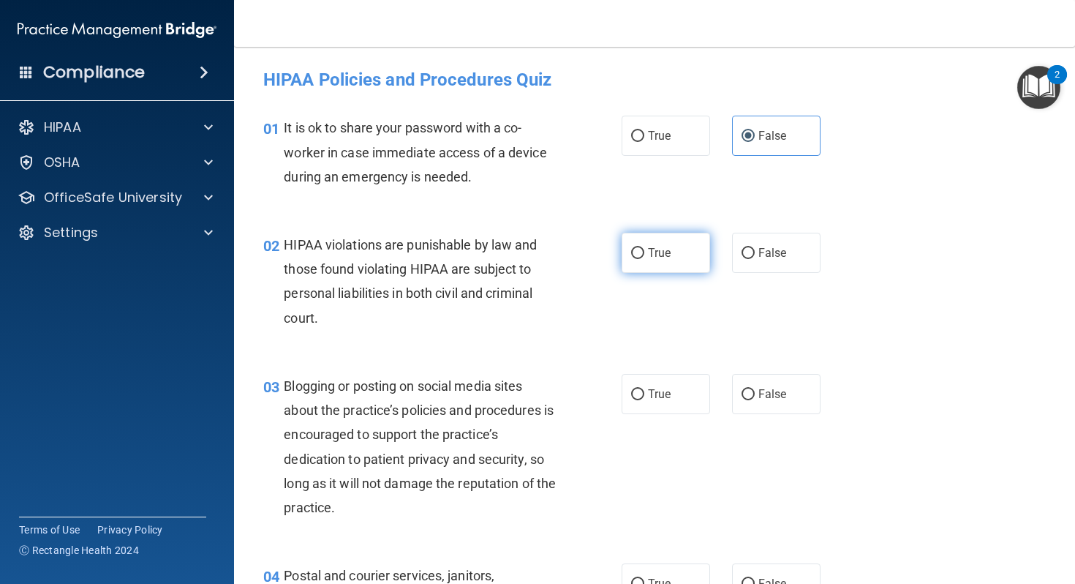
radio input "true"
click at [747, 391] on input "False" at bounding box center [748, 394] width 13 height 11
radio input "true"
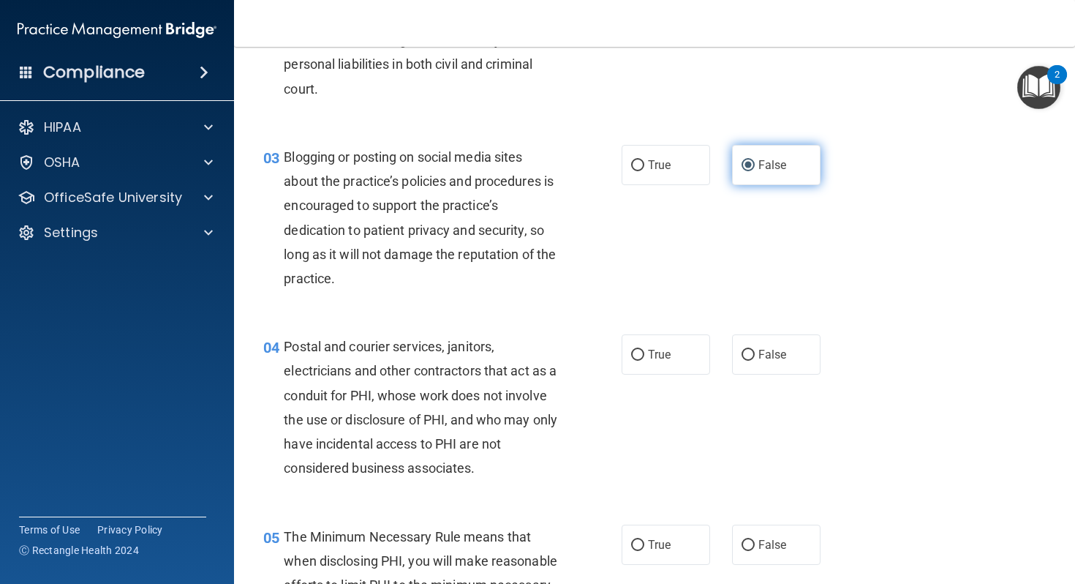
scroll to position [249, 0]
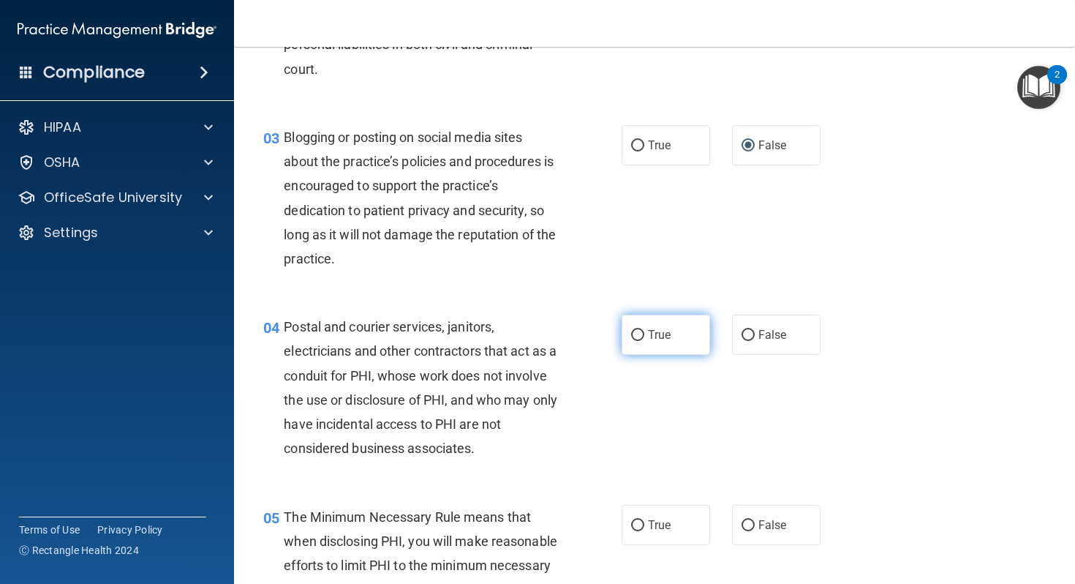
click at [675, 336] on label "True" at bounding box center [666, 335] width 89 height 40
click at [645, 336] on input "True" at bounding box center [637, 335] width 13 height 11
radio input "true"
click at [641, 525] on input "True" at bounding box center [637, 525] width 13 height 11
radio input "true"
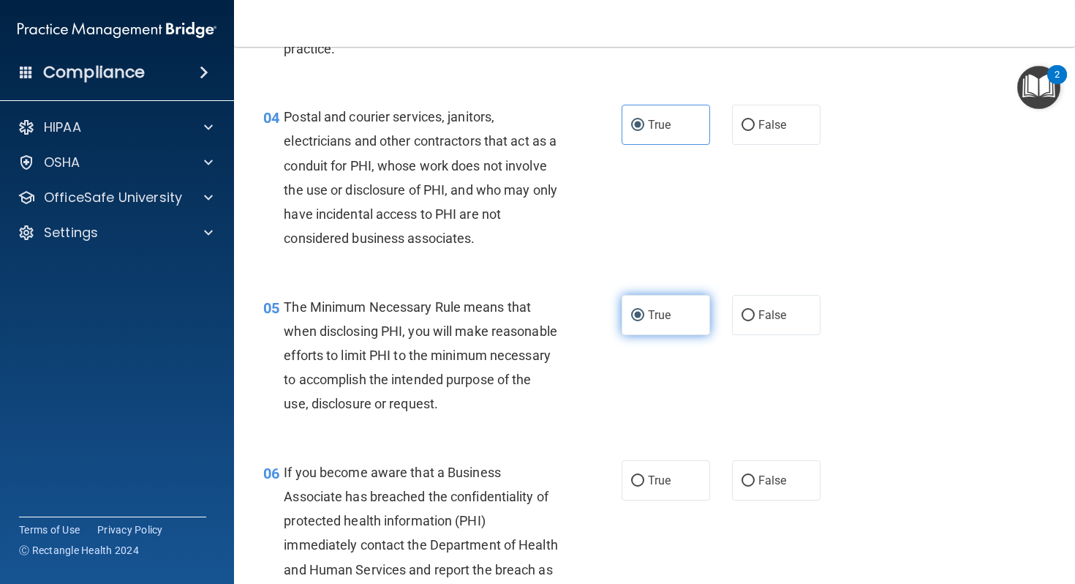
scroll to position [469, 0]
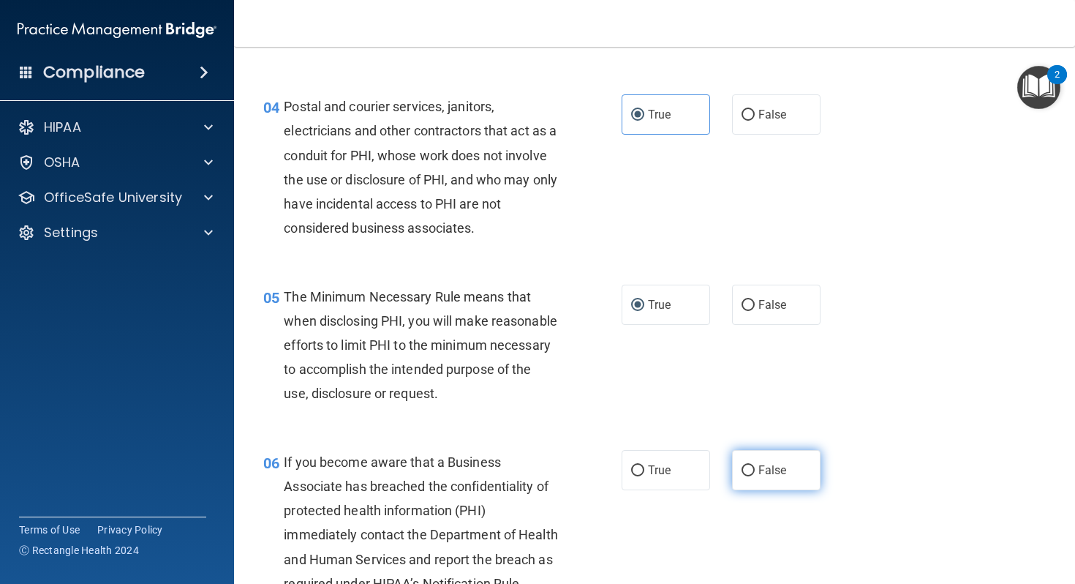
click at [754, 477] on label "False" at bounding box center [776, 470] width 89 height 40
click at [754, 476] on input "False" at bounding box center [748, 470] width 13 height 11
radio input "true"
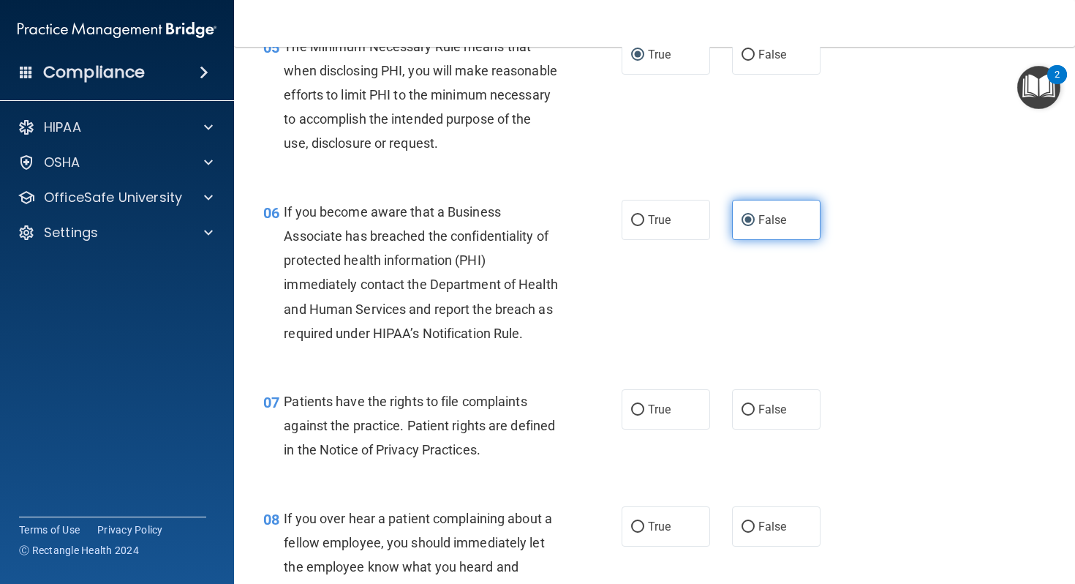
scroll to position [740, 0]
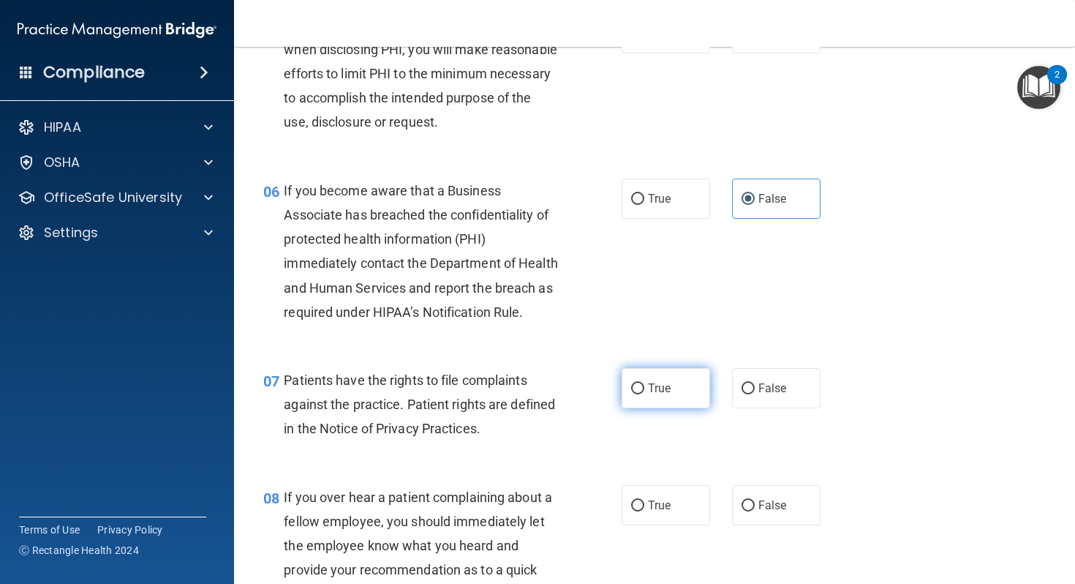
click at [671, 398] on label "True" at bounding box center [666, 388] width 89 height 40
click at [645, 394] on input "True" at bounding box center [637, 388] width 13 height 11
radio input "true"
click at [765, 525] on label "False" at bounding box center [776, 505] width 89 height 40
click at [755, 511] on input "False" at bounding box center [748, 505] width 13 height 11
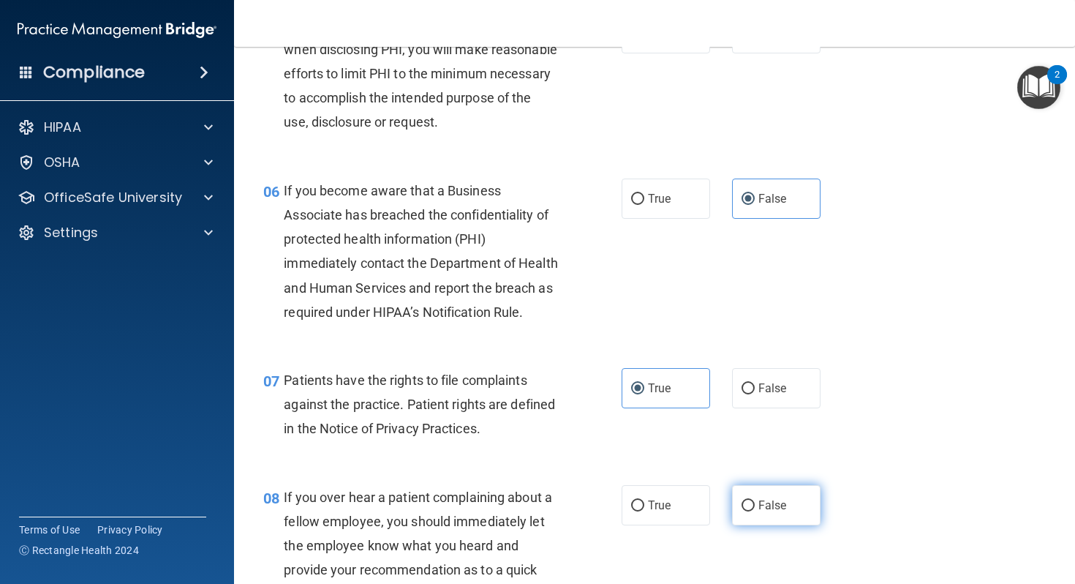
radio input "true"
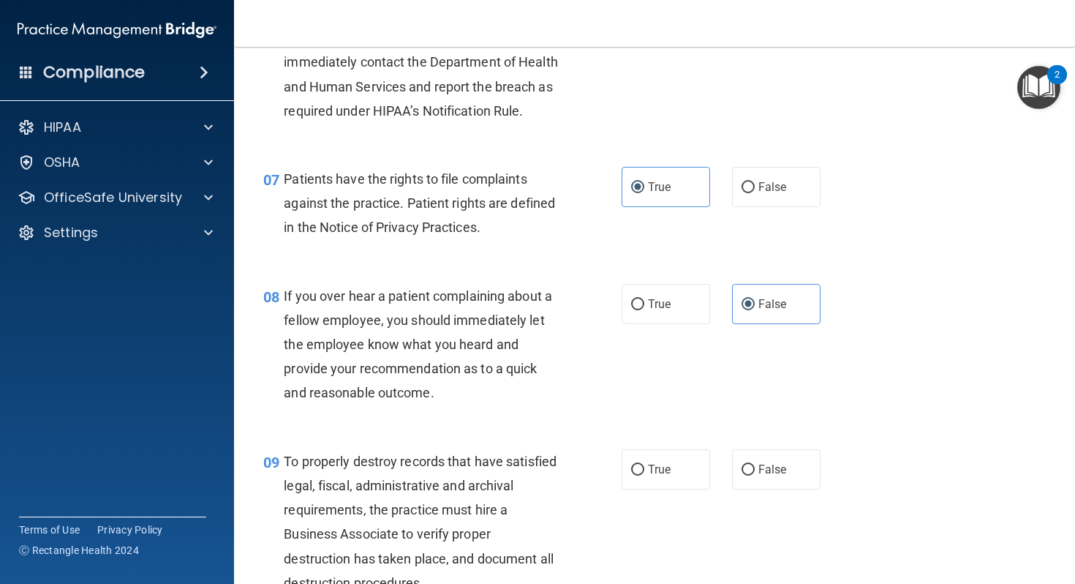
scroll to position [968, 0]
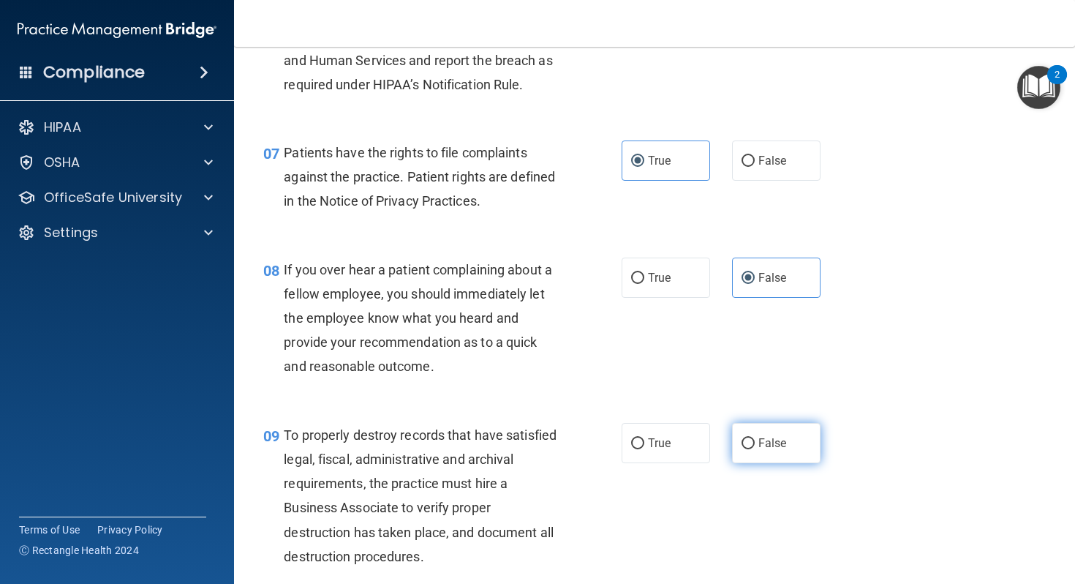
click at [765, 463] on label "False" at bounding box center [776, 443] width 89 height 40
click at [755, 449] on input "False" at bounding box center [748, 443] width 13 height 11
radio input "true"
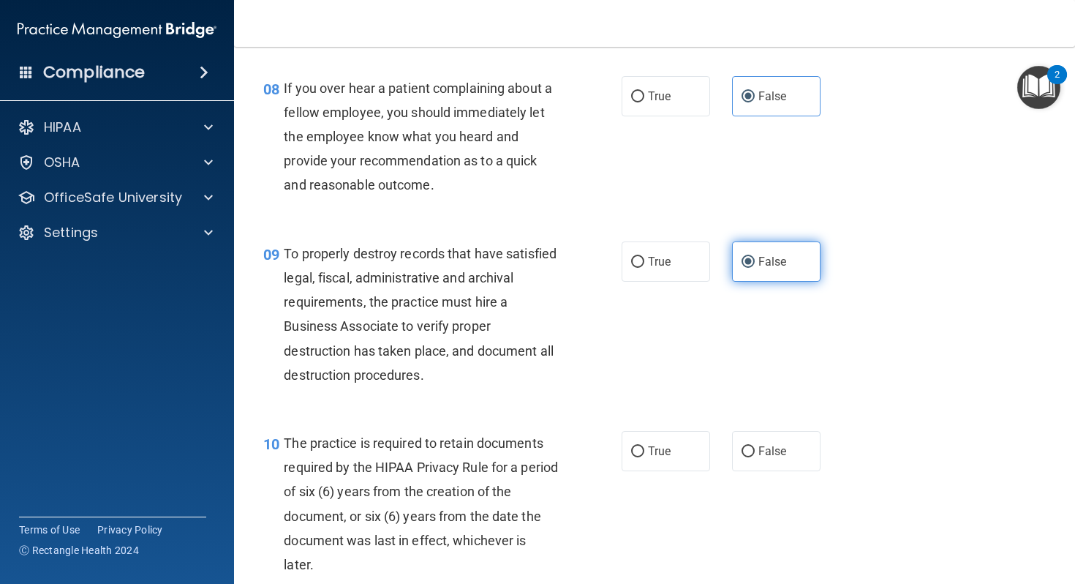
scroll to position [1175, 0]
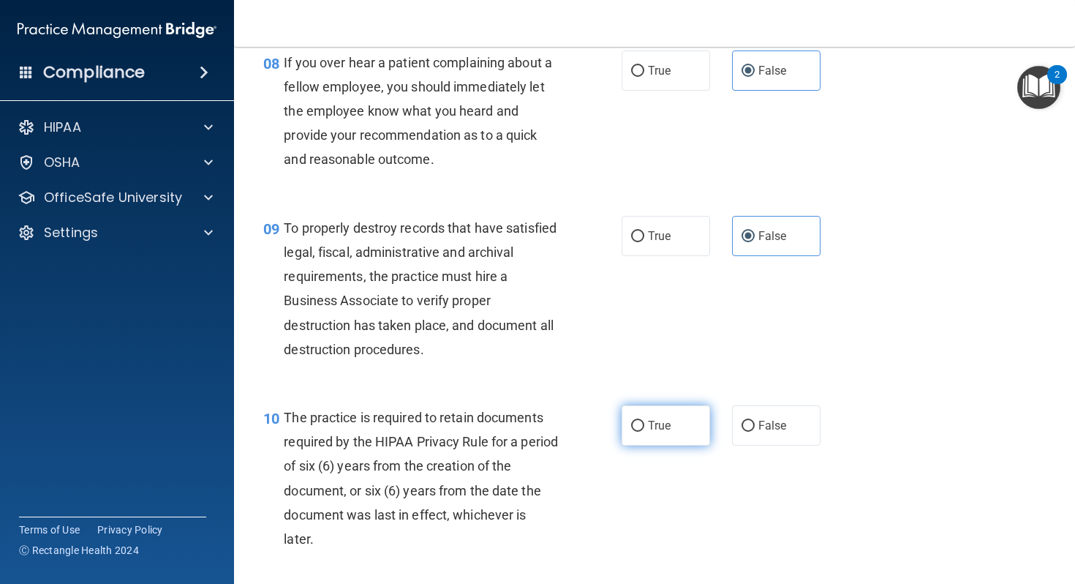
click at [683, 439] on label "True" at bounding box center [666, 425] width 89 height 40
click at [645, 432] on input "True" at bounding box center [637, 426] width 13 height 11
radio input "true"
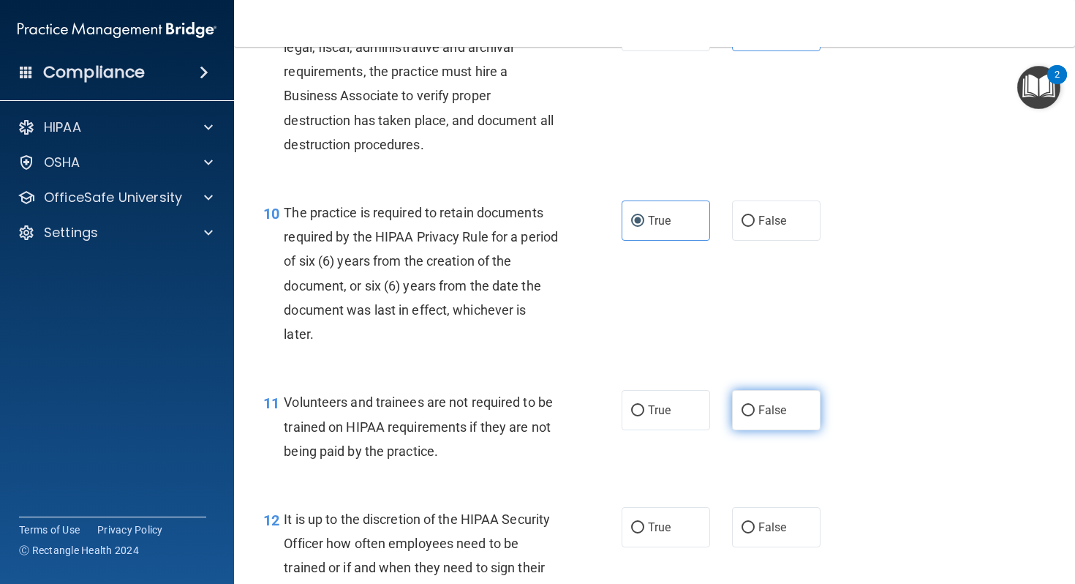
click at [753, 416] on input "False" at bounding box center [748, 410] width 13 height 11
radio input "true"
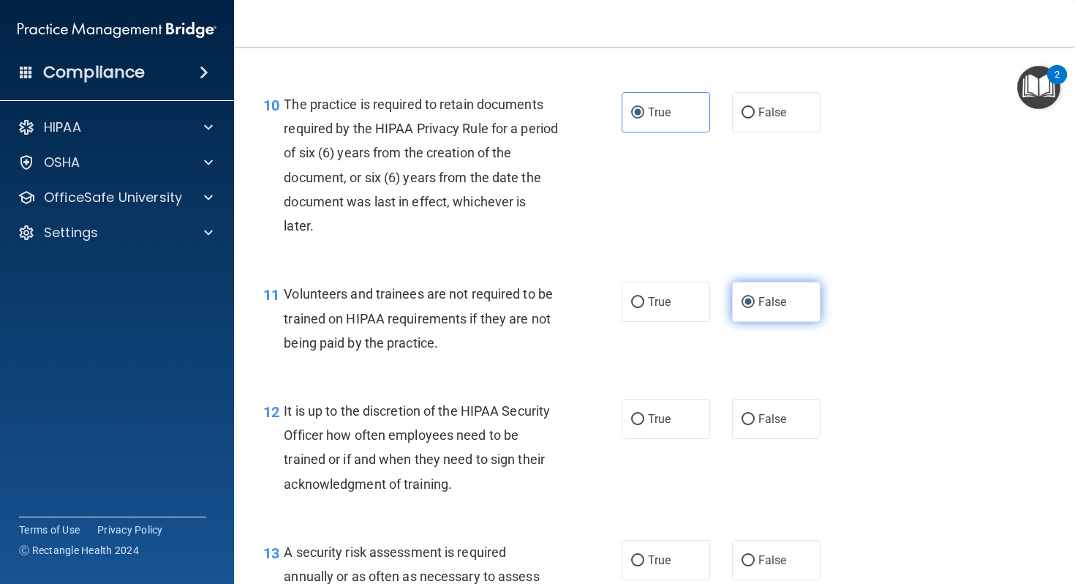
scroll to position [1490, 0]
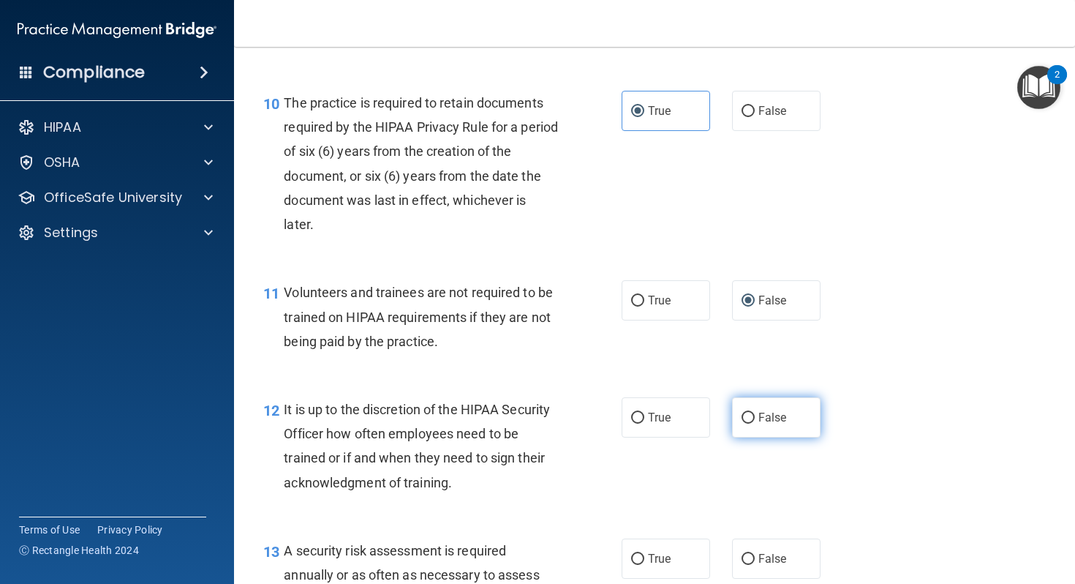
click at [750, 434] on label "False" at bounding box center [776, 417] width 89 height 40
click at [750, 424] on input "False" at bounding box center [748, 418] width 13 height 11
radio input "true"
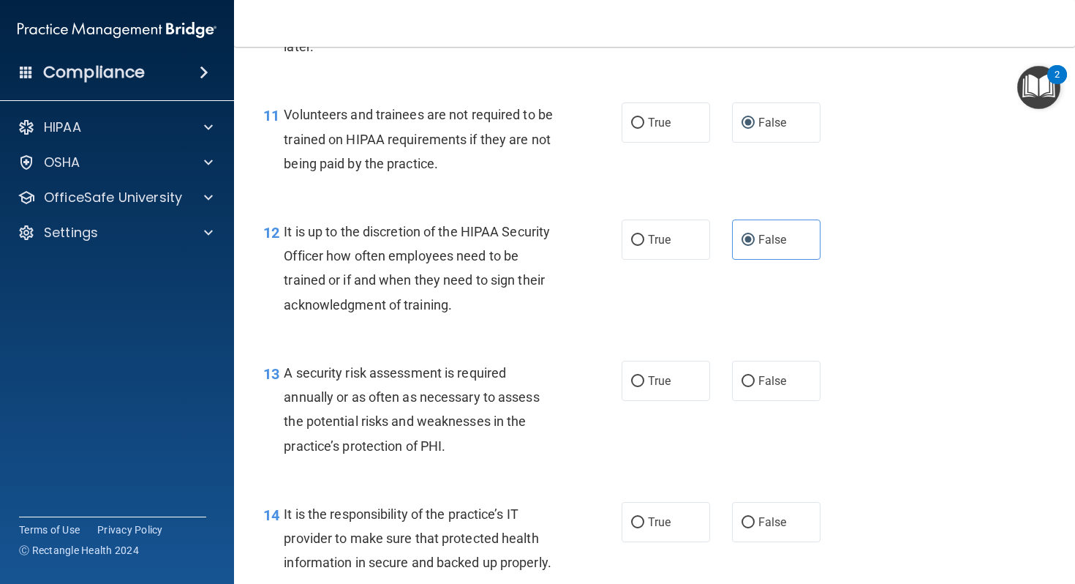
scroll to position [1680, 0]
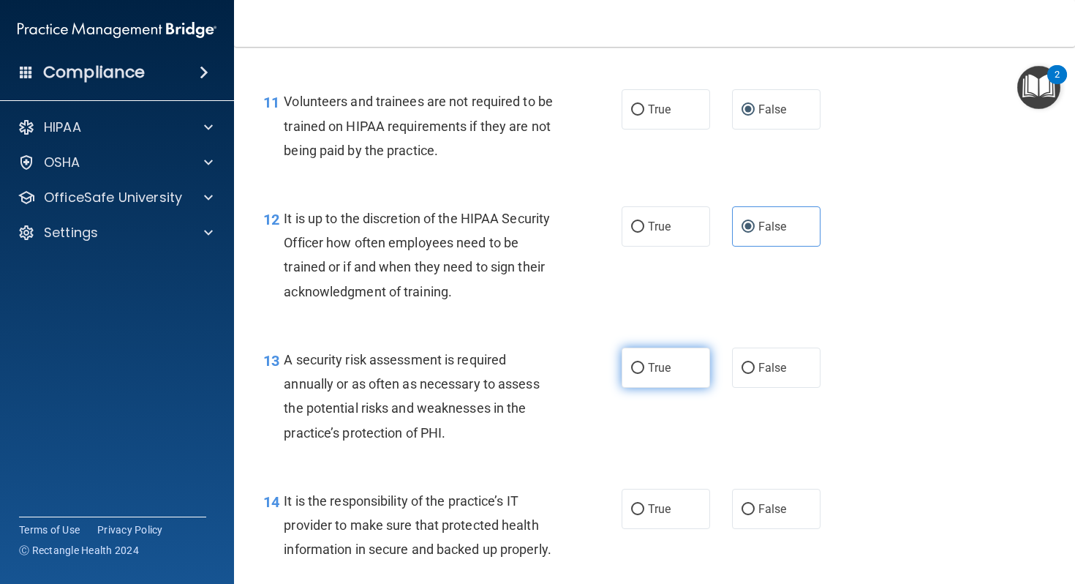
click at [646, 388] on label "True" at bounding box center [666, 368] width 89 height 40
click at [645, 374] on input "True" at bounding box center [637, 368] width 13 height 11
radio input "true"
click at [782, 529] on label "False" at bounding box center [776, 509] width 89 height 40
click at [755, 515] on input "False" at bounding box center [748, 509] width 13 height 11
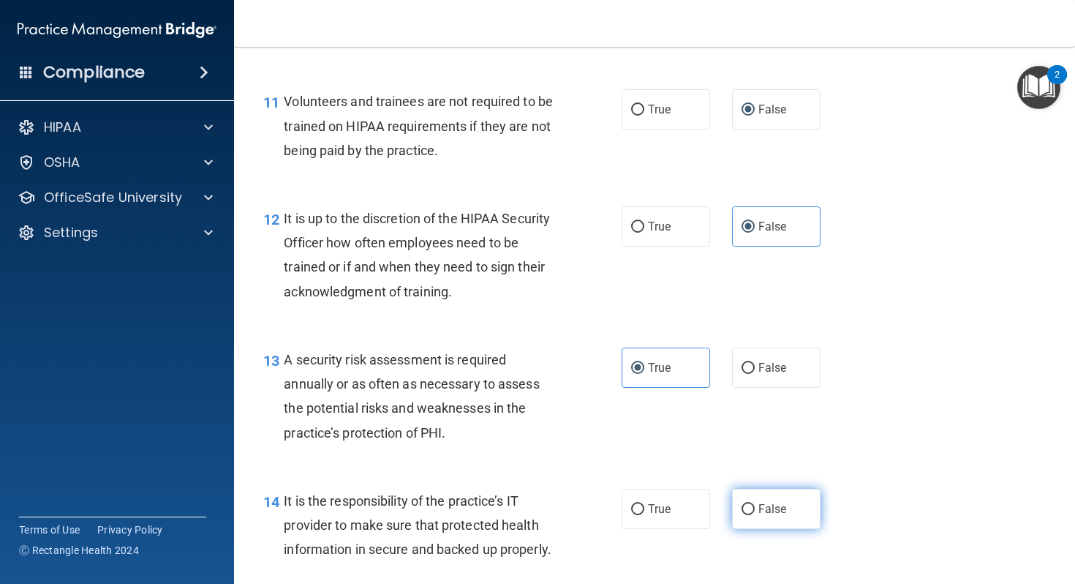
radio input "true"
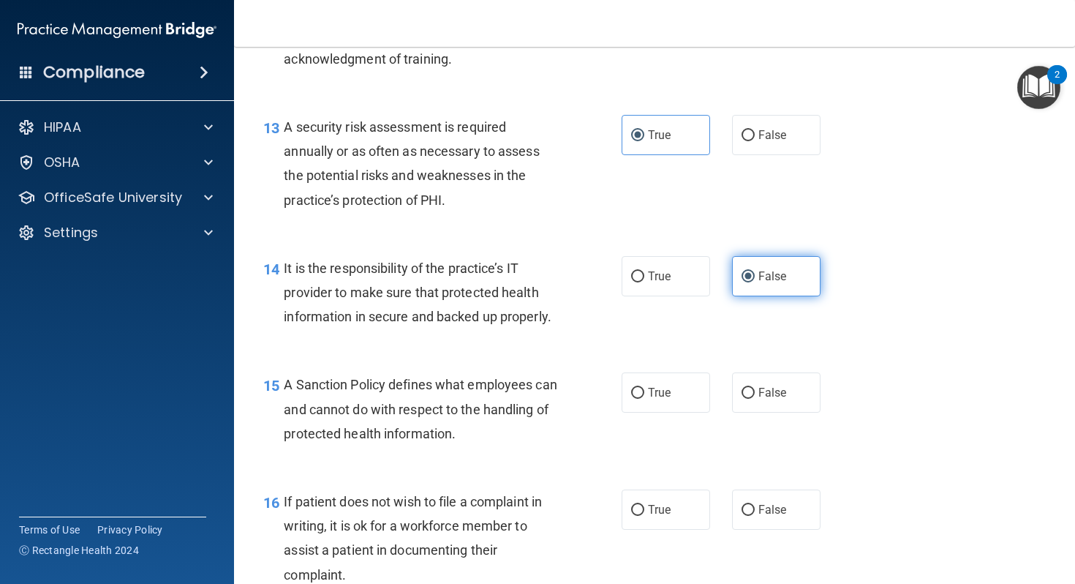
scroll to position [1966, 0]
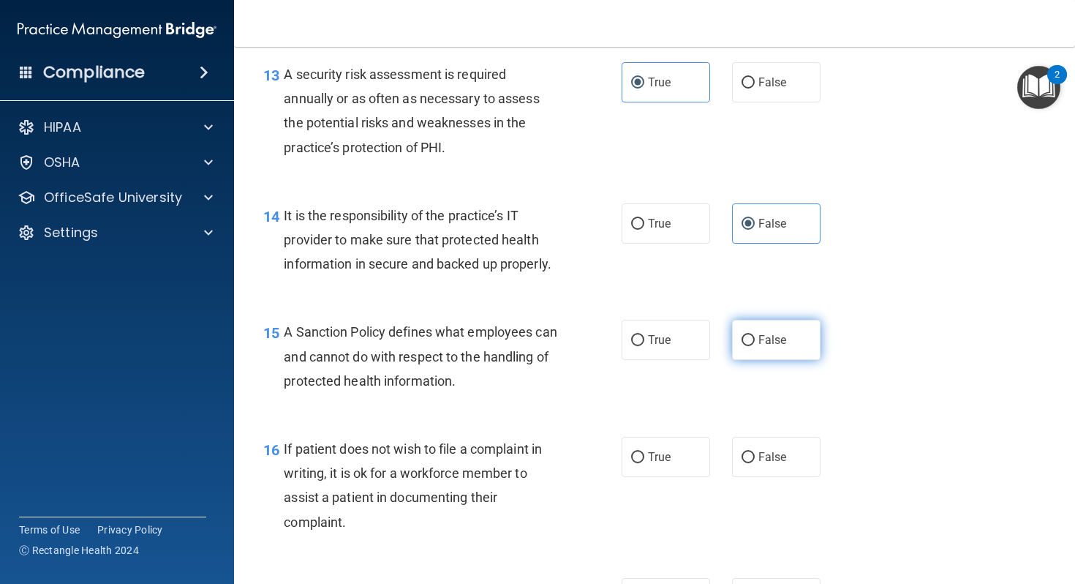
click at [767, 360] on label "False" at bounding box center [776, 340] width 89 height 40
click at [755, 346] on input "False" at bounding box center [748, 340] width 13 height 11
radio input "true"
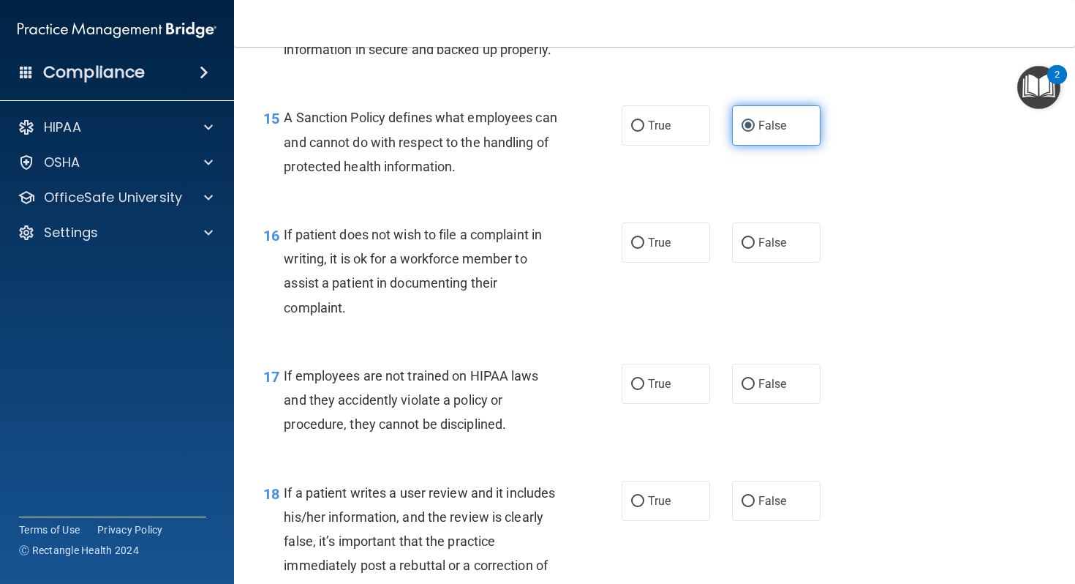
scroll to position [2204, 0]
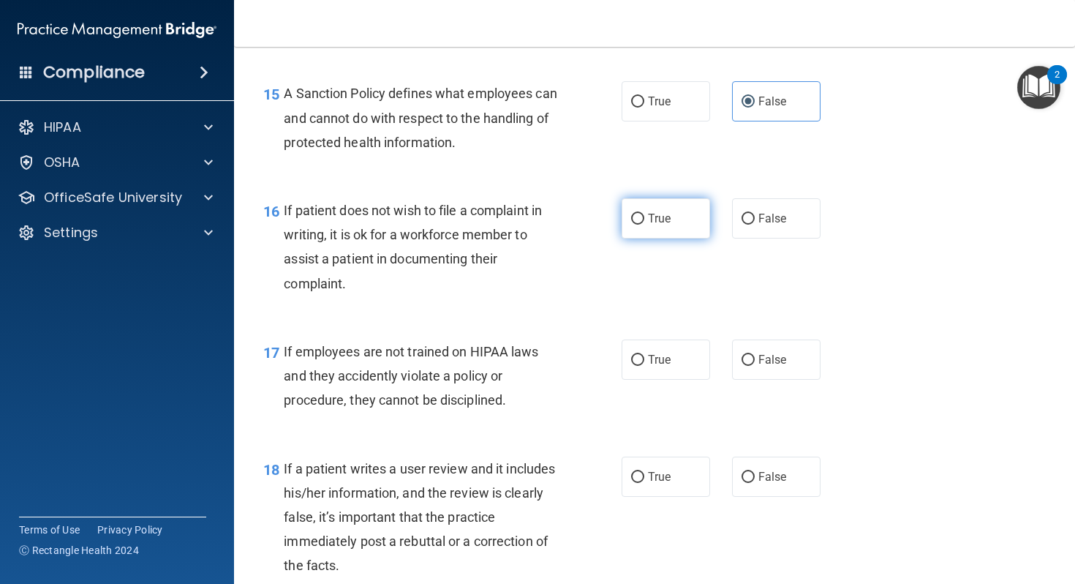
click at [679, 239] on label "True" at bounding box center [666, 218] width 89 height 40
click at [645, 225] on input "True" at bounding box center [637, 219] width 13 height 11
radio input "true"
click at [754, 380] on label "False" at bounding box center [776, 359] width 89 height 40
click at [754, 366] on input "False" at bounding box center [748, 360] width 13 height 11
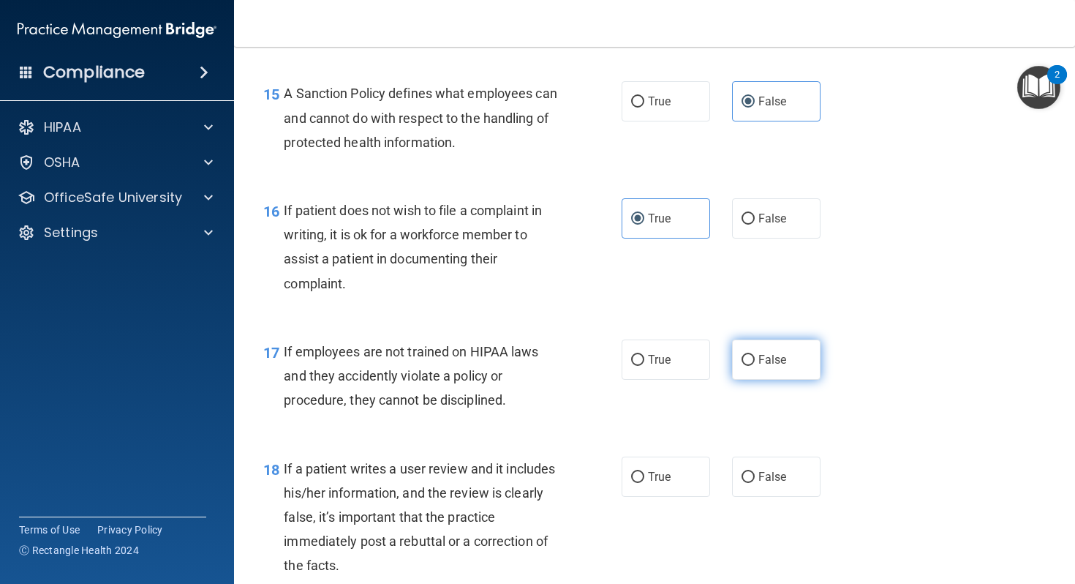
radio input "true"
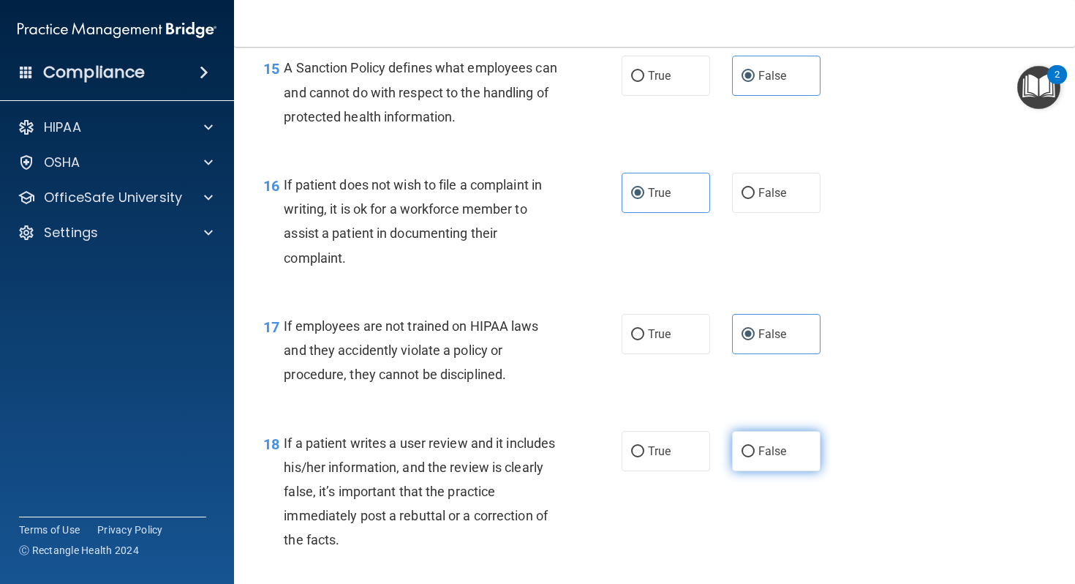
scroll to position [2242, 0]
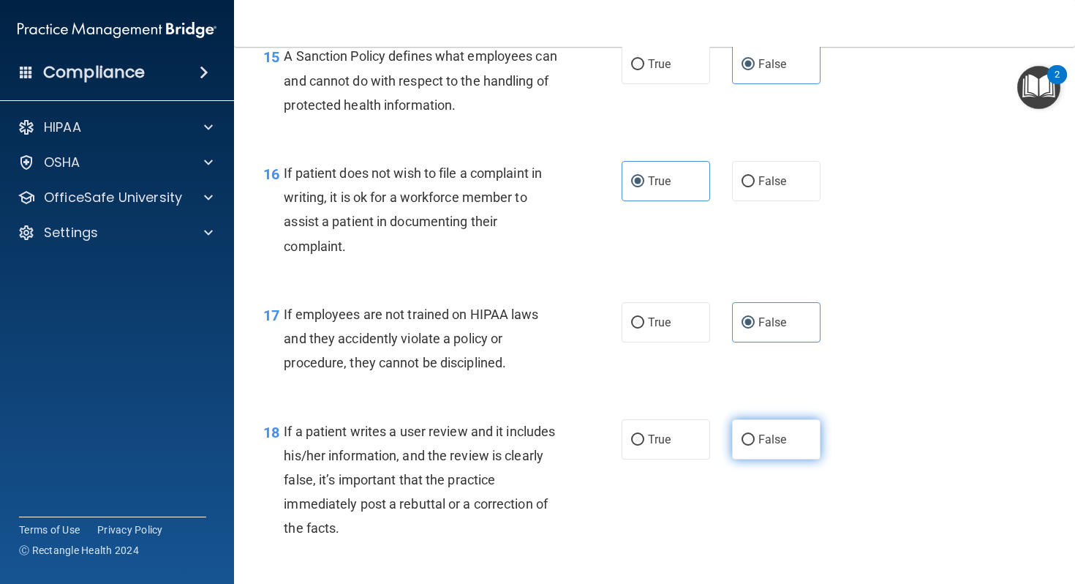
click at [778, 459] on label "False" at bounding box center [776, 439] width 89 height 40
click at [755, 446] on input "False" at bounding box center [748, 440] width 13 height 11
radio input "true"
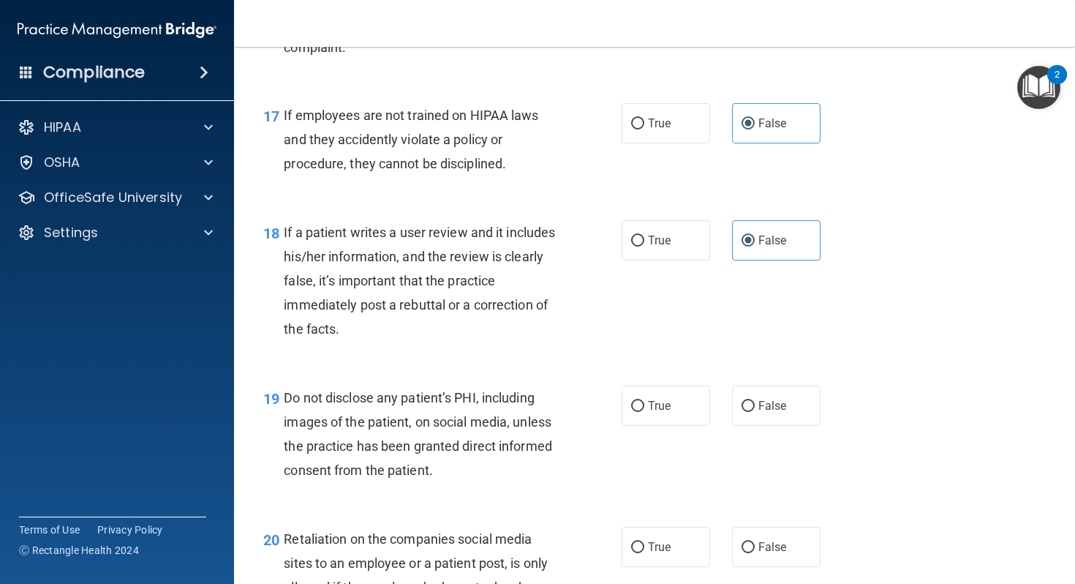
scroll to position [2442, 0]
click at [666, 418] on label "True" at bounding box center [666, 404] width 89 height 40
click at [645, 410] on input "True" at bounding box center [637, 404] width 13 height 11
radio input "true"
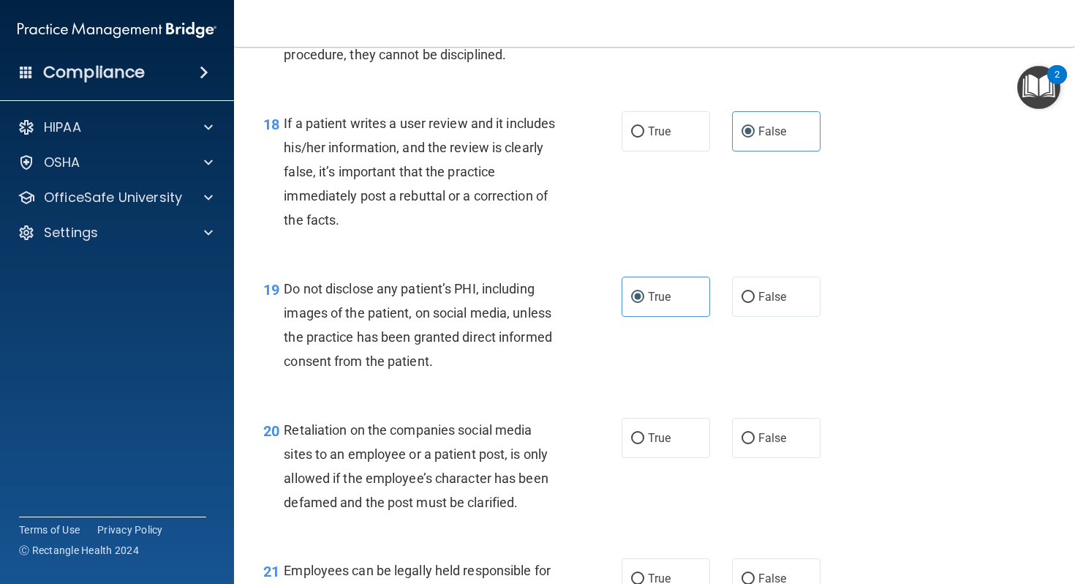
scroll to position [2576, 0]
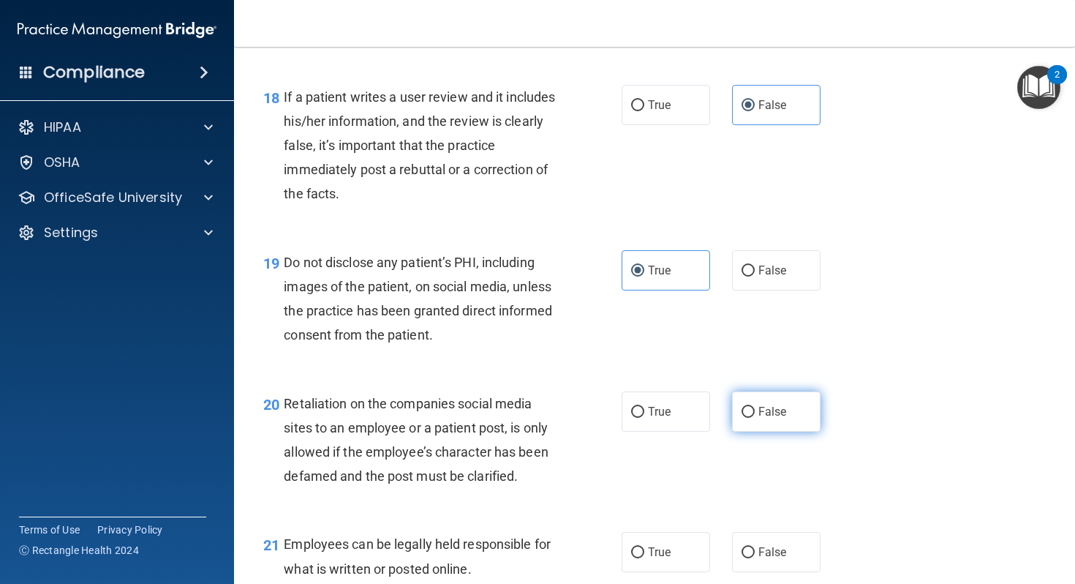
click at [759, 418] on span "False" at bounding box center [773, 412] width 29 height 14
click at [755, 418] on input "False" at bounding box center [748, 412] width 13 height 11
radio input "true"
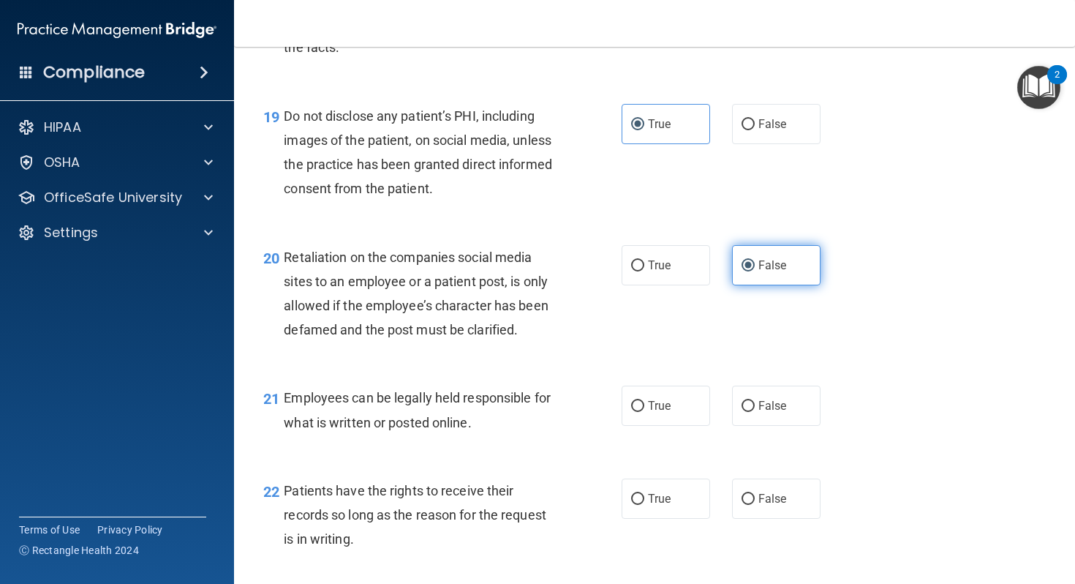
scroll to position [2738, 0]
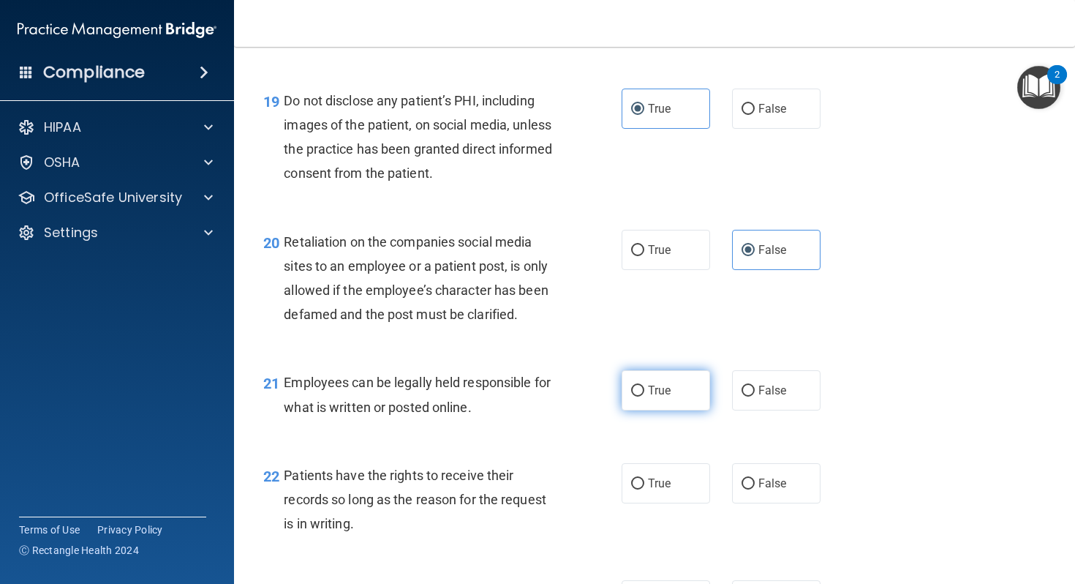
click at [665, 407] on label "True" at bounding box center [666, 390] width 89 height 40
click at [645, 397] on input "True" at bounding box center [637, 391] width 13 height 11
radio input "true"
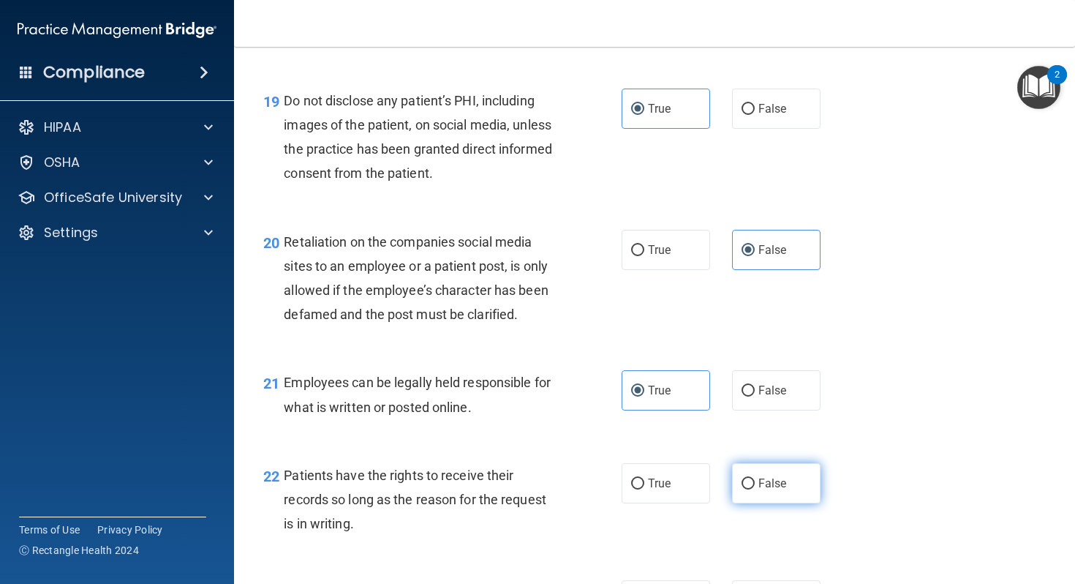
click at [757, 503] on label "False" at bounding box center [776, 483] width 89 height 40
click at [755, 489] on input "False" at bounding box center [748, 483] width 13 height 11
radio input "true"
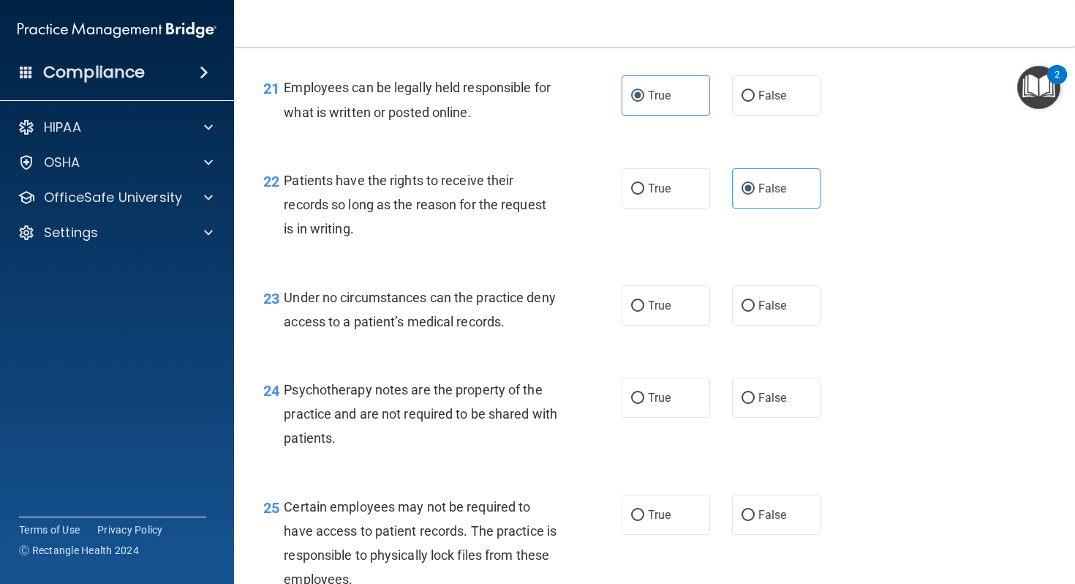
scroll to position [3055, 0]
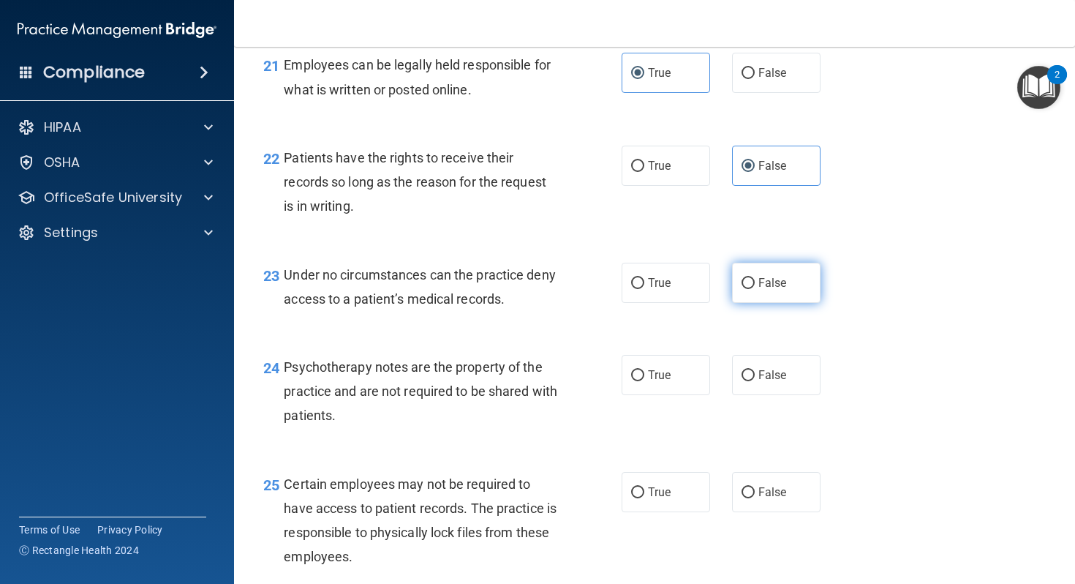
click at [758, 303] on label "False" at bounding box center [776, 283] width 89 height 40
click at [755, 289] on input "False" at bounding box center [748, 283] width 13 height 11
radio input "true"
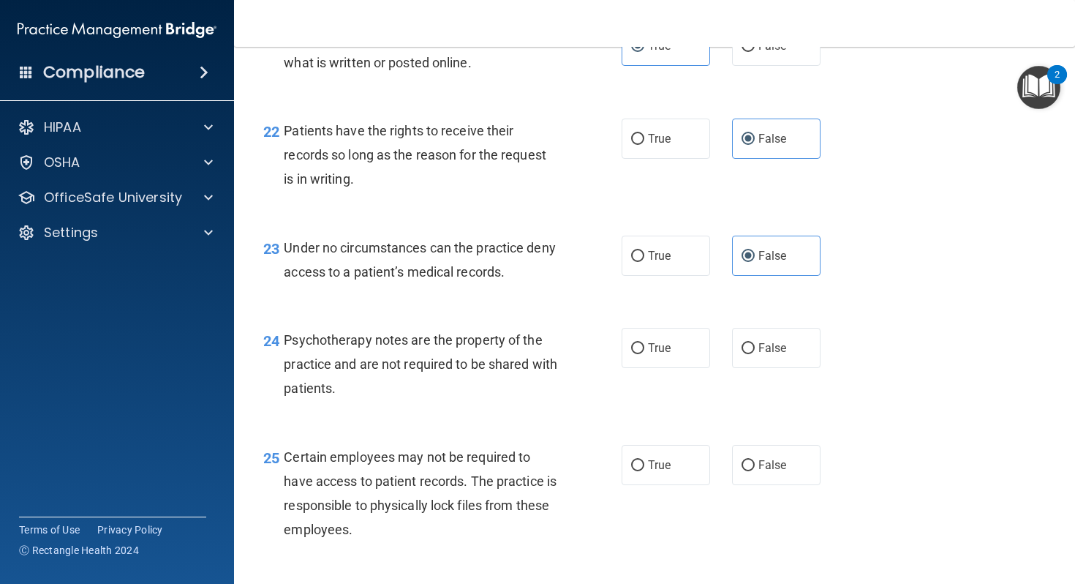
scroll to position [3086, 0]
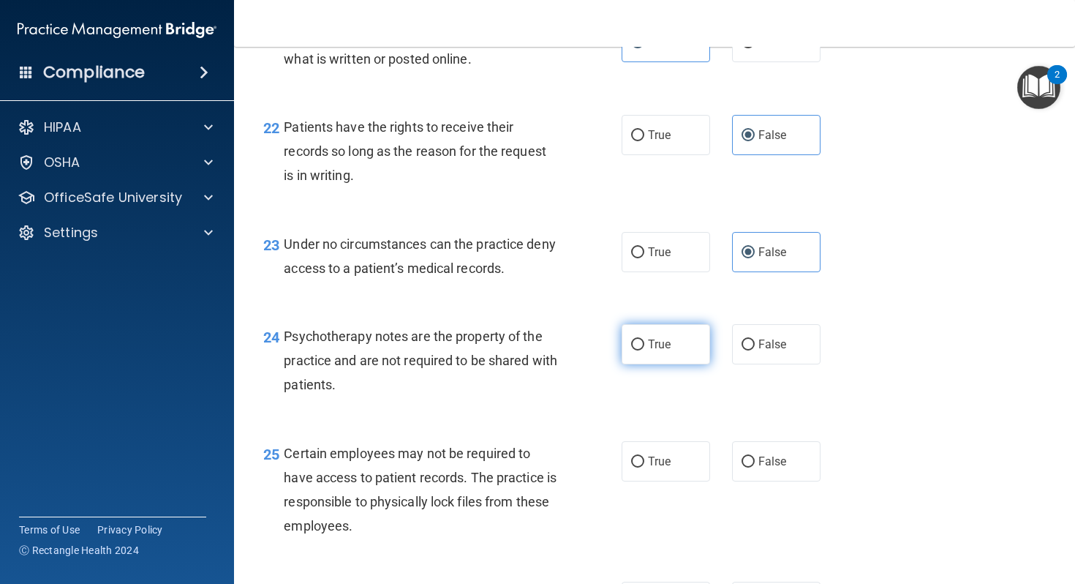
click at [687, 364] on label "True" at bounding box center [666, 344] width 89 height 40
click at [645, 350] on input "True" at bounding box center [637, 344] width 13 height 11
radio input "true"
click at [682, 481] on label "True" at bounding box center [666, 461] width 89 height 40
click at [645, 467] on input "True" at bounding box center [637, 462] width 13 height 11
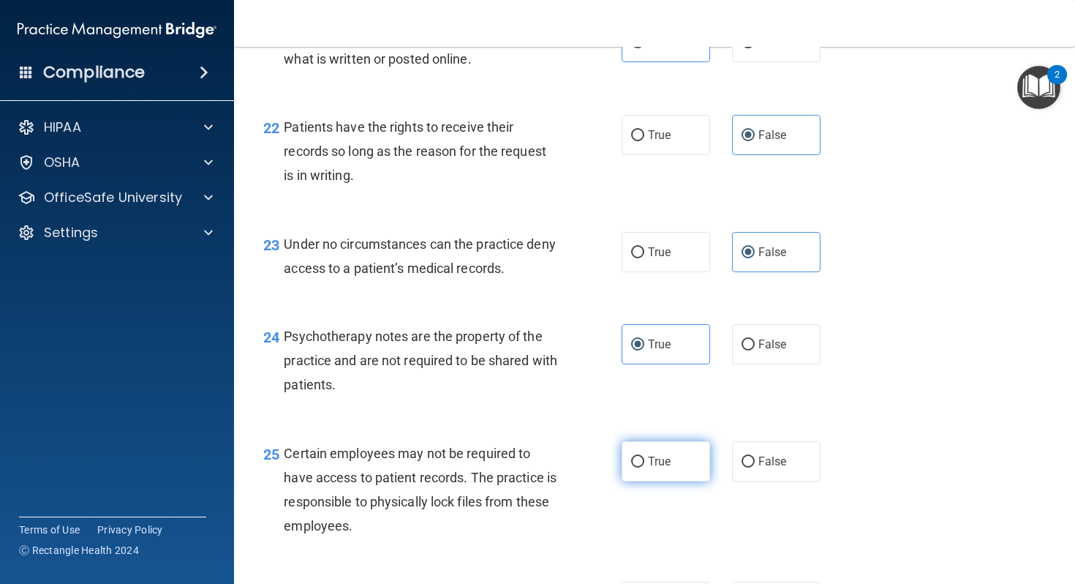
radio input "true"
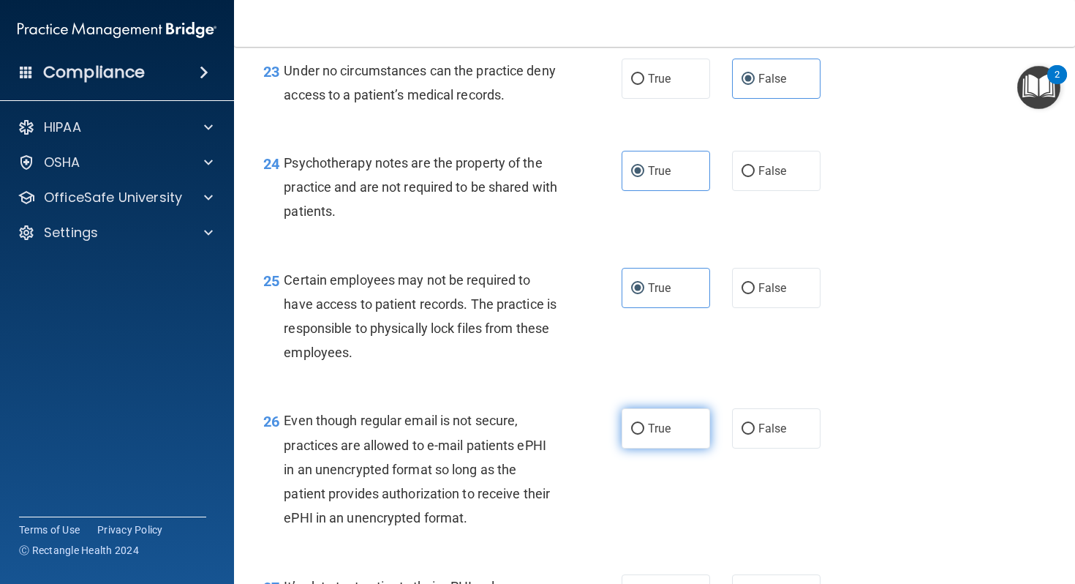
scroll to position [3263, 0]
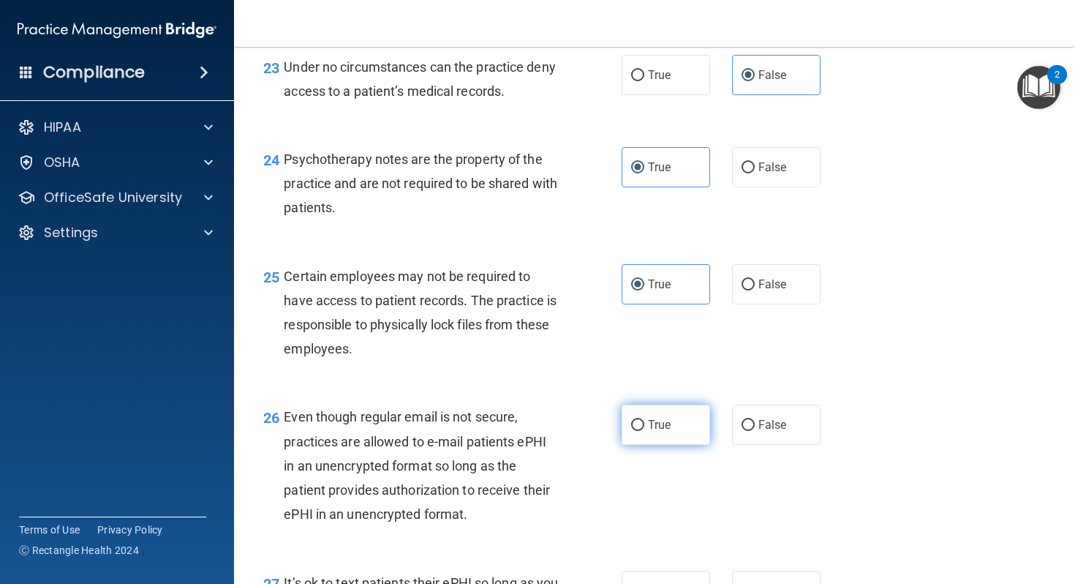
click at [680, 445] on label "True" at bounding box center [666, 425] width 89 height 40
click at [645, 431] on input "True" at bounding box center [637, 425] width 13 height 11
radio input "true"
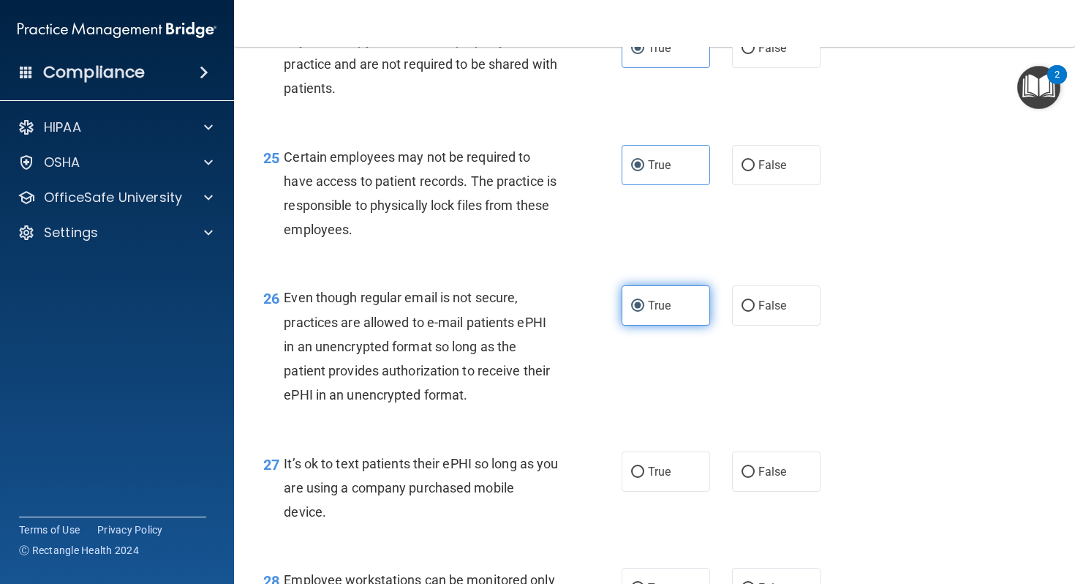
scroll to position [3383, 0]
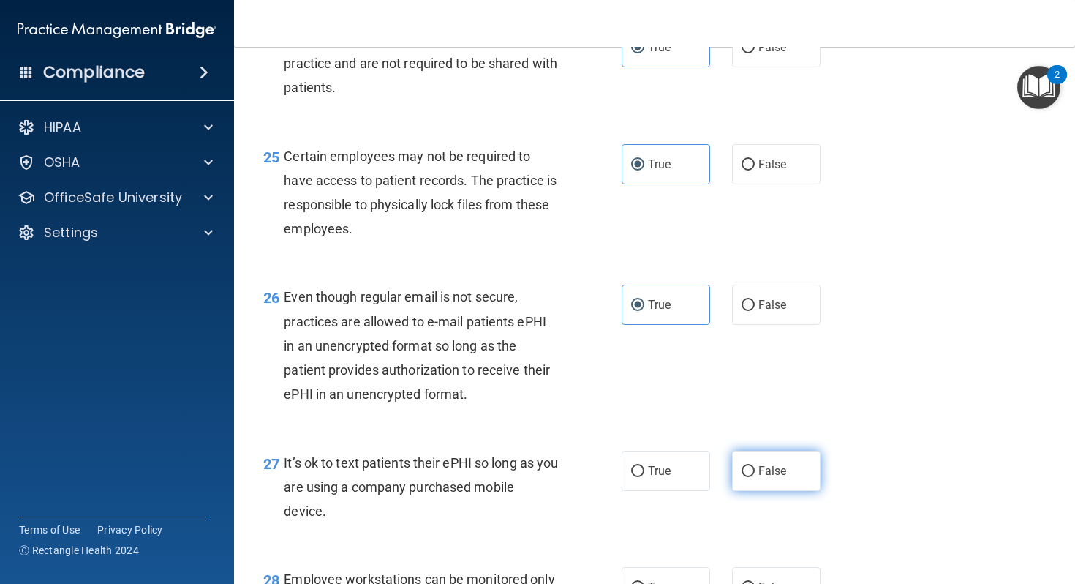
click at [778, 478] on span "False" at bounding box center [773, 471] width 29 height 14
click at [755, 477] on input "False" at bounding box center [748, 471] width 13 height 11
radio input "true"
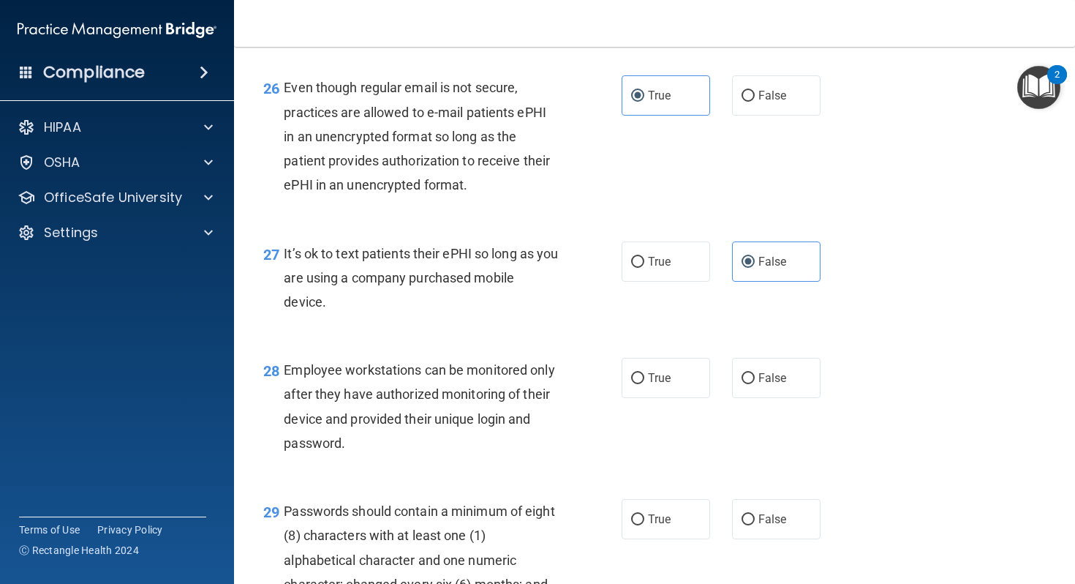
scroll to position [3604, 0]
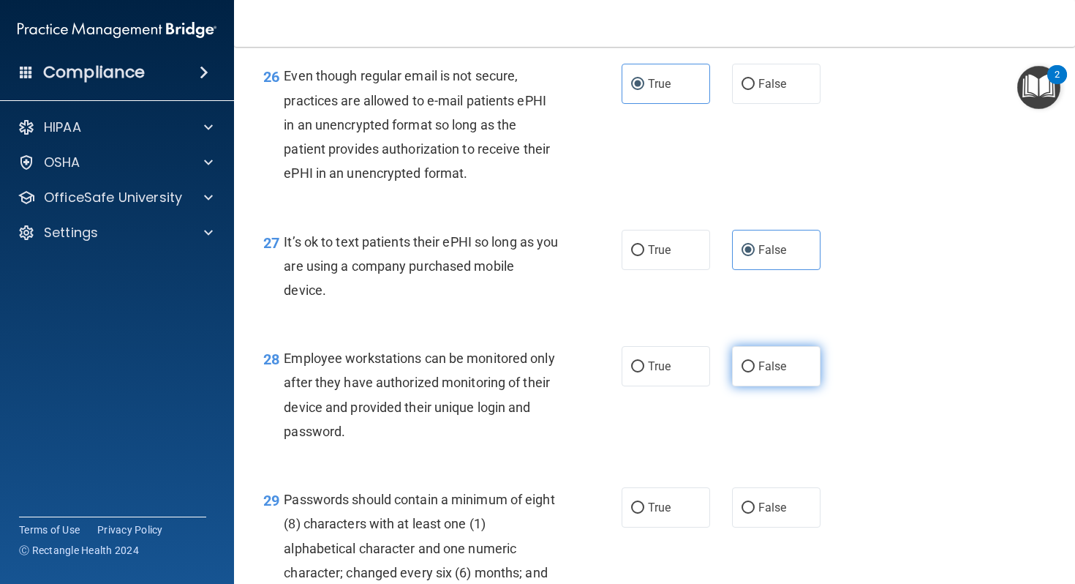
click at [753, 372] on input "False" at bounding box center [748, 366] width 13 height 11
radio input "true"
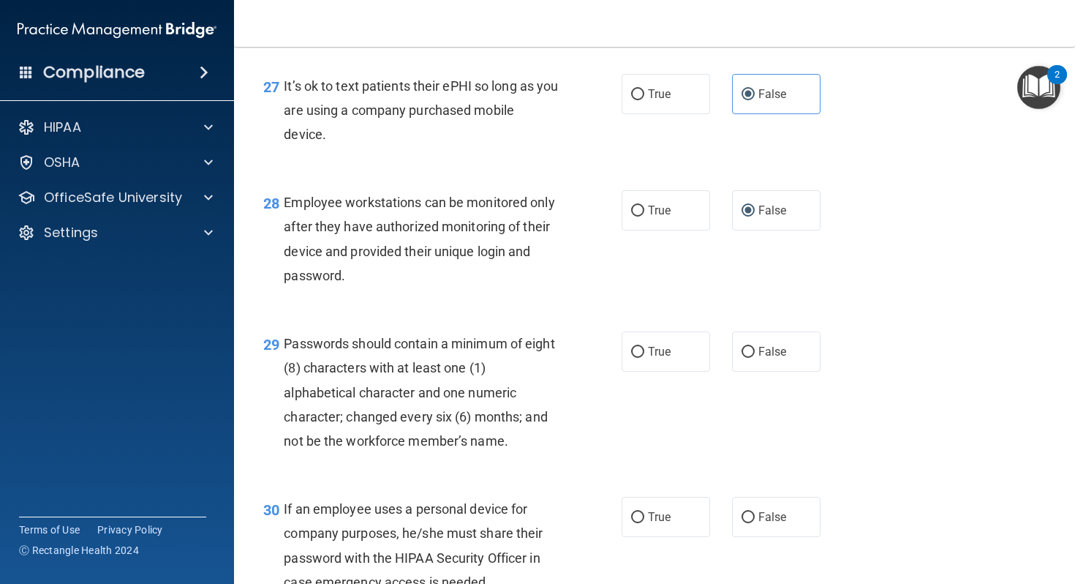
scroll to position [3763, 0]
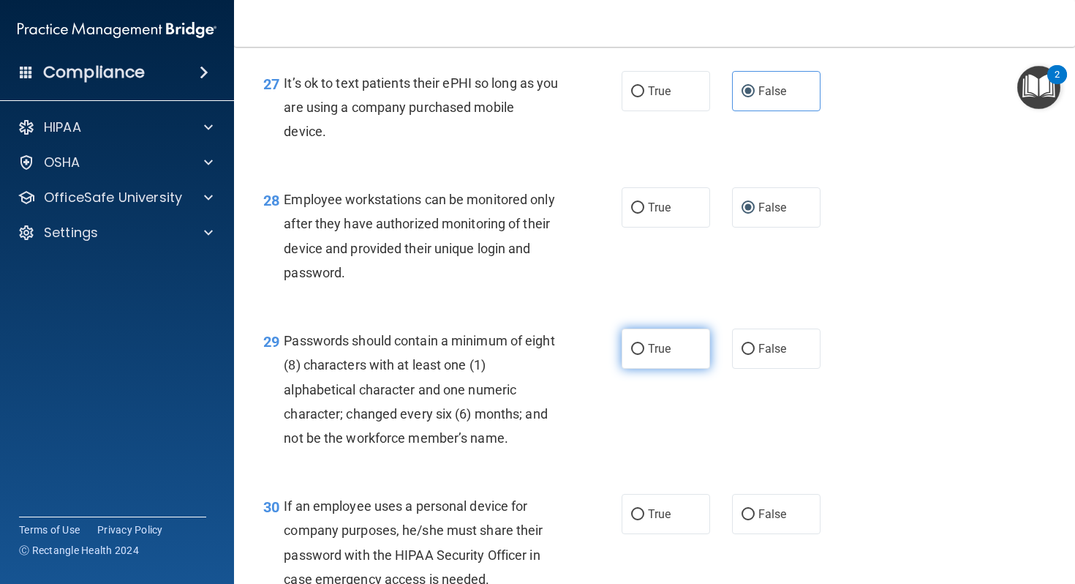
click at [658, 365] on label "True" at bounding box center [666, 348] width 89 height 40
click at [645, 355] on input "True" at bounding box center [637, 349] width 13 height 11
radio input "true"
click at [779, 521] on span "False" at bounding box center [773, 514] width 29 height 14
click at [755, 520] on input "False" at bounding box center [748, 514] width 13 height 11
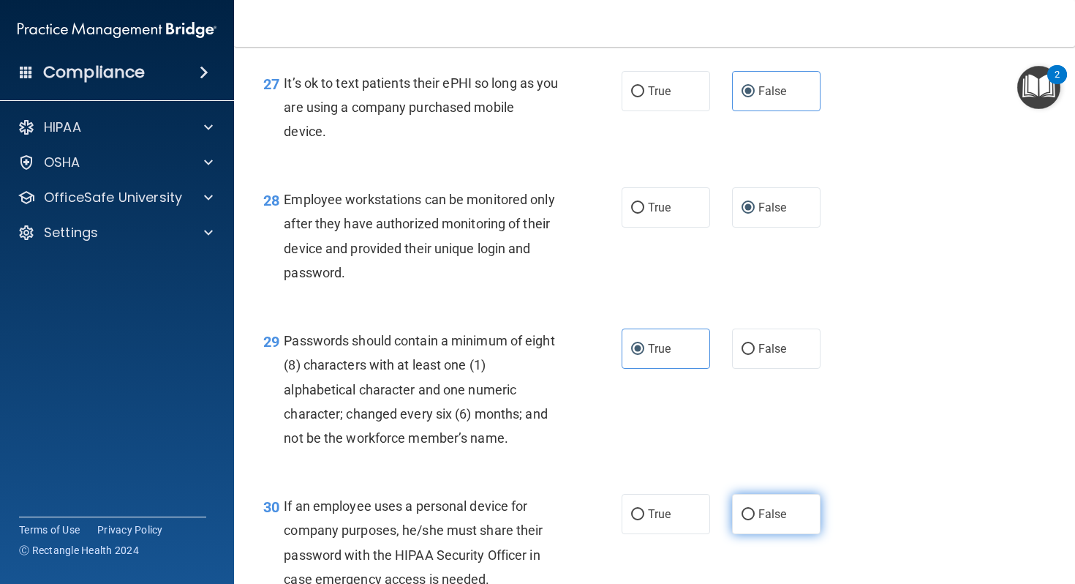
radio input "true"
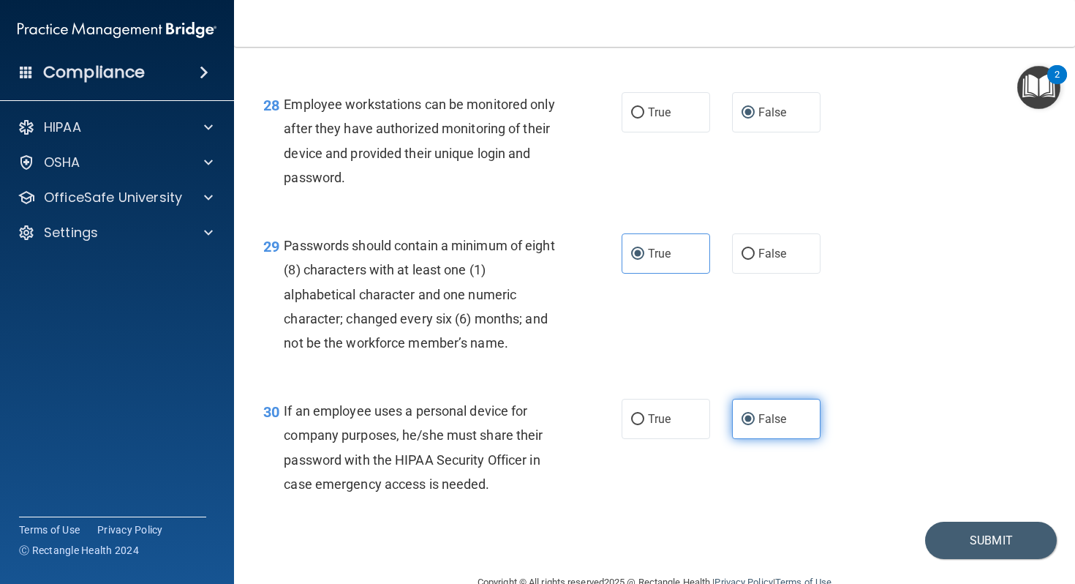
scroll to position [3916, 0]
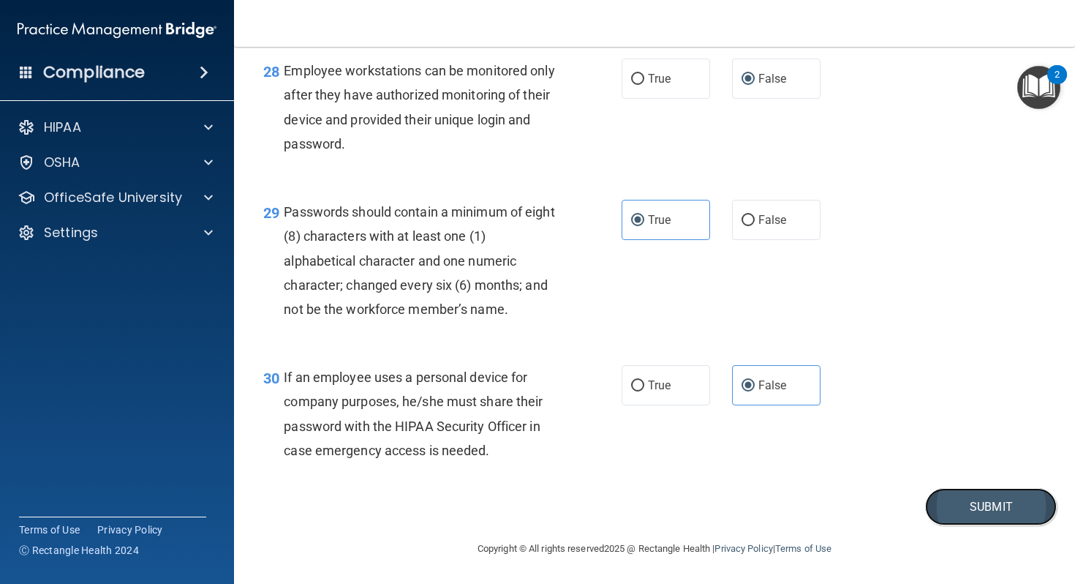
click at [983, 504] on button "Submit" at bounding box center [991, 506] width 132 height 37
click at [978, 510] on button "Submit" at bounding box center [991, 506] width 132 height 37
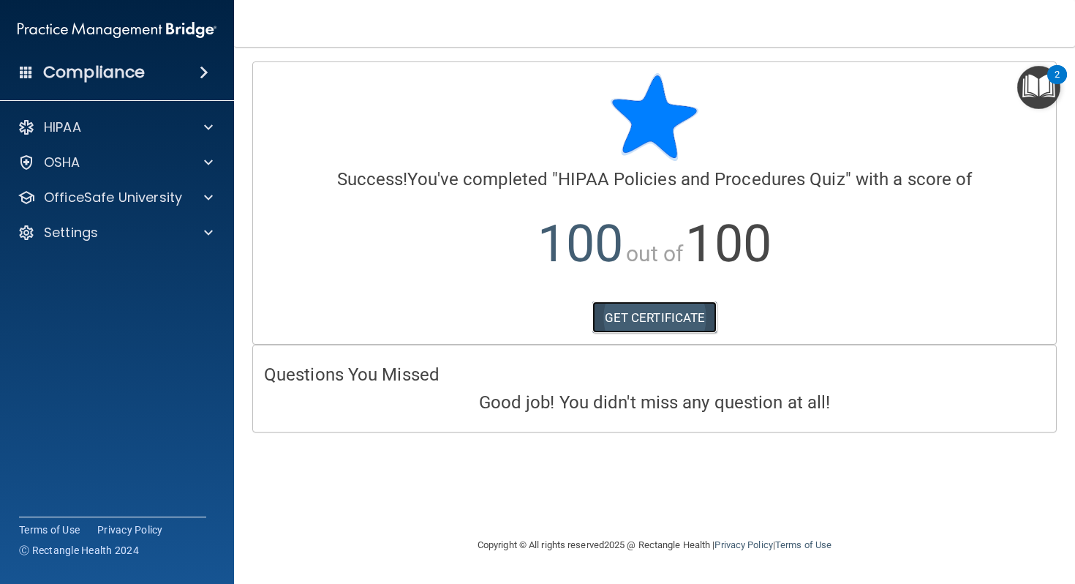
click at [694, 312] on link "GET CERTIFICATE" at bounding box center [655, 317] width 125 height 32
click at [1039, 88] on img "Open Resource Center, 2 new notifications" at bounding box center [1039, 87] width 43 height 43
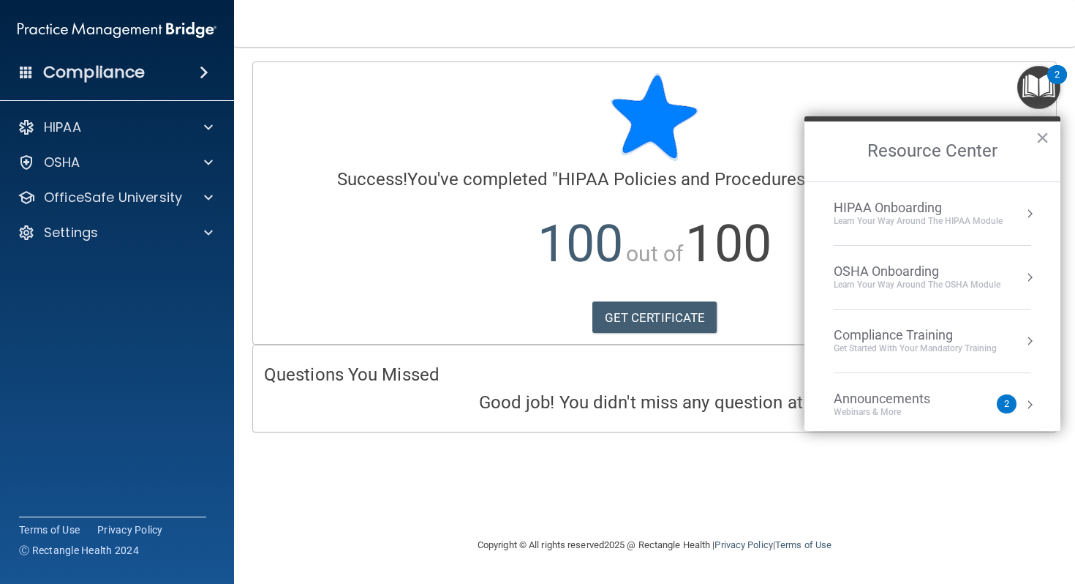
click at [980, 216] on div "Learn Your Way around the HIPAA module" at bounding box center [918, 221] width 169 height 12
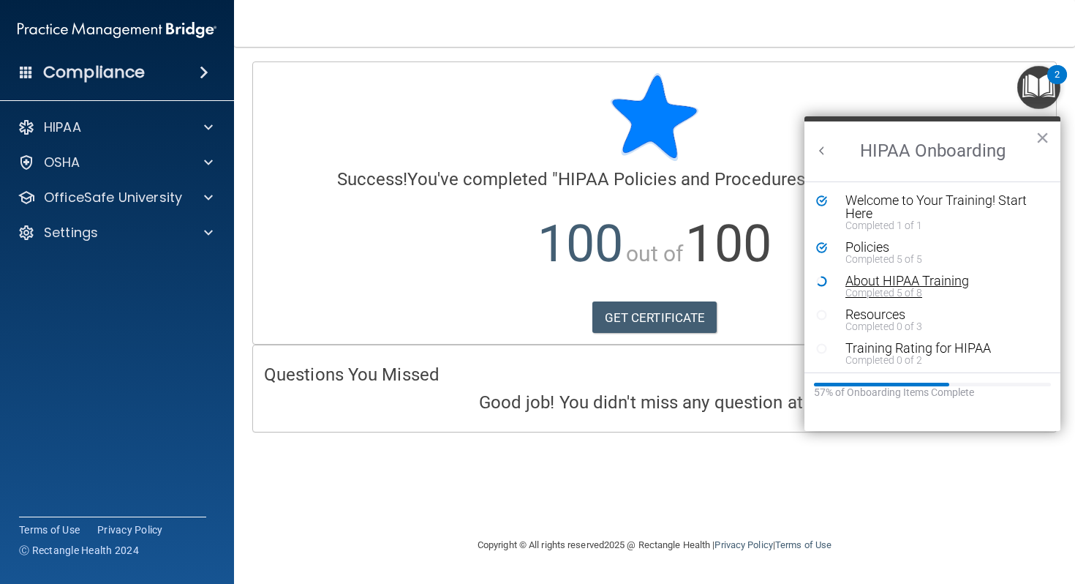
click at [946, 279] on div "About HIPAA Training" at bounding box center [944, 280] width 196 height 13
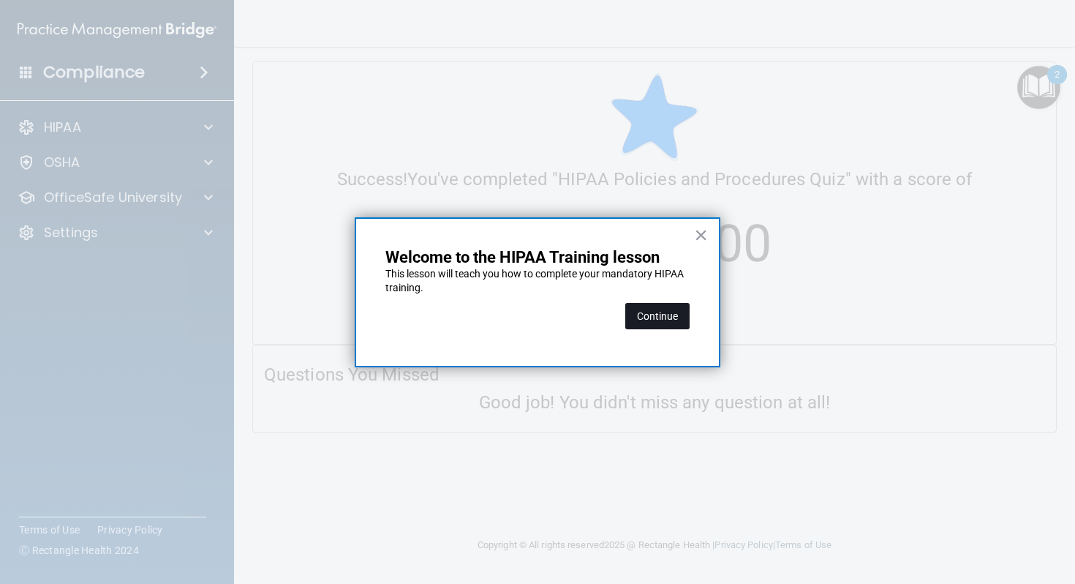
click at [666, 312] on button "Continue" at bounding box center [658, 316] width 64 height 26
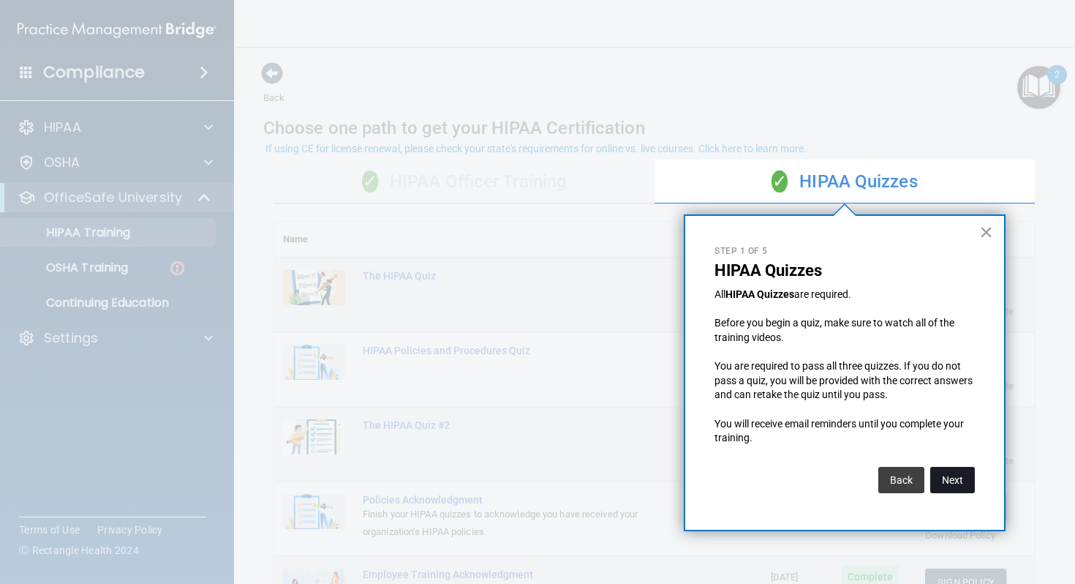
click at [945, 477] on button "Next" at bounding box center [953, 480] width 45 height 26
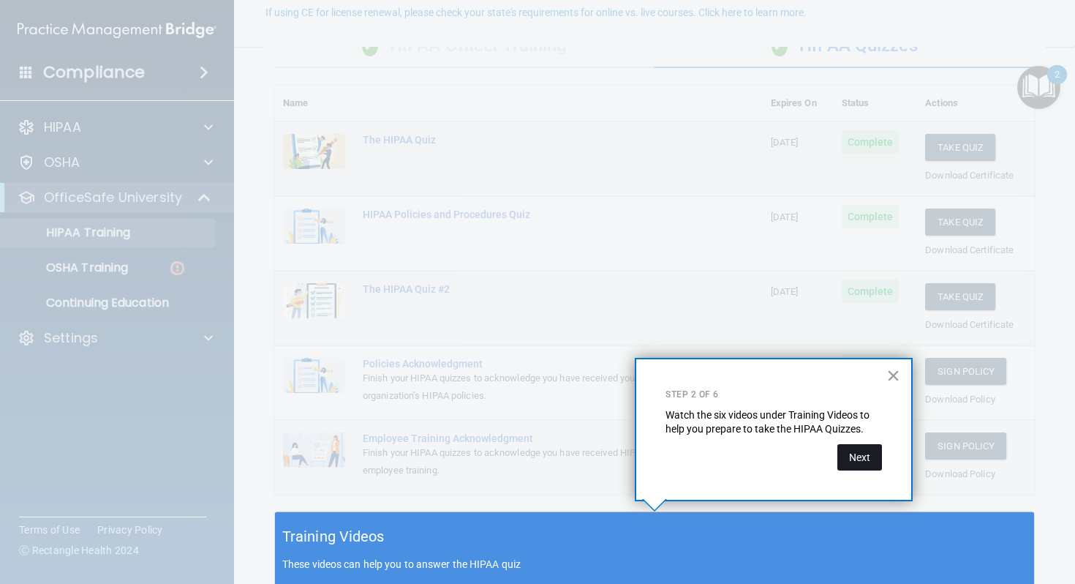
click at [871, 457] on button "Next" at bounding box center [860, 457] width 45 height 26
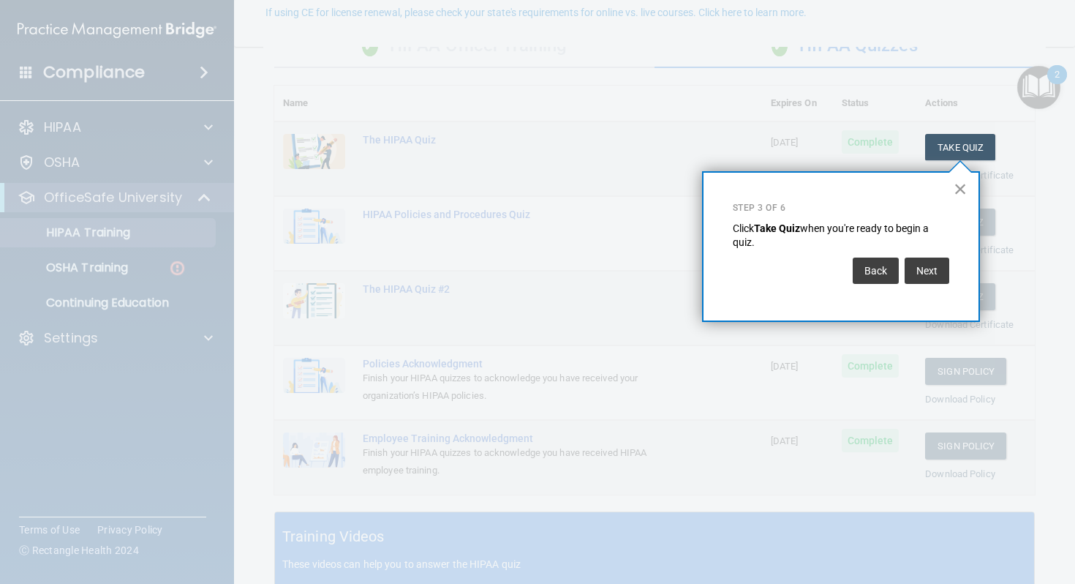
click at [959, 180] on button "×" at bounding box center [961, 188] width 14 height 23
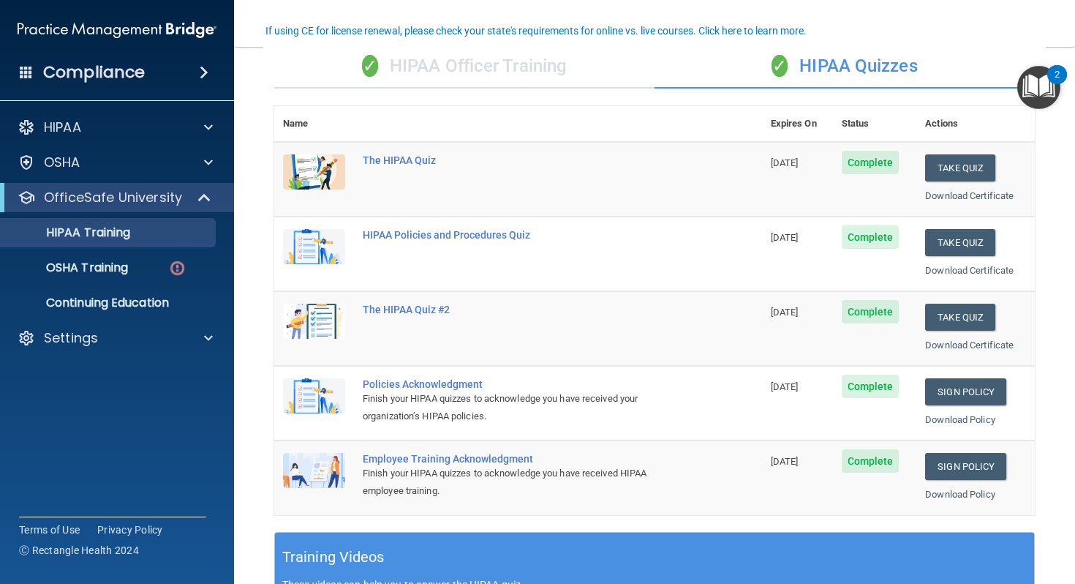
scroll to position [118, 0]
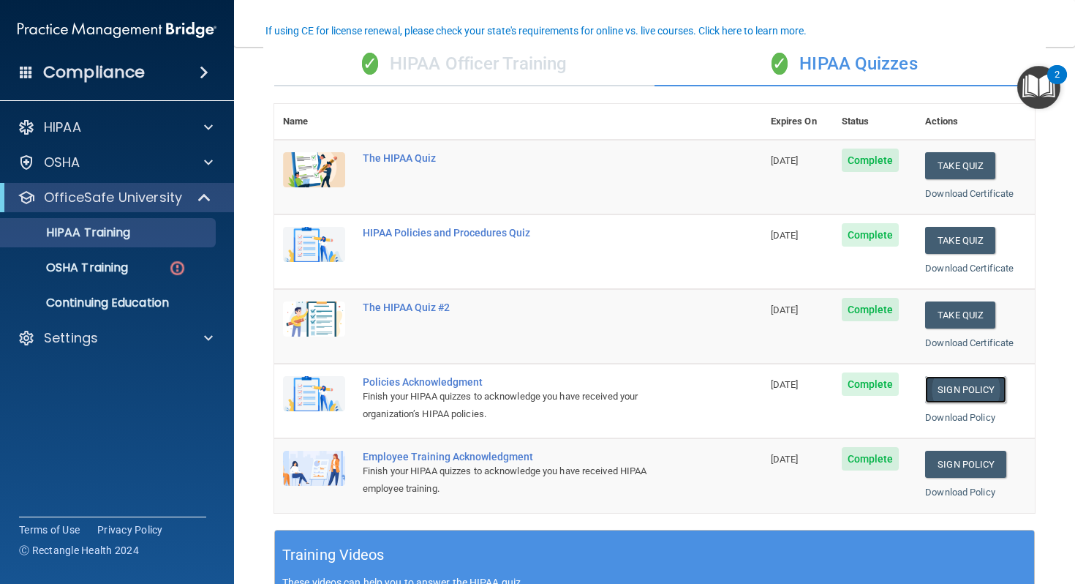
click at [964, 396] on link "Sign Policy" at bounding box center [965, 389] width 81 height 27
click at [944, 454] on link "Sign Policy" at bounding box center [965, 464] width 81 height 27
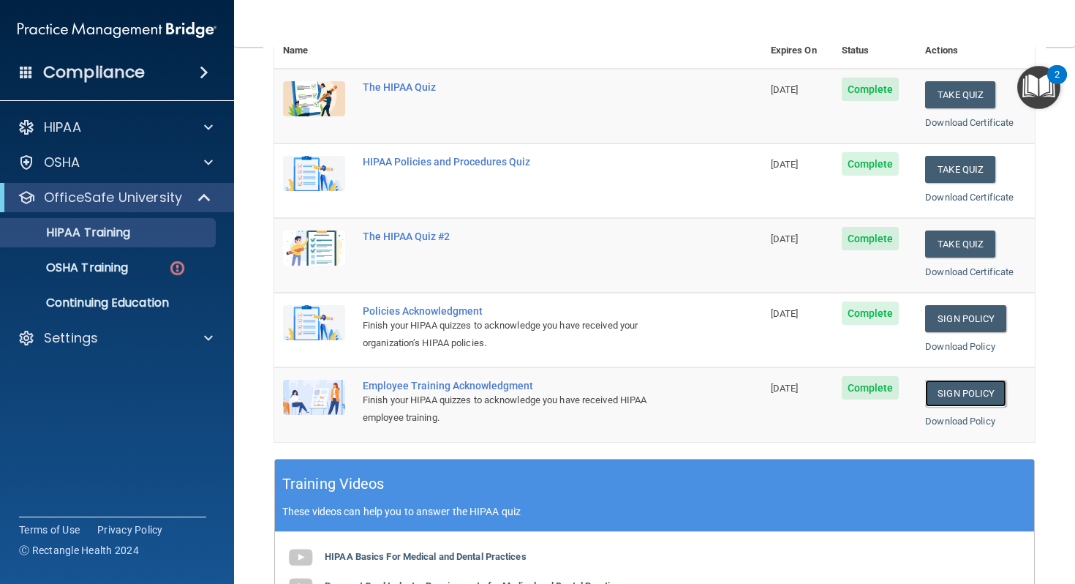
scroll to position [0, 0]
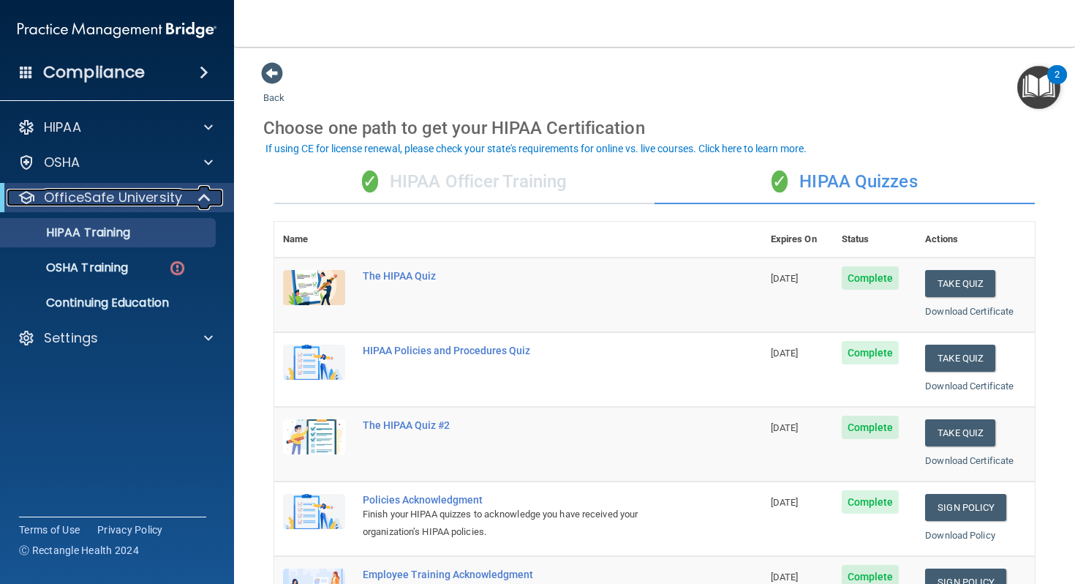
click at [200, 199] on span at bounding box center [206, 198] width 12 height 18
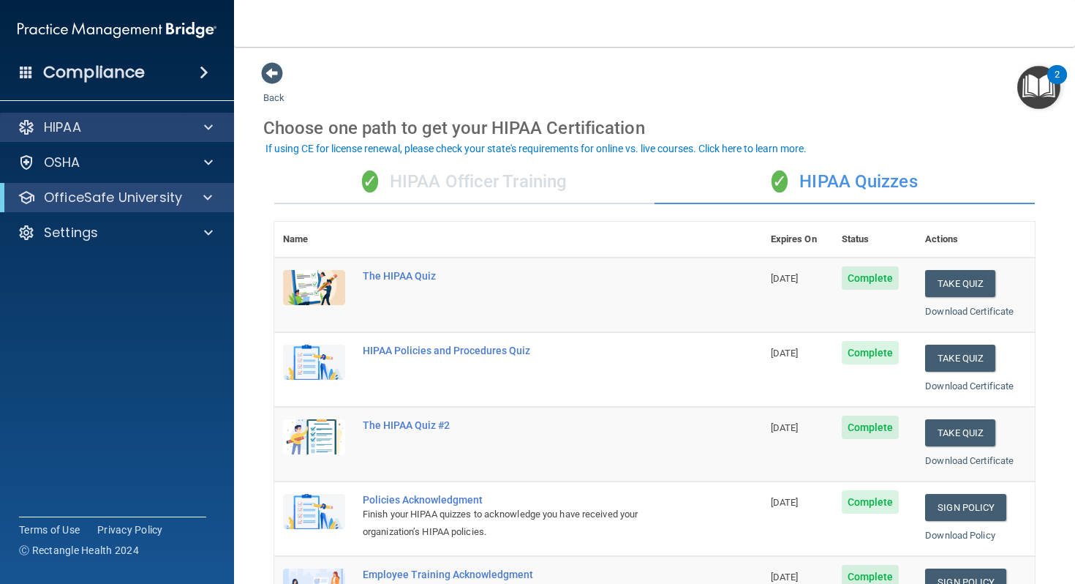
click at [198, 136] on div "HIPAA" at bounding box center [117, 127] width 235 height 29
click at [198, 135] on div at bounding box center [206, 128] width 37 height 18
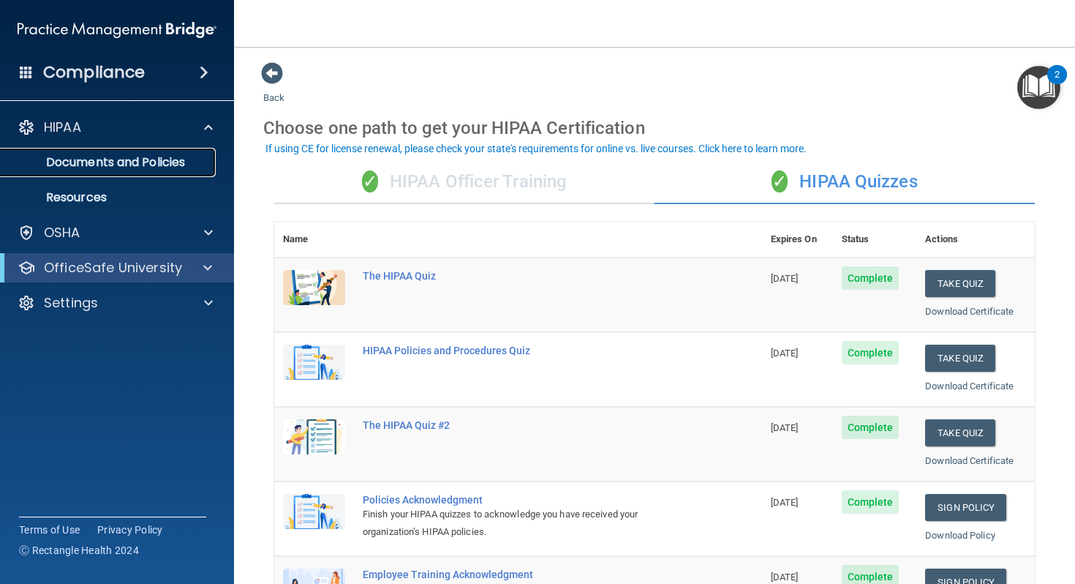
click at [185, 158] on p "Documents and Policies" at bounding box center [110, 162] width 200 height 15
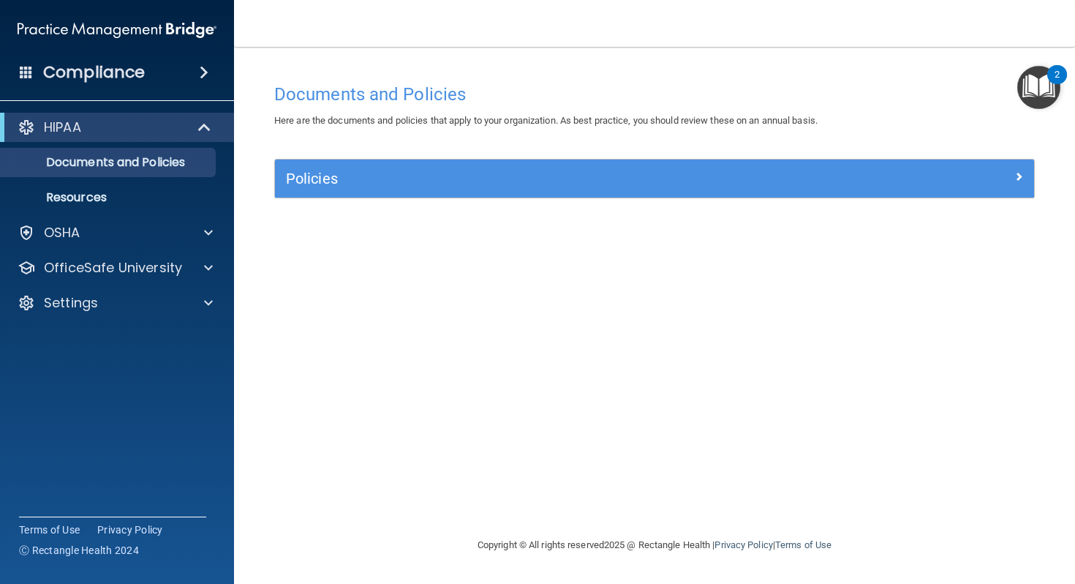
click at [153, 77] on div "Compliance" at bounding box center [117, 72] width 234 height 32
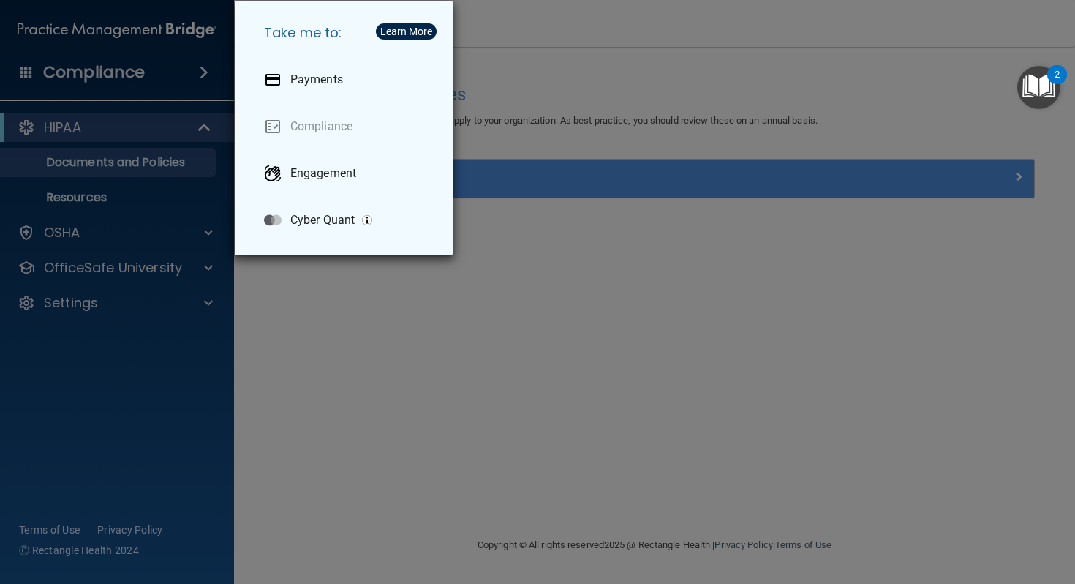
click at [157, 108] on div "Take me to: Payments Compliance Engagement Cyber Quant" at bounding box center [537, 292] width 1075 height 584
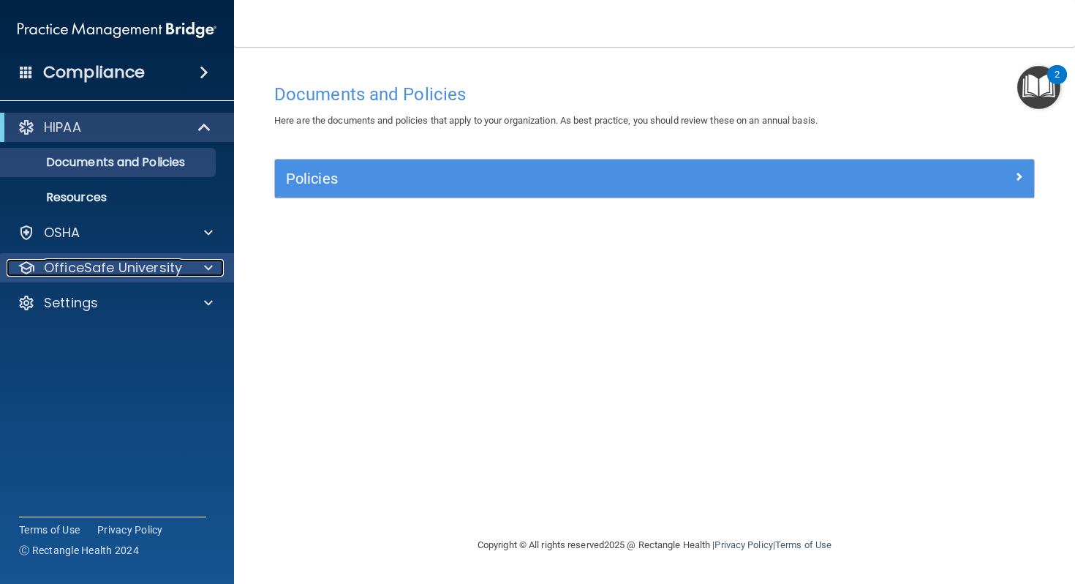
click at [179, 268] on p "OfficeSafe University" at bounding box center [113, 268] width 138 height 18
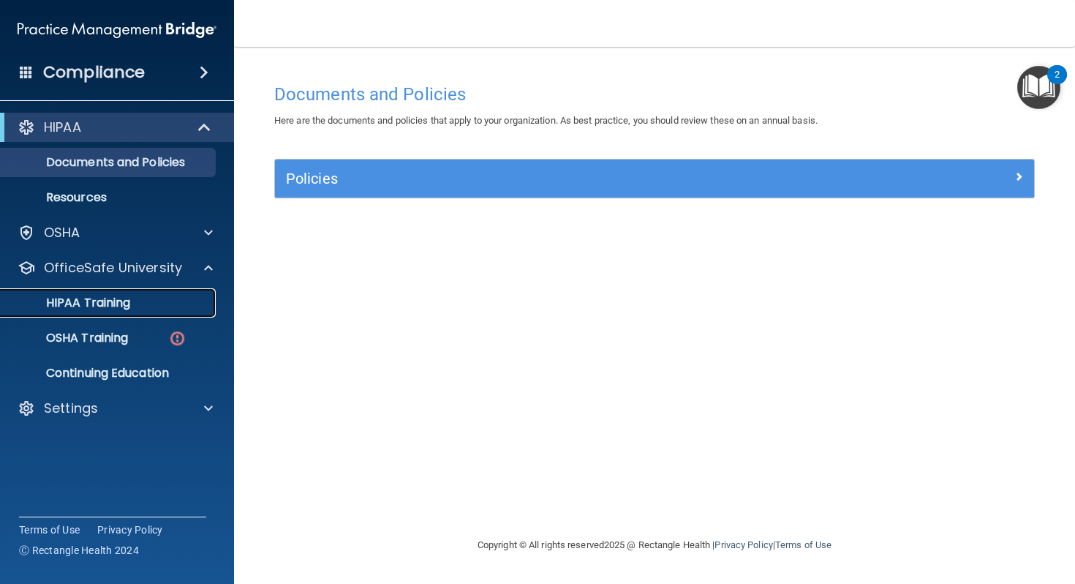
click at [179, 300] on div "HIPAA Training" at bounding box center [110, 303] width 200 height 15
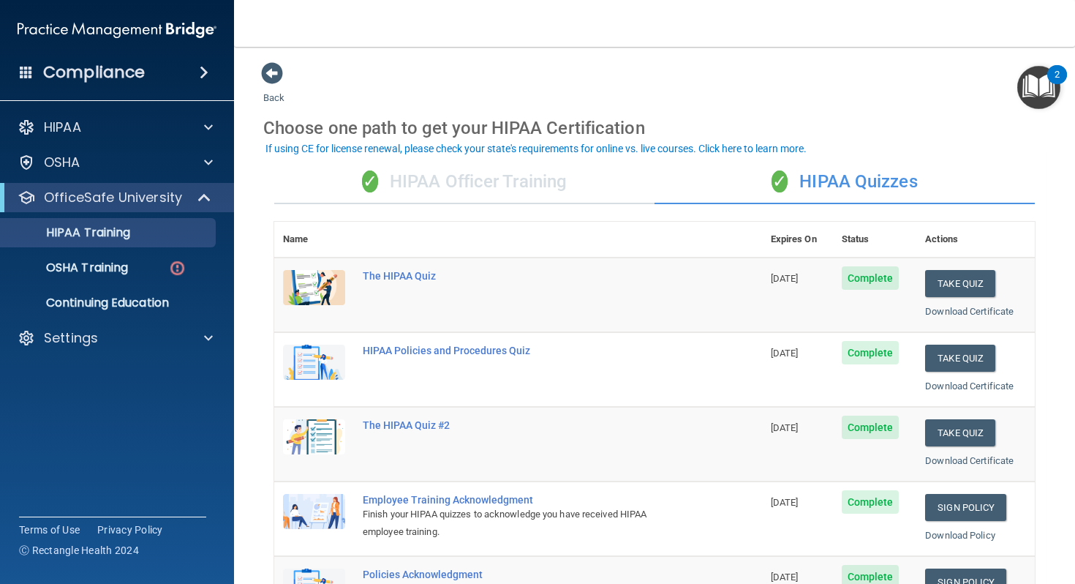
click at [1029, 98] on img "Open Resource Center, 2 new notifications" at bounding box center [1039, 87] width 43 height 43
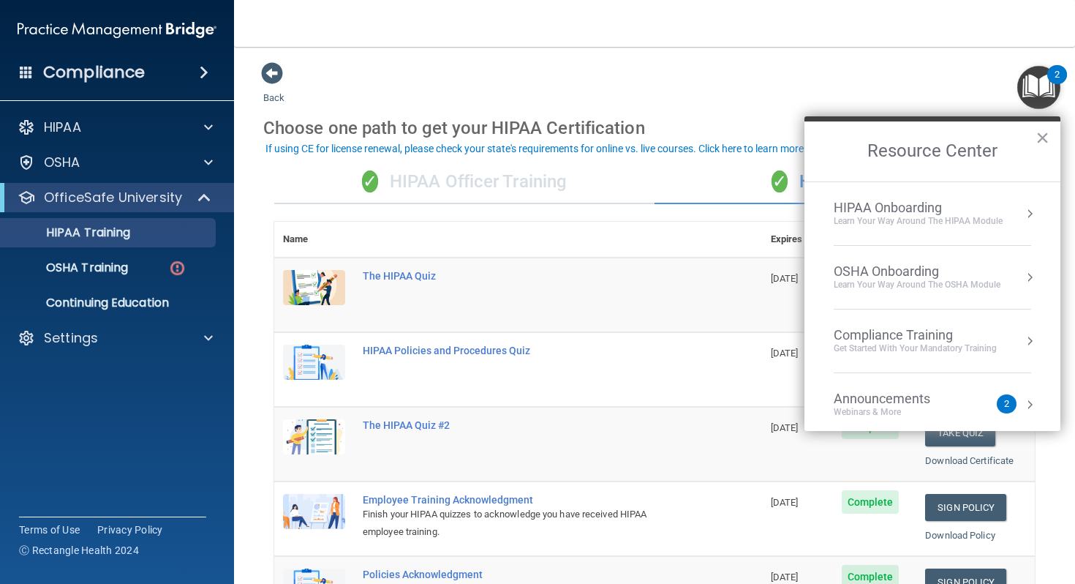
click at [985, 211] on div "HIPAA Onboarding" at bounding box center [918, 208] width 169 height 16
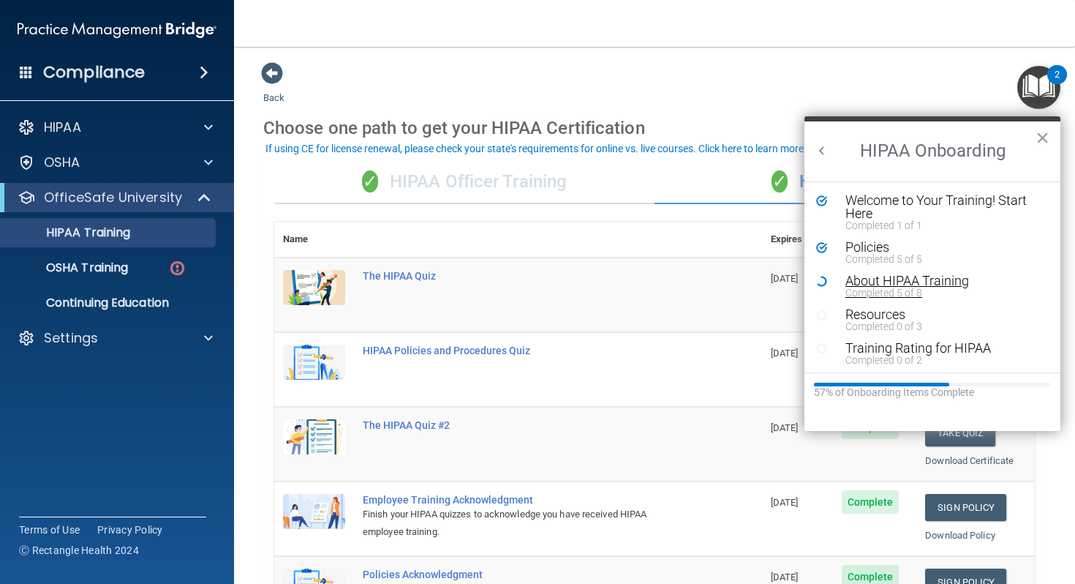
click at [960, 277] on div "About HIPAA Training" at bounding box center [944, 280] width 196 height 13
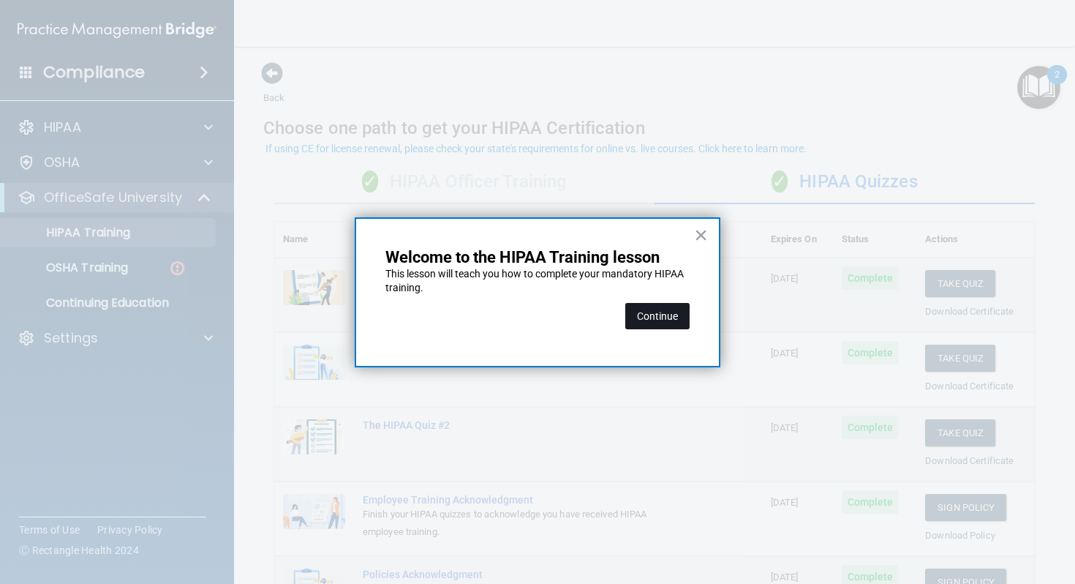
click at [677, 314] on button "Continue" at bounding box center [658, 316] width 64 height 26
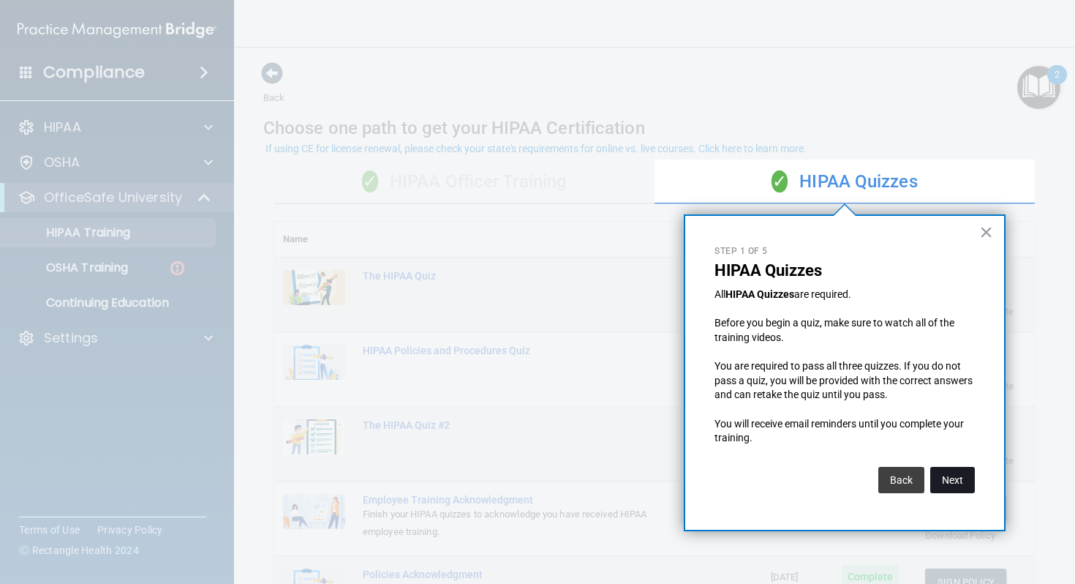
click at [939, 477] on button "Next" at bounding box center [953, 480] width 45 height 26
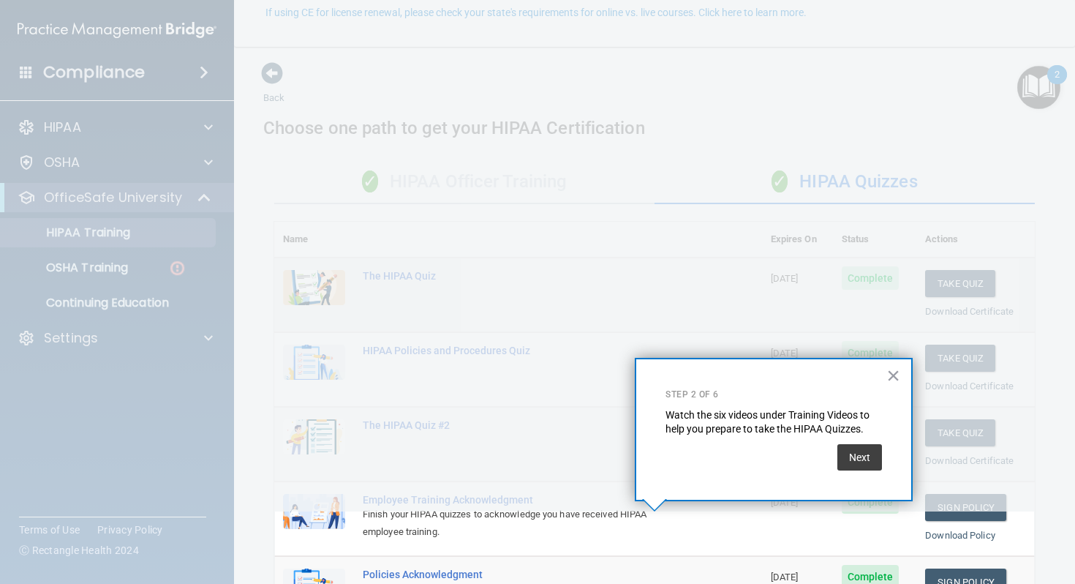
scroll to position [136, 0]
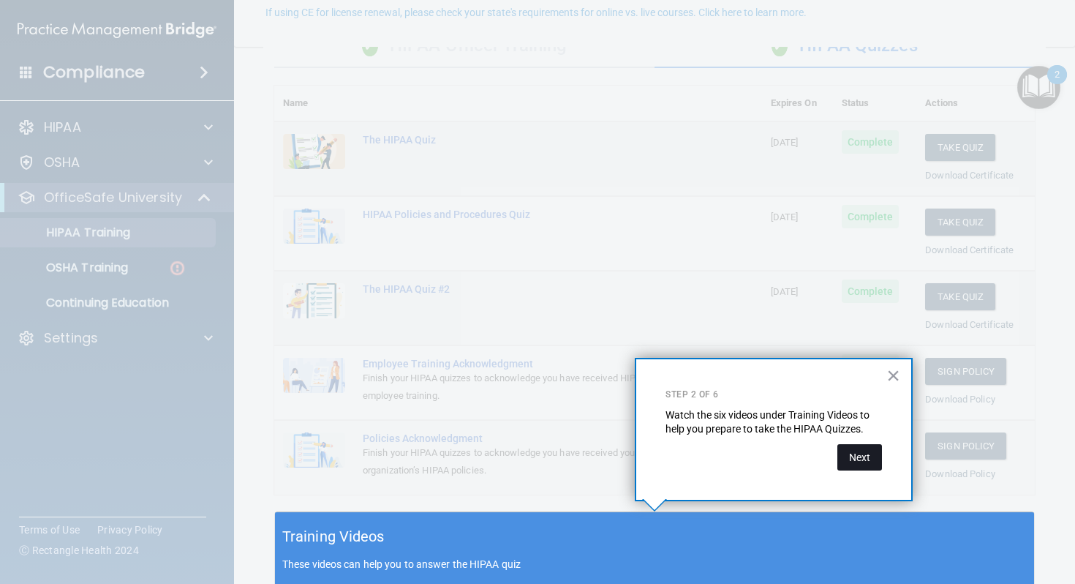
click at [865, 465] on button "Next" at bounding box center [860, 457] width 45 height 26
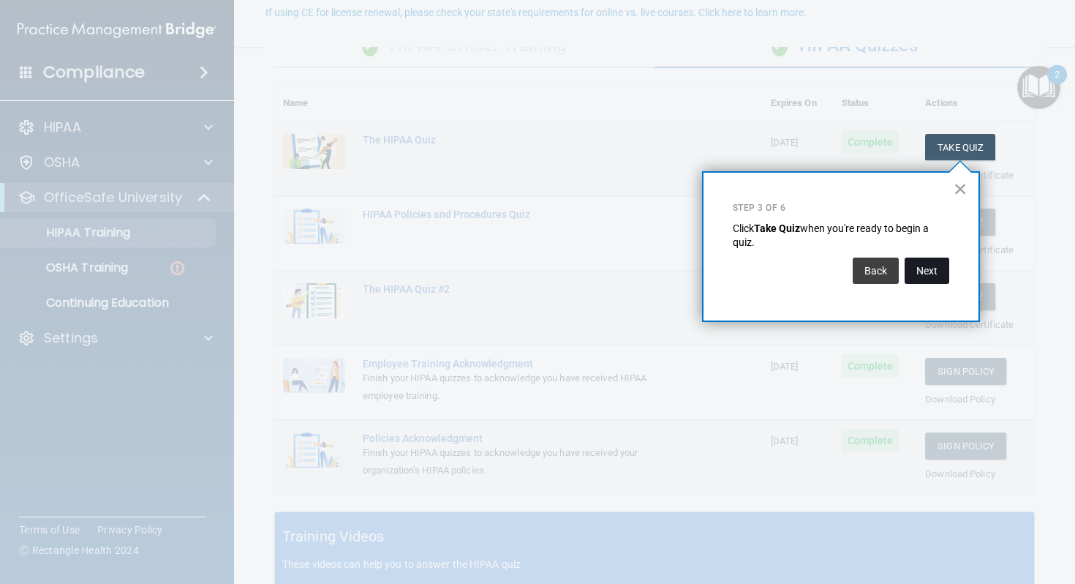
click at [939, 282] on button "Next" at bounding box center [927, 271] width 45 height 26
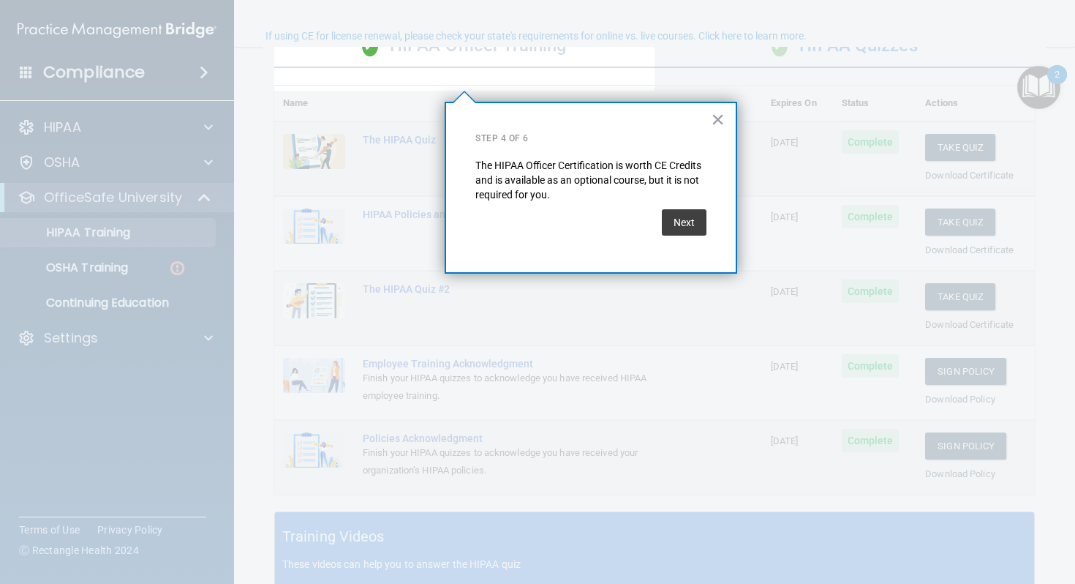
scroll to position [113, 0]
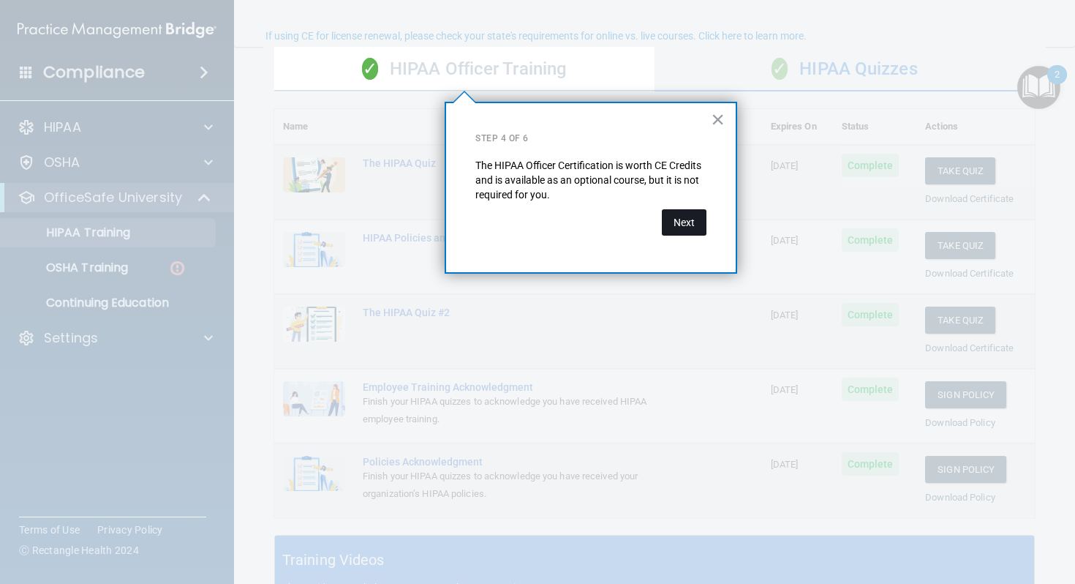
click at [694, 219] on button "Next" at bounding box center [684, 222] width 45 height 26
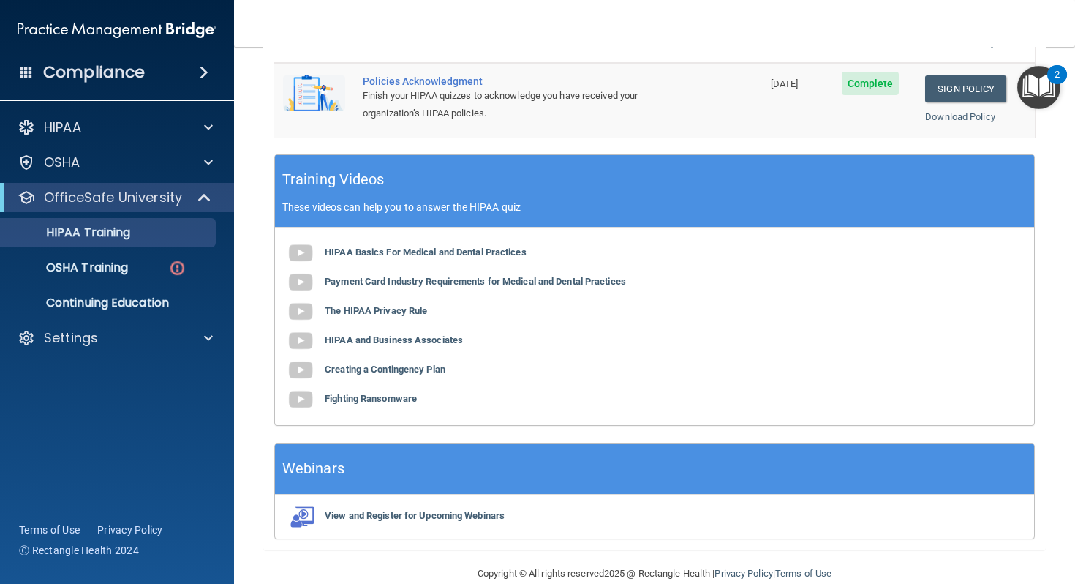
scroll to position [517, 0]
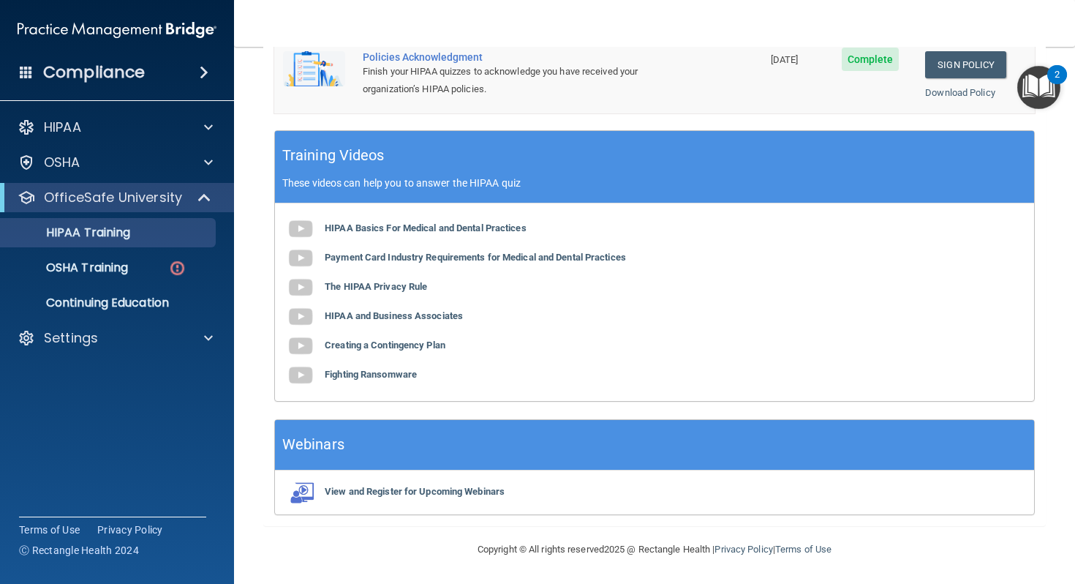
click at [415, 233] on div "HIPAA Basics For Medical and Dental Practices Payment Card Industry Requirement…" at bounding box center [654, 302] width 759 height 198
click at [413, 222] on b "HIPAA Basics For Medical and Dental Practices" at bounding box center [426, 227] width 202 height 11
click at [353, 256] on b "Payment Card Industry Requirements for Medical and Dental Practices" at bounding box center [475, 257] width 301 height 11
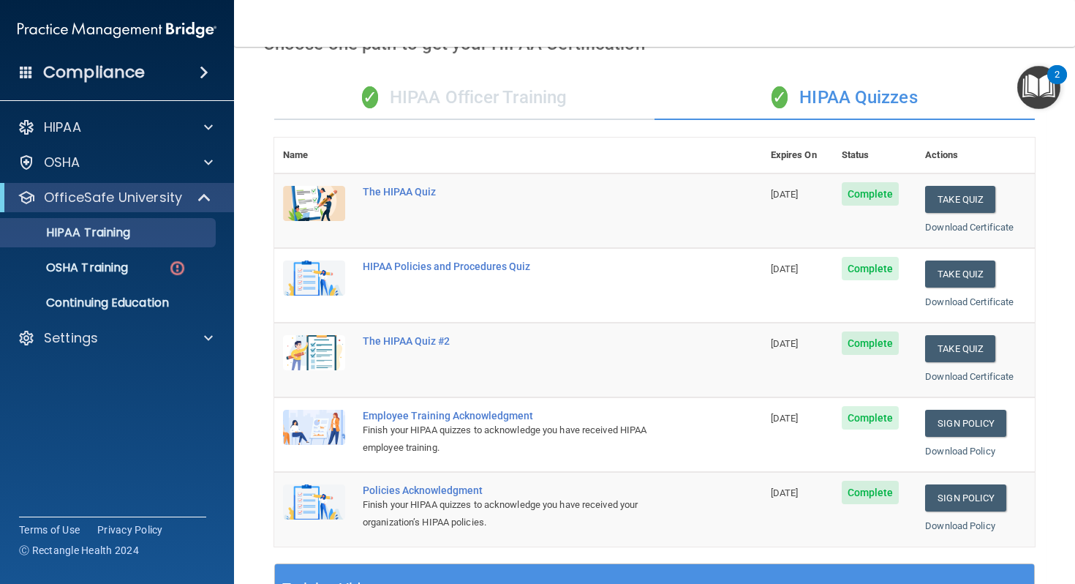
scroll to position [0, 0]
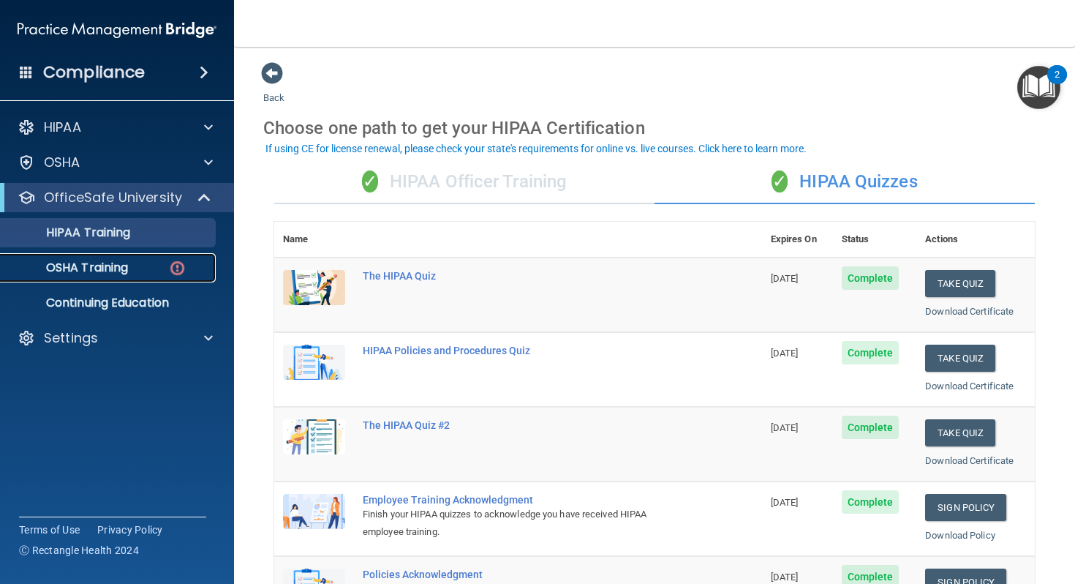
click at [183, 269] on img at bounding box center [177, 268] width 18 height 18
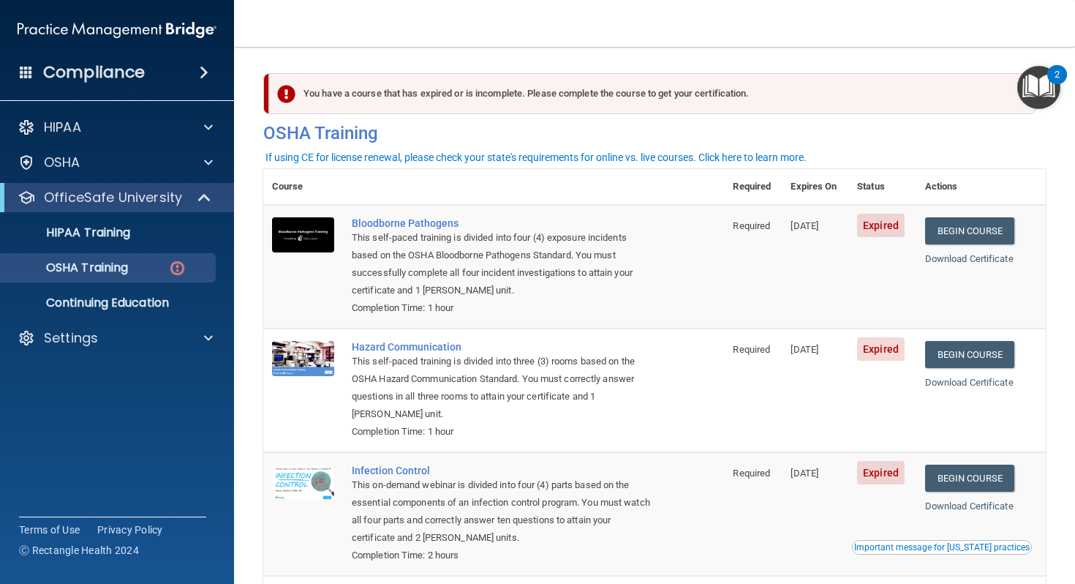
click at [417, 183] on th at bounding box center [533, 187] width 381 height 36
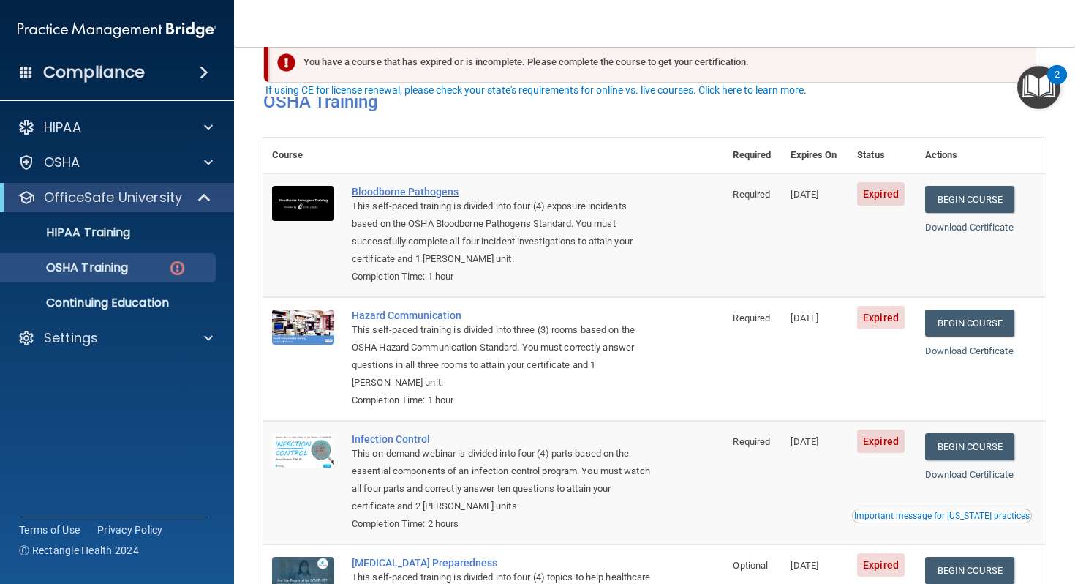
scroll to position [30, 0]
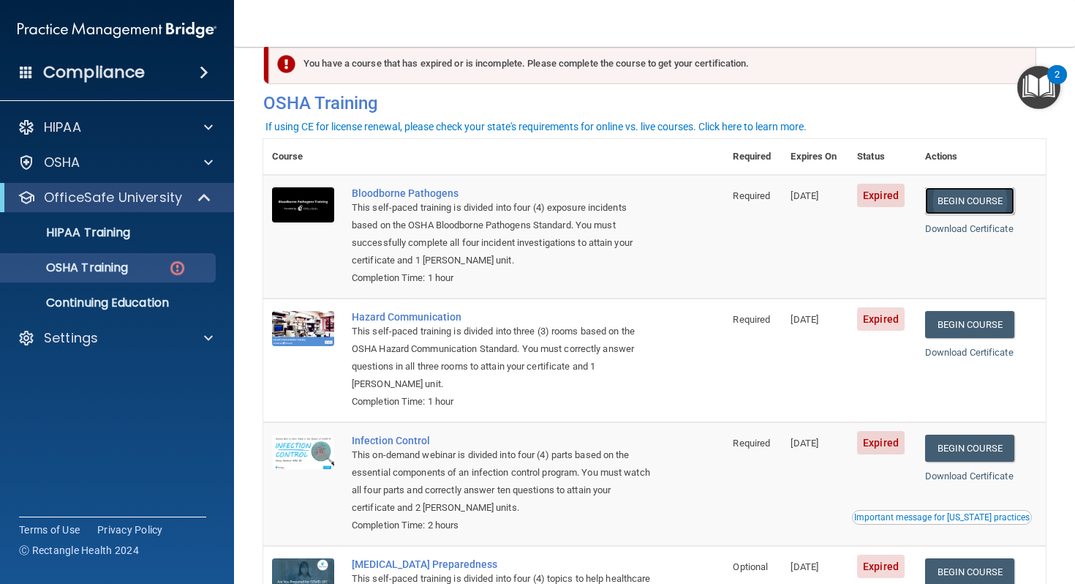
click at [970, 191] on link "Begin Course" at bounding box center [969, 200] width 89 height 27
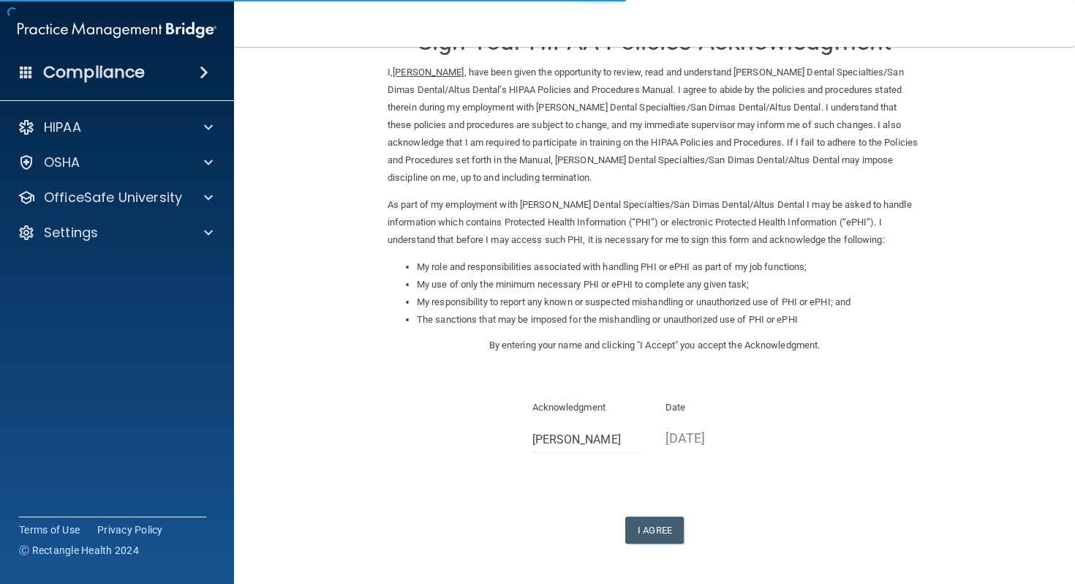
scroll to position [64, 0]
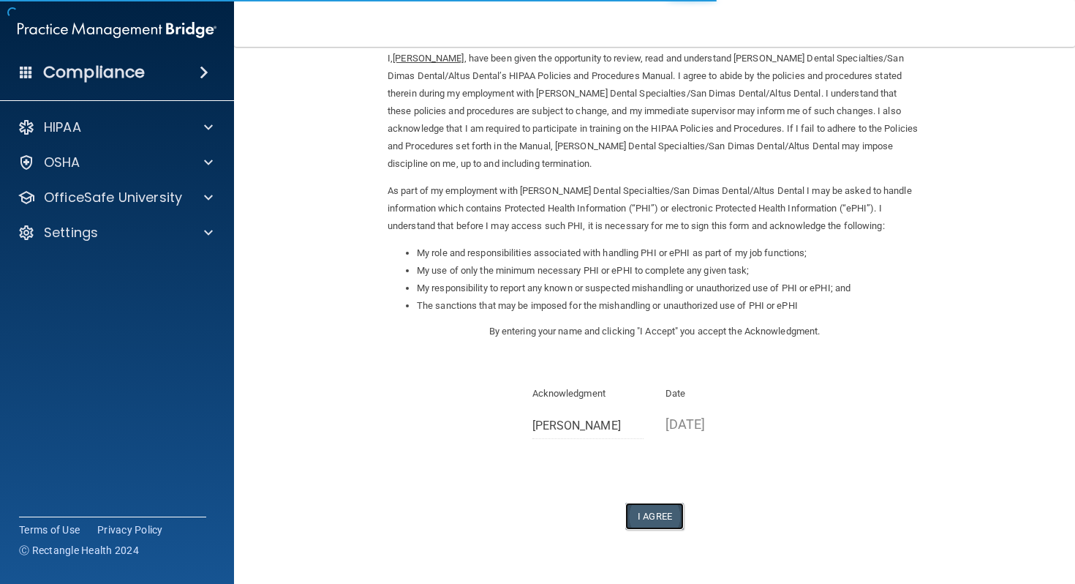
click at [673, 522] on button "I Agree" at bounding box center [655, 516] width 59 height 27
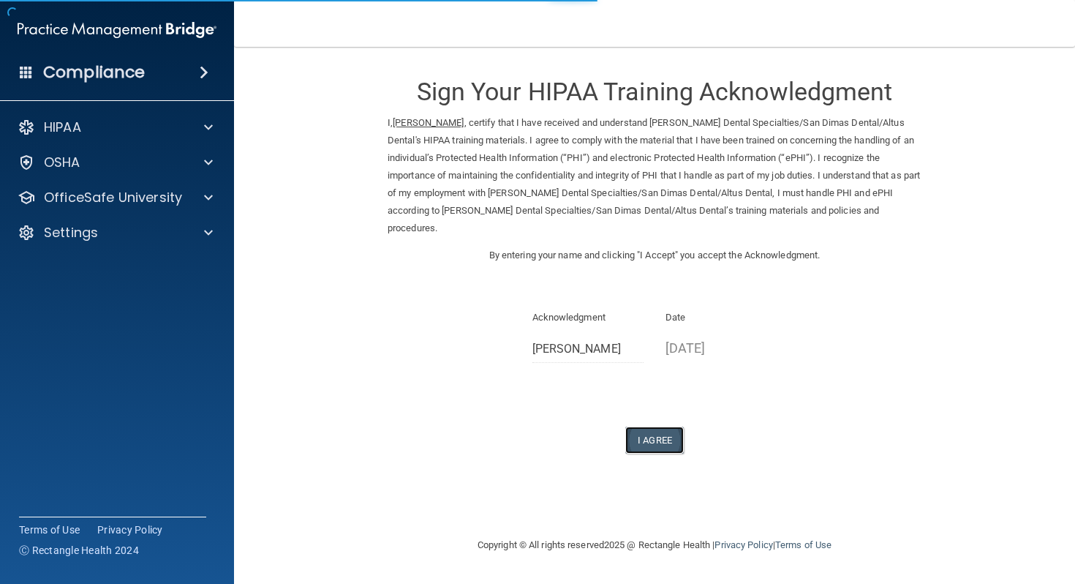
click at [656, 427] on button "I Agree" at bounding box center [655, 440] width 59 height 27
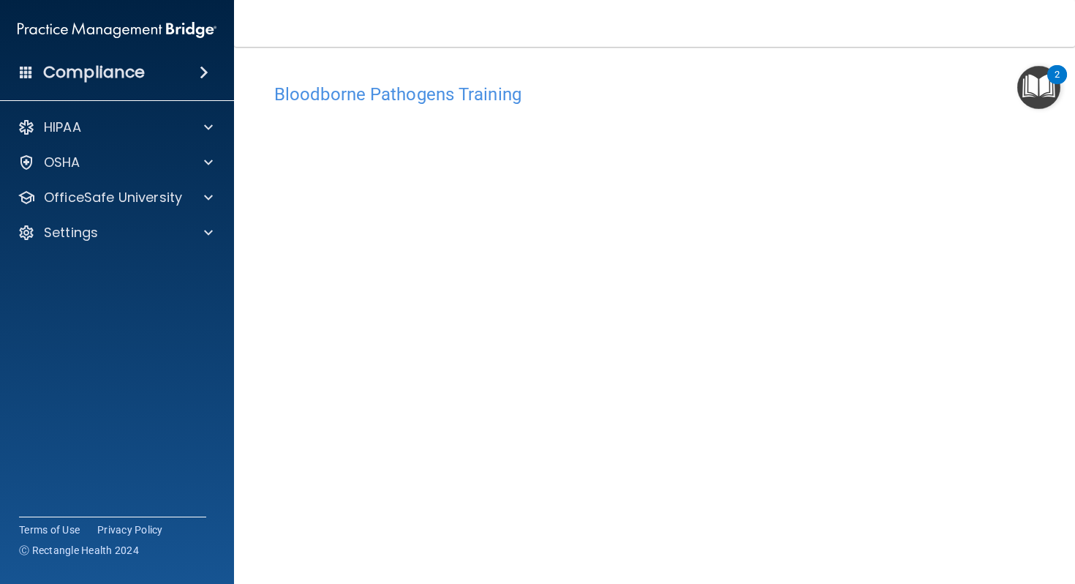
click at [1038, 88] on img "Open Resource Center, 2 new notifications" at bounding box center [1039, 87] width 43 height 43
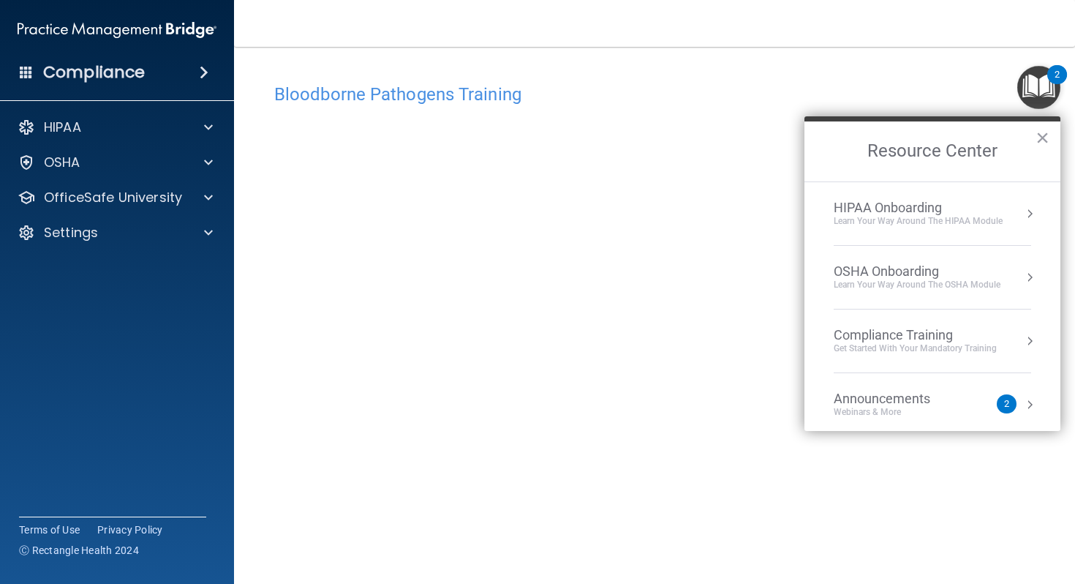
click at [967, 258] on li "OSHA Onboarding Learn your way around the OSHA module" at bounding box center [933, 278] width 198 height 64
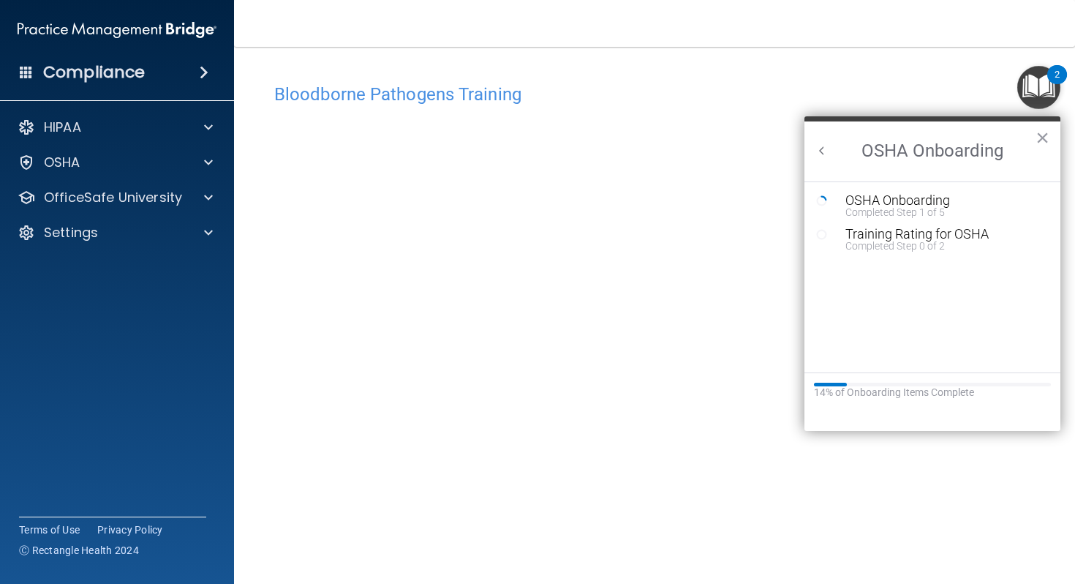
click at [825, 151] on button "Back to Resource Center Home" at bounding box center [822, 150] width 15 height 15
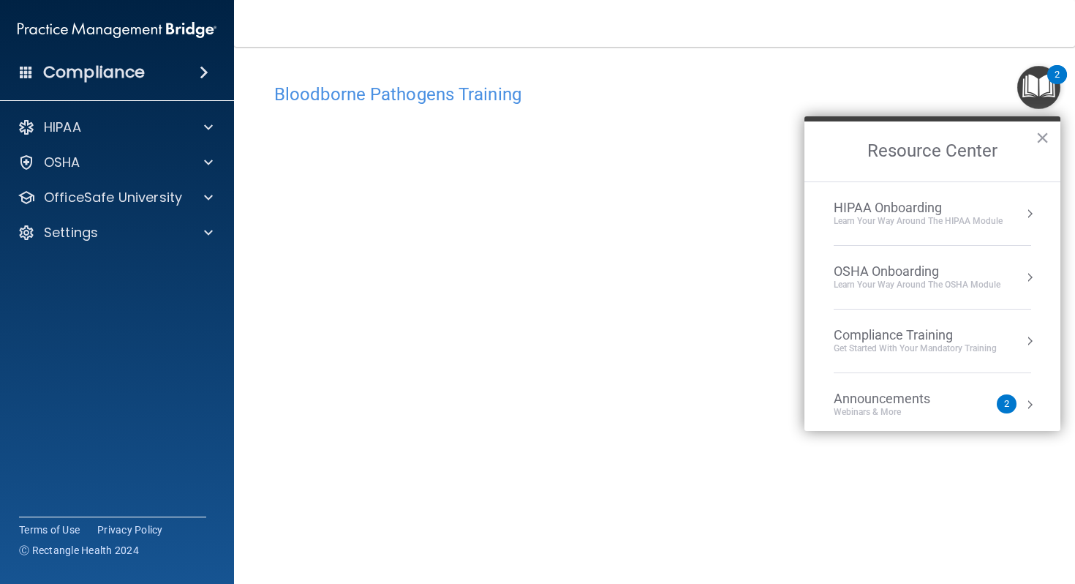
click at [982, 219] on div "Learn Your Way around the HIPAA module" at bounding box center [918, 221] width 169 height 12
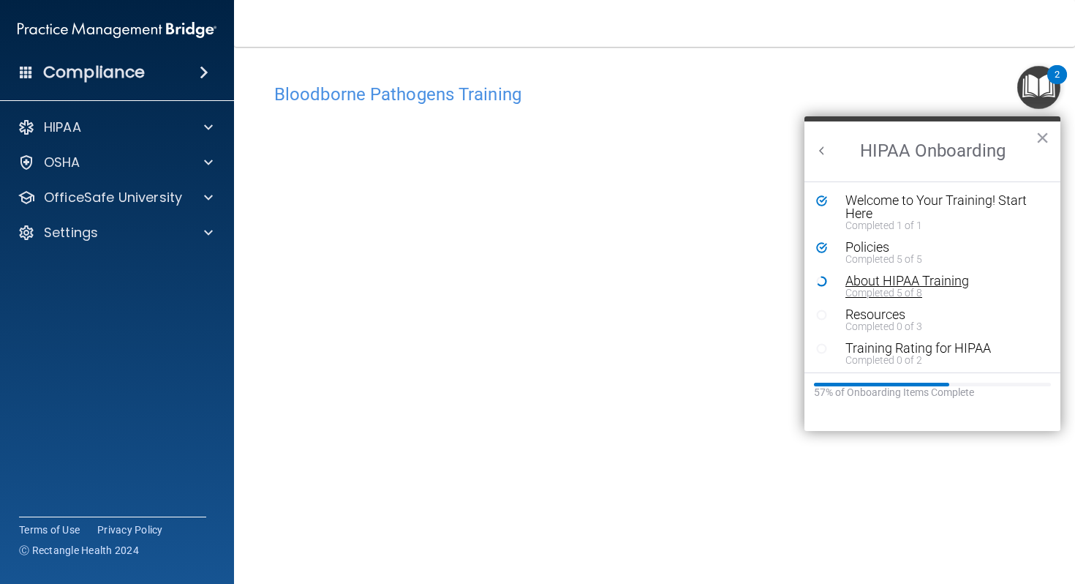
click at [884, 277] on div "About HIPAA Training" at bounding box center [944, 280] width 196 height 13
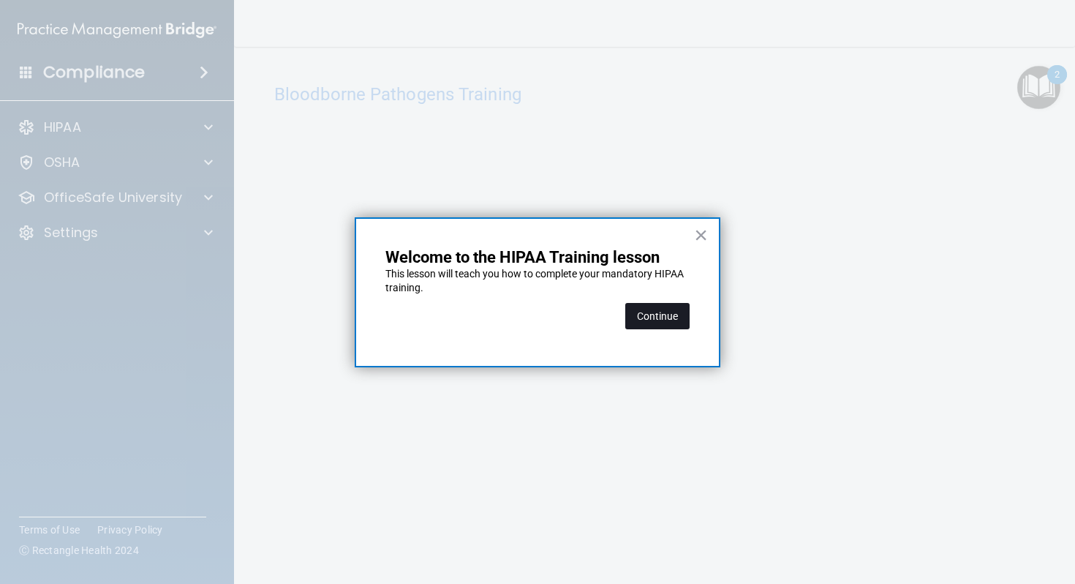
click at [672, 314] on button "Continue" at bounding box center [658, 316] width 64 height 26
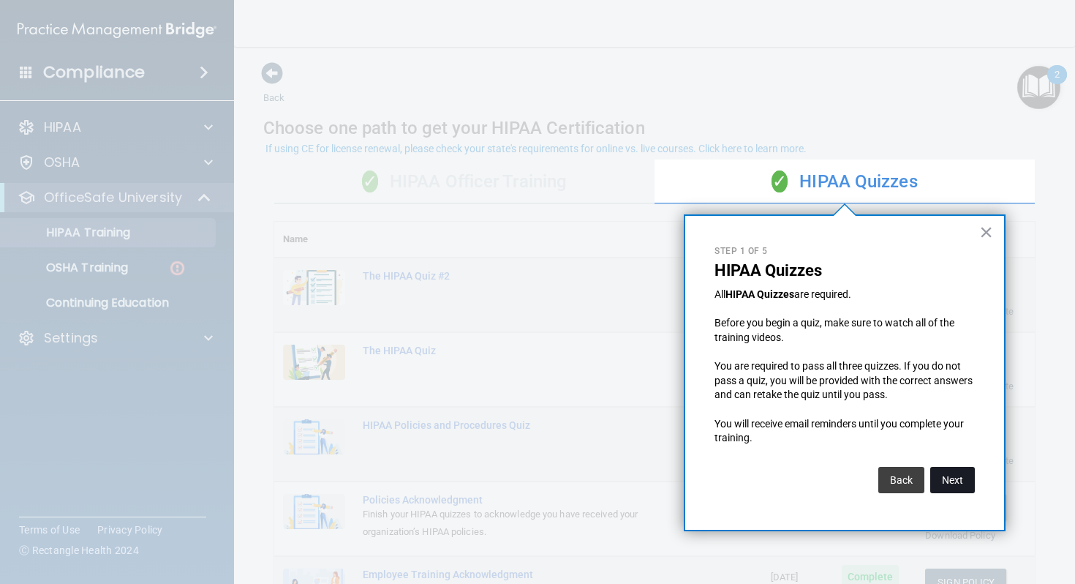
click at [964, 487] on button "Next" at bounding box center [953, 480] width 45 height 26
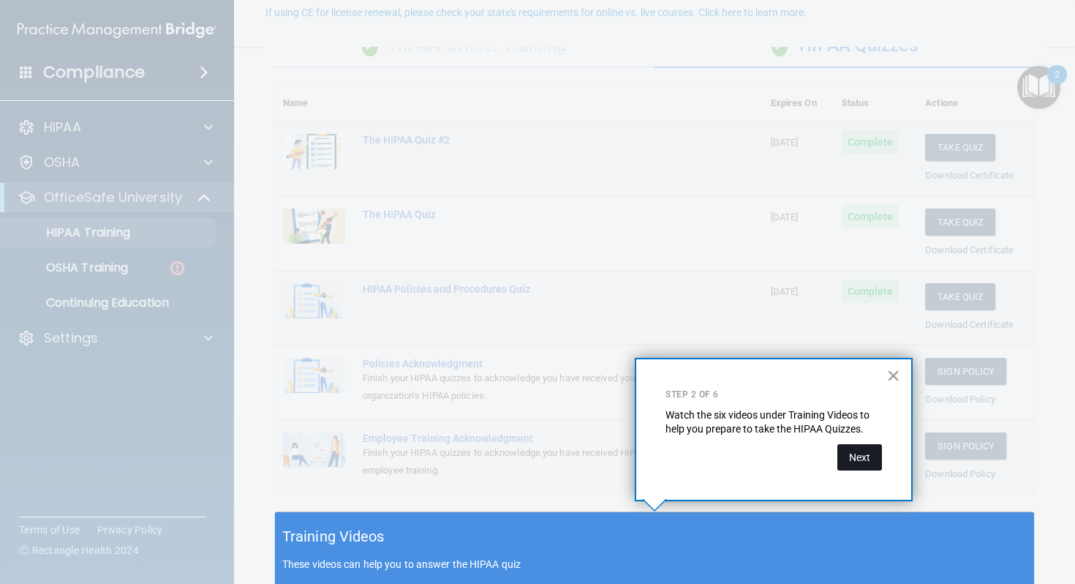
click at [860, 455] on button "Next" at bounding box center [860, 457] width 45 height 26
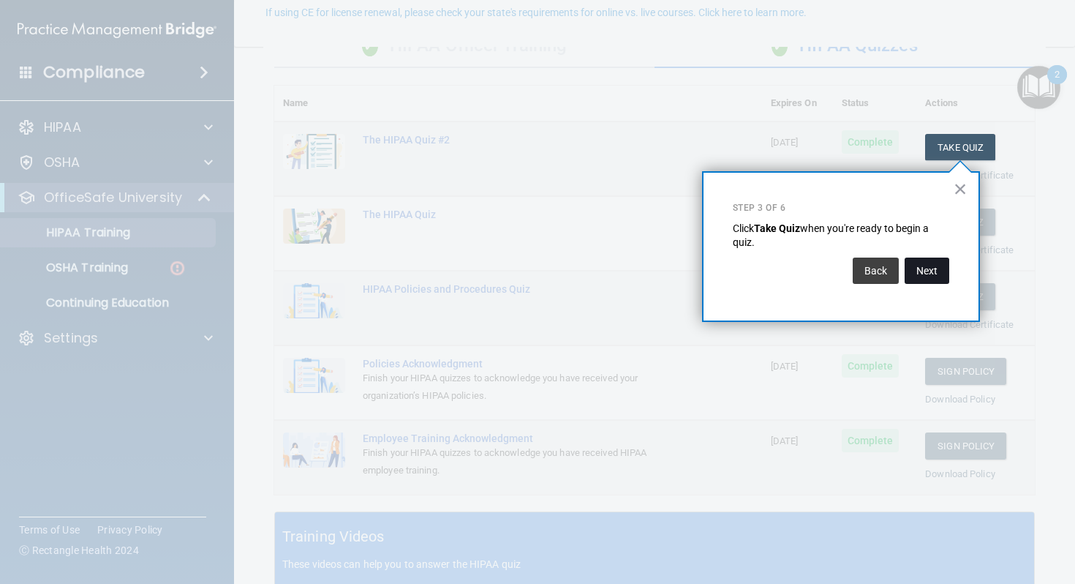
click at [945, 265] on button "Next" at bounding box center [927, 271] width 45 height 26
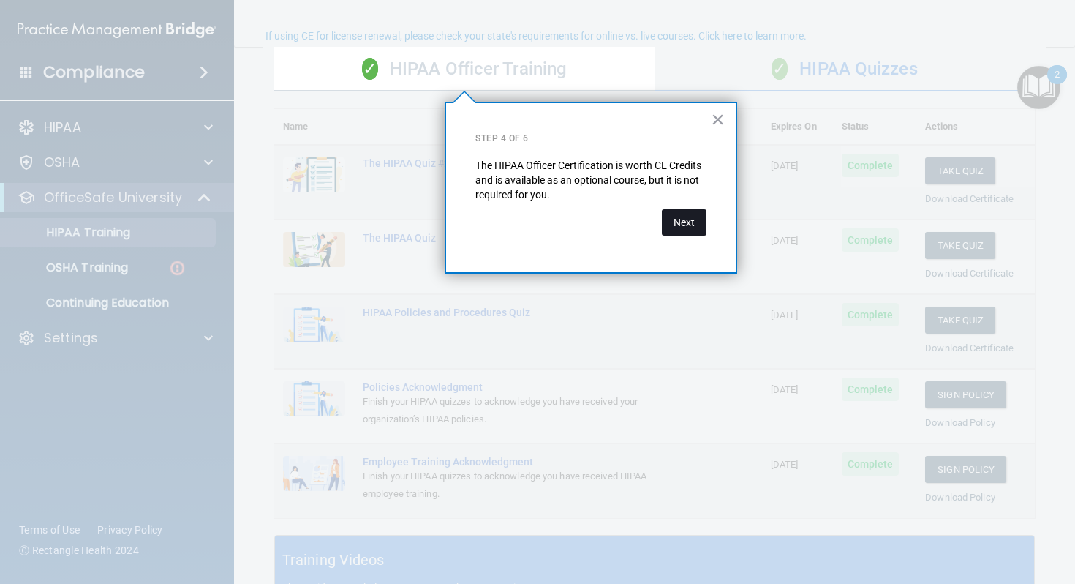
click at [672, 220] on button "Next" at bounding box center [684, 222] width 45 height 26
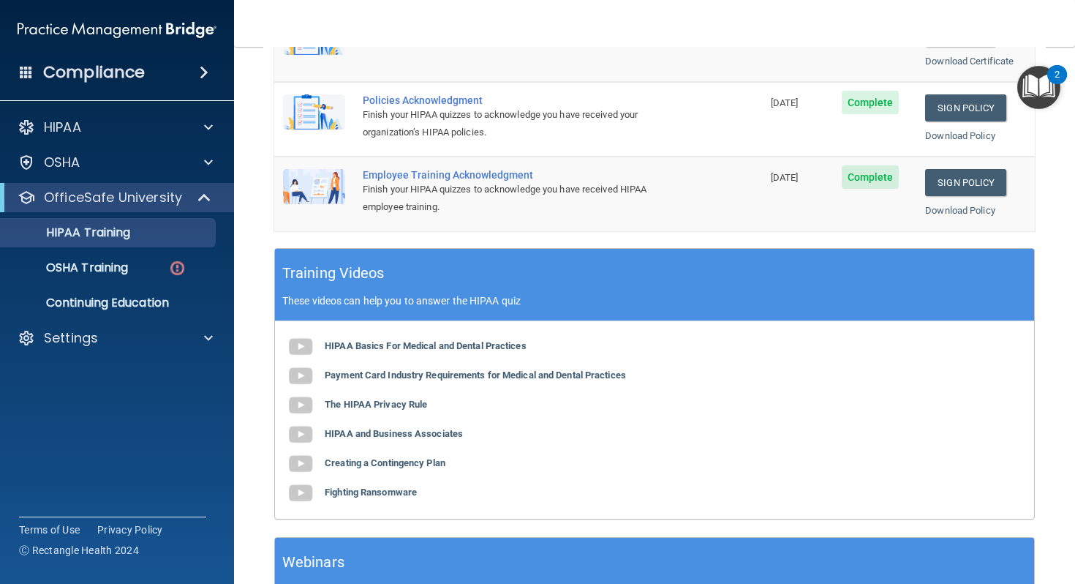
scroll to position [517, 0]
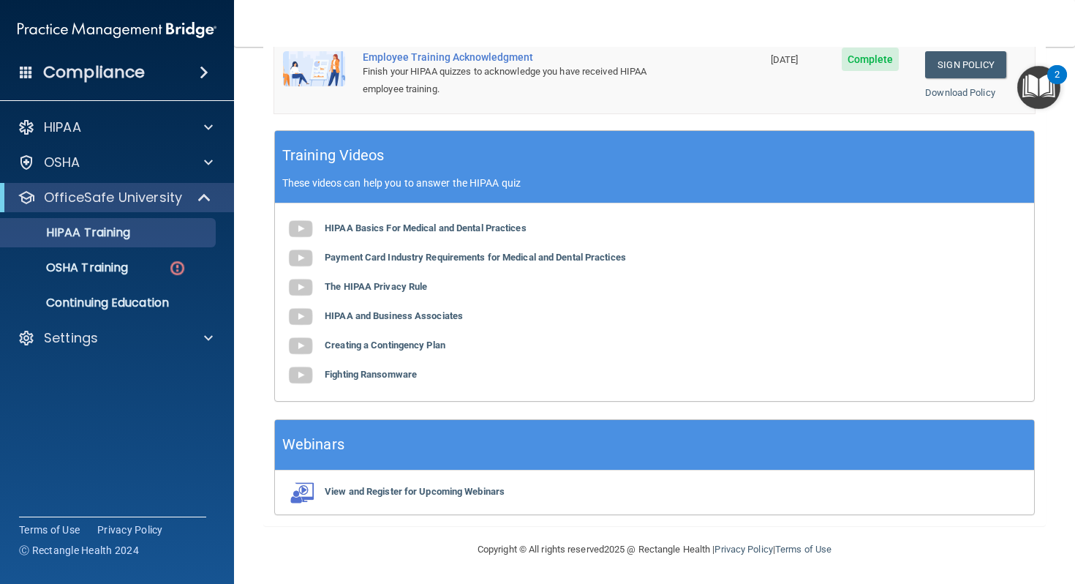
click at [149, 251] on ul "HIPAA Training OSHA Training Continuing Education" at bounding box center [117, 264] width 265 height 105
click at [146, 265] on div "OSHA Training" at bounding box center [110, 267] width 200 height 15
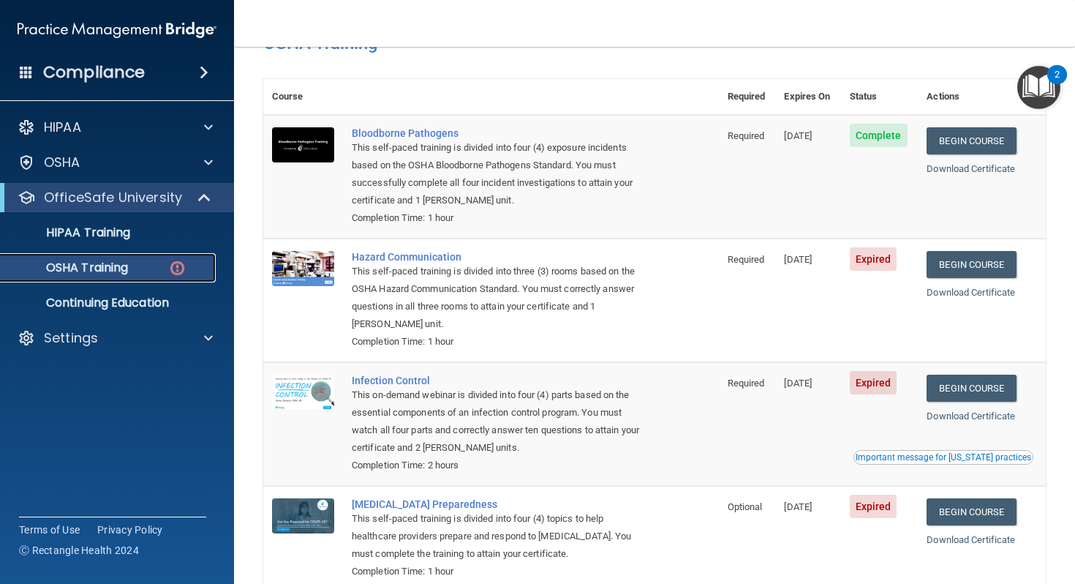
scroll to position [175, 0]
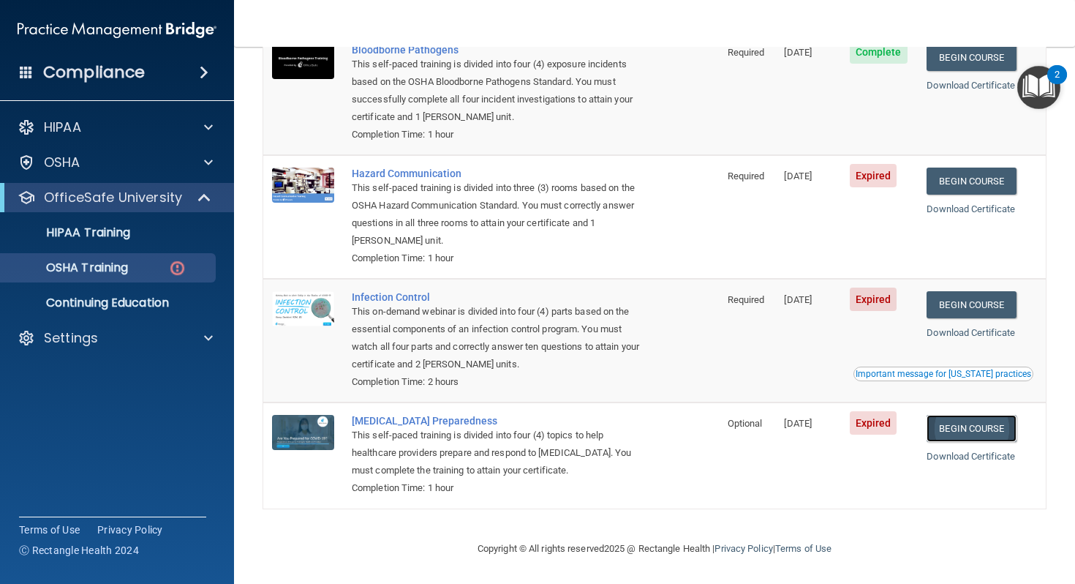
click at [956, 436] on link "Begin Course" at bounding box center [971, 428] width 89 height 27
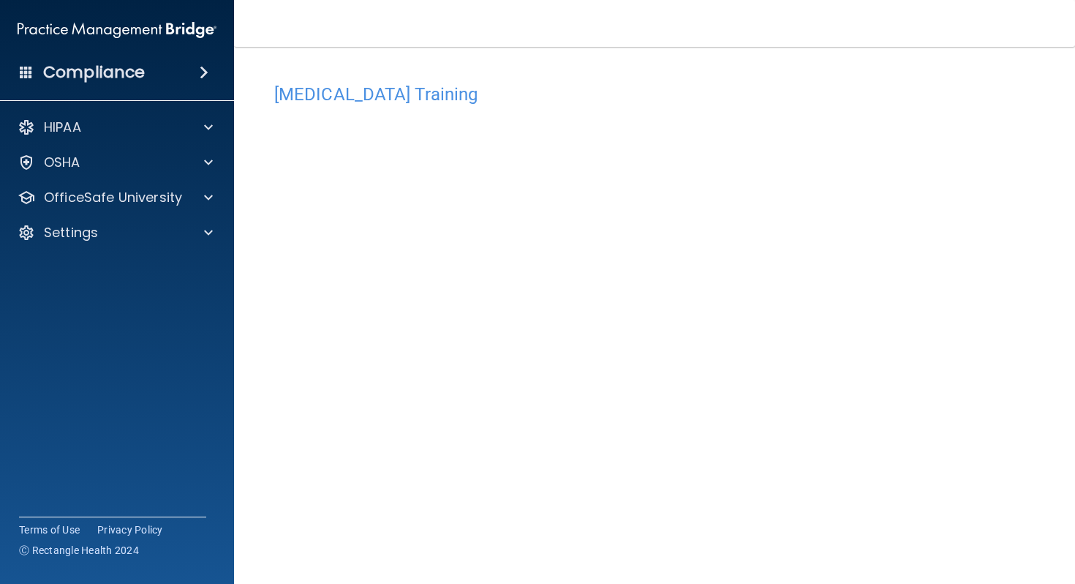
click at [510, 65] on div "[MEDICAL_DATA] Training This course doesn’t expire until [DATE]. Are you sure y…" at bounding box center [654, 314] width 783 height 506
click at [138, 28] on img at bounding box center [117, 29] width 199 height 29
click at [68, 132] on p "HIPAA" at bounding box center [62, 128] width 37 height 18
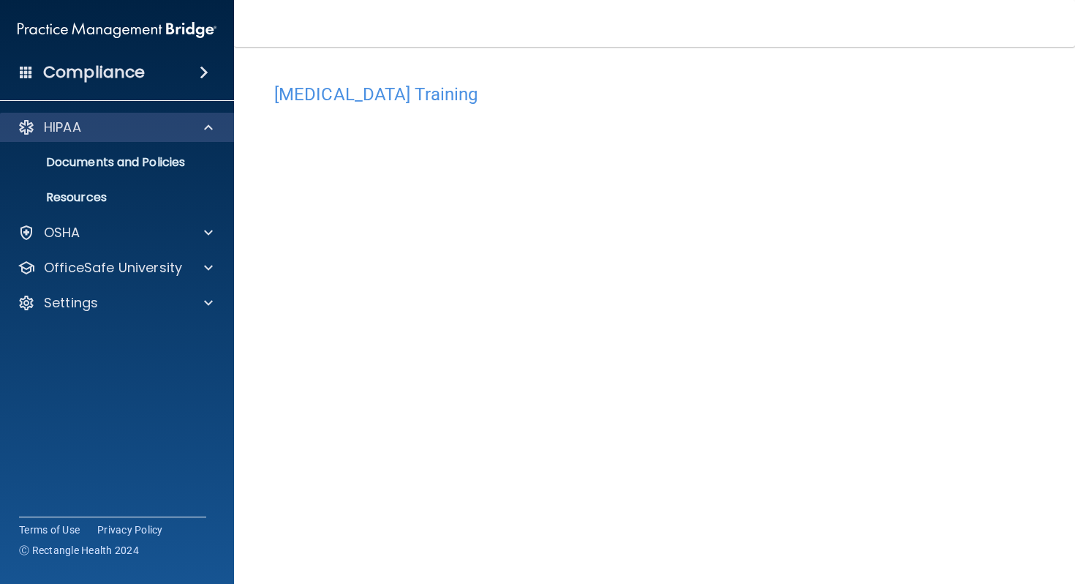
click at [113, 136] on div "HIPAA" at bounding box center [117, 127] width 235 height 29
